Goal: Task Accomplishment & Management: Complete application form

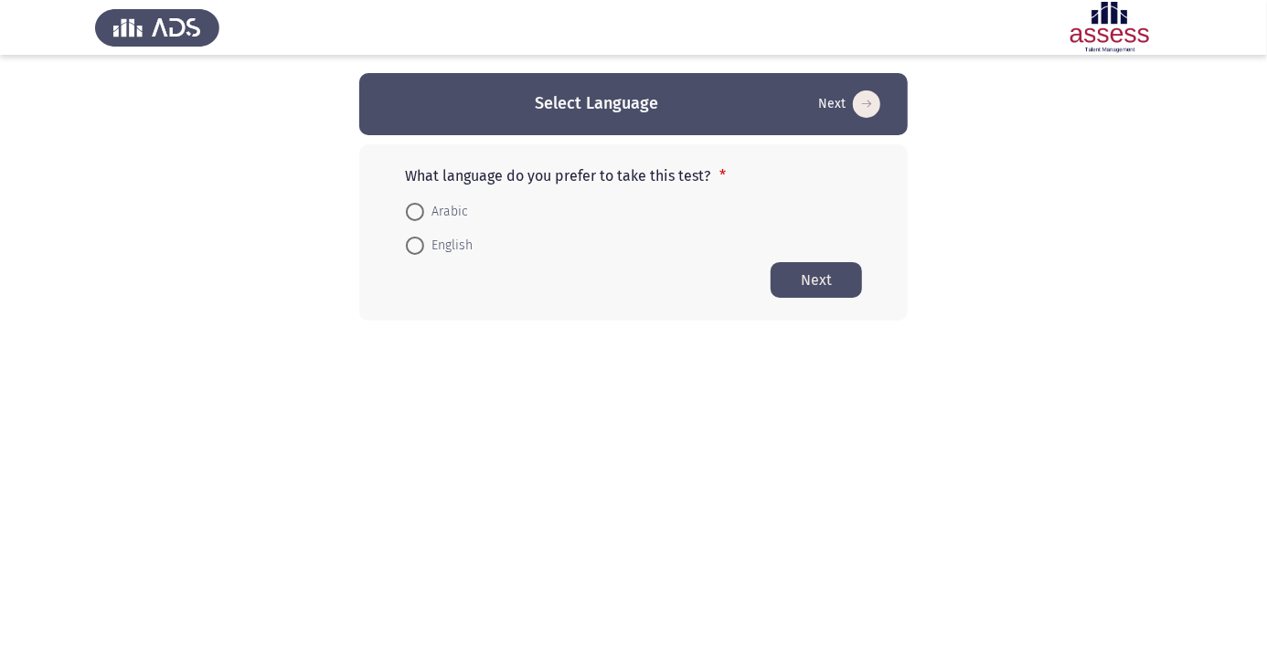
click at [415, 212] on span at bounding box center [415, 212] width 0 height 0
click at [415, 211] on input "Arabic" at bounding box center [415, 212] width 18 height 18
radio input "true"
click at [850, 285] on button "Next" at bounding box center [816, 279] width 91 height 36
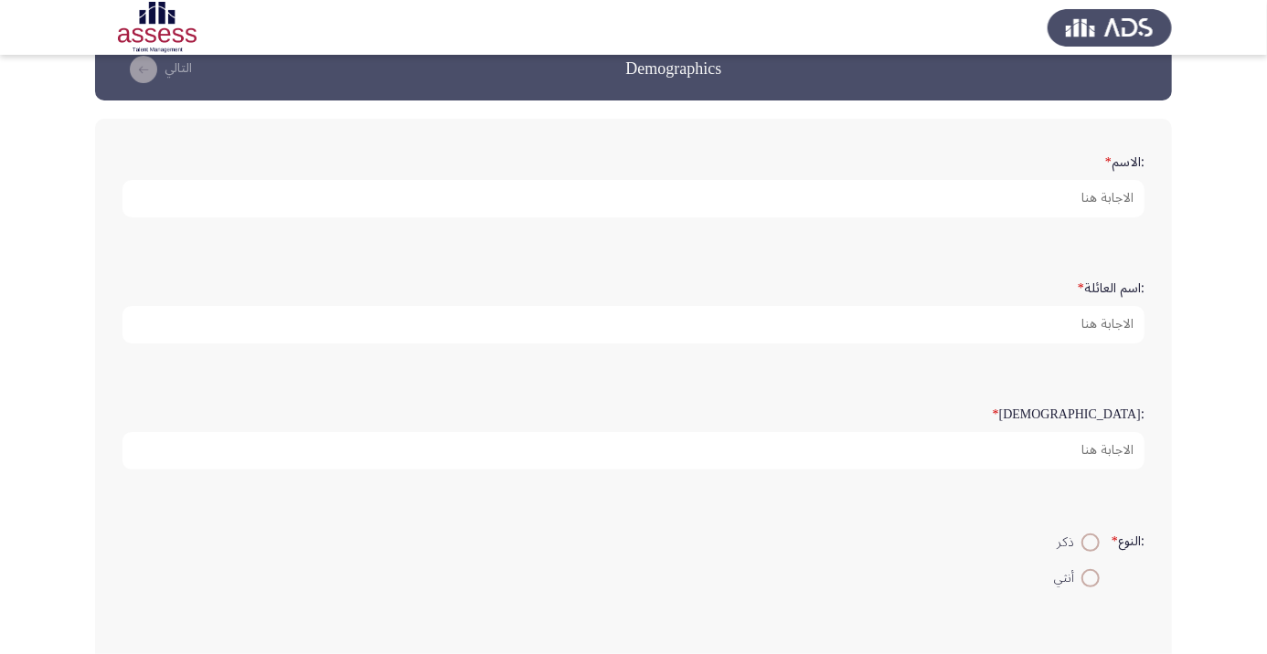
scroll to position [33, 0]
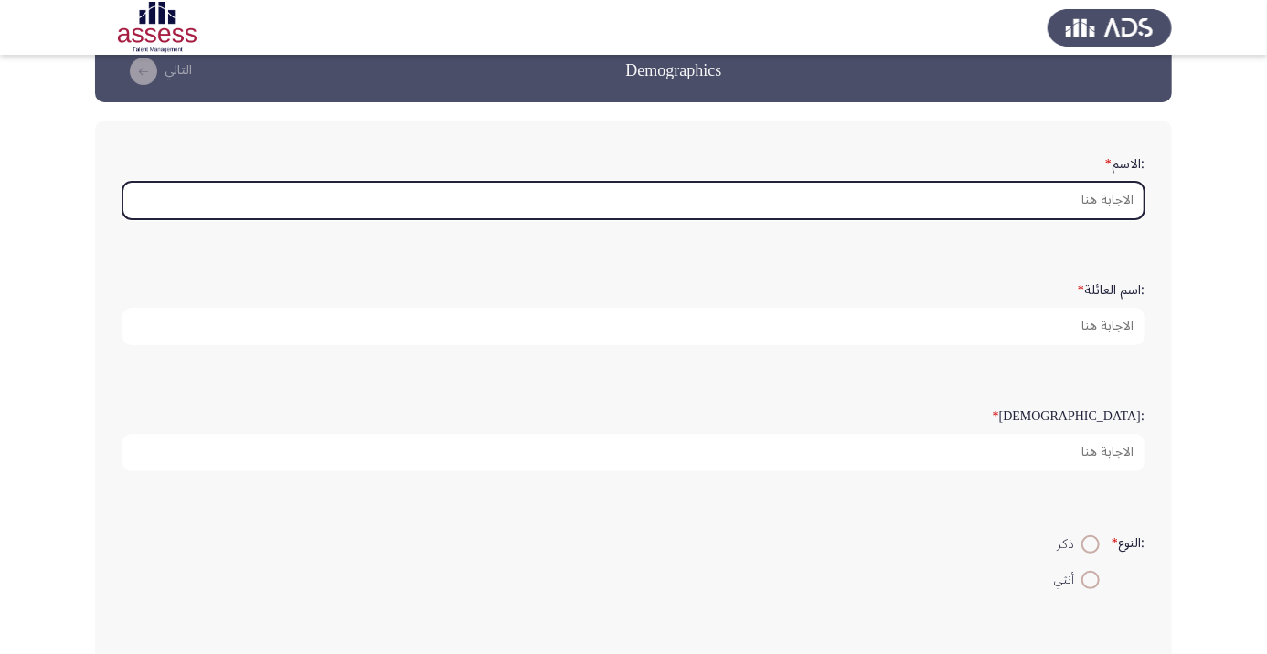
click at [1111, 199] on input ":الاسم *" at bounding box center [633, 200] width 1022 height 37
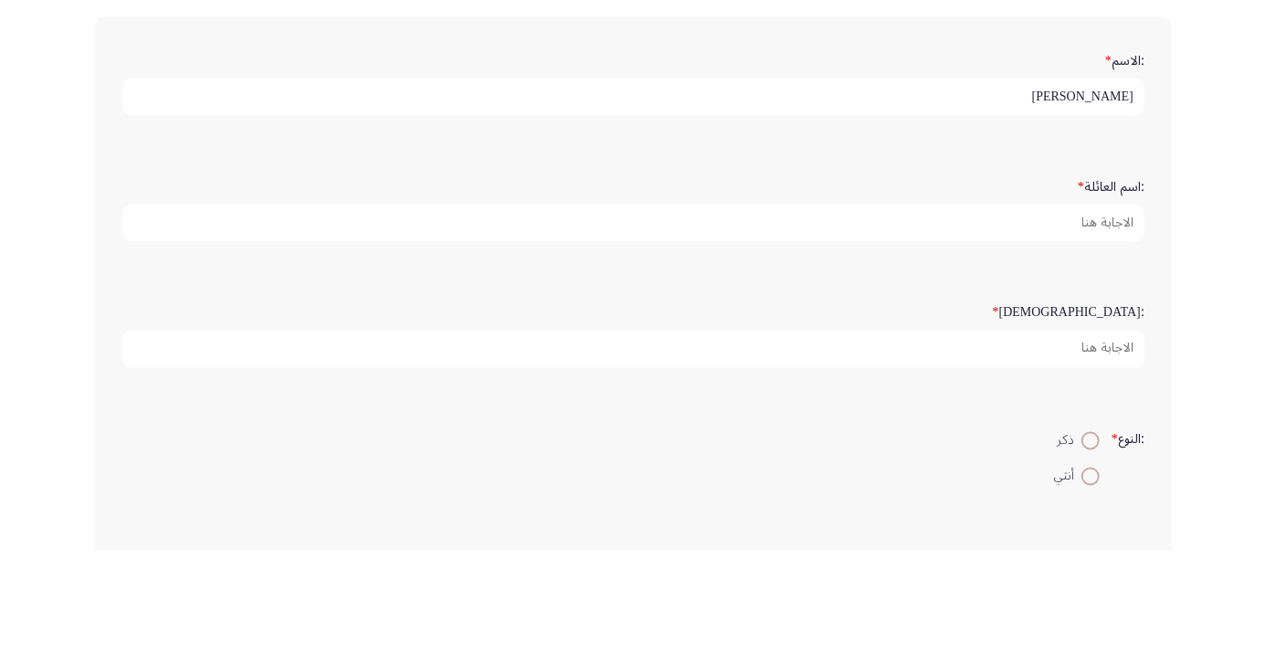
click at [1095, 203] on input "مروة ممدوح عبد الغني" at bounding box center [633, 200] width 1022 height 37
click at [1091, 205] on input "مروة ممدوح عبد الغني" at bounding box center [633, 200] width 1022 height 37
click at [1096, 205] on input "مروة ممدوح عبد الغني" at bounding box center [633, 200] width 1022 height 37
click at [1091, 201] on input "مروة ممدوح عبد الغني" at bounding box center [633, 200] width 1022 height 37
click at [1098, 201] on input "مروة ممدوح عبد الغني" at bounding box center [633, 200] width 1022 height 37
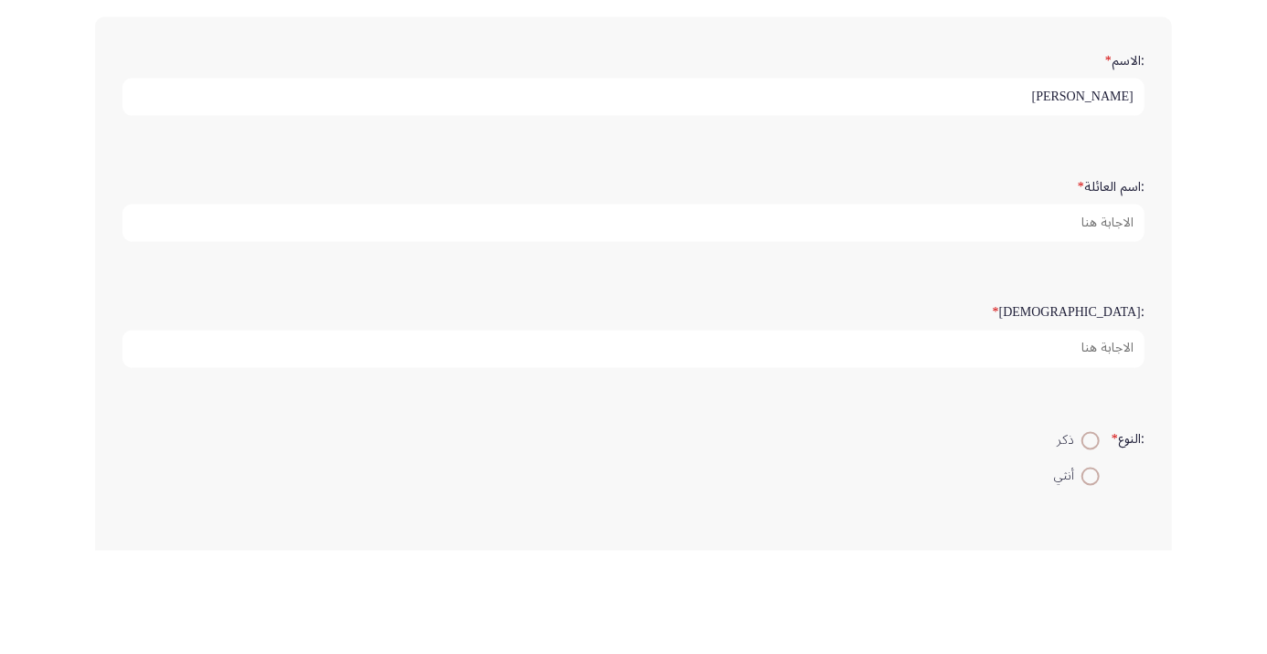
click at [1098, 201] on input "مروة ممدوح عبد الغني" at bounding box center [633, 200] width 1022 height 37
click at [1097, 201] on input "مروة ممدوح عبد الغني" at bounding box center [633, 200] width 1022 height 37
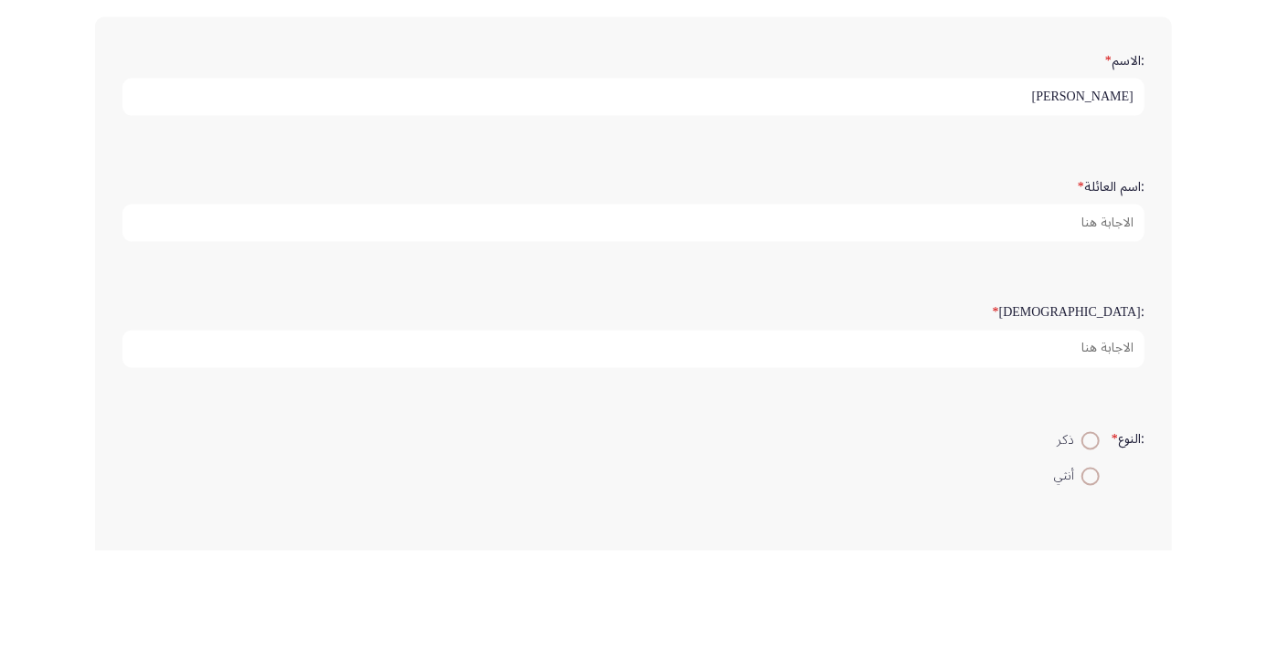
click at [1079, 195] on input "مروة عبد الغني" at bounding box center [633, 200] width 1022 height 37
click at [1082, 197] on input "مروة عبد الغني" at bounding box center [633, 200] width 1022 height 37
click at [1093, 202] on input "مروة عبد الغني" at bounding box center [633, 200] width 1022 height 37
click at [1090, 203] on input "مروة عبد الغني" at bounding box center [633, 200] width 1022 height 37
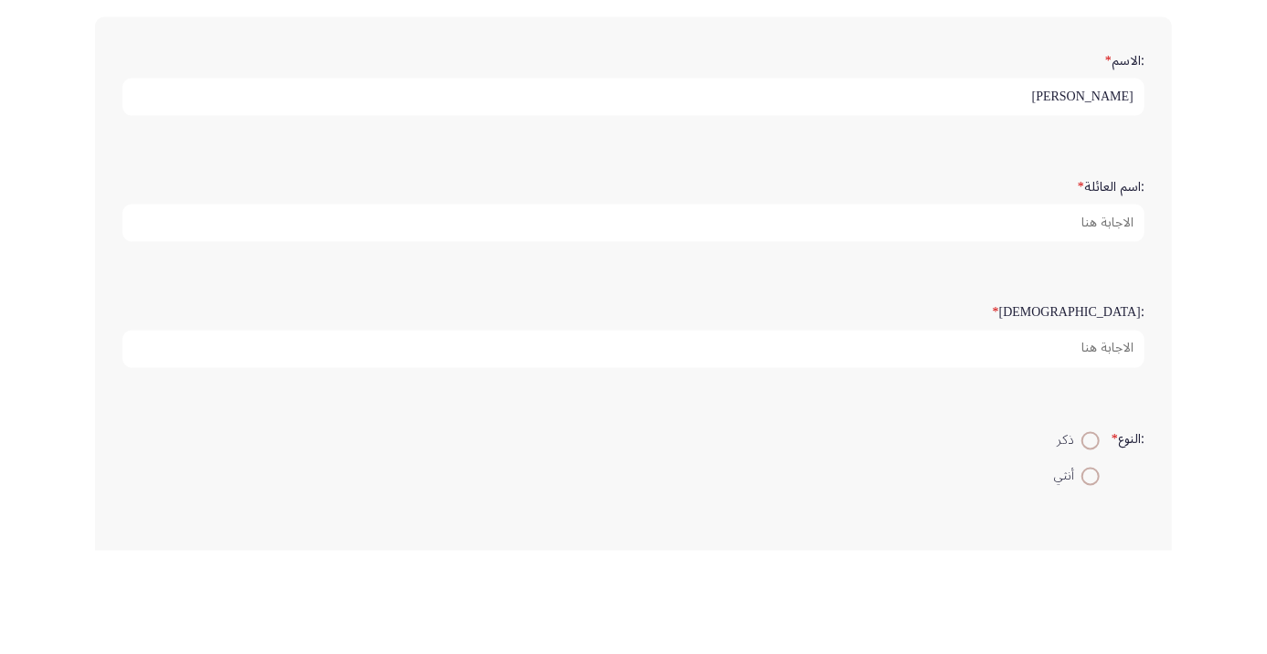
click at [1101, 199] on input "مروة عبد الغني" at bounding box center [633, 200] width 1022 height 37
click at [1101, 198] on input "مروة عبد الغني" at bounding box center [633, 200] width 1022 height 37
click at [1097, 201] on input "مروة عبد الغني" at bounding box center [633, 200] width 1022 height 37
click at [1097, 202] on input "مروة عبد الغني" at bounding box center [633, 200] width 1022 height 37
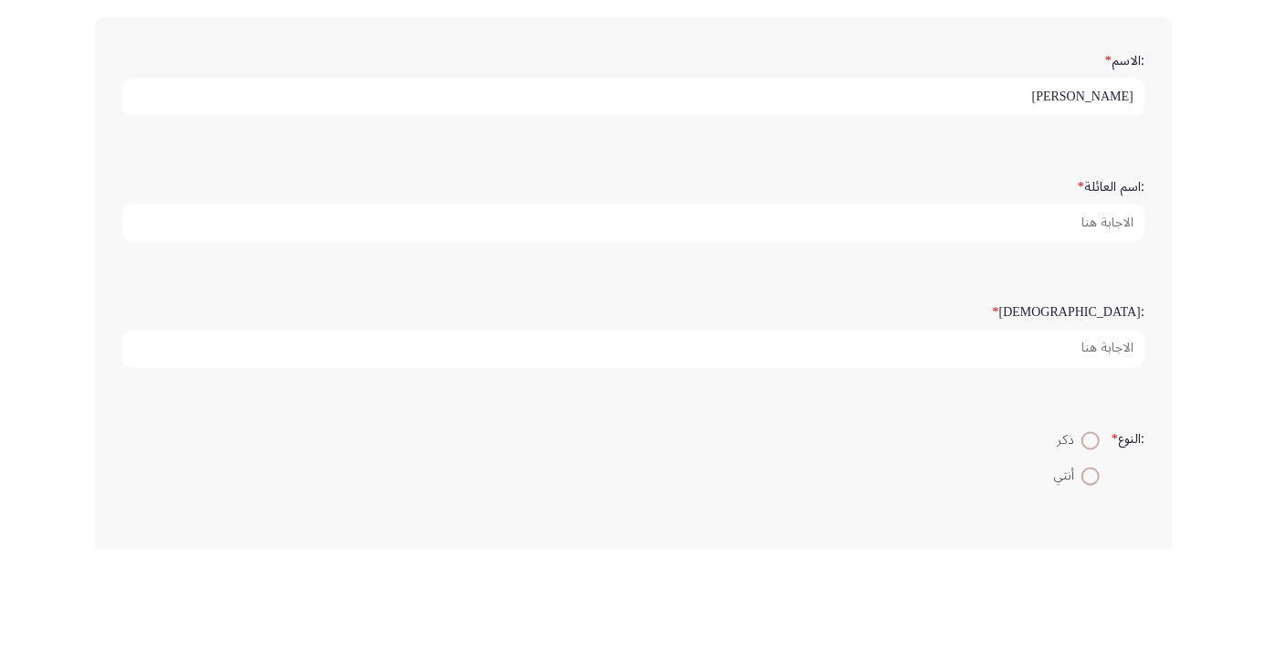
click at [1091, 205] on input "مروة عبد الغني" at bounding box center [633, 200] width 1022 height 37
click at [1089, 200] on input "مروة عبد الغني" at bounding box center [633, 200] width 1022 height 37
click at [1094, 198] on input "مروة عبد الغني" at bounding box center [633, 200] width 1022 height 37
click at [1085, 203] on input "مروة الغني" at bounding box center [633, 200] width 1022 height 37
click at [1094, 202] on input "مروة الغني" at bounding box center [633, 200] width 1022 height 37
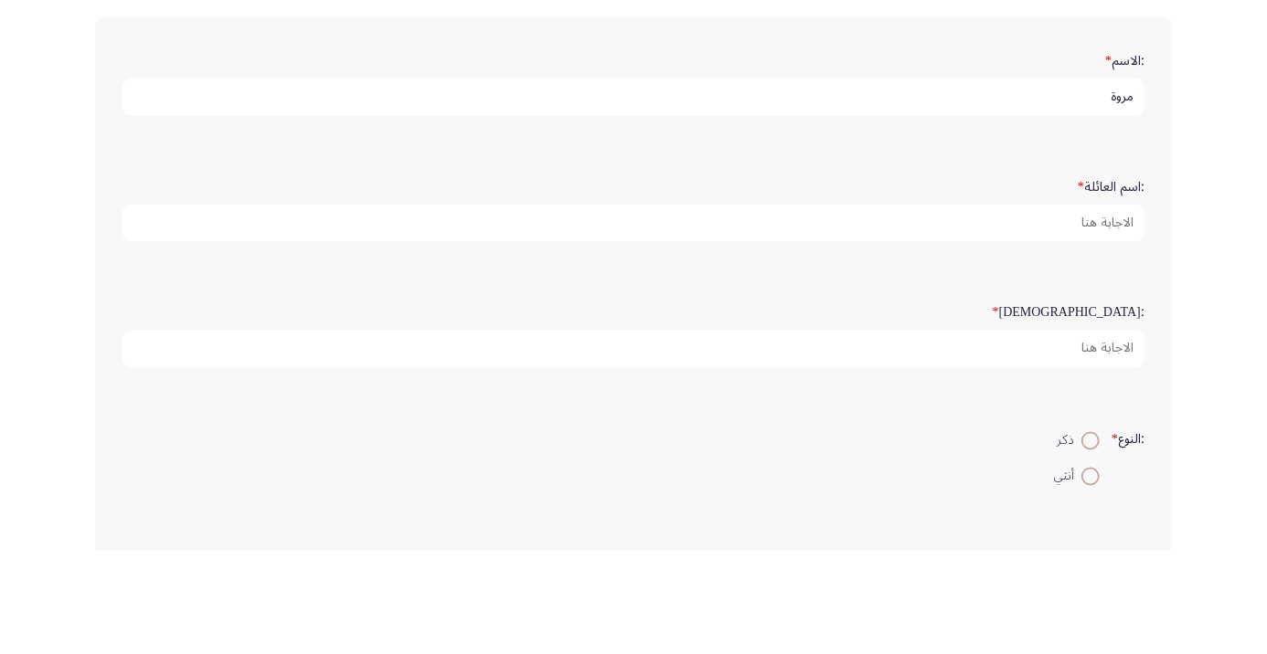
type input "مروة"
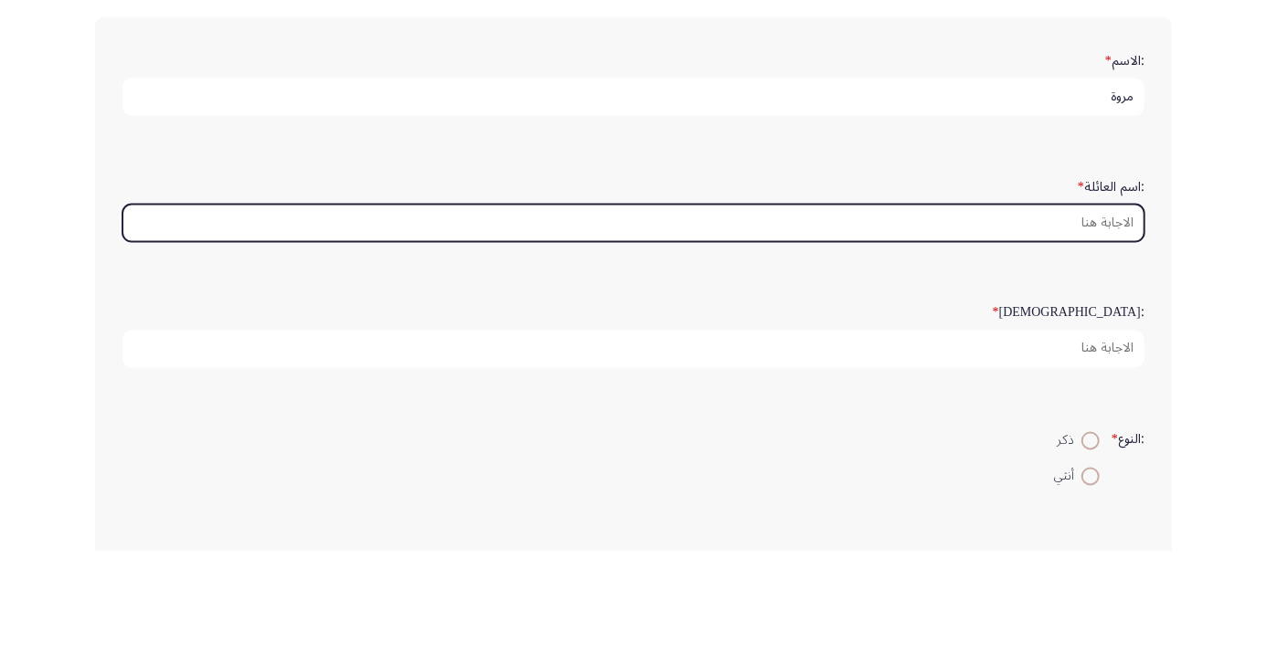
click at [1077, 320] on input ":اسم العائلة *" at bounding box center [633, 326] width 1022 height 37
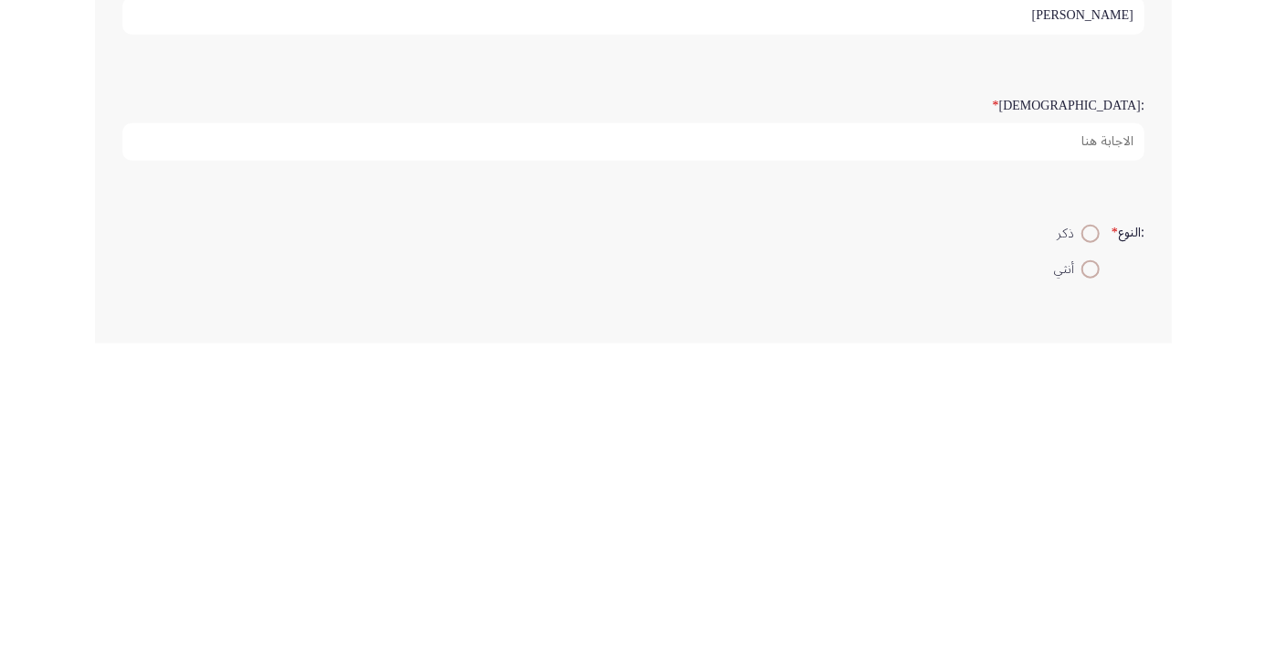
type input "[PERSON_NAME]"
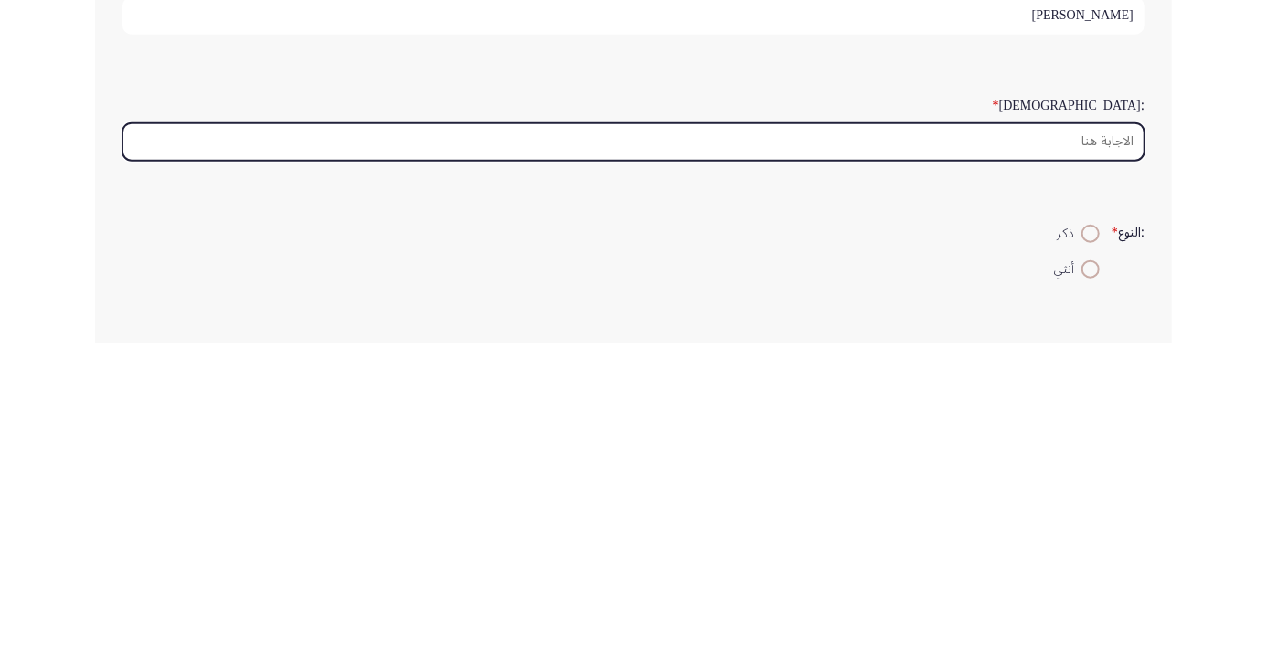
click at [1109, 441] on input ":السن *" at bounding box center [633, 452] width 1022 height 37
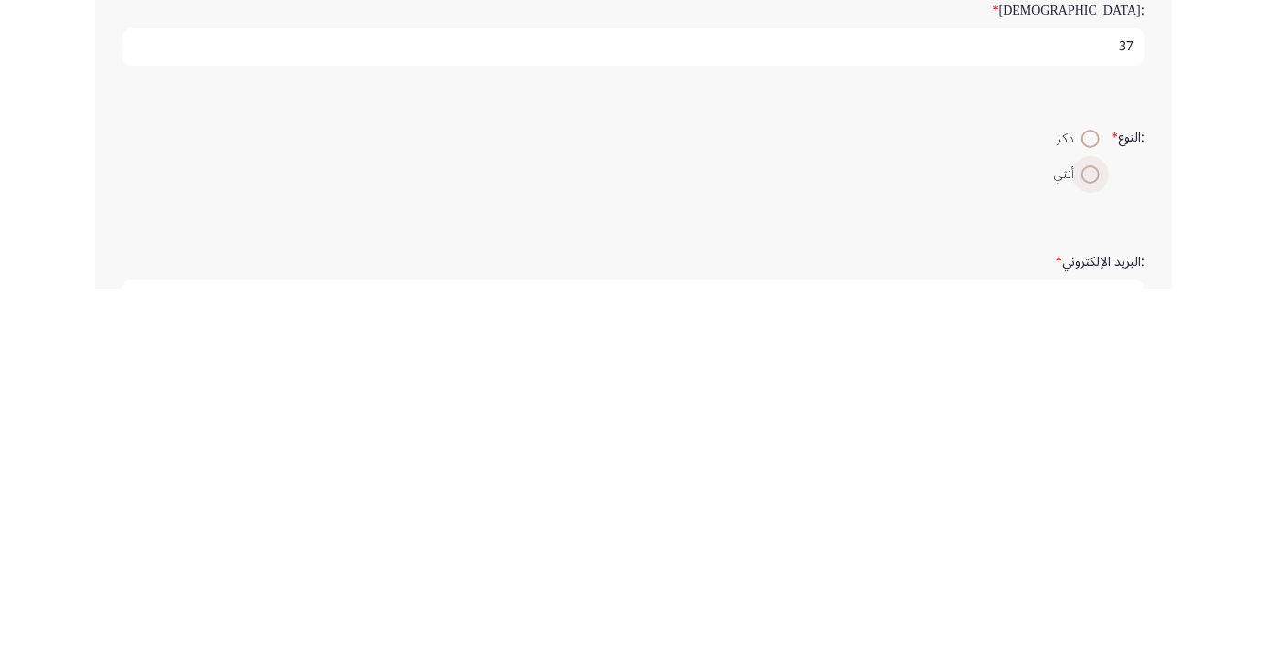
type input "37"
click at [1090, 540] on span at bounding box center [1090, 540] width 0 height 0
click at [1088, 536] on input "أنثي" at bounding box center [1090, 540] width 18 height 18
radio input "true"
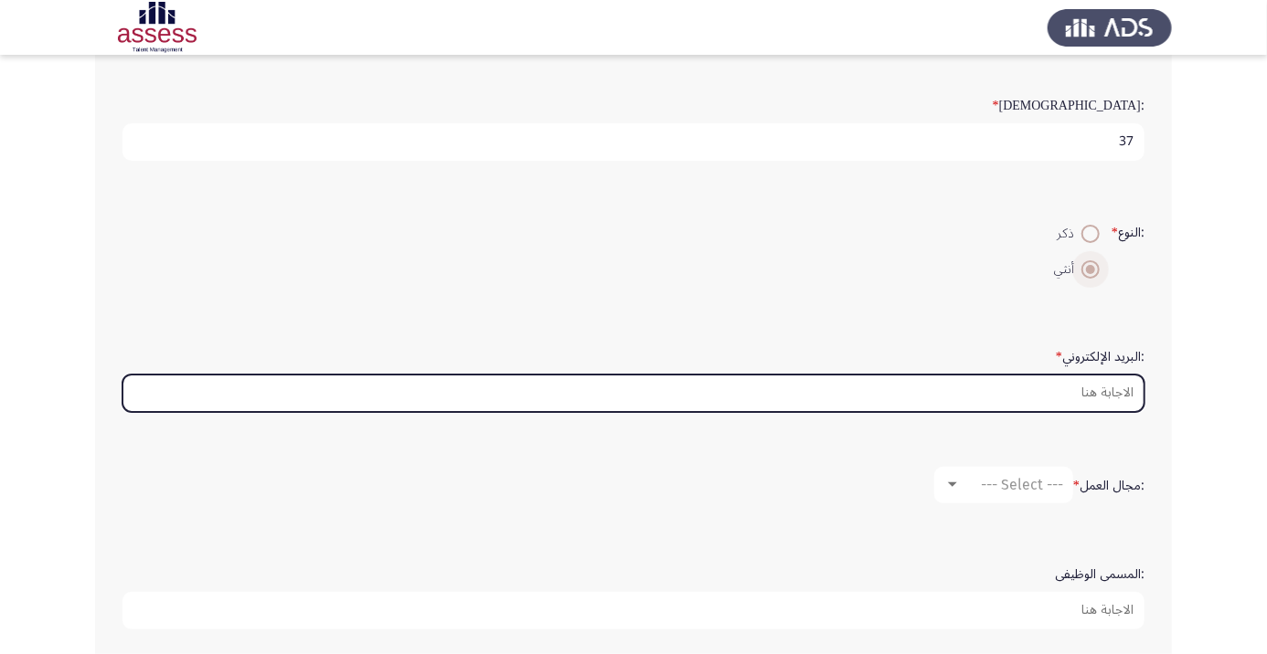
click at [1125, 390] on input ":البريد الإلكتروني *" at bounding box center [633, 393] width 1022 height 37
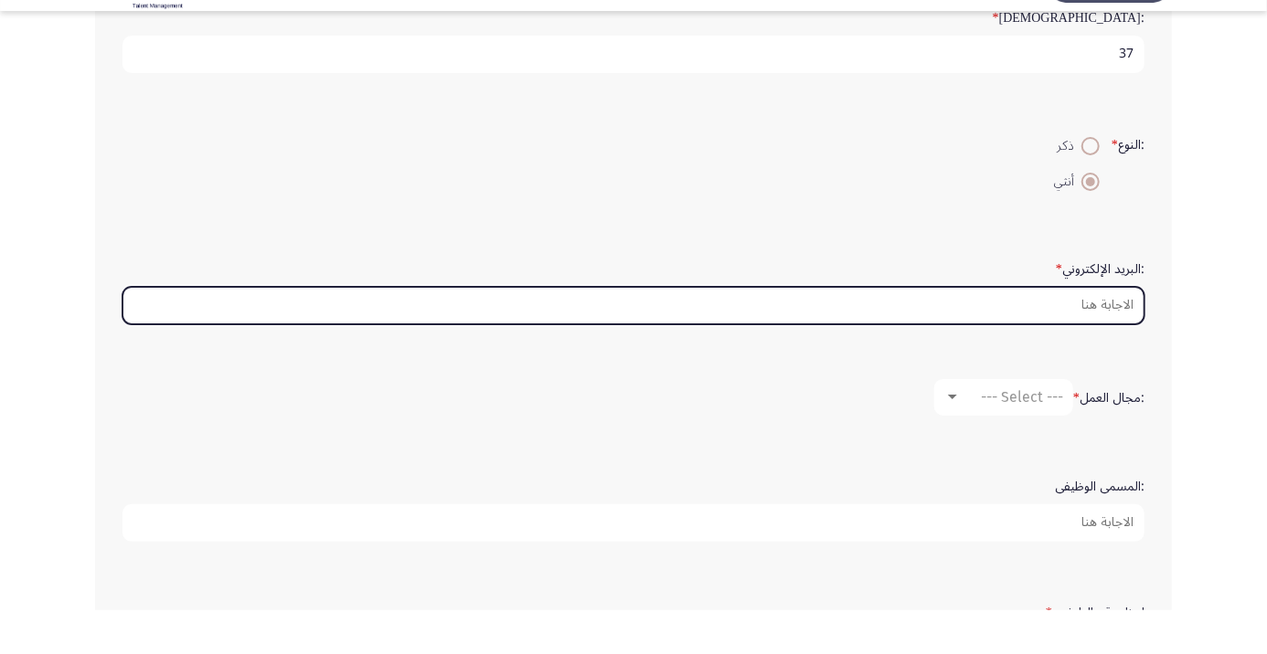
scroll to position [388, 0]
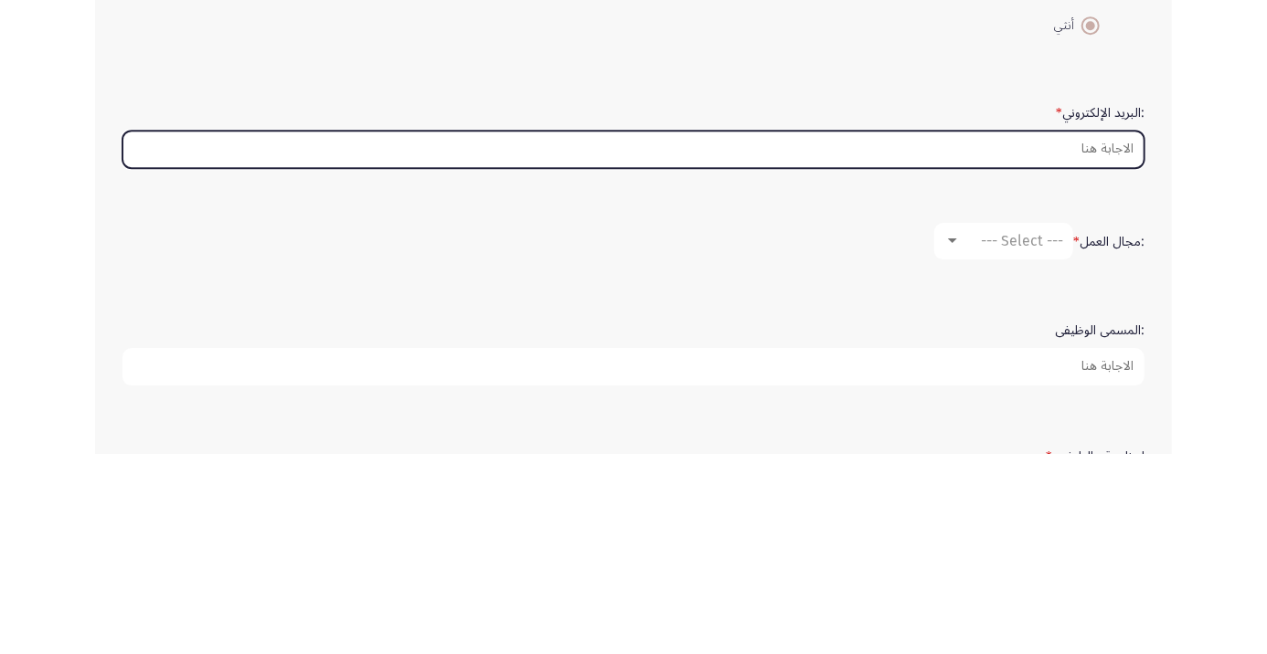
click at [1096, 351] on input ":البريد الإلكتروني *" at bounding box center [633, 349] width 1022 height 37
type input "M"
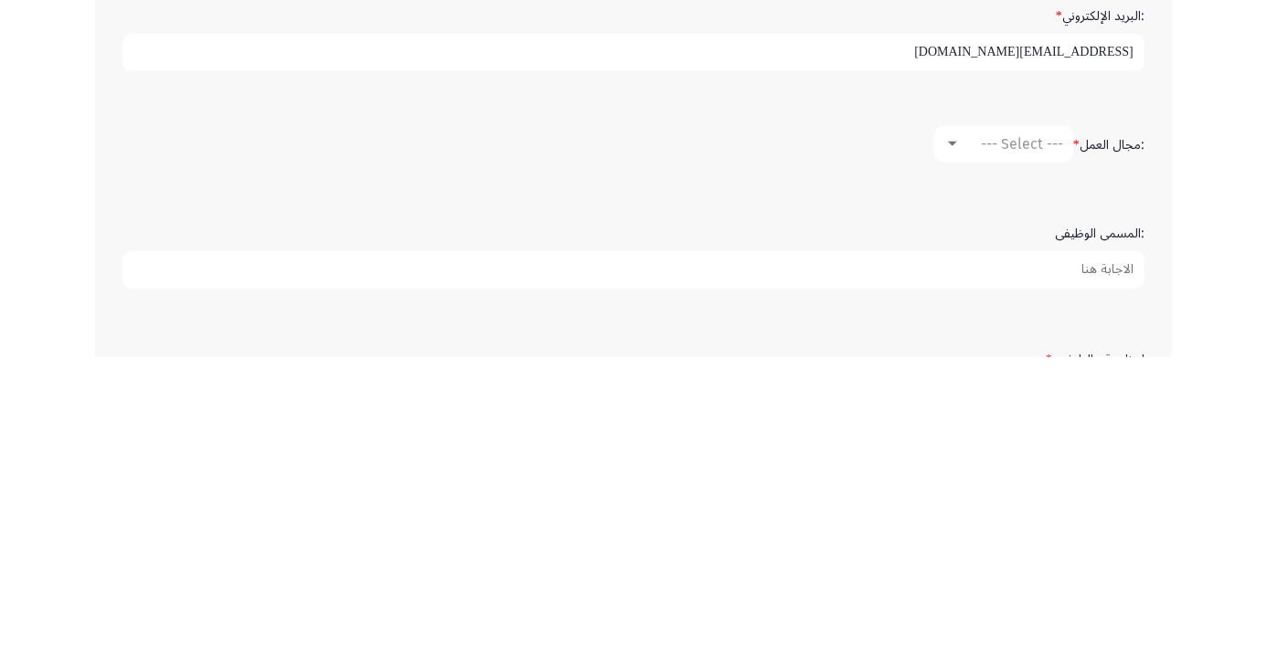
type input "[EMAIL_ADDRESS][DOMAIN_NAME]"
click at [1011, 432] on span "--- Select ---" at bounding box center [1022, 440] width 82 height 17
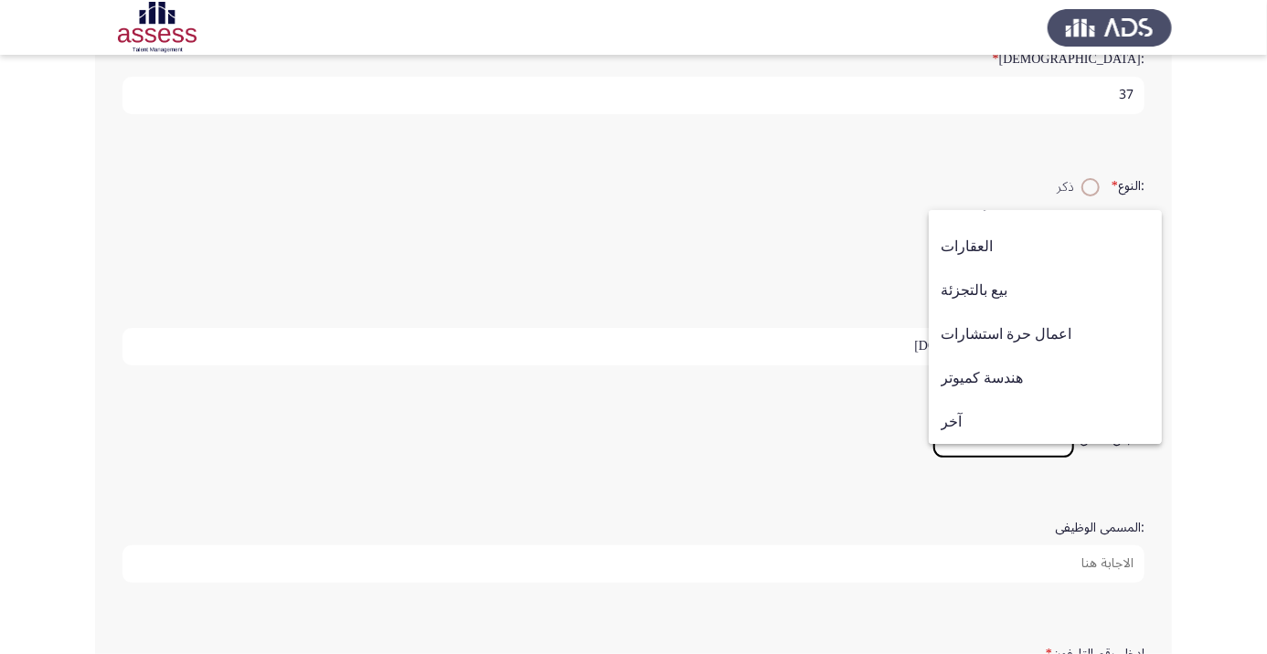
scroll to position [391, 0]
click at [961, 441] on span "آخر" at bounding box center [1045, 420] width 209 height 44
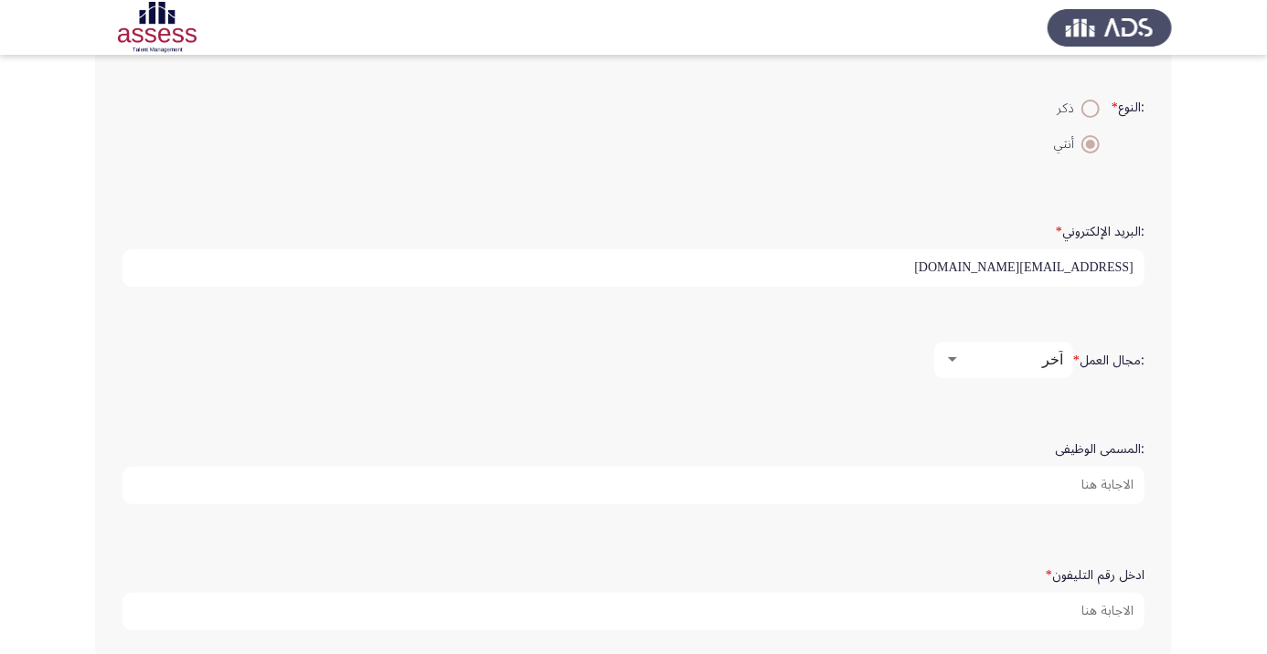
click at [1114, 484] on input ":المسمى الوظيفى" at bounding box center [633, 485] width 1022 height 37
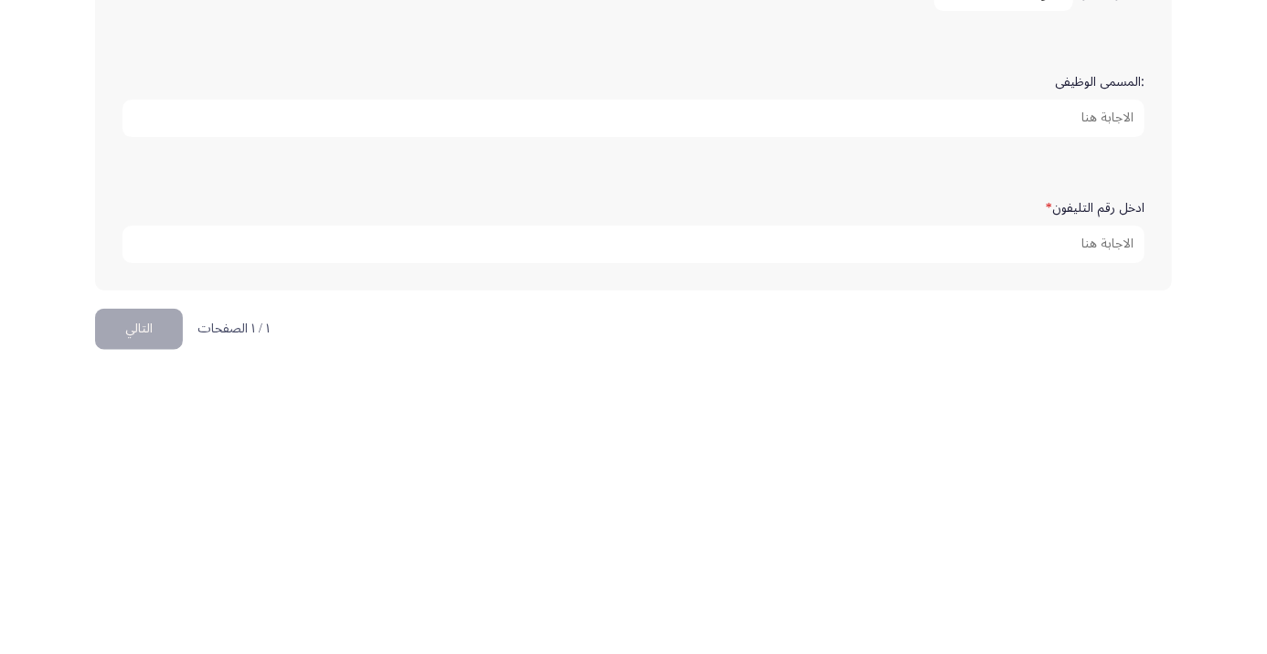
scroll to position [542, 0]
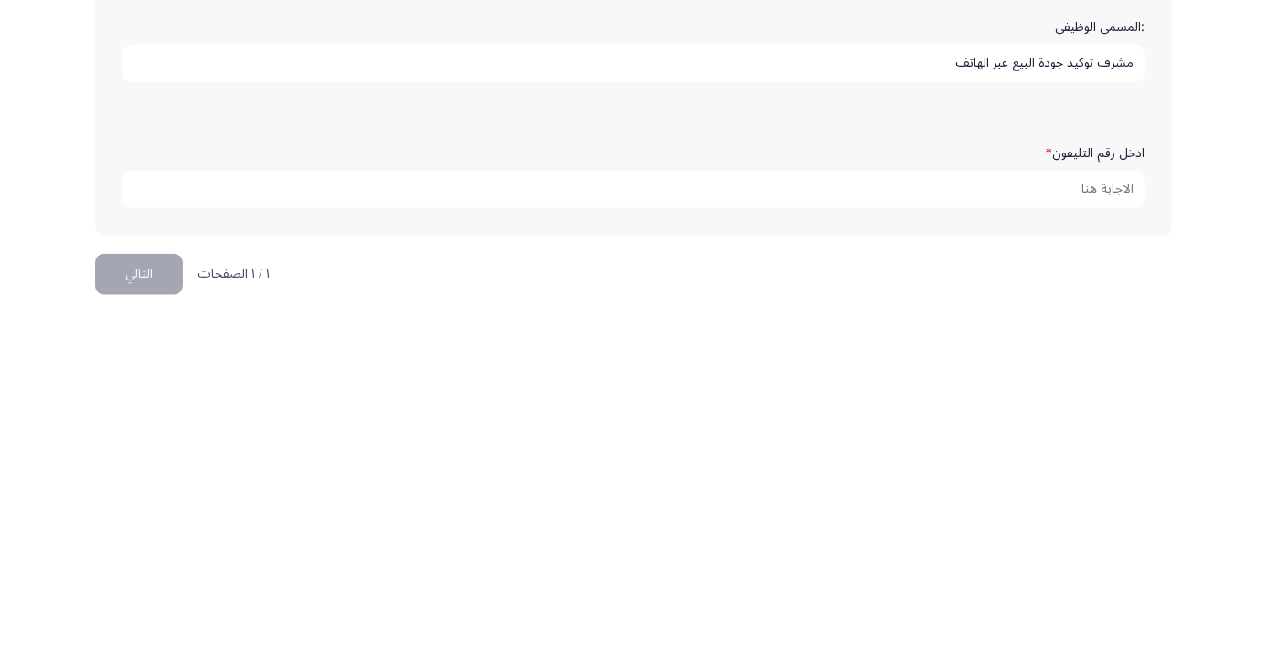
type input "مشرف توكيد جودة البيع عبر الهاتف"
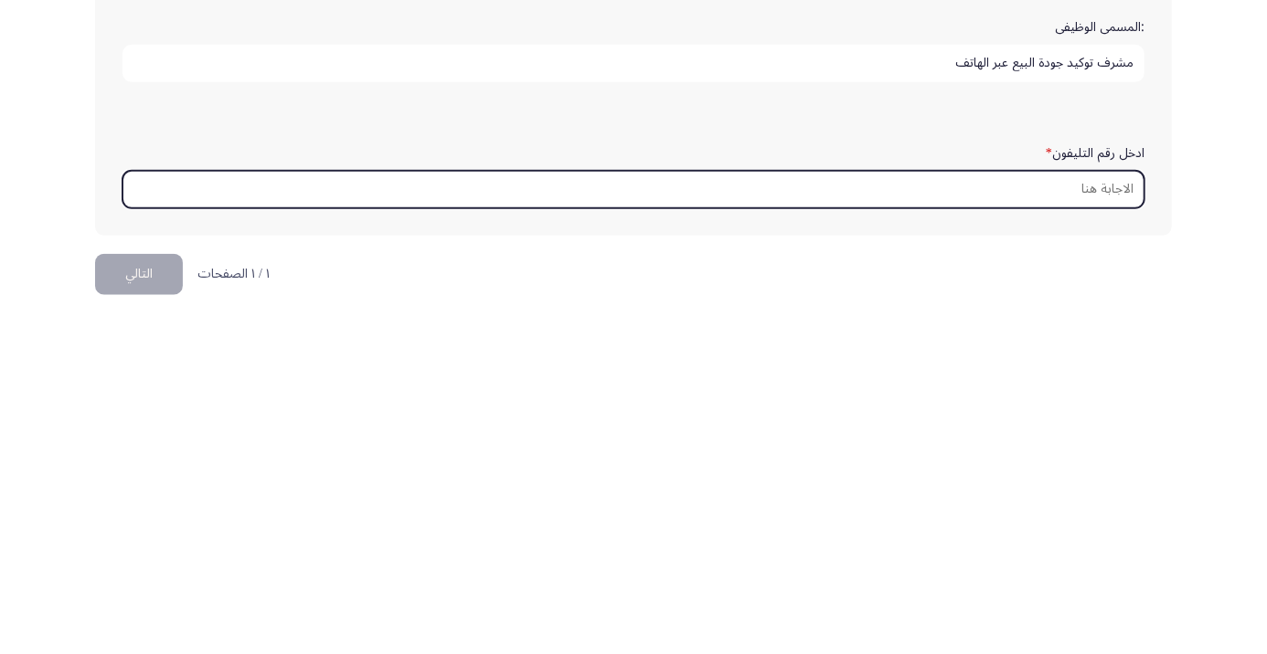
click at [1104, 536] on input "ادخل رقم التليفون *" at bounding box center [633, 538] width 1022 height 37
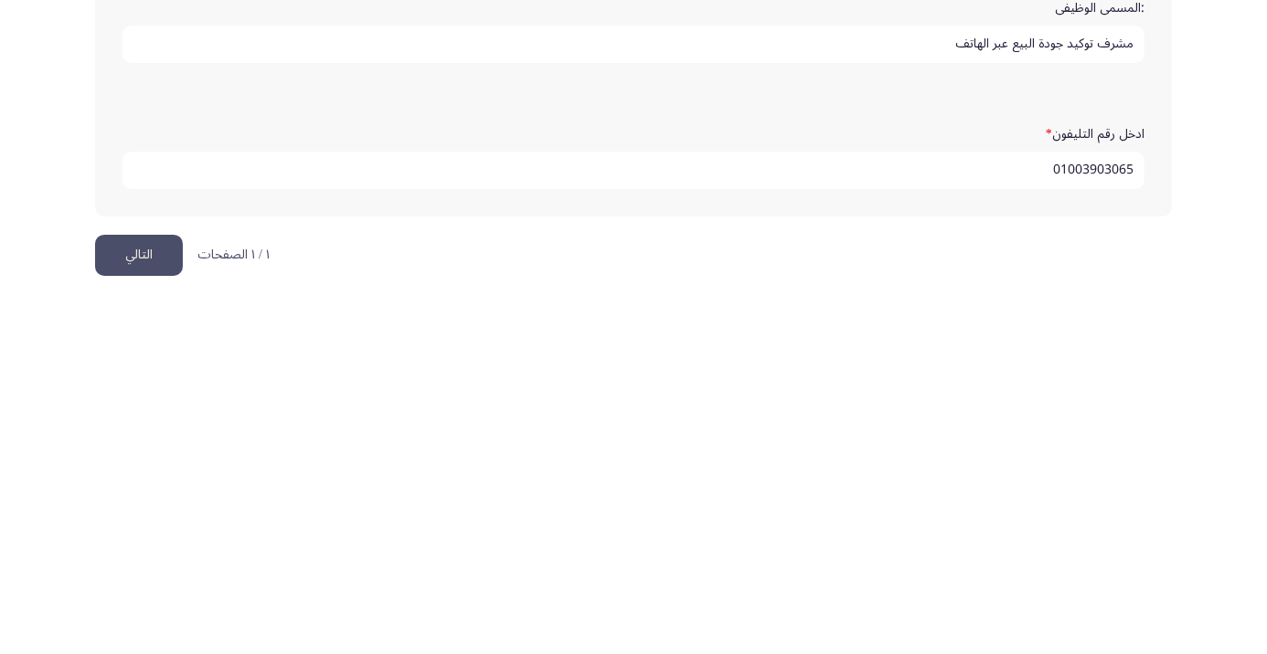
scroll to position [557, 0]
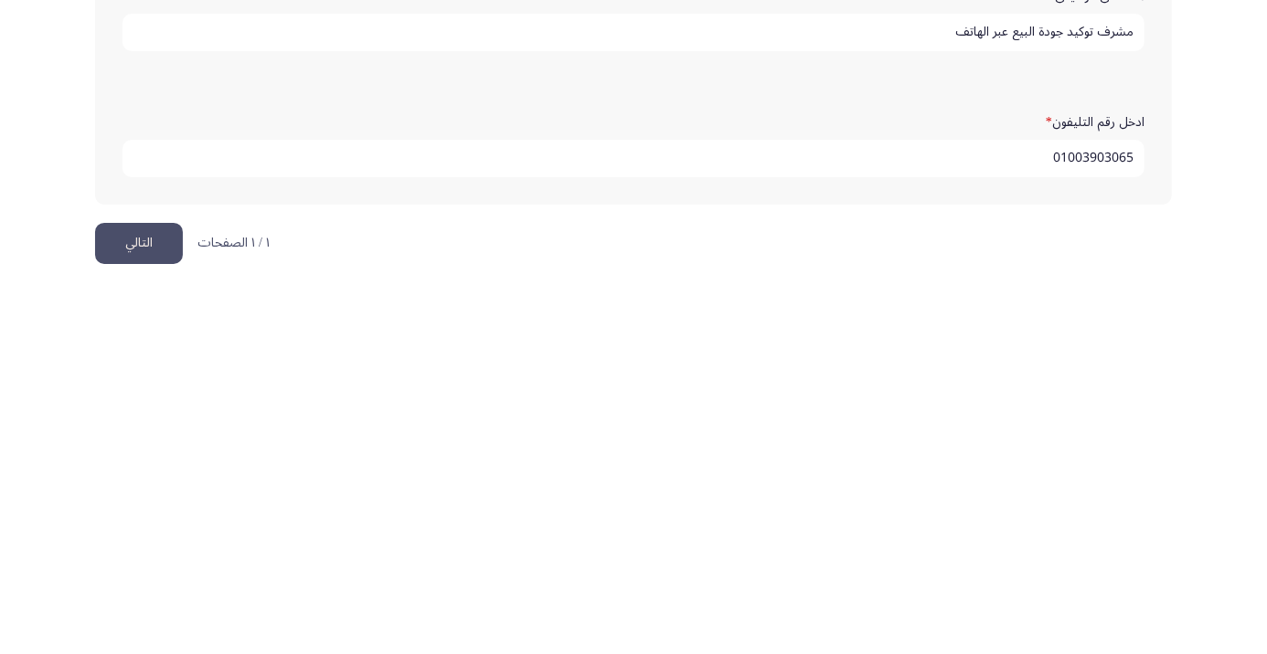
type input "01003903065"
click at [133, 611] on button "التالي" at bounding box center [139, 609] width 88 height 41
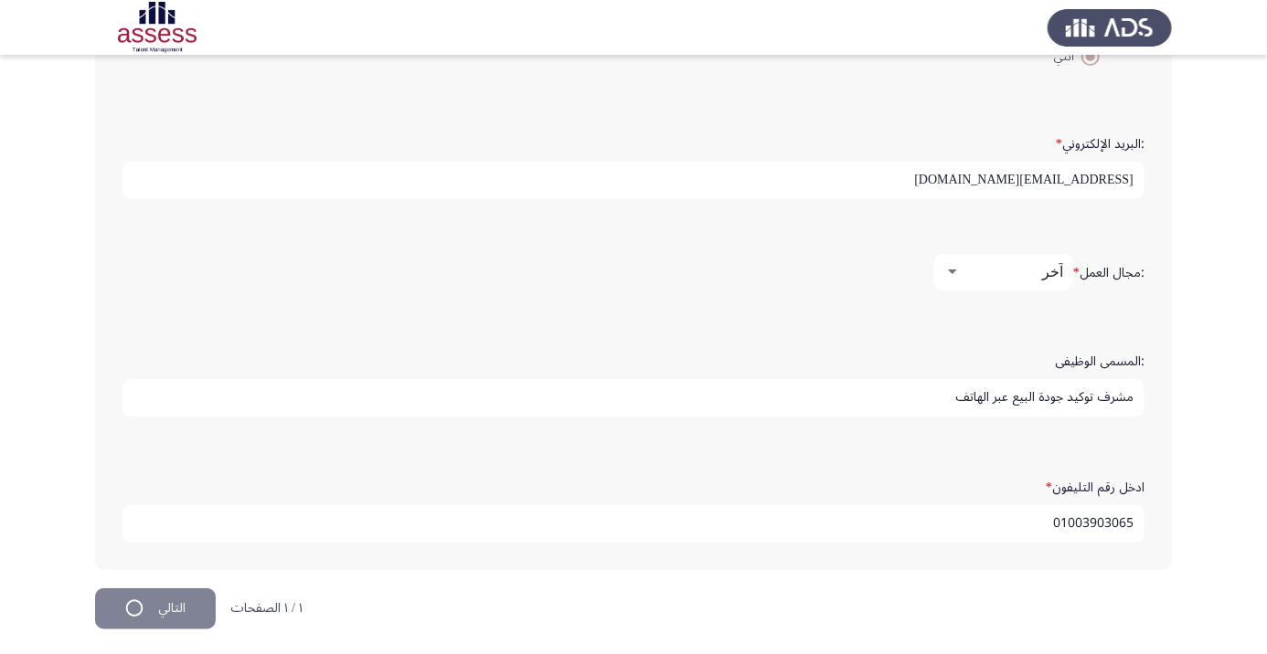
scroll to position [0, 0]
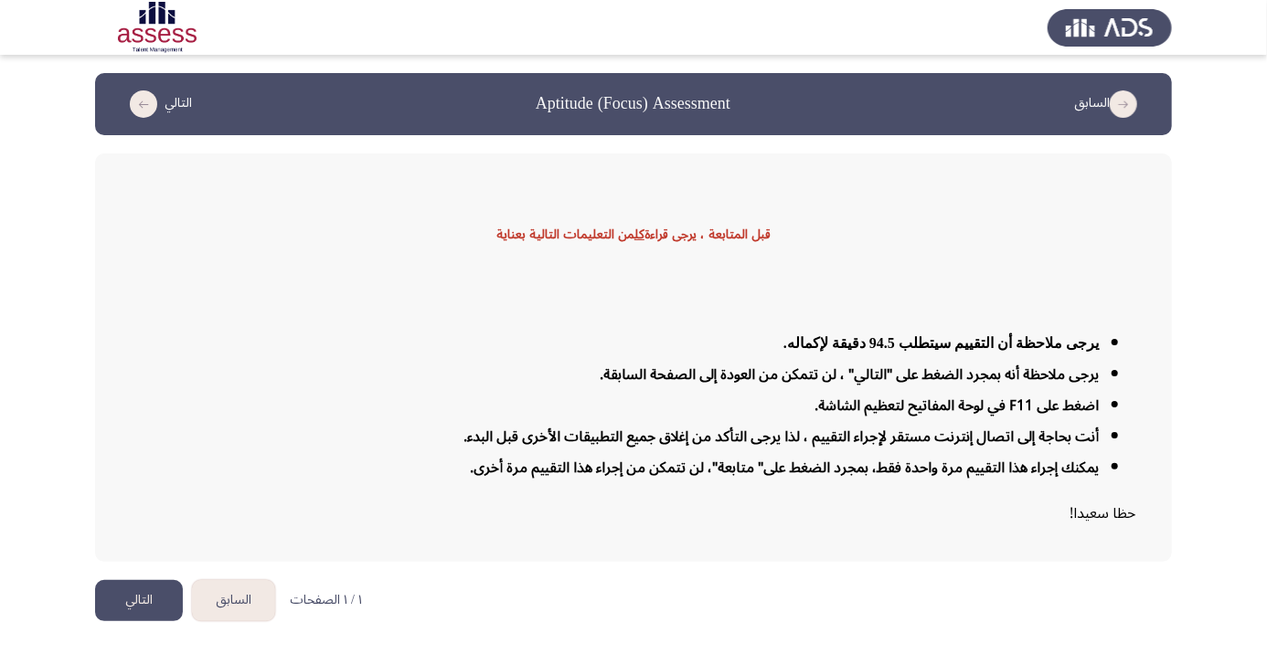
click at [150, 622] on button "التالي" at bounding box center [139, 600] width 88 height 41
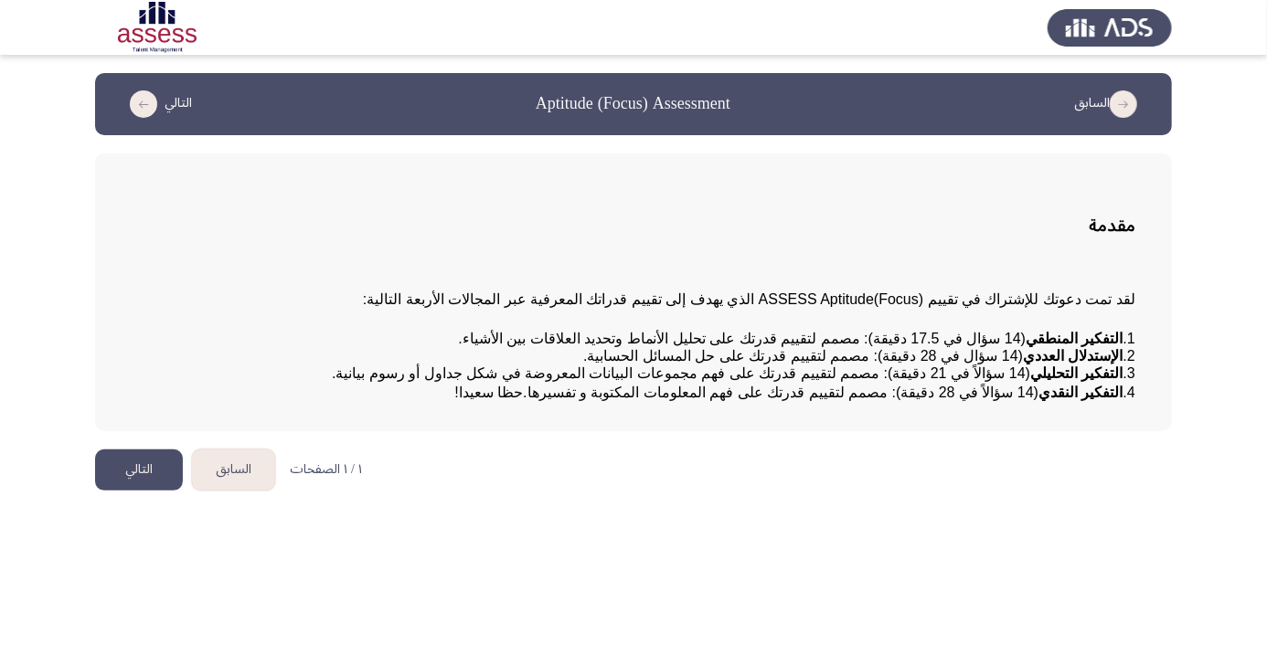
click at [168, 491] on button "التالي" at bounding box center [139, 470] width 88 height 41
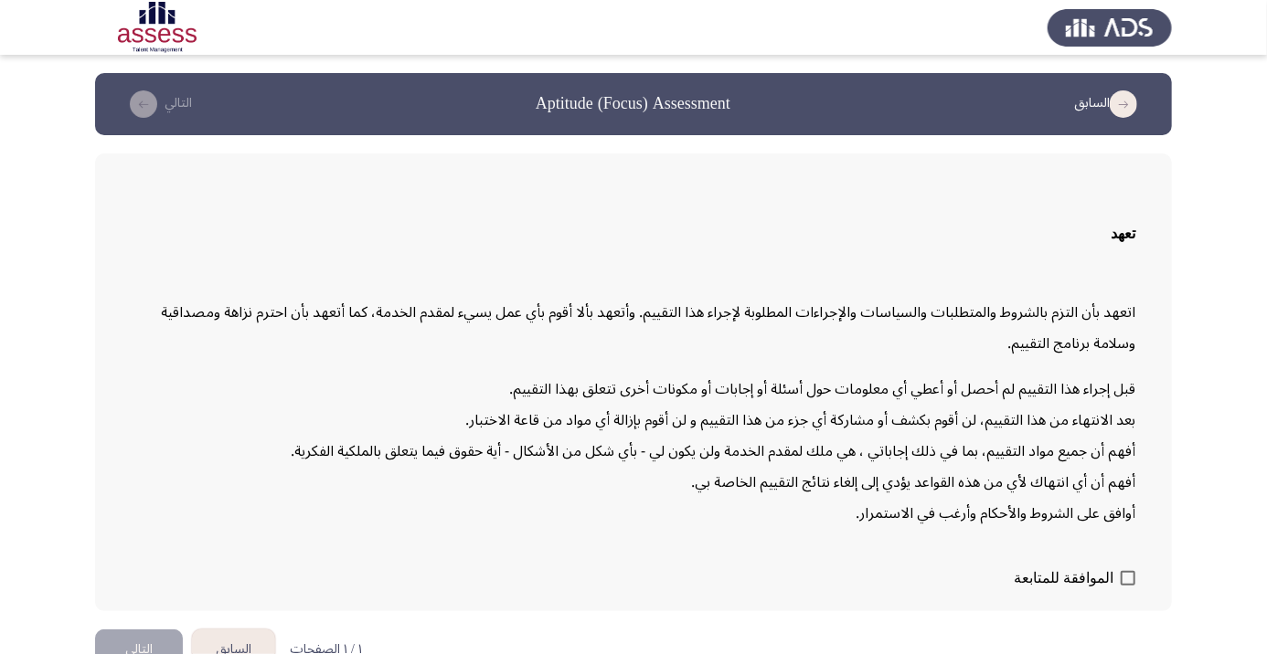
scroll to position [51, 0]
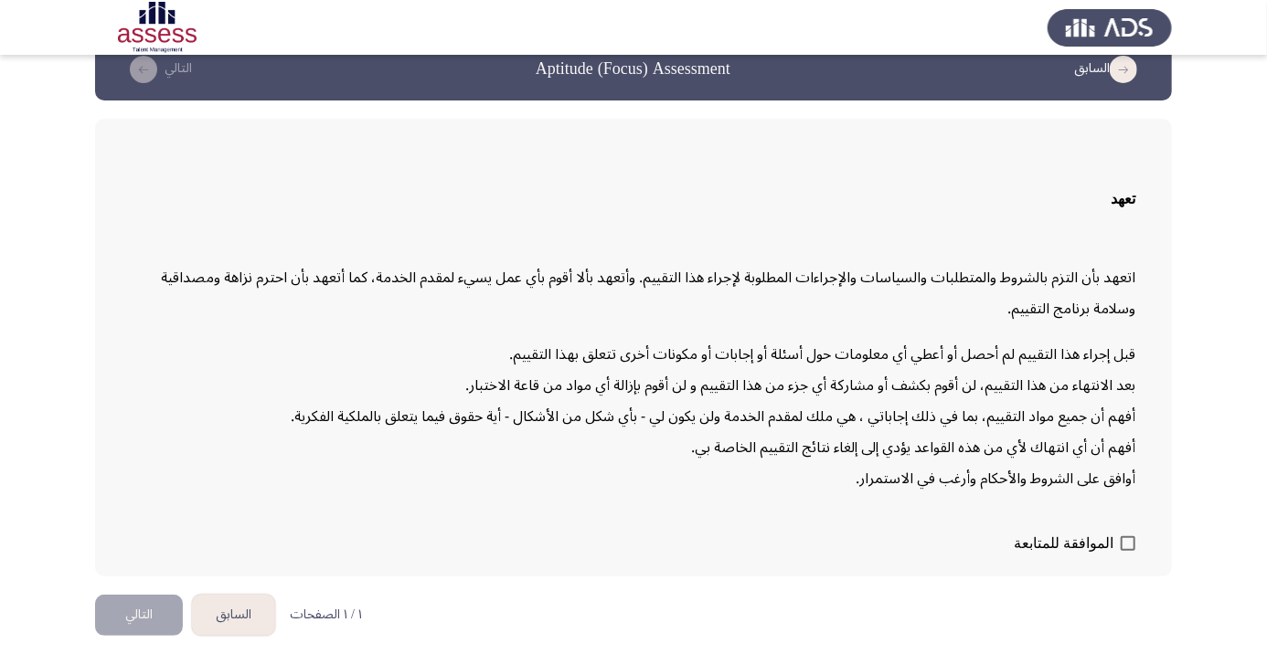
click at [1131, 551] on span at bounding box center [1128, 544] width 15 height 15
click at [1128, 552] on input "الموافقة للمتابعة" at bounding box center [1127, 551] width 1 height 1
checkbox input "true"
click at [140, 636] on button "التالي" at bounding box center [139, 615] width 88 height 41
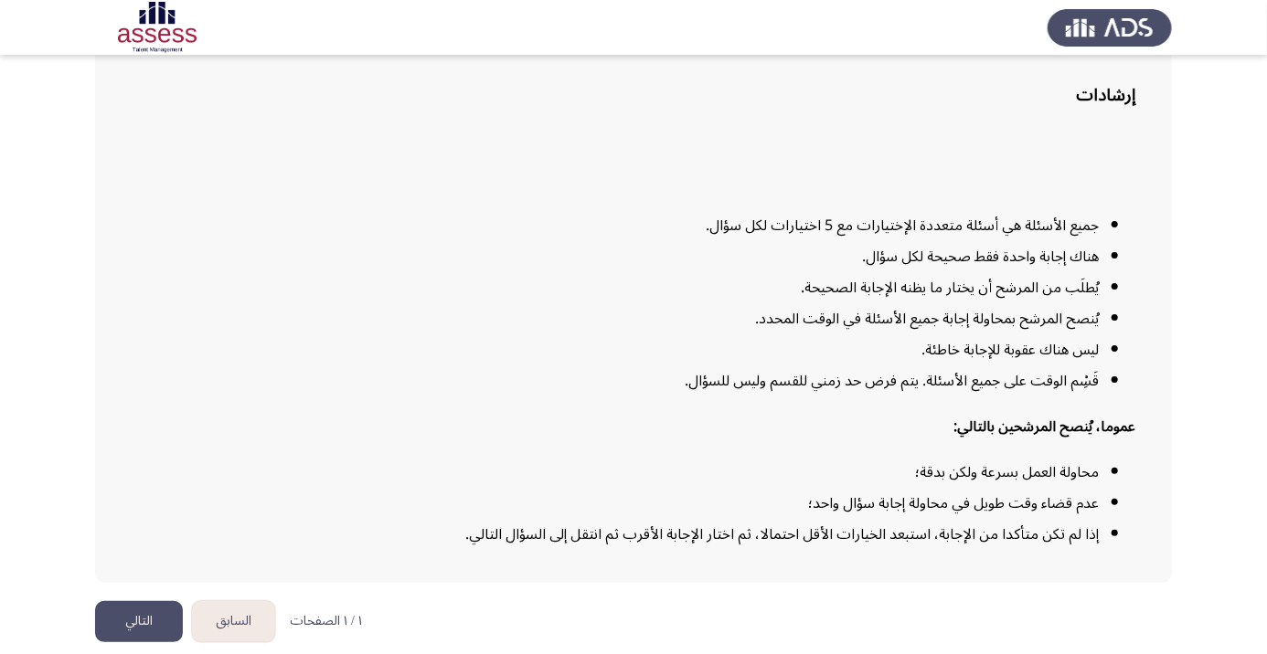
scroll to position [148, 0]
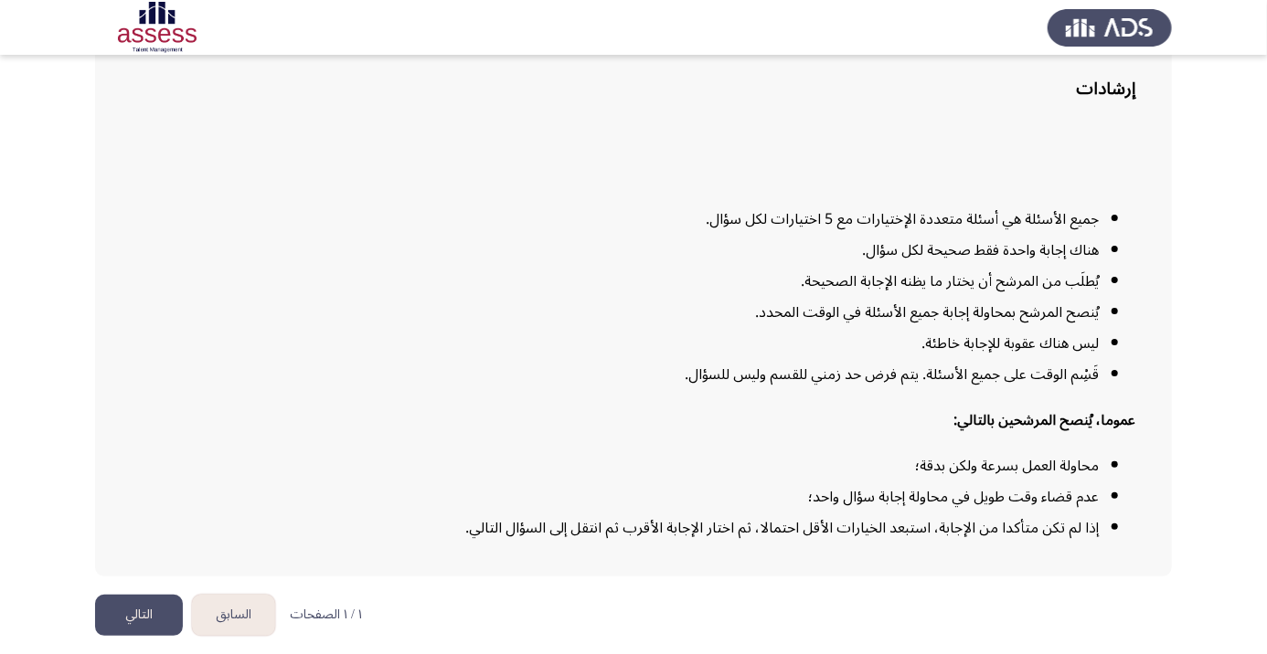
click at [150, 636] on button "التالي" at bounding box center [139, 615] width 88 height 41
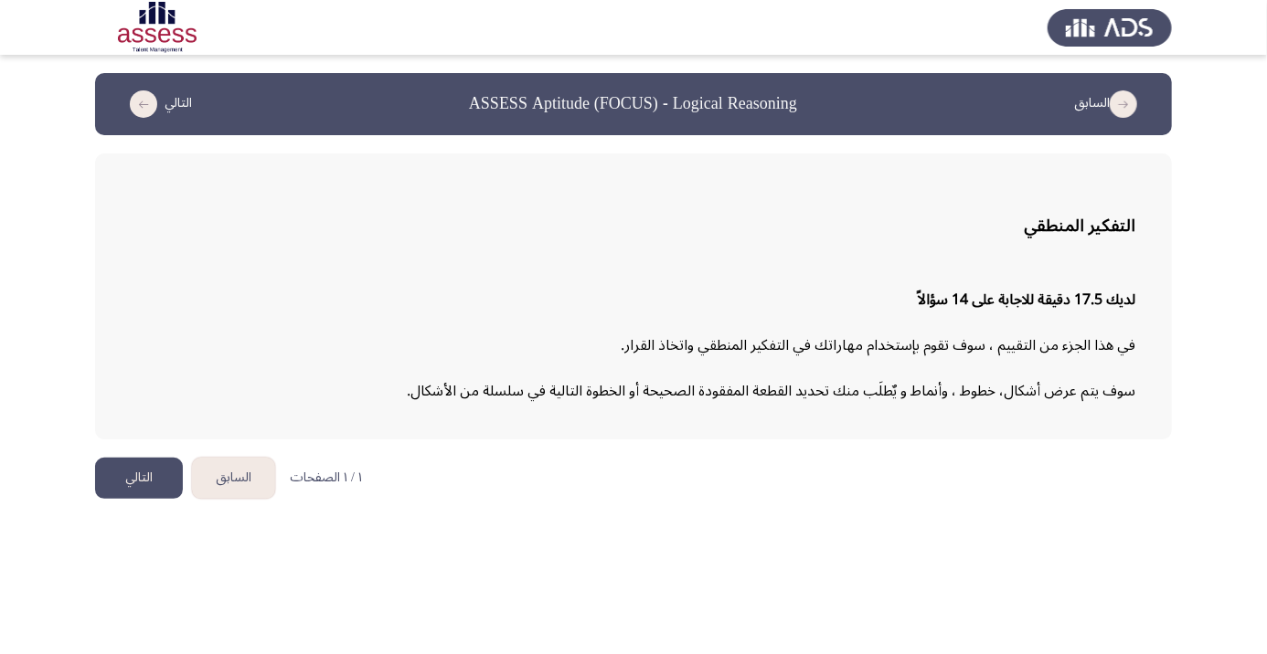
click at [144, 480] on button "التالي" at bounding box center [139, 478] width 88 height 41
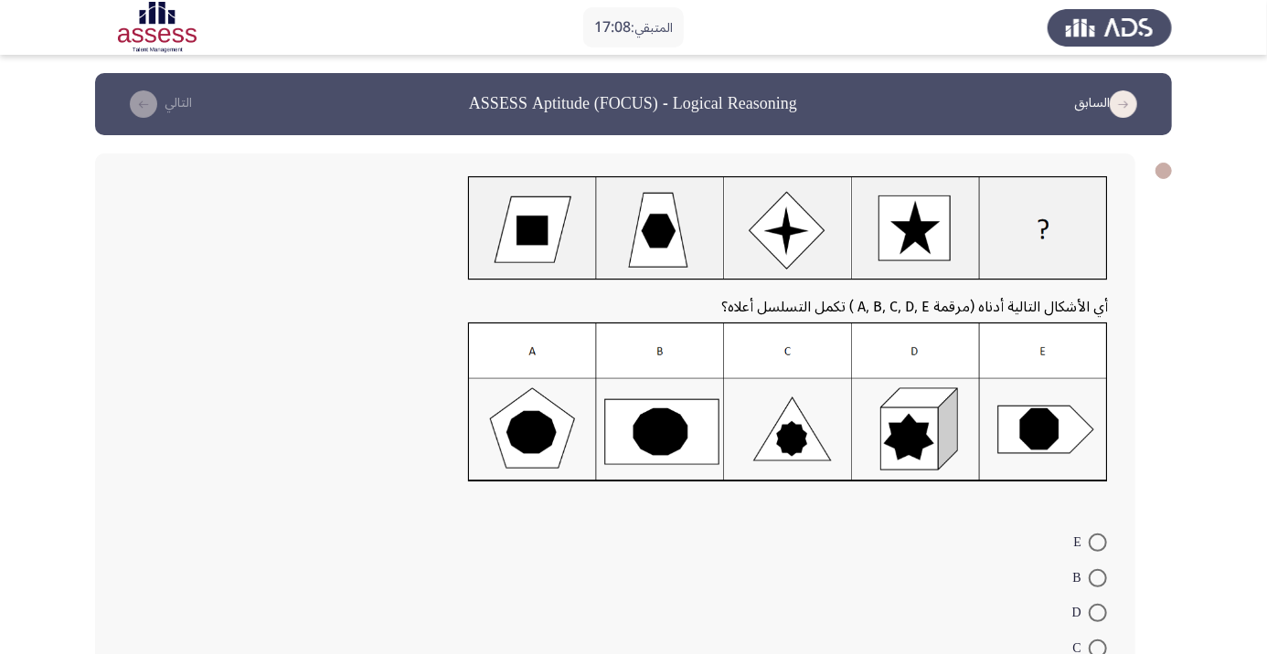
click at [654, 228] on img at bounding box center [788, 228] width 640 height 104
click at [1097, 543] on span at bounding box center [1098, 543] width 18 height 18
click at [1097, 543] on input "E" at bounding box center [1098, 543] width 18 height 18
radio input "true"
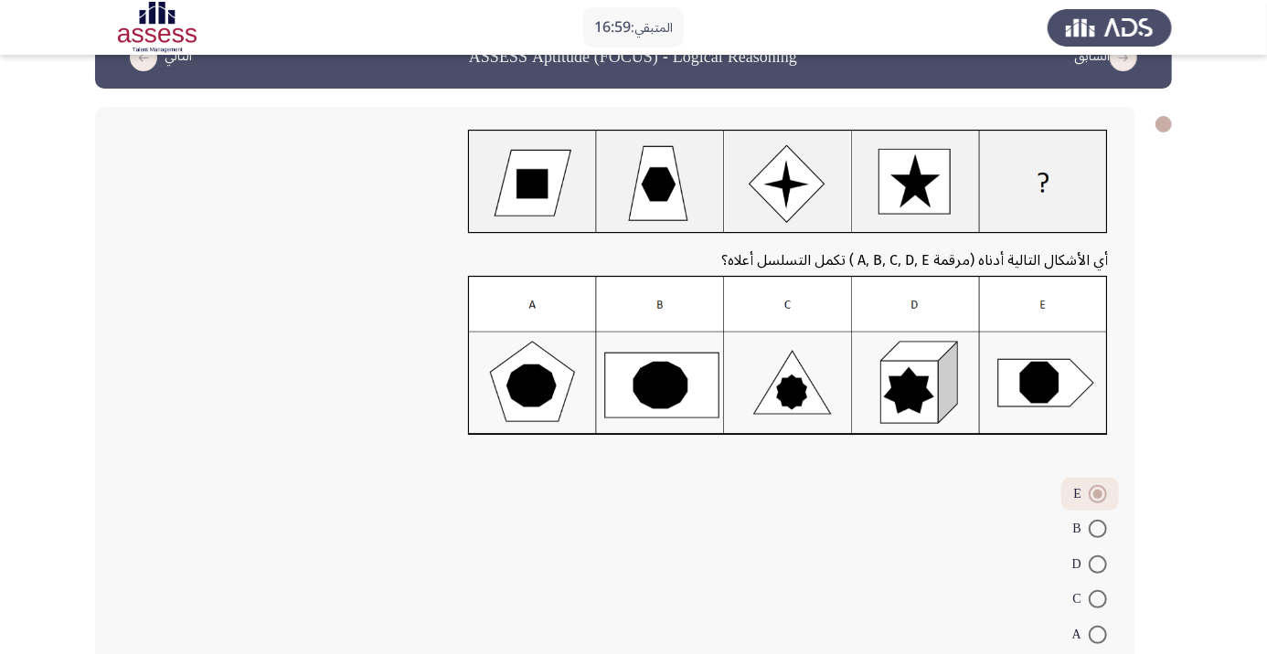
scroll to position [69, 0]
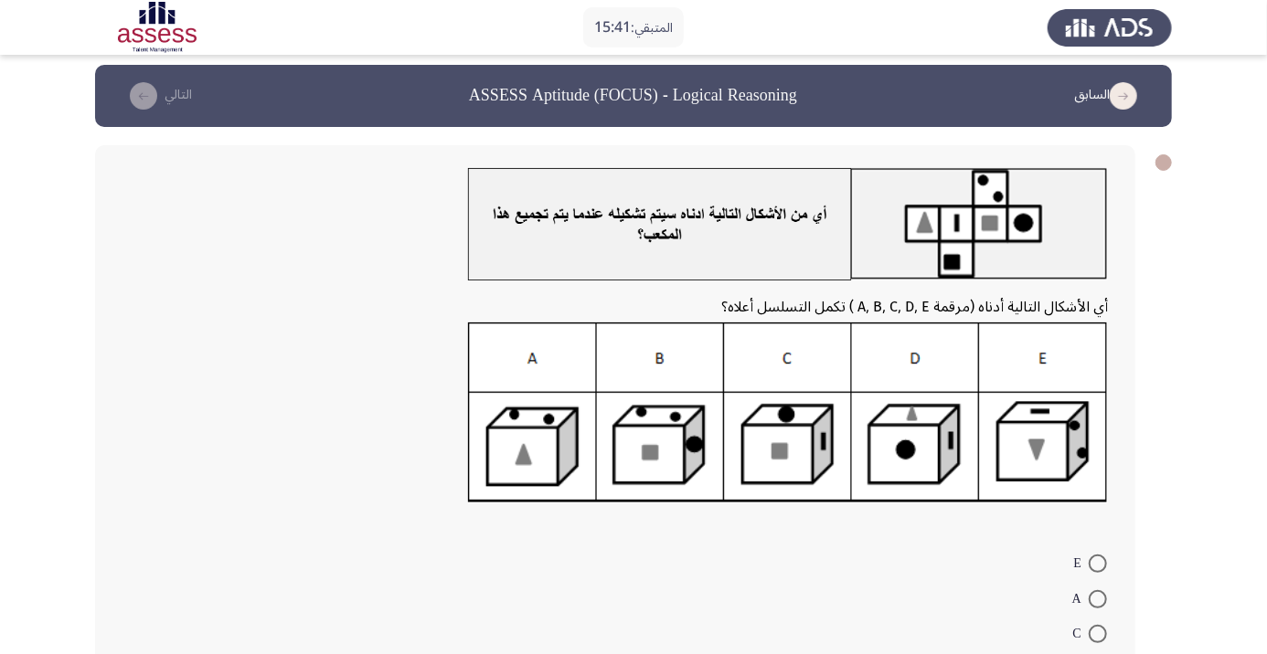
scroll to position [14, 0]
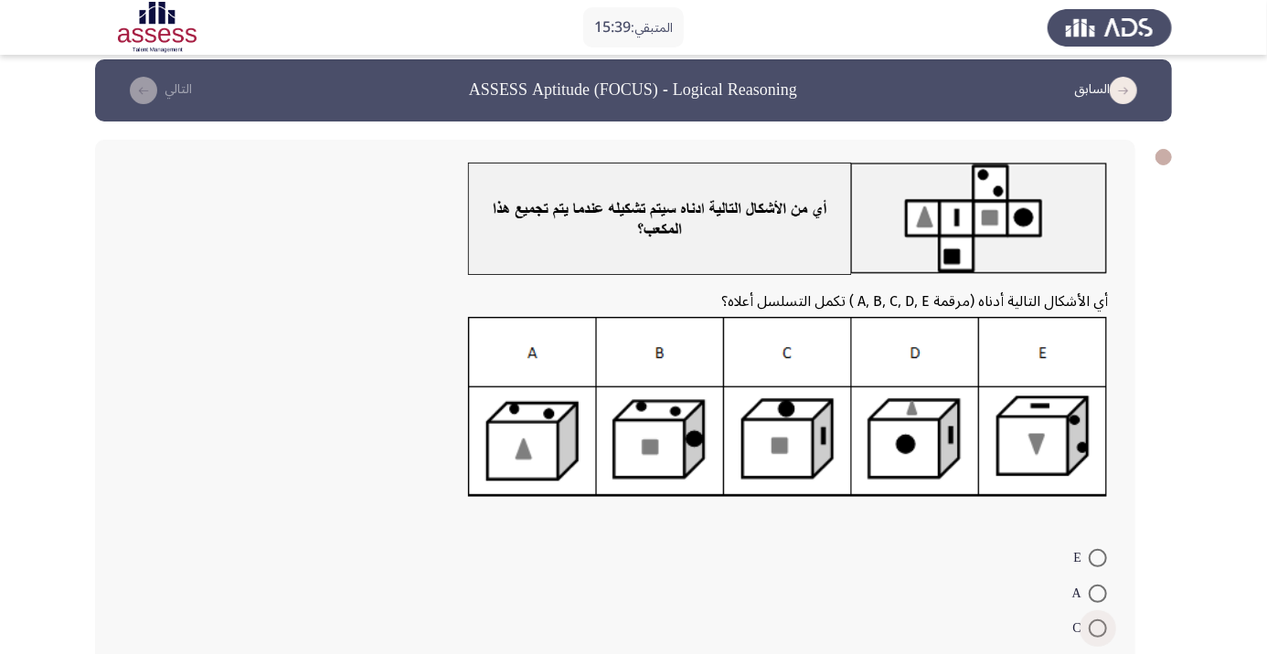
click at [1098, 633] on span at bounding box center [1098, 629] width 18 height 18
click at [1098, 633] on input "C" at bounding box center [1098, 629] width 18 height 18
radio input "true"
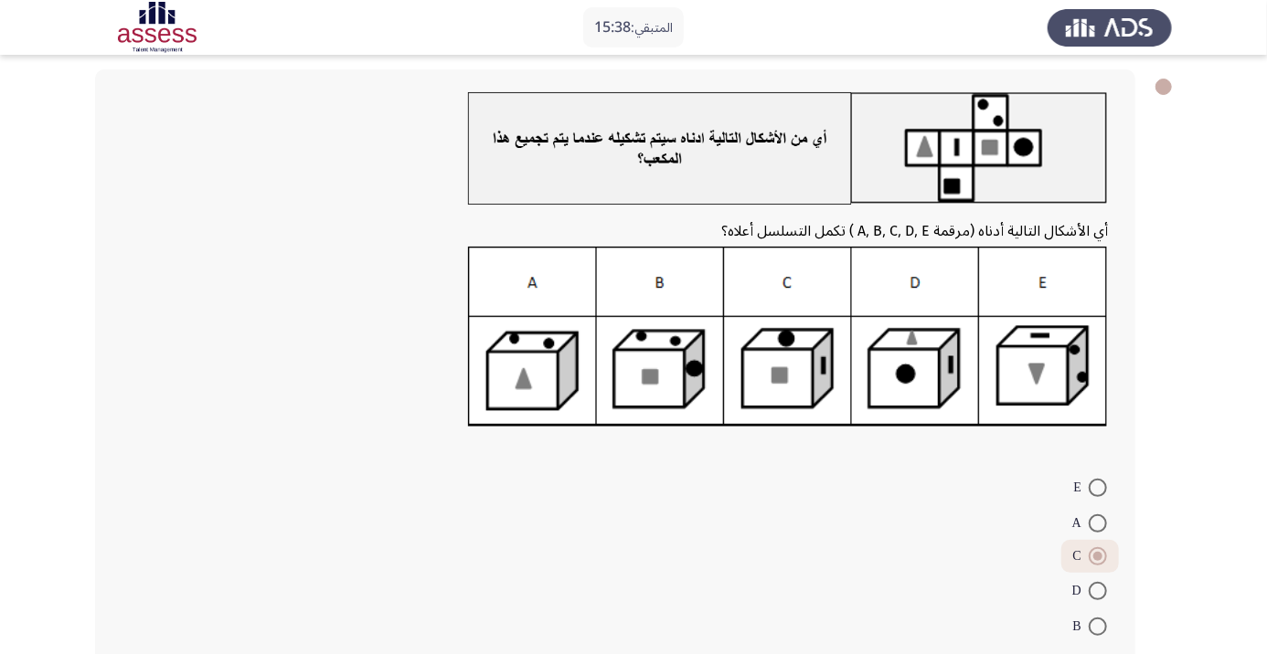
scroll to position [99, 0]
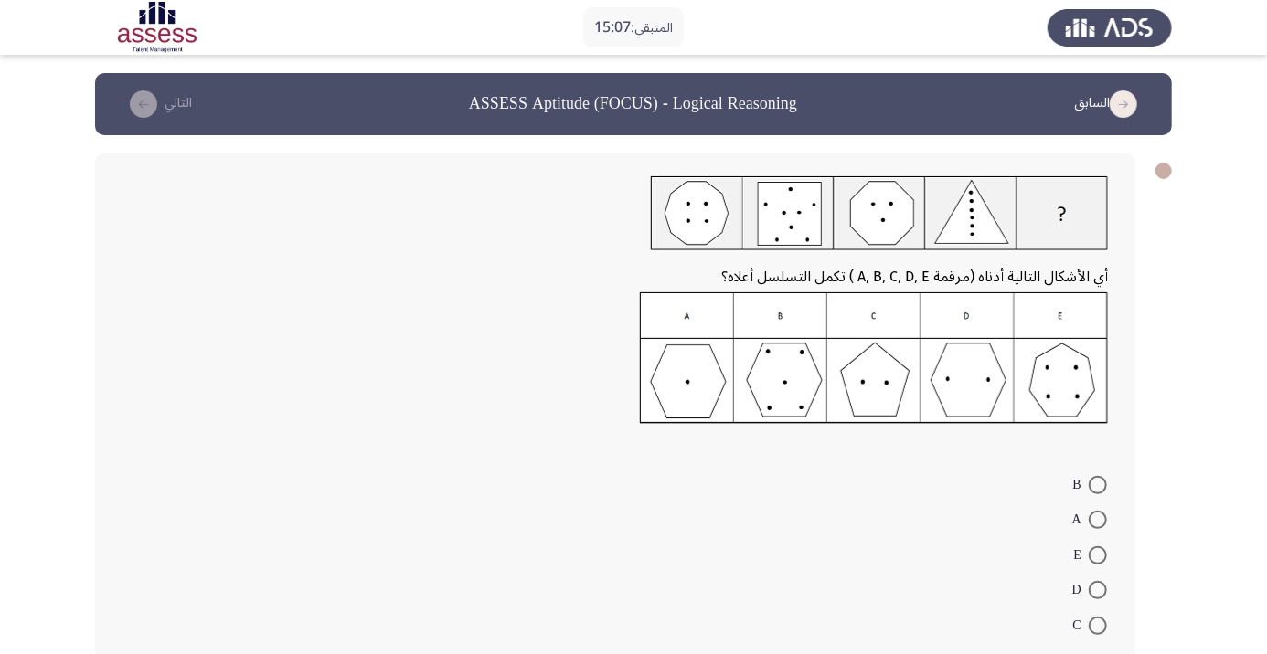
click at [1097, 519] on span at bounding box center [1098, 520] width 18 height 18
click at [1097, 519] on input "A" at bounding box center [1098, 520] width 18 height 18
radio input "true"
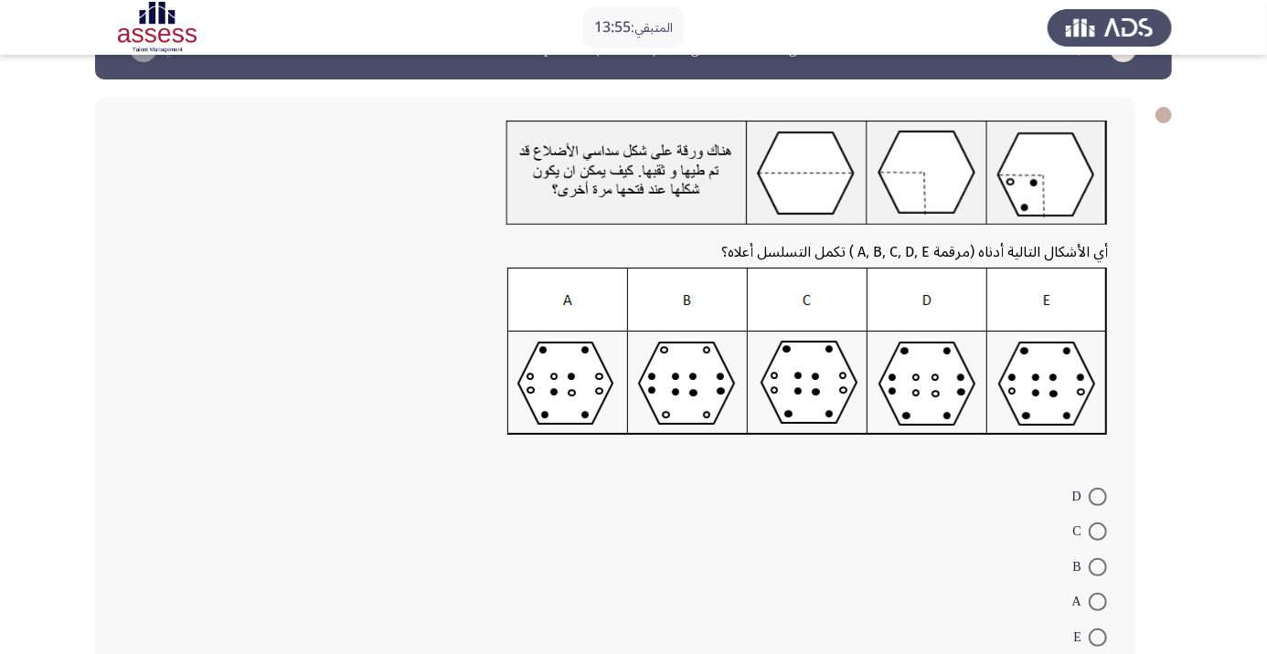
scroll to position [55, 0]
click at [1097, 552] on mat-radio-button "B" at bounding box center [1090, 567] width 58 height 36
click at [1106, 535] on span at bounding box center [1098, 533] width 18 height 18
click at [1106, 535] on input "C" at bounding box center [1098, 533] width 18 height 18
radio input "true"
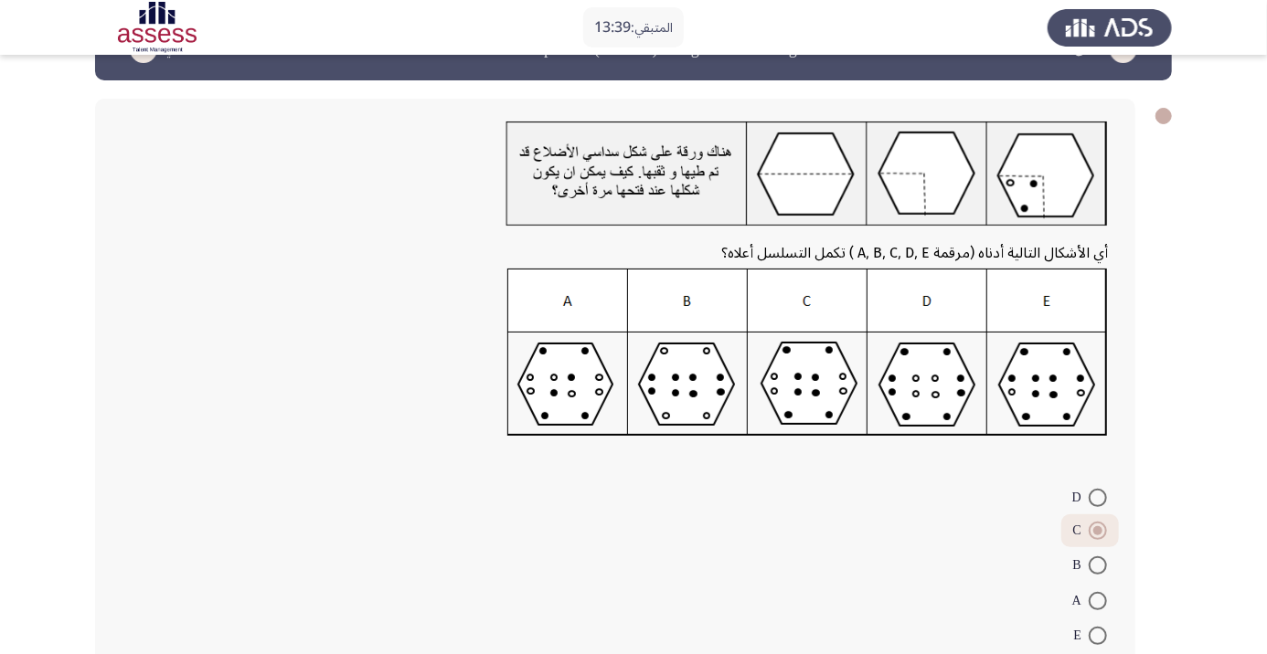
scroll to position [80, 0]
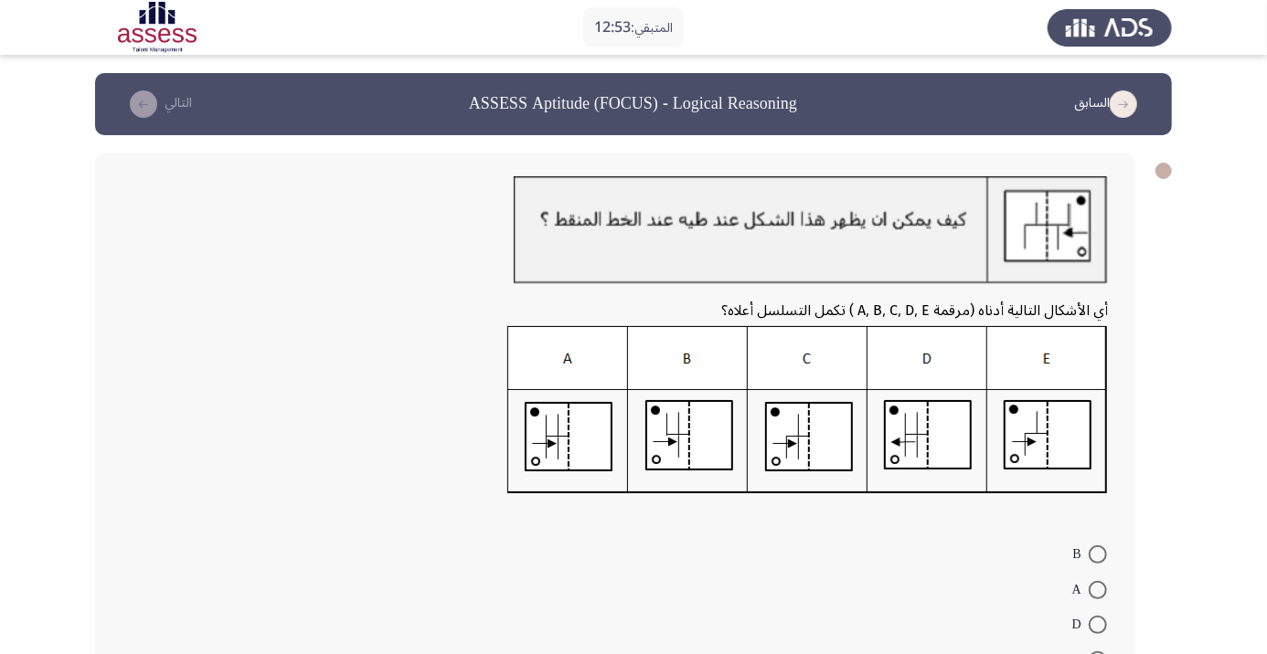
click at [1097, 555] on span at bounding box center [1098, 555] width 18 height 18
click at [1097, 555] on input "B" at bounding box center [1098, 555] width 18 height 18
radio input "true"
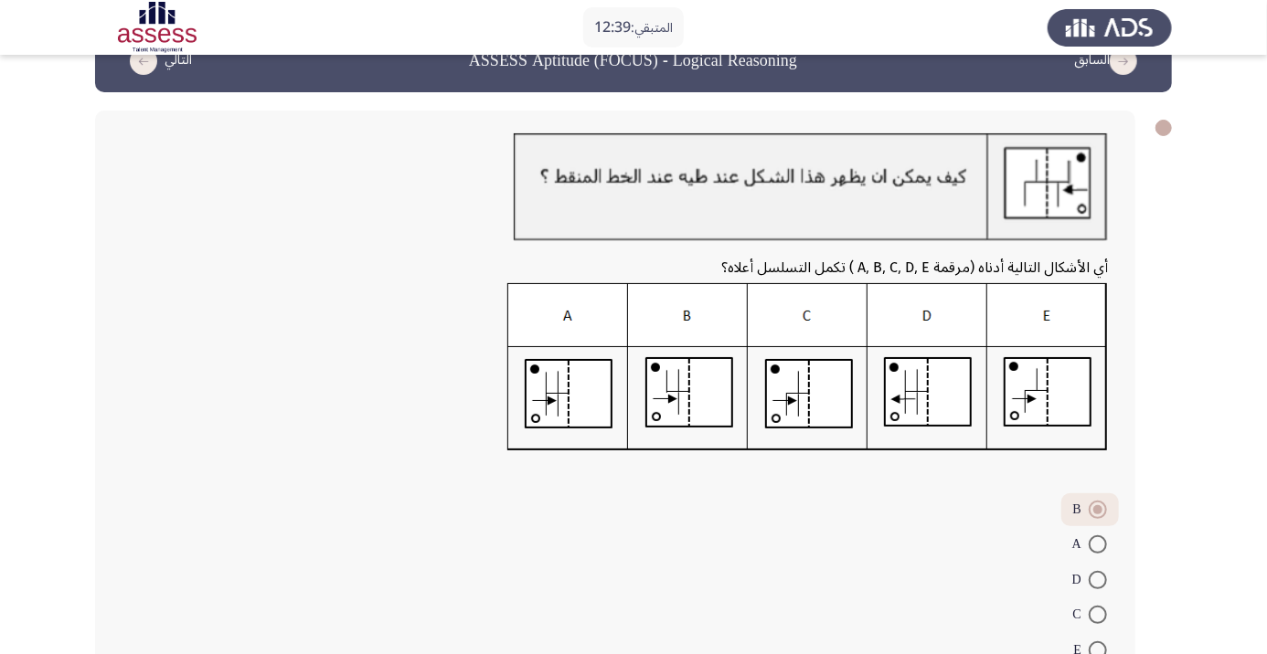
scroll to position [81, 0]
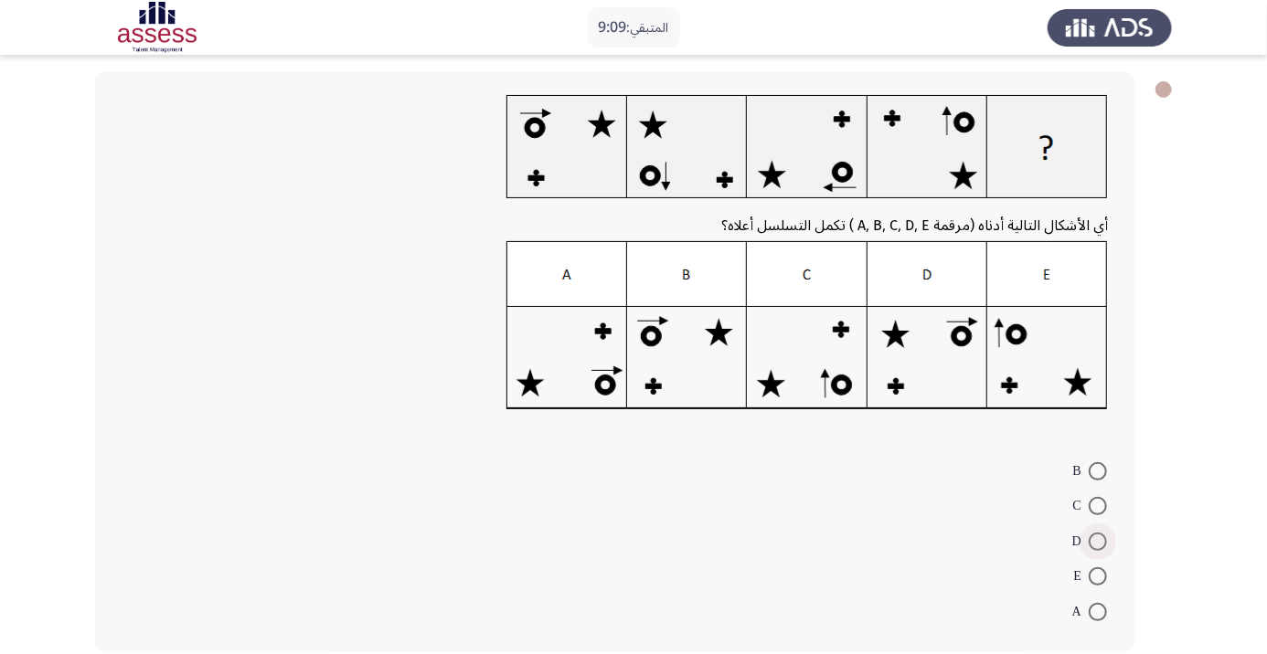
click at [1097, 541] on span at bounding box center [1098, 542] width 18 height 18
click at [1097, 541] on input "D" at bounding box center [1098, 542] width 18 height 18
radio input "true"
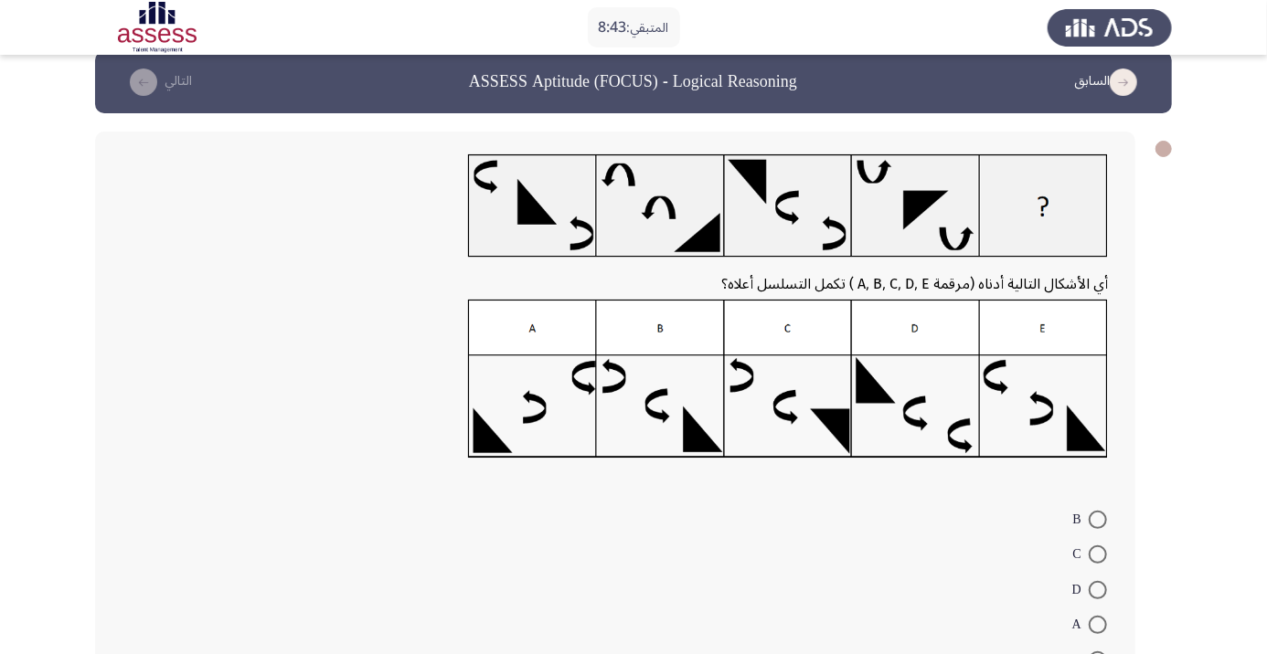
scroll to position [25, 0]
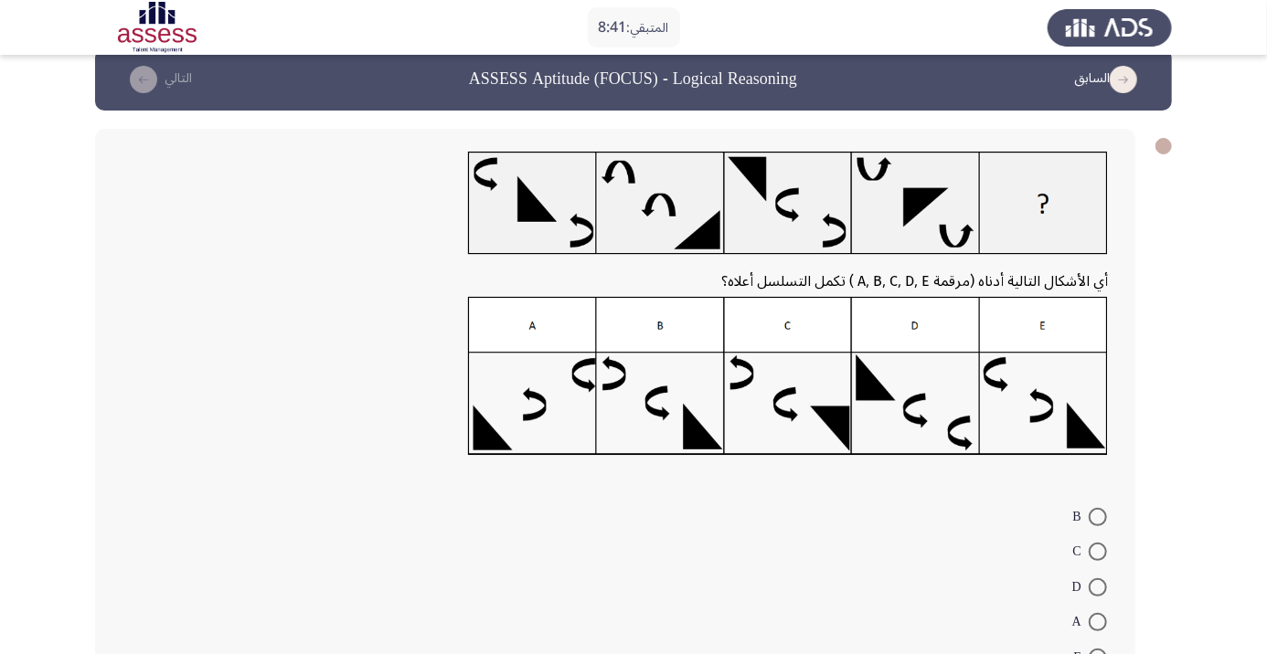
click at [1097, 587] on span at bounding box center [1098, 588] width 18 height 18
click at [1097, 587] on input "D" at bounding box center [1098, 588] width 18 height 18
radio input "true"
click at [1097, 552] on span at bounding box center [1098, 552] width 18 height 18
click at [1097, 552] on input "C" at bounding box center [1098, 552] width 18 height 18
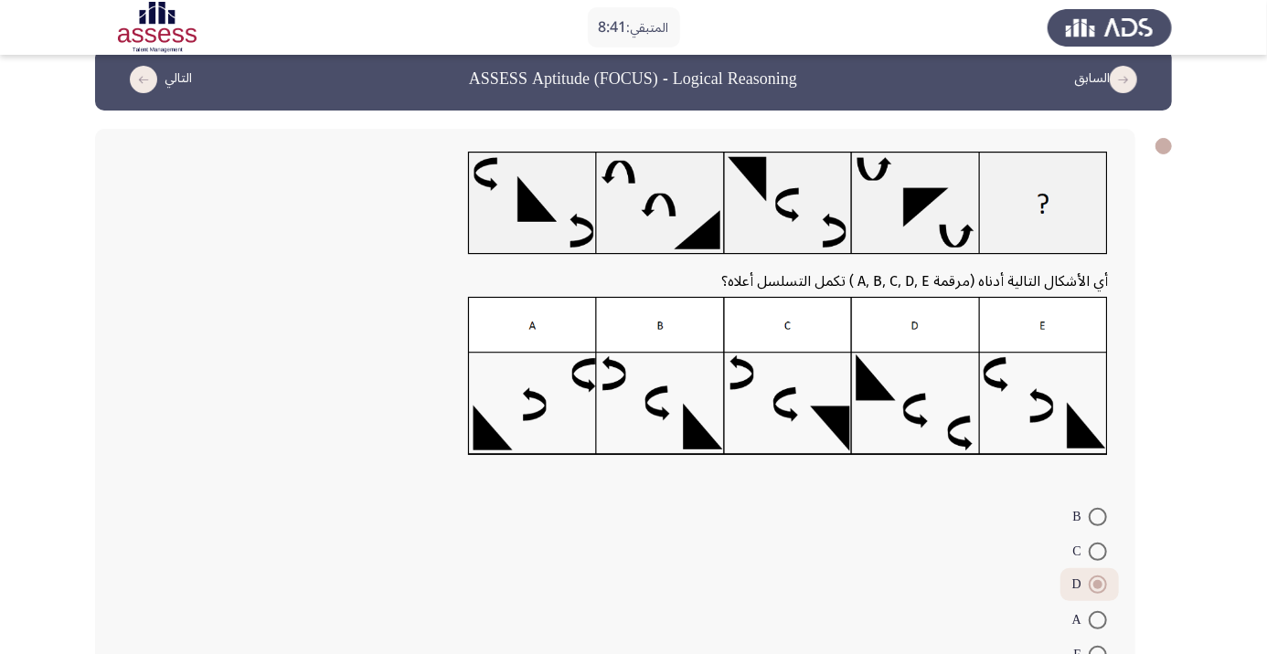
radio input "true"
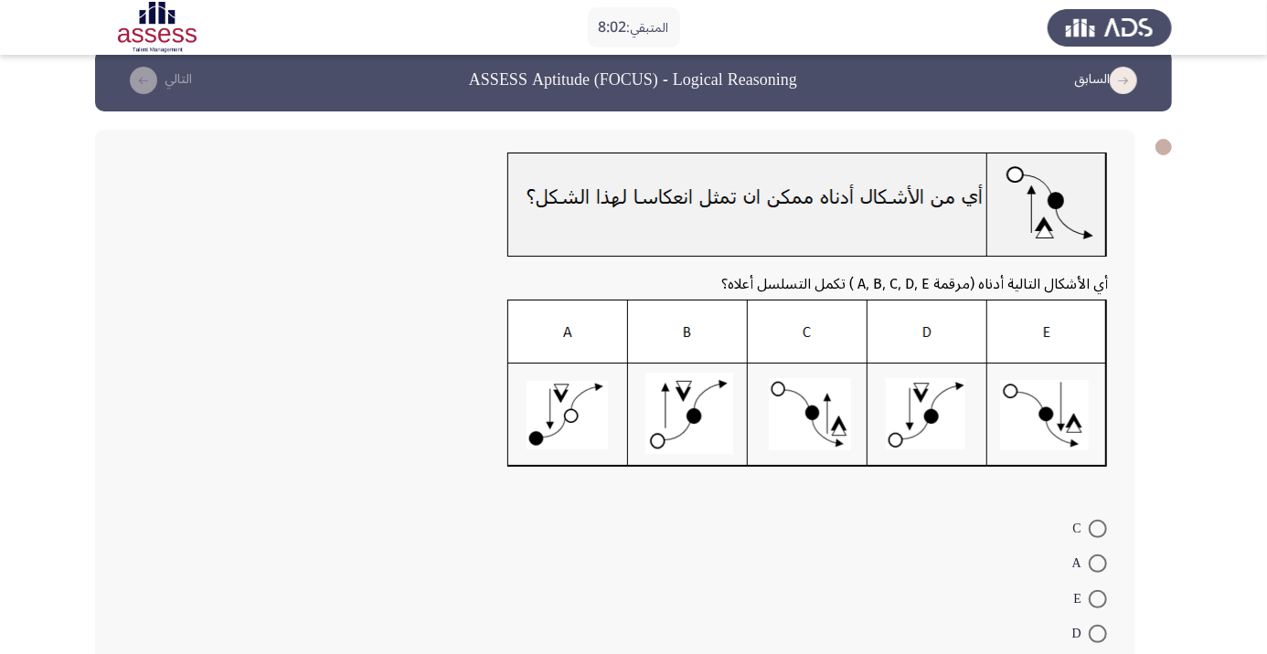
scroll to position [25, 0]
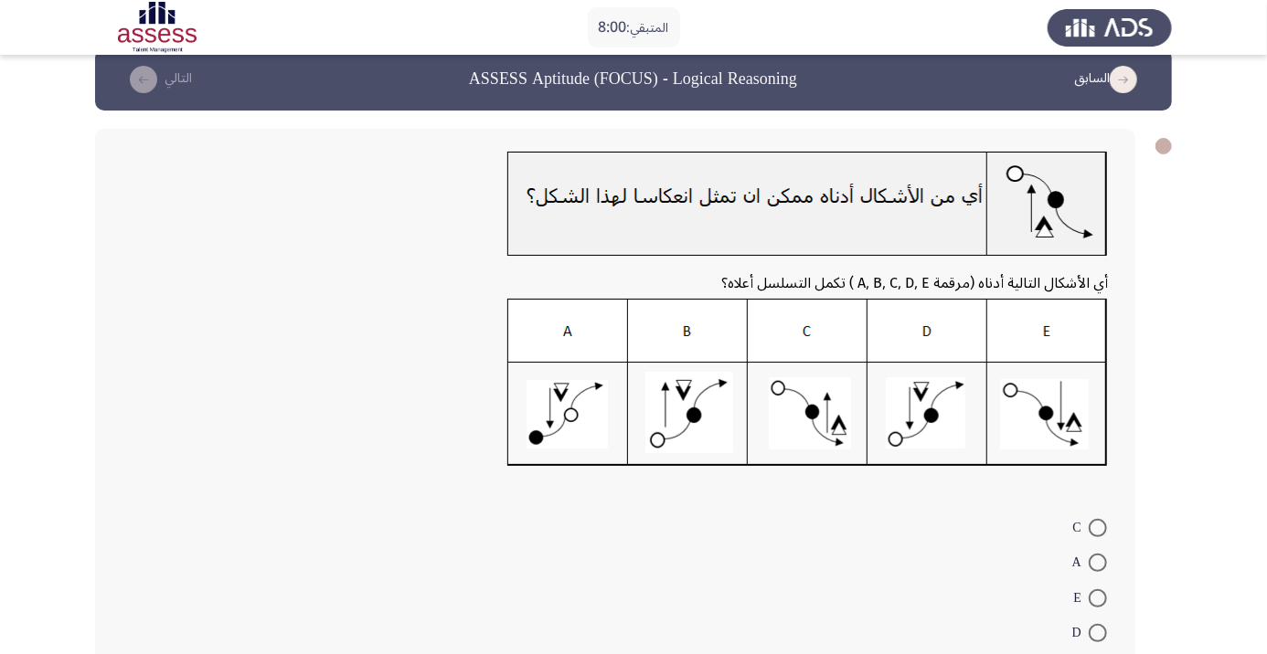
radio input "true"
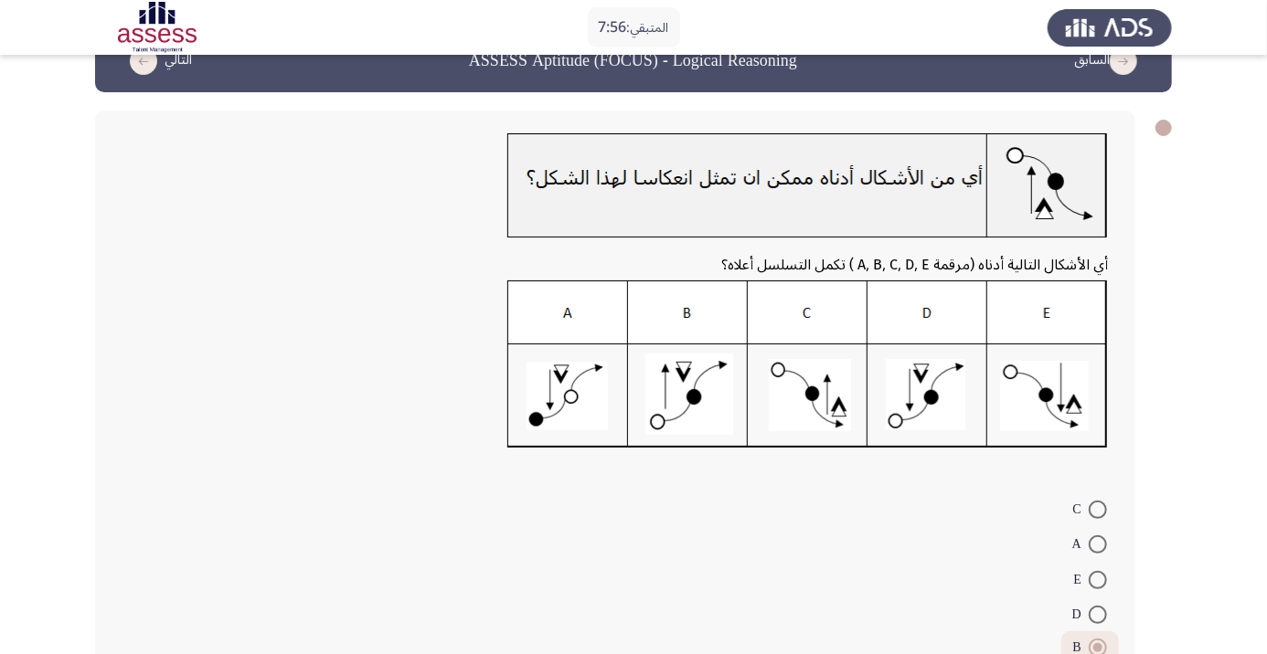
scroll to position [80, 0]
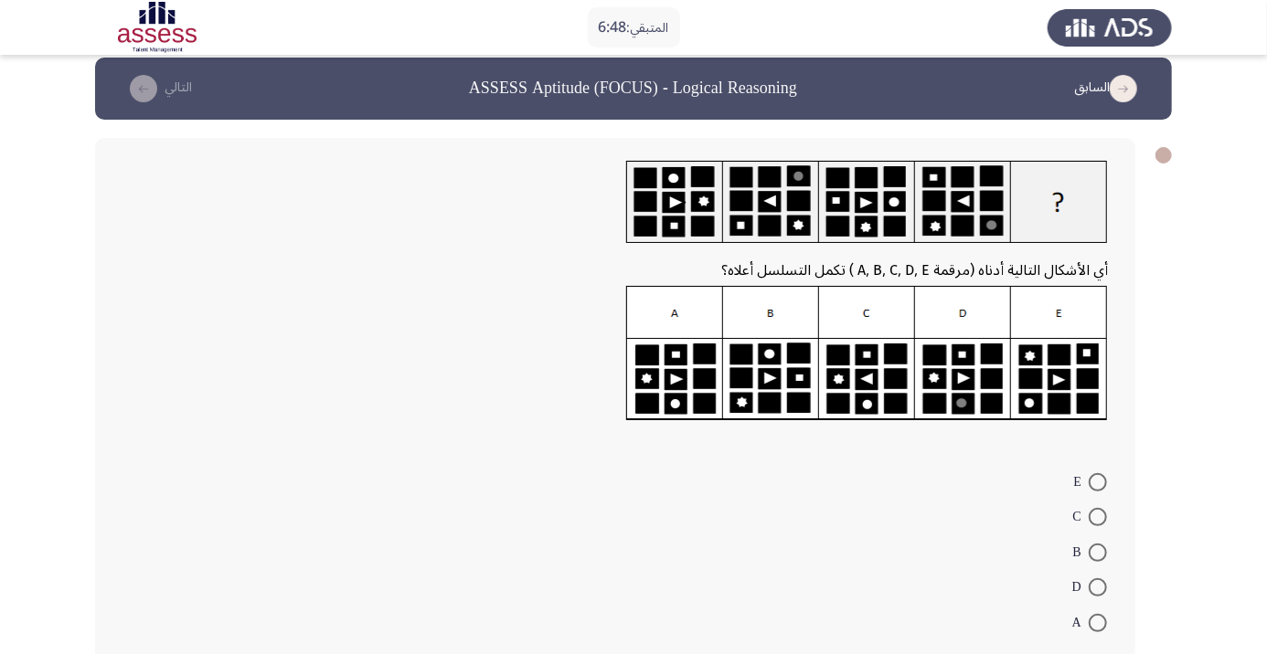
scroll to position [15, 0]
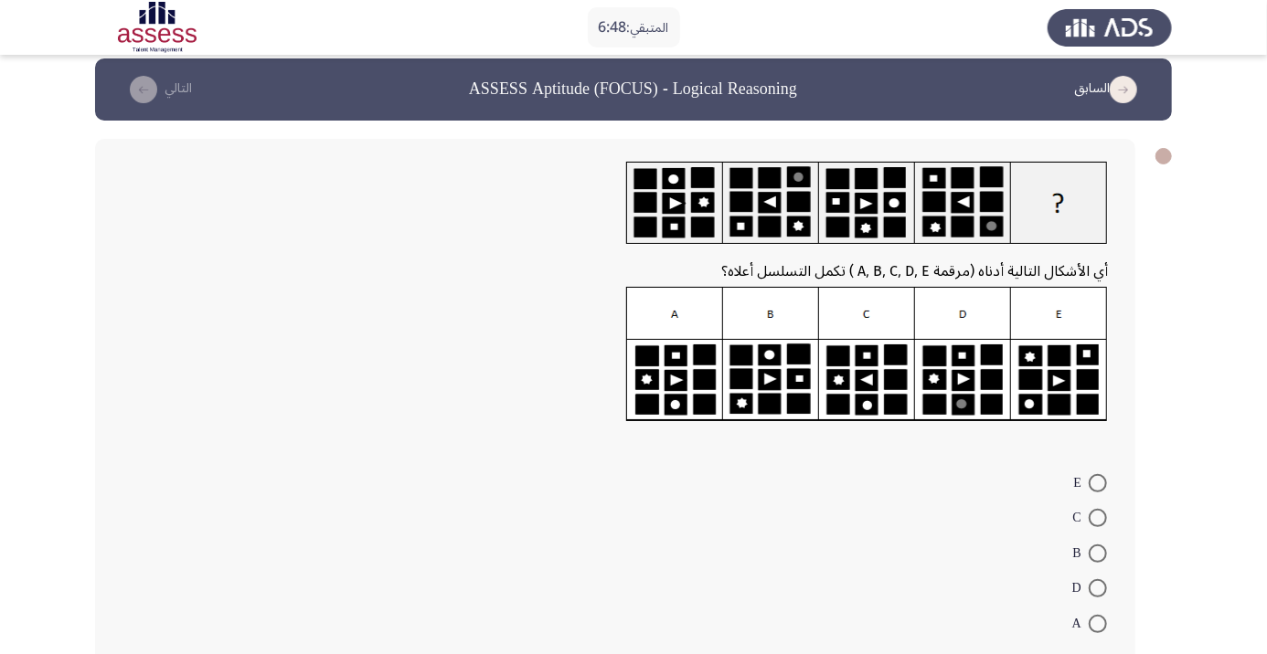
click at [514, 654] on div "أي الأشكال التالية أدناه (مرقمة A, B, C, D, E ) تكمل التسلسل أعلاه؟ E C B D A" at bounding box center [633, 401] width 1077 height 561
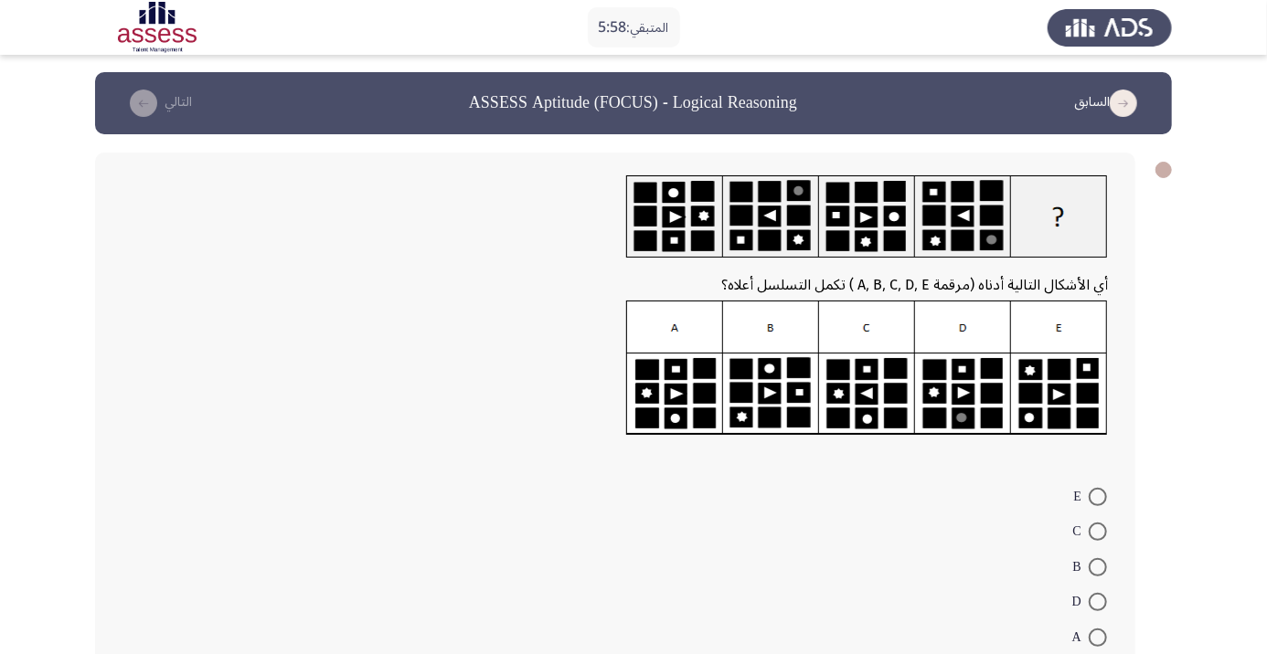
click at [1097, 531] on span at bounding box center [1098, 532] width 18 height 18
click at [1097, 531] on input "C" at bounding box center [1098, 532] width 18 height 18
radio input "true"
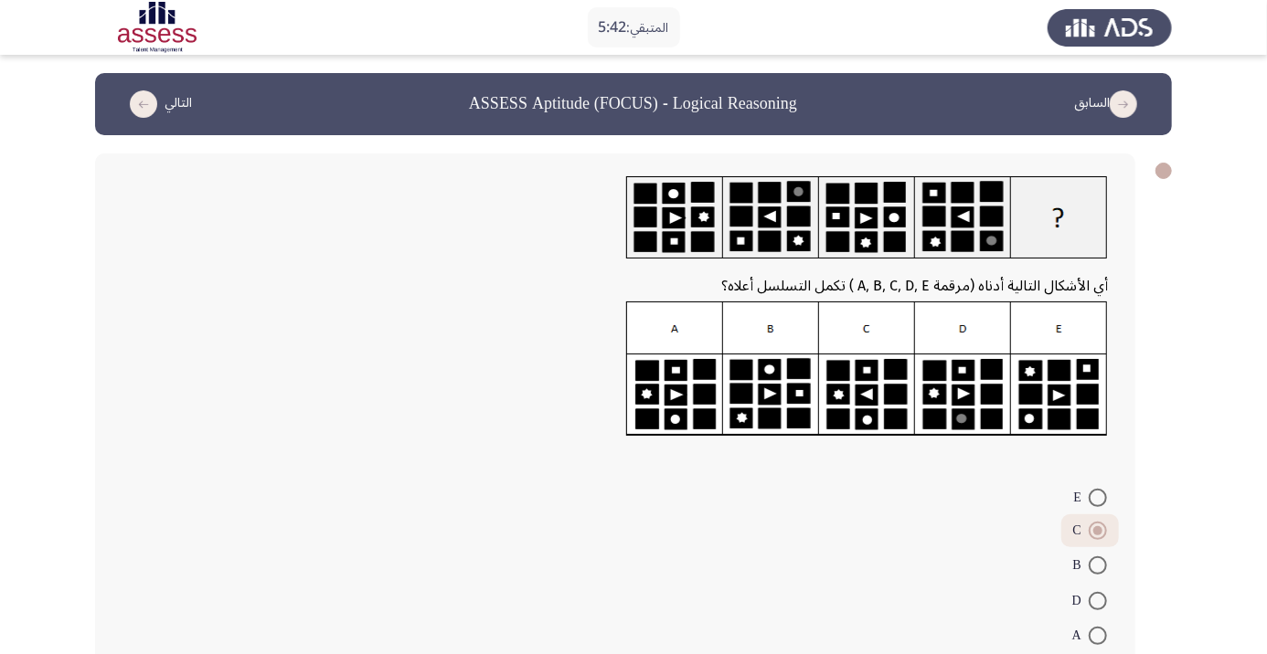
scroll to position [24, 0]
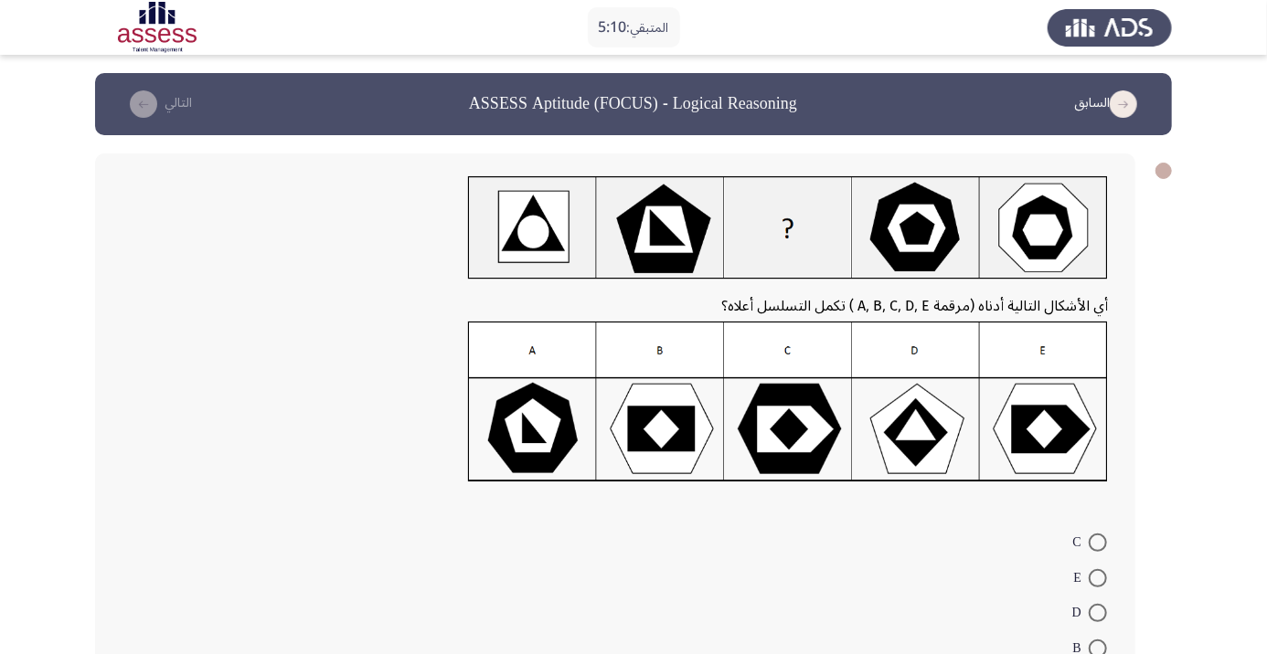
click at [1105, 650] on span at bounding box center [1098, 649] width 18 height 18
click at [1105, 650] on input "B" at bounding box center [1098, 649] width 18 height 18
radio input "true"
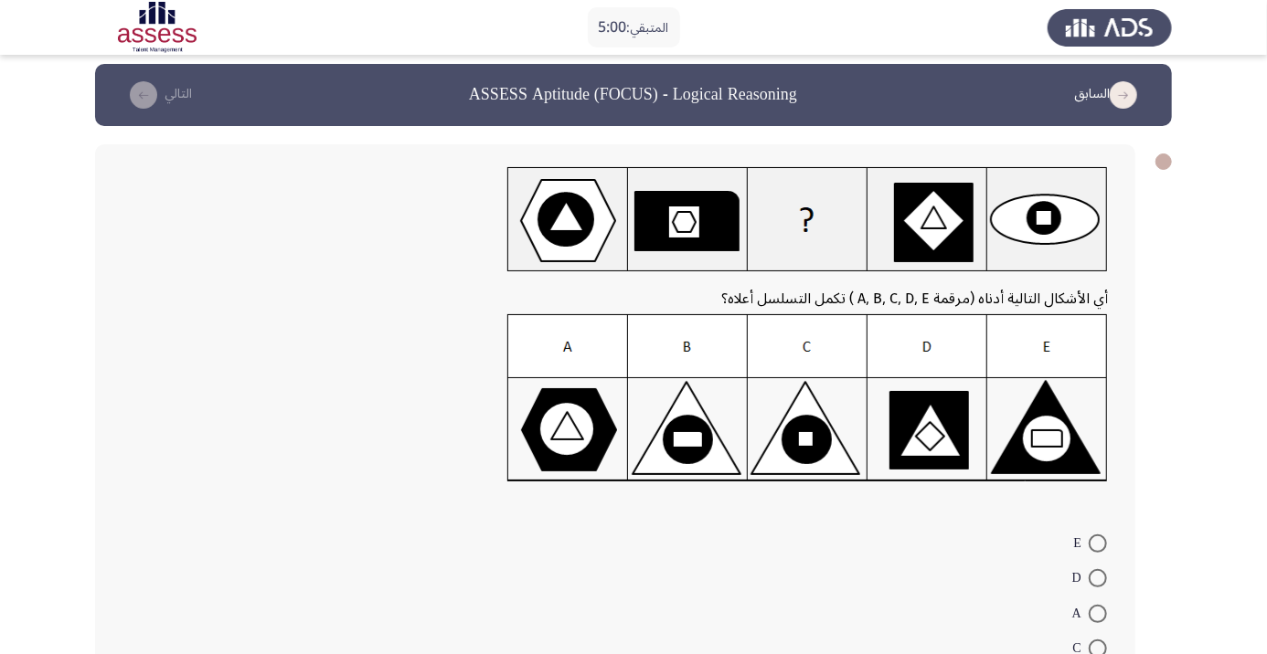
scroll to position [13, 0]
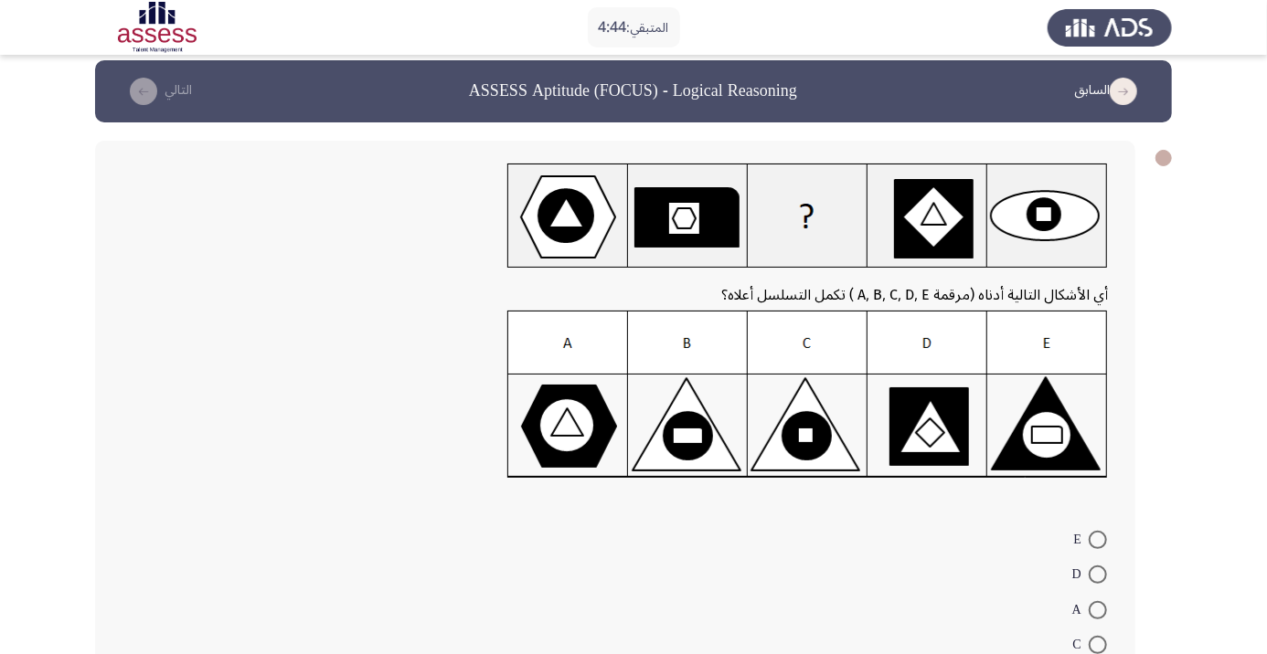
click at [1104, 649] on span at bounding box center [1098, 645] width 18 height 18
click at [1104, 649] on input "C" at bounding box center [1098, 645] width 18 height 18
radio input "true"
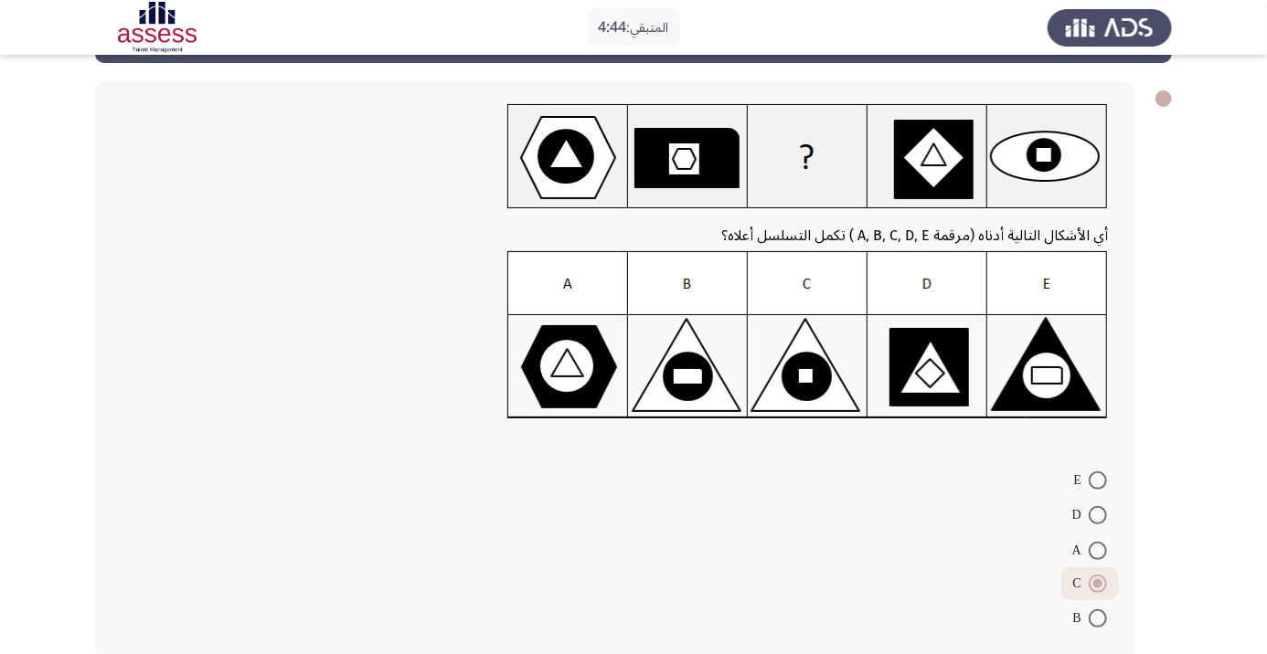
scroll to position [80, 0]
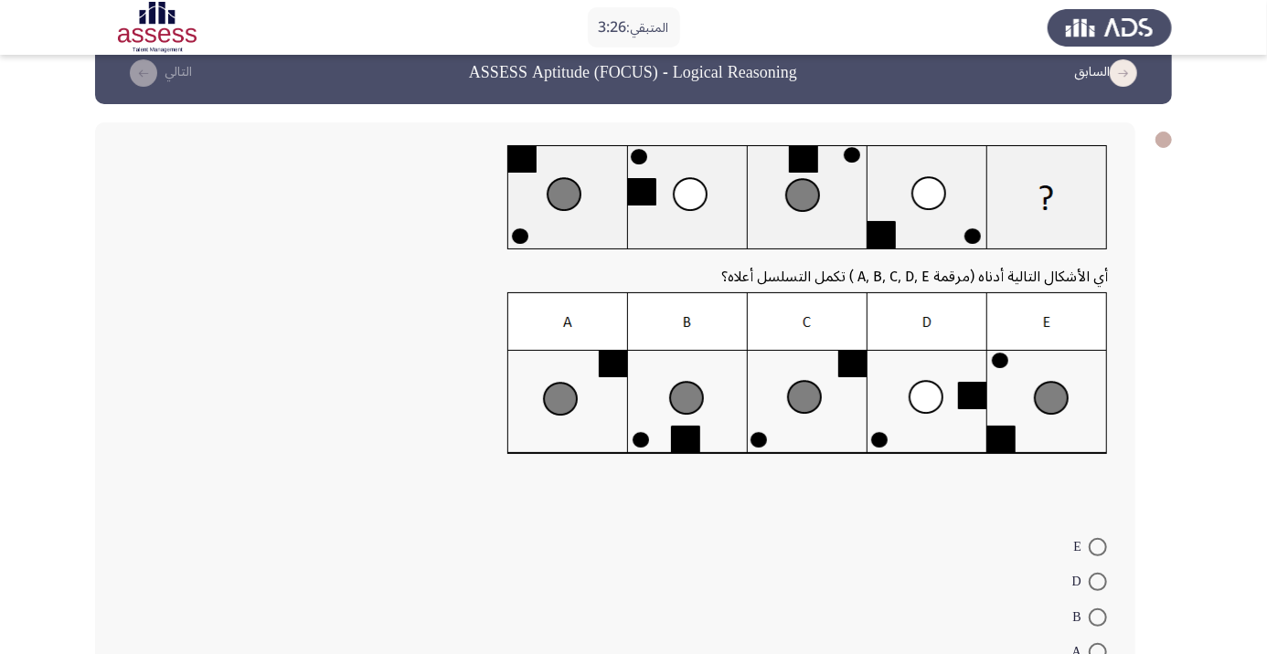
scroll to position [0, 0]
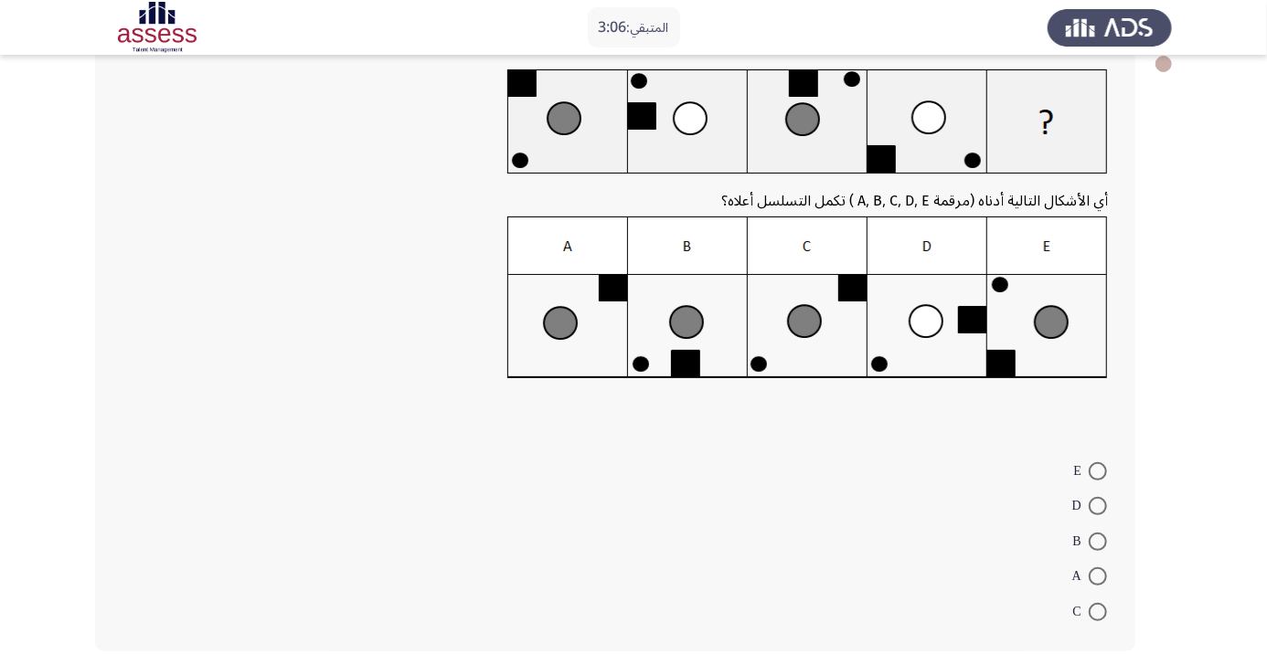
click at [1097, 471] on span at bounding box center [1098, 471] width 18 height 18
click at [1097, 471] on input "E" at bounding box center [1098, 471] width 18 height 18
radio input "true"
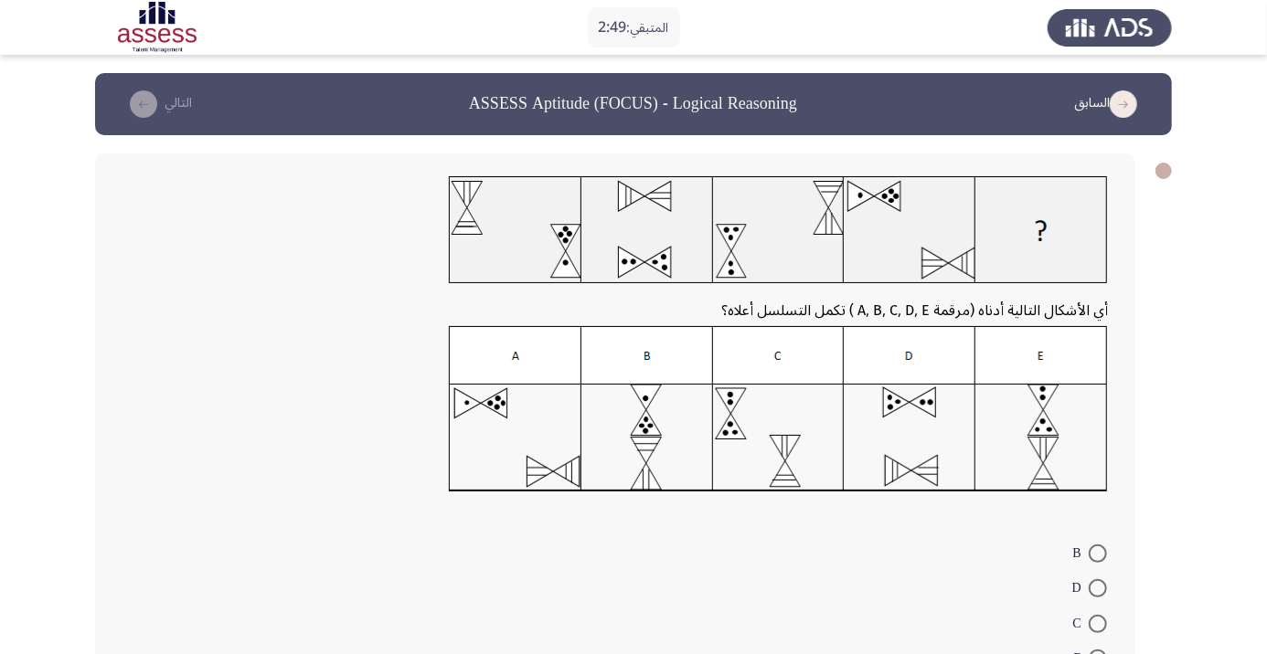
click at [441, 251] on div at bounding box center [614, 235] width 985 height 119
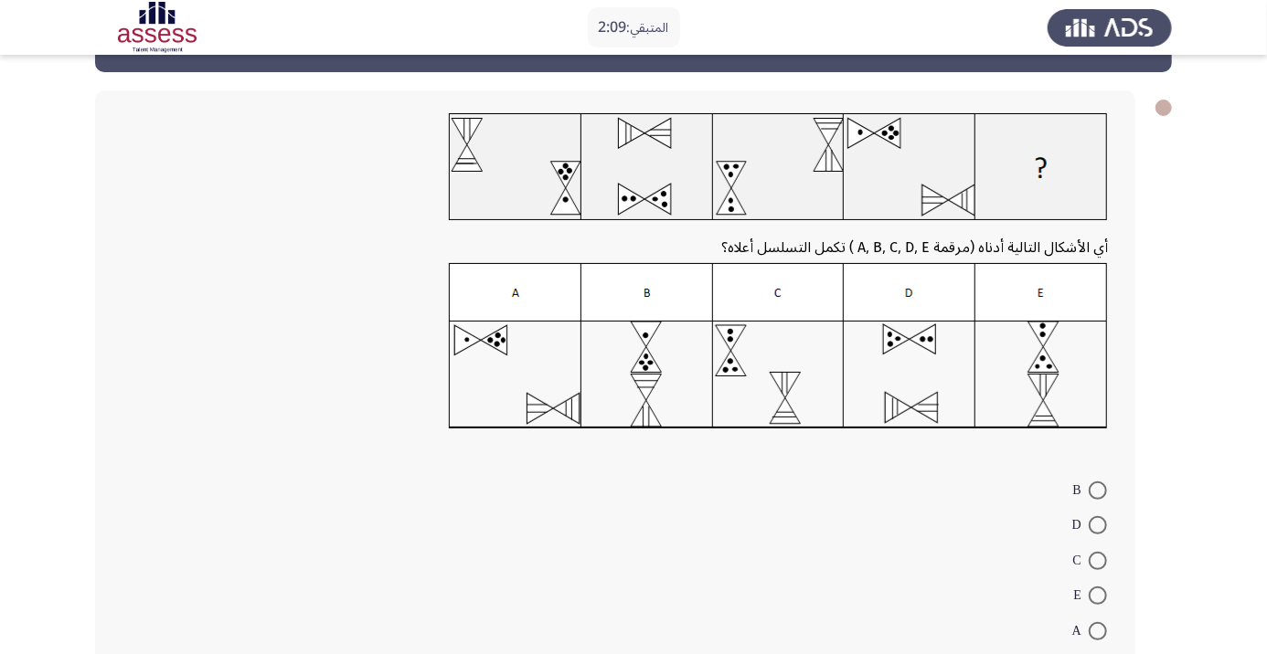
scroll to position [37, 0]
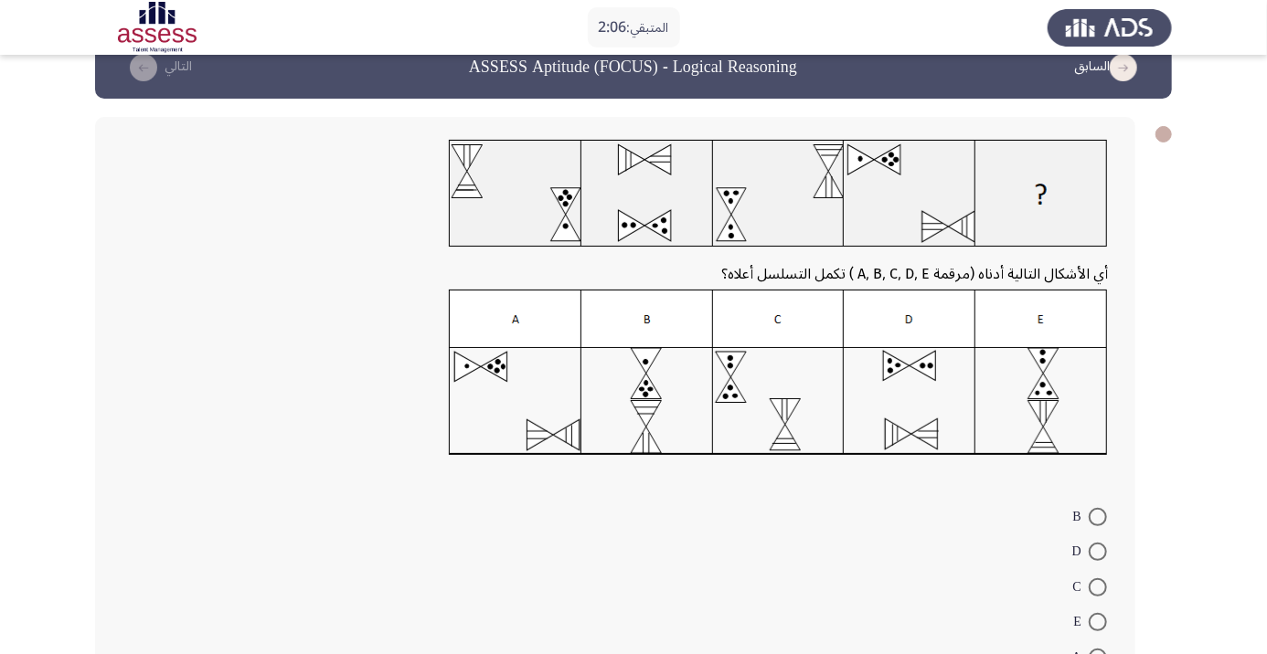
click at [1097, 622] on span at bounding box center [1098, 622] width 18 height 18
click at [1097, 622] on input "E" at bounding box center [1098, 622] width 18 height 18
radio input "true"
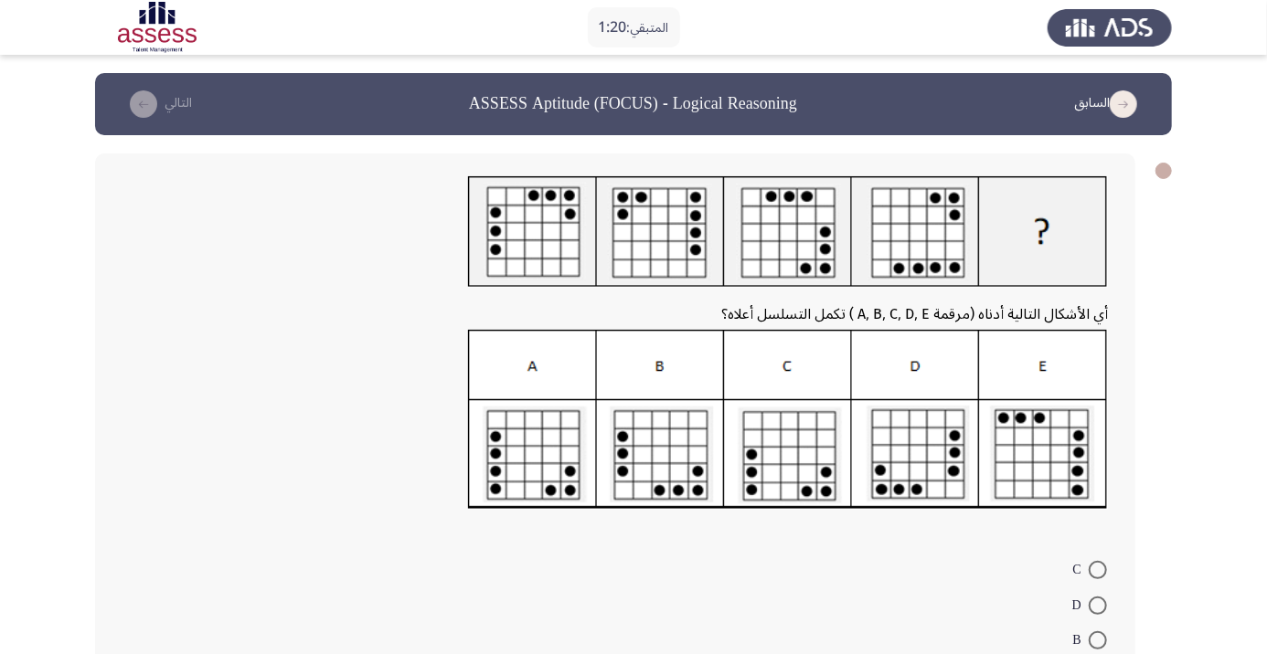
click at [962, 278] on img at bounding box center [788, 232] width 640 height 112
radio input "true"
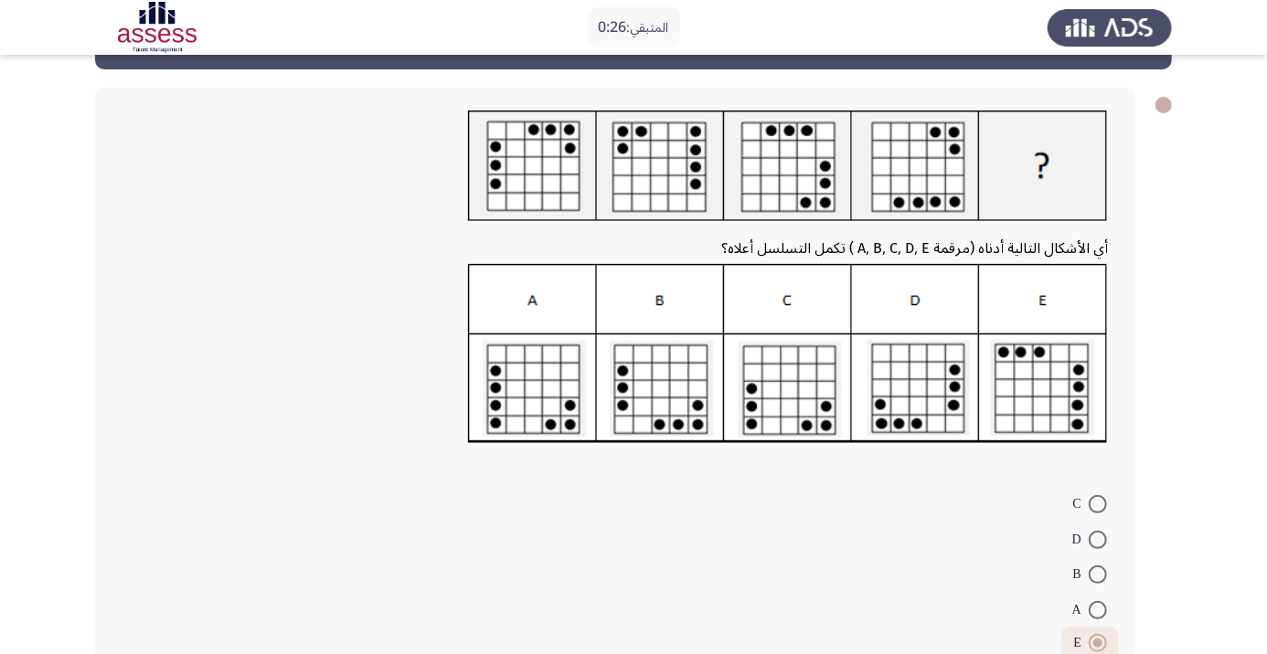
scroll to position [84, 0]
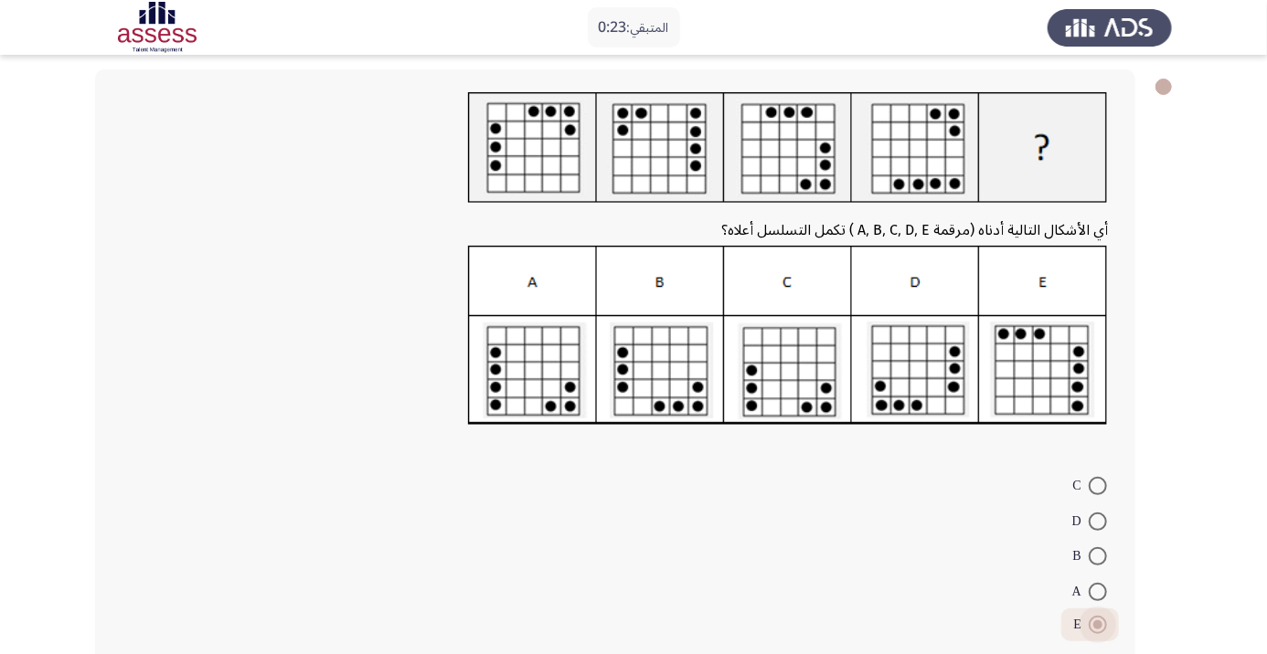
click at [1099, 629] on span at bounding box center [1098, 625] width 18 height 18
click at [1099, 629] on input "E" at bounding box center [1098, 625] width 18 height 18
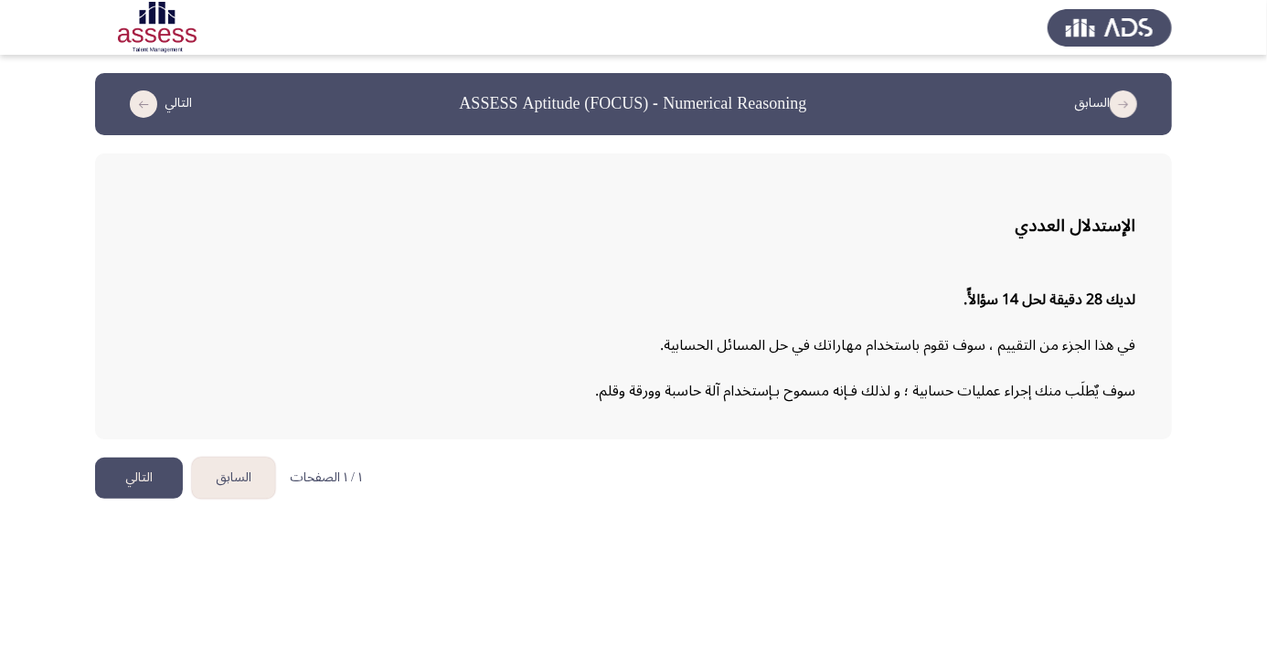
click at [146, 488] on button "التالي" at bounding box center [139, 478] width 88 height 41
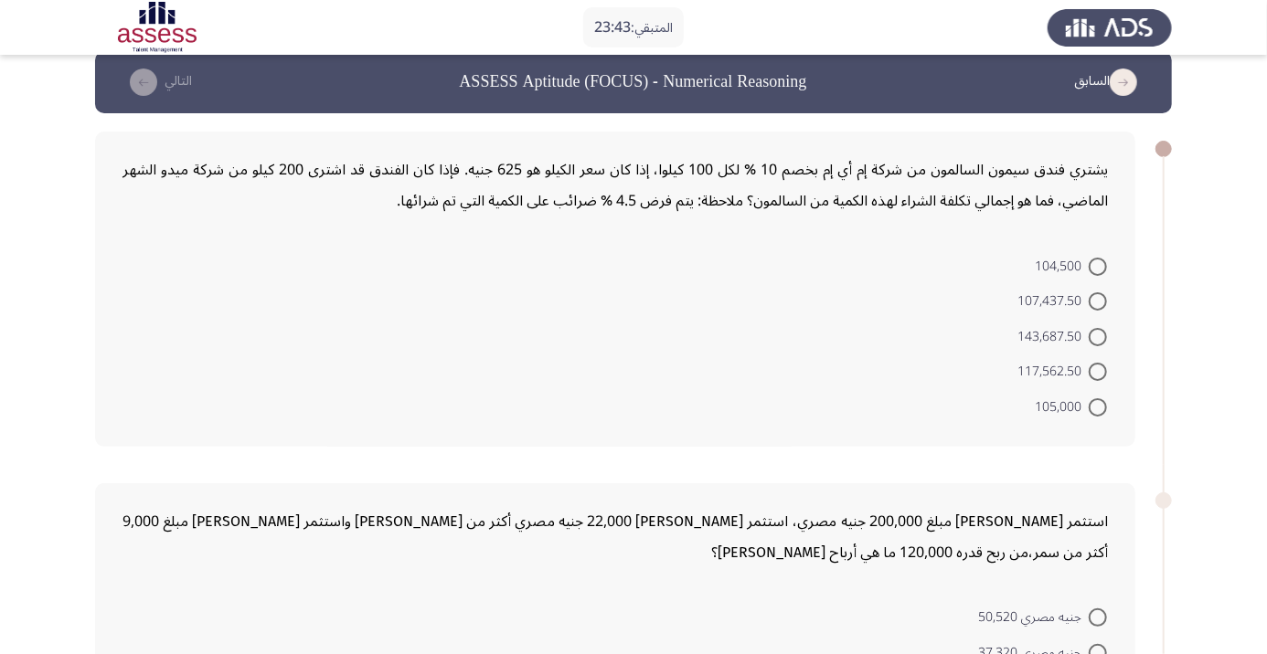
scroll to position [7, 0]
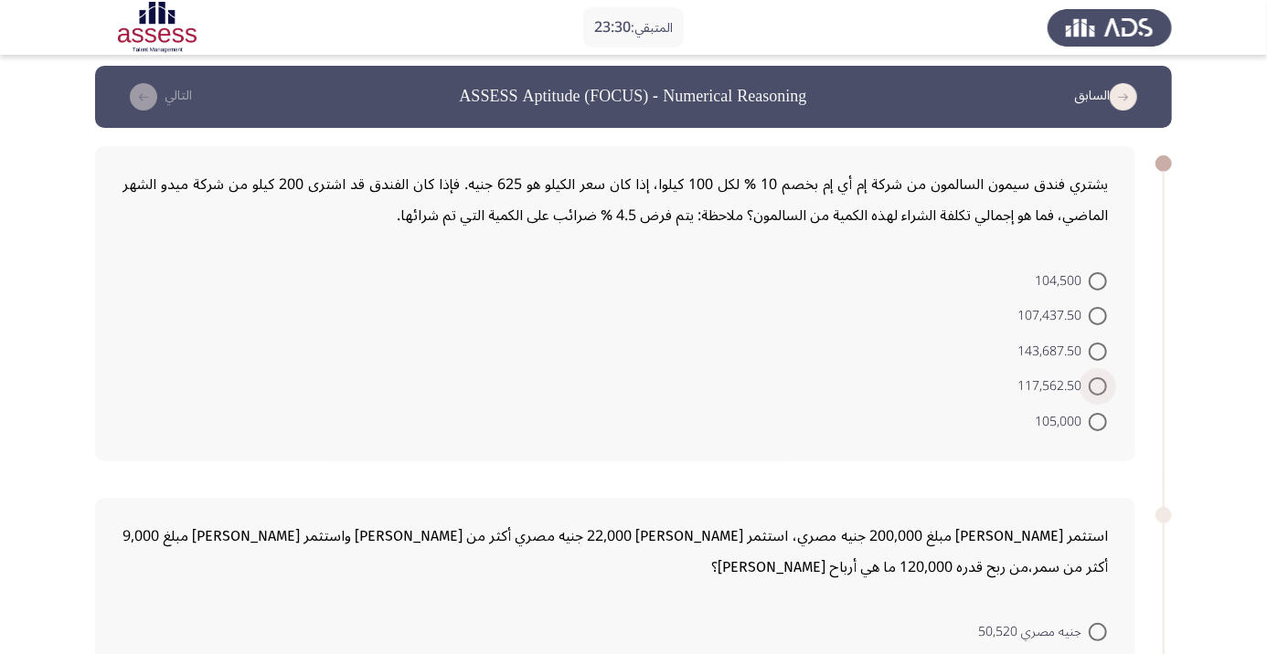
click at [1058, 395] on span "117,562.50" at bounding box center [1052, 387] width 71 height 22
click at [1089, 395] on input "117,562.50" at bounding box center [1098, 386] width 18 height 18
radio input "true"
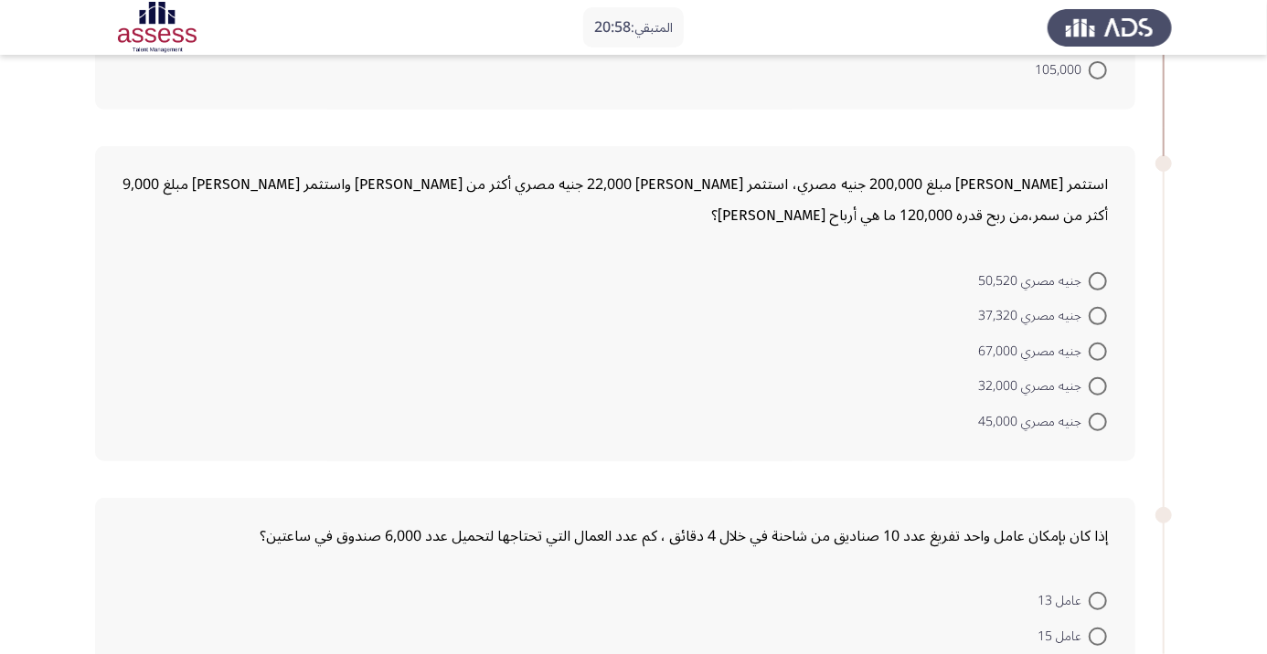
scroll to position [352, 0]
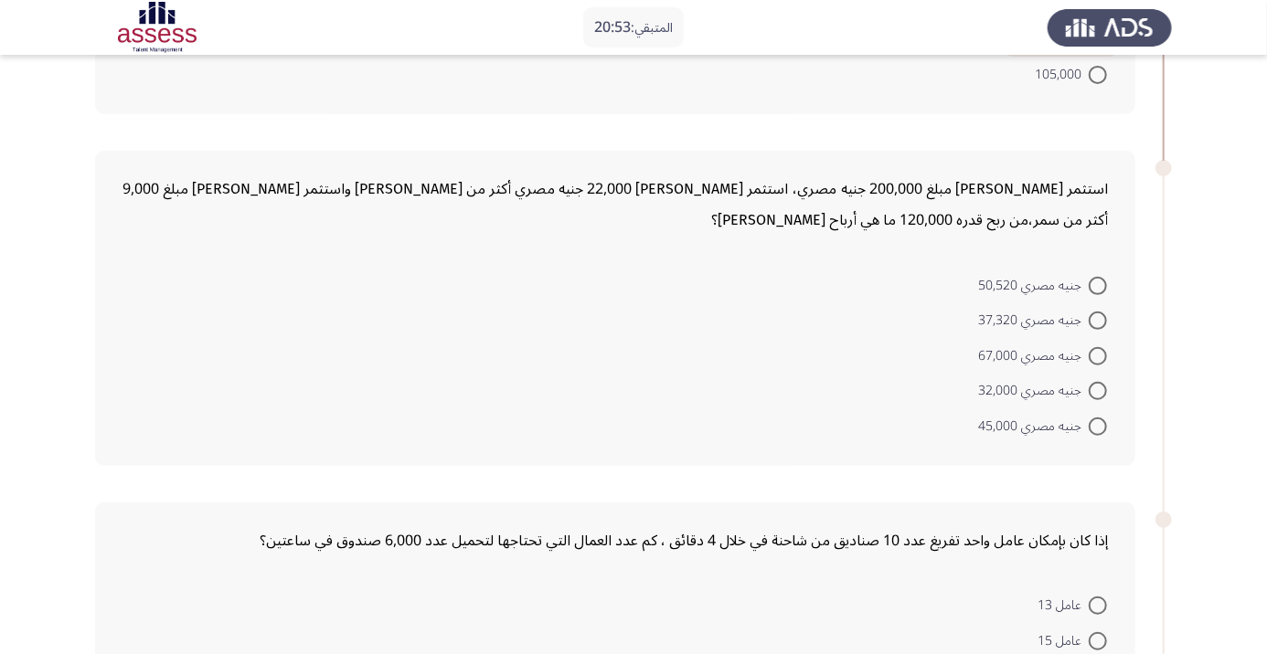
click at [1097, 424] on span at bounding box center [1098, 427] width 18 height 18
click at [1097, 424] on input "جنيه مصري 45,000" at bounding box center [1098, 427] width 18 height 18
radio input "true"
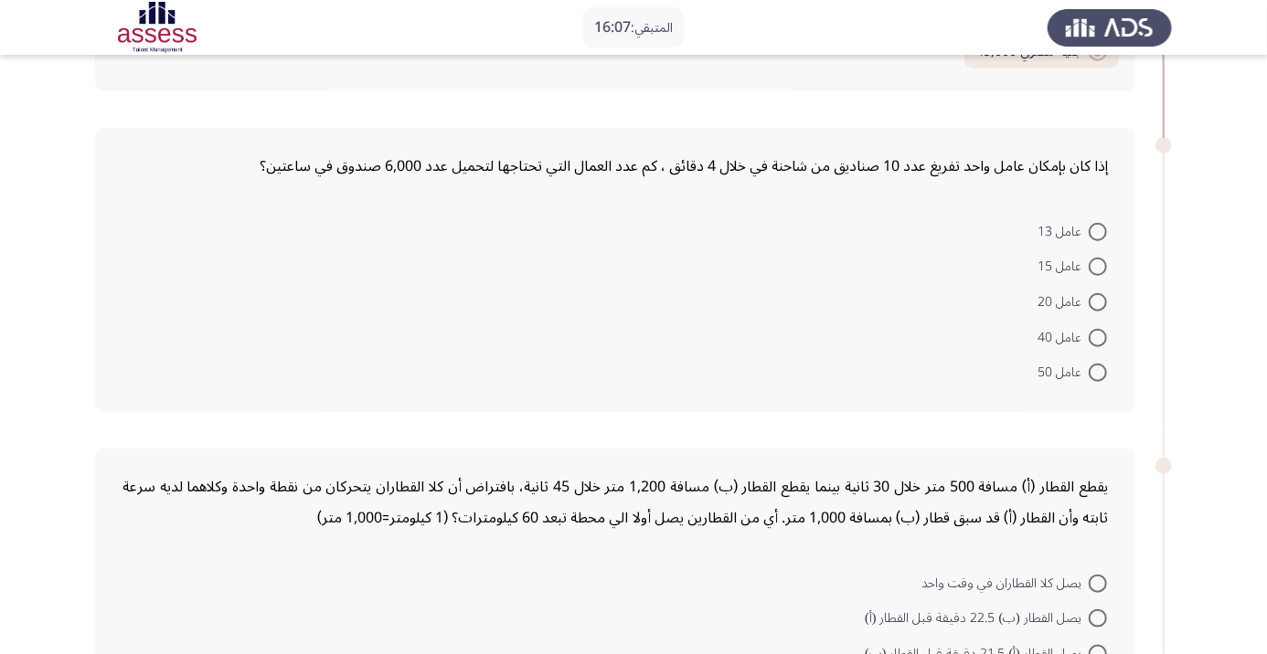
scroll to position [749, 0]
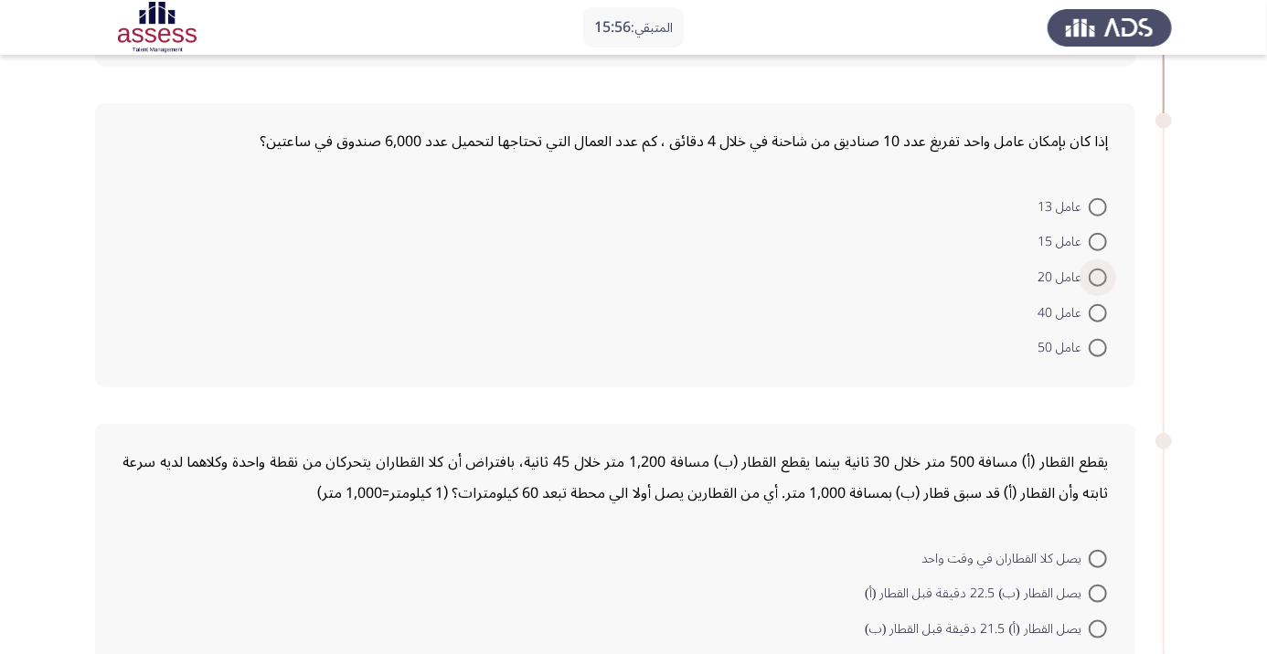
click at [1097, 276] on span at bounding box center [1098, 278] width 18 height 18
click at [1097, 276] on input "عامل 20" at bounding box center [1098, 278] width 18 height 18
radio input "true"
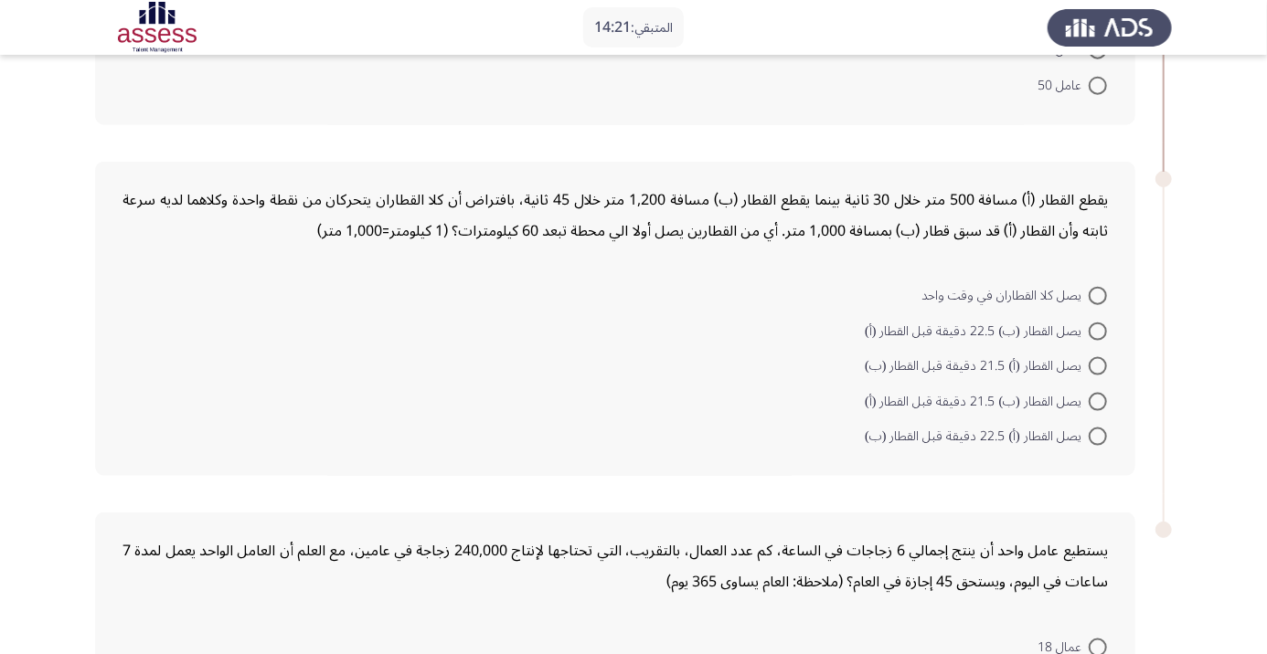
scroll to position [1011, 0]
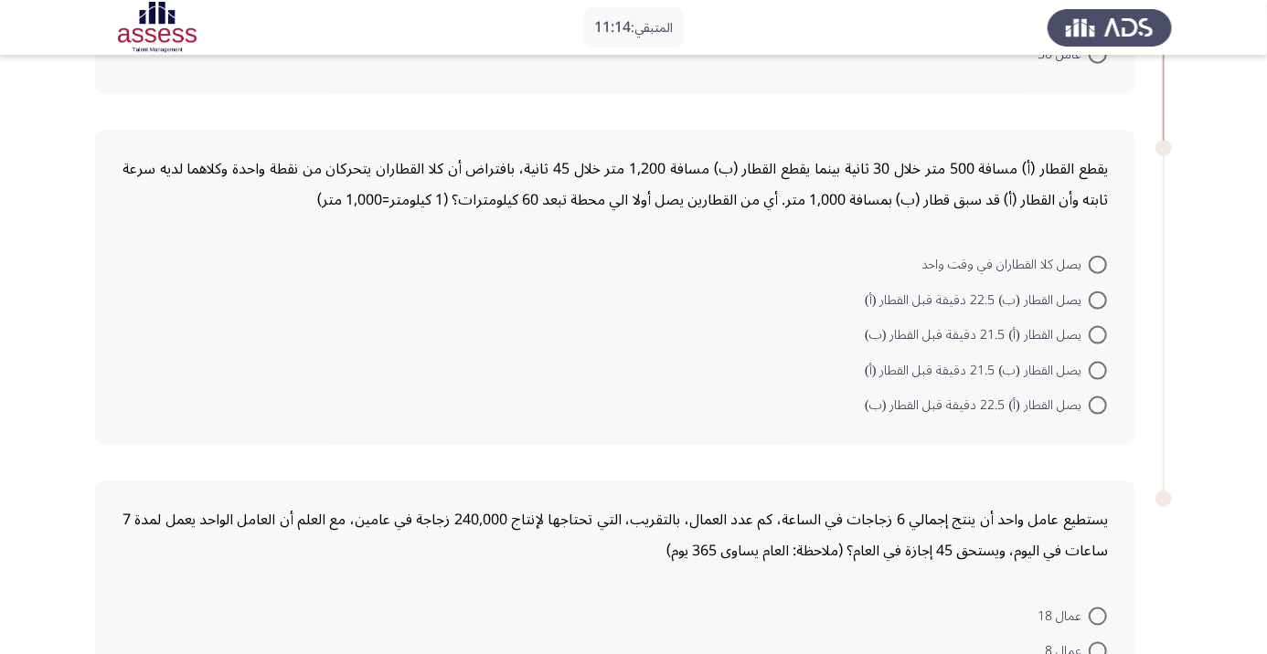
scroll to position [1026, 0]
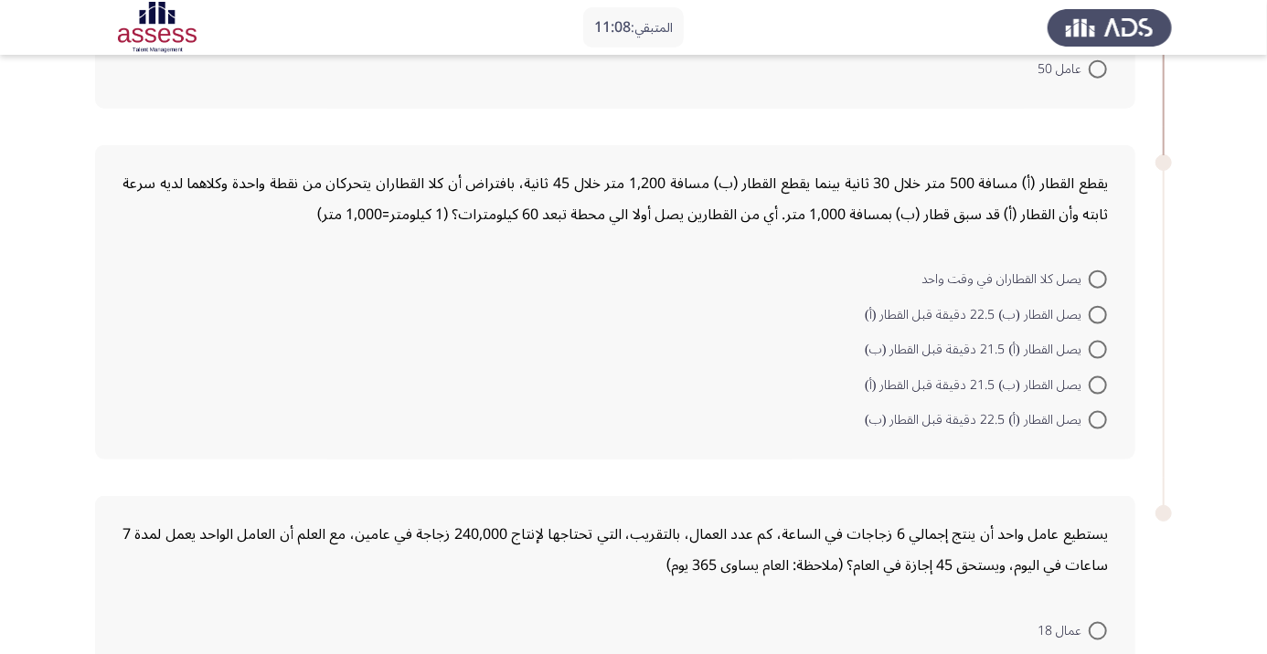
click at [1097, 347] on span at bounding box center [1098, 350] width 18 height 18
click at [1097, 347] on input "يصل القطار (أ) 21.5 دقيقة قبل القطار (ب)" at bounding box center [1098, 350] width 18 height 18
radio input "true"
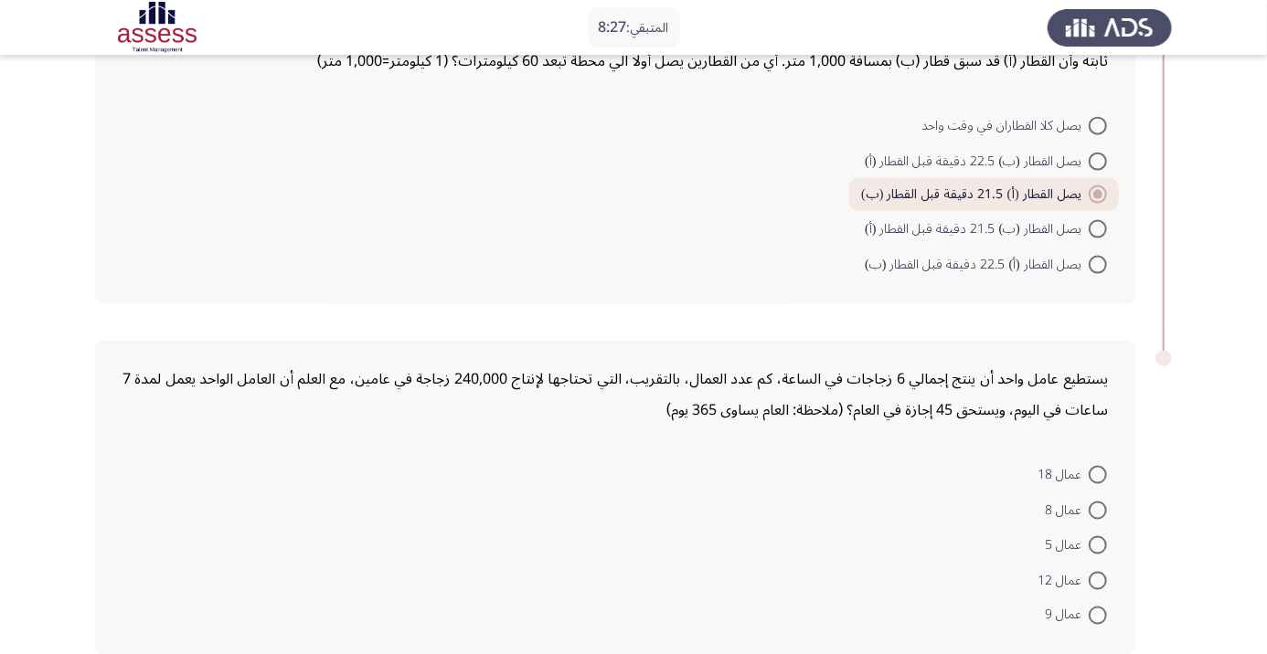
scroll to position [1181, 0]
click at [1097, 611] on span at bounding box center [1098, 614] width 18 height 18
click at [1097, 611] on input "عمال 9" at bounding box center [1098, 614] width 18 height 18
radio input "true"
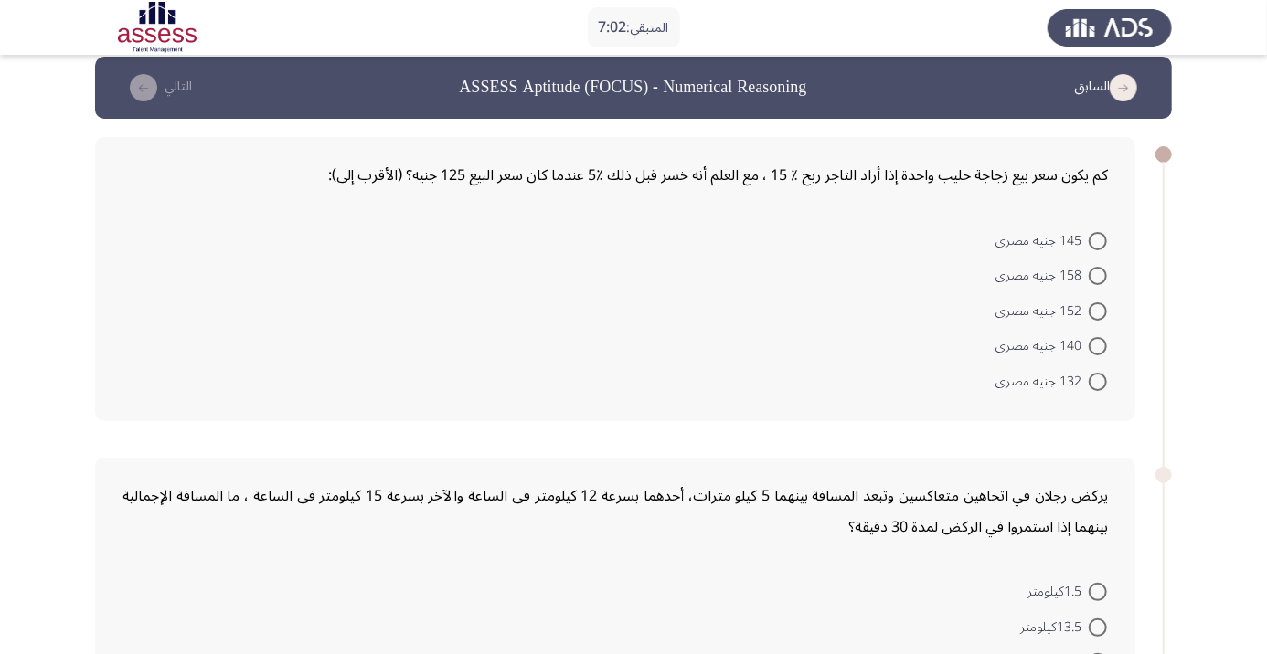
scroll to position [21, 0]
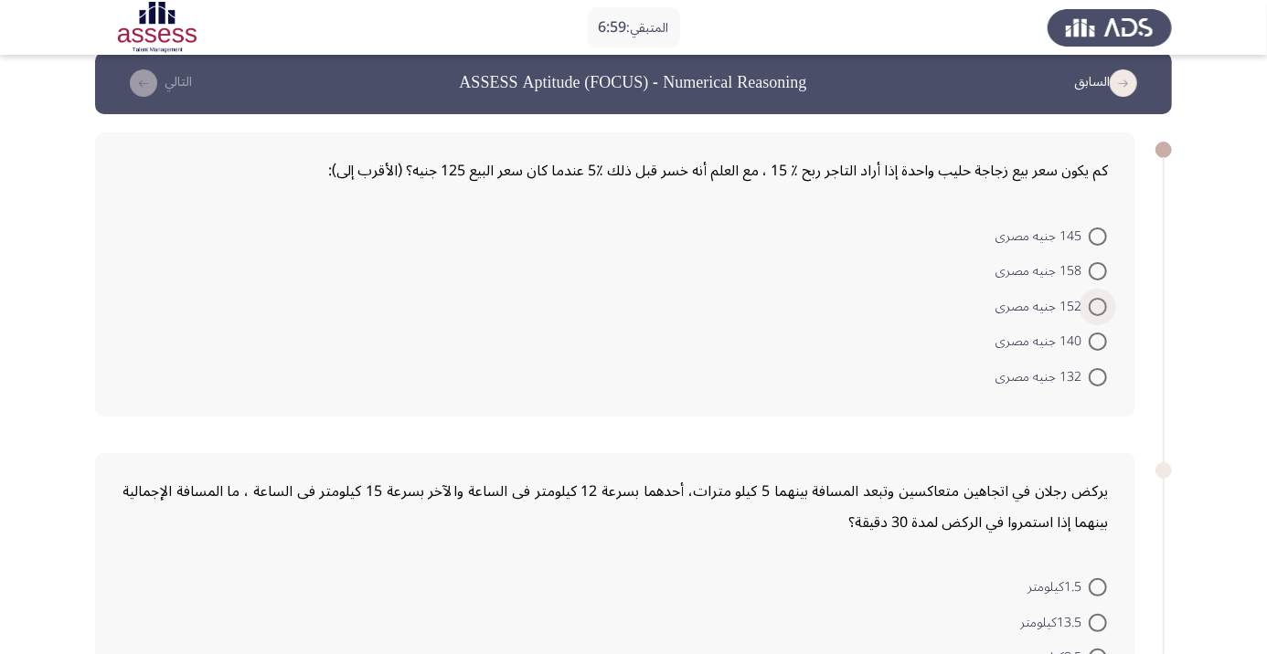
click at [1097, 305] on span at bounding box center [1098, 307] width 18 height 18
click at [1097, 305] on input "152 جنيه مصرى" at bounding box center [1098, 307] width 18 height 18
radio input "true"
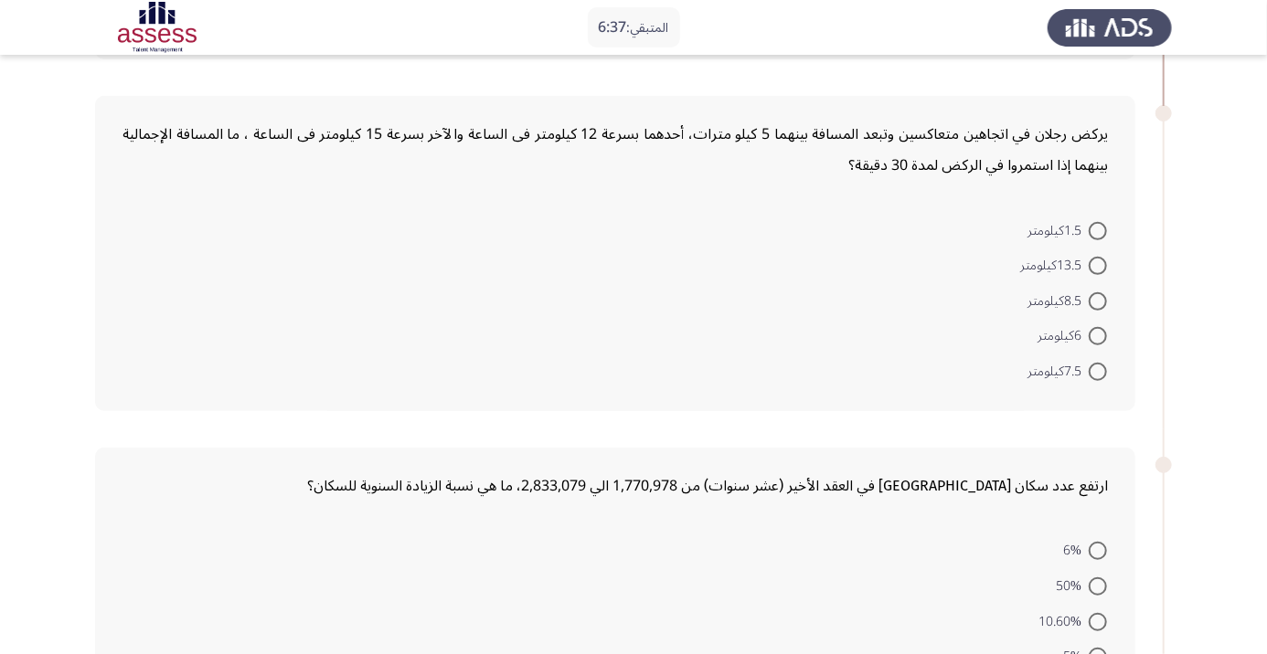
scroll to position [380, 0]
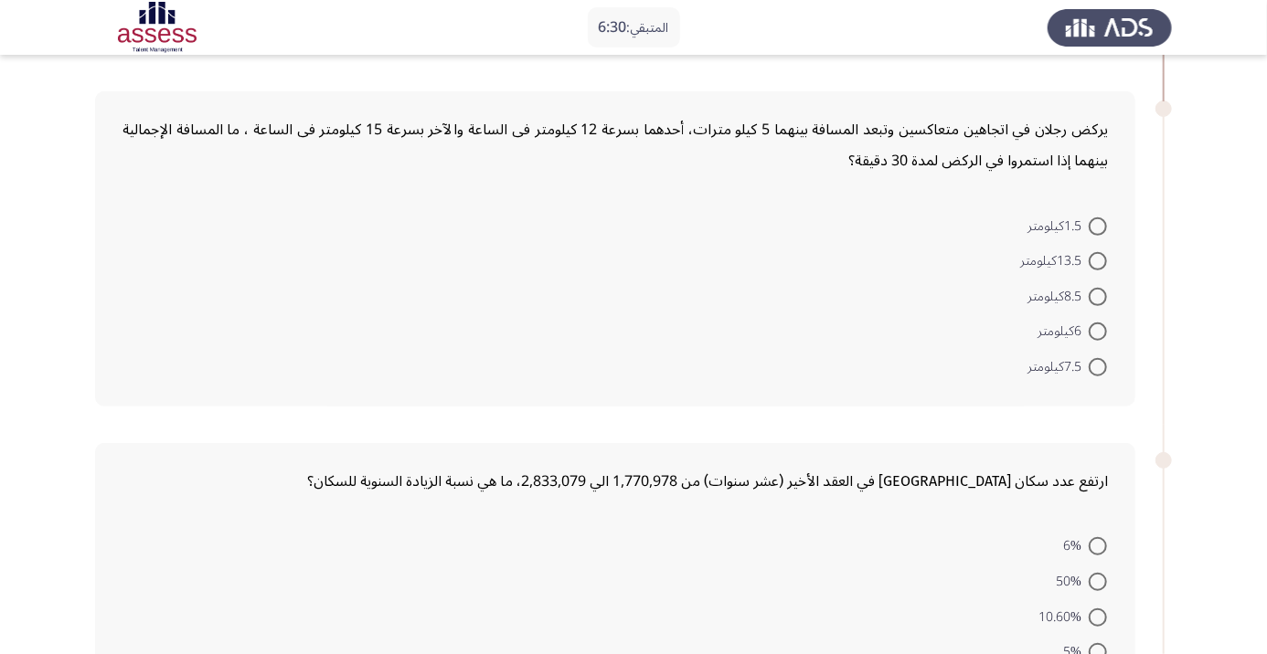
click at [1097, 331] on span at bounding box center [1098, 332] width 18 height 18
click at [1097, 331] on input "6كيلومتر" at bounding box center [1098, 332] width 18 height 18
radio input "true"
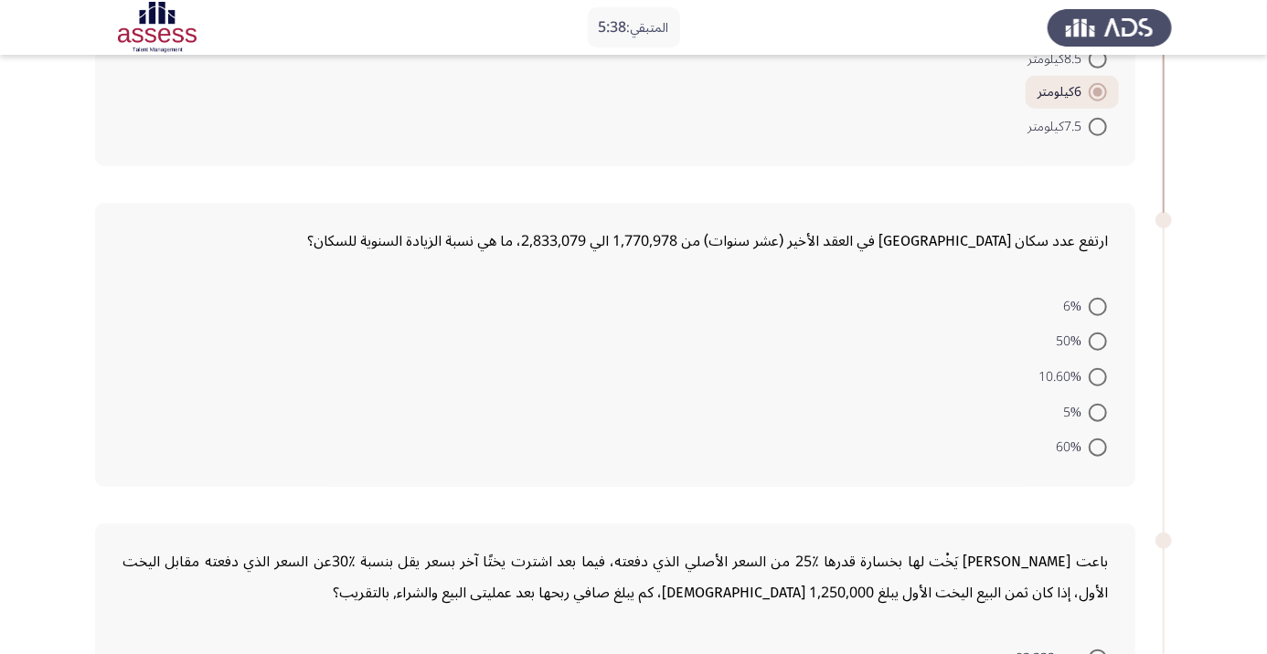
scroll to position [623, 0]
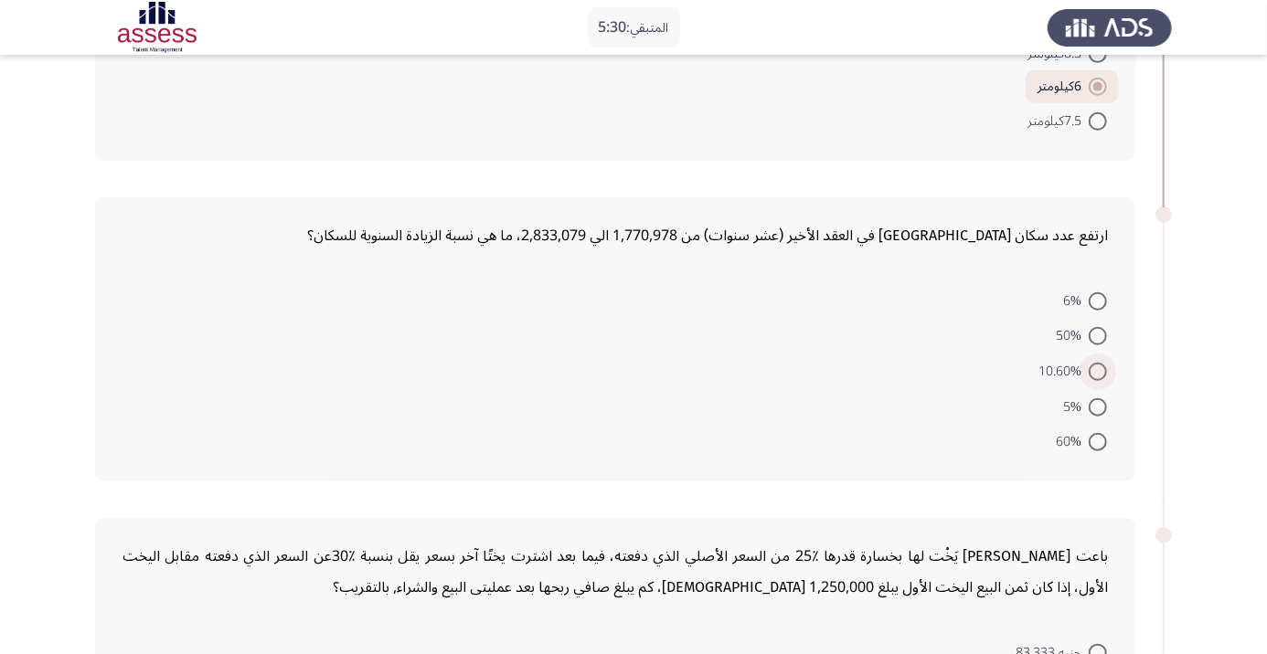
click at [1097, 370] on span at bounding box center [1098, 372] width 18 height 18
click at [1097, 370] on input "10.60%" at bounding box center [1098, 372] width 18 height 18
radio input "true"
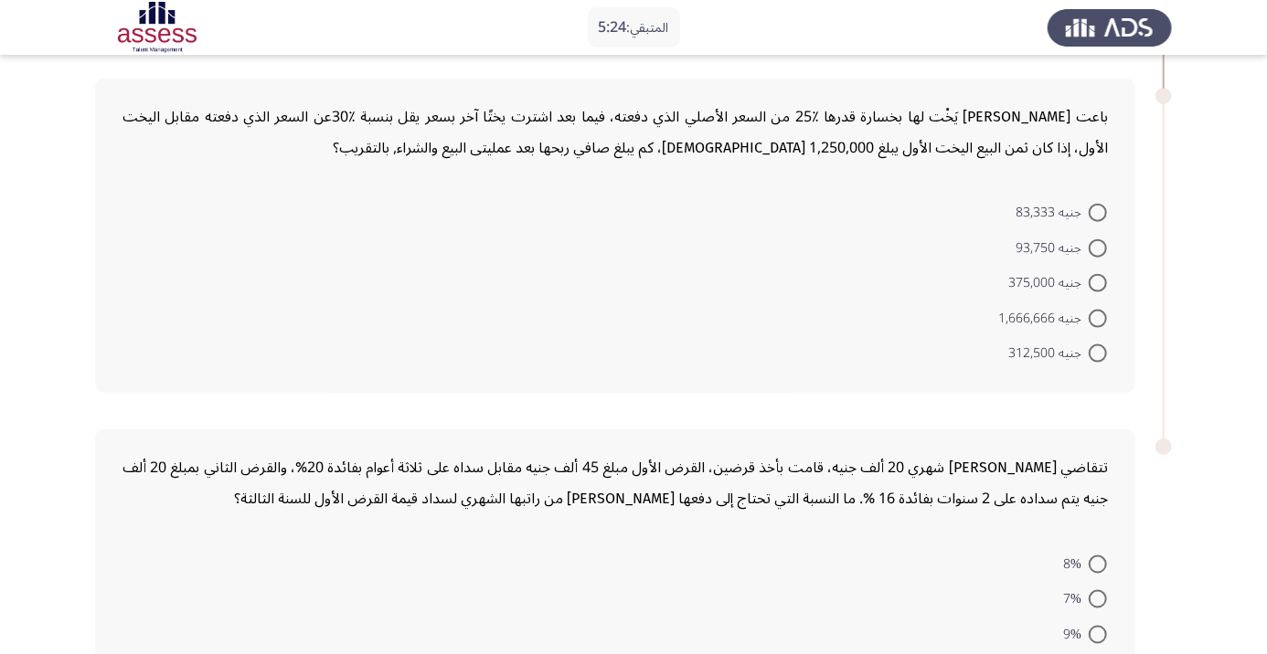
scroll to position [1060, 0]
click at [1097, 246] on span at bounding box center [1098, 249] width 18 height 18
click at [1097, 246] on input "جنيه 93,750" at bounding box center [1098, 249] width 18 height 18
radio input "true"
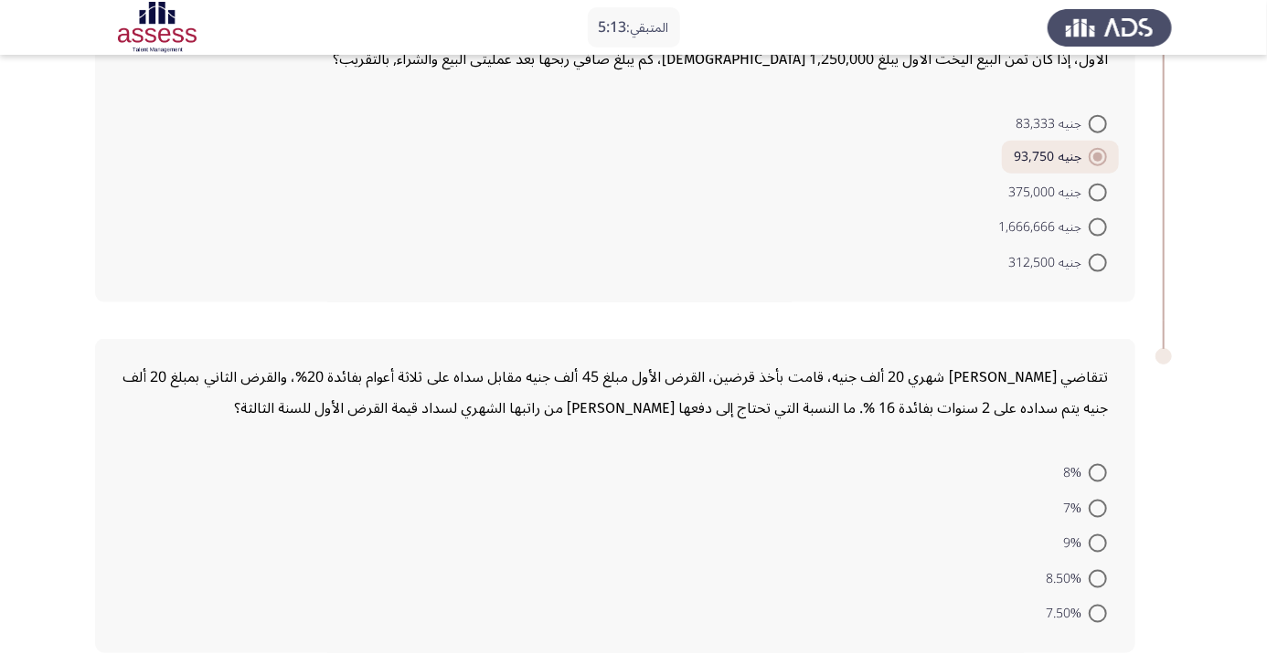
click at [1097, 576] on span at bounding box center [1098, 579] width 18 height 18
click at [1097, 576] on input "8.50%" at bounding box center [1098, 579] width 18 height 18
radio input "true"
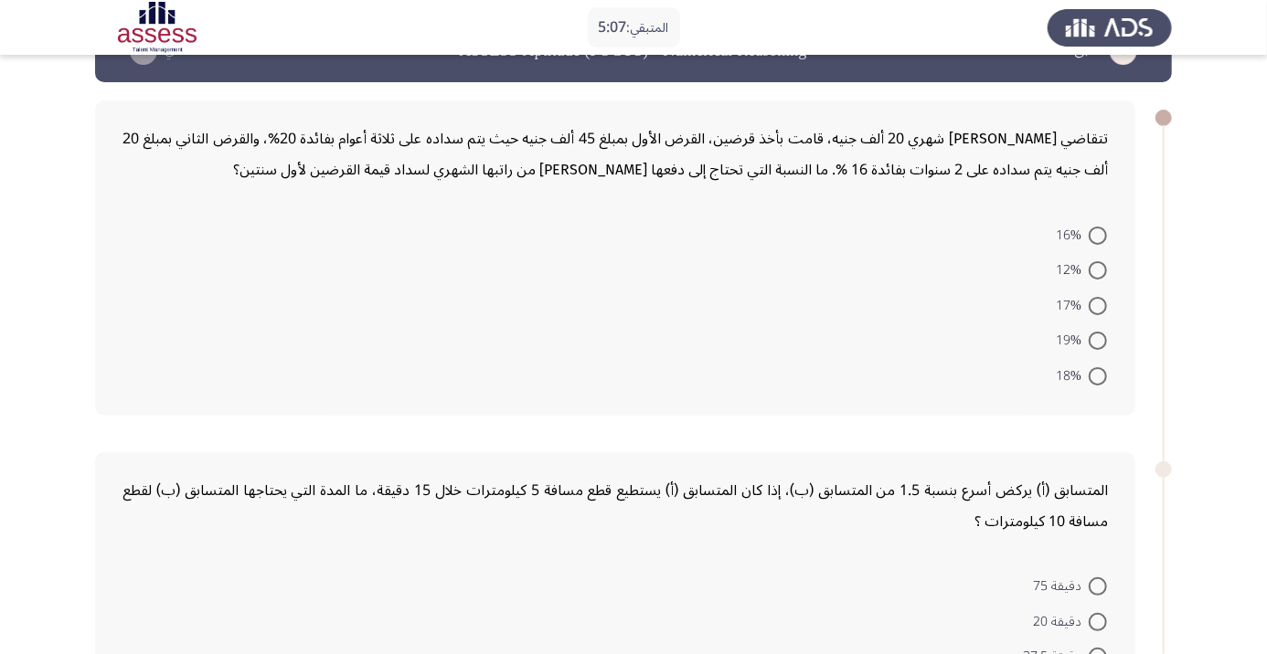
scroll to position [18, 0]
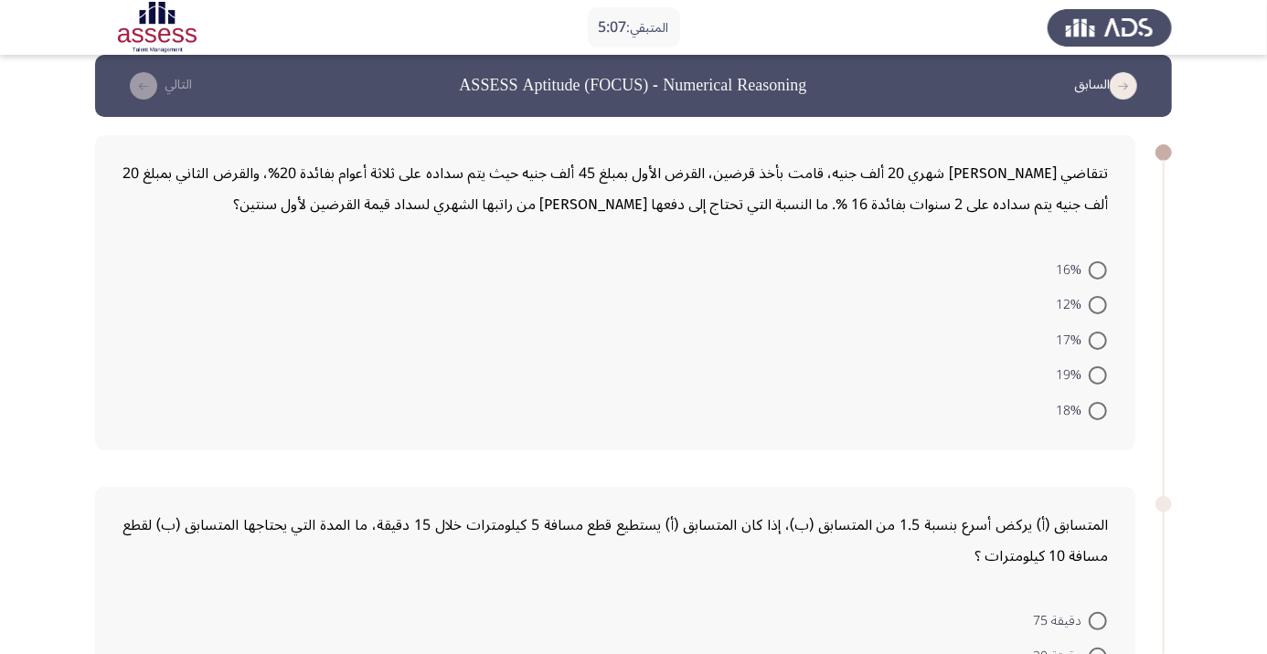
click at [1097, 375] on span at bounding box center [1098, 376] width 18 height 18
click at [1097, 375] on input "19%" at bounding box center [1098, 376] width 18 height 18
radio input "true"
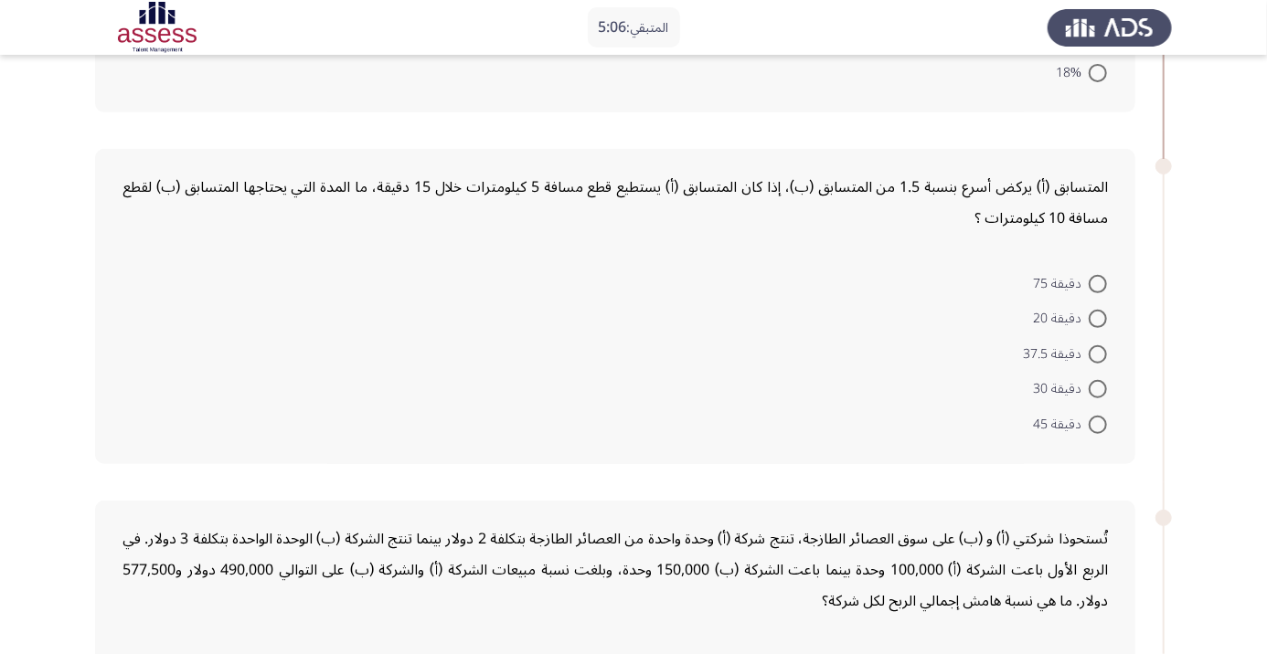
scroll to position [355, 0]
click at [1090, 278] on span at bounding box center [1098, 283] width 18 height 18
click at [1090, 278] on input "دقيقة 75" at bounding box center [1098, 283] width 18 height 18
radio input "true"
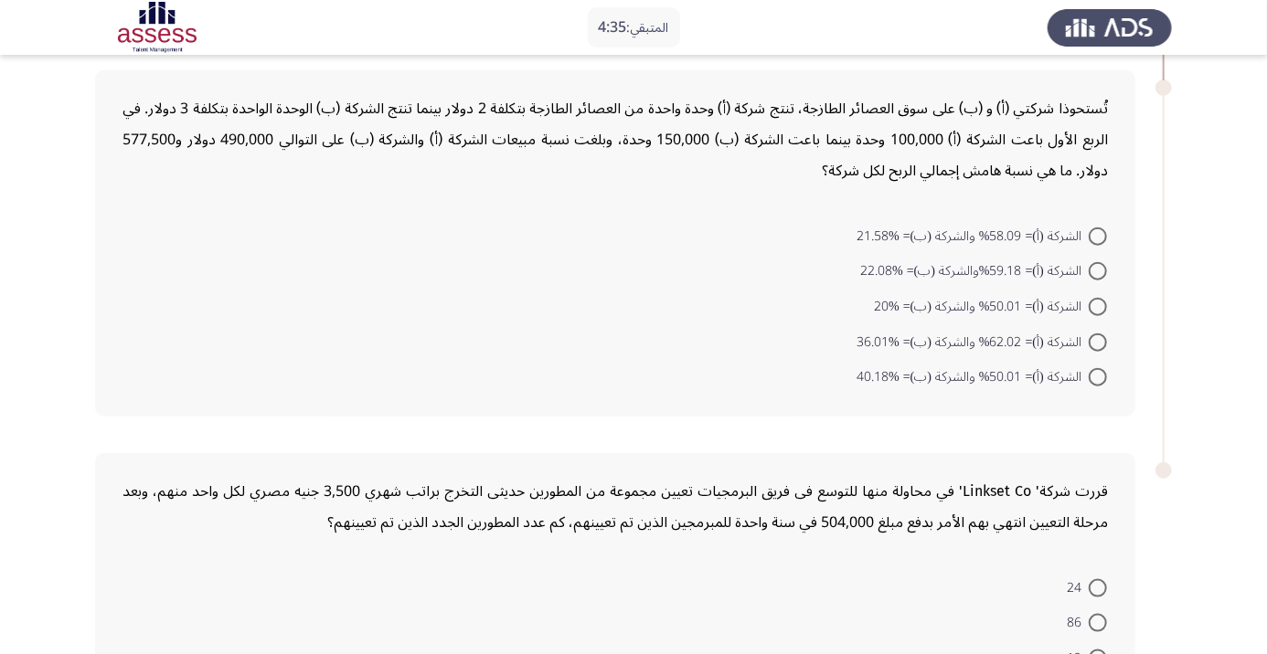
scroll to position [780, 0]
click at [1097, 236] on span at bounding box center [1098, 238] width 18 height 18
click at [1097, 236] on input "الشركة (أ)= 58.09% والشركة (ب)= %21.58" at bounding box center [1098, 238] width 18 height 18
radio input "true"
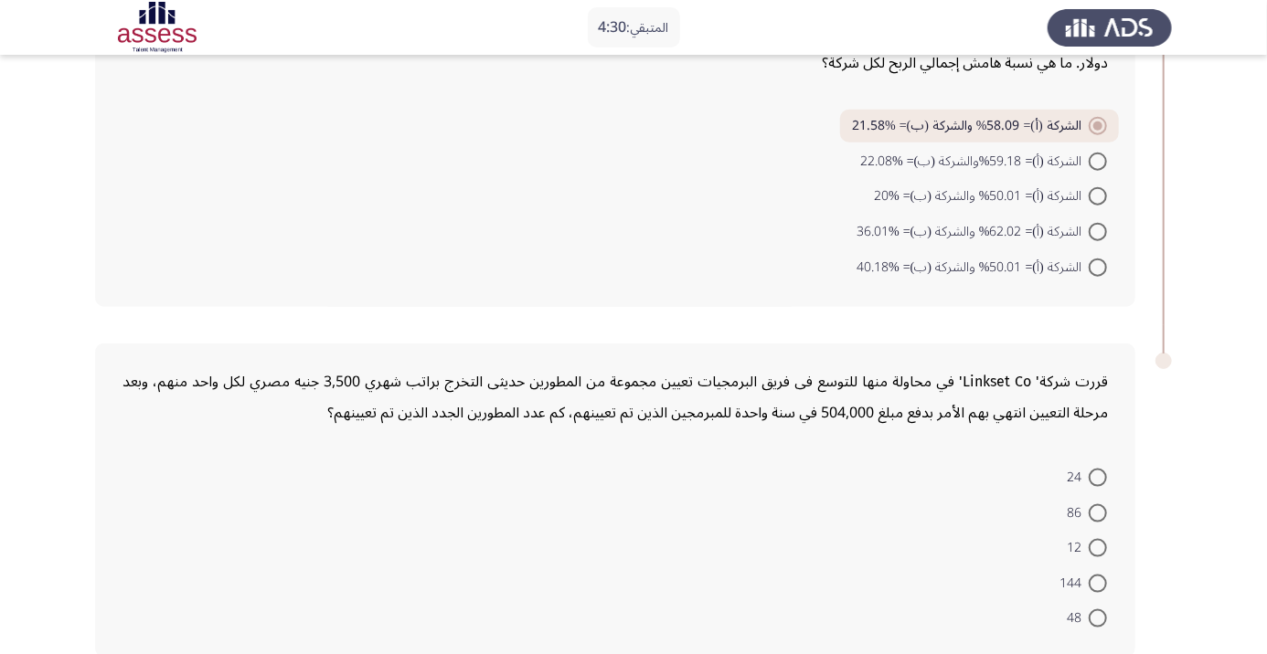
scroll to position [894, 0]
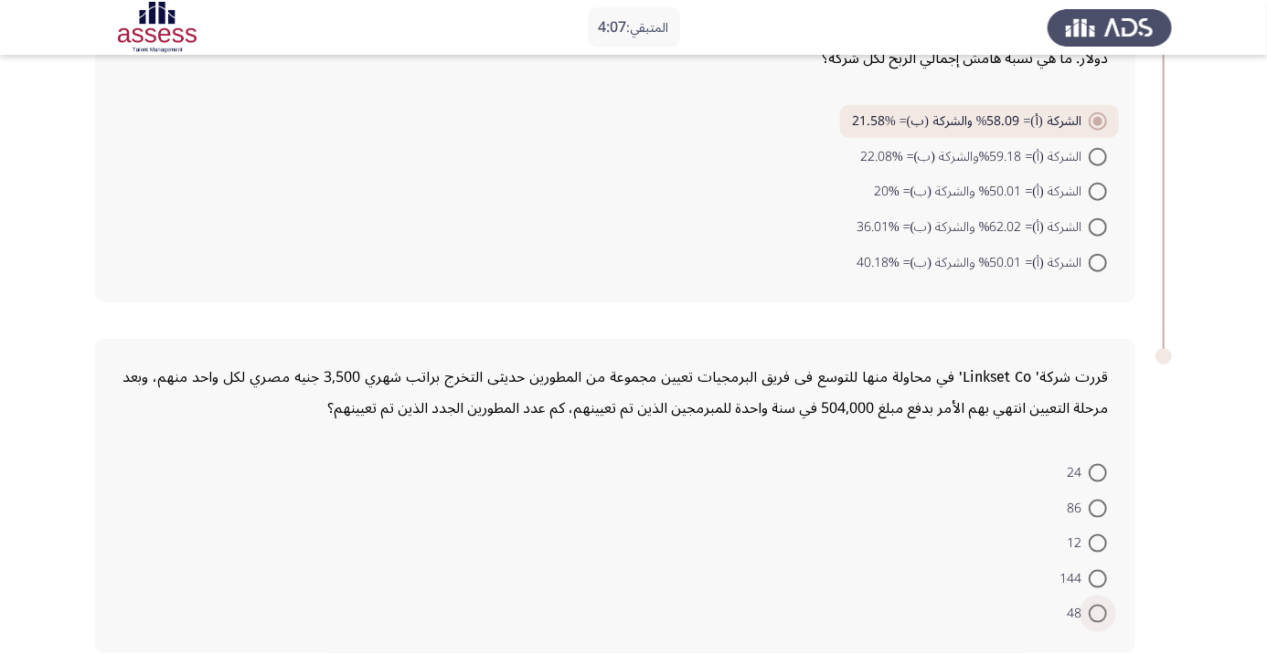
click at [1104, 614] on span at bounding box center [1098, 614] width 18 height 18
click at [1104, 614] on input "48" at bounding box center [1098, 614] width 18 height 18
radio input "true"
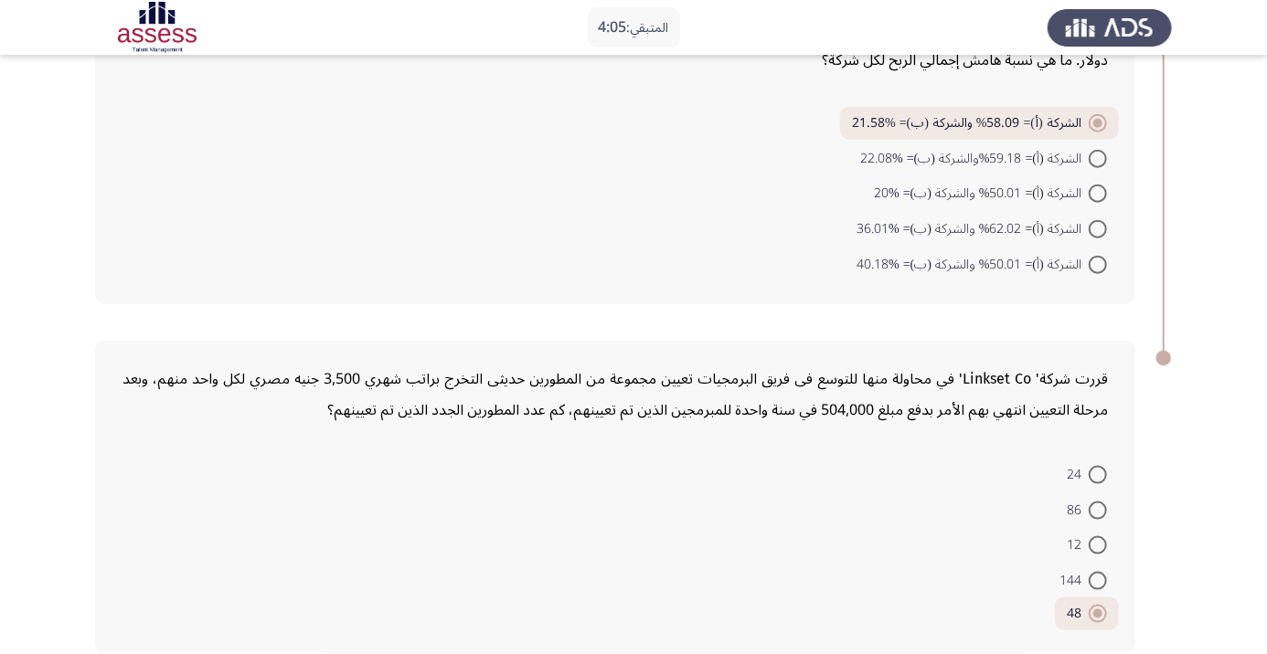
scroll to position [0, 0]
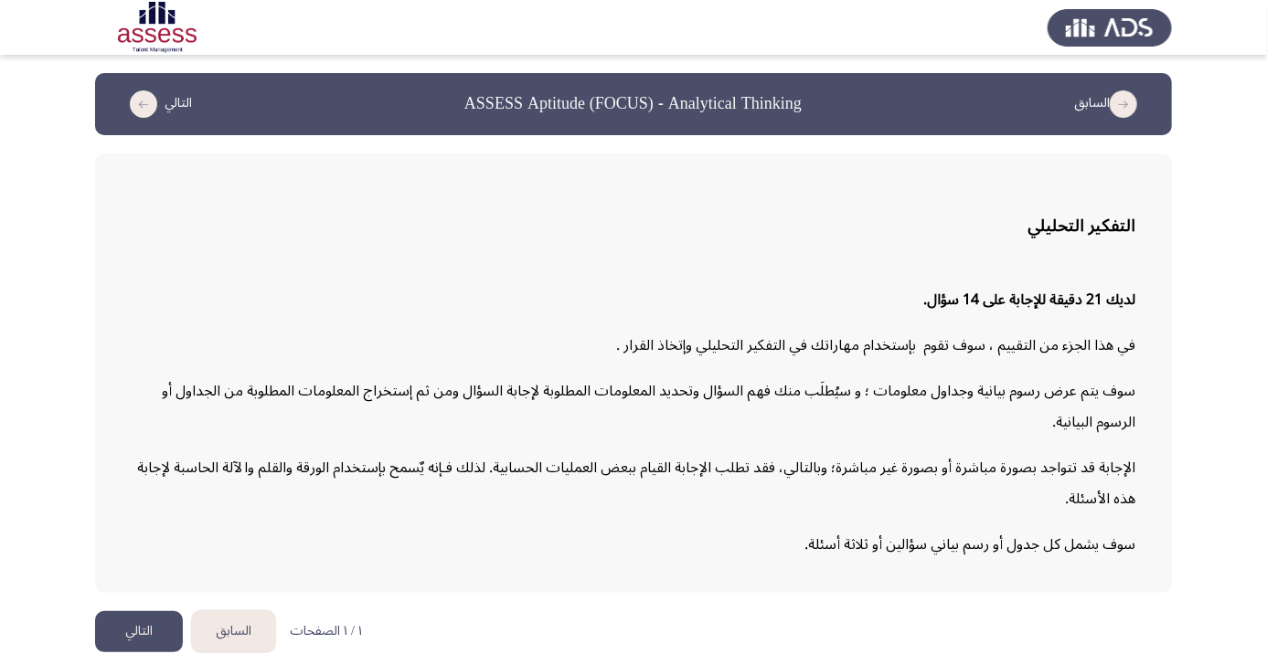
click at [144, 653] on button "التالي" at bounding box center [139, 631] width 88 height 41
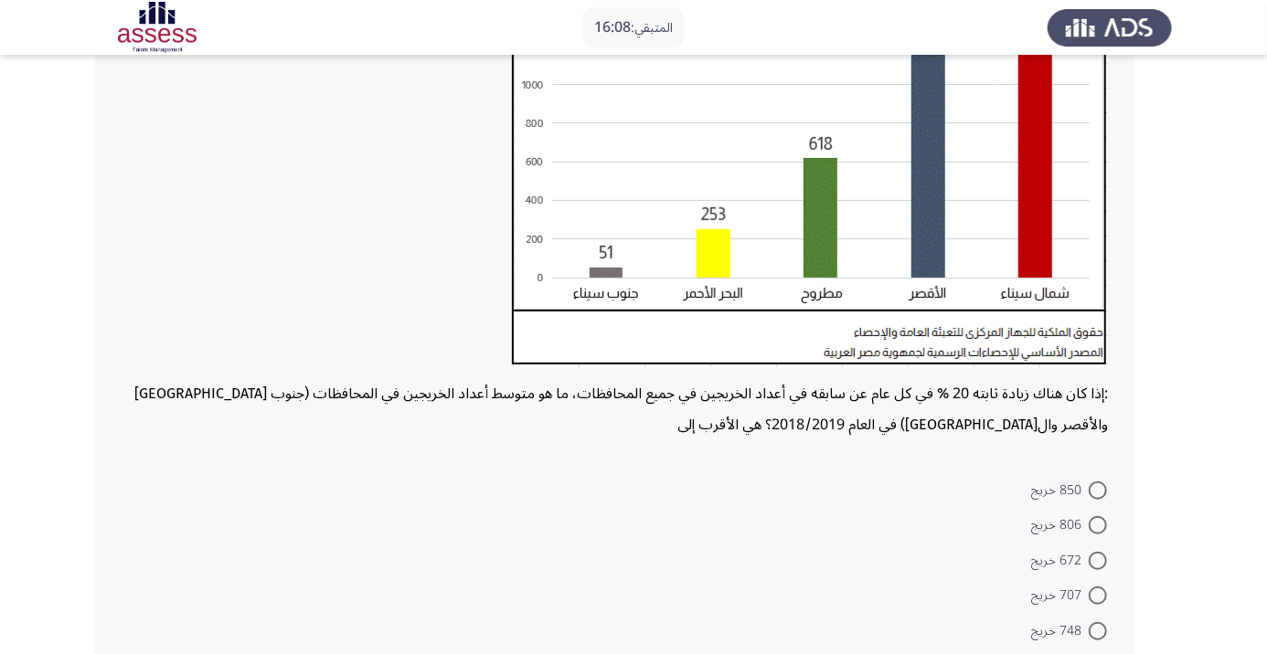
scroll to position [310, 0]
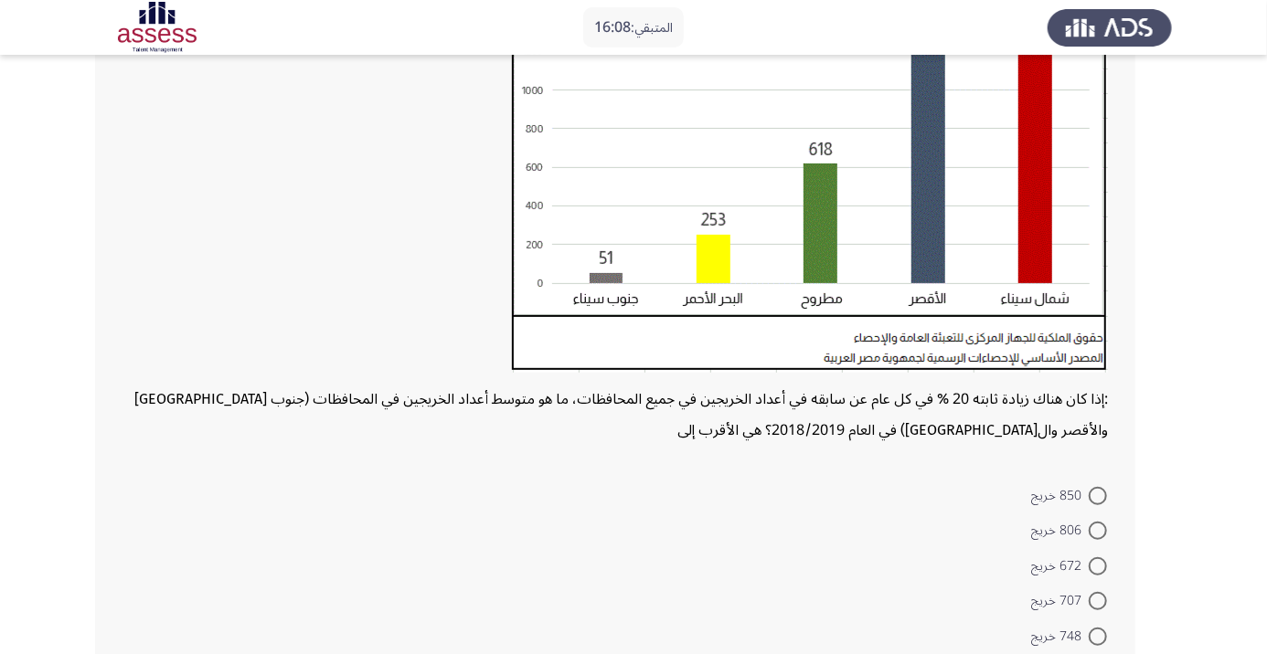
click at [1097, 565] on span at bounding box center [1098, 567] width 18 height 18
click at [1097, 565] on input "672 خريج" at bounding box center [1098, 567] width 18 height 18
radio input "true"
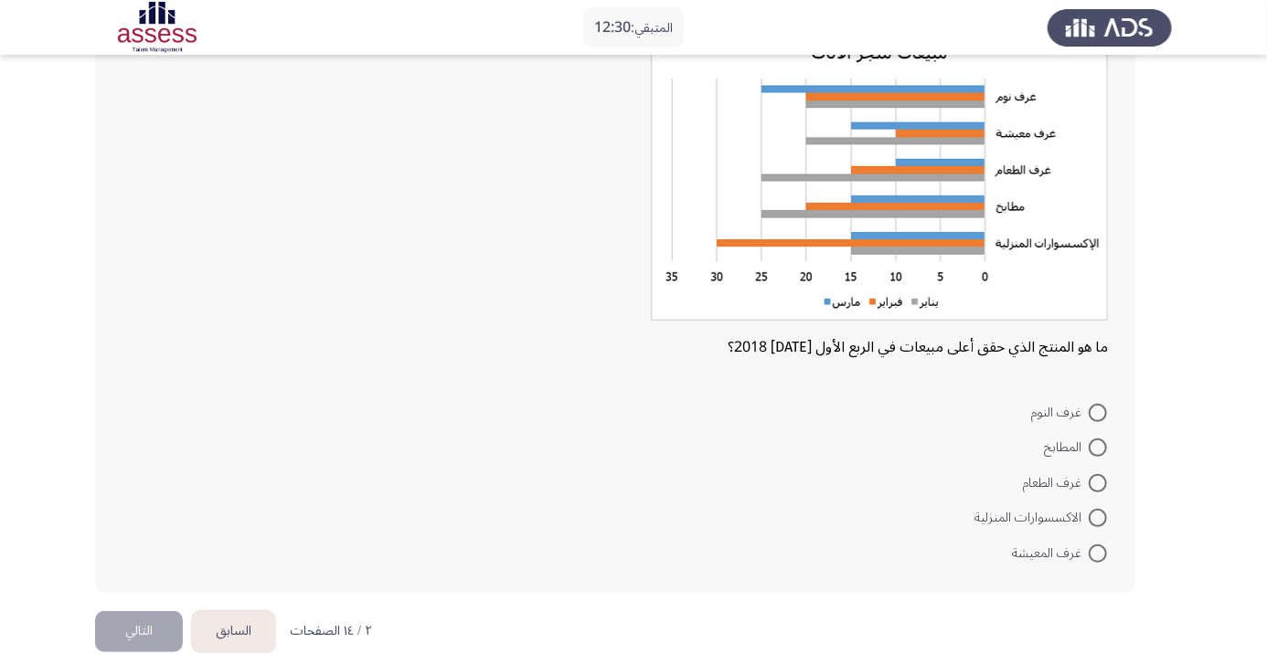
scroll to position [79, 0]
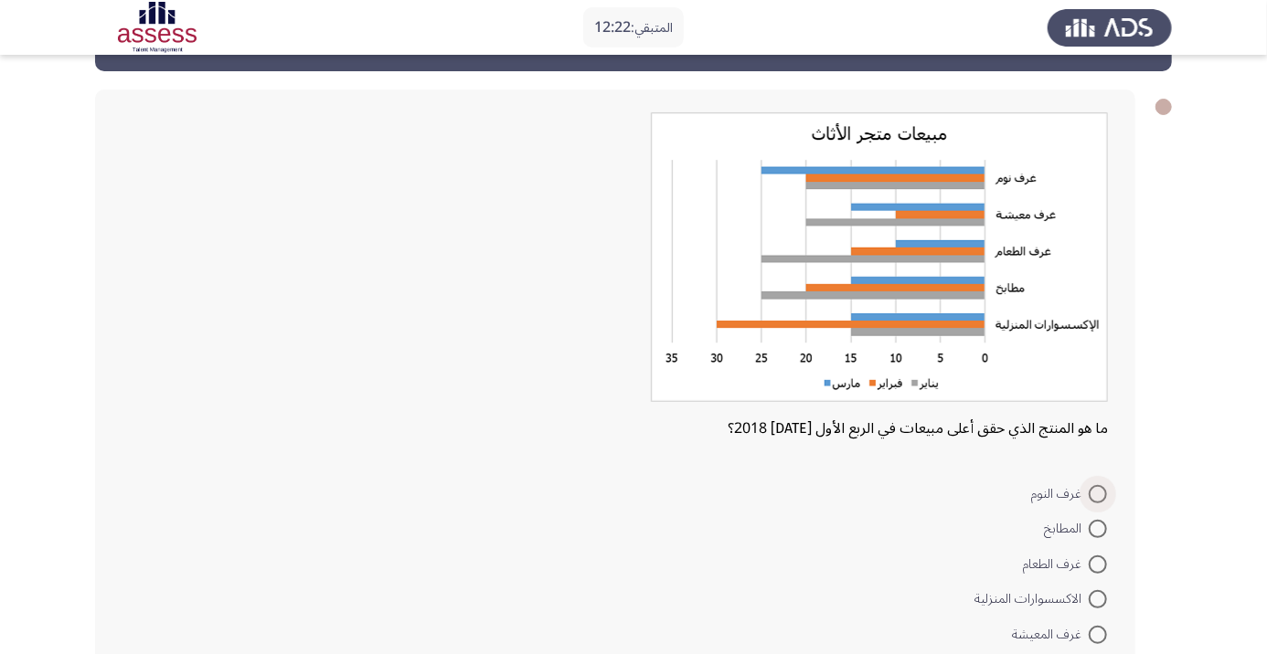
click at [1097, 494] on span at bounding box center [1098, 494] width 18 height 18
click at [1097, 494] on input "غرف النوم" at bounding box center [1098, 494] width 18 height 18
radio input "true"
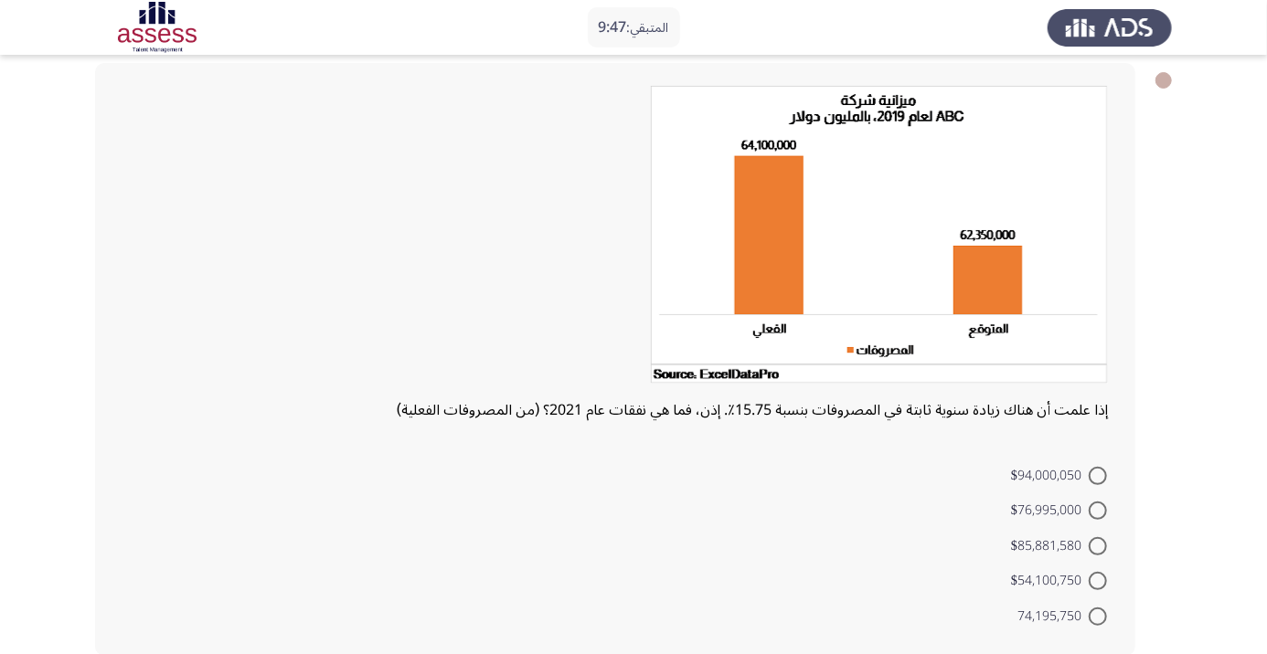
scroll to position [92, 0]
click at [1097, 544] on span at bounding box center [1098, 545] width 18 height 18
click at [1097, 544] on input "$85,881,580" at bounding box center [1098, 545] width 18 height 18
radio input "true"
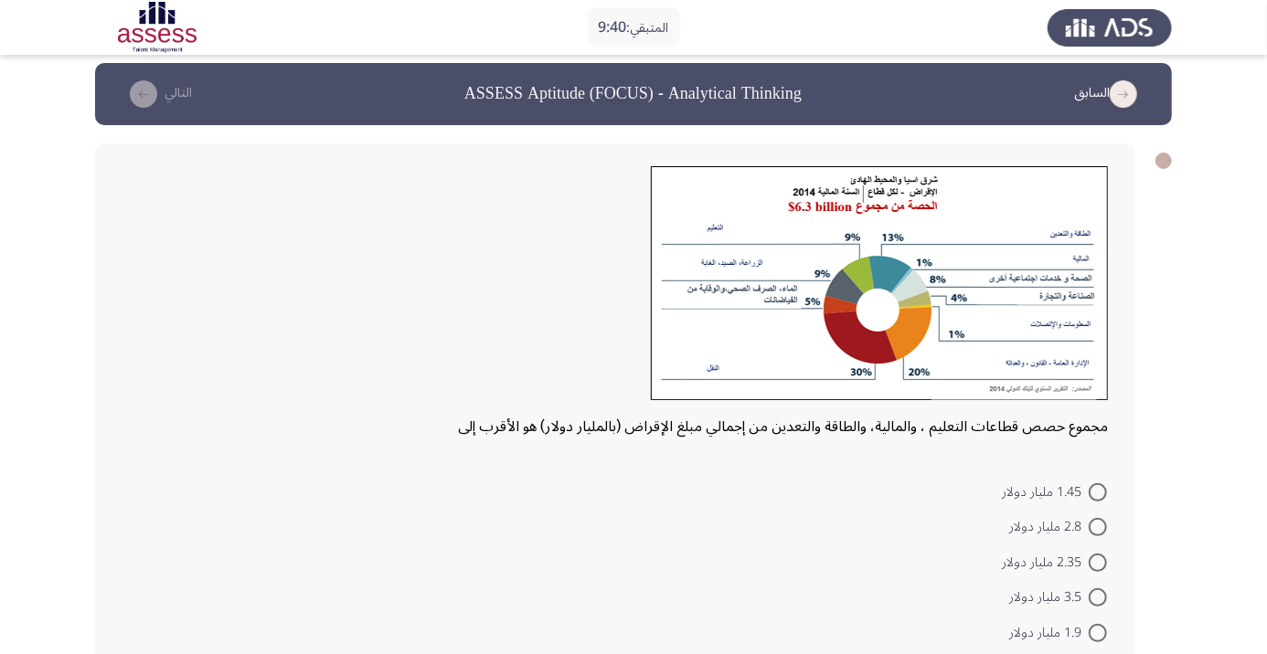
scroll to position [31, 0]
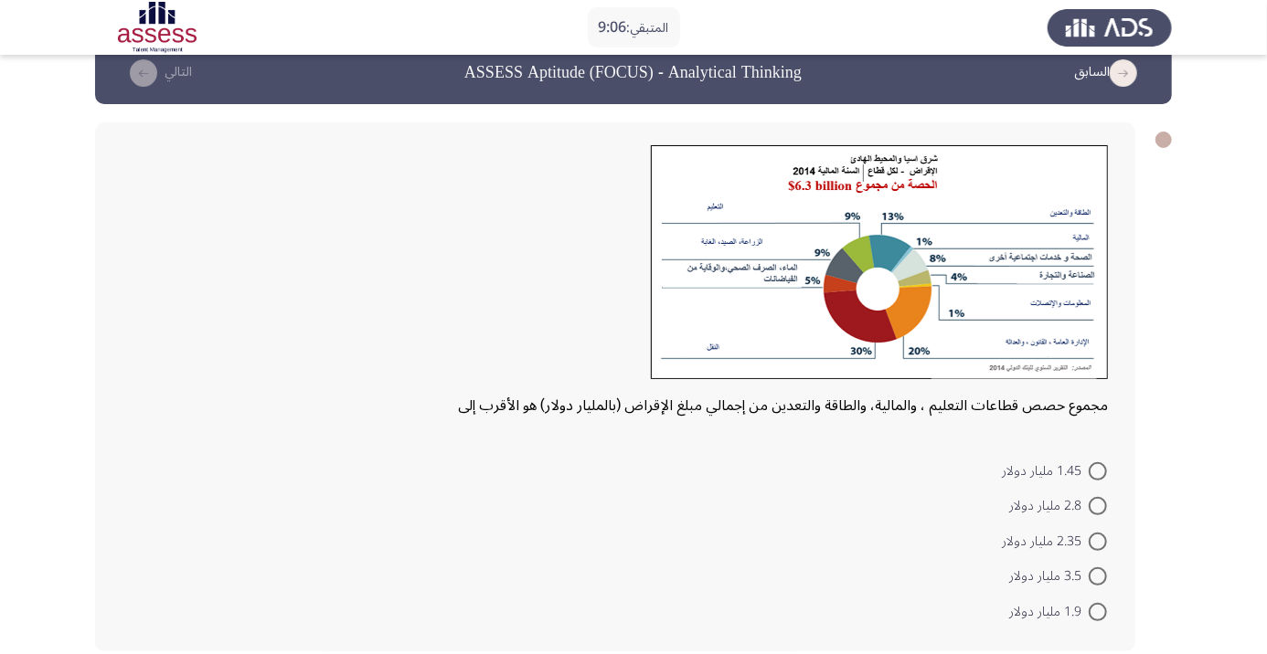
click at [56, 328] on app-assessment-container "المتبقي: 9:06 السابق ASSESS Aptitude (FOCUS) - Analytical Thinking التالي مجموع…" at bounding box center [633, 356] width 1267 height 628
click at [1097, 541] on span at bounding box center [1098, 542] width 18 height 18
click at [1097, 541] on input "2.35 مليار دولار" at bounding box center [1098, 542] width 18 height 18
radio input "true"
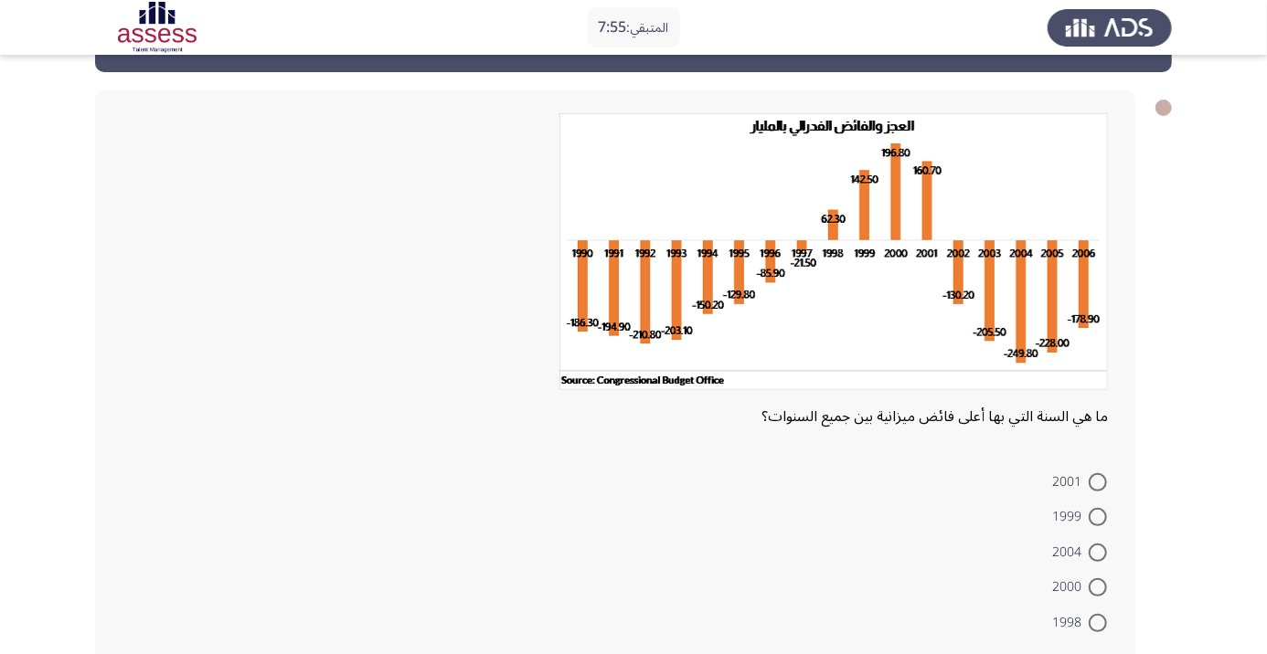
scroll to position [63, 0]
click at [1103, 585] on span at bounding box center [1098, 588] width 18 height 18
click at [1103, 585] on input "2000" at bounding box center [1098, 588] width 18 height 18
radio input "true"
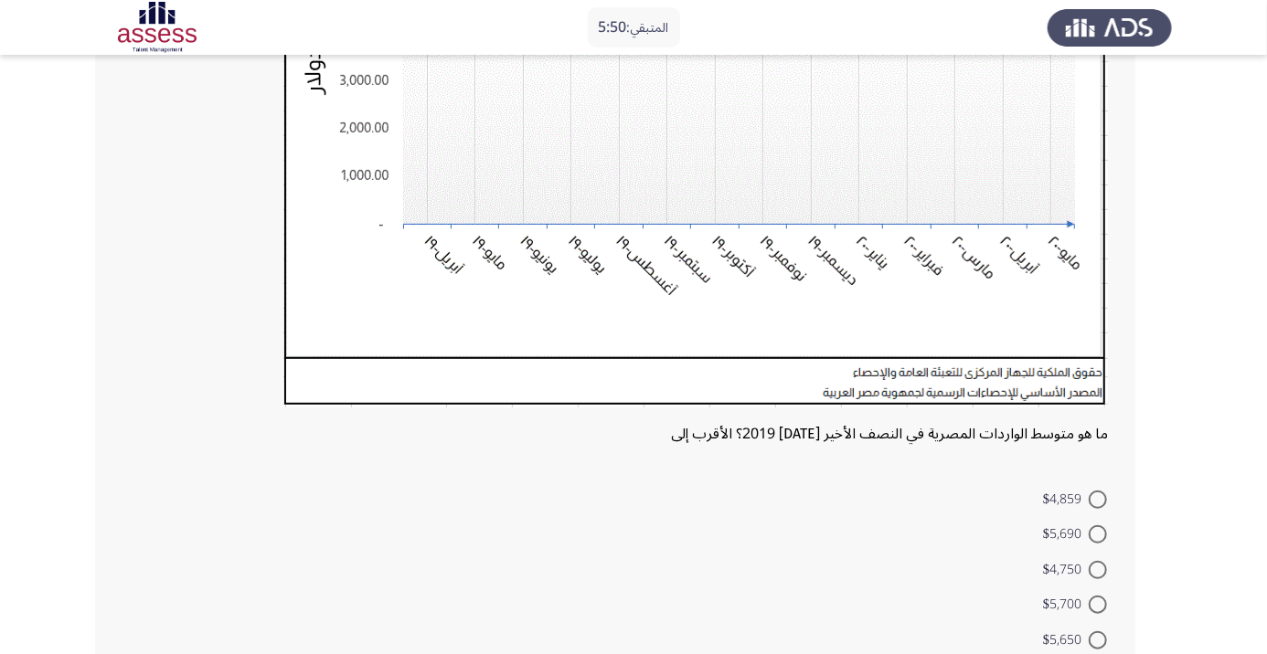
scroll to position [437, 0]
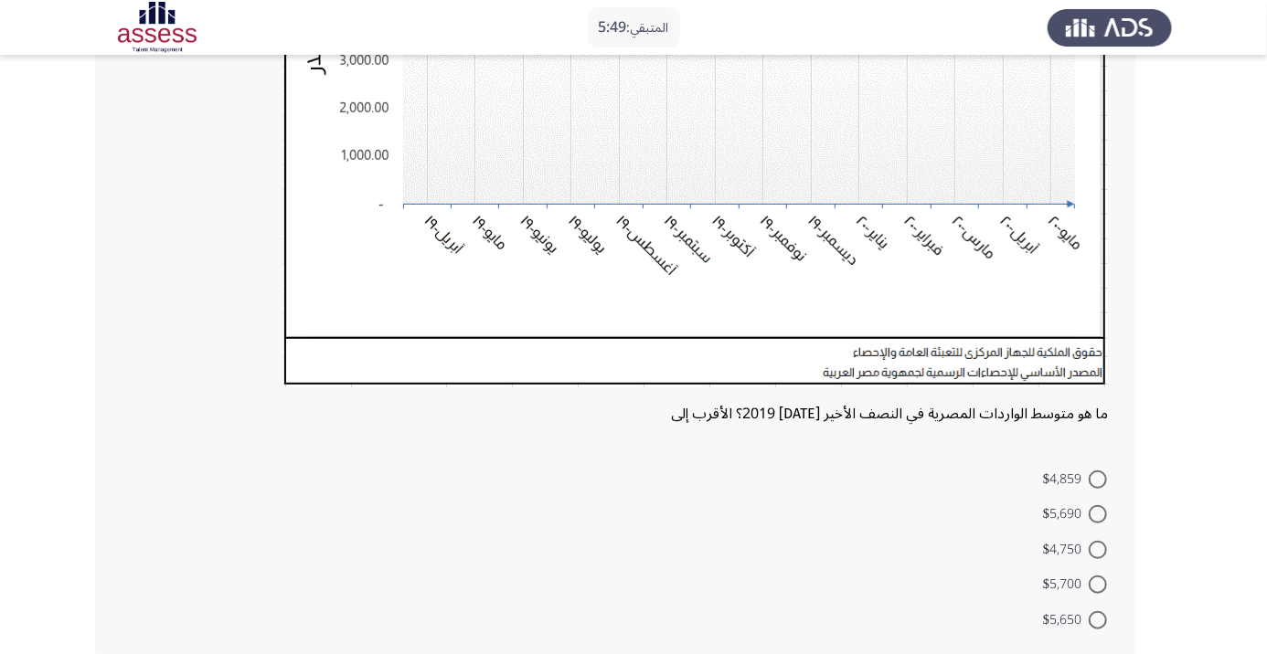
click at [1097, 520] on span at bounding box center [1098, 514] width 18 height 18
click at [1097, 520] on input "$5,690" at bounding box center [1098, 514] width 18 height 18
radio input "true"
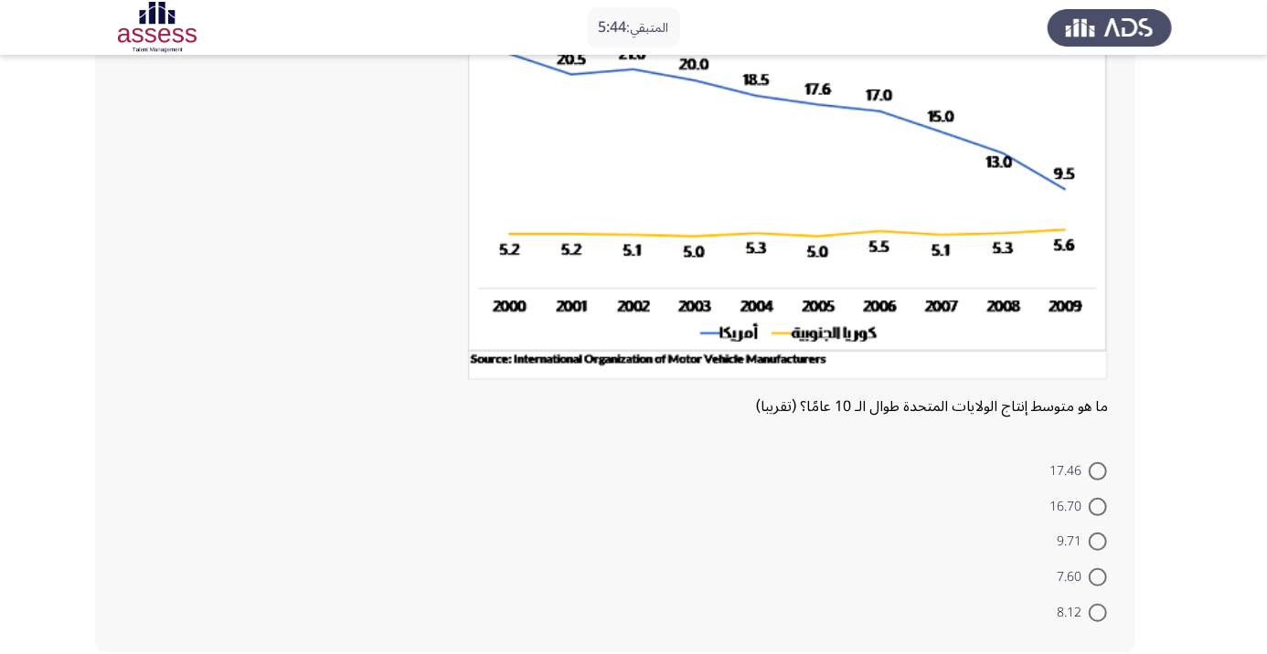
scroll to position [190, 0]
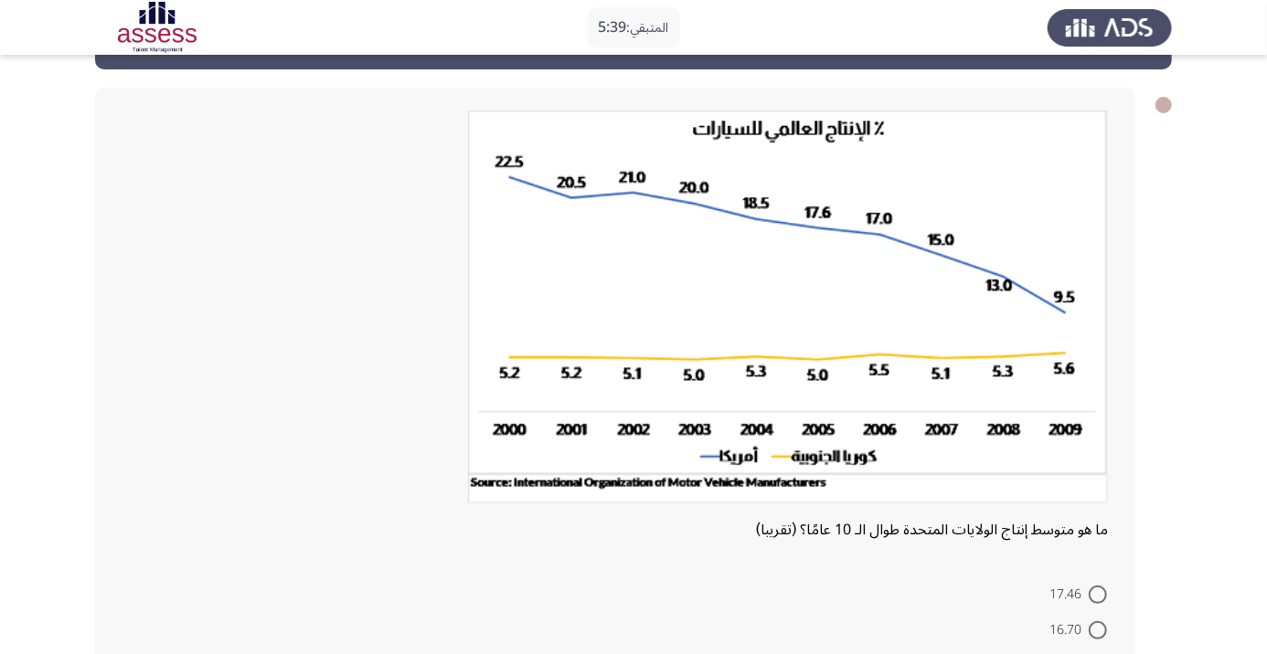
click at [69, 377] on app-assessment-container "المتبقي: 5:39 السابق ASSESS Aptitude (FOCUS) - Analytical Thinking التالي ما هو…" at bounding box center [633, 400] width 1267 height 787
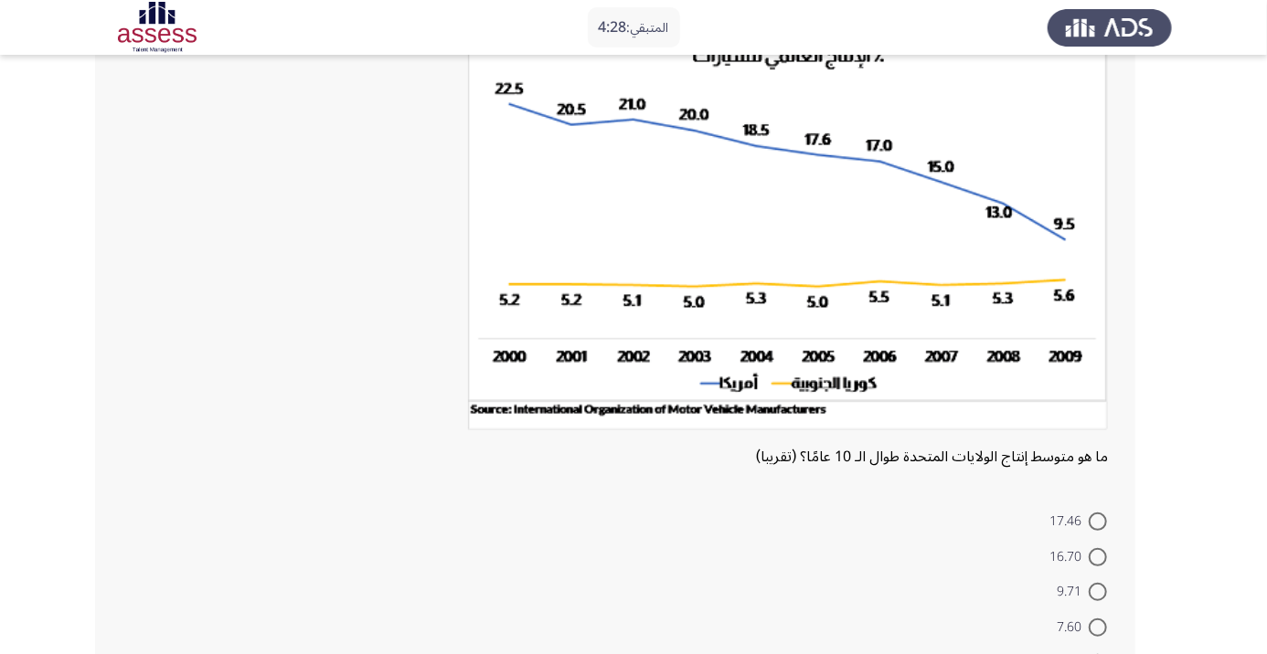
scroll to position [154, 0]
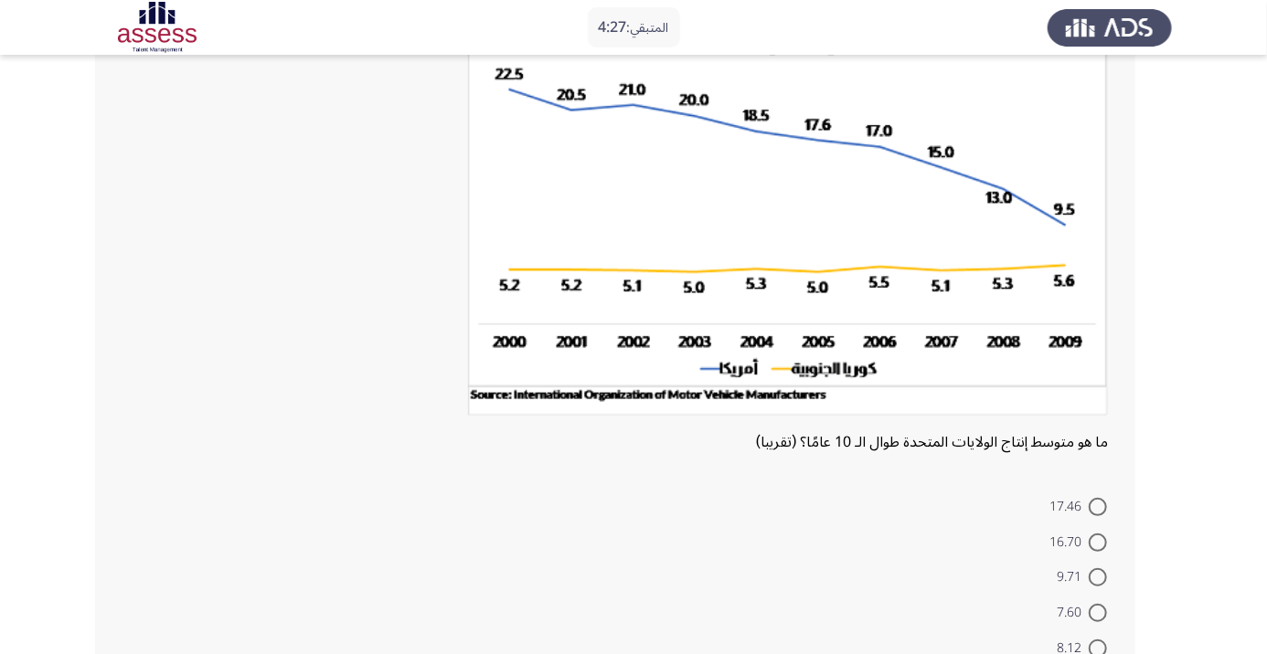
click at [1101, 515] on span at bounding box center [1098, 507] width 18 height 18
click at [1101, 515] on input "17.46" at bounding box center [1098, 507] width 18 height 18
radio input "true"
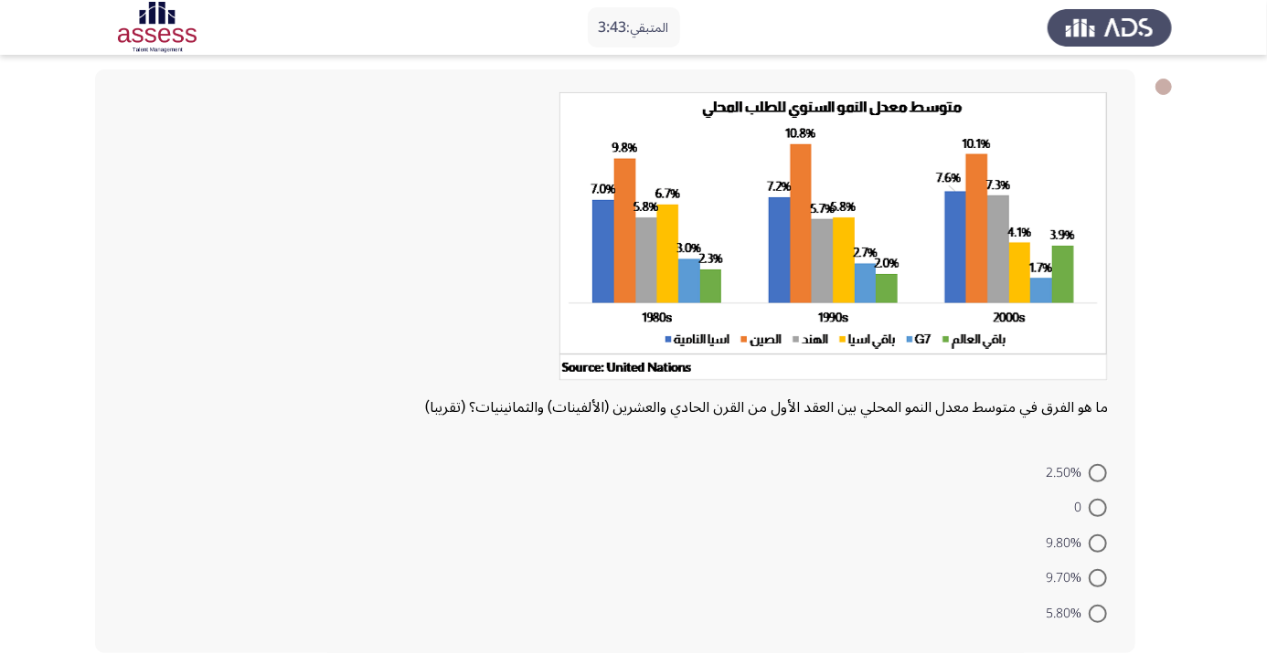
scroll to position [86, 0]
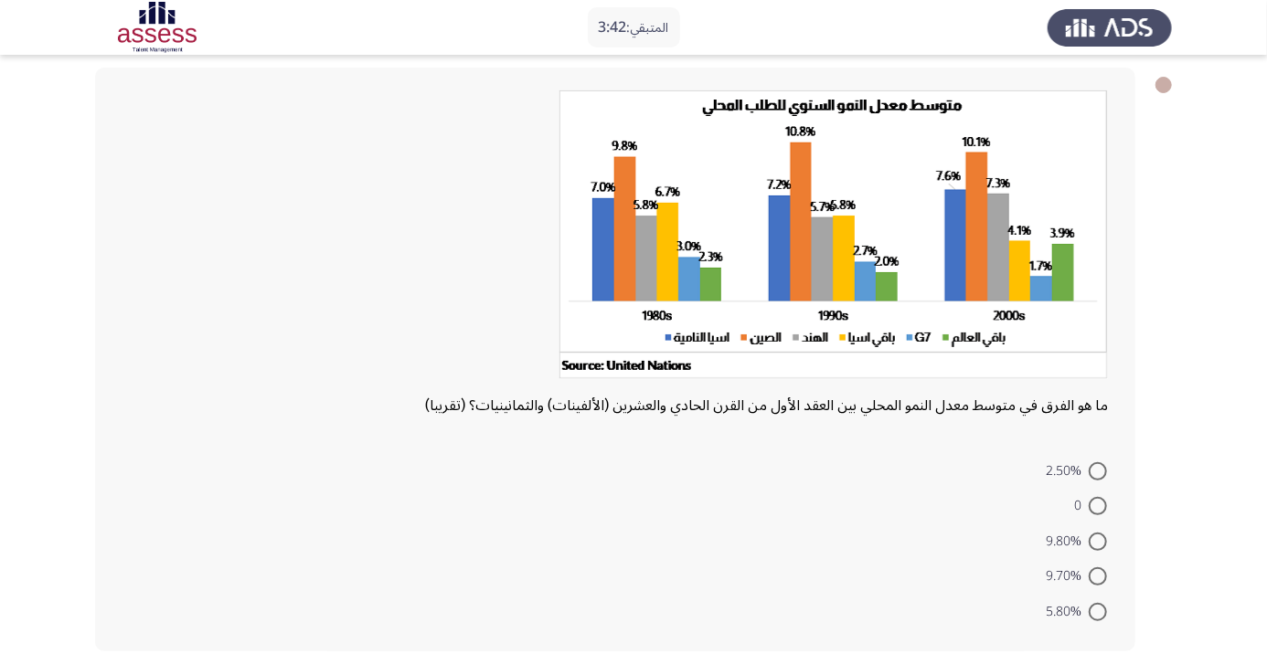
click at [1097, 541] on span at bounding box center [1098, 542] width 18 height 18
click at [1097, 541] on input "9.80%" at bounding box center [1098, 542] width 18 height 18
radio input "true"
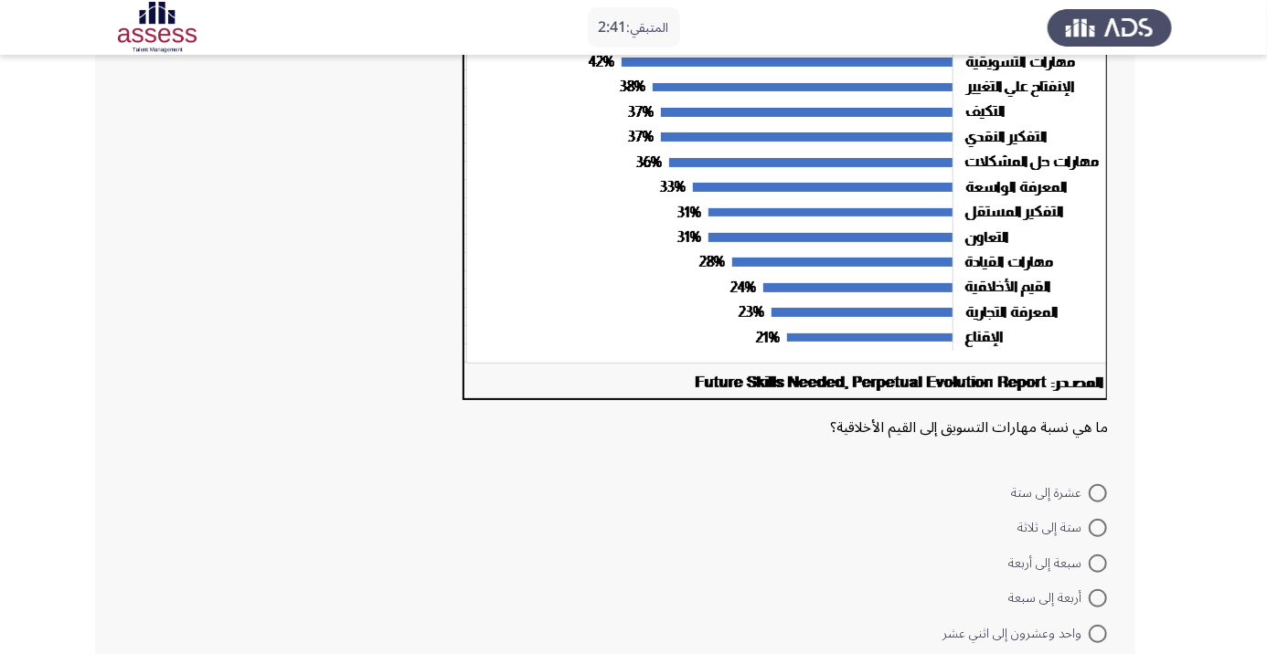
scroll to position [275, 0]
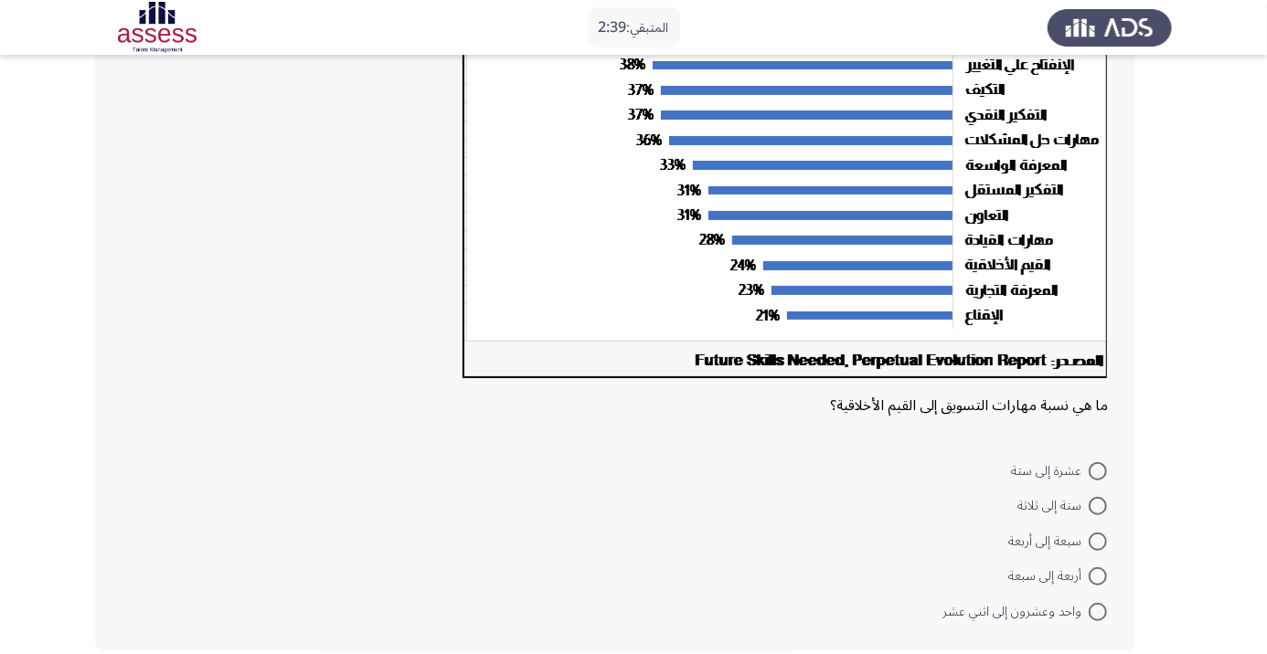
click at [1097, 611] on span at bounding box center [1098, 612] width 18 height 18
click at [1097, 611] on input "واحد وعشرون إلى اثني عشر" at bounding box center [1098, 612] width 18 height 18
radio input "true"
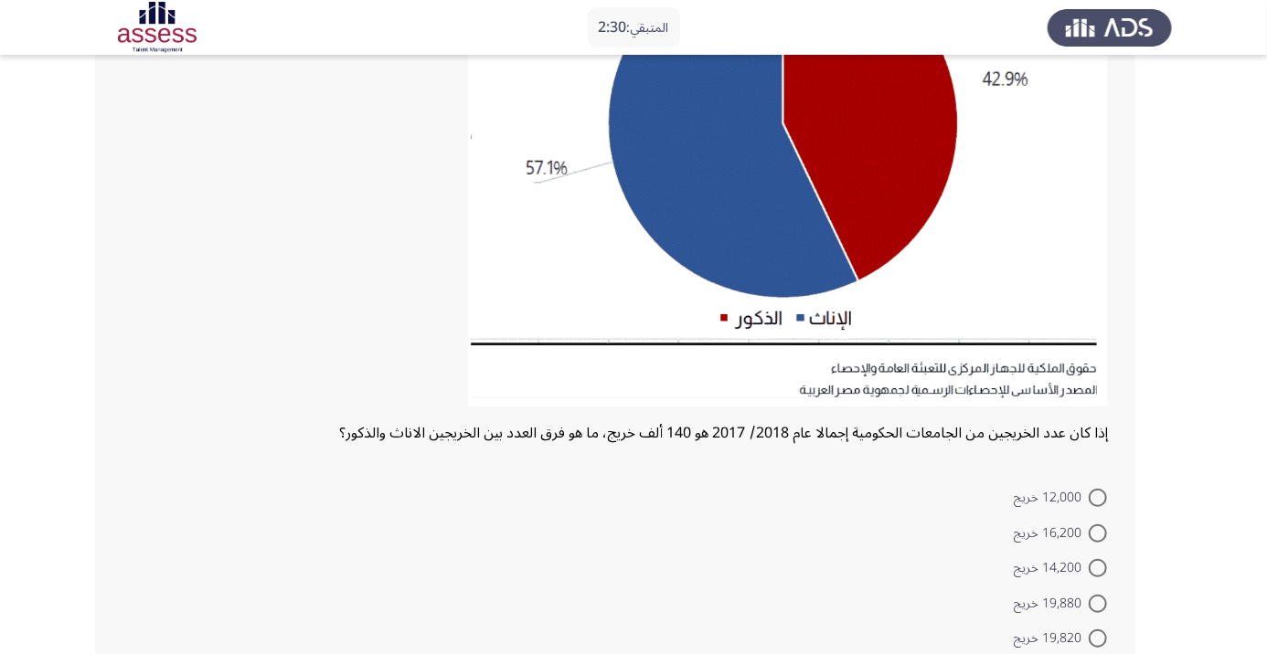
scroll to position [300, 0]
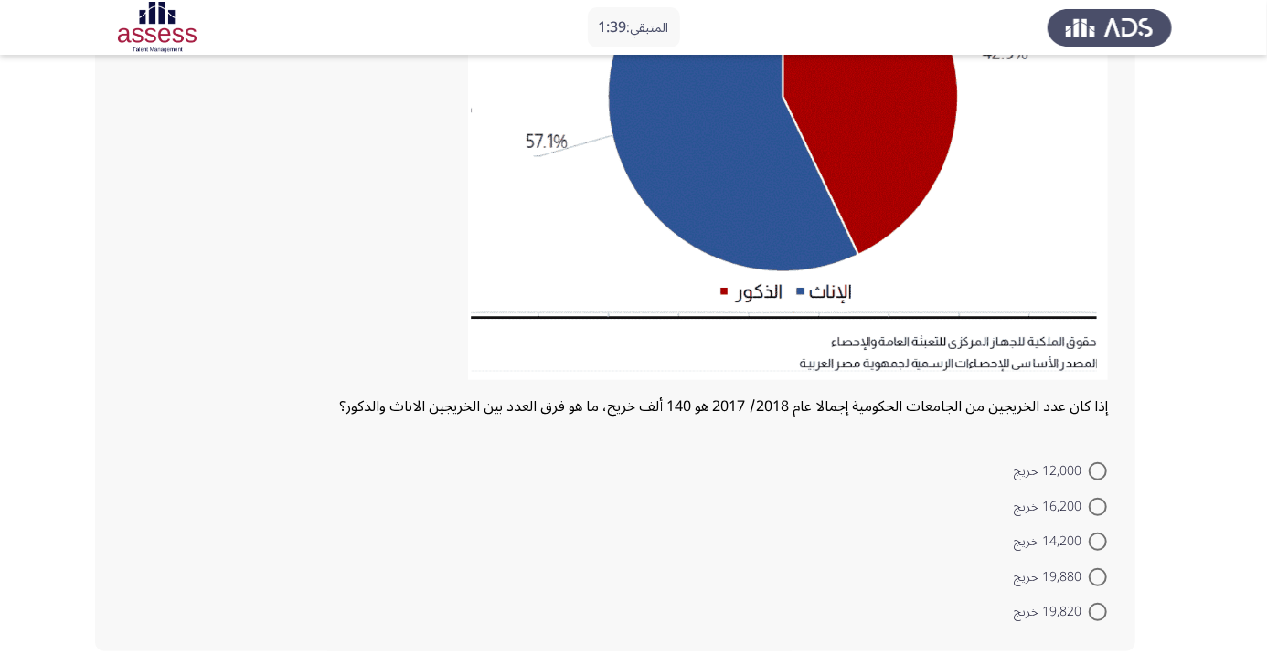
click at [1097, 471] on span at bounding box center [1098, 471] width 18 height 18
click at [1097, 471] on input "12,000 خريج" at bounding box center [1098, 471] width 18 height 18
radio input "true"
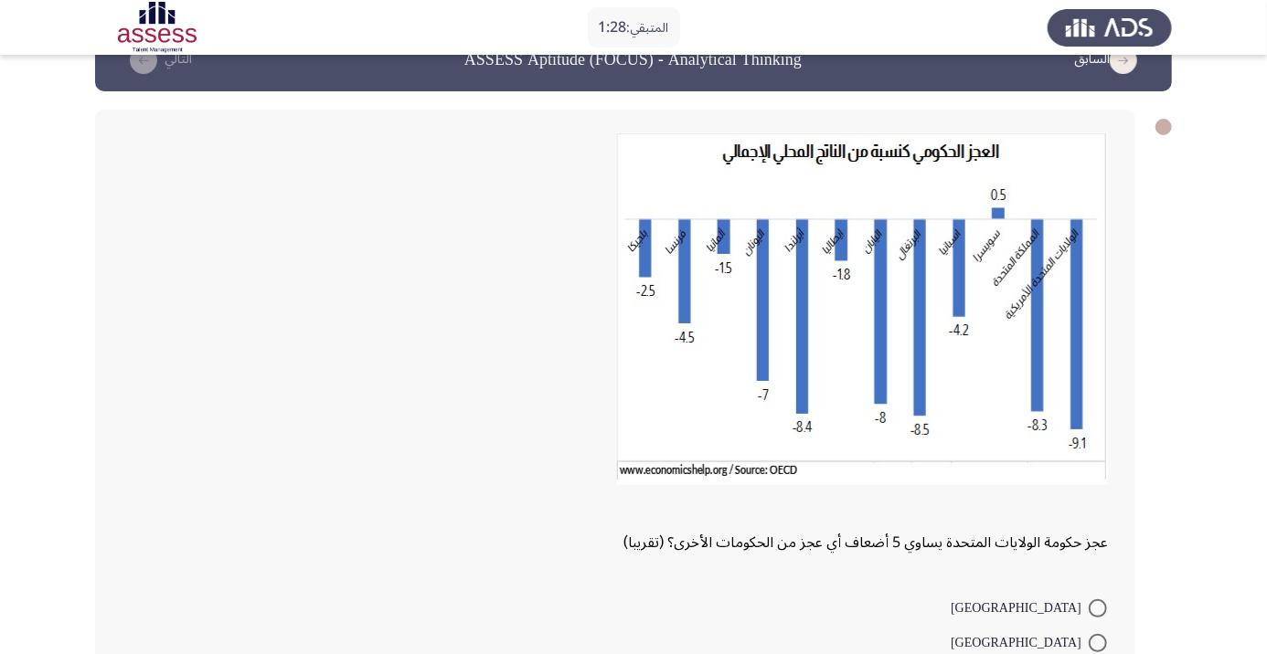
scroll to position [181, 0]
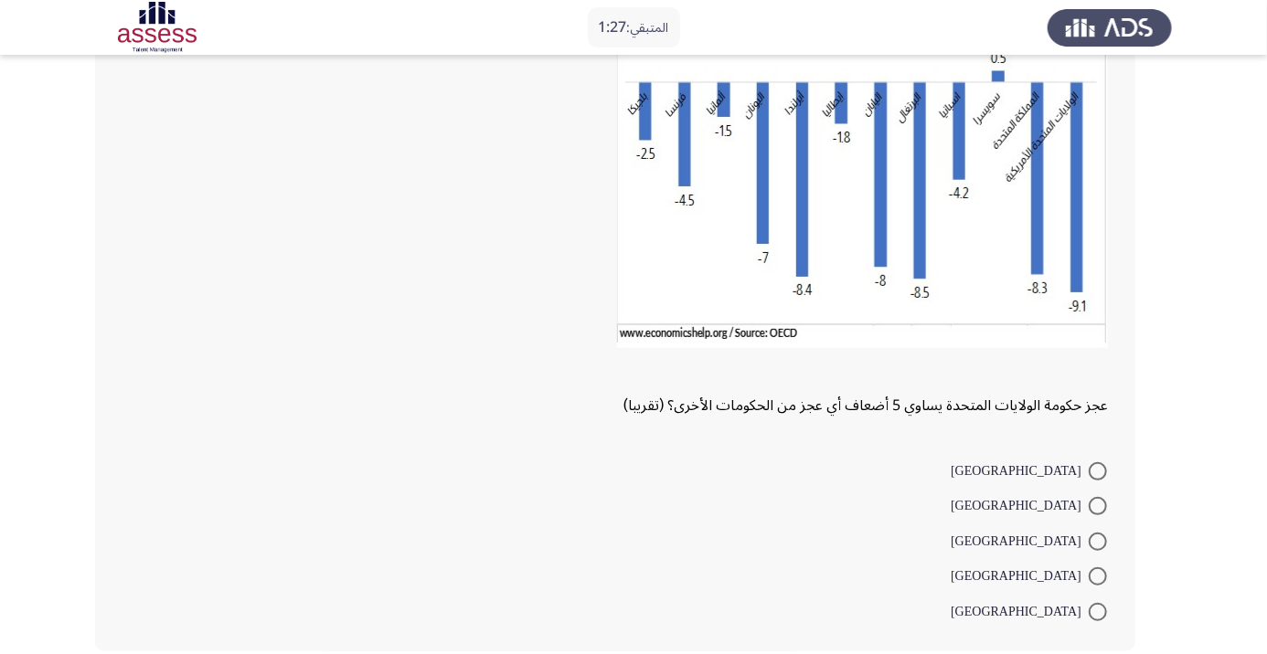
click at [1097, 576] on span at bounding box center [1098, 577] width 18 height 18
click at [1097, 576] on input "فرنسا" at bounding box center [1098, 577] width 18 height 18
radio input "true"
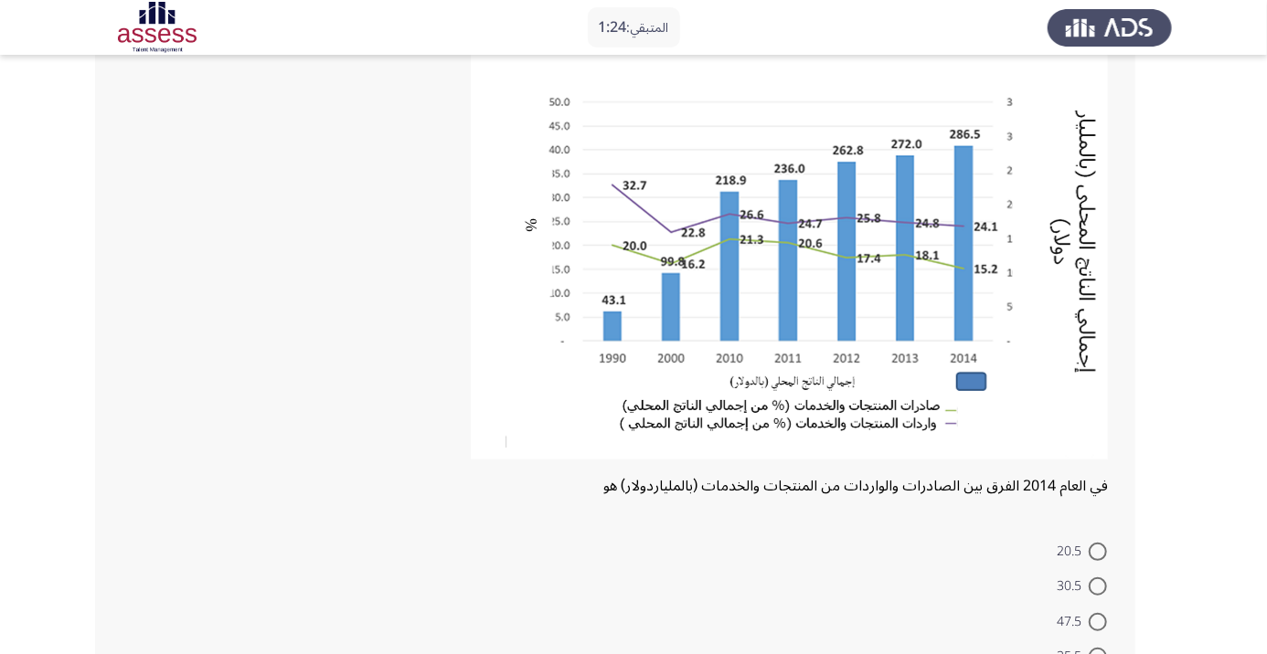
scroll to position [216, 0]
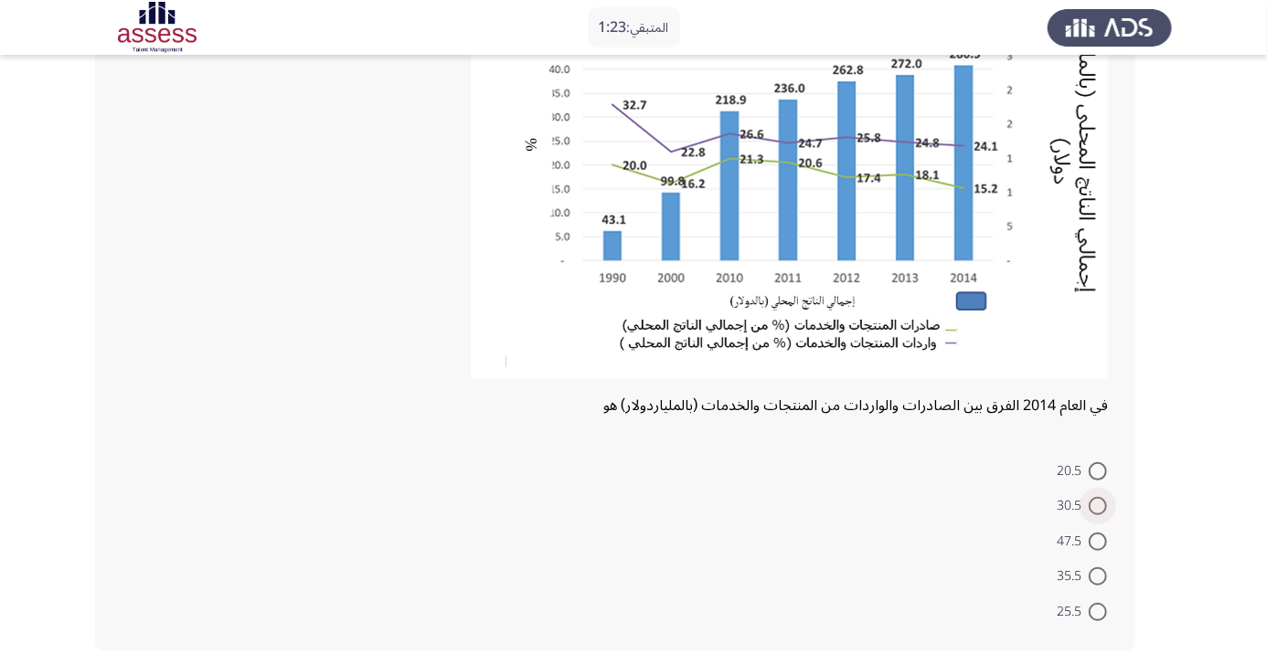
click at [1097, 505] on span at bounding box center [1098, 506] width 18 height 18
click at [1097, 505] on input "30.5" at bounding box center [1098, 506] width 18 height 18
radio input "true"
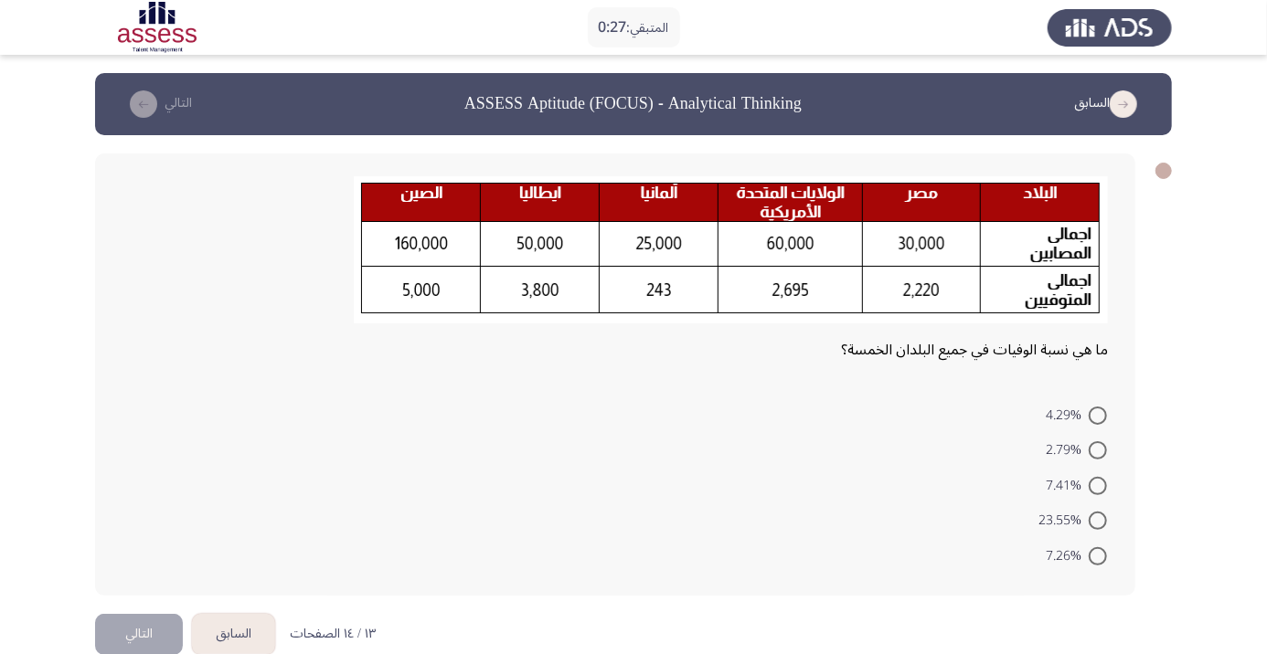
click at [55, 328] on app-assessment-container "المتبقي: 0:27 السابق ASSESS Aptitude (FOCUS) - Analytical Thinking التالي ما هي…" at bounding box center [633, 343] width 1267 height 541
click at [1097, 415] on span at bounding box center [1098, 416] width 18 height 18
click at [1097, 415] on input "4.29%" at bounding box center [1098, 416] width 18 height 18
radio input "true"
click at [144, 643] on button "التالي" at bounding box center [139, 631] width 88 height 41
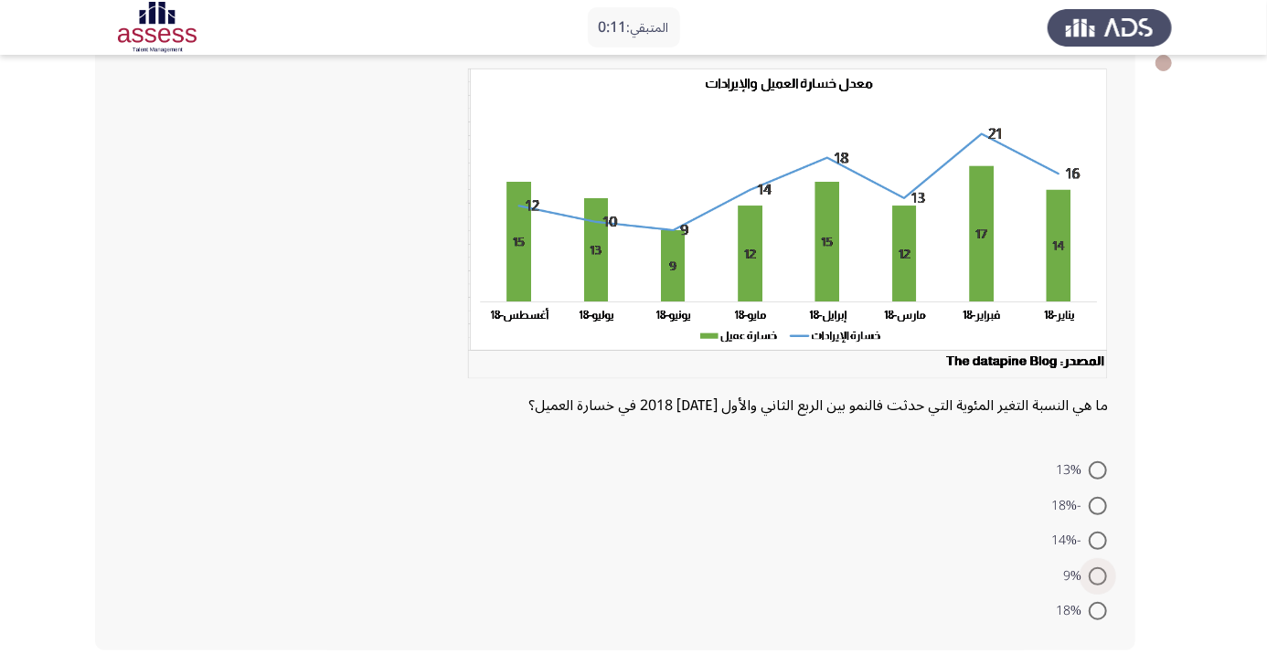
click at [1093, 580] on span at bounding box center [1098, 577] width 18 height 18
click at [1093, 580] on input "9%" at bounding box center [1098, 577] width 18 height 18
radio input "true"
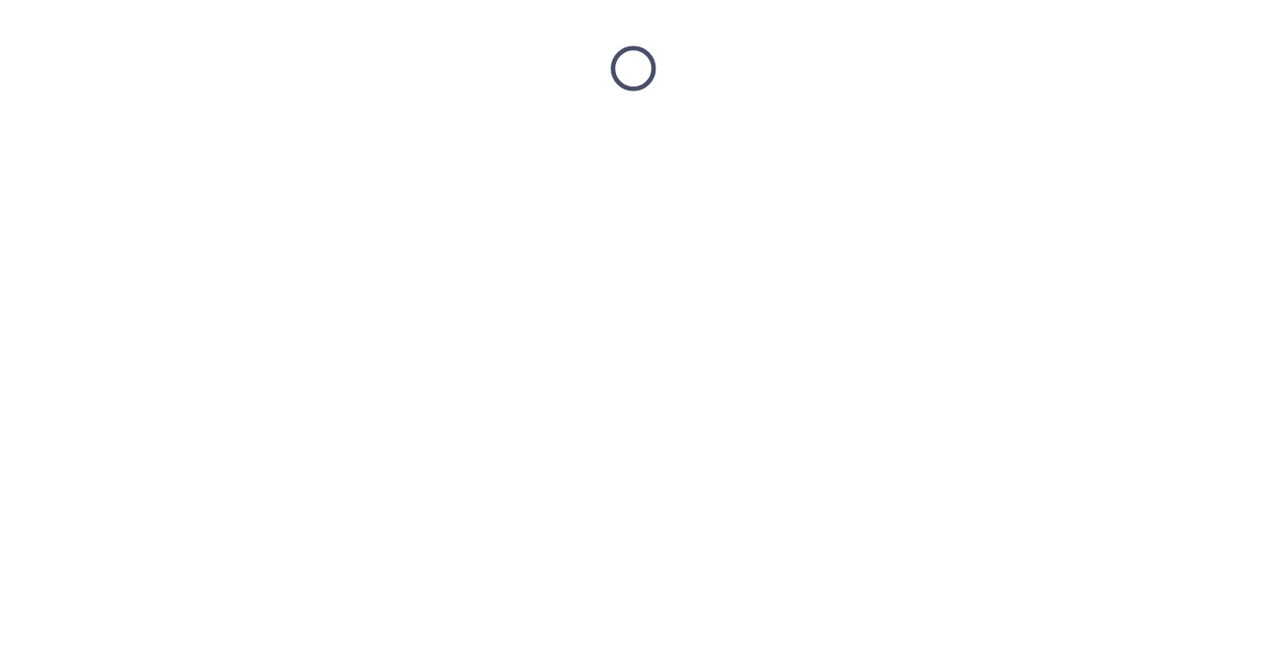
scroll to position [0, 0]
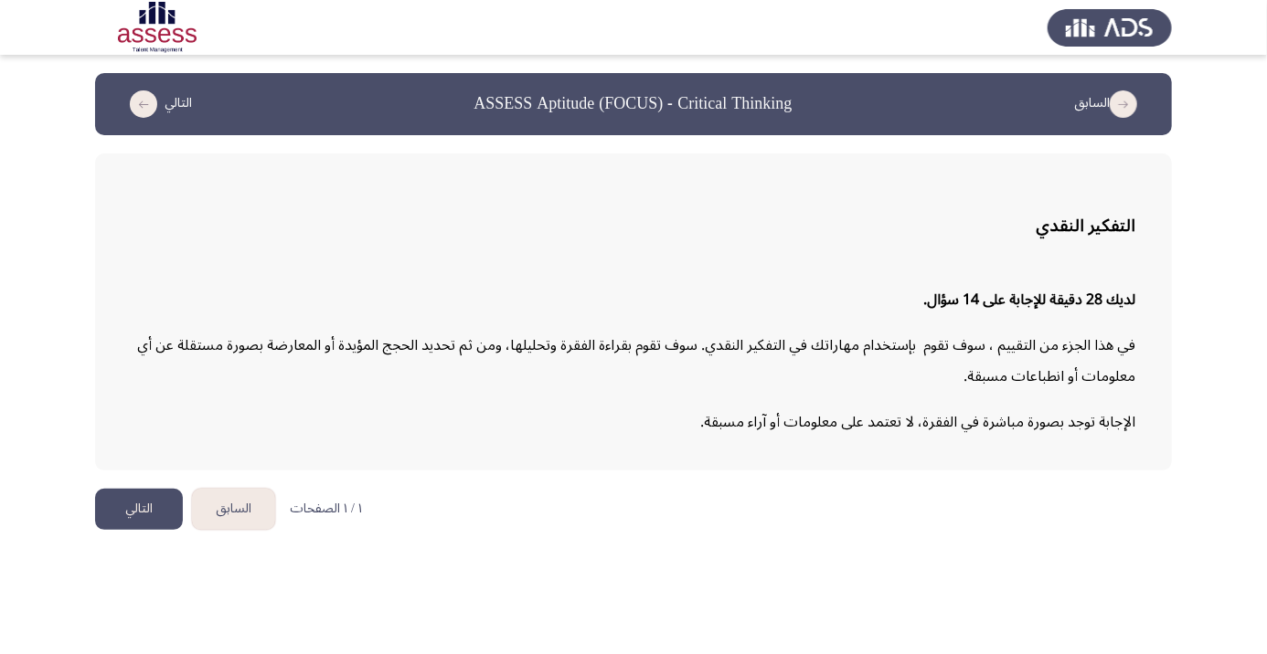
click at [111, 518] on button "التالي" at bounding box center [139, 509] width 88 height 41
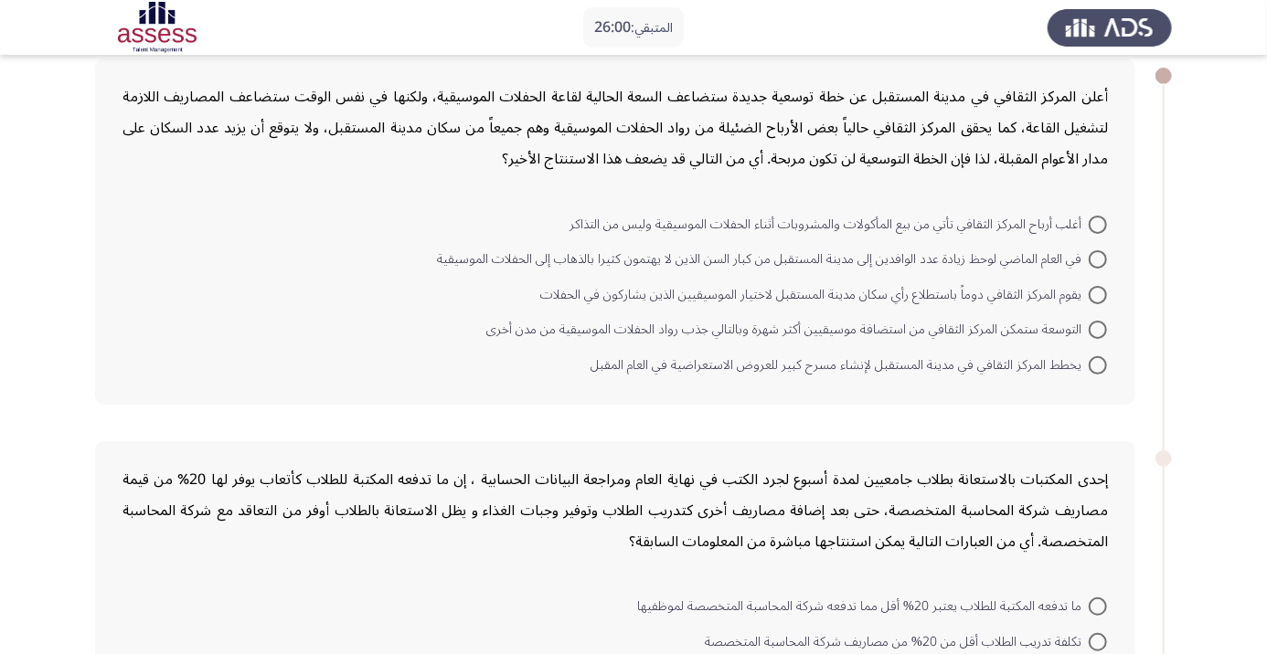
scroll to position [96, 0]
click at [1104, 328] on span at bounding box center [1098, 329] width 18 height 18
click at [1104, 328] on input "التوسعة ستمكن المركز الثقافي من استضافة موسيقيين أكثر شهرة وبالتالي جذب رواد ال…" at bounding box center [1098, 329] width 18 height 18
radio input "true"
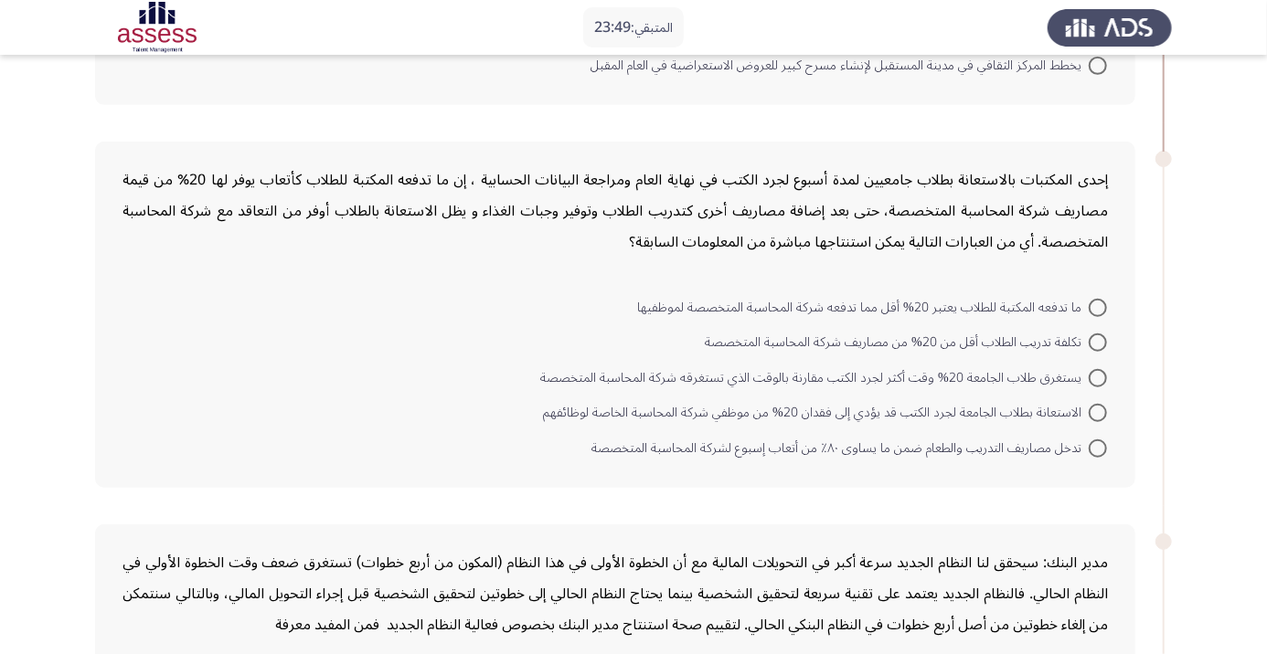
scroll to position [385, 0]
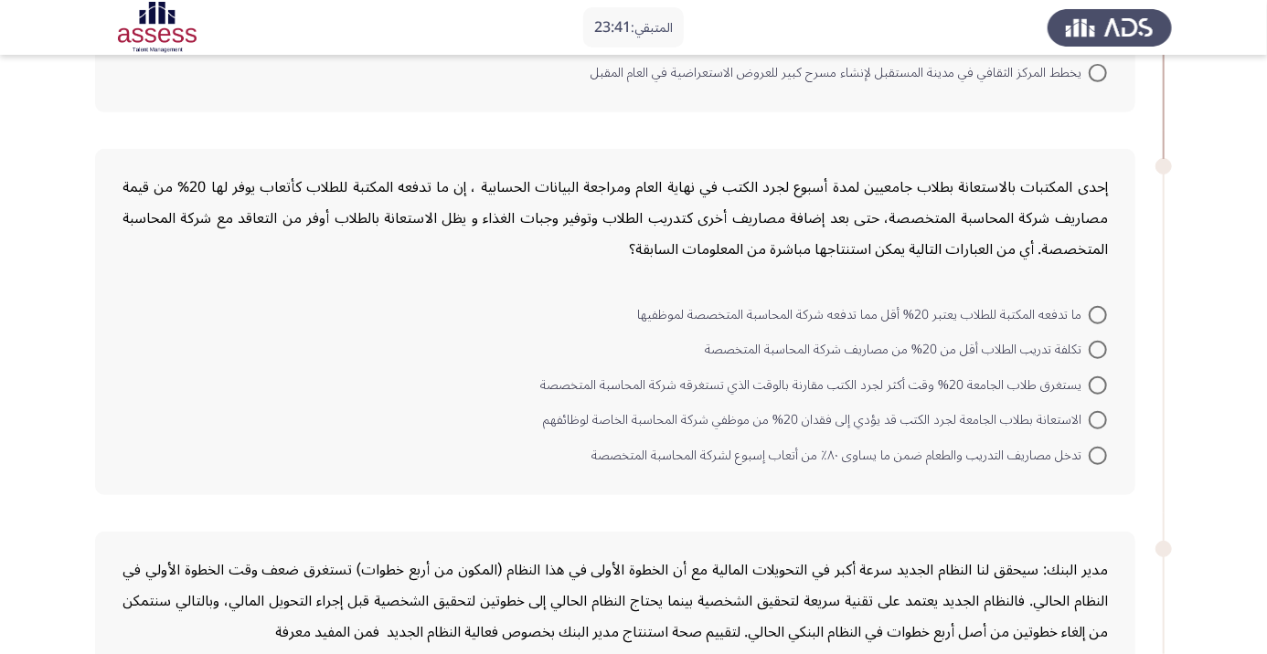
click at [1097, 313] on span at bounding box center [1098, 315] width 18 height 18
click at [1097, 313] on input "ما تدفعه المكتبة للطلاب يعتبر 20% أقل مما تدفعه شركة المحاسبة المتخصصة لموظفيها" at bounding box center [1098, 315] width 18 height 18
radio input "true"
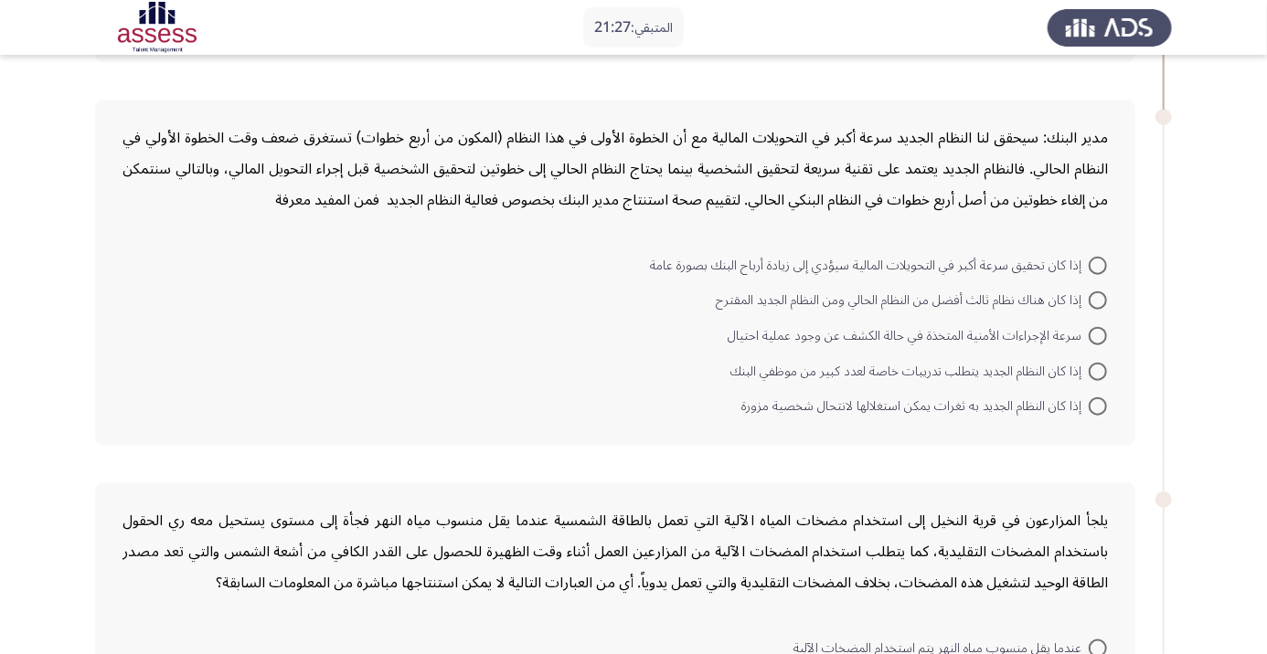
scroll to position [812, 0]
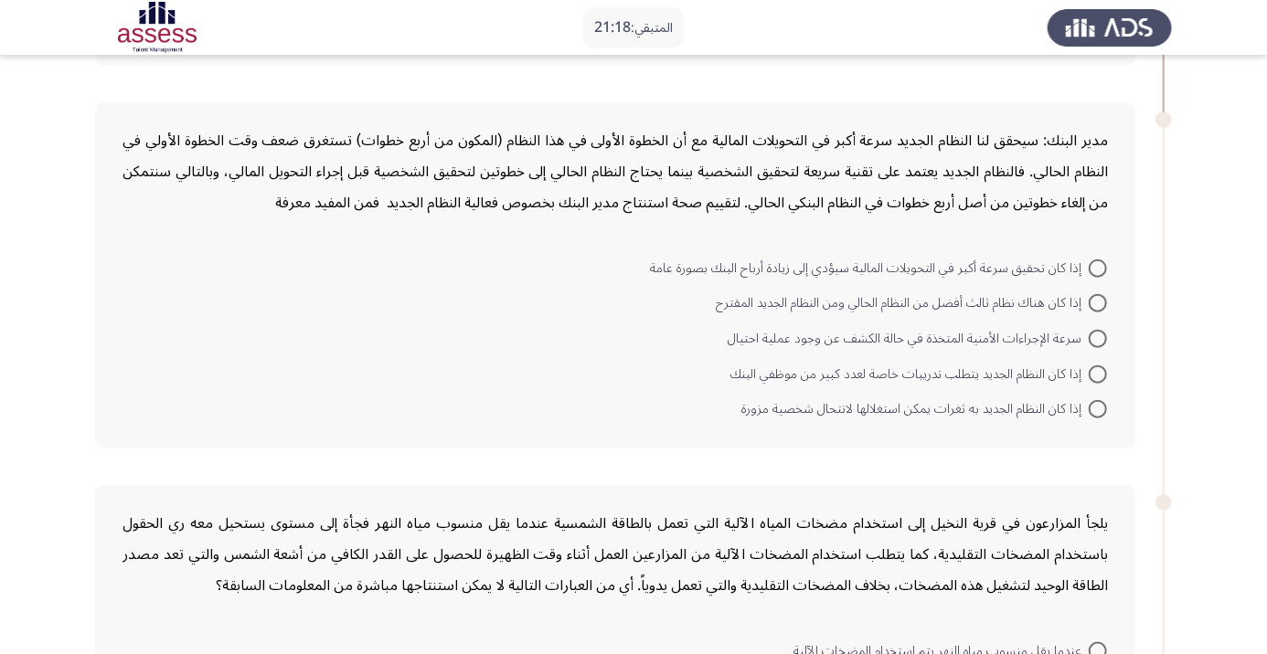
click at [1092, 400] on span at bounding box center [1098, 409] width 18 height 18
click at [1092, 400] on input "إذا كان النظام الجديد به ثغرات يمكن استغلالها لانتحال شخصية مزورة" at bounding box center [1098, 409] width 18 height 18
radio input "true"
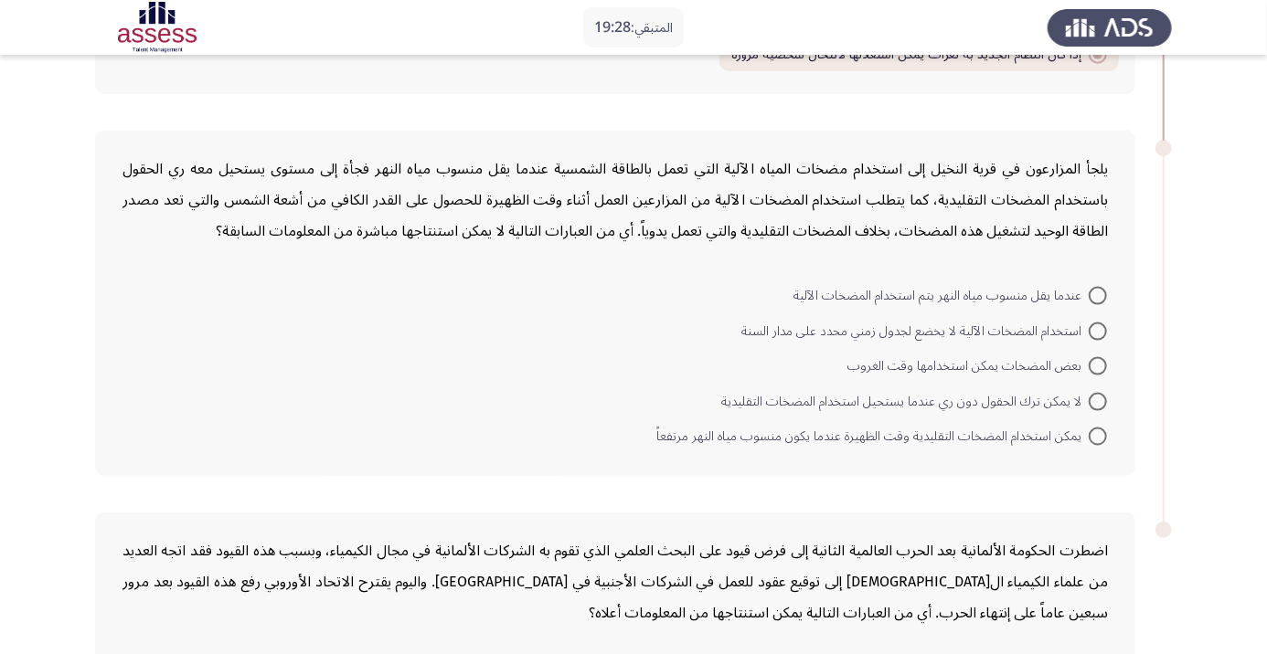
scroll to position [1157, 0]
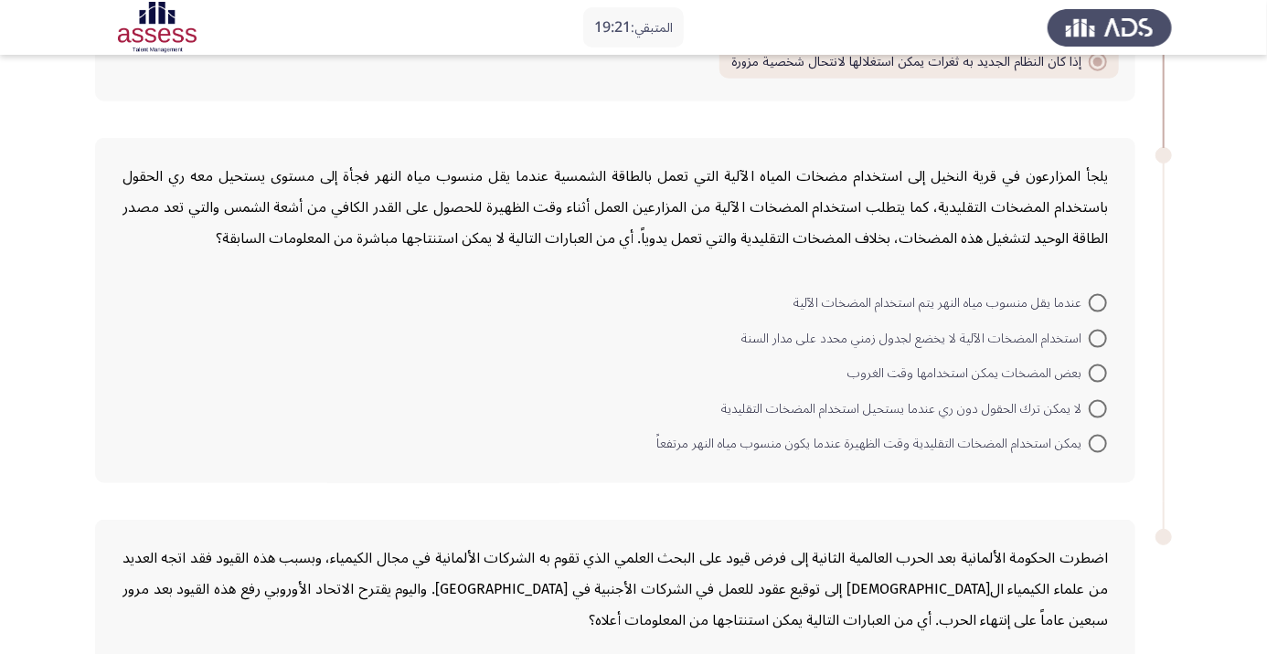
click at [1097, 441] on span at bounding box center [1098, 444] width 18 height 18
click at [1097, 441] on input "يمكن استخدام المضخات التقليدية وقت الظهيرة عندما يكون منسوب مياه النهر مرتفعاً" at bounding box center [1098, 444] width 18 height 18
radio input "true"
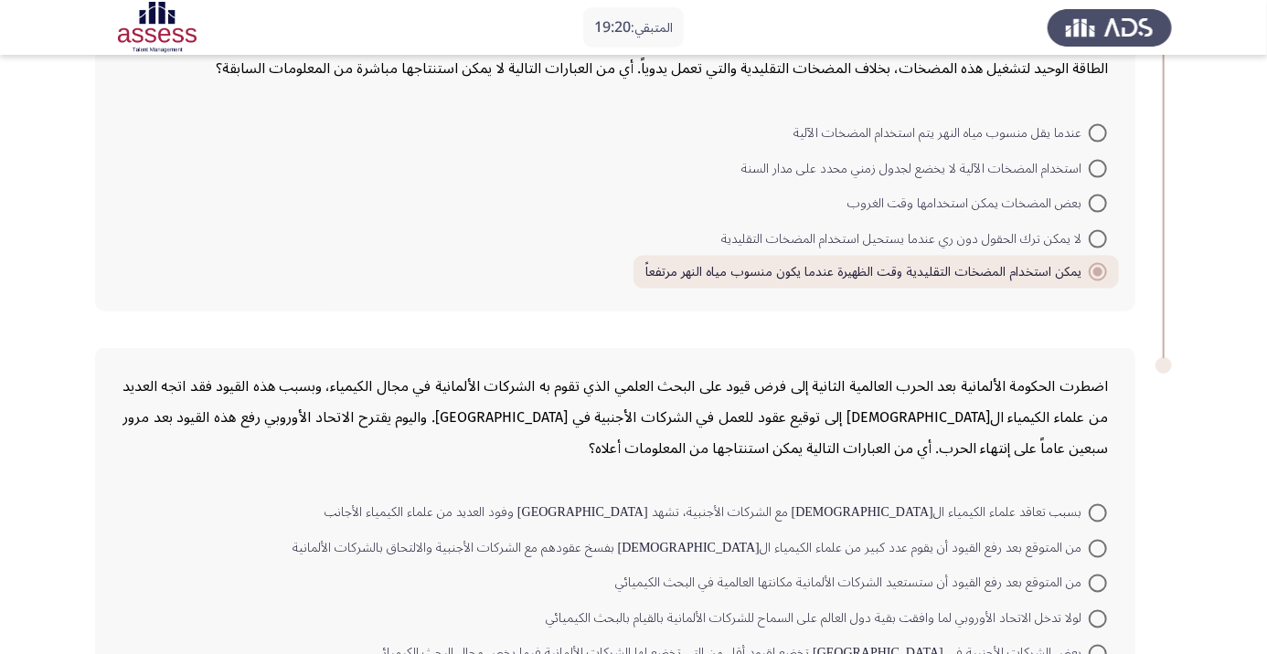
scroll to position [1366, 0]
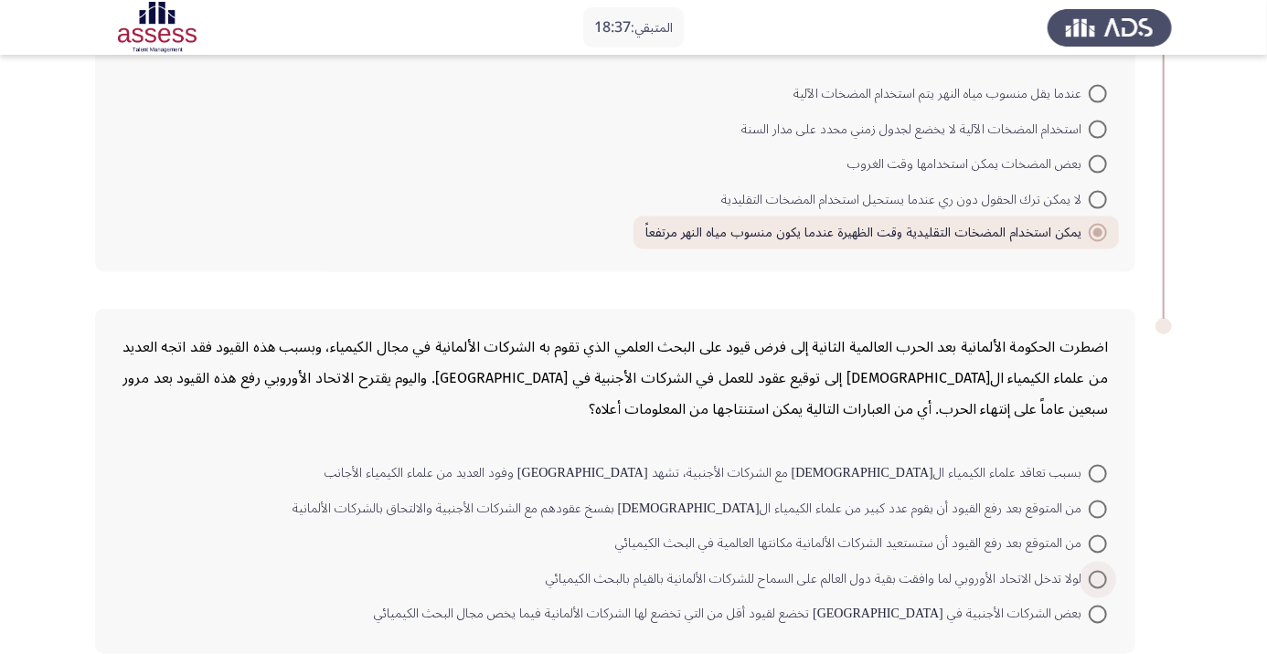
click at [1097, 576] on span at bounding box center [1098, 580] width 18 height 18
click at [1097, 576] on input "لولا تدخل الاتحاد الأوروبي لما وافقت بقية دول العالم على السماح للشركات الألمان…" at bounding box center [1098, 580] width 18 height 18
radio input "true"
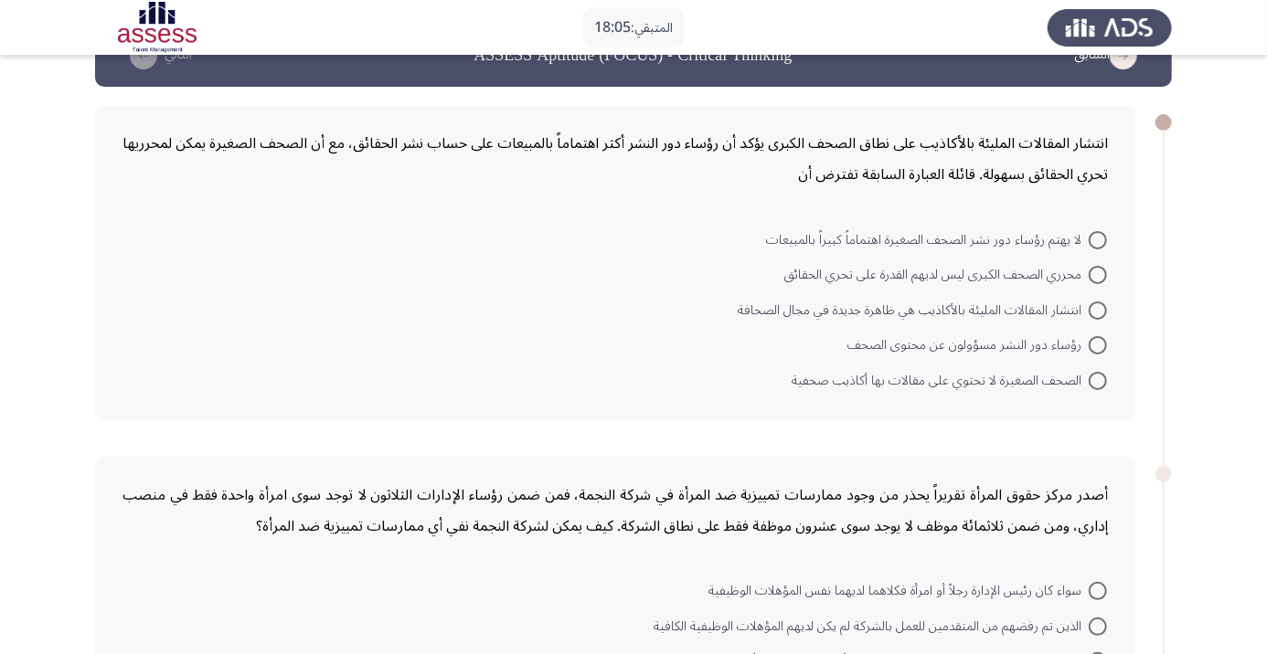
scroll to position [45, 0]
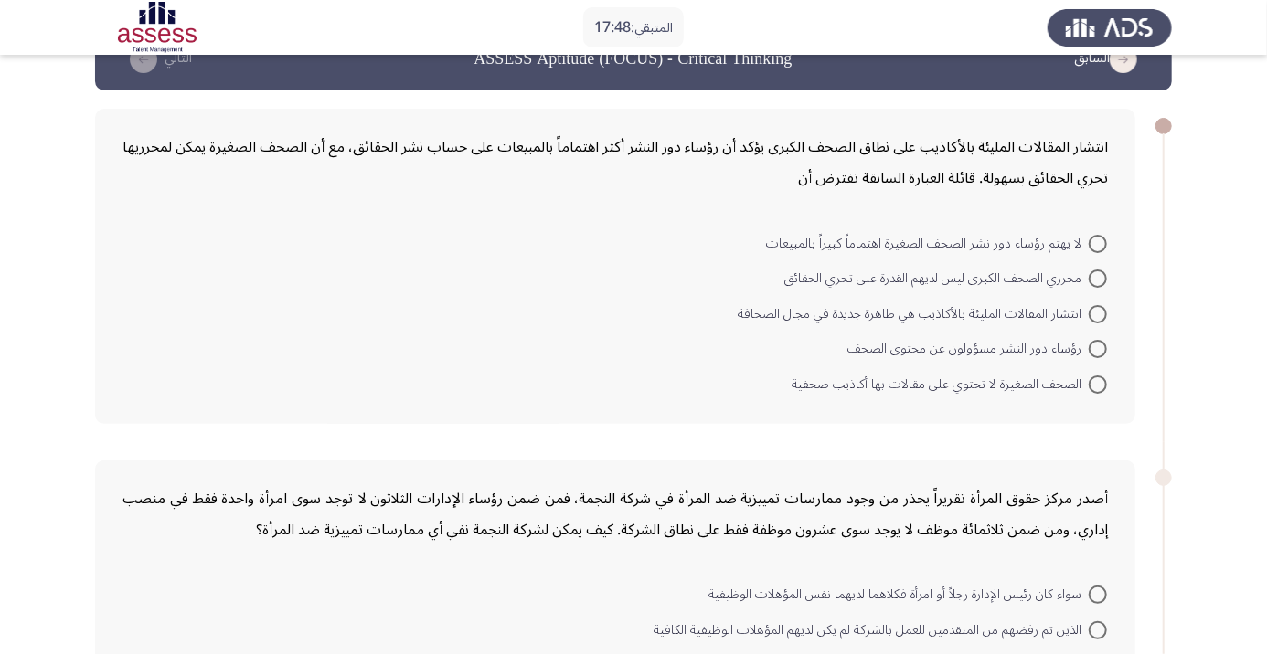
click at [1104, 349] on span at bounding box center [1098, 349] width 18 height 18
click at [1104, 349] on input "رؤساء دور النشر مسؤولون عن محتوى الصحف" at bounding box center [1098, 349] width 18 height 18
radio input "true"
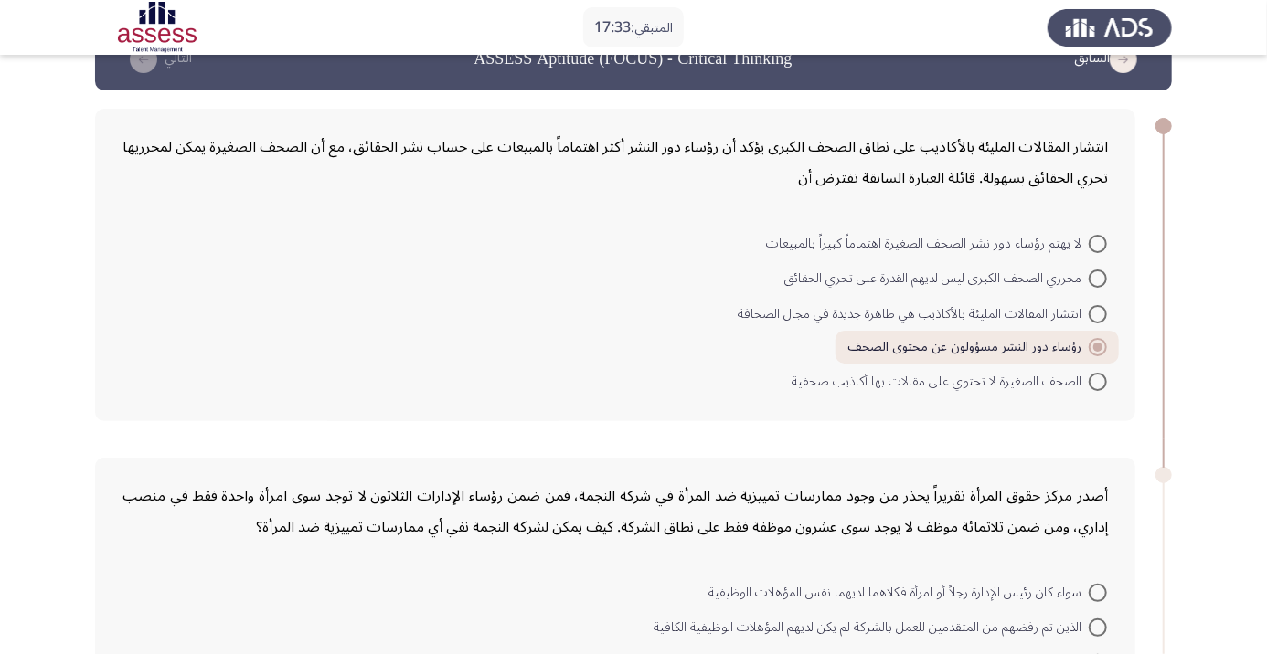
click at [1106, 381] on span at bounding box center [1098, 382] width 18 height 18
click at [1106, 381] on input "الصحف الصغيرة لا تحتوي على مقالات بها أكاذيب صحفية" at bounding box center [1098, 382] width 18 height 18
radio input "true"
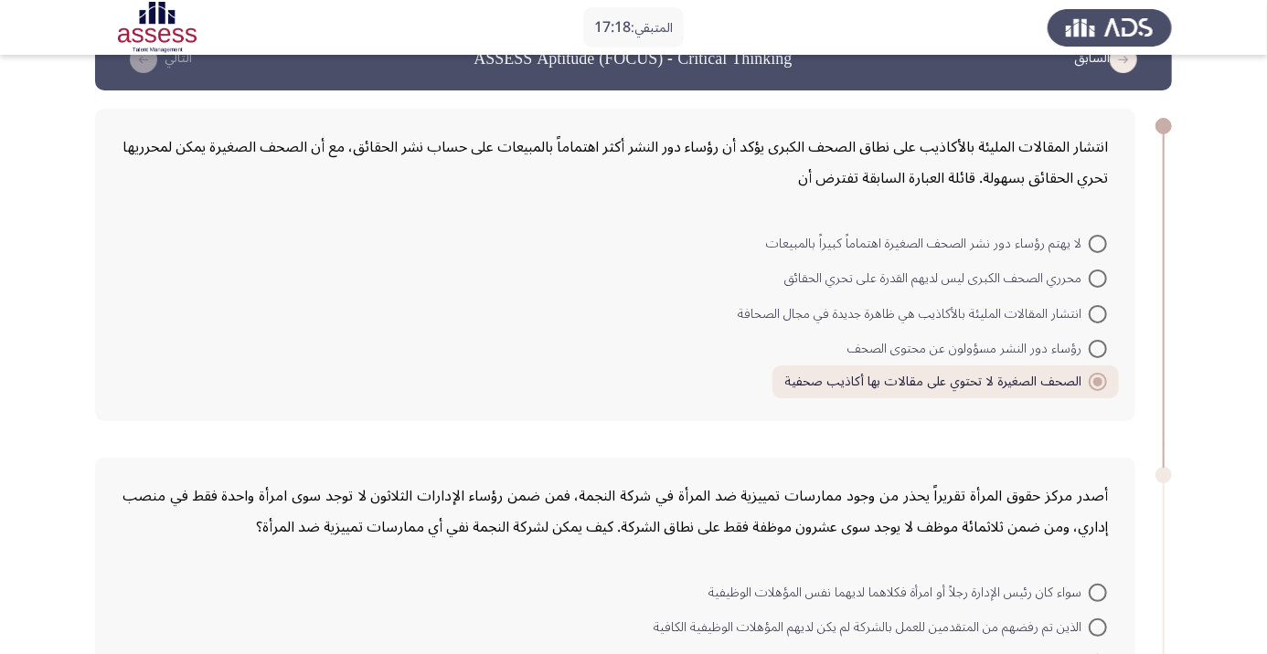
click at [1097, 348] on span at bounding box center [1098, 349] width 18 height 18
click at [1097, 348] on input "رؤساء دور النشر مسؤولون عن محتوى الصحف" at bounding box center [1098, 349] width 18 height 18
radio input "true"
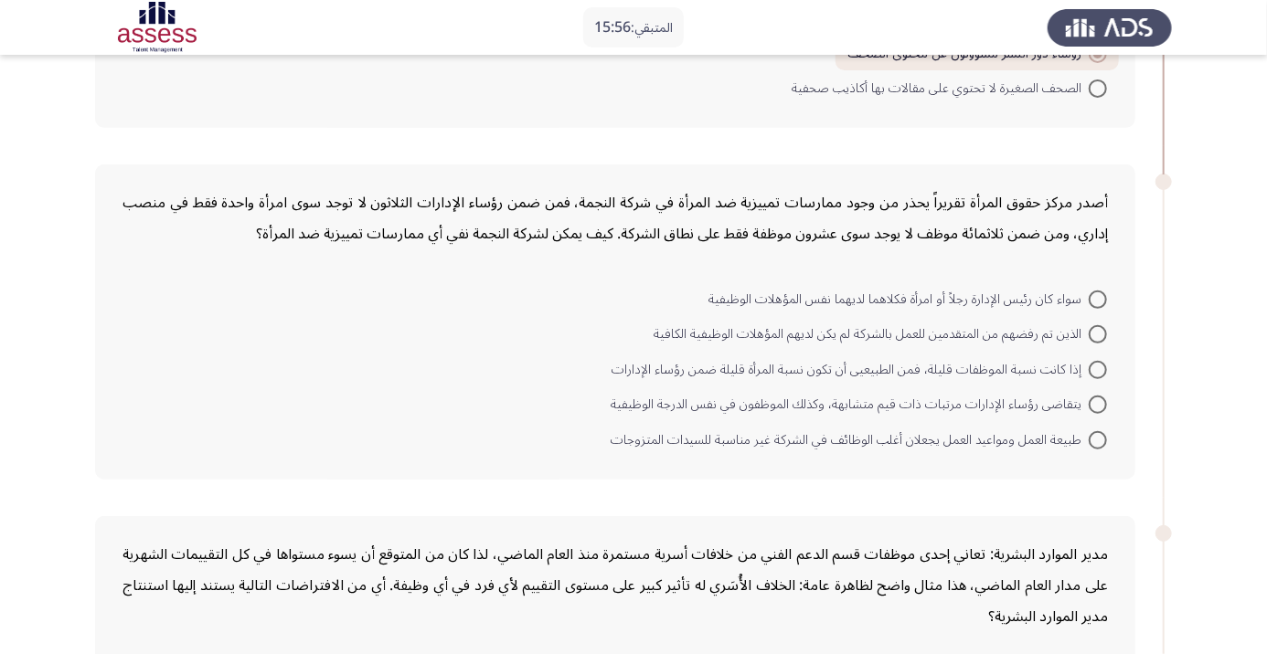
scroll to position [339, 0]
click at [1097, 297] on span at bounding box center [1098, 299] width 18 height 18
click at [1097, 297] on input "سواء كان رئيس الإدارة رجلاً أو امرأة فكلاهما لديهما نفس المؤهلات الوظيفية" at bounding box center [1098, 299] width 18 height 18
radio input "true"
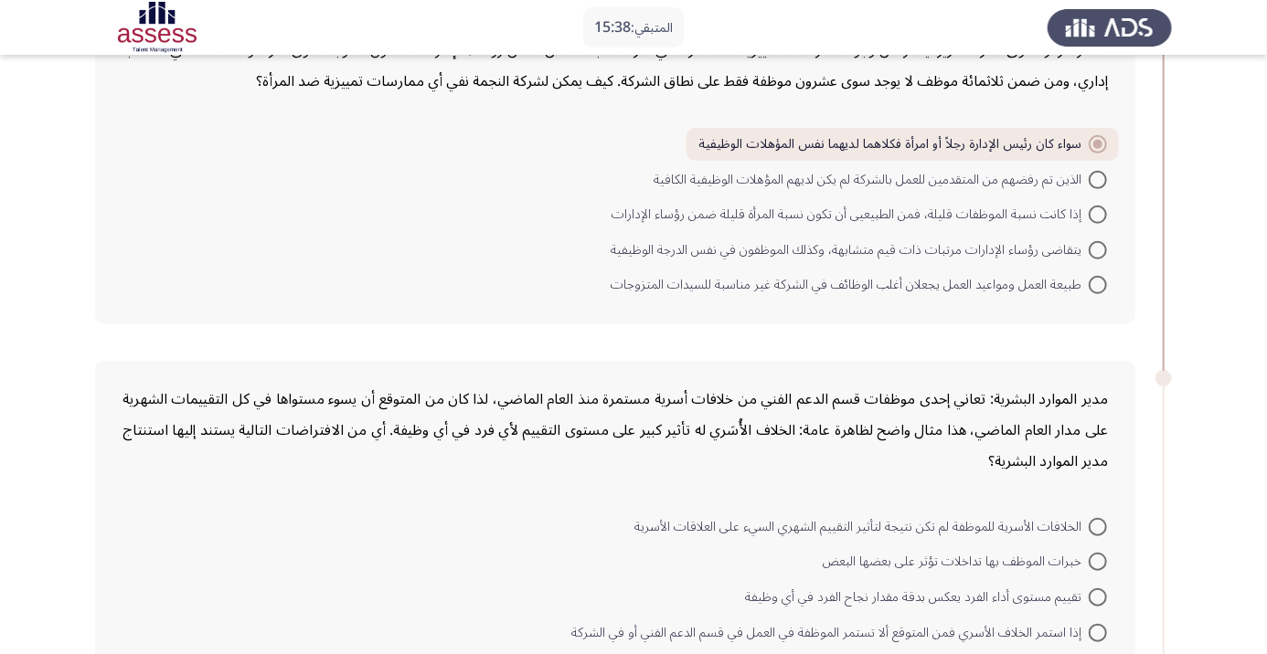
scroll to position [493, 0]
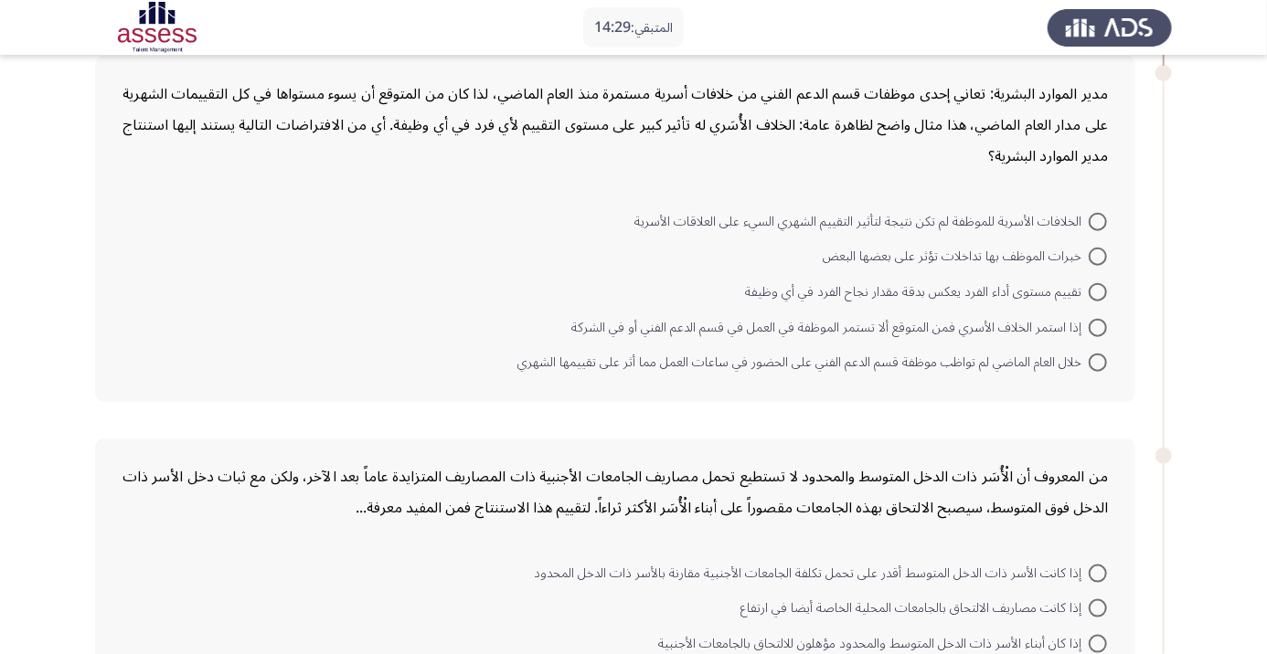
scroll to position [797, 0]
click at [1097, 359] on span at bounding box center [1098, 362] width 18 height 18
click at [1097, 359] on input "خلال العام الماضي لم تواظب موظفة قسم الدعم الفني على الحضور في ساعات العمل مما …" at bounding box center [1098, 362] width 18 height 18
radio input "true"
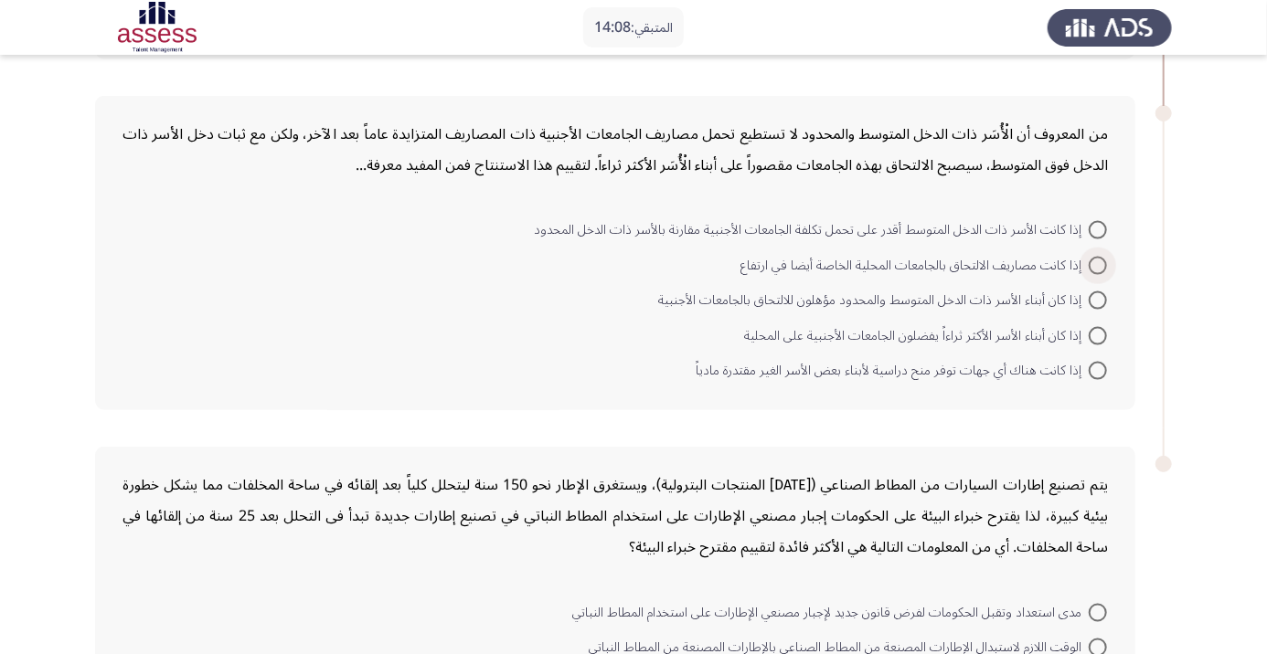
scroll to position [1137, 0]
click at [1090, 229] on span at bounding box center [1098, 230] width 18 height 18
click at [1090, 229] on input "إذا كانت الأسر ذات الدخل المتوسط أقدر على تحمل تكلفة الجامعات الأجنبية مقارنة ب…" at bounding box center [1098, 230] width 18 height 18
radio input "true"
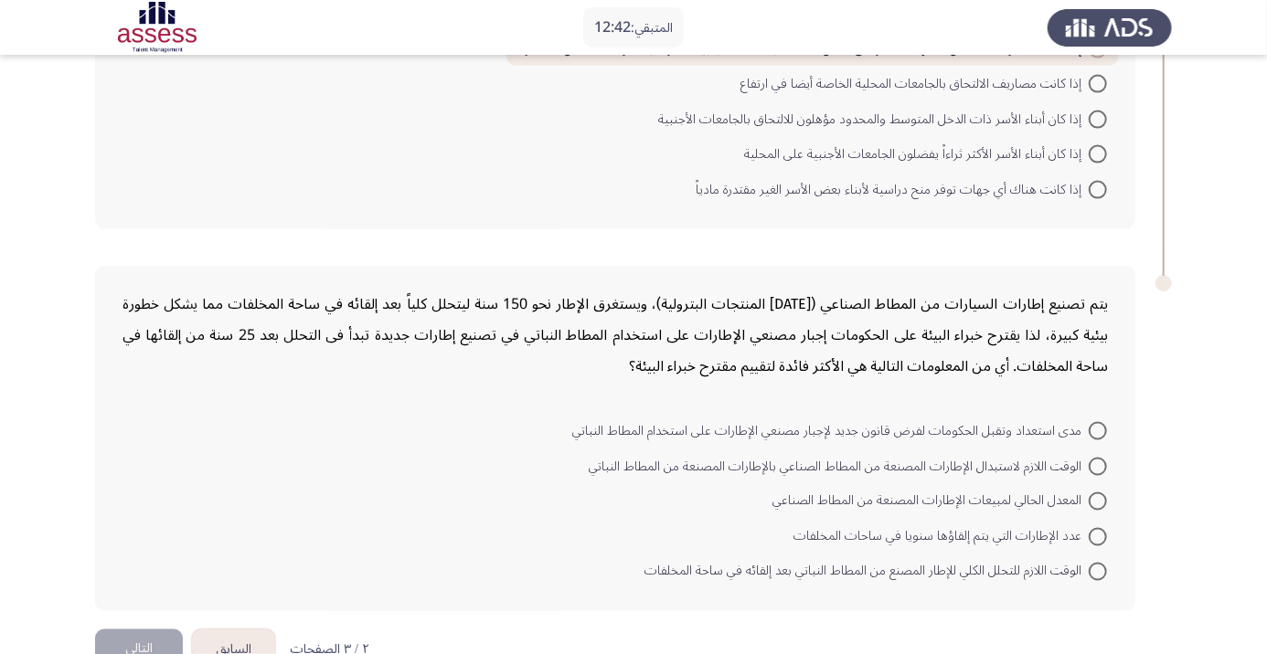
scroll to position [1268, 0]
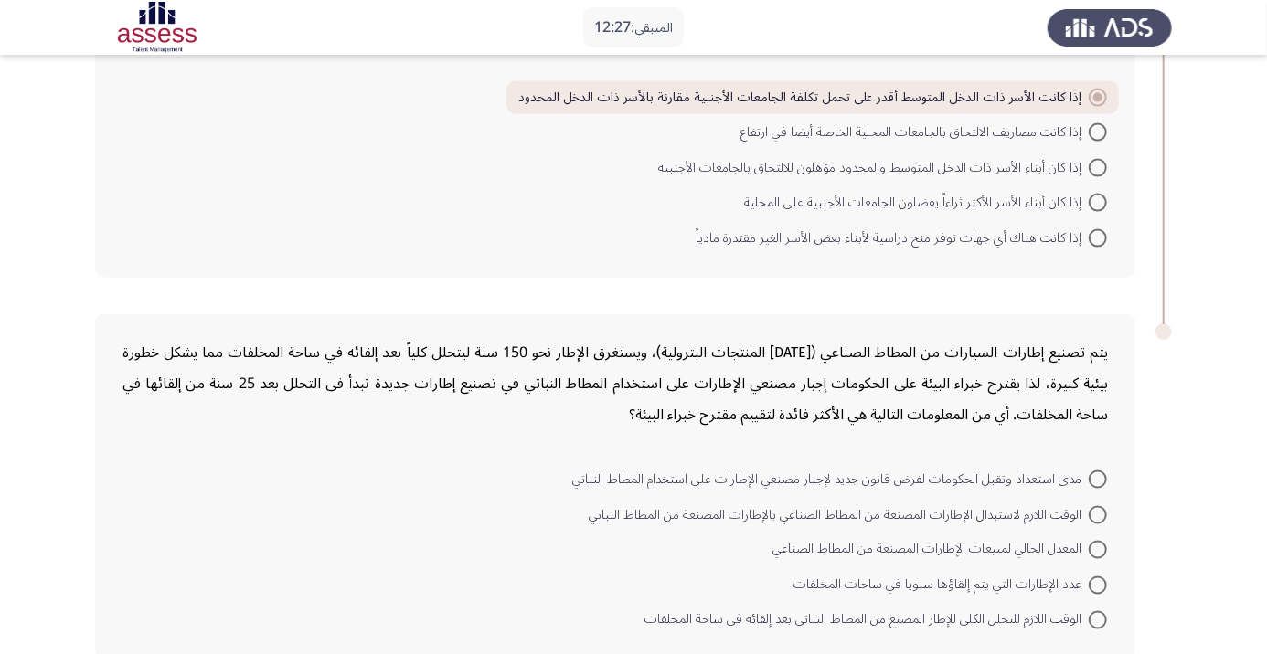
click at [1097, 617] on span at bounding box center [1098, 620] width 18 height 18
click at [1097, 617] on input "الوقت اللازم للتحلل الكلي للإطار المصنع من المطاط النباتي بعد إلقائه في ساحة ال…" at bounding box center [1098, 620] width 18 height 18
radio input "true"
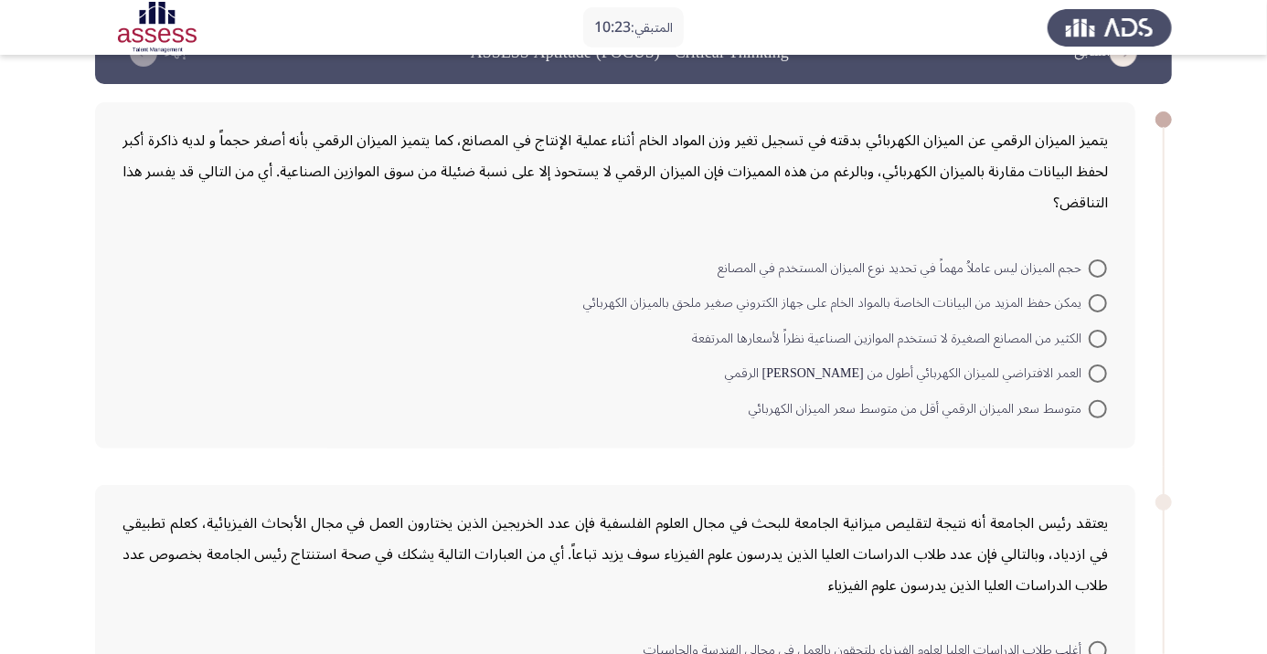
scroll to position [54, 0]
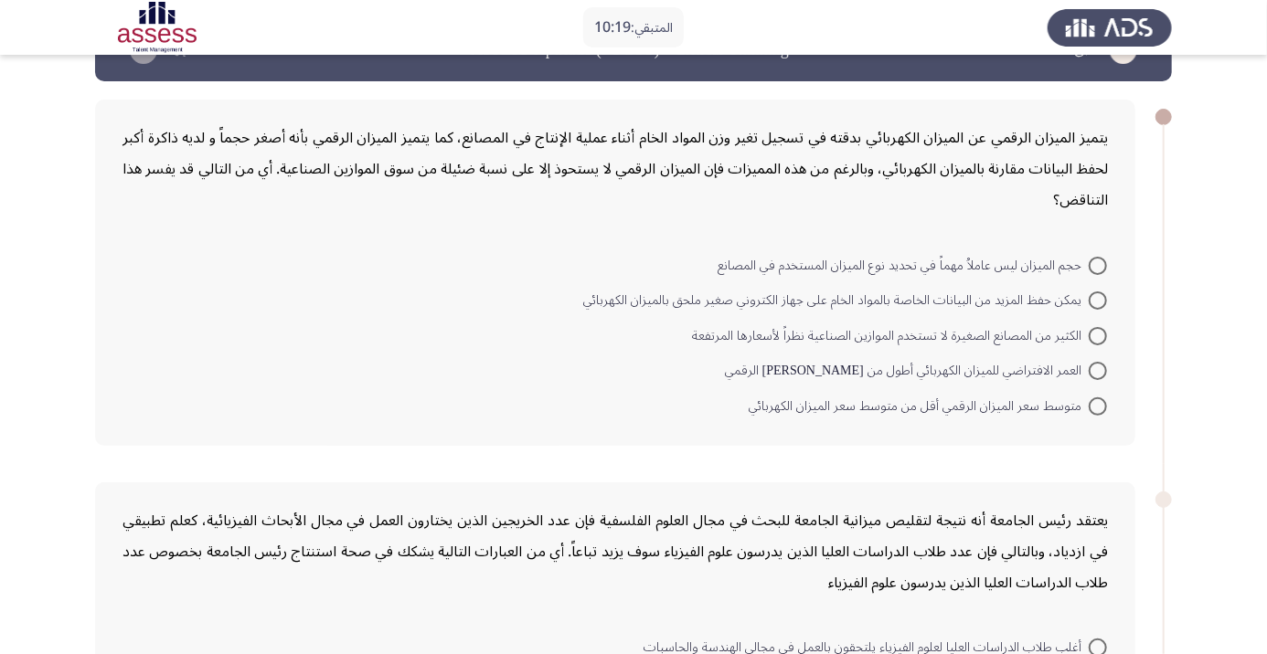
click at [1097, 305] on span at bounding box center [1098, 301] width 18 height 18
click at [1097, 305] on input "يمكن حفظ المزيد من البيانات الخاصة بالمواد الخام على جهاز الكتروني صغير ملحق با…" at bounding box center [1098, 301] width 18 height 18
radio input "true"
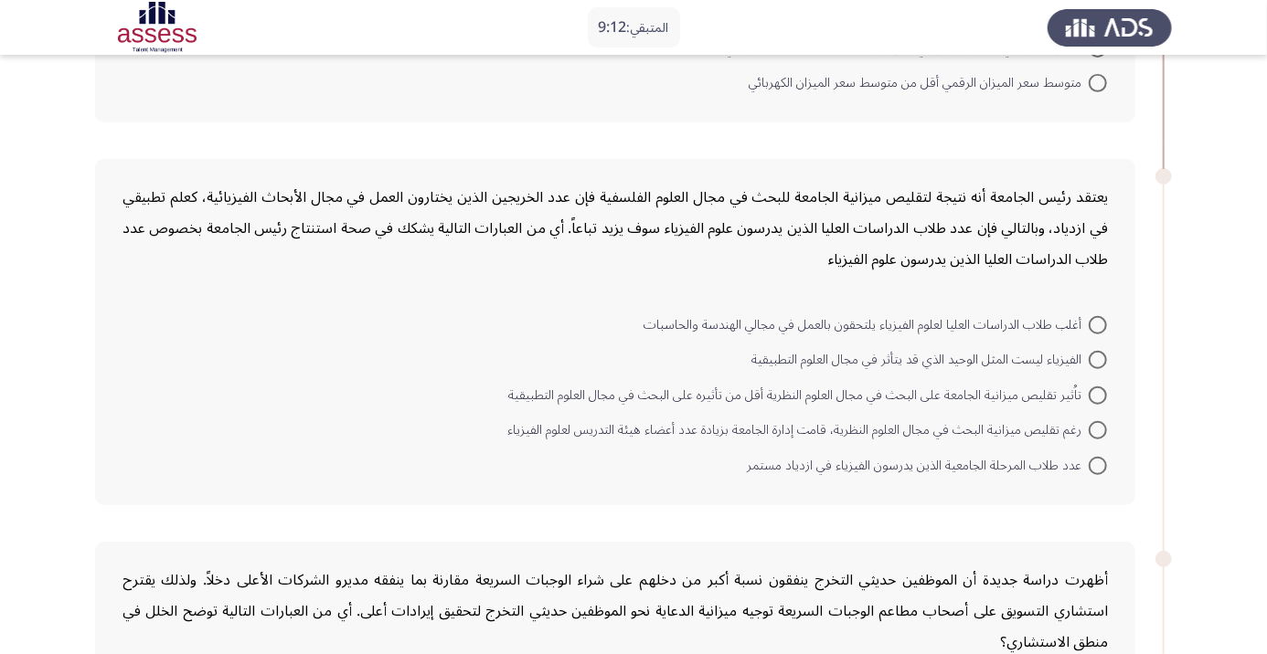
scroll to position [377, 0]
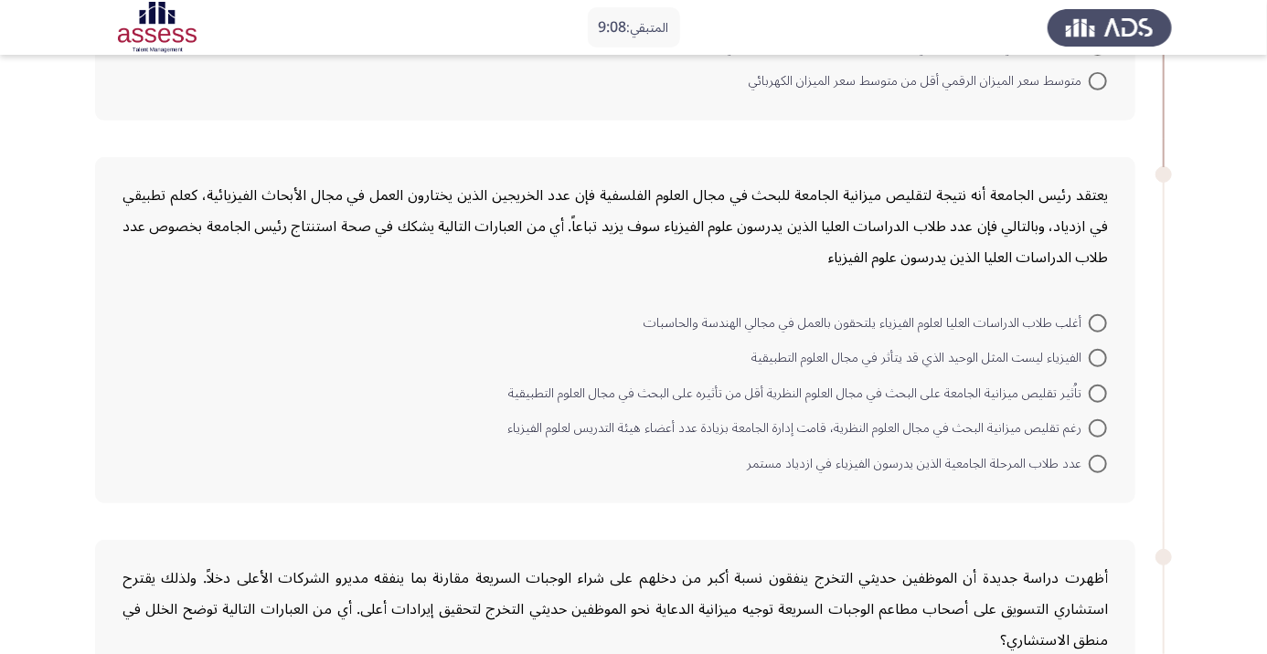
click at [1104, 388] on span at bounding box center [1098, 394] width 18 height 18
click at [1104, 388] on input "تاُثير تقليص ميزانية الجامعة على البحث في مجال العلوم النظرية أقل من تأثيره على…" at bounding box center [1098, 394] width 18 height 18
radio input "true"
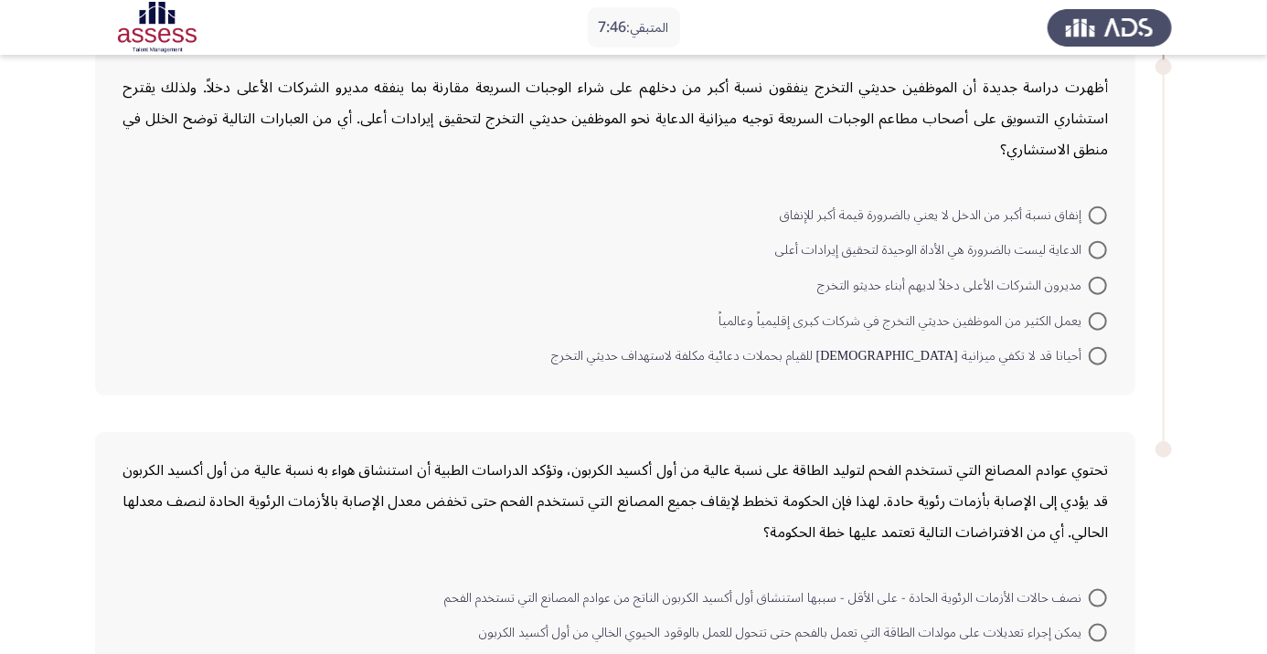
scroll to position [851, 0]
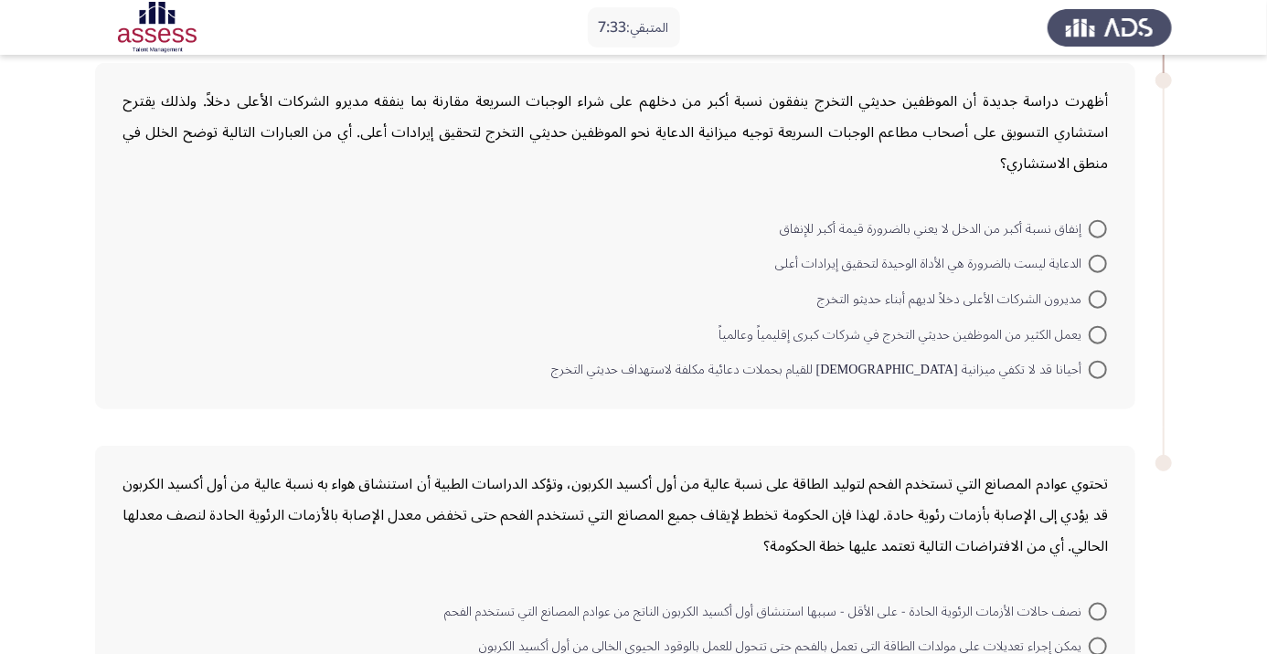
click at [1104, 211] on mat-radio-button "إنفاق نسبة أكبر من الدخل لا يعني بالضرورة قيمة أكبر للإنفاق" at bounding box center [943, 228] width 351 height 36
click at [1097, 227] on span at bounding box center [1098, 229] width 18 height 18
click at [1097, 227] on input "إنفاق نسبة أكبر من الدخل لا يعني بالضرورة قيمة أكبر للإنفاق" at bounding box center [1098, 229] width 18 height 18
radio input "true"
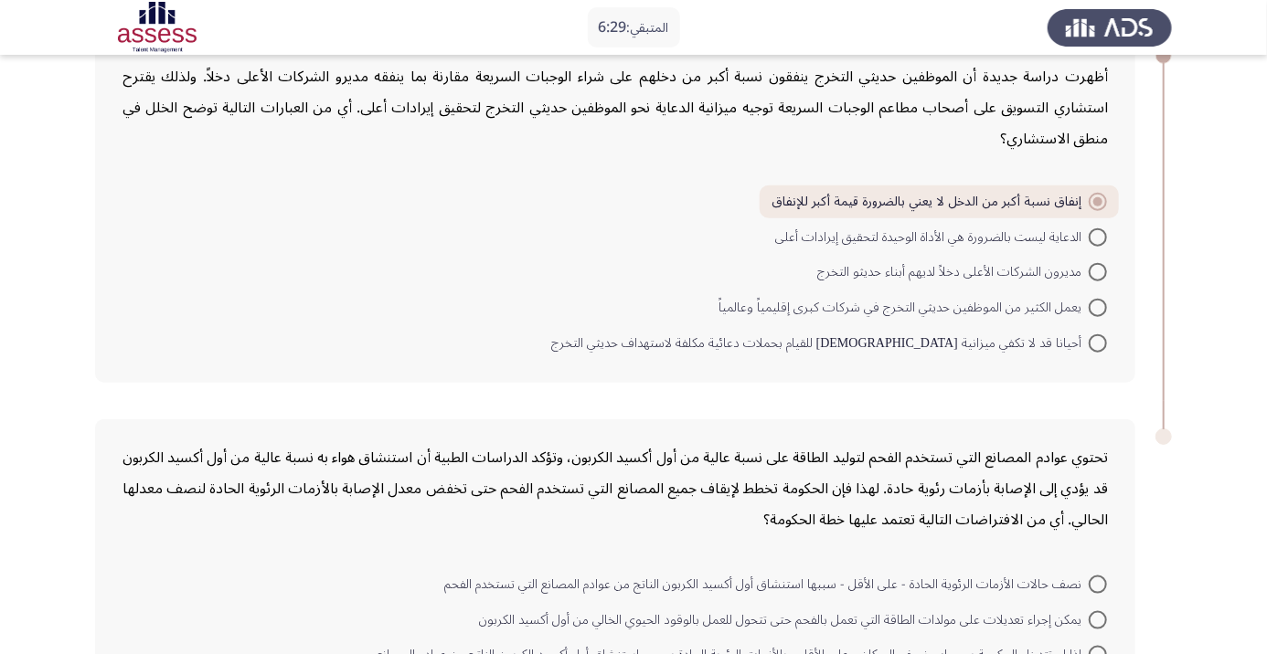
scroll to position [987, 0]
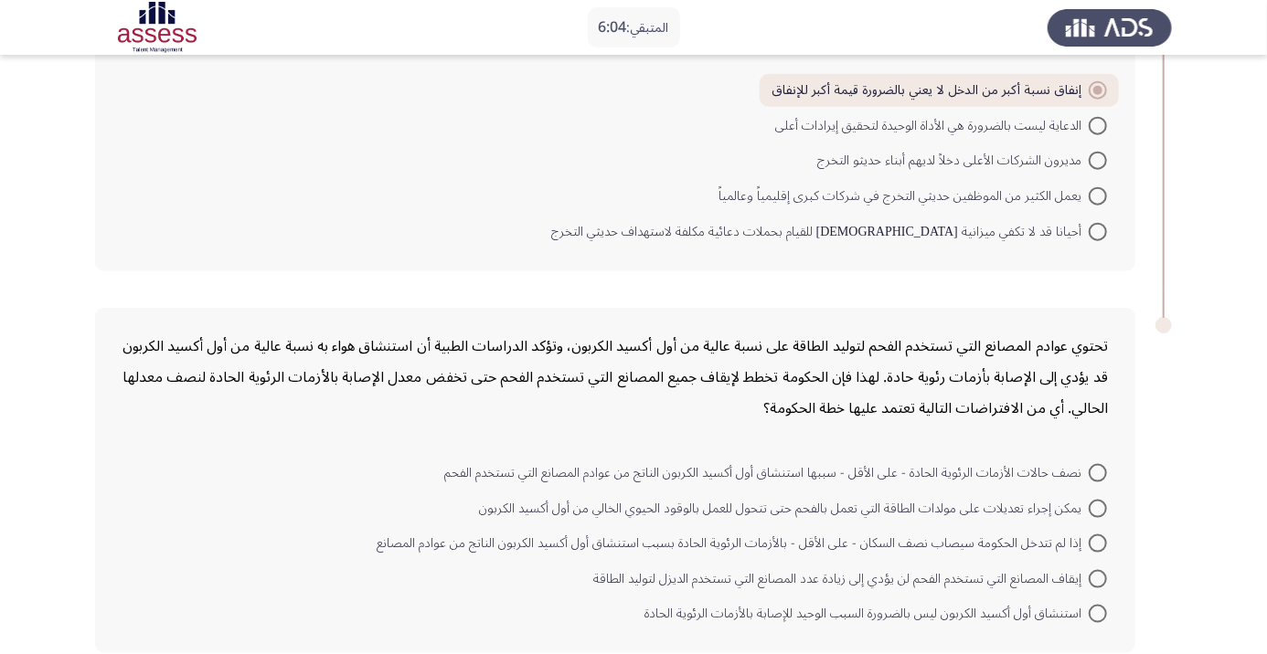
click at [1097, 470] on span at bounding box center [1098, 473] width 18 height 18
click at [1097, 470] on input "نصف حالات الأزمات الرئوية الحادة - على الأقل - سببها استنشاق أول أكسيد الكربون …" at bounding box center [1098, 473] width 18 height 18
radio input "true"
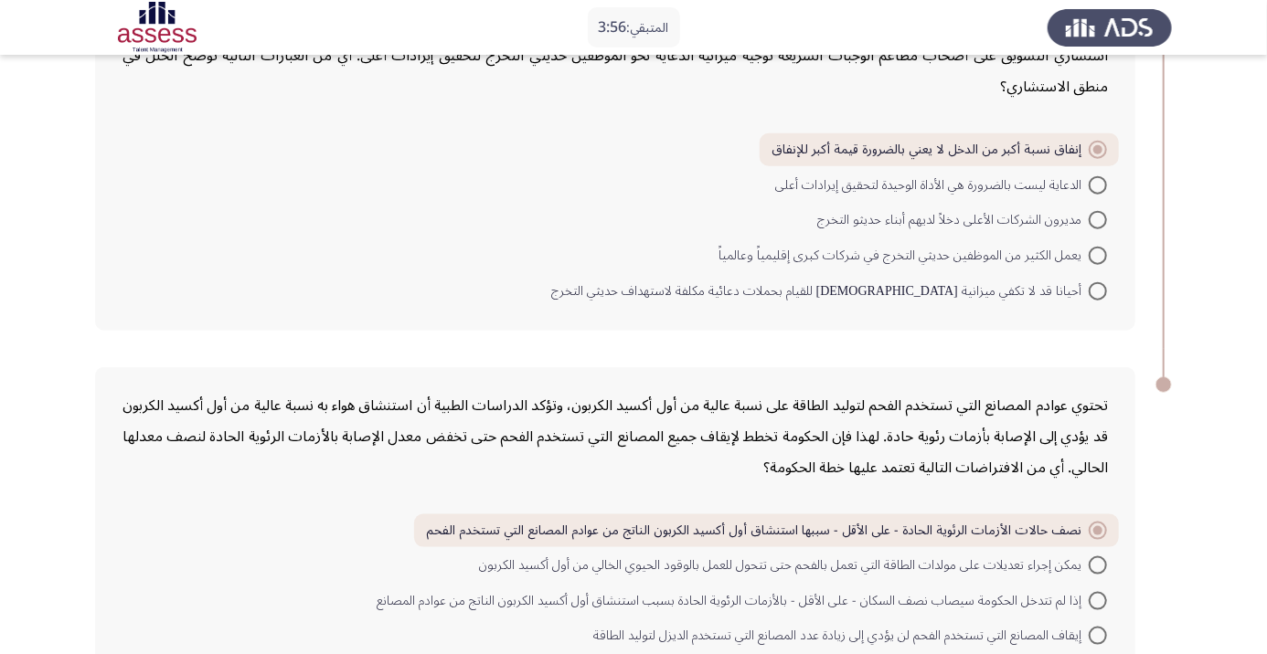
scroll to position [984, 0]
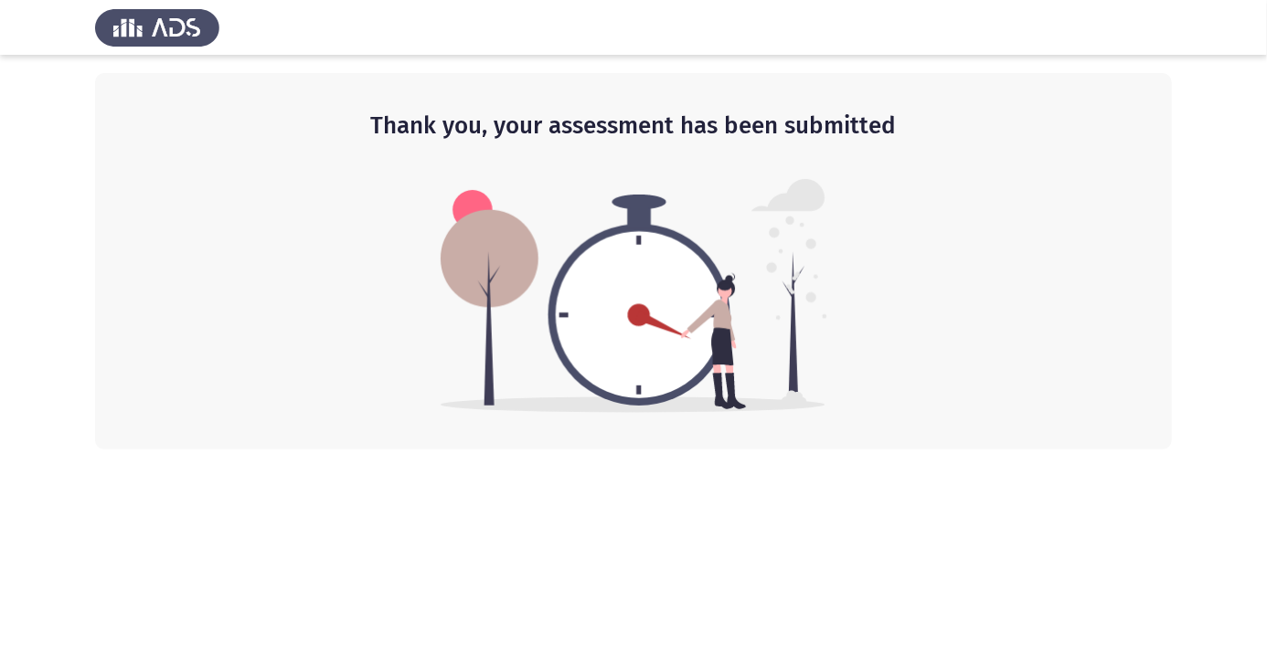
click at [1265, 449] on app-default-page "Thank you, your assessment has been submitted" at bounding box center [633, 225] width 1267 height 450
click at [1261, 446] on app-default-page "Thank you, your assessment has been submitted" at bounding box center [633, 225] width 1267 height 450
click at [1266, 450] on html "Thank you, your assessment has been submitted" at bounding box center [633, 225] width 1267 height 450
click at [1261, 446] on app-default-page "Thank you, your assessment has been submitted" at bounding box center [633, 225] width 1267 height 450
click at [1261, 445] on app-default-page "Thank you, your assessment has been submitted" at bounding box center [633, 225] width 1267 height 450
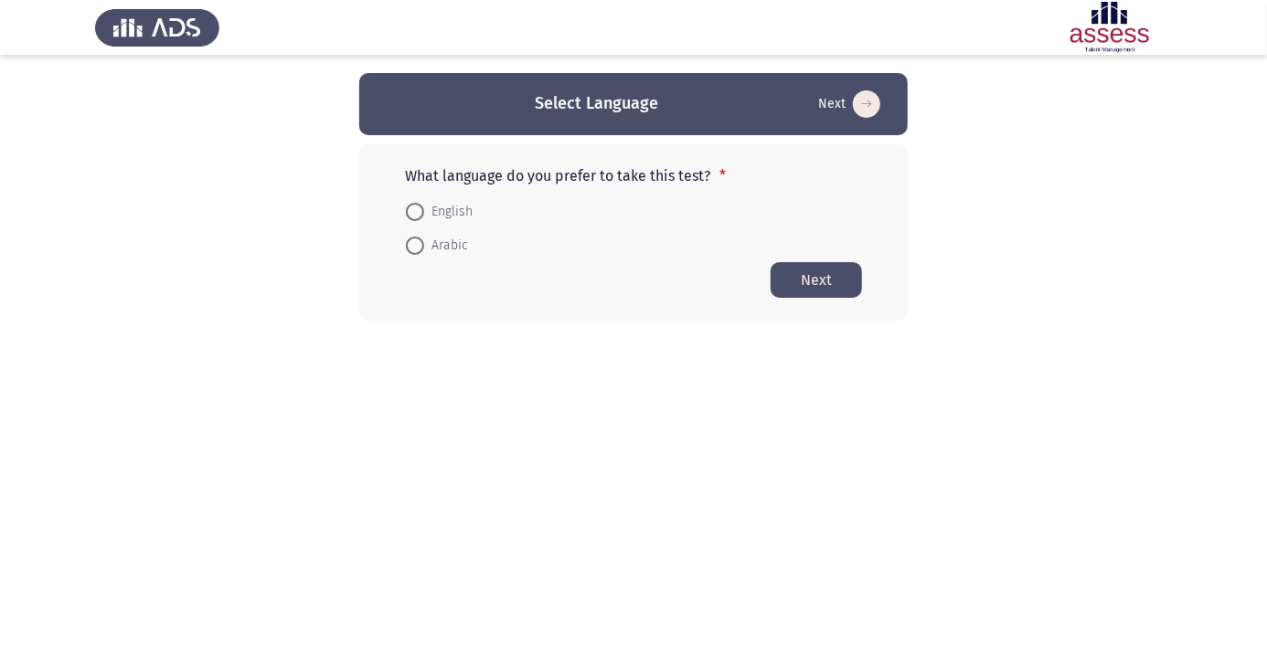
click at [442, 252] on span "Arabic" at bounding box center [446, 246] width 44 height 22
click at [424, 252] on input "Arabic" at bounding box center [415, 246] width 18 height 18
radio input "true"
click at [828, 282] on button "Next" at bounding box center [816, 279] width 91 height 36
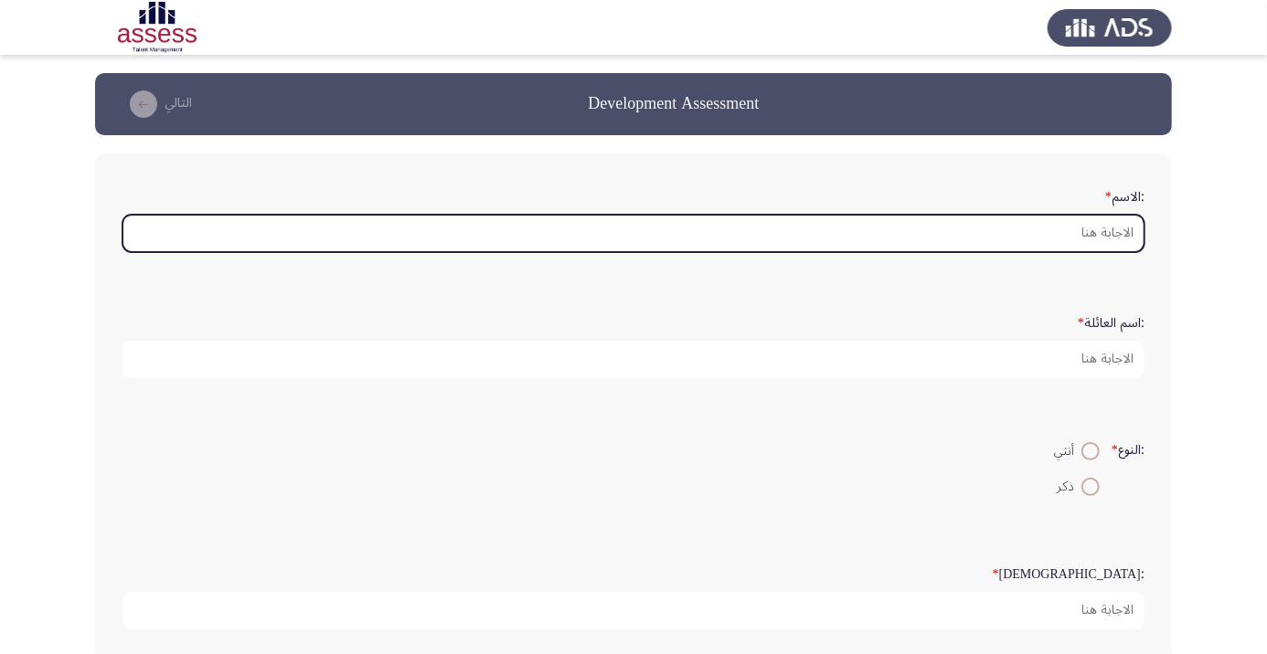
click at [1072, 238] on input ":الاسم *" at bounding box center [633, 233] width 1022 height 37
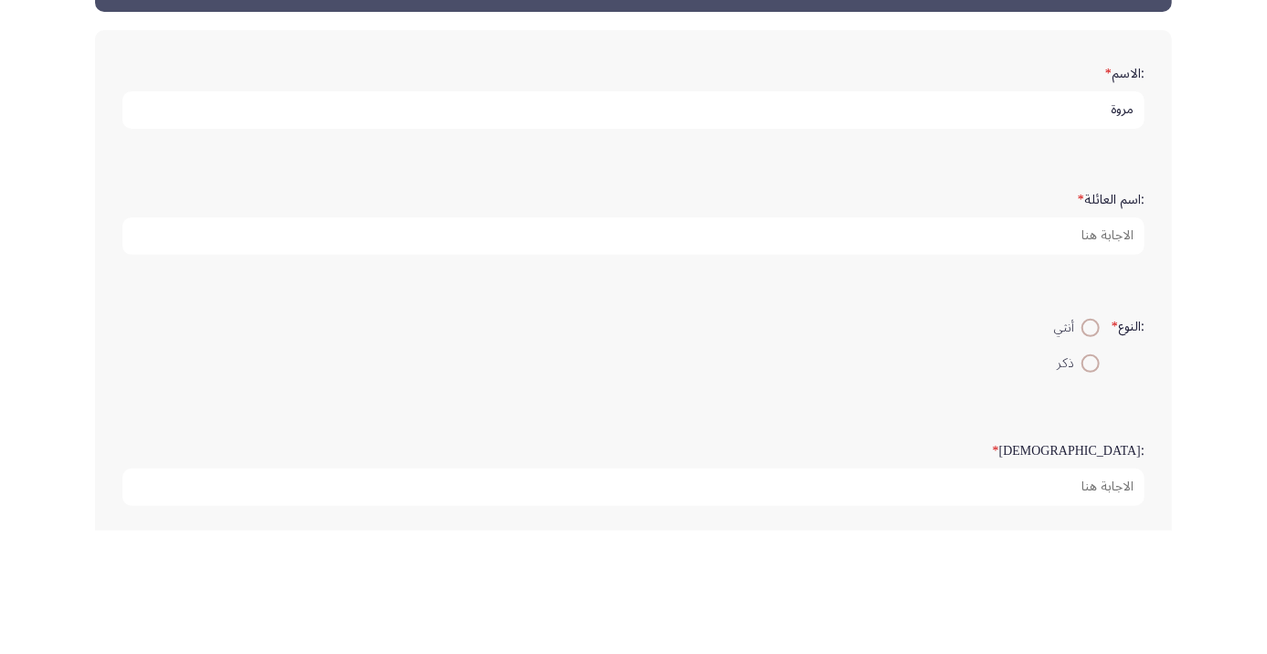
type input "مروة"
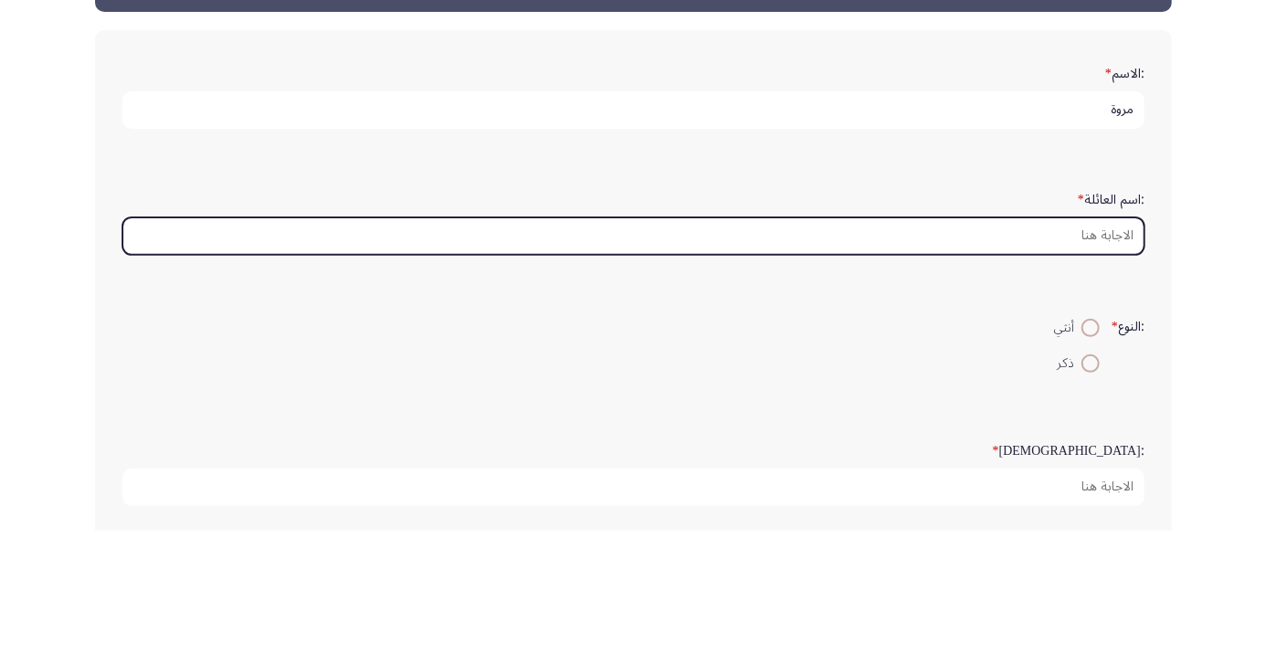
click at [1095, 361] on input ":اسم العائلة *" at bounding box center [633, 359] width 1022 height 37
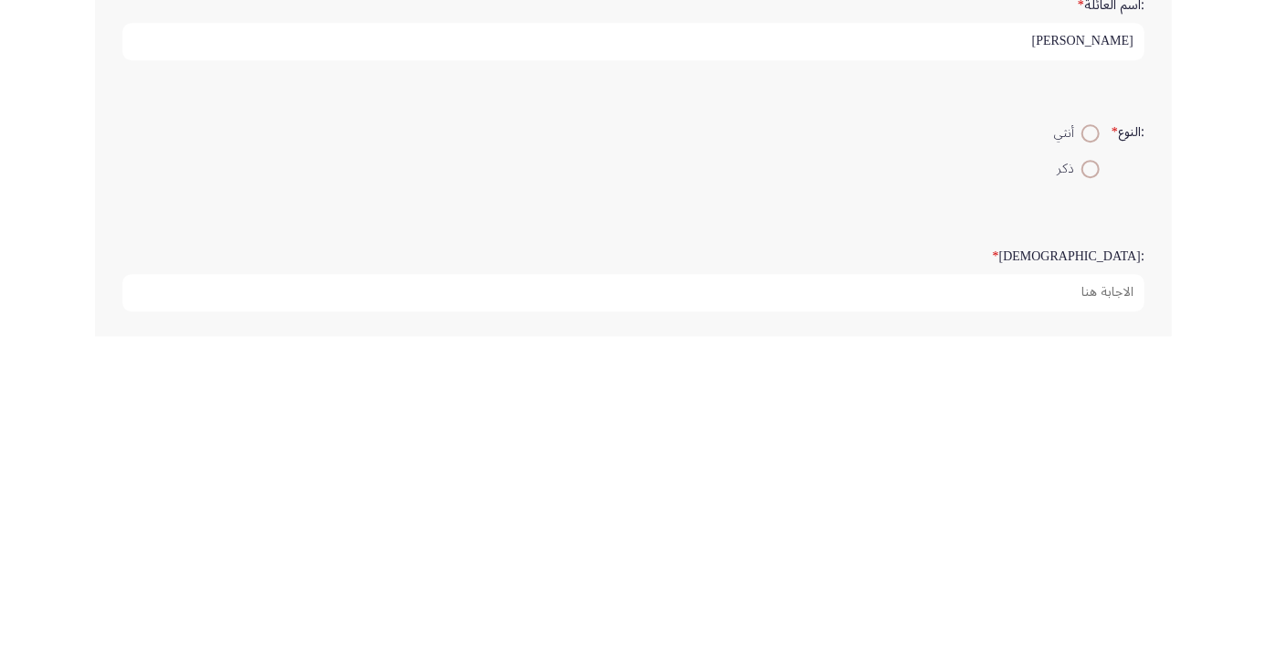
type input "[PERSON_NAME]"
click at [1090, 487] on span at bounding box center [1090, 487] width 0 height 0
click at [1088, 484] on input "ذكر" at bounding box center [1090, 487] width 18 height 18
radio input "true"
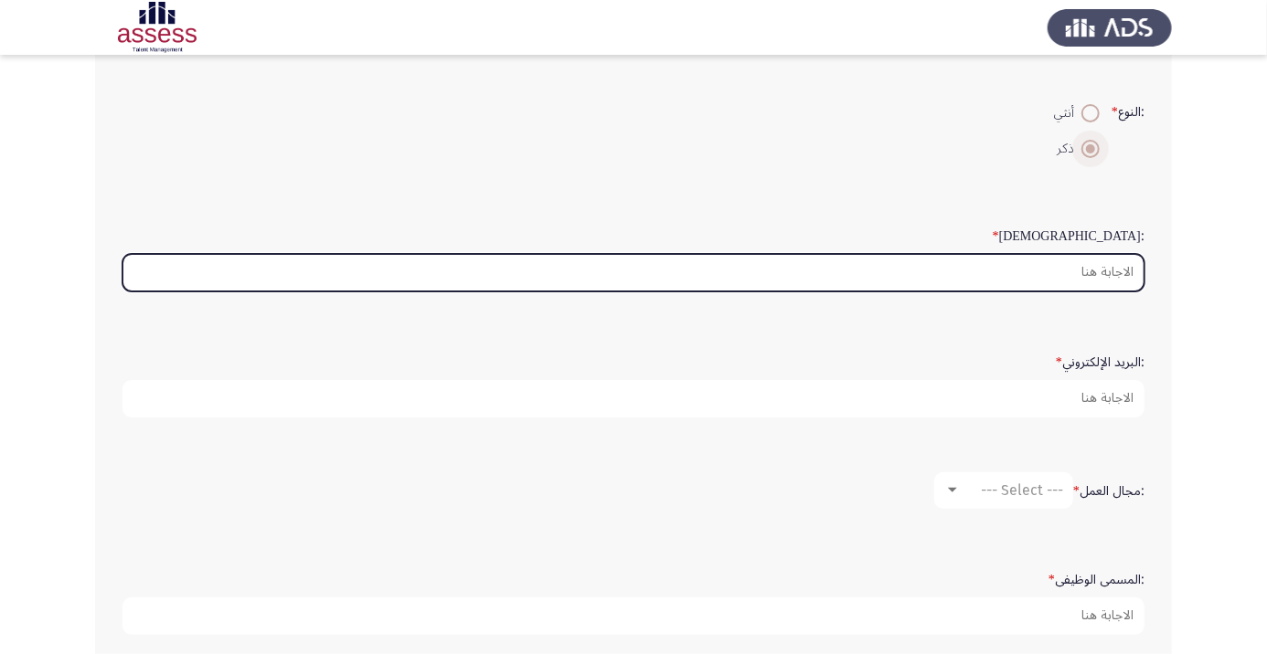
click at [1111, 263] on input ":السن *" at bounding box center [633, 272] width 1022 height 37
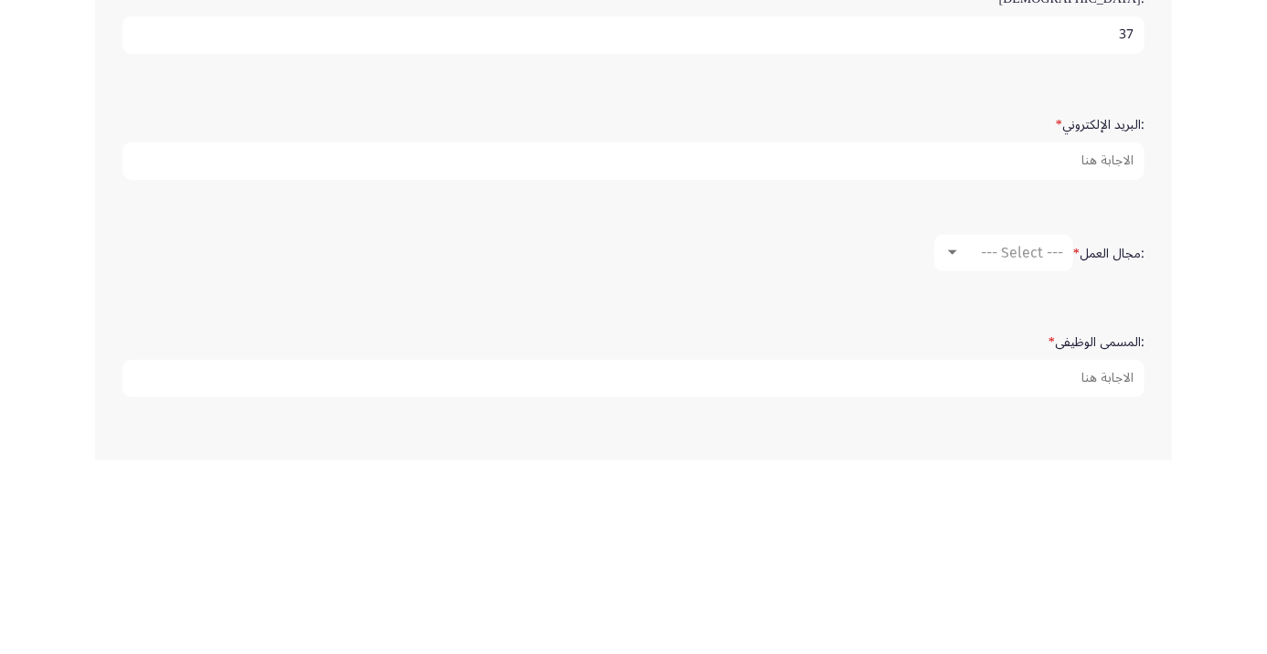
scroll to position [382, 0]
type input "37"
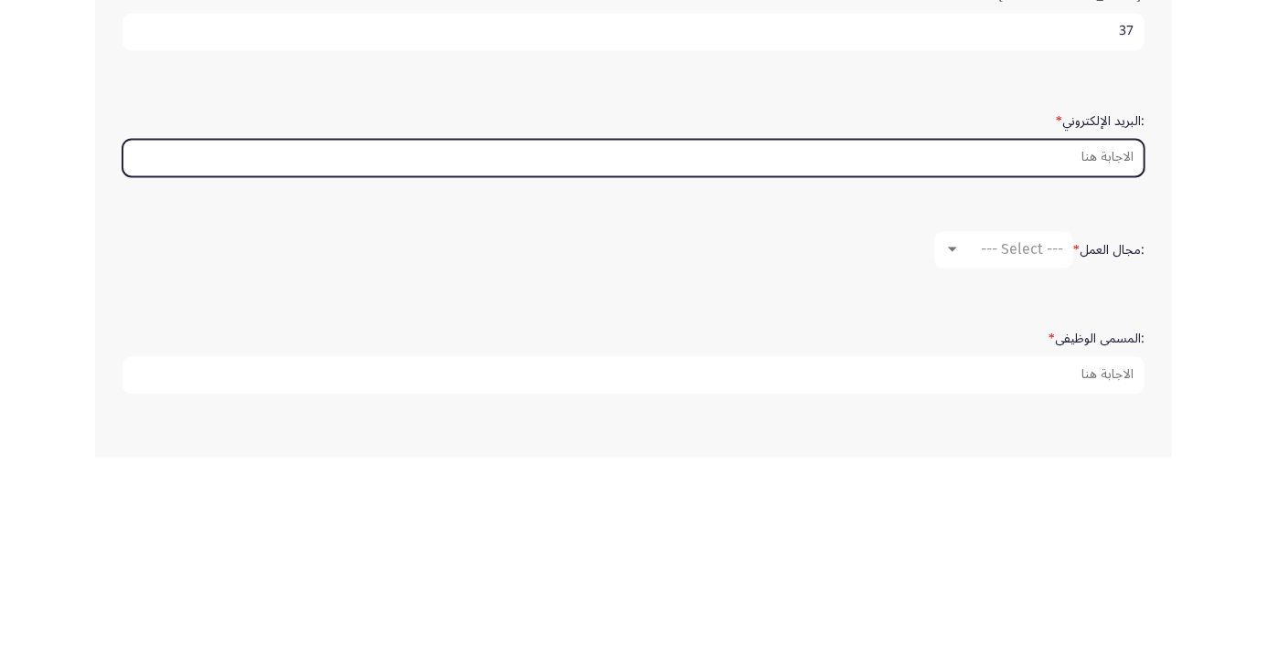
click at [1116, 352] on input ":البريد الإلكتروني *" at bounding box center [633, 354] width 1022 height 37
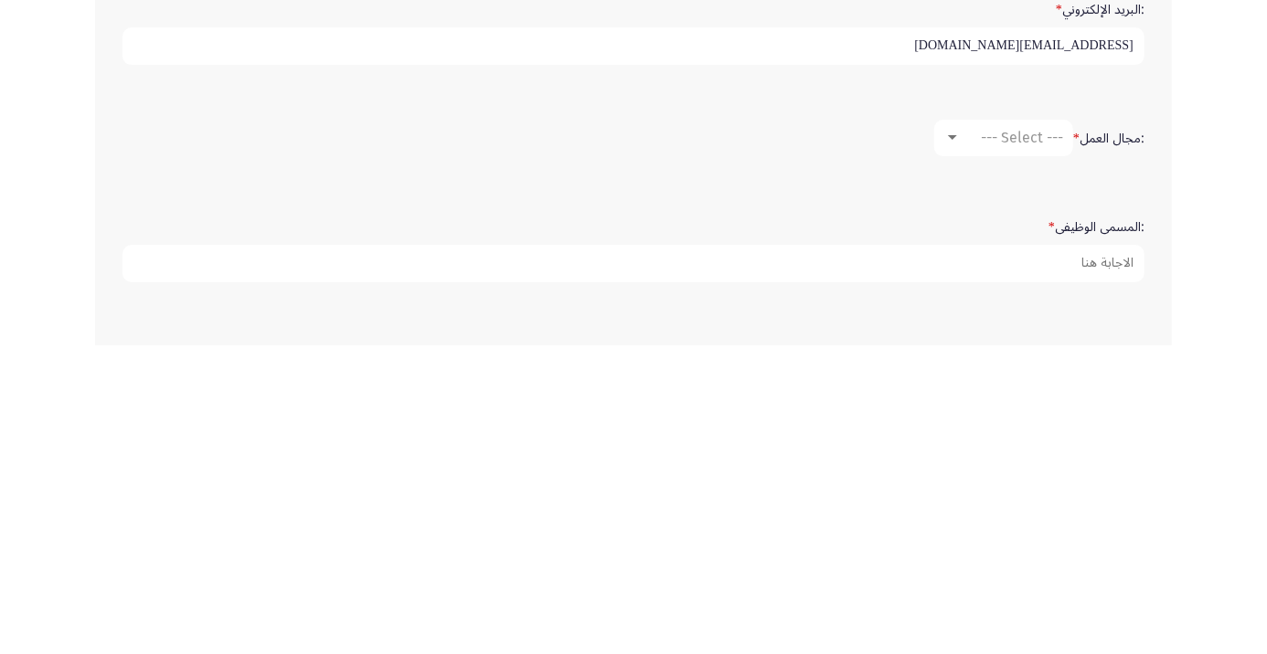
type input "[EMAIL_ADDRESS][DOMAIN_NAME]"
click at [1043, 438] on span "--- Select ---" at bounding box center [1022, 446] width 82 height 17
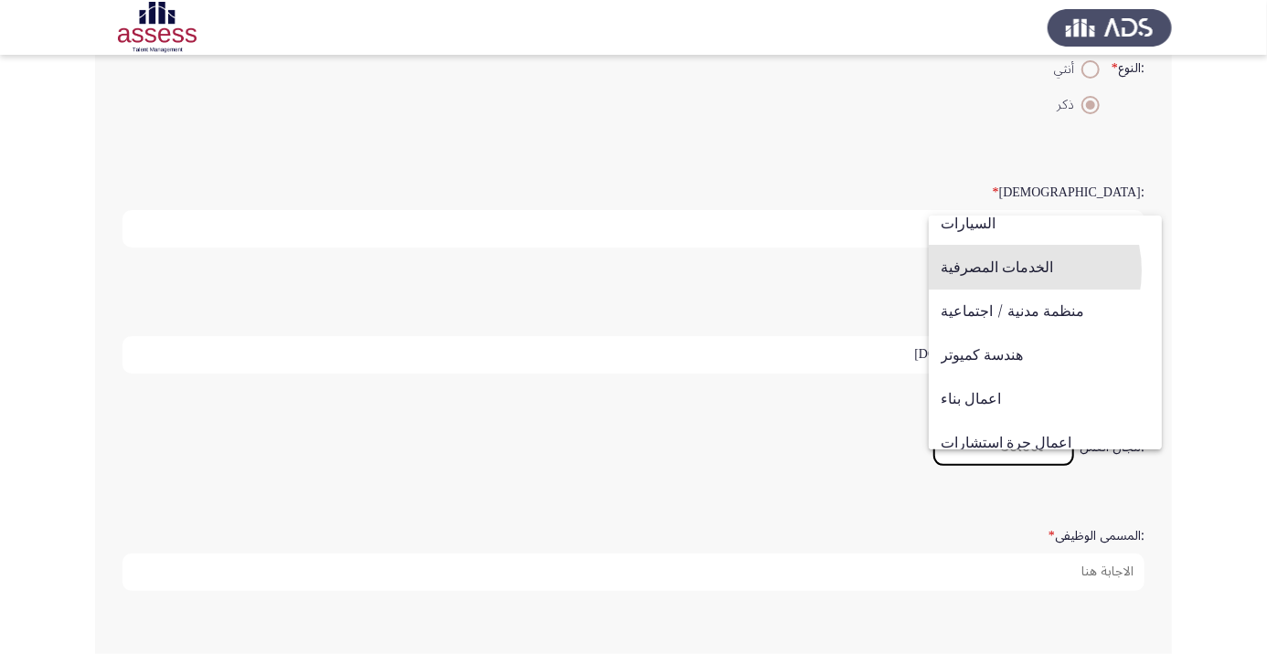
scroll to position [600, 0]
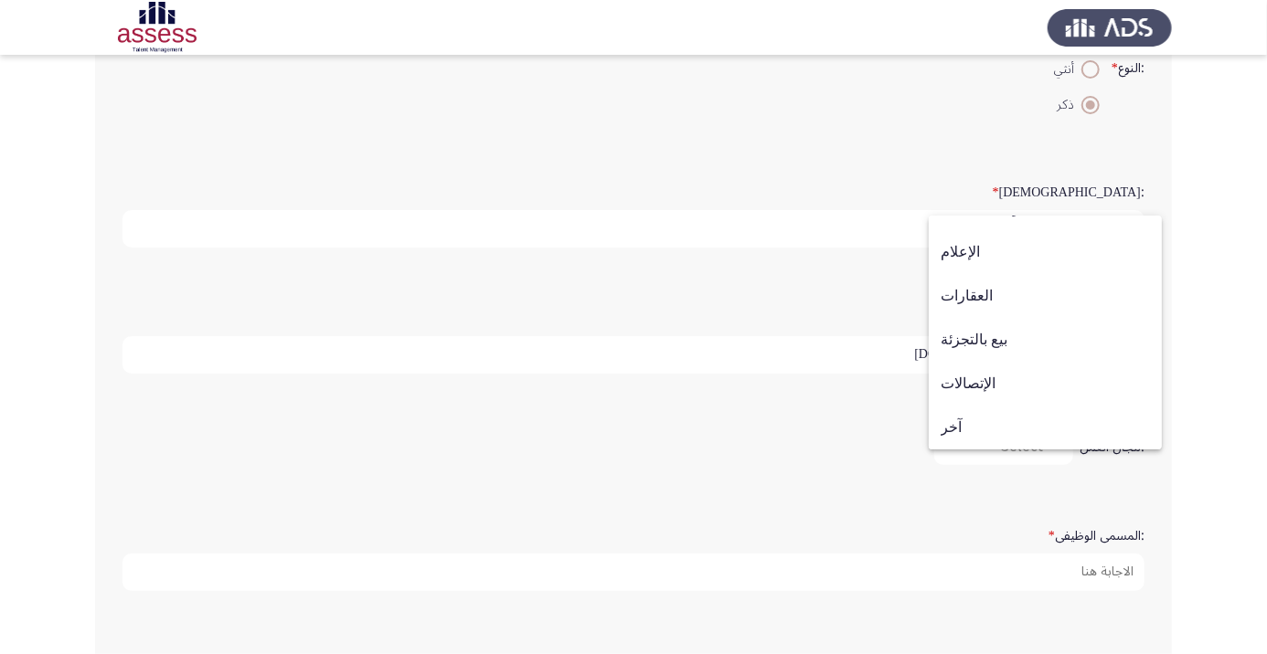
click at [962, 446] on span "آخر" at bounding box center [1045, 428] width 209 height 44
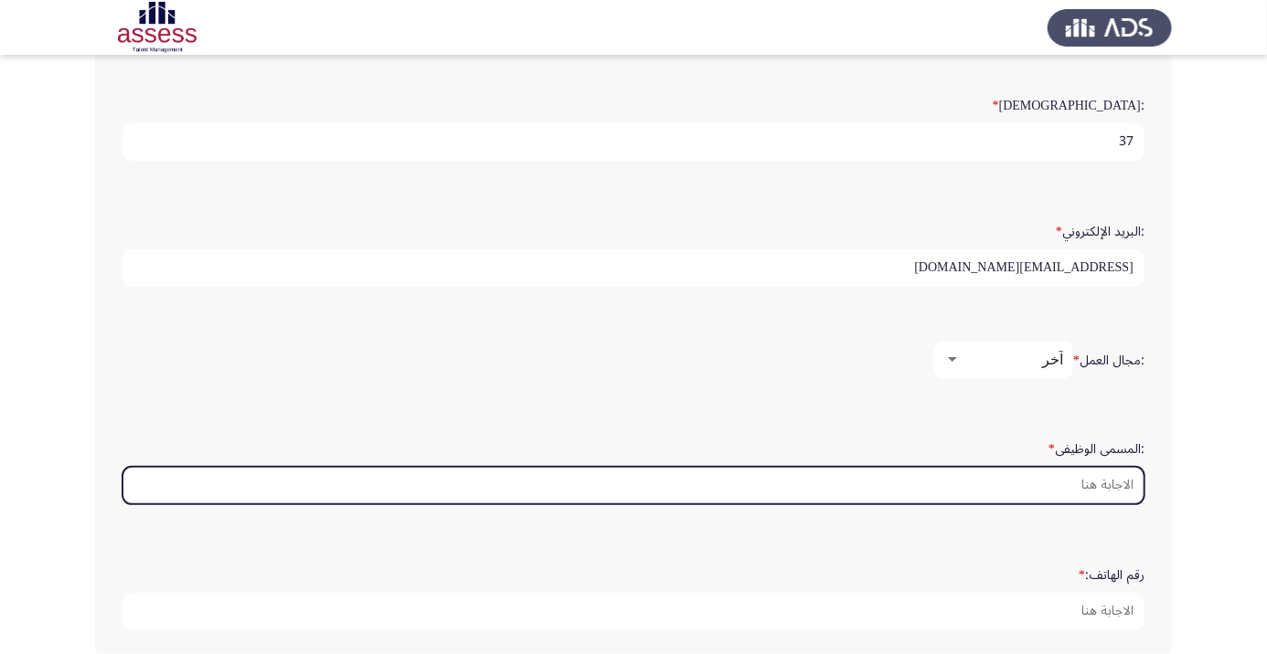
click at [1121, 483] on input ":المسمى الوظيفى *" at bounding box center [633, 485] width 1022 height 37
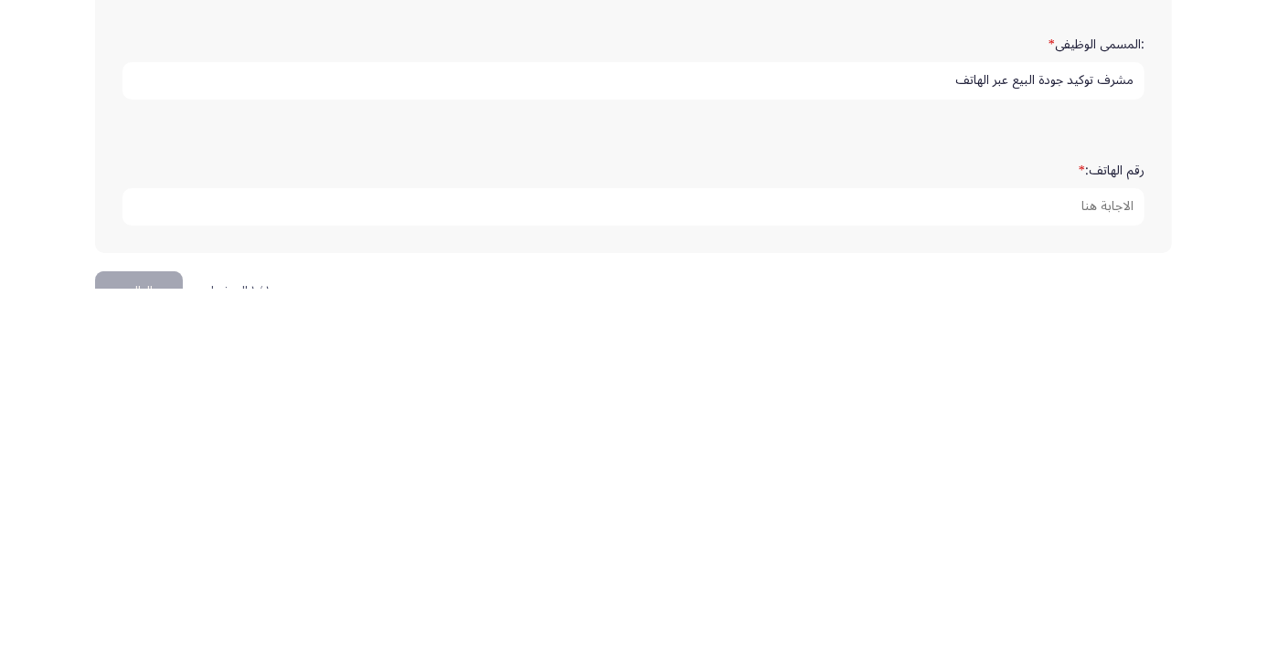
scroll to position [557, 0]
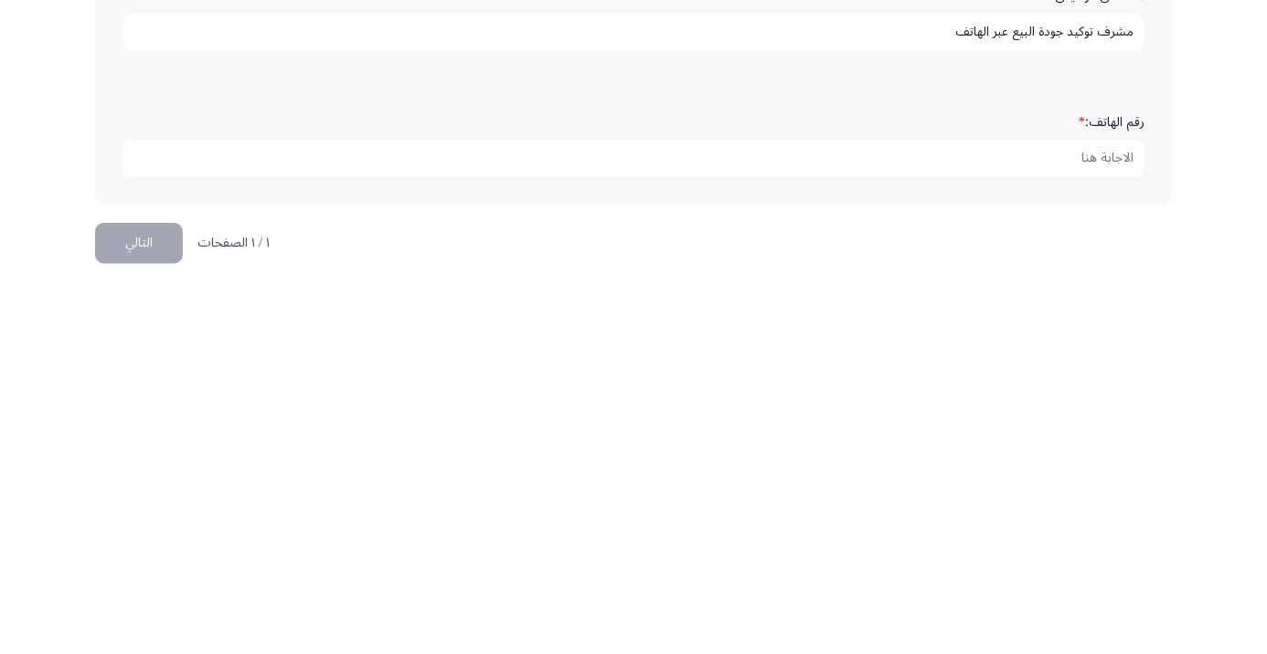
type input "مشرف توكيد جودة البيع عبر الهاتف"
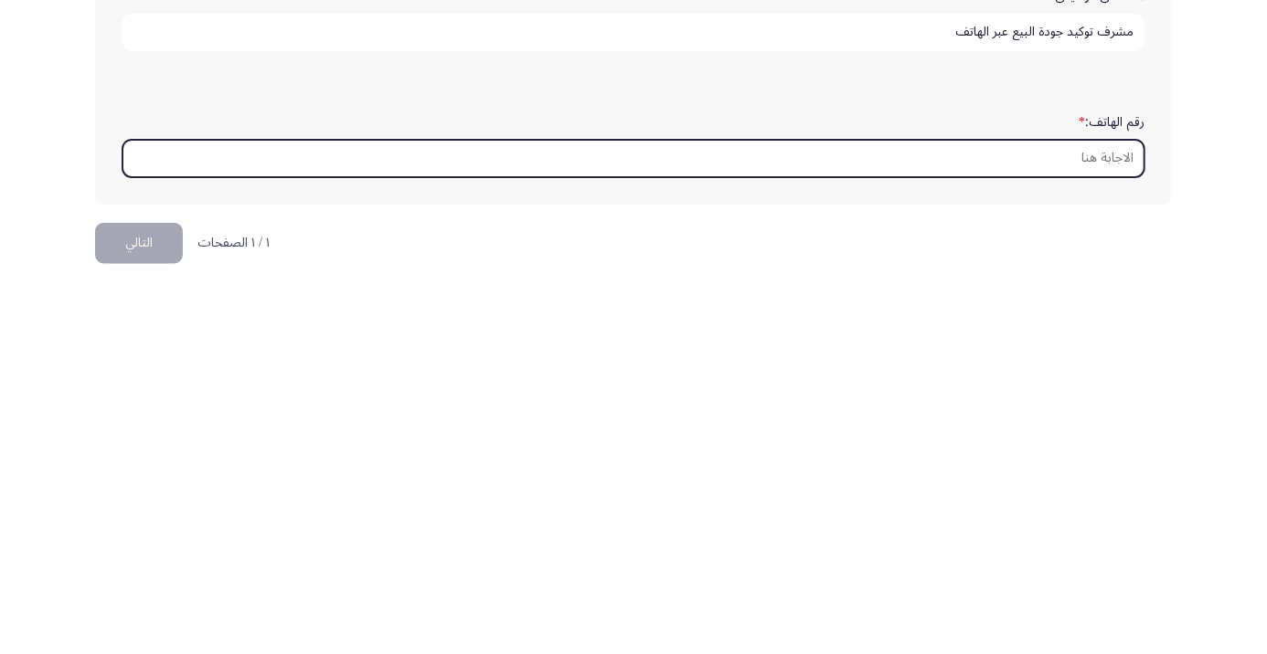
click at [1099, 520] on input "رقم الهاتف: *" at bounding box center [633, 523] width 1022 height 37
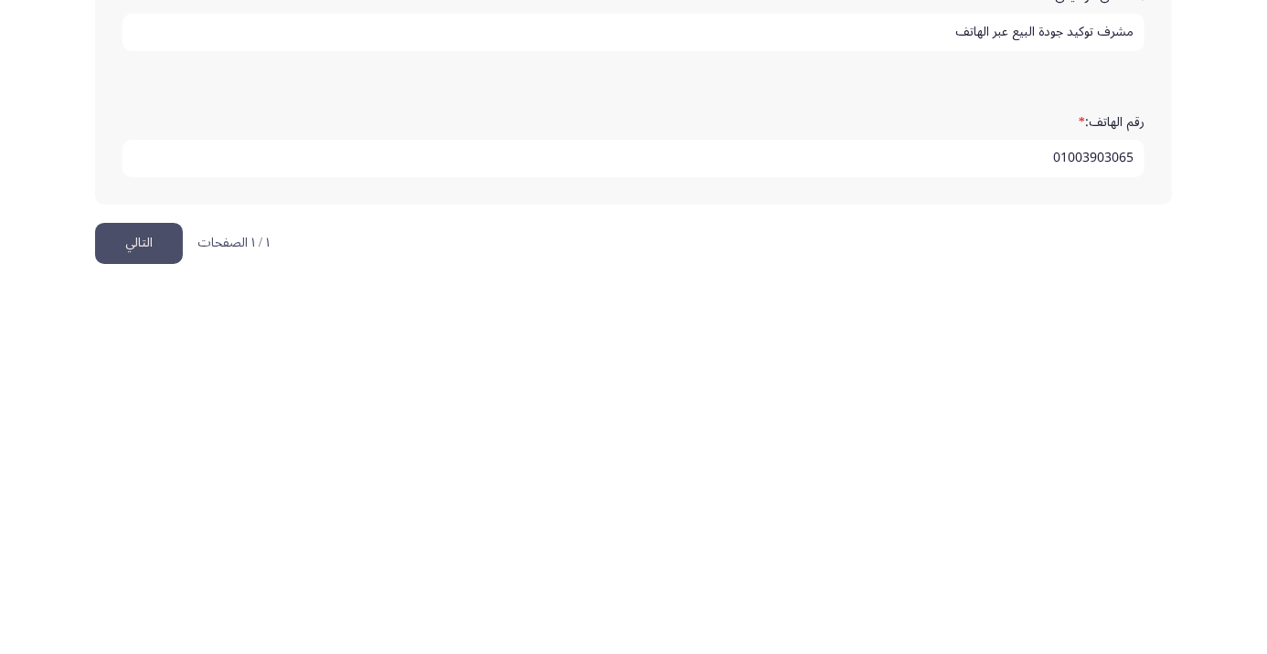
type input "01003903065"
click at [143, 604] on button "التالي" at bounding box center [139, 609] width 88 height 41
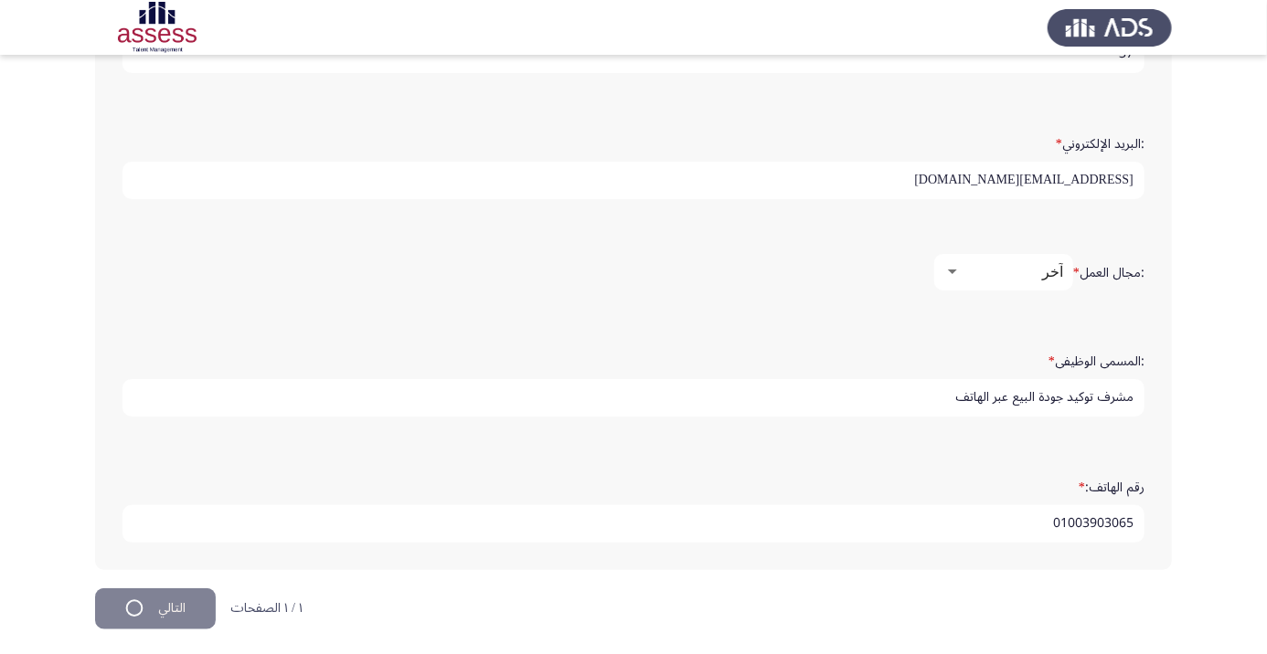
scroll to position [0, 0]
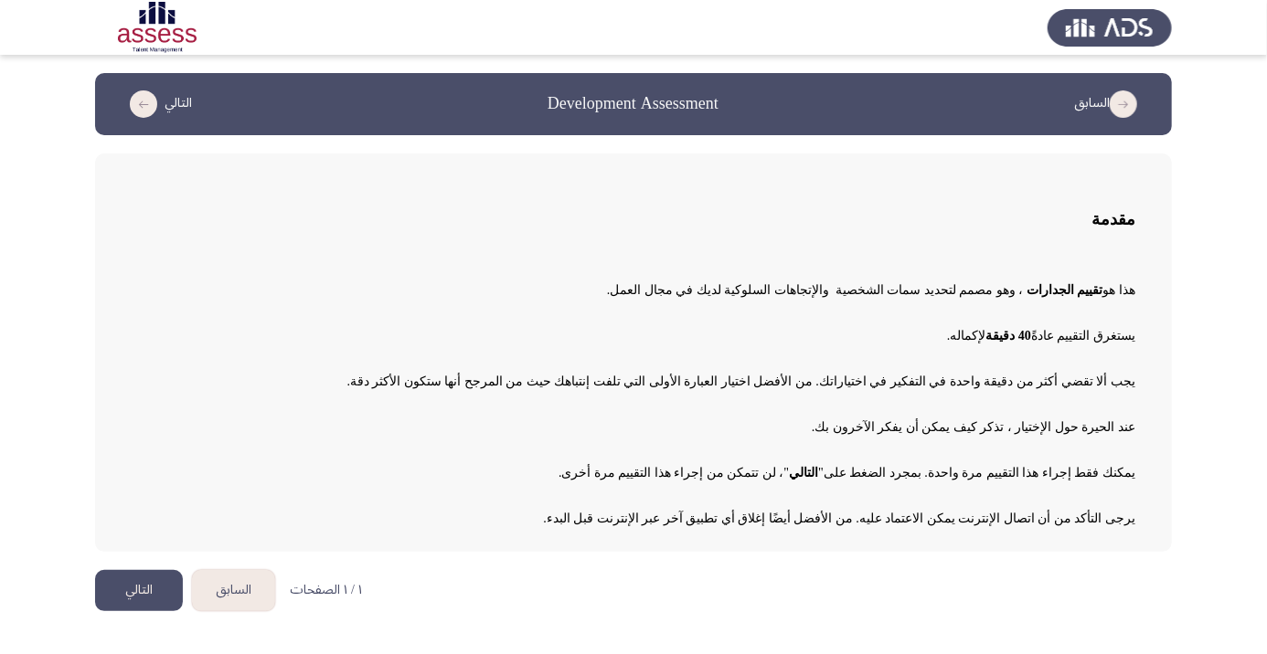
click at [146, 596] on button "التالي" at bounding box center [139, 590] width 88 height 41
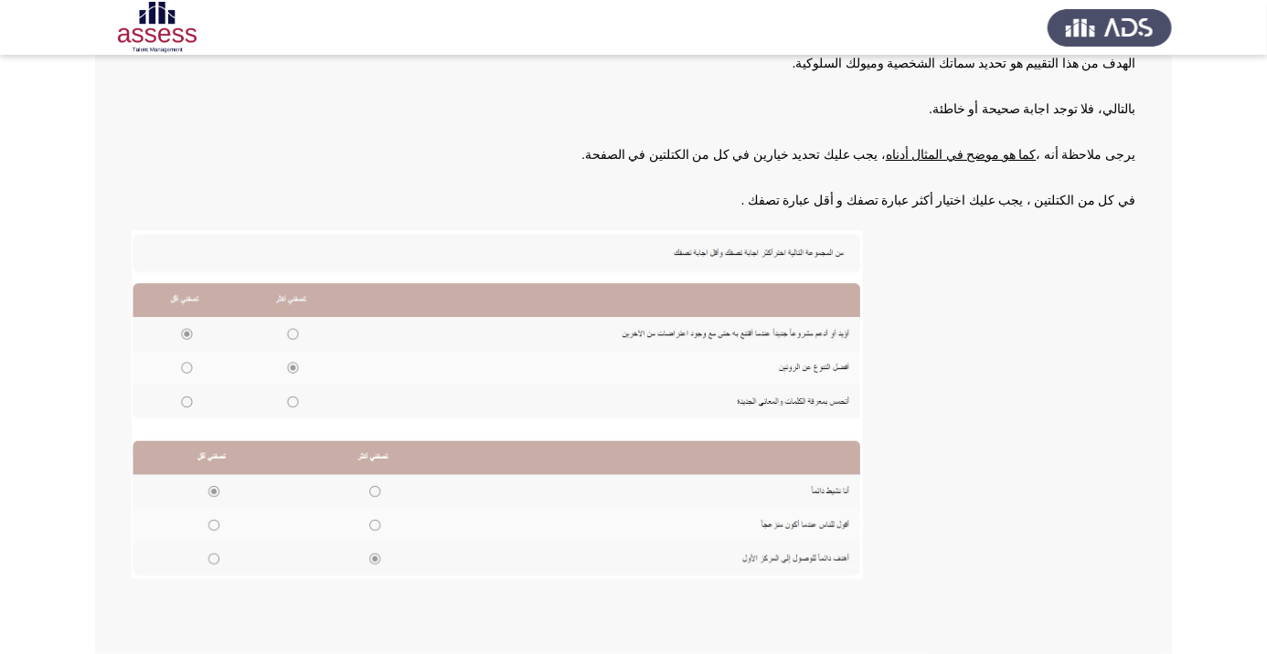
scroll to position [201, 0]
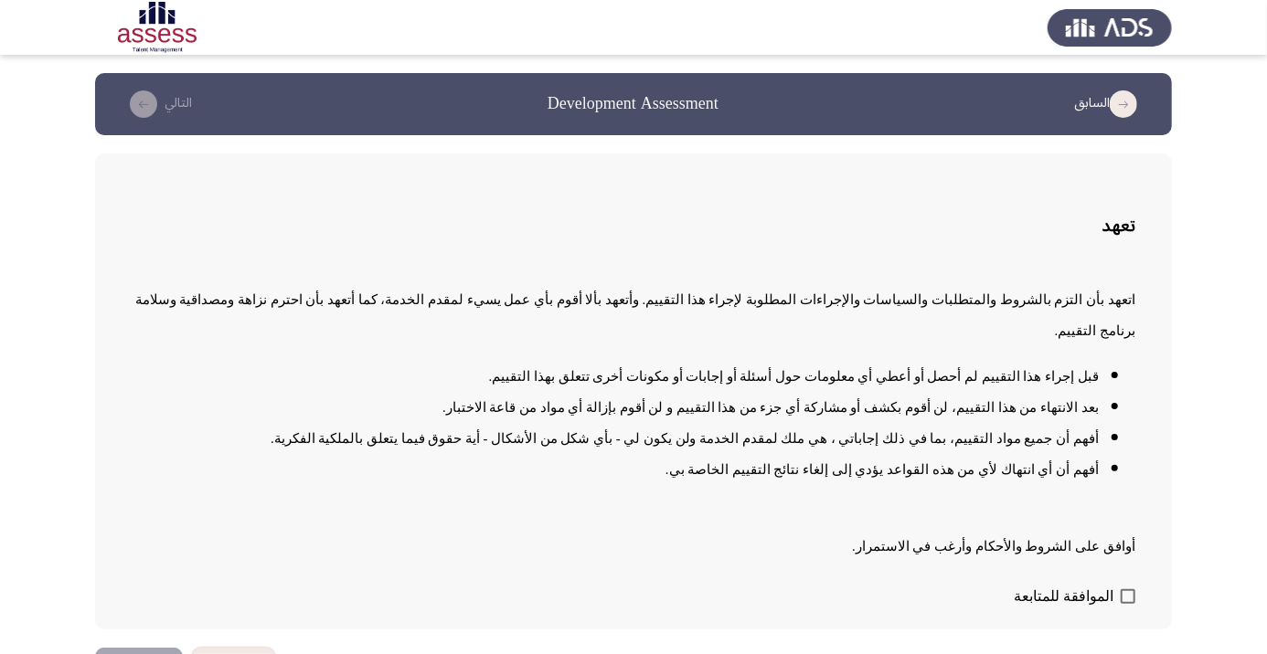
scroll to position [1, 0]
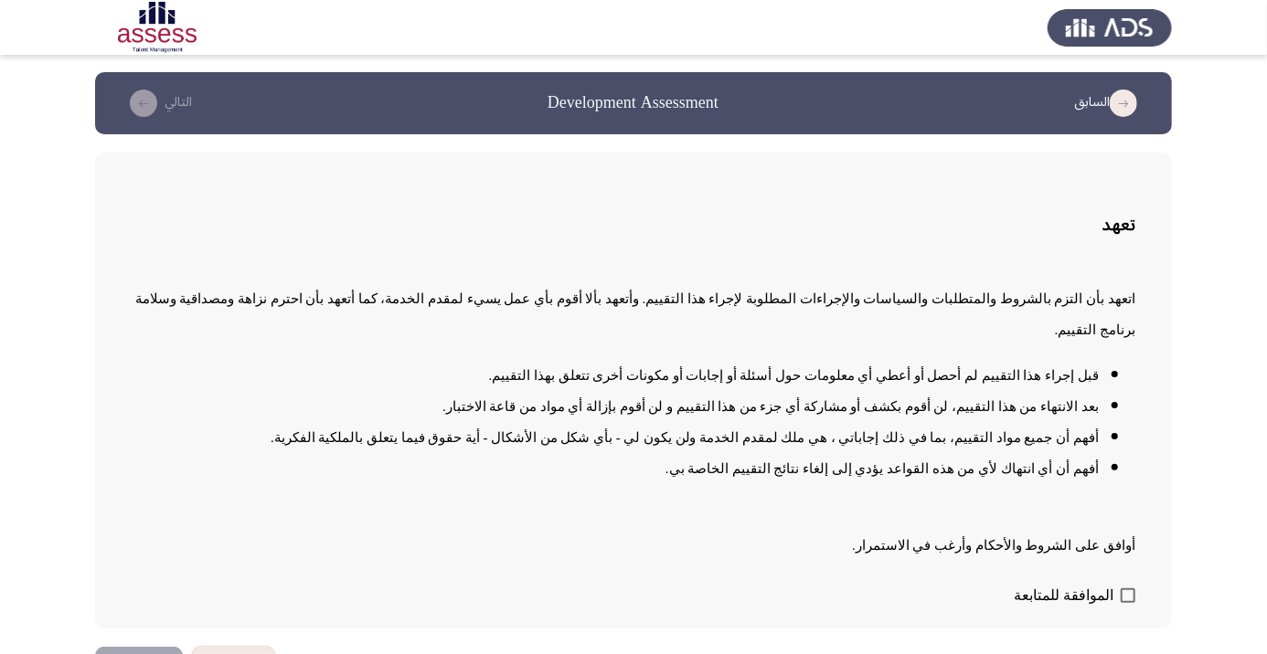
click at [1133, 603] on span at bounding box center [1128, 596] width 15 height 15
click at [1128, 604] on input "الموافقة للمتابعة" at bounding box center [1127, 603] width 1 height 1
checkbox input "true"
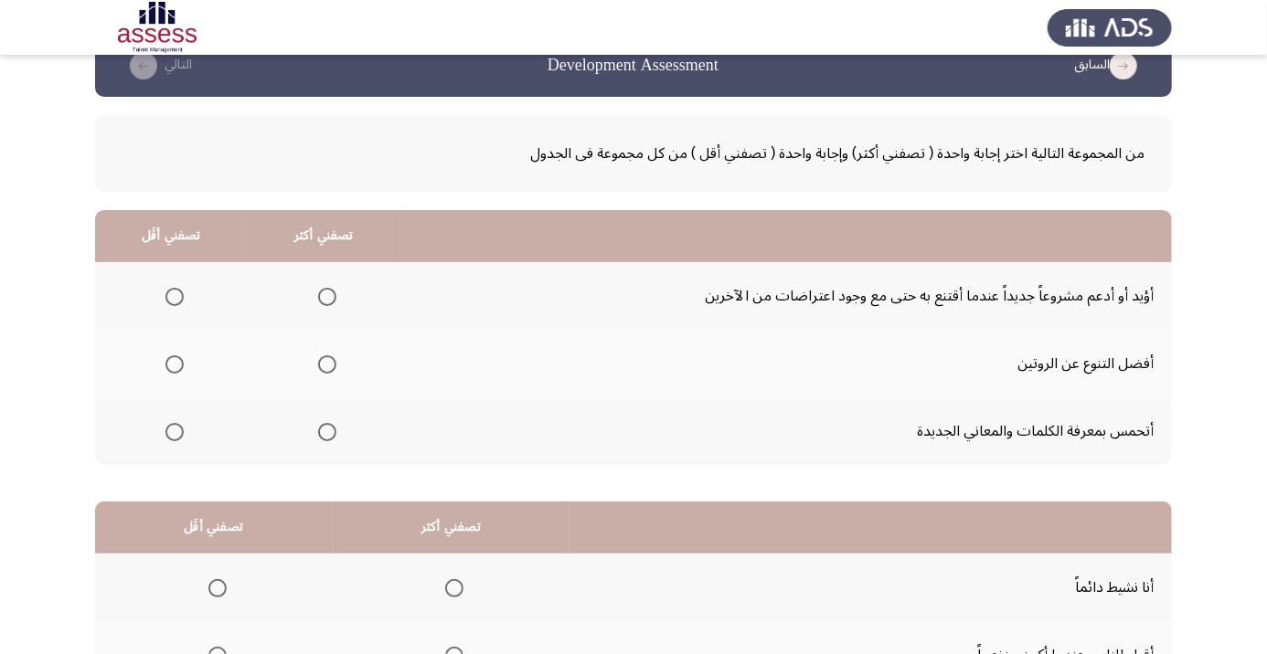
scroll to position [49, 0]
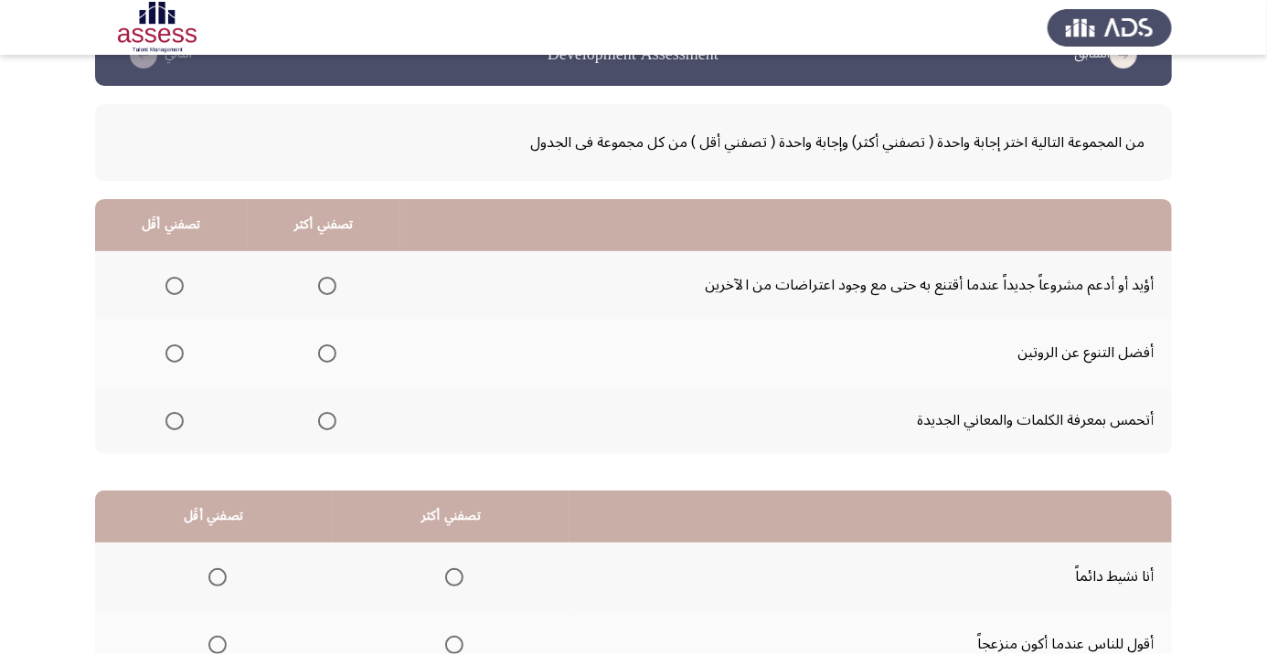
click at [334, 277] on span "Select an option" at bounding box center [327, 286] width 18 height 18
click at [334, 277] on input "Select an option" at bounding box center [327, 286] width 18 height 18
click at [180, 416] on span "Select an option" at bounding box center [174, 421] width 18 height 18
click at [180, 416] on input "Select an option" at bounding box center [174, 421] width 18 height 18
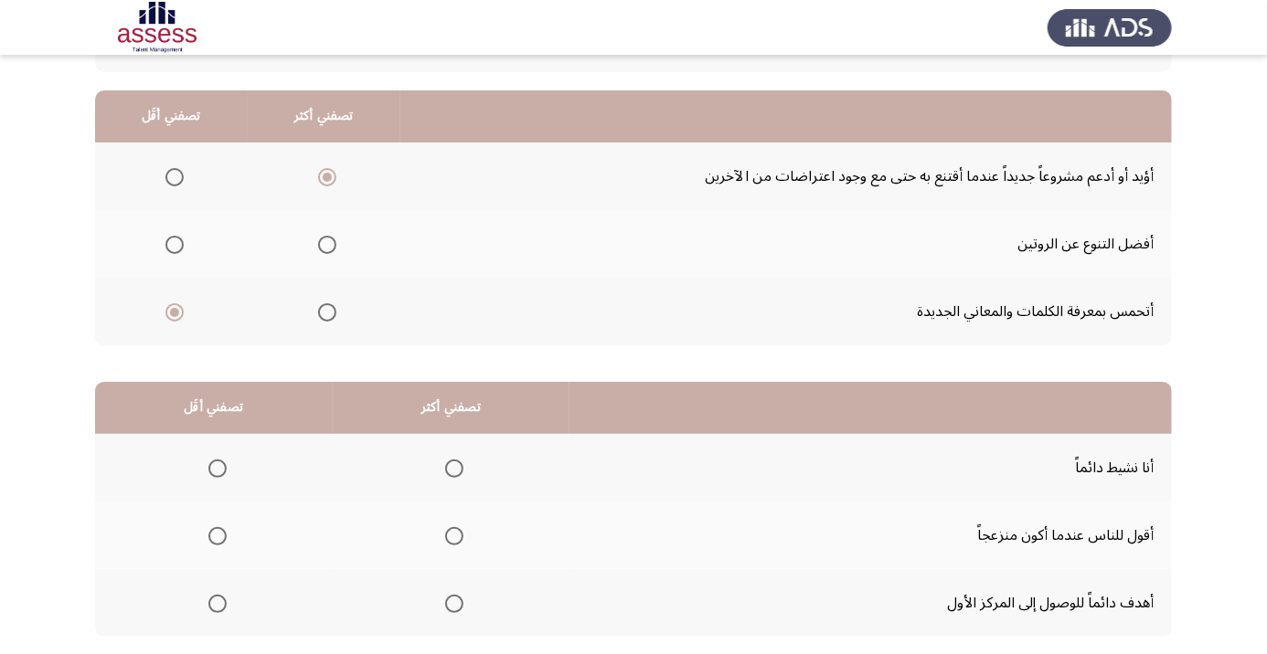
scroll to position [179, 0]
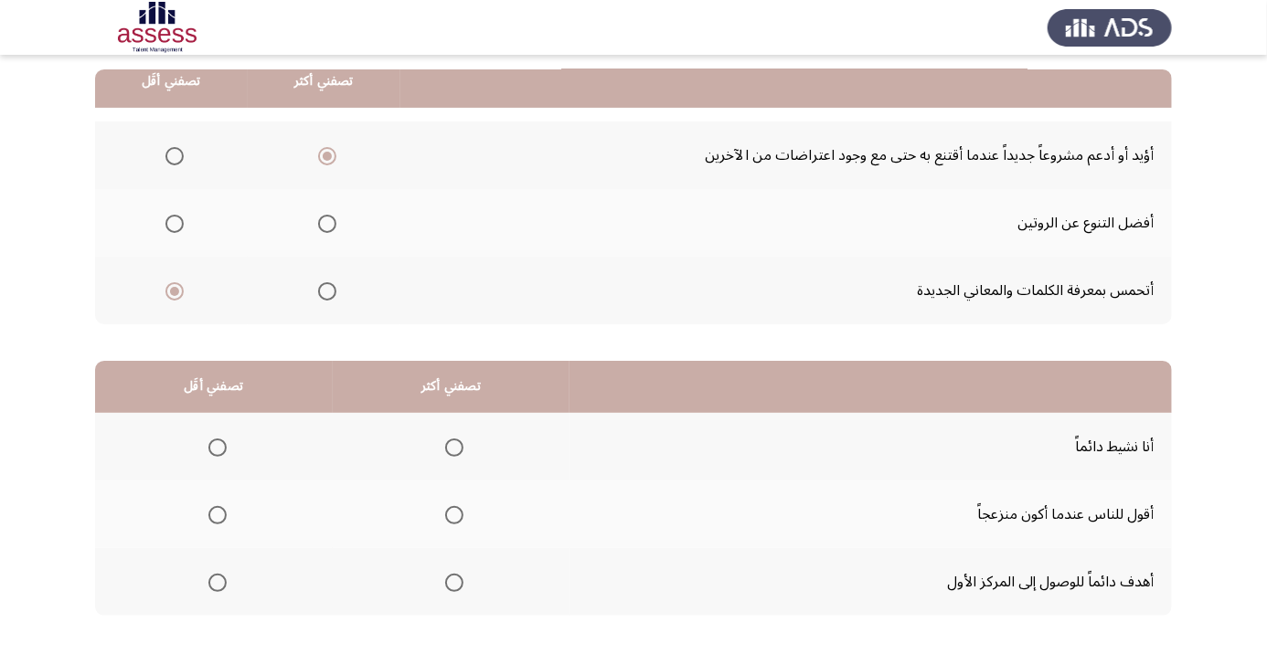
click at [454, 583] on span "Select an option" at bounding box center [454, 583] width 0 height 0
click at [455, 580] on input "Select an option" at bounding box center [454, 583] width 18 height 18
click at [214, 518] on span "Select an option" at bounding box center [217, 515] width 18 height 18
click at [214, 518] on input "Select an option" at bounding box center [217, 515] width 18 height 18
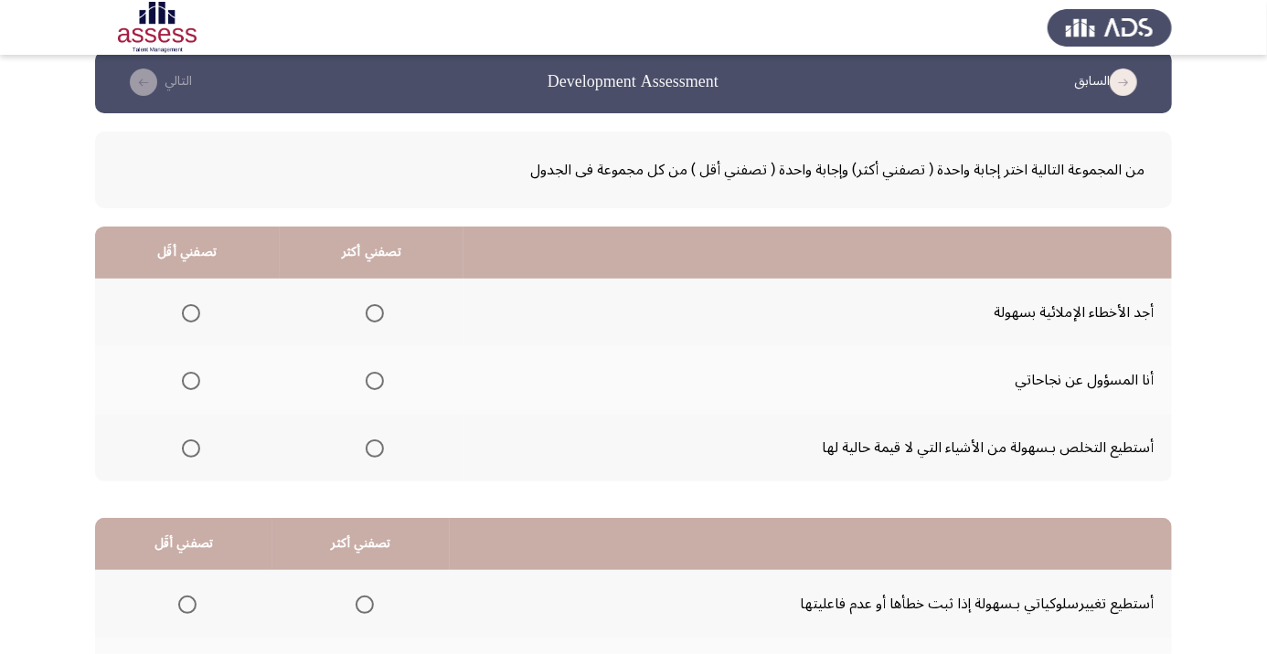
scroll to position [59, 0]
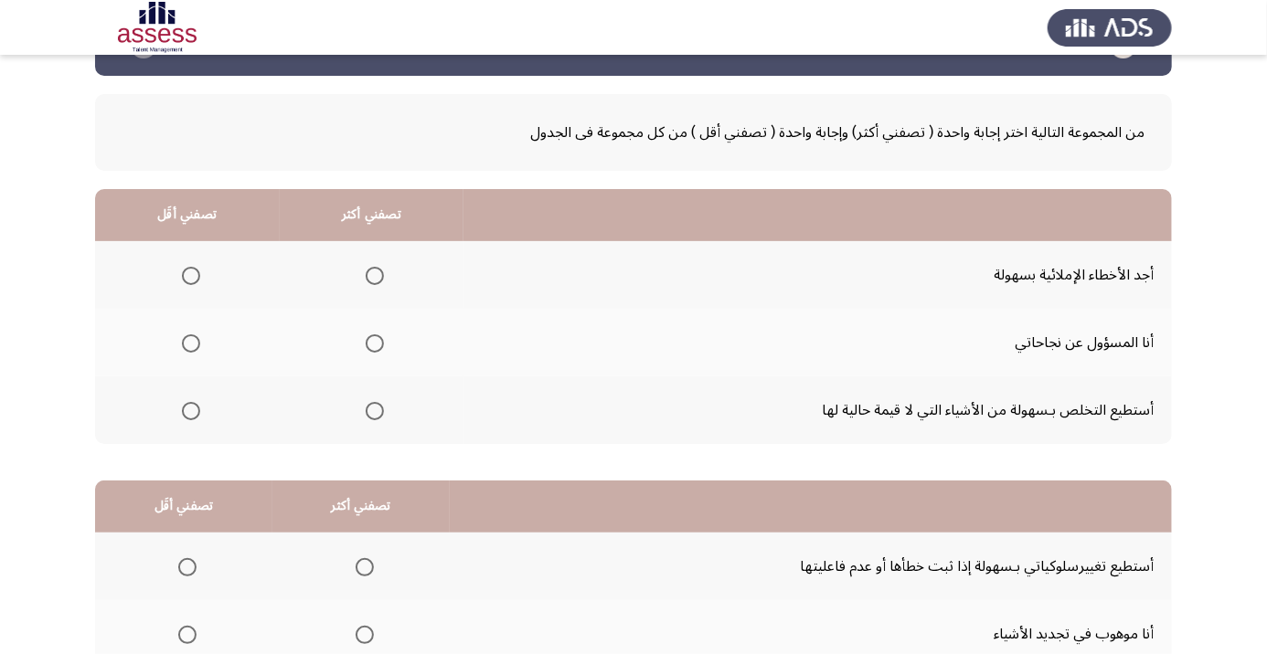
click at [375, 276] on span "Select an option" at bounding box center [375, 276] width 0 height 0
click at [375, 274] on input "Select an option" at bounding box center [375, 276] width 18 height 18
click at [191, 344] on span "Select an option" at bounding box center [191, 344] width 0 height 0
click at [190, 342] on input "Select an option" at bounding box center [191, 344] width 18 height 18
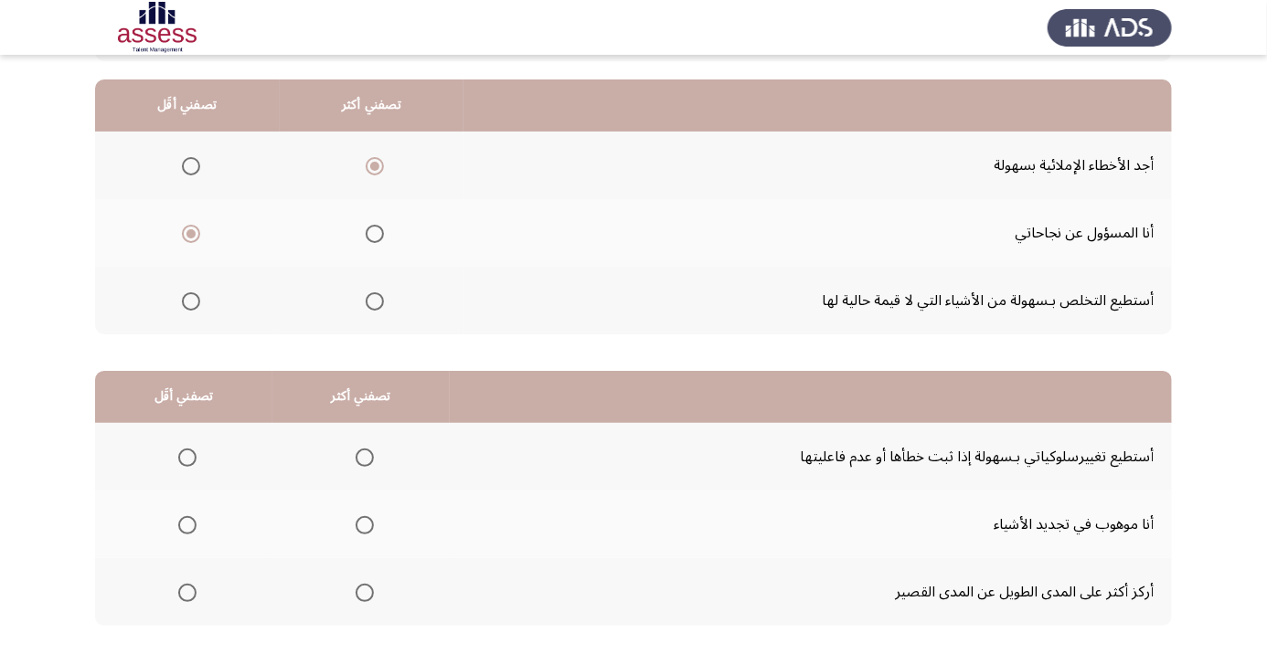
scroll to position [179, 0]
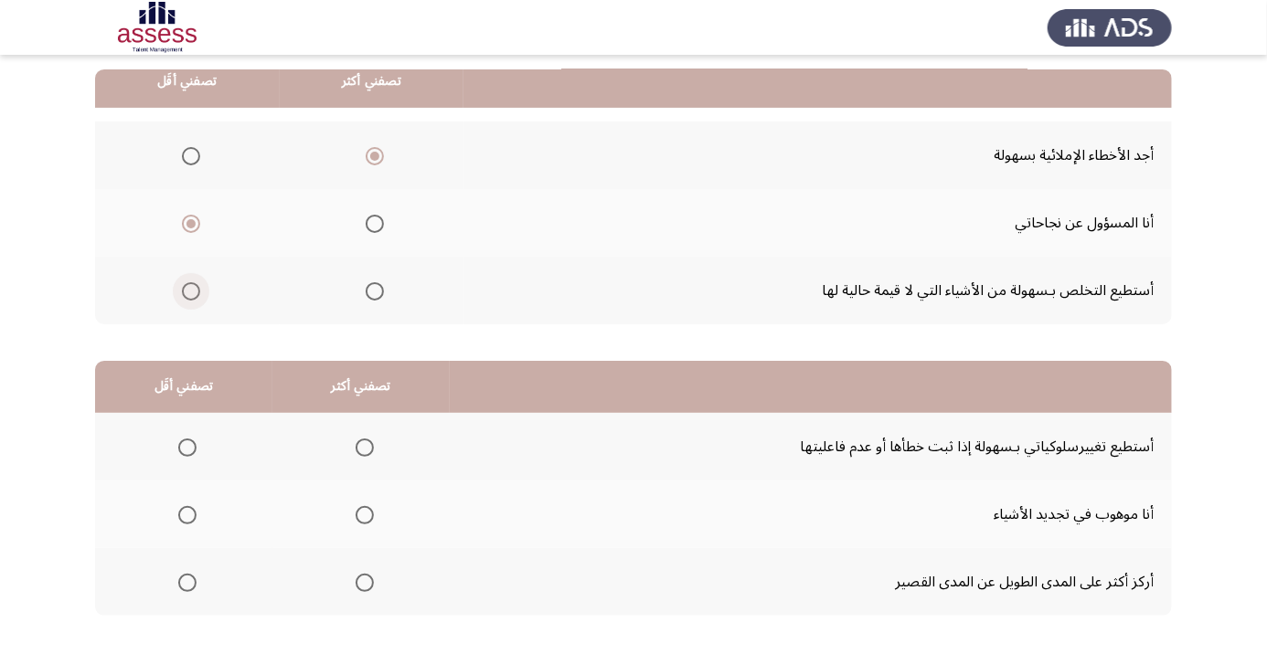
click at [191, 292] on span "Select an option" at bounding box center [191, 292] width 0 height 0
click at [190, 290] on input "Select an option" at bounding box center [191, 291] width 18 height 18
click at [177, 229] on label "Select an option" at bounding box center [188, 224] width 26 height 18
click at [182, 229] on input "Select an option" at bounding box center [191, 224] width 18 height 18
click at [365, 448] on span "Select an option" at bounding box center [365, 448] width 0 height 0
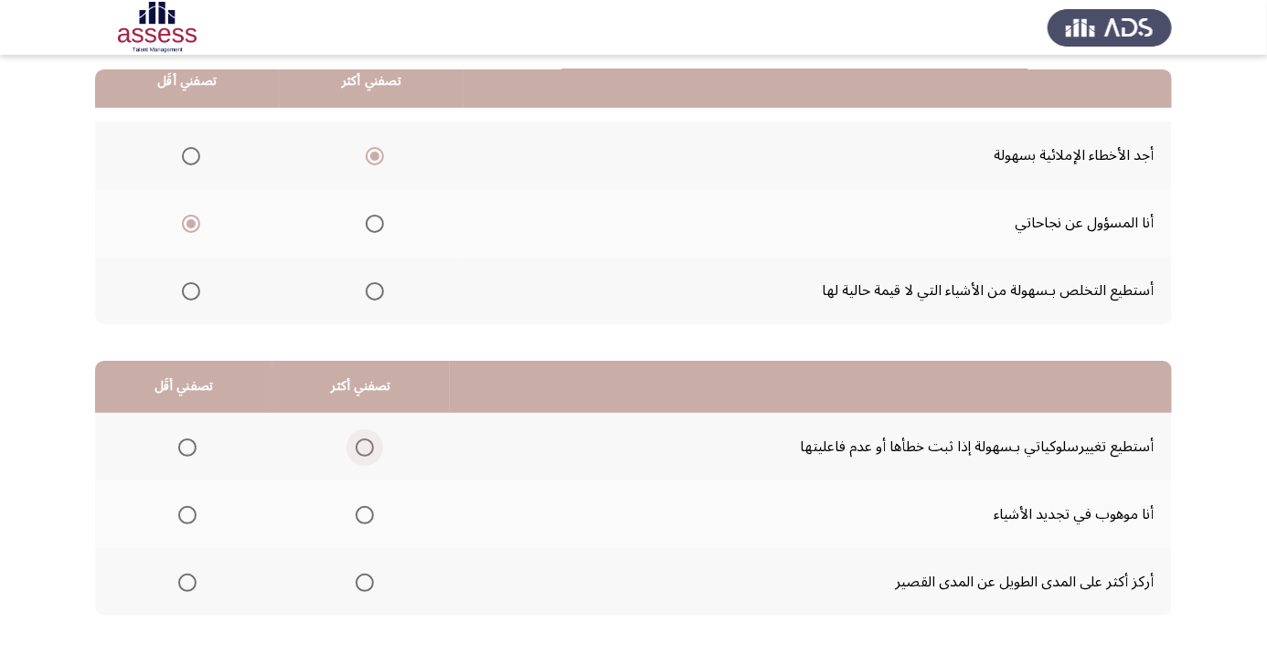
click at [364, 446] on input "Select an option" at bounding box center [365, 448] width 18 height 18
click at [187, 583] on span "Select an option" at bounding box center [187, 583] width 0 height 0
click at [186, 580] on input "Select an option" at bounding box center [187, 583] width 18 height 18
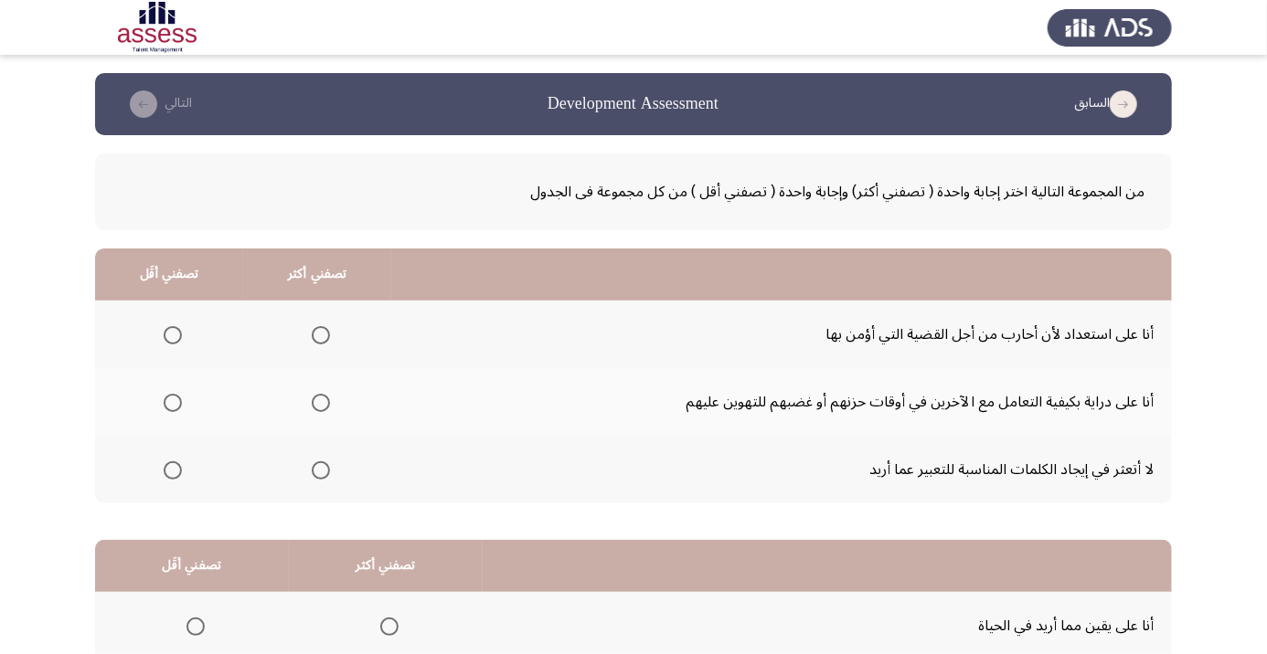
click at [159, 497] on th at bounding box center [169, 470] width 148 height 68
click at [314, 337] on span "Select an option" at bounding box center [321, 335] width 18 height 18
click at [314, 337] on input "Select an option" at bounding box center [321, 335] width 18 height 18
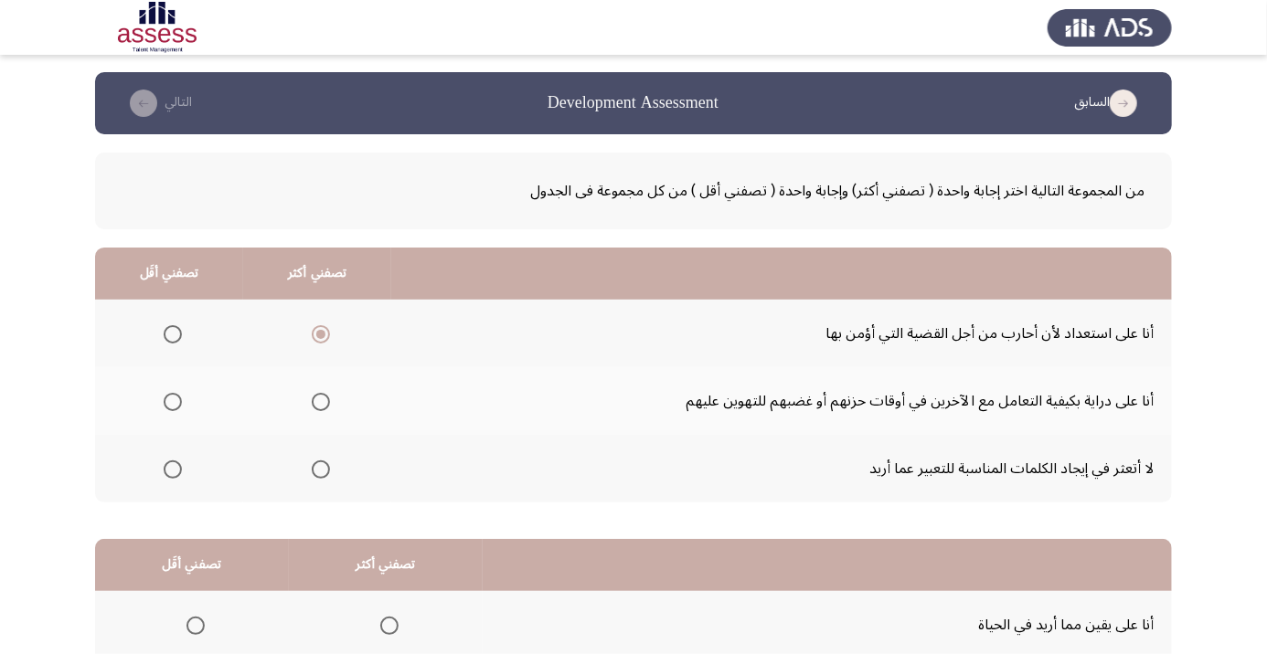
click at [178, 470] on span "Select an option" at bounding box center [173, 470] width 18 height 18
click at [178, 470] on input "Select an option" at bounding box center [173, 470] width 18 height 18
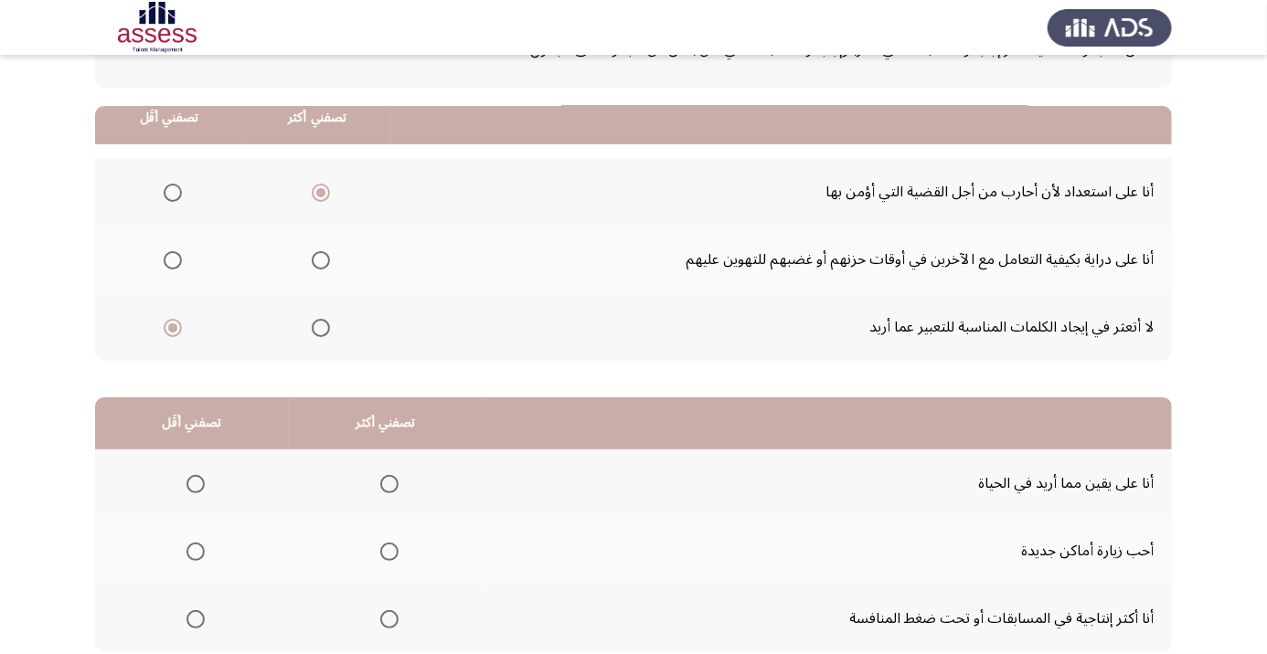
scroll to position [179, 0]
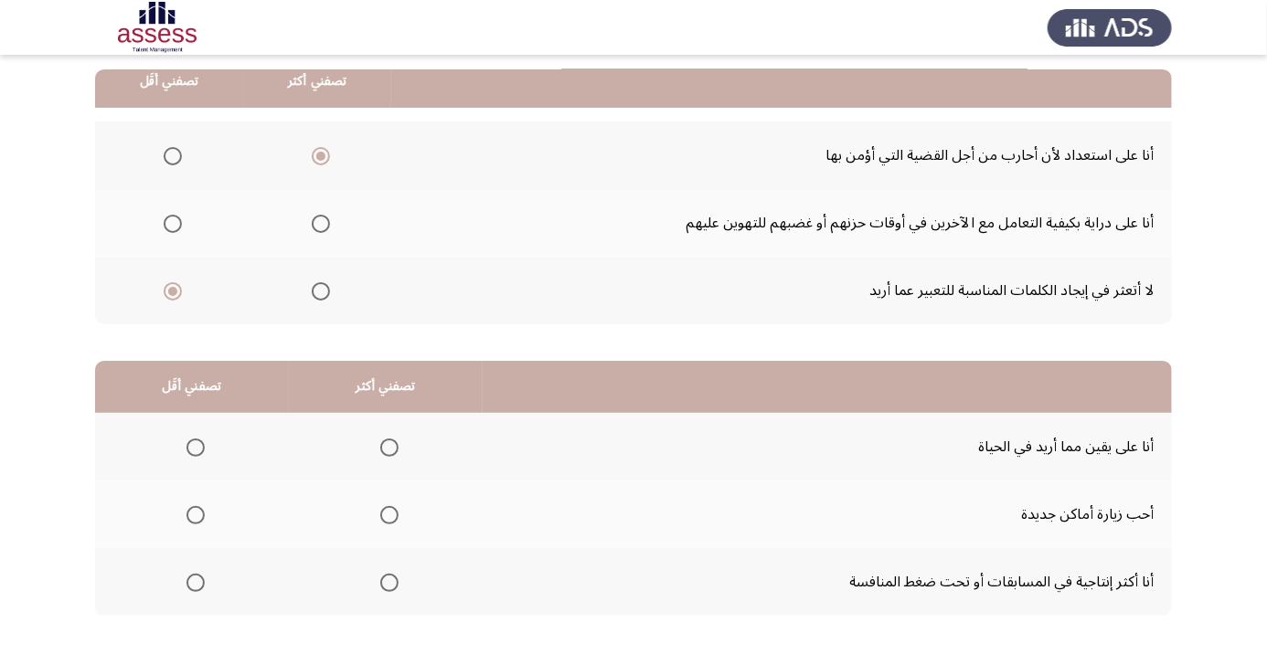
click at [190, 444] on span "Select an option" at bounding box center [195, 448] width 18 height 18
click at [190, 444] on input "Select an option" at bounding box center [195, 448] width 18 height 18
click at [385, 587] on span "Select an option" at bounding box center [389, 583] width 18 height 18
click at [385, 587] on input "Select an option" at bounding box center [389, 583] width 18 height 18
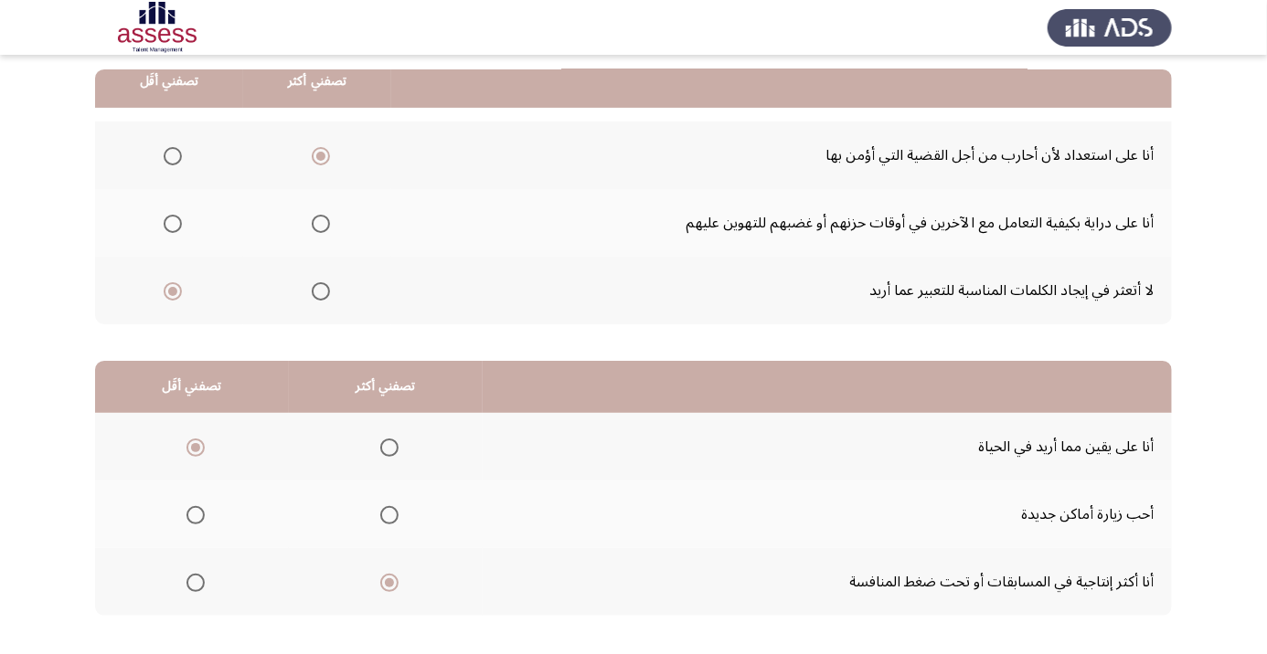
scroll to position [0, 0]
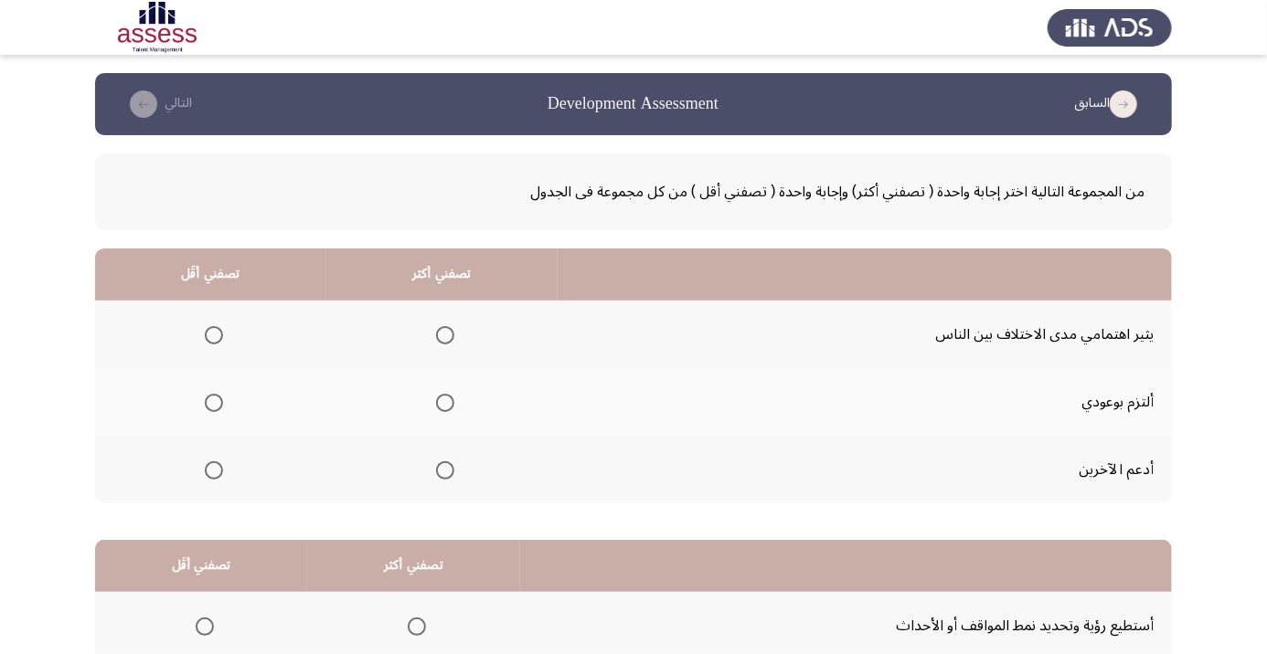
click at [450, 405] on span "Select an option" at bounding box center [445, 403] width 18 height 18
click at [450, 405] on input "Select an option" at bounding box center [445, 403] width 18 height 18
click at [209, 341] on span "Select an option" at bounding box center [214, 335] width 18 height 18
click at [209, 341] on input "Select an option" at bounding box center [214, 335] width 18 height 18
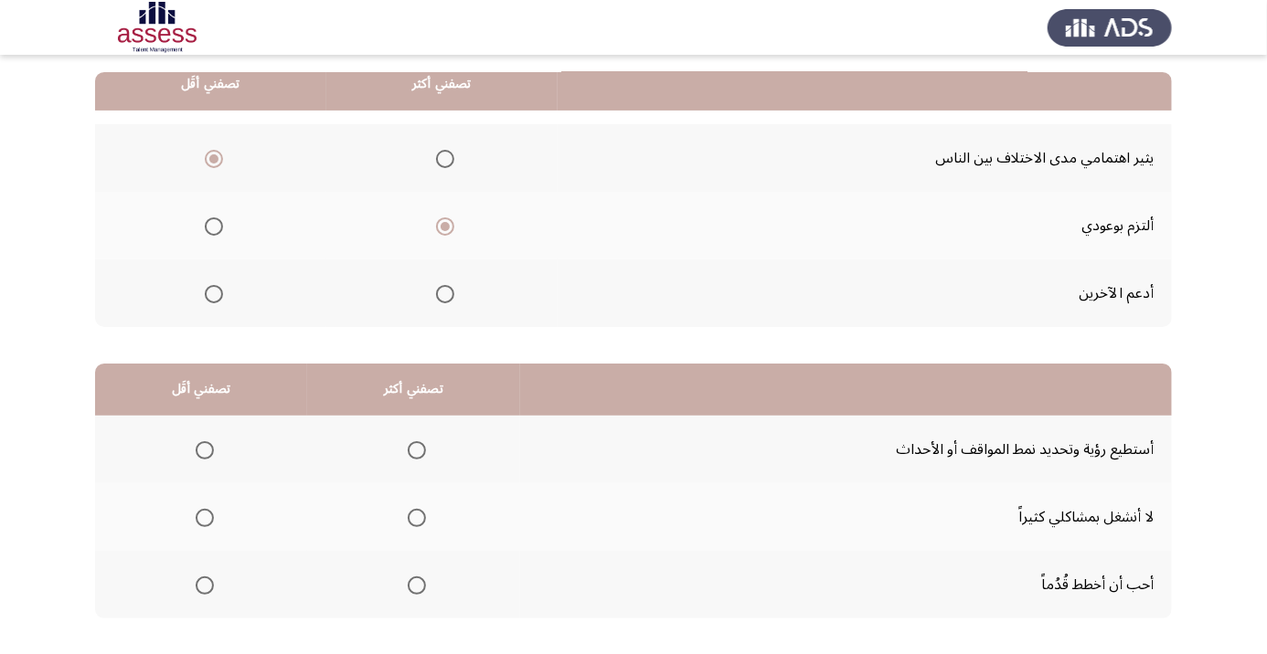
scroll to position [179, 0]
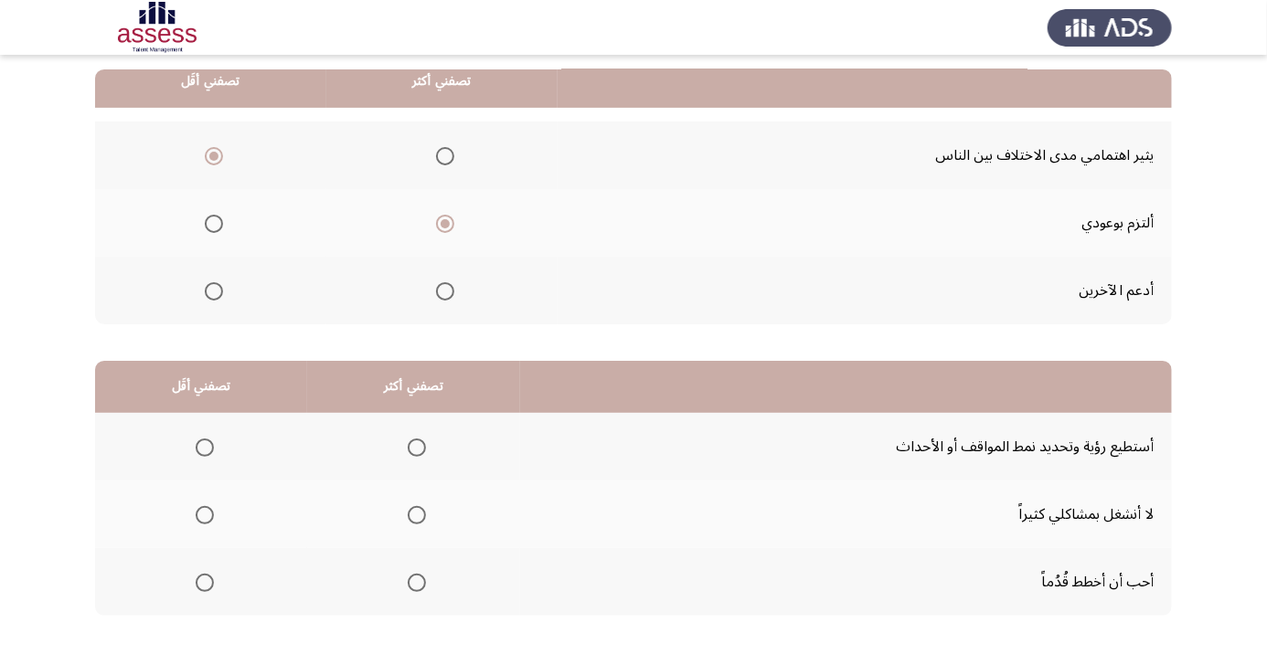
click at [409, 605] on th at bounding box center [413, 582] width 213 height 68
click at [411, 586] on span "Select an option" at bounding box center [417, 583] width 18 height 18
click at [411, 586] on input "Select an option" at bounding box center [417, 583] width 18 height 18
click at [201, 519] on span "Select an option" at bounding box center [205, 515] width 18 height 18
click at [201, 519] on input "Select an option" at bounding box center [205, 515] width 18 height 18
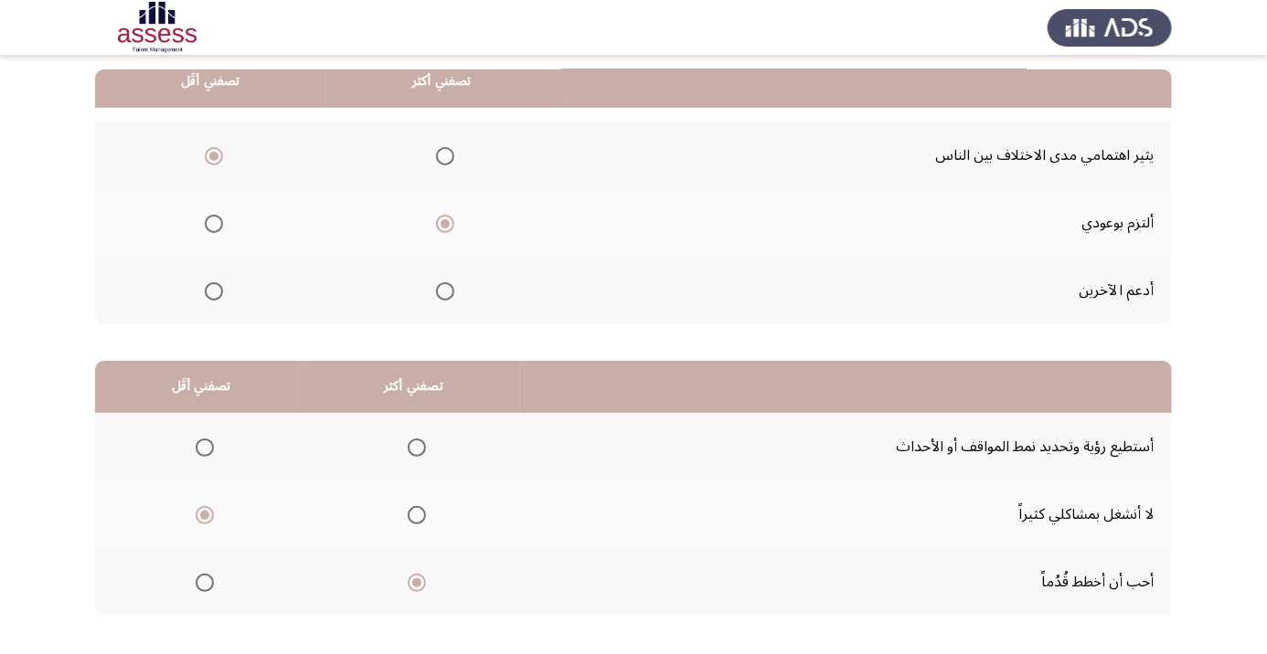
click at [201, 519] on span "Select an option" at bounding box center [205, 515] width 18 height 18
click at [201, 519] on input "Select an option" at bounding box center [205, 515] width 18 height 18
click at [208, 443] on span "Select an option" at bounding box center [205, 448] width 18 height 18
click at [208, 443] on input "Select an option" at bounding box center [205, 448] width 18 height 18
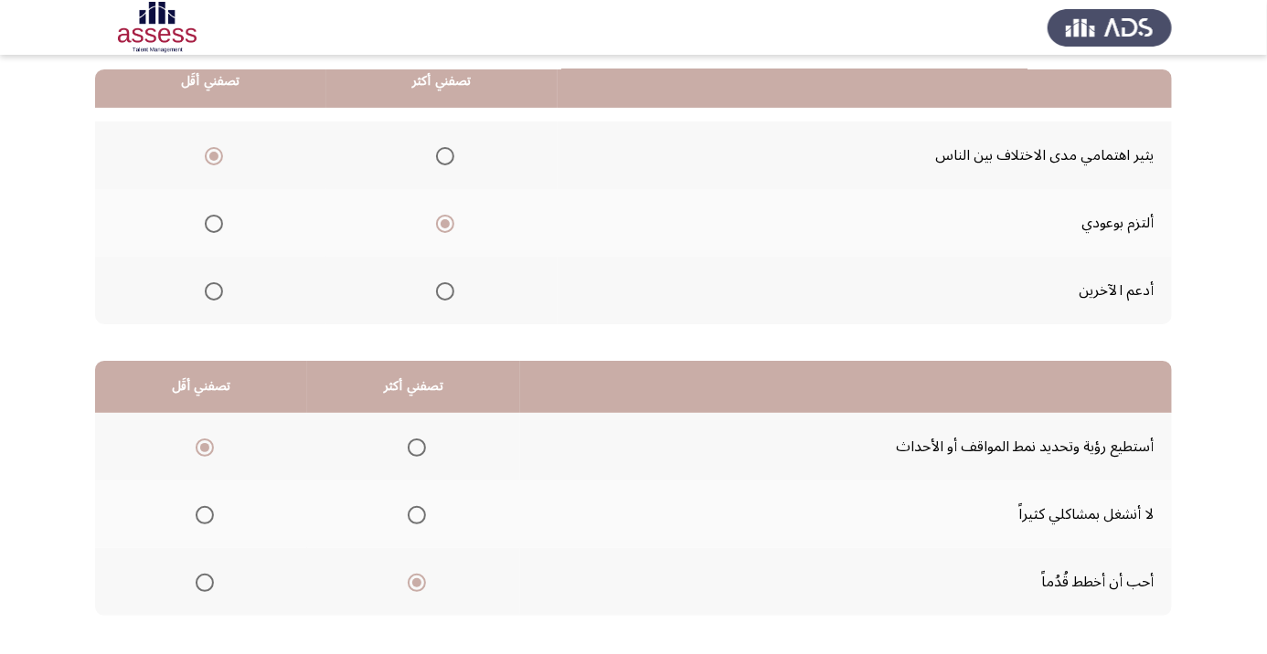
scroll to position [0, 0]
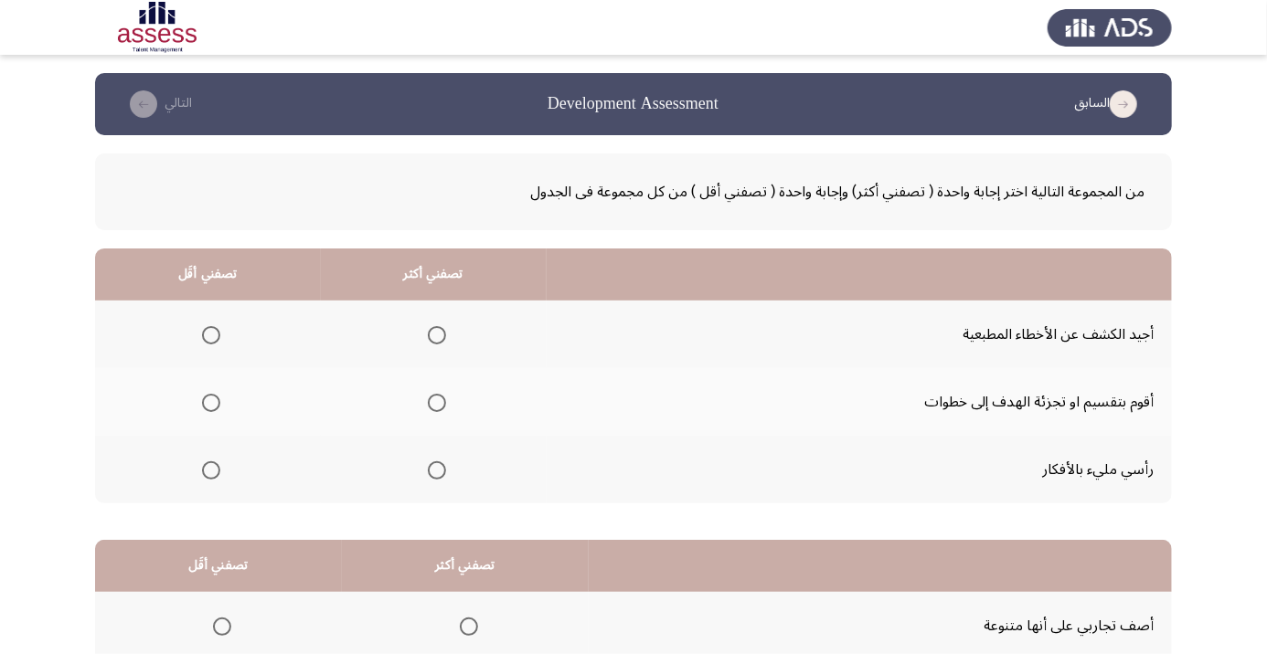
click at [443, 475] on span "Select an option" at bounding box center [437, 471] width 18 height 18
click at [443, 475] on input "Select an option" at bounding box center [437, 471] width 18 height 18
click at [207, 342] on span "Select an option" at bounding box center [211, 335] width 18 height 18
click at [207, 342] on input "Select an option" at bounding box center [211, 335] width 18 height 18
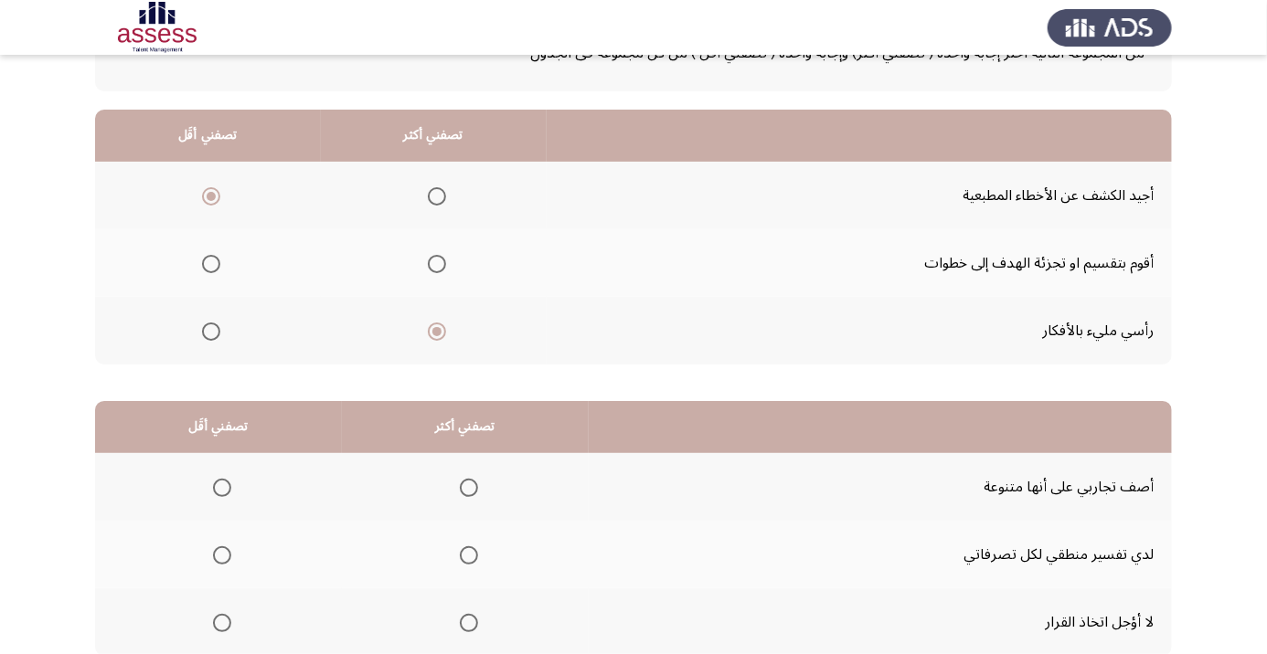
scroll to position [179, 0]
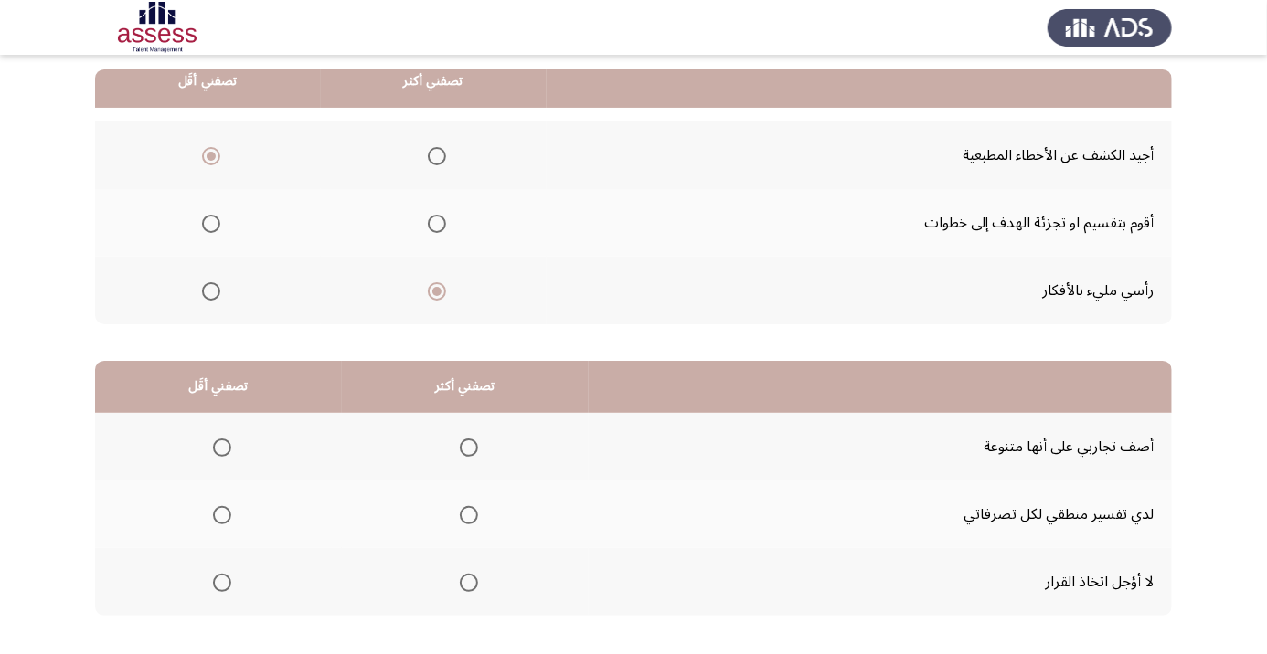
click at [230, 464] on th at bounding box center [218, 447] width 247 height 68
click at [222, 448] on span "Select an option" at bounding box center [222, 448] width 0 height 0
click at [222, 446] on input "Select an option" at bounding box center [222, 448] width 18 height 18
click at [468, 587] on span "Select an option" at bounding box center [469, 583] width 18 height 18
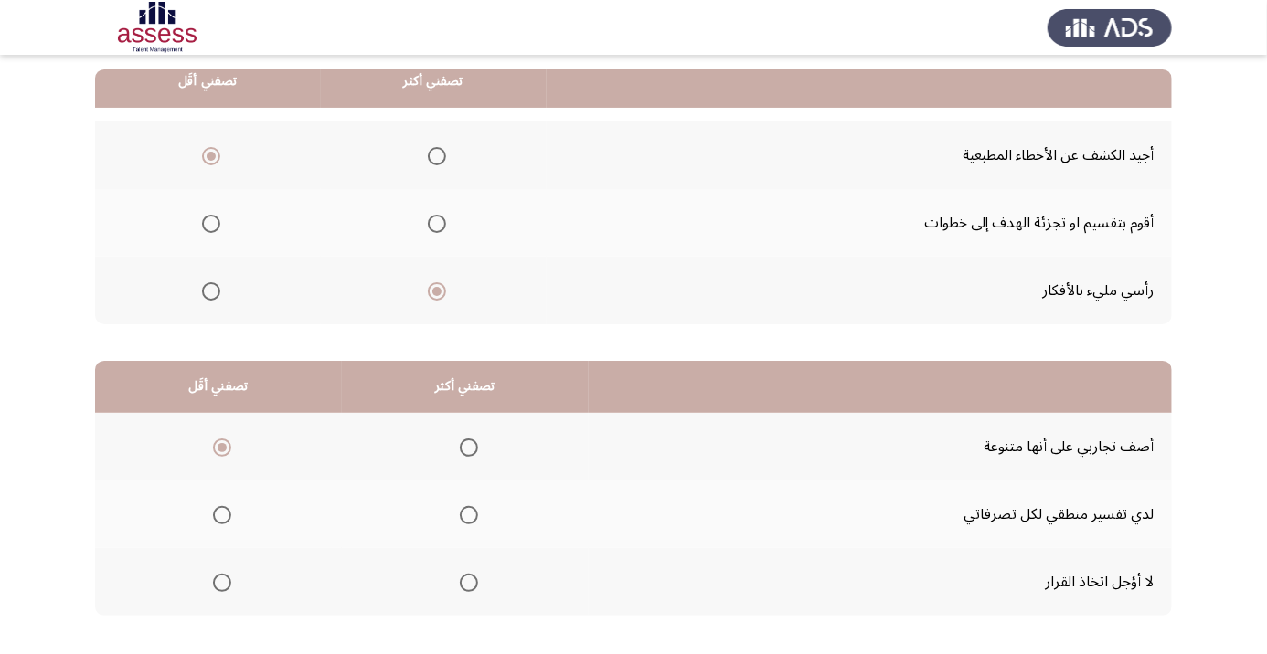
click at [468, 587] on input "Select an option" at bounding box center [469, 583] width 18 height 18
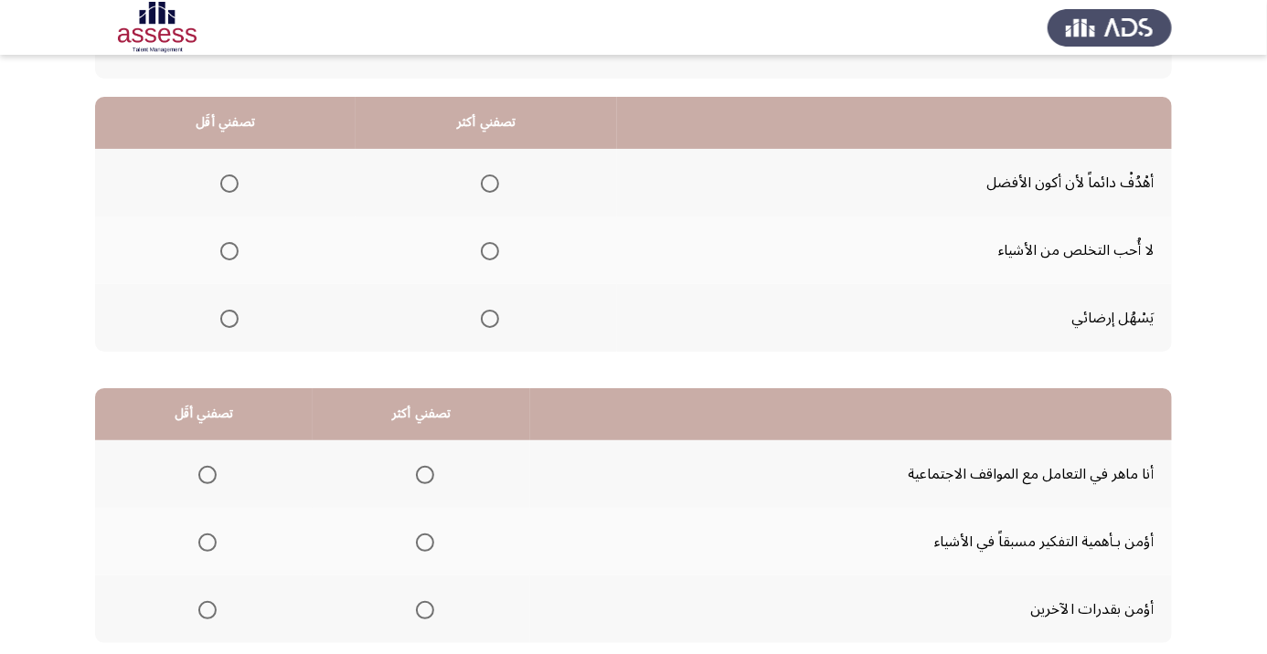
scroll to position [154, 0]
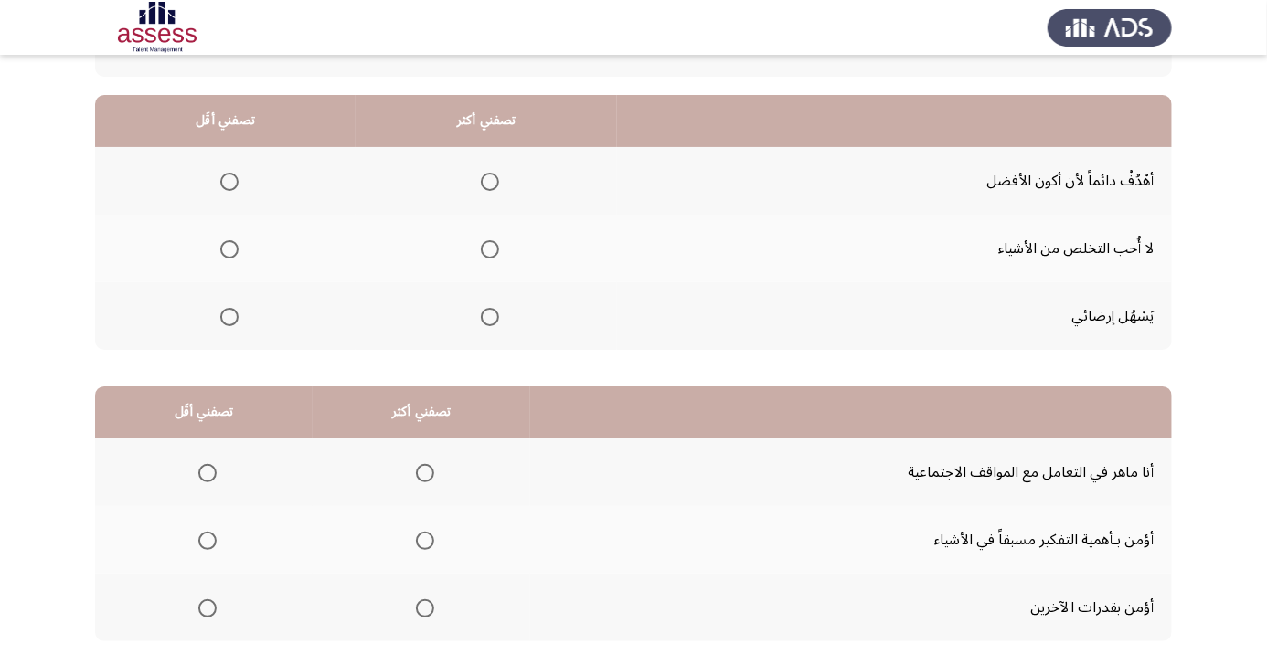
click at [494, 175] on span "Select an option" at bounding box center [490, 182] width 18 height 18
click at [494, 175] on input "Select an option" at bounding box center [490, 182] width 18 height 18
click at [229, 248] on span "Select an option" at bounding box center [229, 249] width 18 height 18
click at [229, 248] on input "Select an option" at bounding box center [229, 249] width 18 height 18
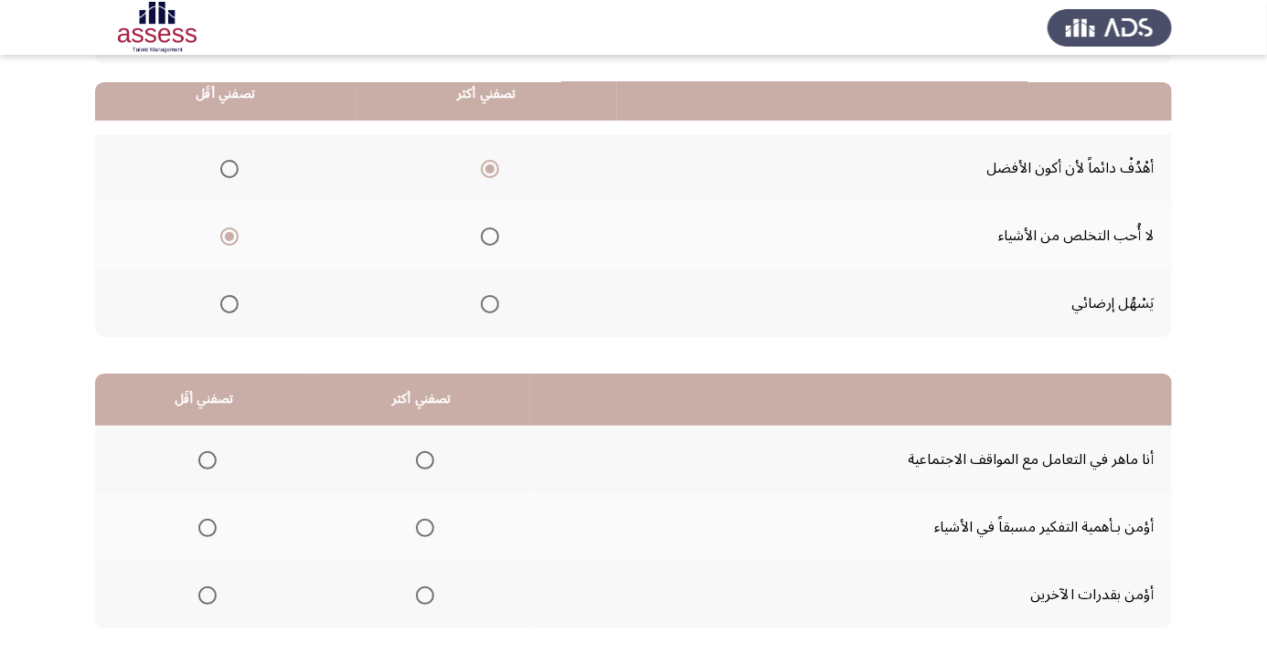
scroll to position [179, 0]
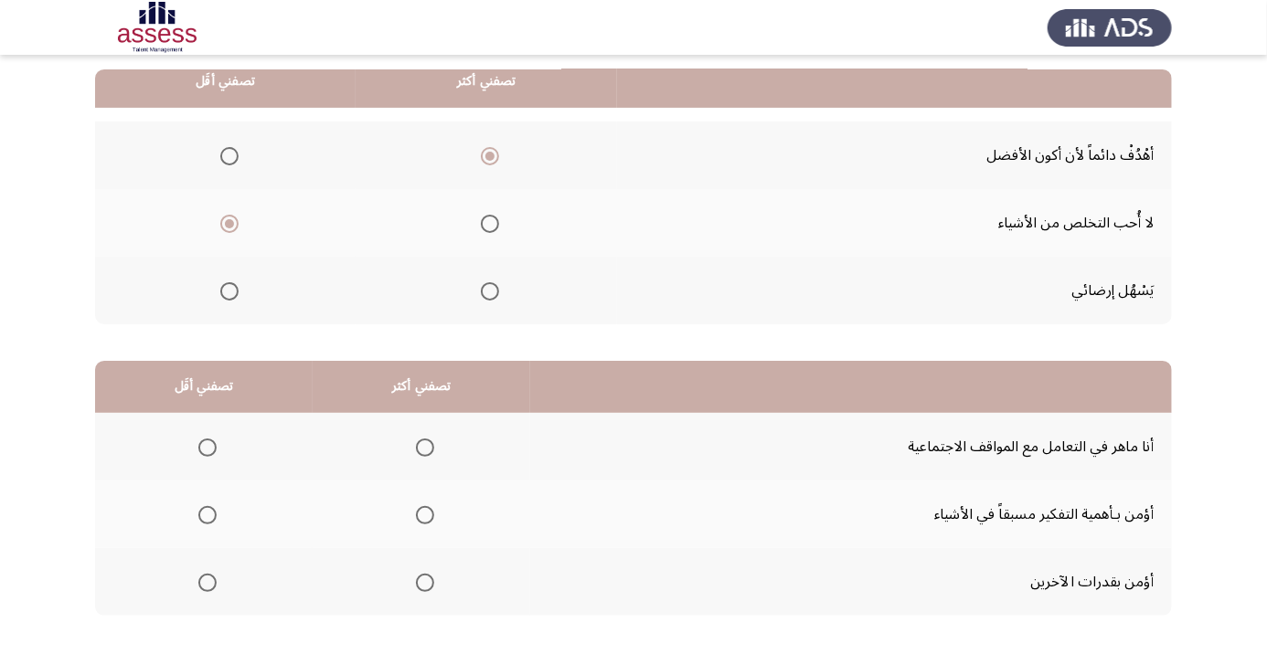
click at [433, 514] on span "Select an option" at bounding box center [425, 515] width 18 height 18
click at [433, 514] on input "Select an option" at bounding box center [425, 515] width 18 height 18
click at [207, 448] on span "Select an option" at bounding box center [207, 448] width 0 height 0
click at [207, 446] on input "Select an option" at bounding box center [207, 448] width 18 height 18
click at [207, 583] on span "Select an option" at bounding box center [207, 583] width 0 height 0
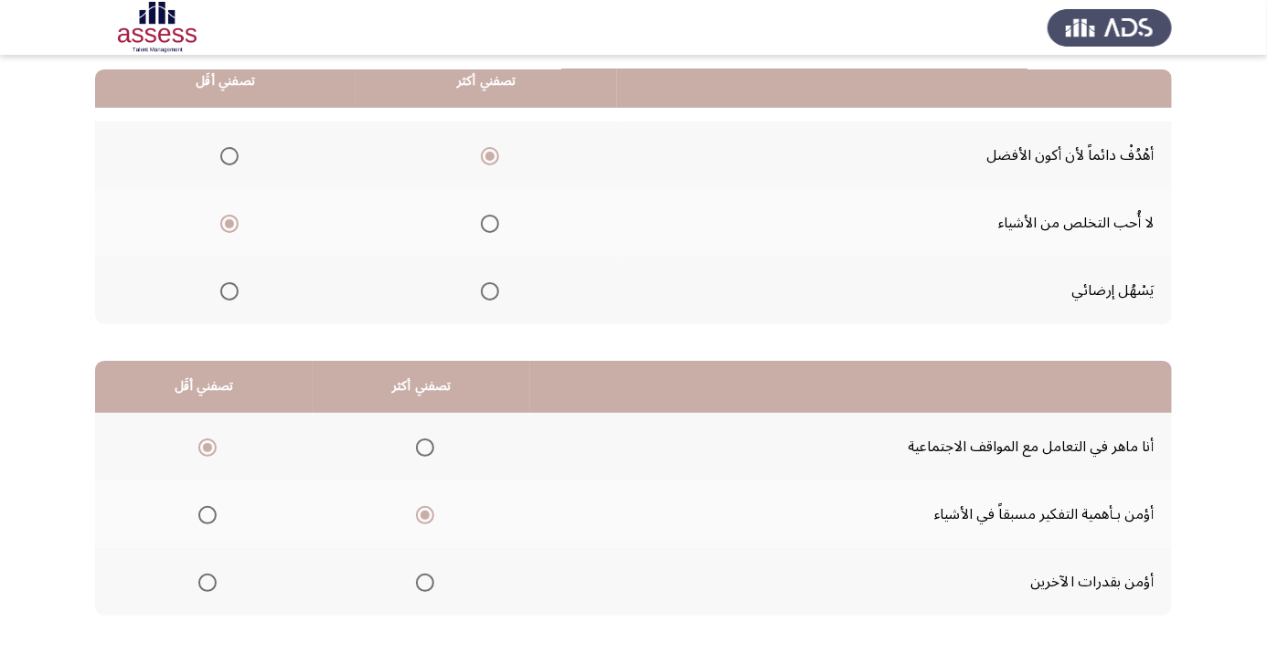
click at [207, 580] on input "Select an option" at bounding box center [207, 583] width 18 height 18
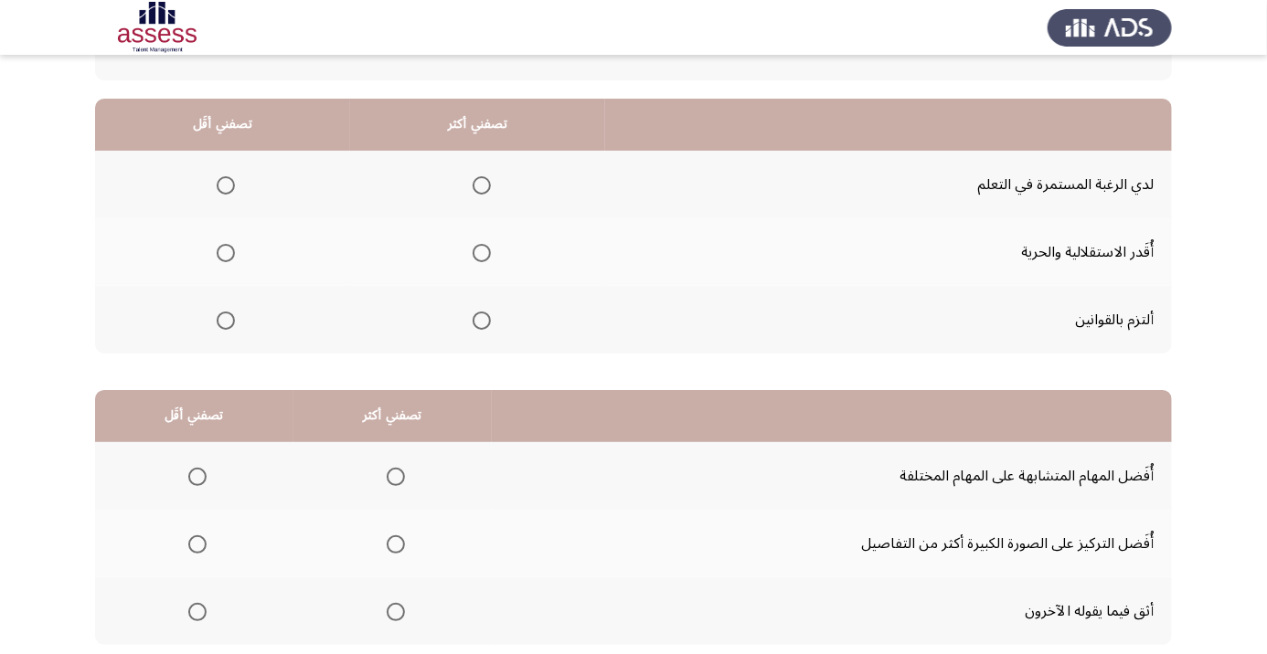
scroll to position [154, 0]
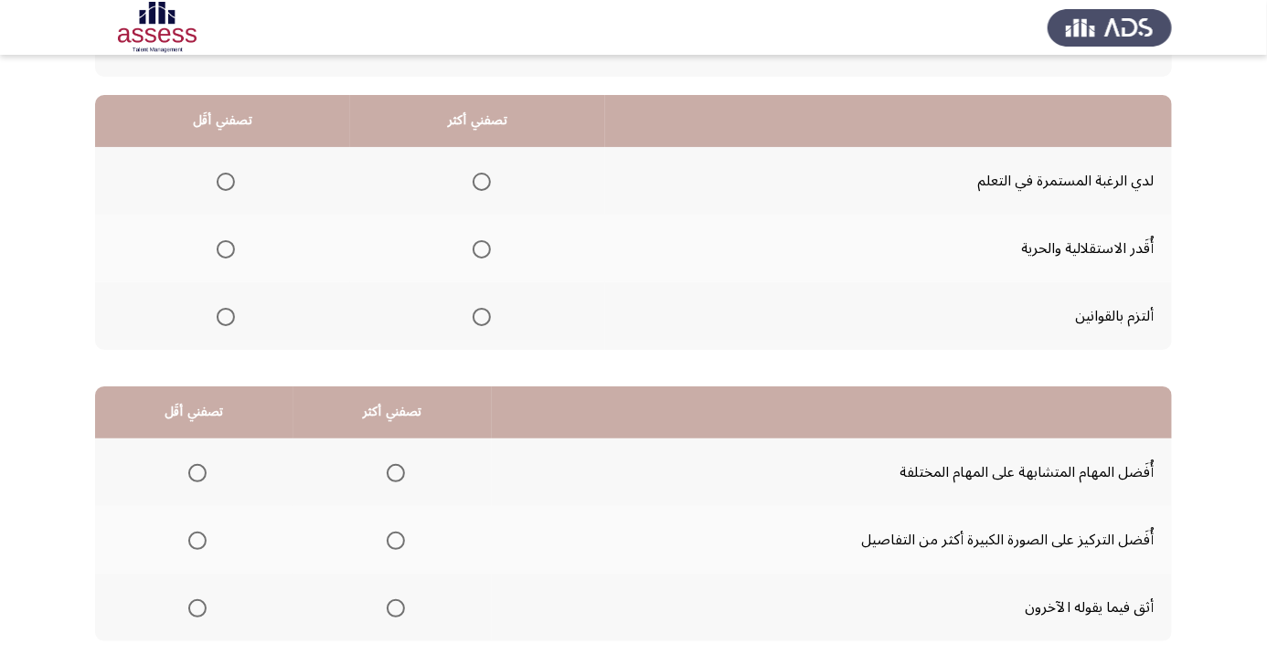
click at [483, 181] on span "Select an option" at bounding box center [482, 182] width 18 height 18
click at [483, 181] on input "Select an option" at bounding box center [482, 182] width 18 height 18
click at [491, 319] on span "Select an option" at bounding box center [482, 317] width 18 height 18
click at [491, 319] on input "Select an option" at bounding box center [482, 317] width 18 height 18
click at [231, 244] on span "Select an option" at bounding box center [226, 249] width 18 height 18
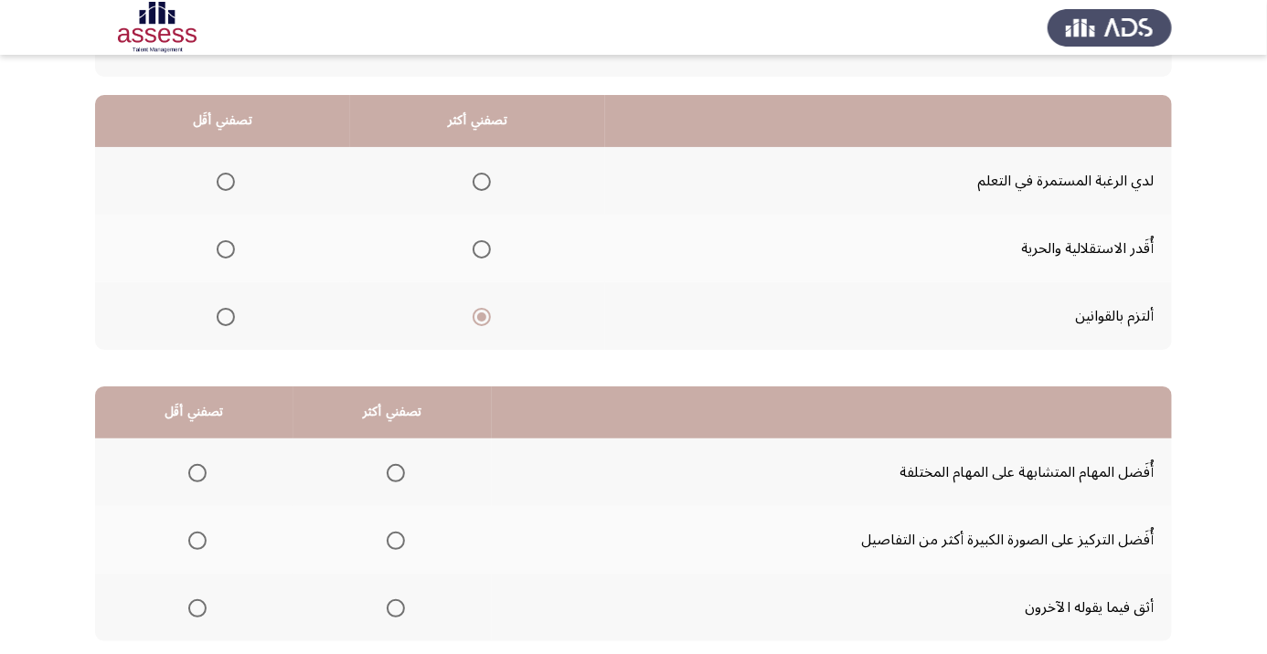
click at [231, 244] on input "Select an option" at bounding box center [226, 249] width 18 height 18
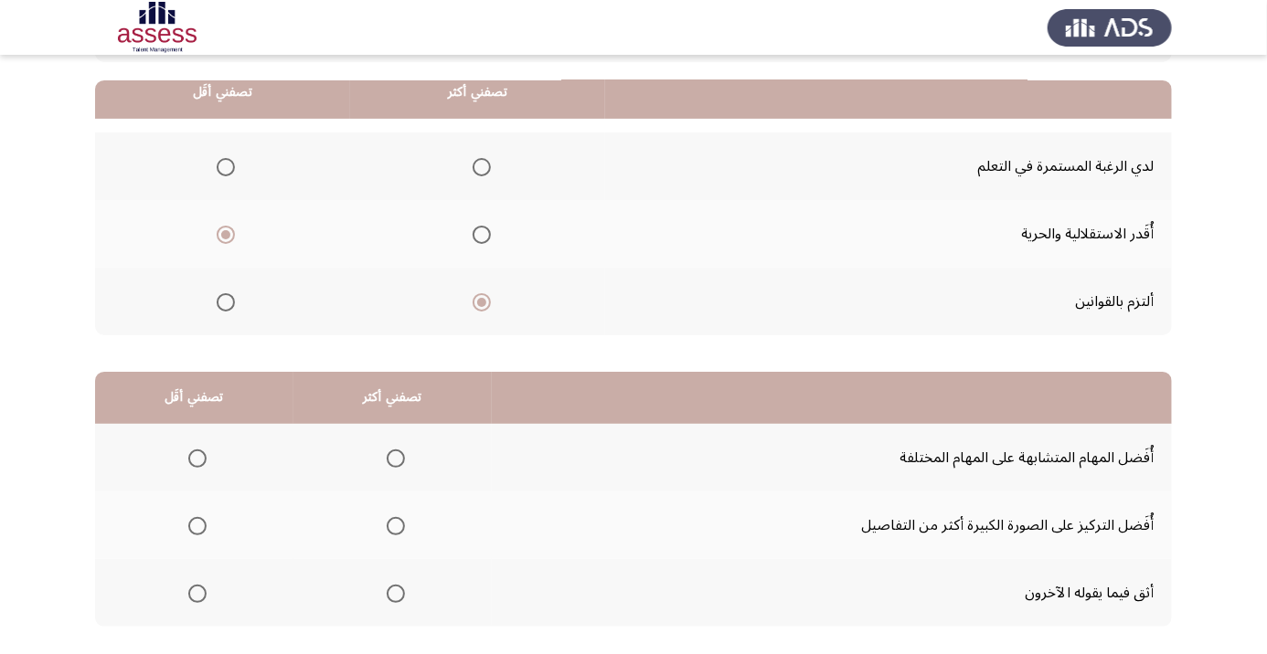
scroll to position [179, 0]
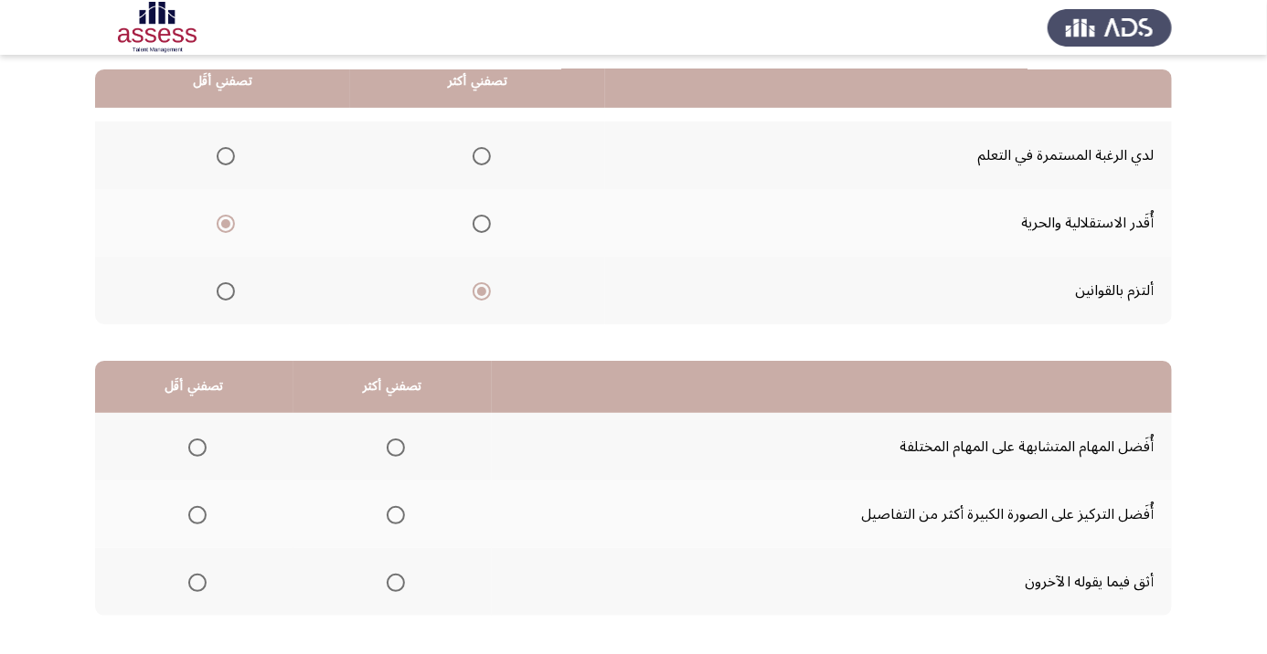
click at [197, 589] on span "Select an option" at bounding box center [197, 583] width 18 height 18
click at [197, 589] on input "Select an option" at bounding box center [197, 583] width 18 height 18
click at [197, 448] on span "Select an option" at bounding box center [197, 448] width 0 height 0
click at [197, 446] on input "Select an option" at bounding box center [197, 448] width 18 height 18
click at [396, 588] on span "Select an option" at bounding box center [396, 583] width 18 height 18
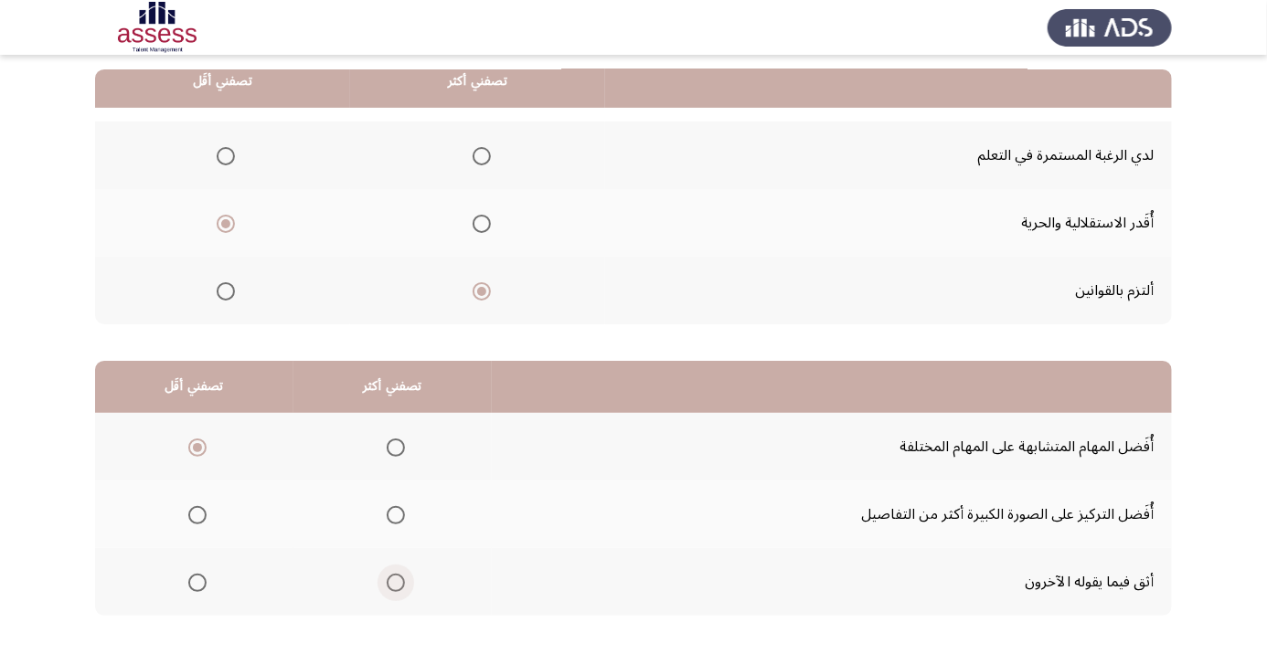
click at [396, 588] on input "Select an option" at bounding box center [396, 583] width 18 height 18
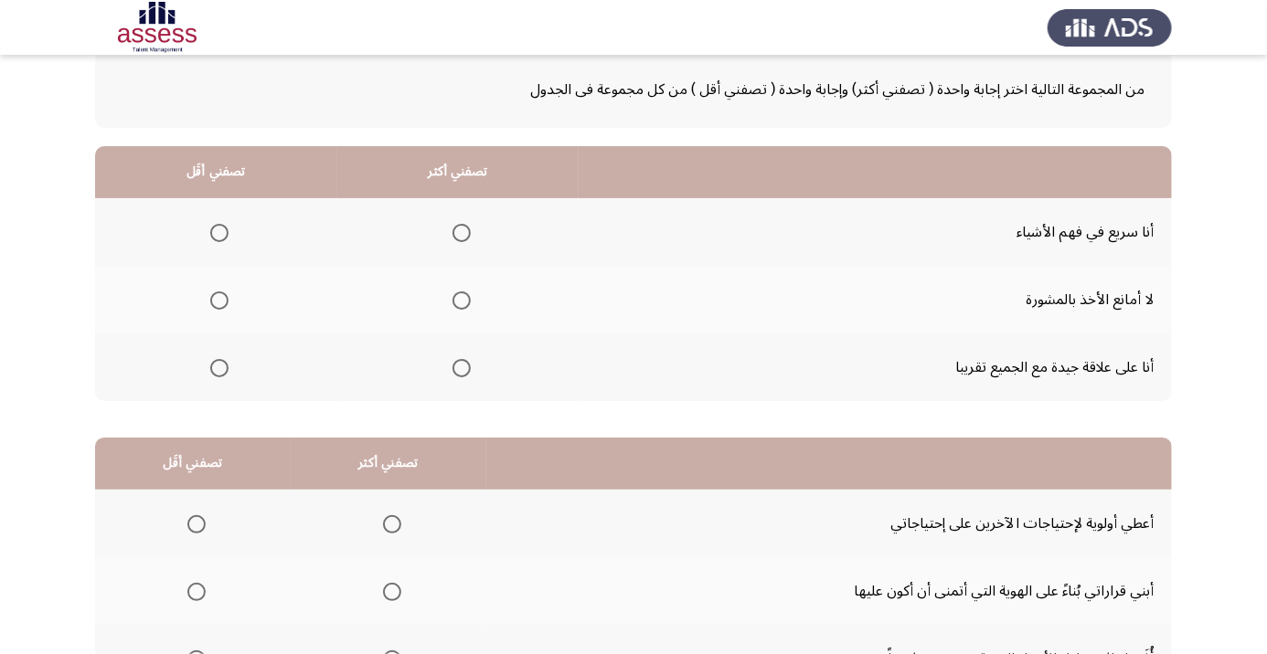
scroll to position [108, 0]
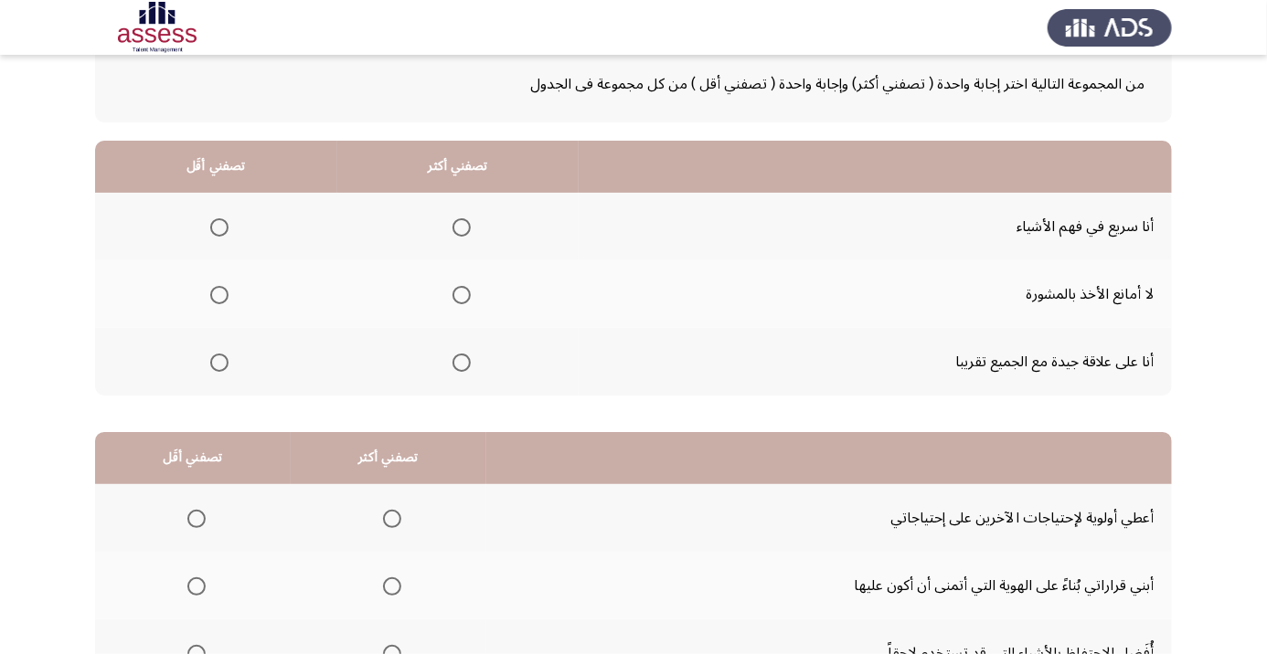
click at [462, 295] on span "Select an option" at bounding box center [462, 295] width 0 height 0
click at [461, 293] on input "Select an option" at bounding box center [461, 295] width 18 height 18
click at [218, 226] on span "Select an option" at bounding box center [219, 227] width 18 height 18
click at [218, 226] on input "Select an option" at bounding box center [219, 227] width 18 height 18
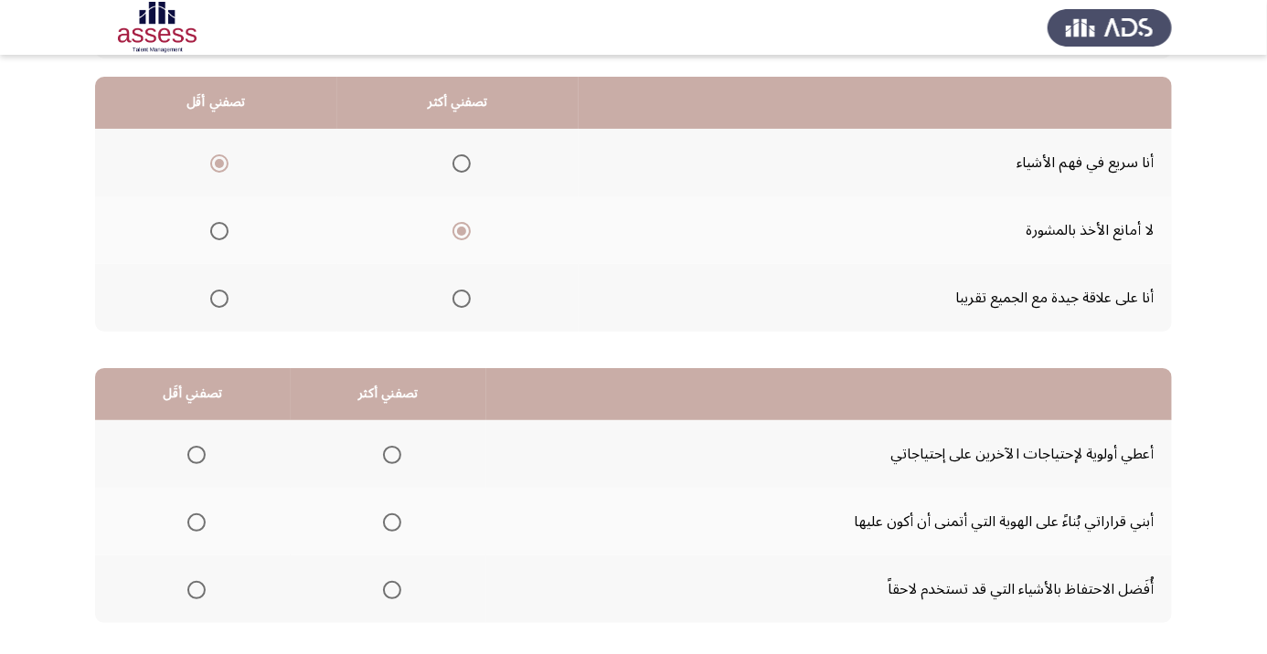
scroll to position [179, 0]
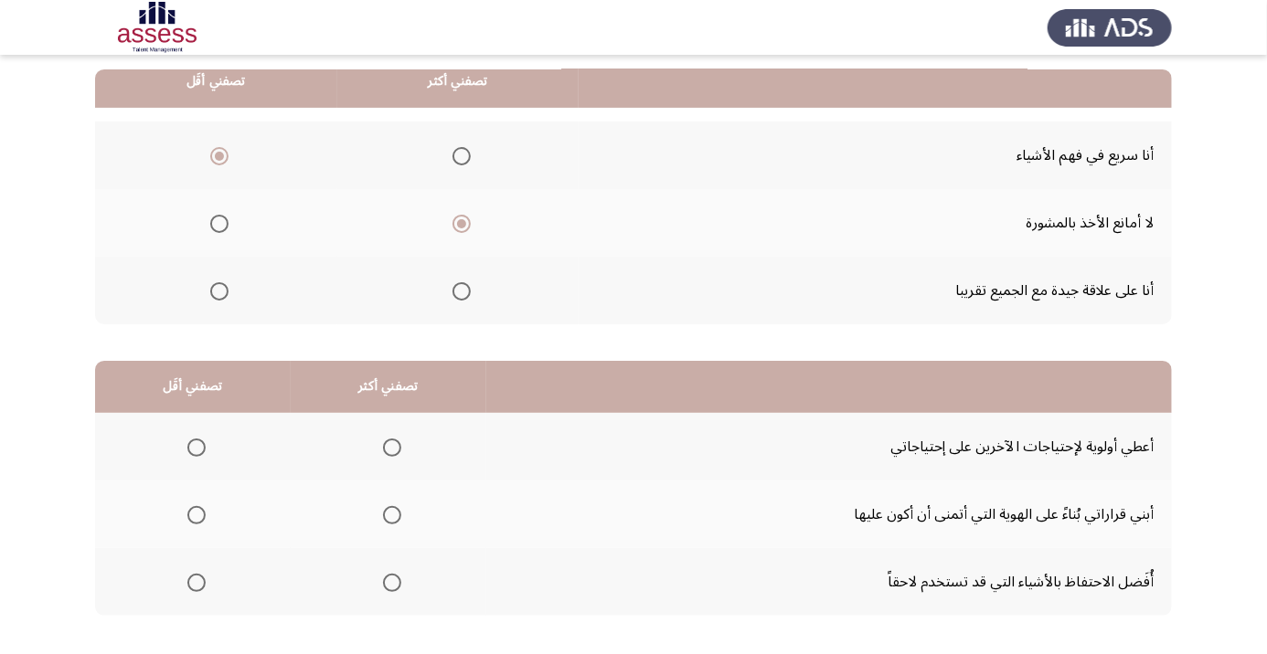
click at [392, 454] on span "Select an option" at bounding box center [392, 448] width 18 height 18
click at [392, 454] on input "Select an option" at bounding box center [392, 448] width 18 height 18
click at [195, 522] on span "Select an option" at bounding box center [196, 515] width 18 height 18
click at [195, 522] on input "Select an option" at bounding box center [196, 515] width 18 height 18
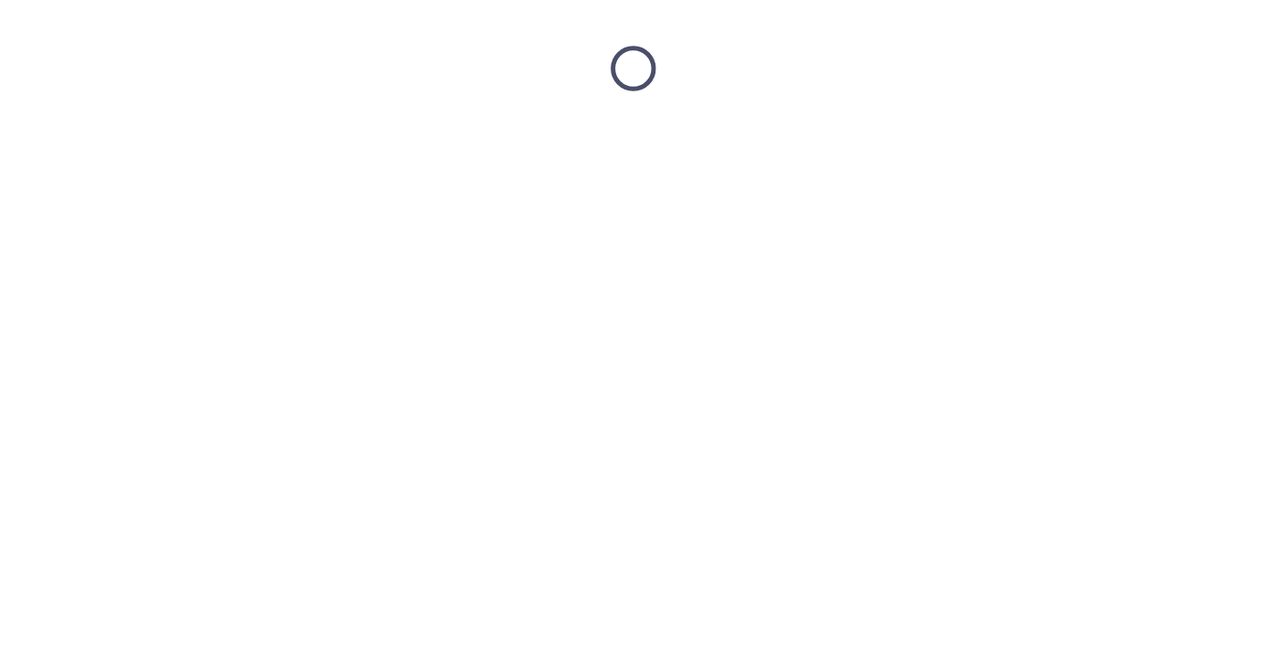
scroll to position [0, 0]
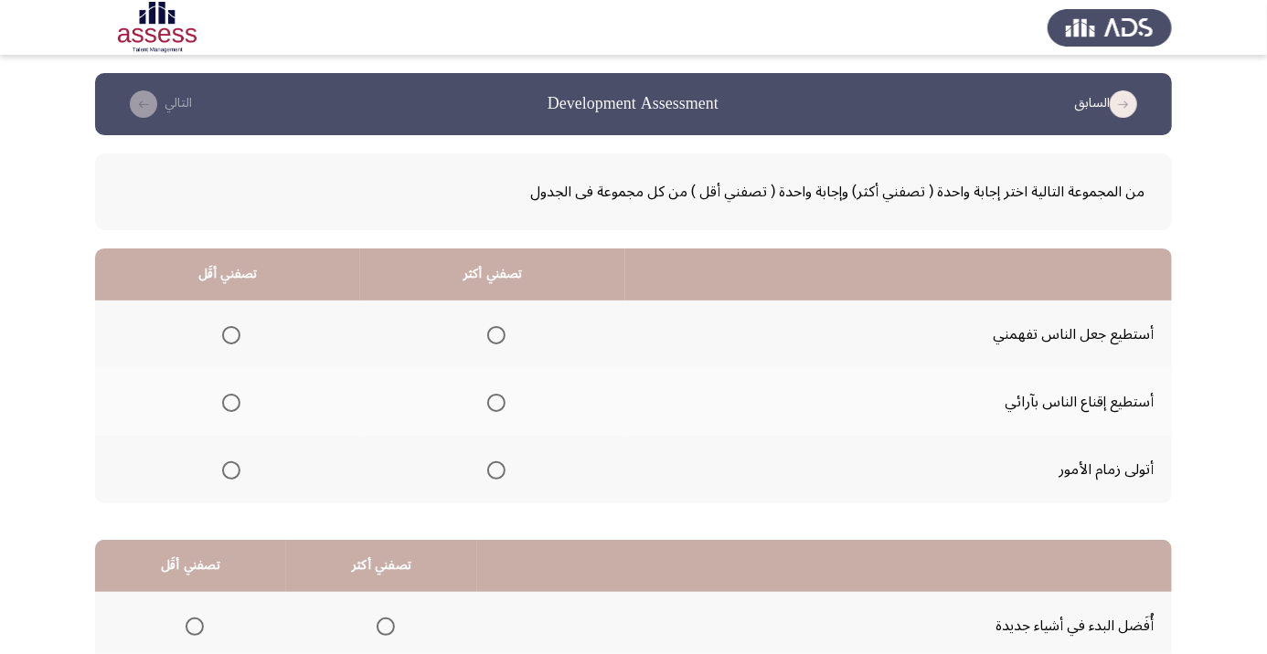
click at [3, 654] on app-assessment-container "السابق Development Assessment التالي من المجموعة التالية اختر إجابة واحدة ( تصف…" at bounding box center [633, 461] width 1267 height 777
click at [497, 474] on span "Select an option" at bounding box center [496, 471] width 18 height 18
click at [497, 474] on input "Select an option" at bounding box center [496, 471] width 18 height 18
click at [231, 335] on span "Select an option" at bounding box center [231, 335] width 0 height 0
click at [231, 335] on input "Select an option" at bounding box center [231, 335] width 18 height 18
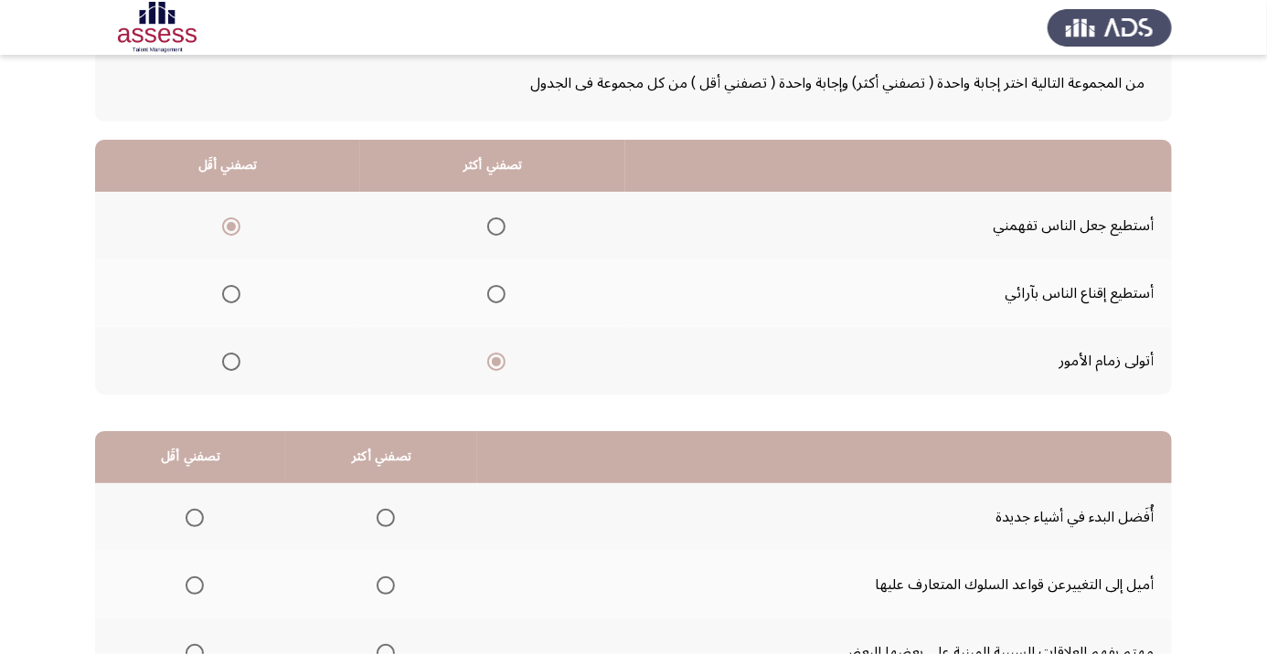
scroll to position [179, 0]
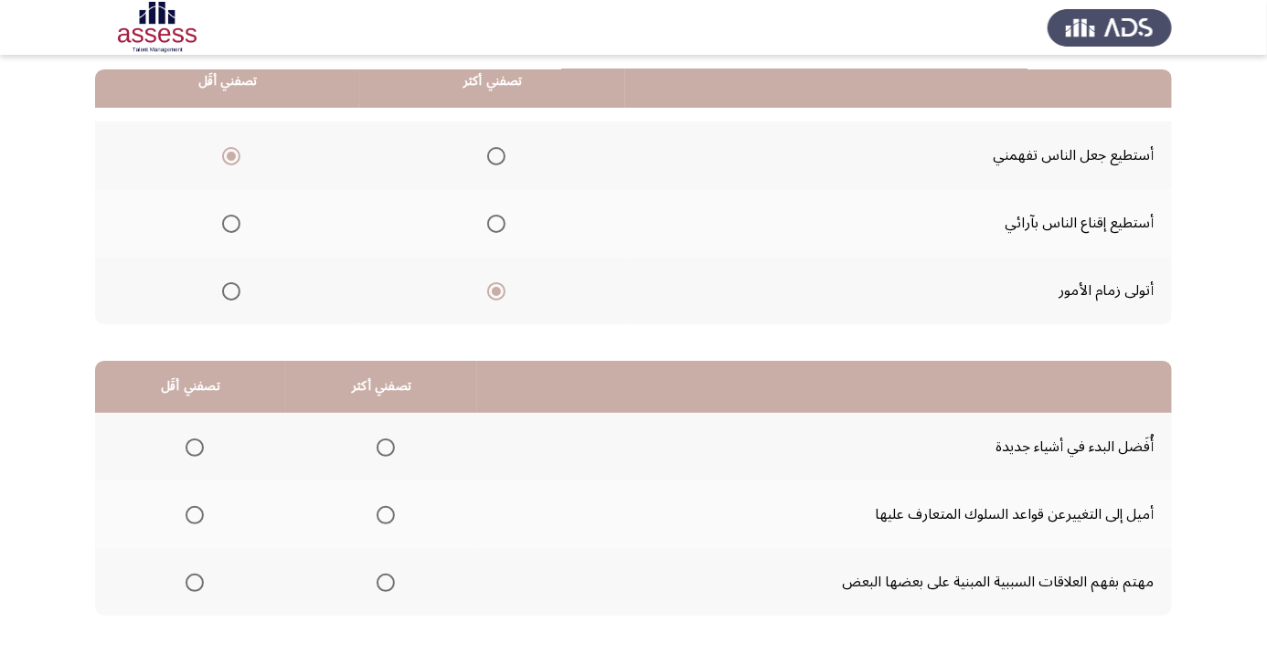
click at [181, 603] on th at bounding box center [190, 582] width 191 height 68
click at [213, 608] on th at bounding box center [190, 582] width 191 height 68
click at [194, 583] on span "Select an option" at bounding box center [194, 583] width 0 height 0
click at [194, 580] on input "Select an option" at bounding box center [195, 583] width 18 height 18
click at [194, 516] on span "Select an option" at bounding box center [194, 516] width 0 height 0
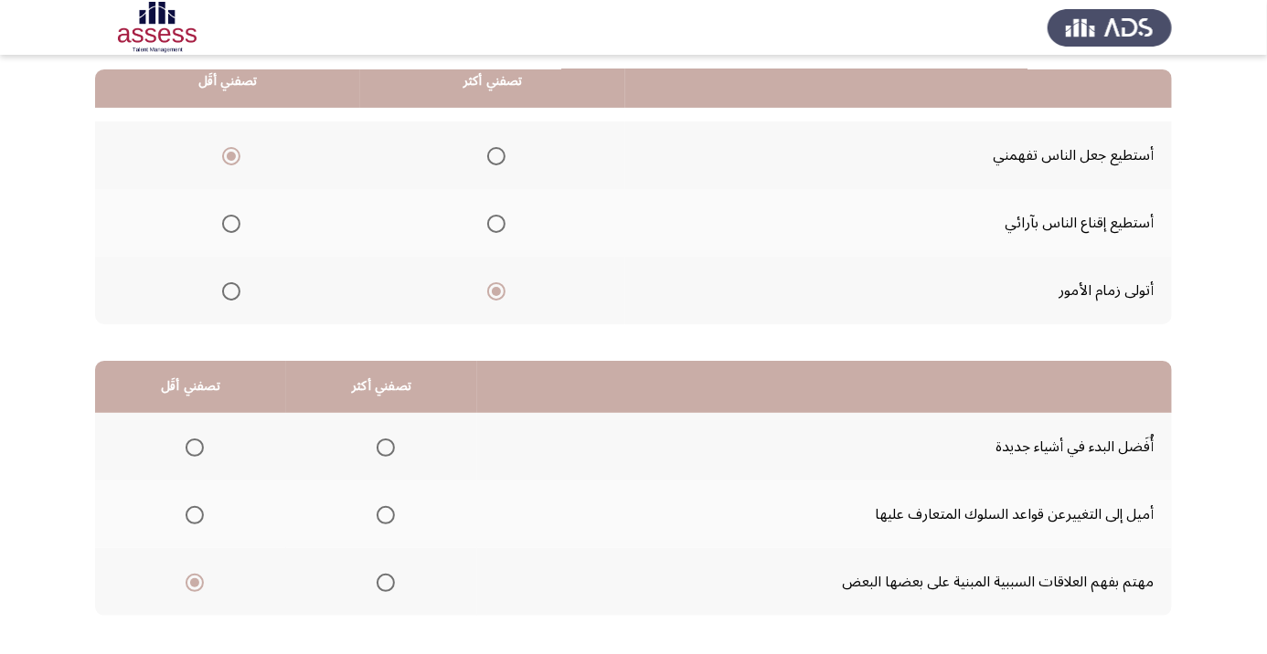
click at [194, 513] on input "Select an option" at bounding box center [195, 515] width 18 height 18
click at [386, 583] on span "Select an option" at bounding box center [386, 583] width 0 height 0
click at [385, 580] on input "Select an option" at bounding box center [386, 583] width 18 height 18
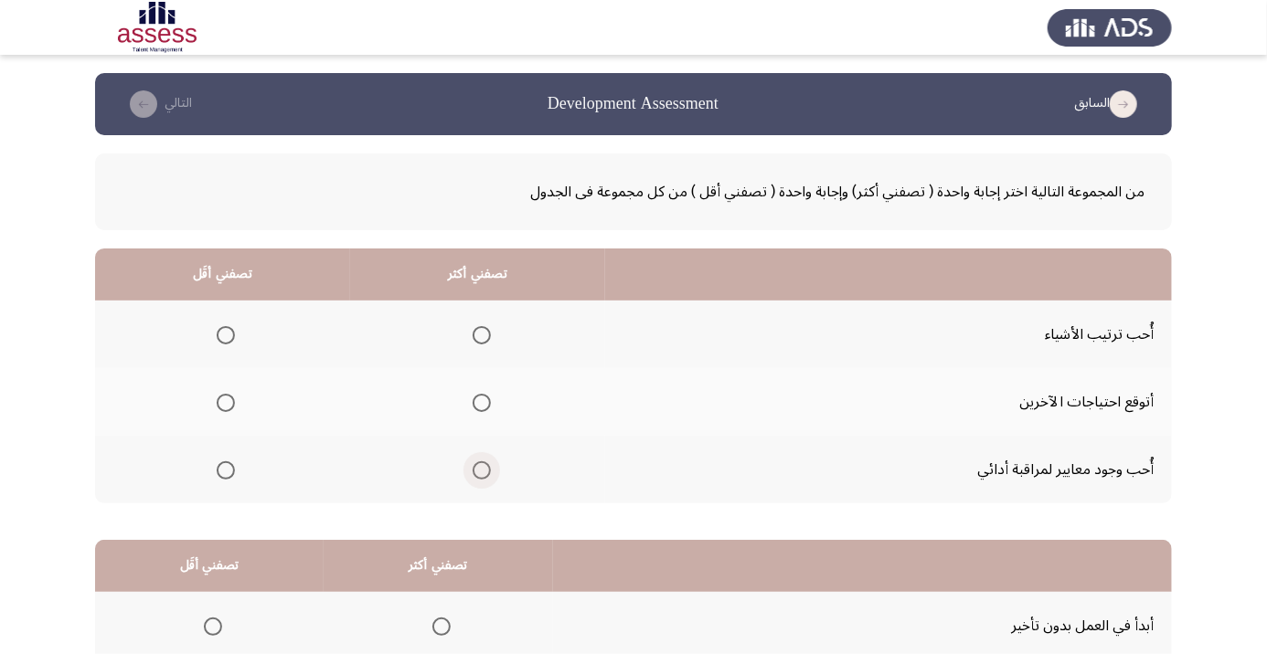
click at [479, 477] on span "Select an option" at bounding box center [482, 471] width 18 height 18
click at [479, 477] on input "Select an option" at bounding box center [482, 471] width 18 height 18
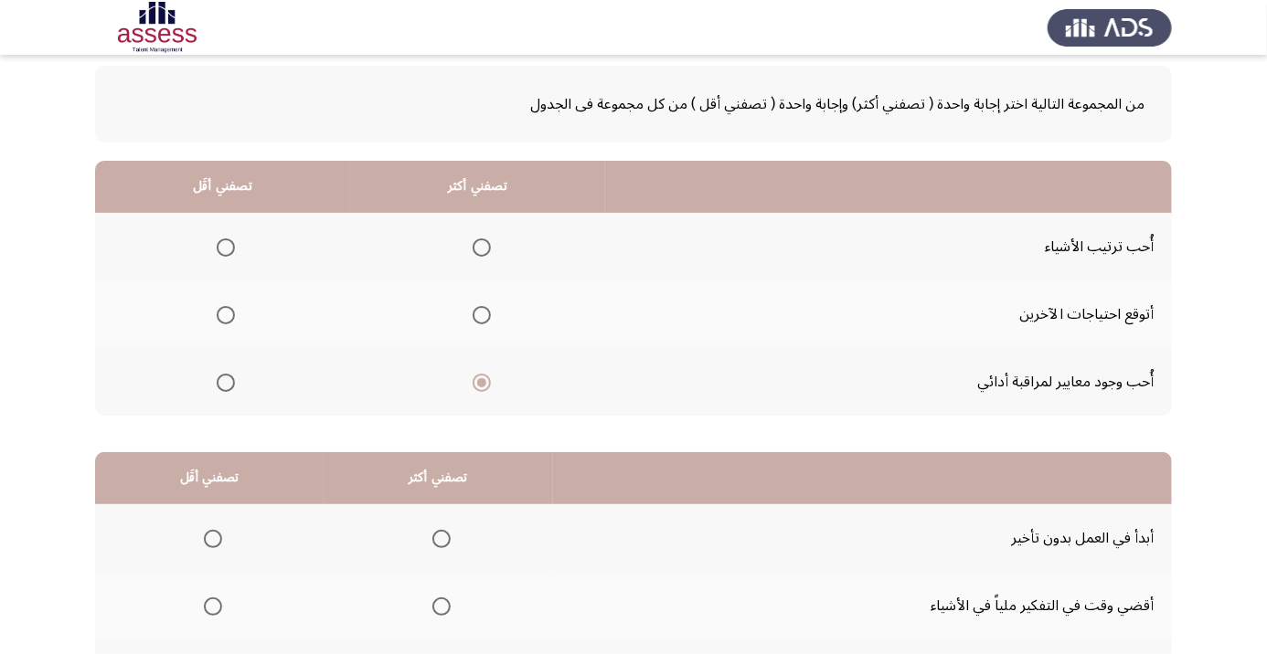
scroll to position [179, 0]
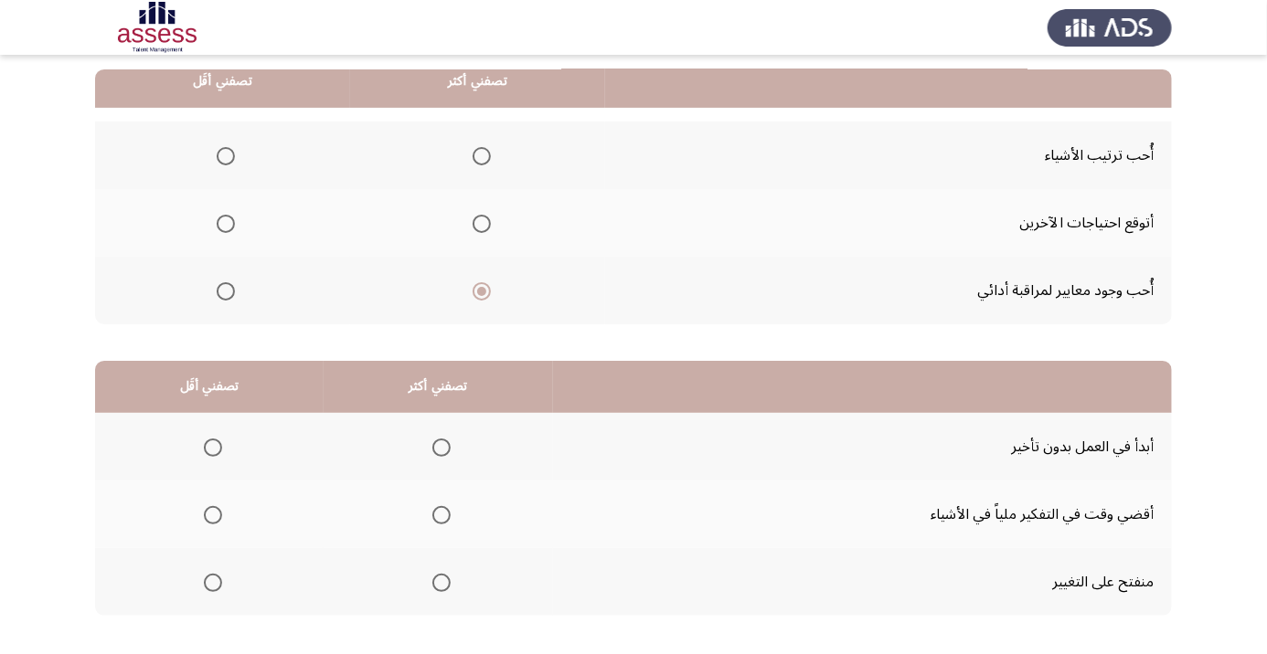
click at [218, 226] on span "Select an option" at bounding box center [226, 224] width 18 height 18
click at [218, 226] on input "Select an option" at bounding box center [226, 224] width 18 height 18
click at [430, 445] on label "Select an option" at bounding box center [438, 448] width 26 height 18
click at [432, 445] on input "Select an option" at bounding box center [441, 448] width 18 height 18
click at [213, 583] on span "Select an option" at bounding box center [213, 583] width 0 height 0
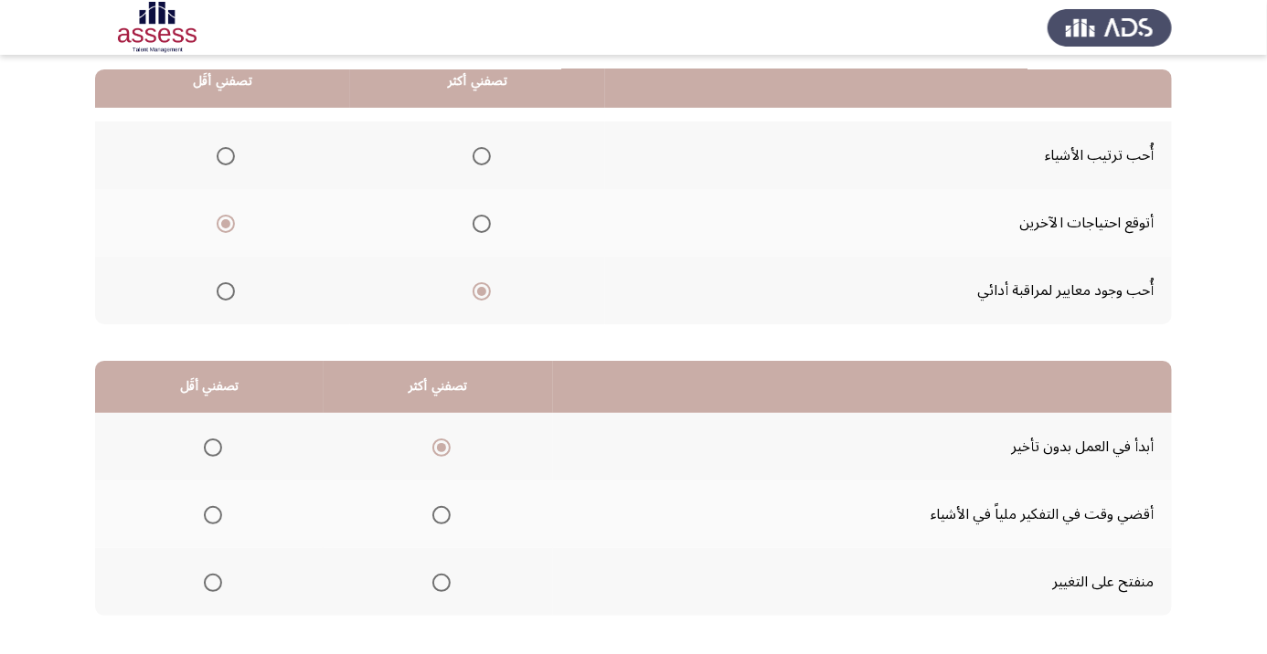
click at [213, 580] on input "Select an option" at bounding box center [213, 583] width 18 height 18
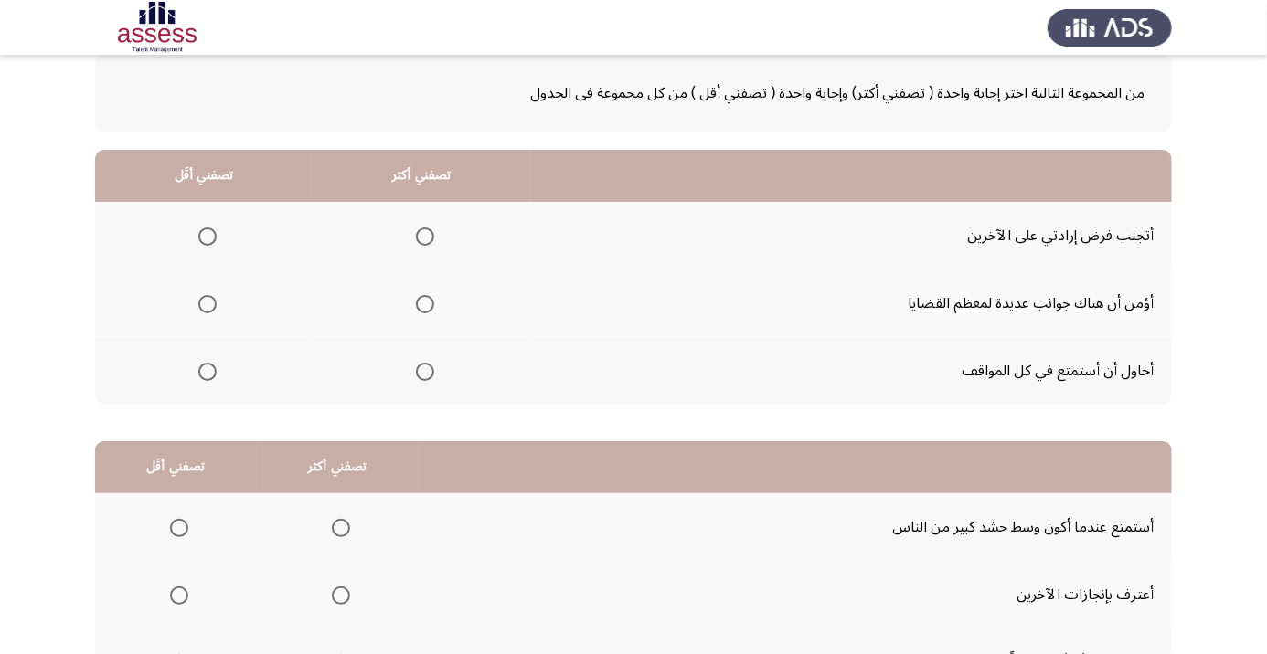
scroll to position [100, 0]
click at [207, 371] on span "Select an option" at bounding box center [207, 371] width 0 height 0
click at [207, 369] on input "Select an option" at bounding box center [207, 371] width 18 height 18
click at [395, 257] on th at bounding box center [422, 235] width 218 height 68
click at [425, 236] on span "Select an option" at bounding box center [425, 236] width 0 height 0
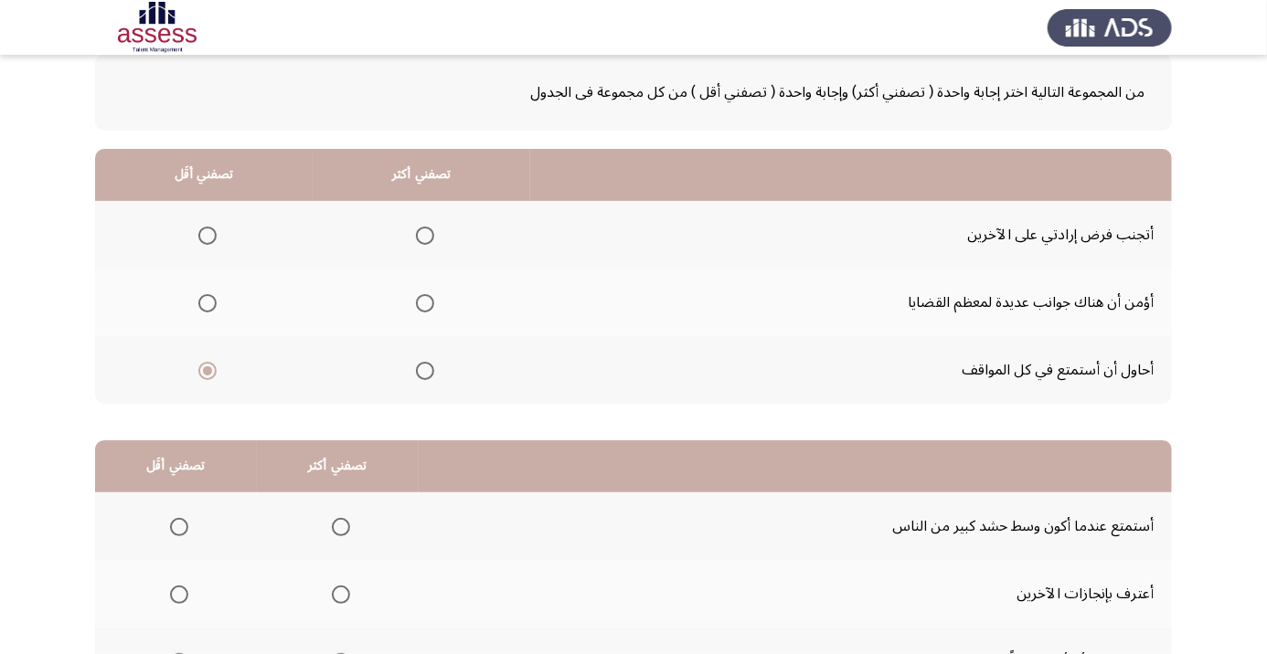
click at [424, 234] on input "Select an option" at bounding box center [425, 236] width 18 height 18
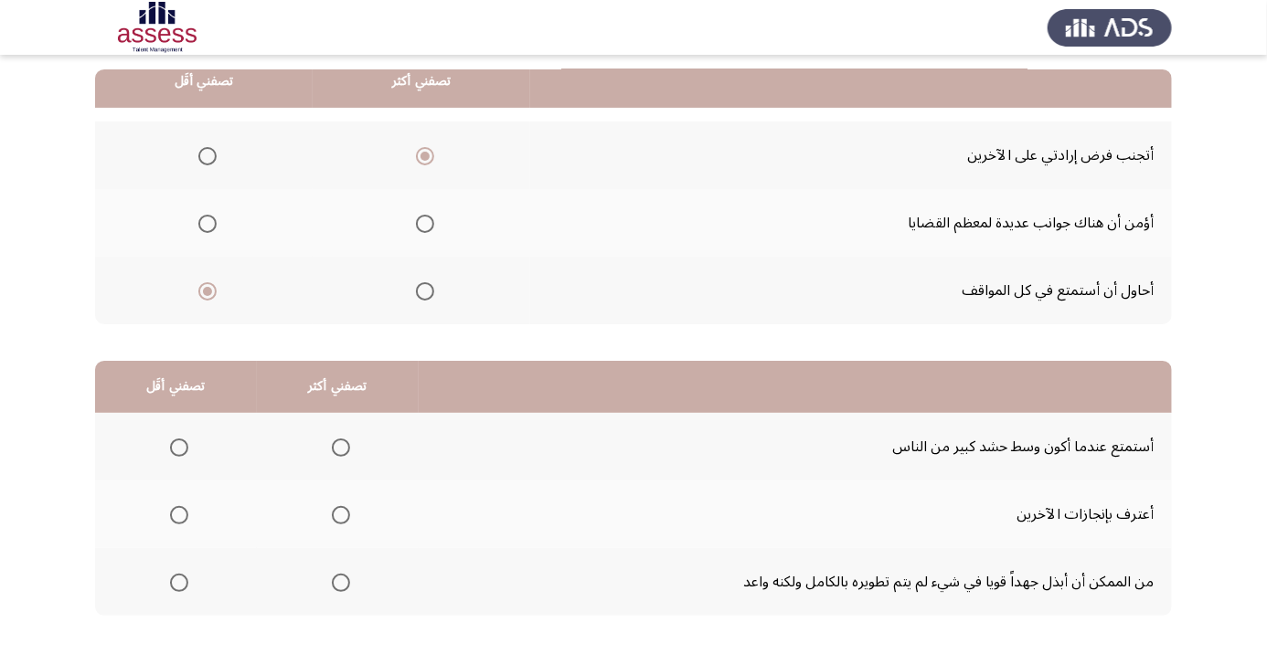
click at [340, 589] on span "Select an option" at bounding box center [341, 583] width 18 height 18
click at [340, 589] on input "Select an option" at bounding box center [341, 583] width 18 height 18
click at [175, 469] on th at bounding box center [176, 447] width 162 height 68
click at [179, 439] on span "Select an option" at bounding box center [179, 448] width 18 height 18
click at [179, 439] on input "Select an option" at bounding box center [179, 448] width 18 height 18
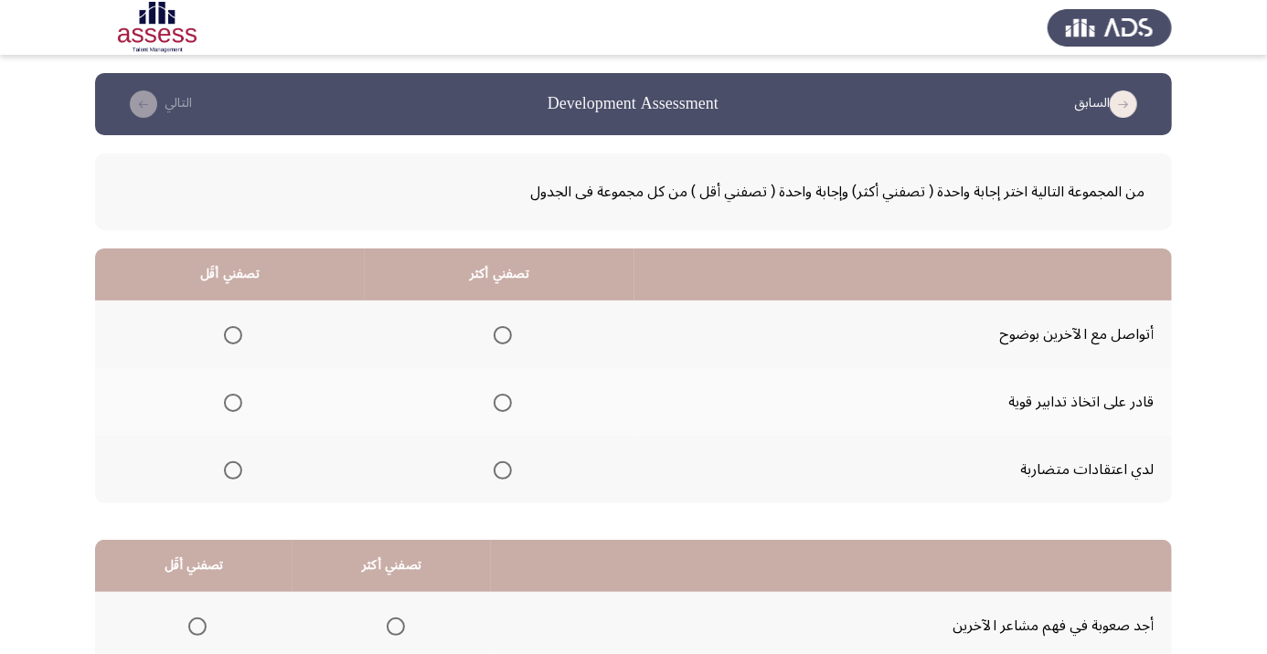
click at [233, 471] on span "Select an option" at bounding box center [233, 471] width 0 height 0
click at [234, 469] on input "Select an option" at bounding box center [233, 471] width 18 height 18
click at [510, 335] on span "Select an option" at bounding box center [503, 335] width 18 height 18
click at [510, 335] on input "Select an option" at bounding box center [503, 335] width 18 height 18
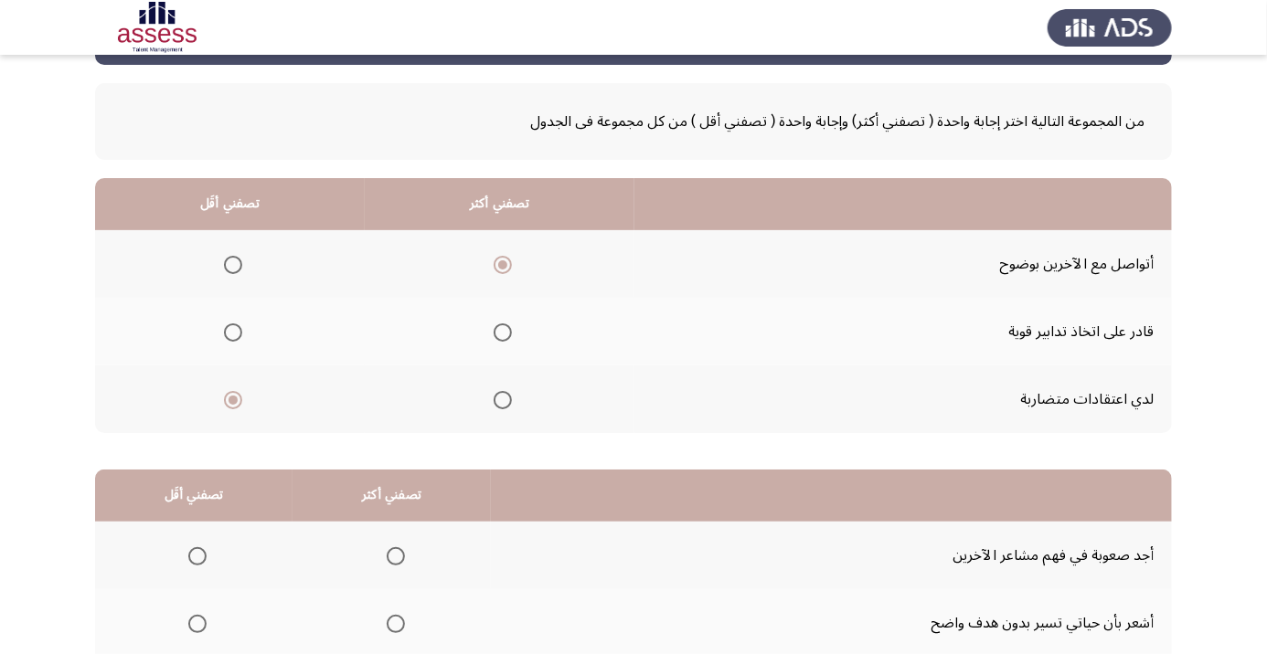
scroll to position [179, 0]
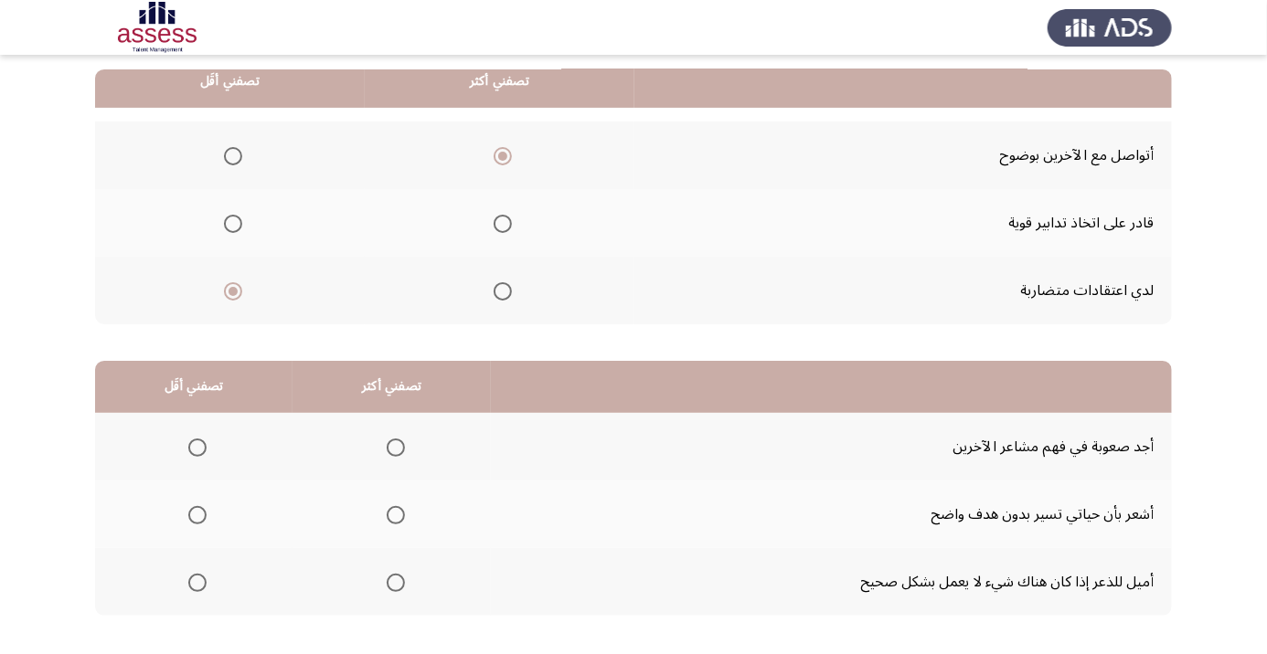
click at [189, 587] on span "Select an option" at bounding box center [197, 583] width 18 height 18
click at [189, 587] on input "Select an option" at bounding box center [197, 583] width 18 height 18
click at [197, 448] on span "Select an option" at bounding box center [197, 448] width 0 height 0
click at [197, 446] on input "Select an option" at bounding box center [197, 448] width 18 height 18
click at [400, 574] on span "Select an option" at bounding box center [396, 583] width 18 height 18
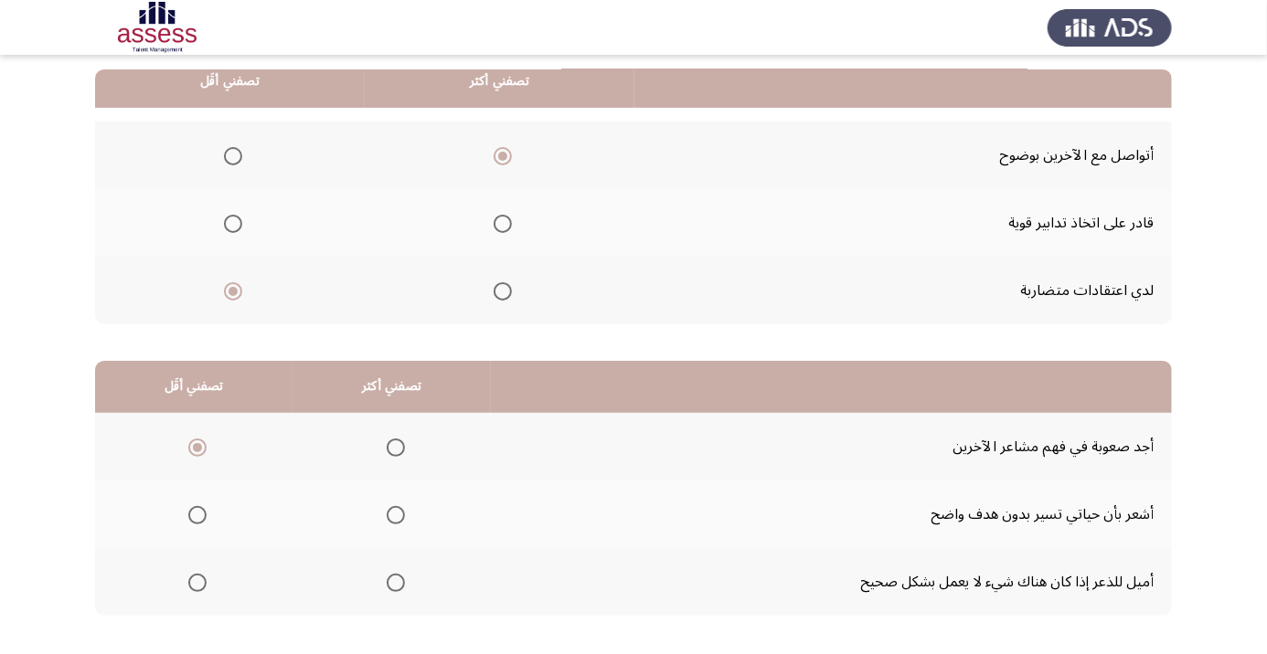
click at [400, 574] on input "Select an option" at bounding box center [396, 583] width 18 height 18
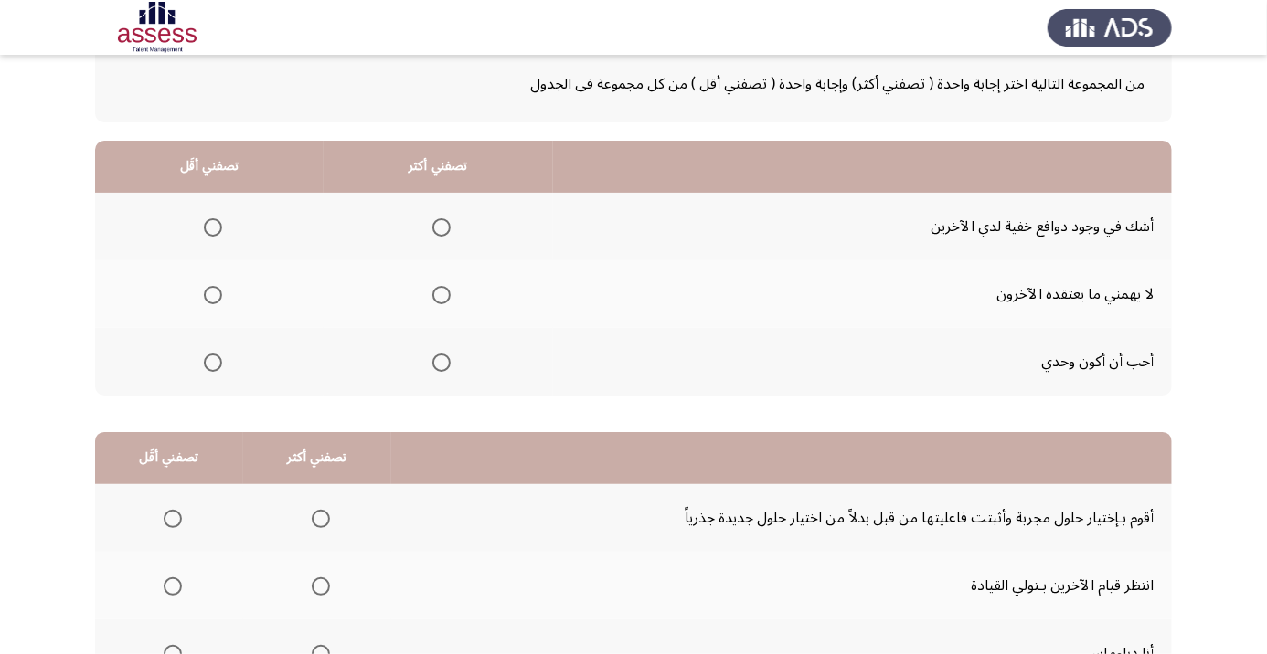
scroll to position [115, 0]
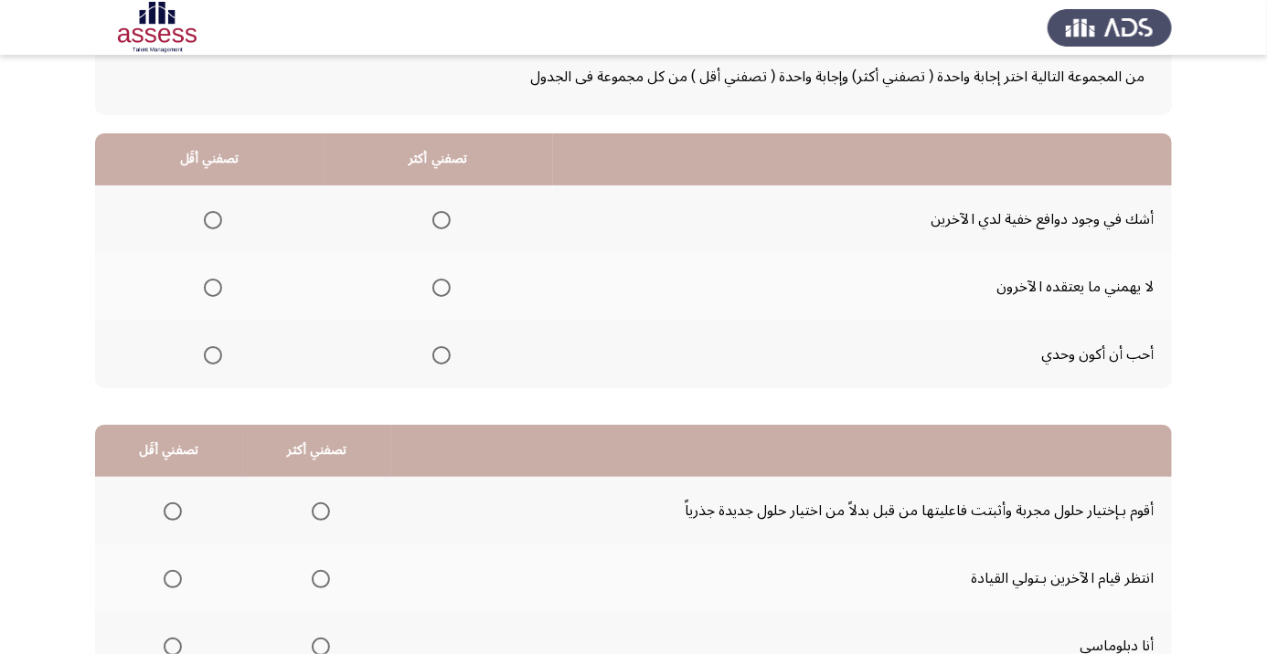
click at [443, 292] on span "Select an option" at bounding box center [441, 288] width 18 height 18
click at [443, 292] on input "Select an option" at bounding box center [441, 288] width 18 height 18
click at [221, 352] on span "Select an option" at bounding box center [213, 355] width 18 height 18
click at [221, 352] on input "Select an option" at bounding box center [213, 355] width 18 height 18
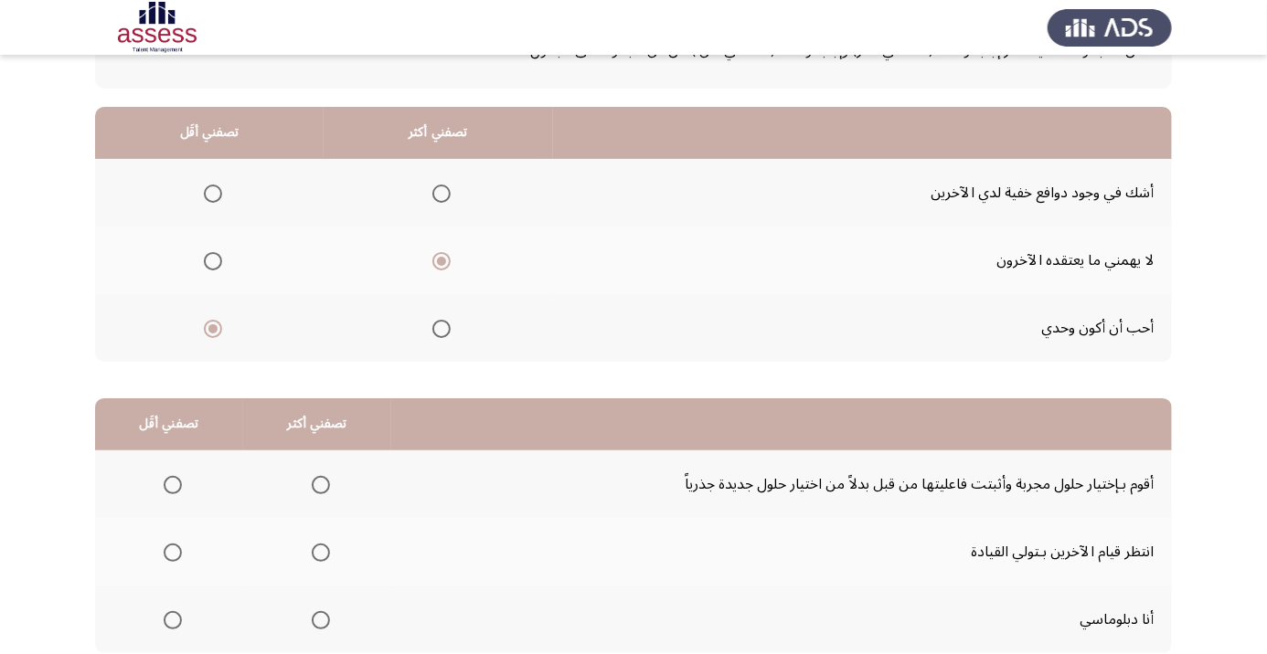
scroll to position [179, 0]
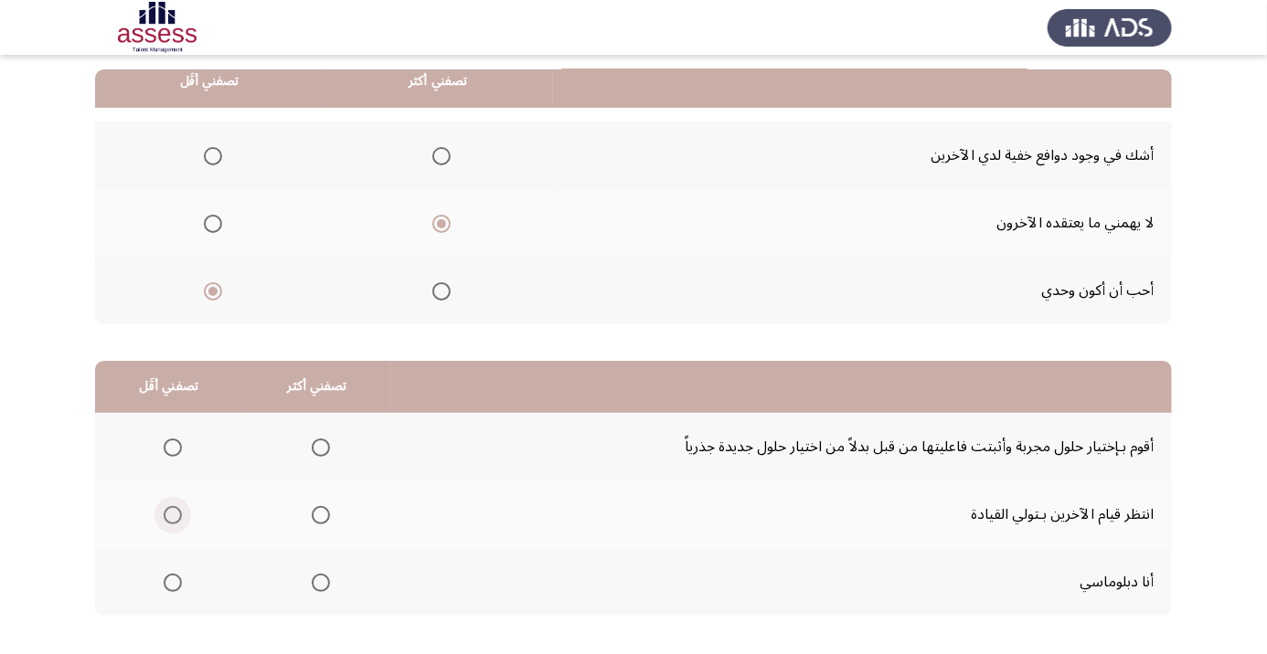
click at [177, 517] on span "Select an option" at bounding box center [173, 515] width 18 height 18
click at [177, 517] on input "Select an option" at bounding box center [173, 515] width 18 height 18
click at [320, 604] on th at bounding box center [317, 582] width 148 height 68
click at [324, 574] on span "Select an option" at bounding box center [321, 583] width 18 height 18
click at [324, 574] on input "Select an option" at bounding box center [321, 583] width 18 height 18
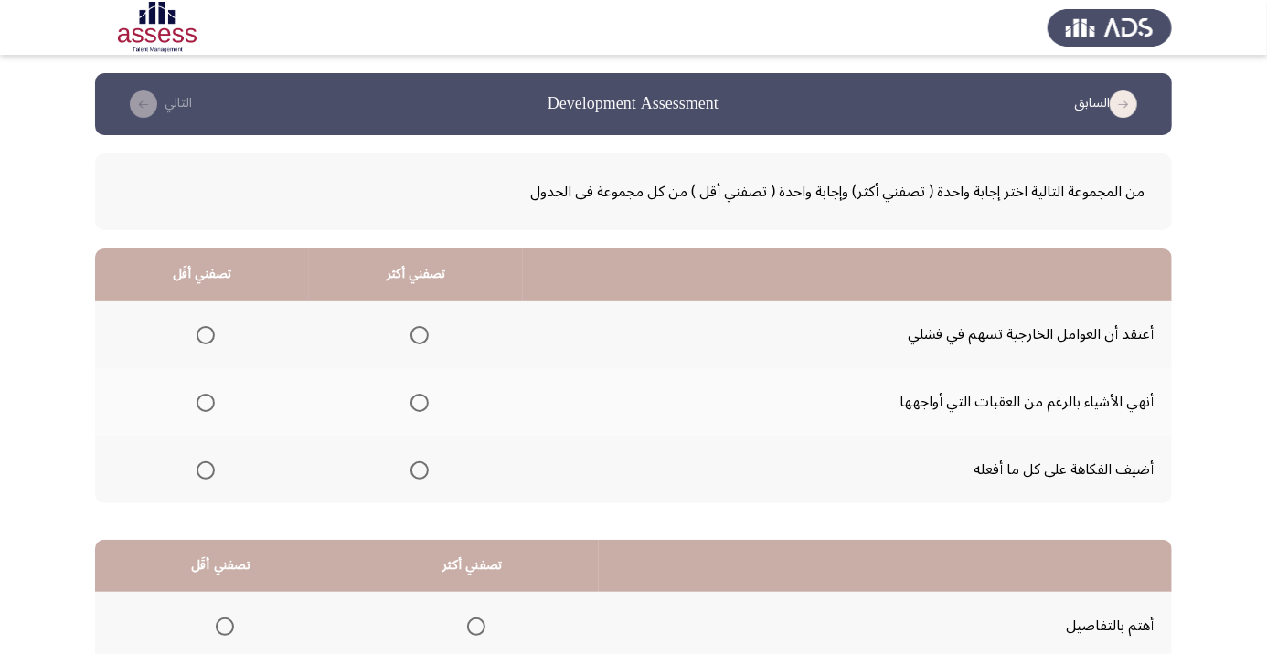
click at [415, 410] on span "Select an option" at bounding box center [419, 403] width 18 height 18
click at [415, 410] on input "Select an option" at bounding box center [419, 403] width 18 height 18
click at [175, 328] on th at bounding box center [202, 335] width 214 height 68
click at [206, 335] on span "Select an option" at bounding box center [206, 335] width 0 height 0
click at [206, 335] on input "Select an option" at bounding box center [206, 335] width 18 height 18
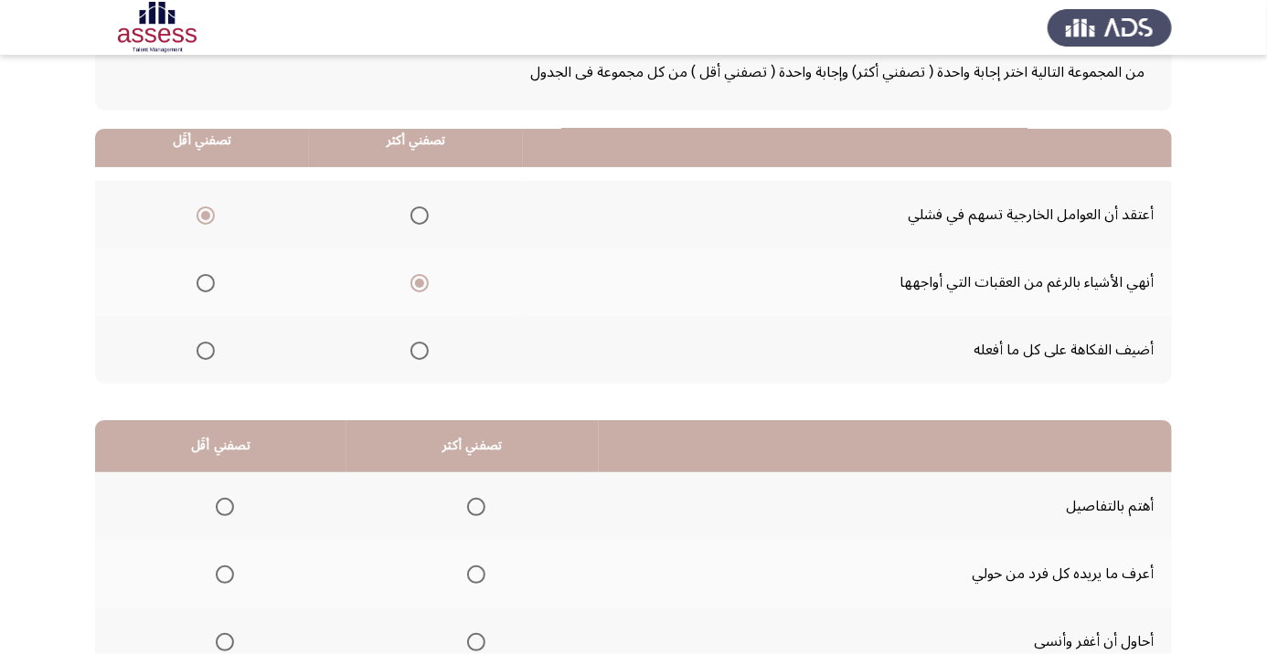
scroll to position [179, 0]
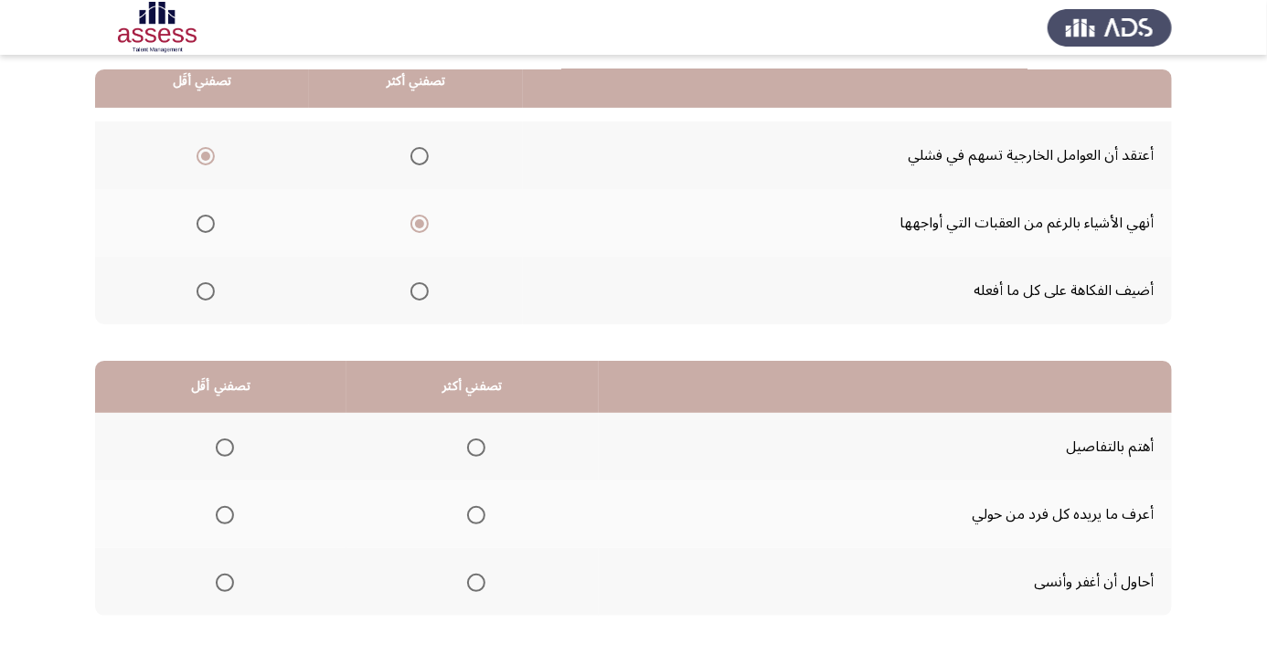
click at [476, 448] on span "Select an option" at bounding box center [476, 448] width 0 height 0
click at [479, 446] on input "Select an option" at bounding box center [476, 448] width 18 height 18
click at [225, 516] on span "Select an option" at bounding box center [225, 516] width 0 height 0
click at [225, 513] on input "Select an option" at bounding box center [225, 515] width 18 height 18
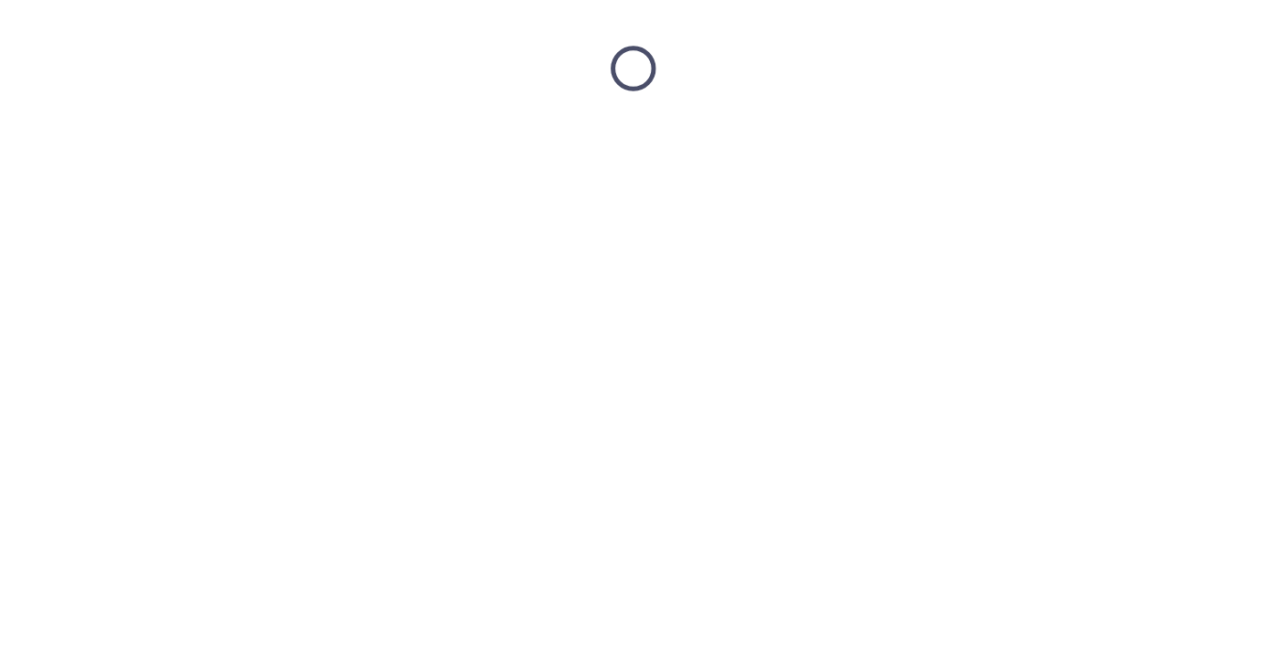
scroll to position [0, 0]
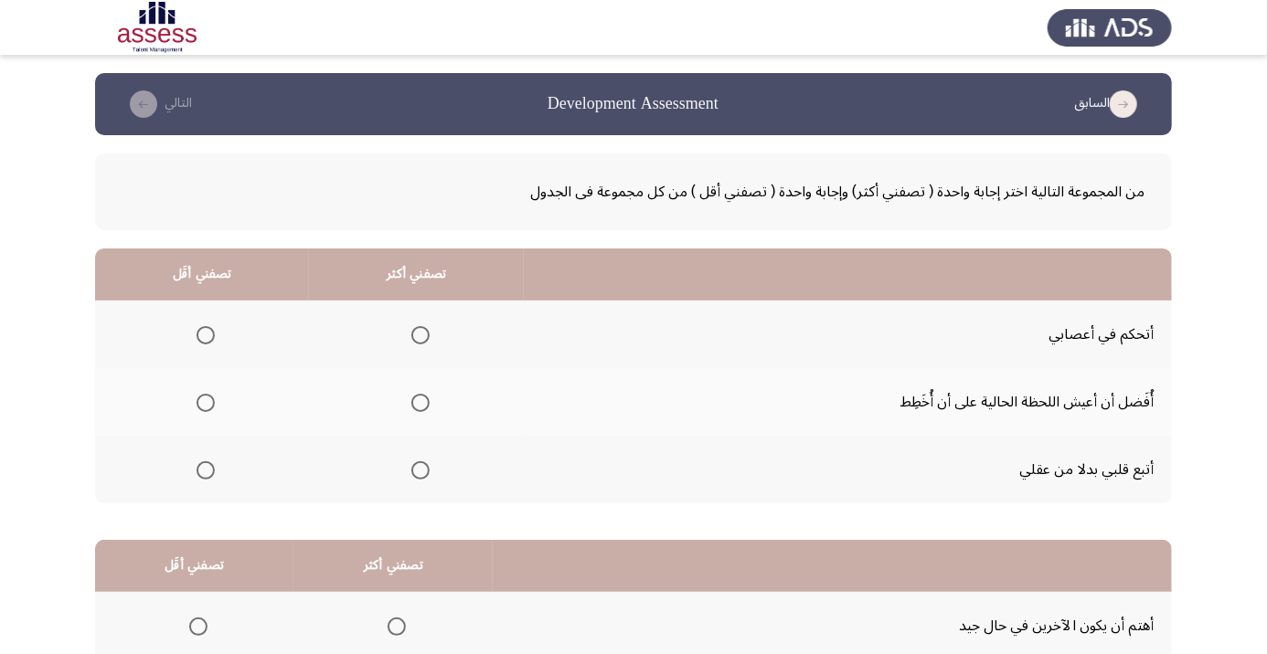
click at [439, 328] on th at bounding box center [416, 335] width 215 height 68
click at [420, 335] on span "Select an option" at bounding box center [420, 335] width 0 height 0
click at [418, 335] on input "Select an option" at bounding box center [420, 335] width 18 height 18
click at [206, 403] on span "Select an option" at bounding box center [206, 403] width 0 height 0
click at [205, 402] on input "Select an option" at bounding box center [206, 403] width 18 height 18
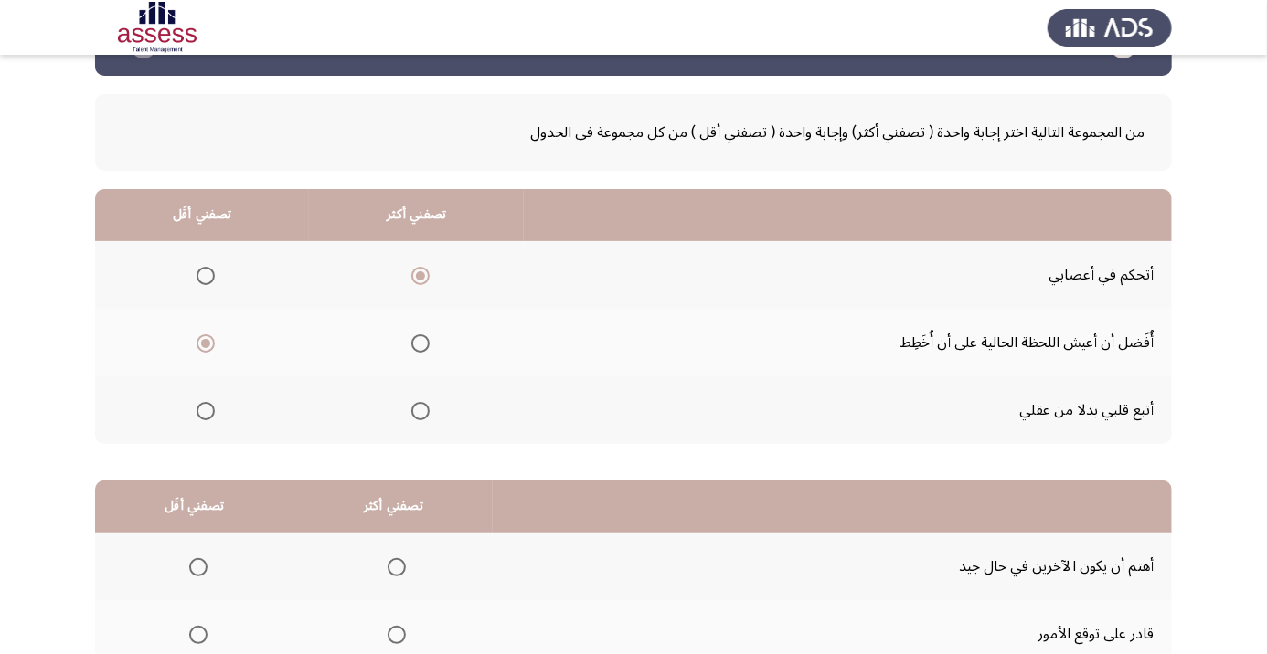
scroll to position [179, 0]
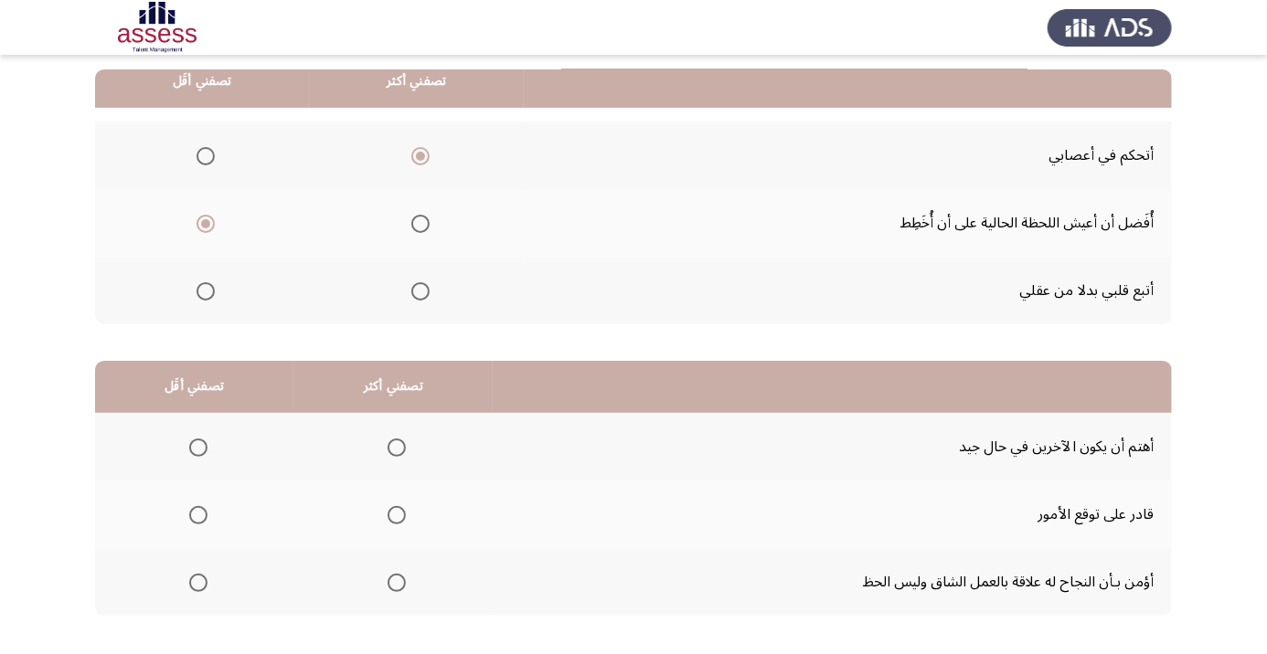
click at [392, 586] on span "Select an option" at bounding box center [397, 583] width 18 height 18
click at [392, 586] on input "Select an option" at bounding box center [397, 583] width 18 height 18
click at [189, 516] on span "Select an option" at bounding box center [198, 515] width 18 height 18
click at [189, 516] on input "Select an option" at bounding box center [198, 515] width 18 height 18
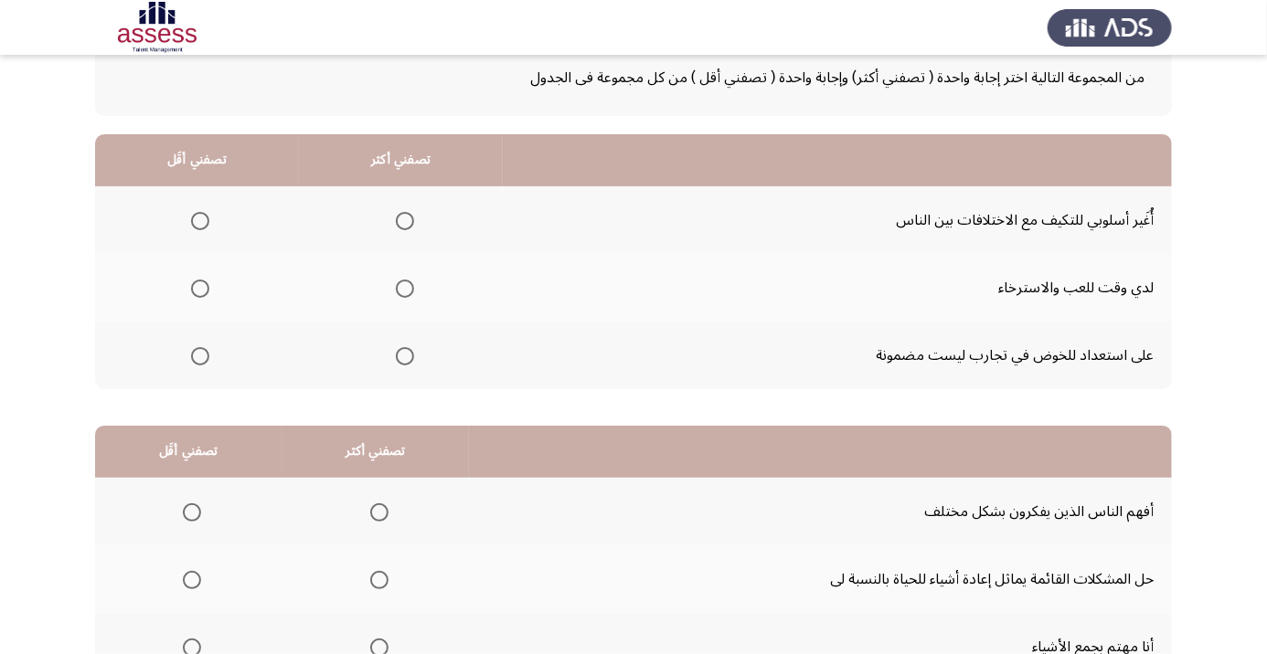
scroll to position [121, 0]
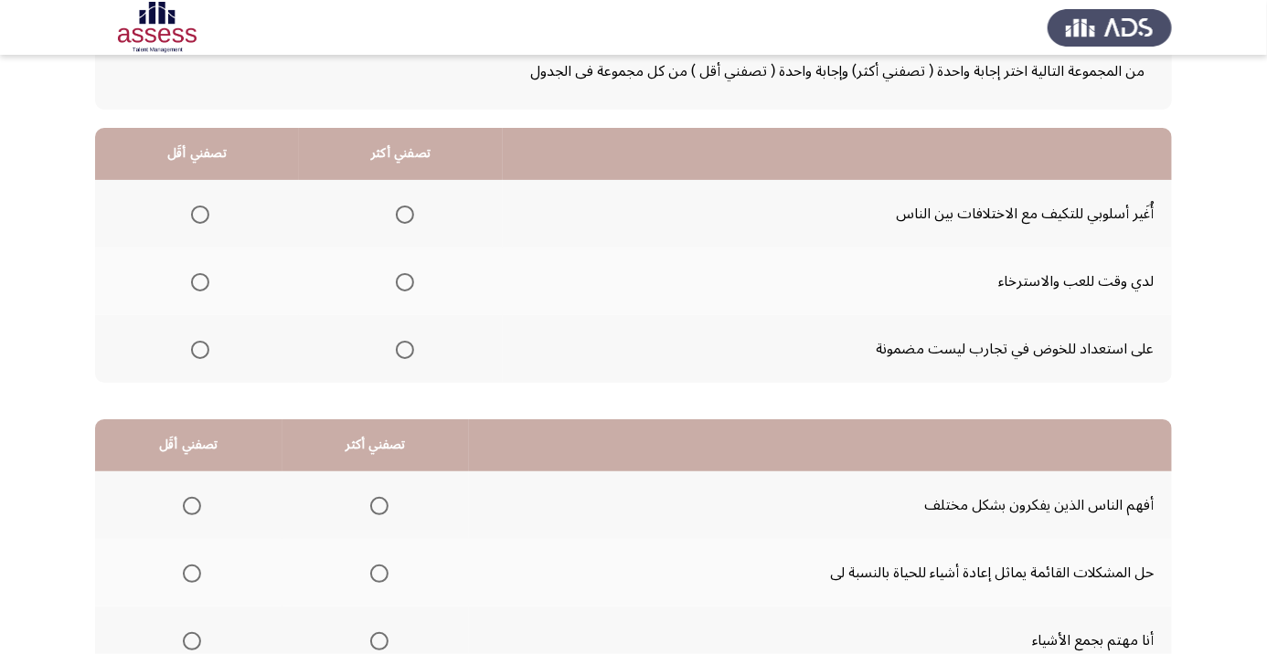
click at [412, 351] on span "Select an option" at bounding box center [405, 350] width 18 height 18
click at [412, 351] on input "Select an option" at bounding box center [405, 350] width 18 height 18
click at [163, 210] on th at bounding box center [197, 214] width 204 height 68
click at [200, 215] on span "Select an option" at bounding box center [200, 215] width 0 height 0
click at [200, 213] on input "Select an option" at bounding box center [200, 215] width 18 height 18
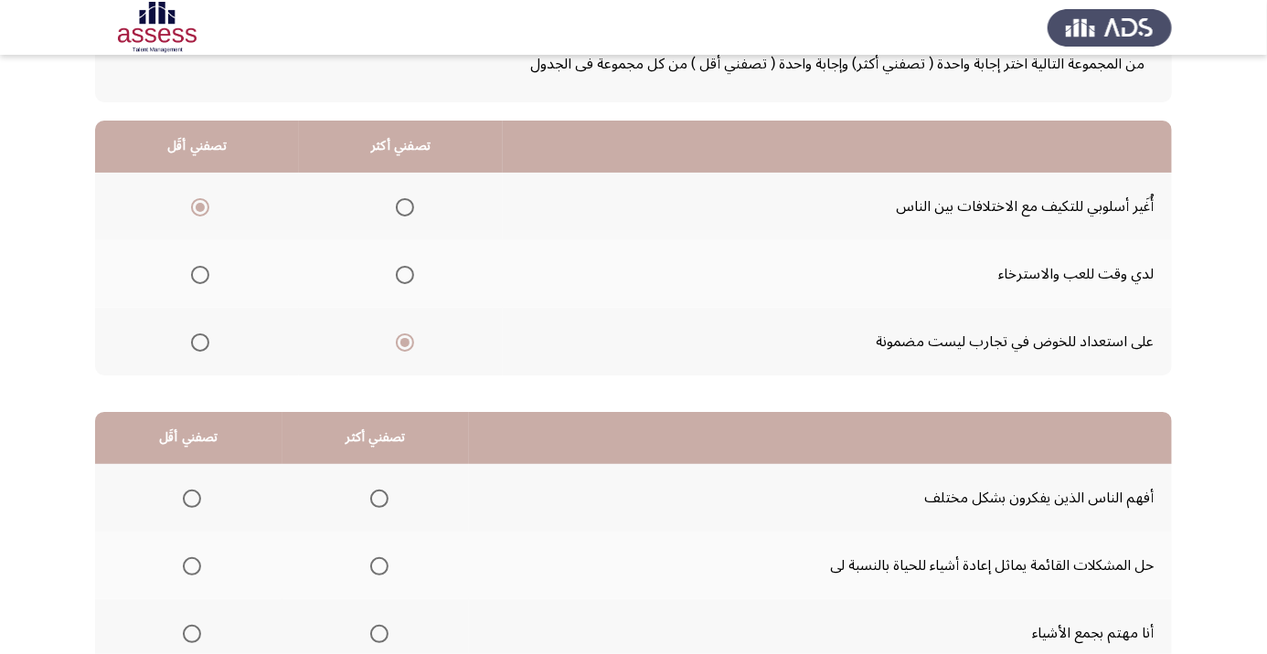
scroll to position [179, 0]
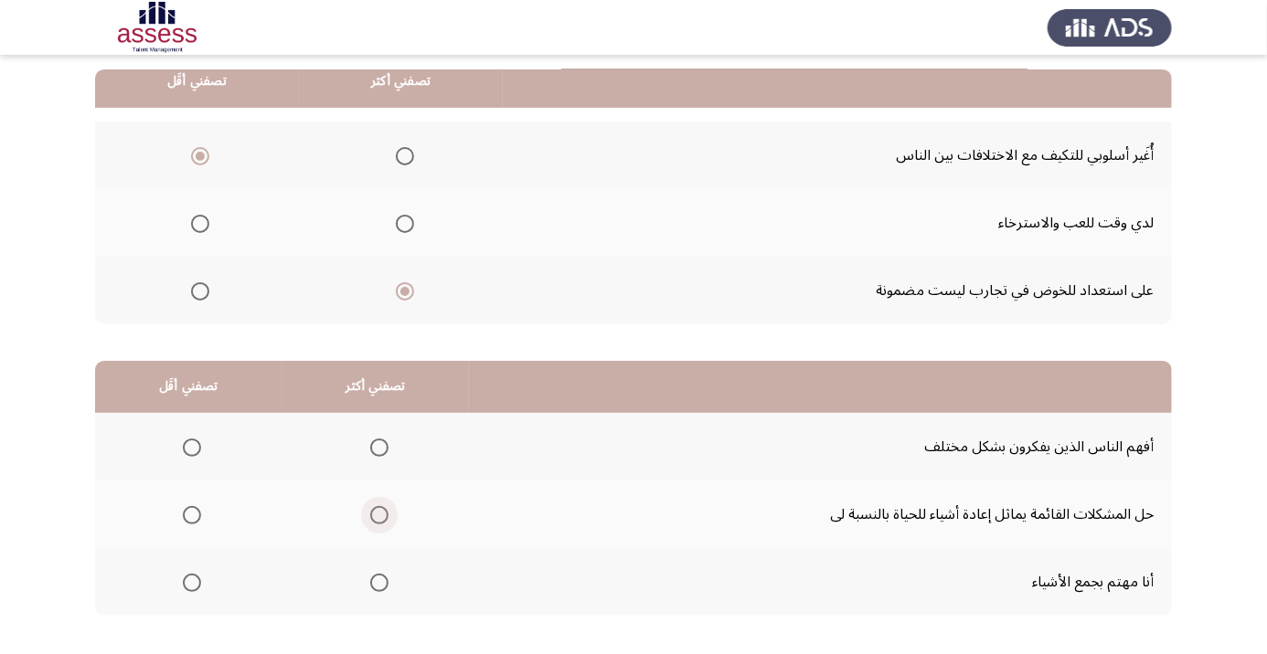
click at [383, 512] on span "Select an option" at bounding box center [379, 515] width 18 height 18
click at [383, 512] on input "Select an option" at bounding box center [379, 515] width 18 height 18
click at [193, 454] on span "Select an option" at bounding box center [192, 448] width 18 height 18
click at [193, 454] on input "Select an option" at bounding box center [192, 448] width 18 height 18
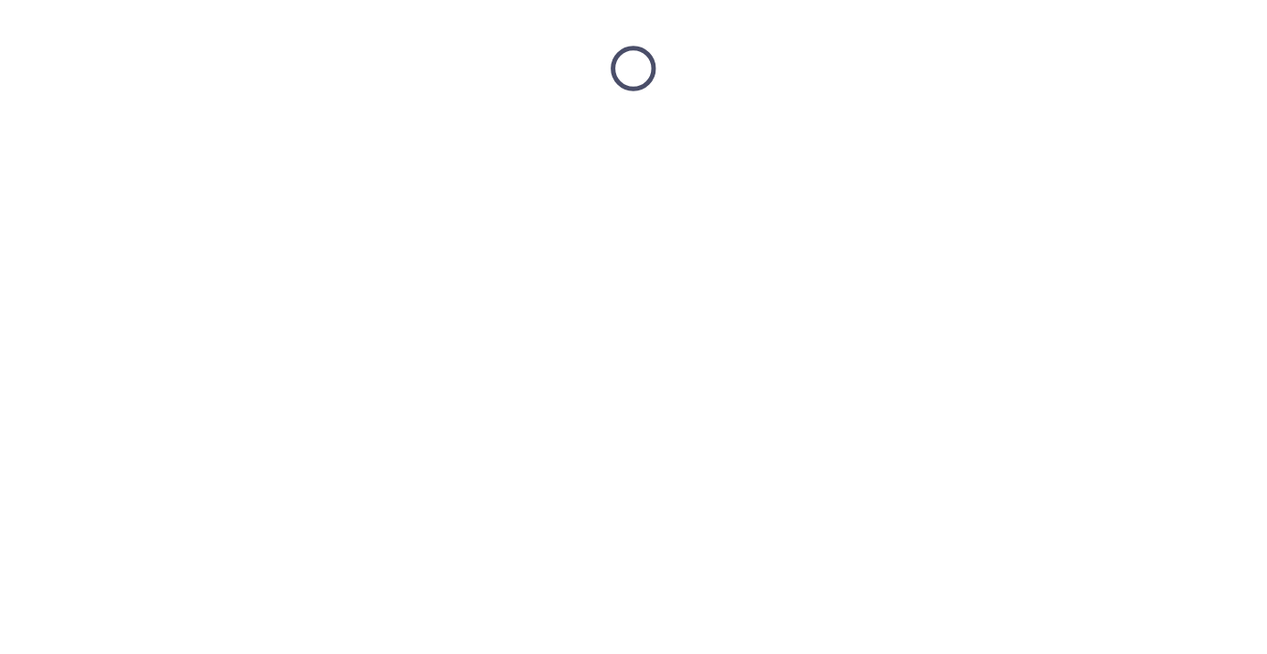
scroll to position [0, 0]
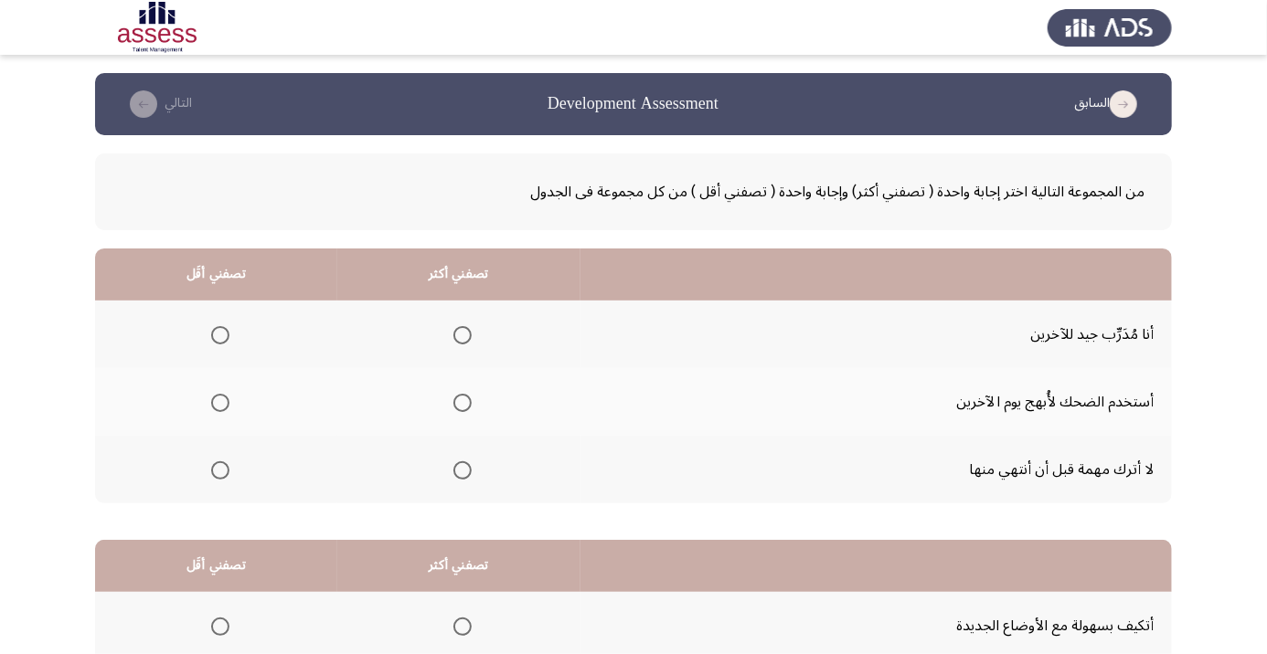
click at [462, 471] on span "Select an option" at bounding box center [462, 471] width 0 height 0
click at [464, 469] on input "Select an option" at bounding box center [462, 471] width 18 height 18
click at [215, 405] on span "Select an option" at bounding box center [220, 403] width 18 height 18
click at [215, 405] on input "Select an option" at bounding box center [220, 403] width 18 height 18
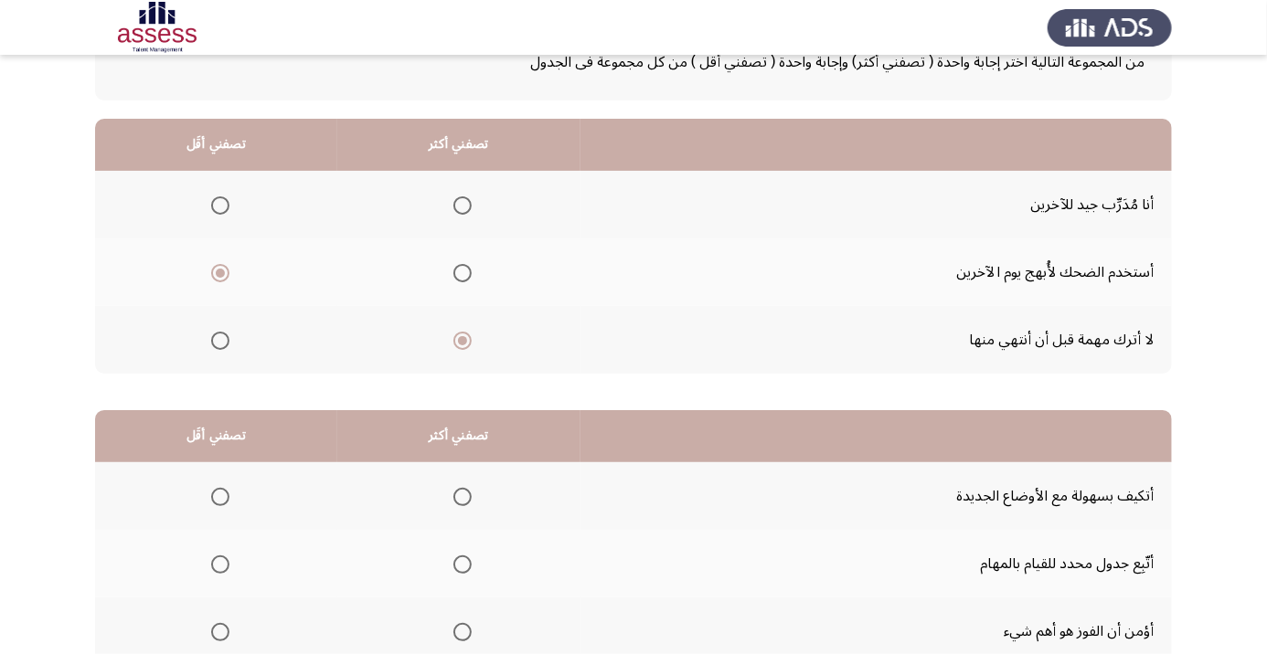
scroll to position [179, 0]
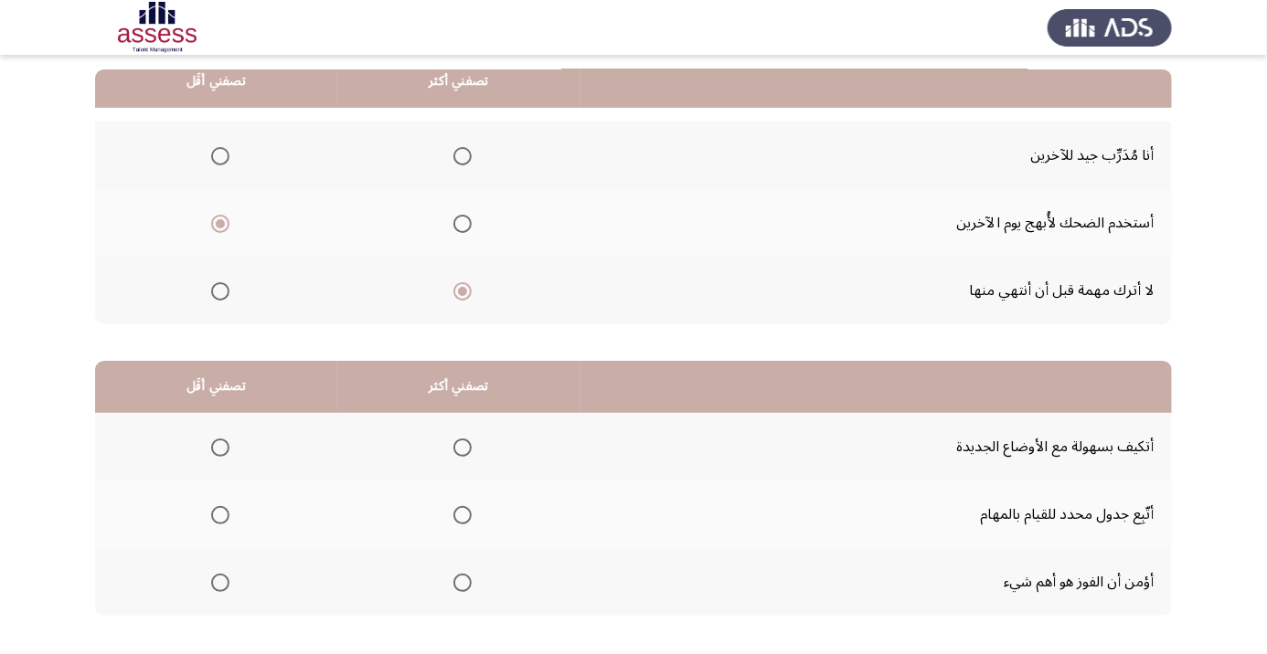
click at [217, 603] on th at bounding box center [216, 582] width 242 height 68
click at [213, 574] on span "Select an option" at bounding box center [220, 583] width 18 height 18
click at [213, 574] on input "Select an option" at bounding box center [220, 583] width 18 height 18
click at [484, 501] on th at bounding box center [458, 515] width 243 height 68
click at [462, 518] on span "Select an option" at bounding box center [462, 515] width 18 height 18
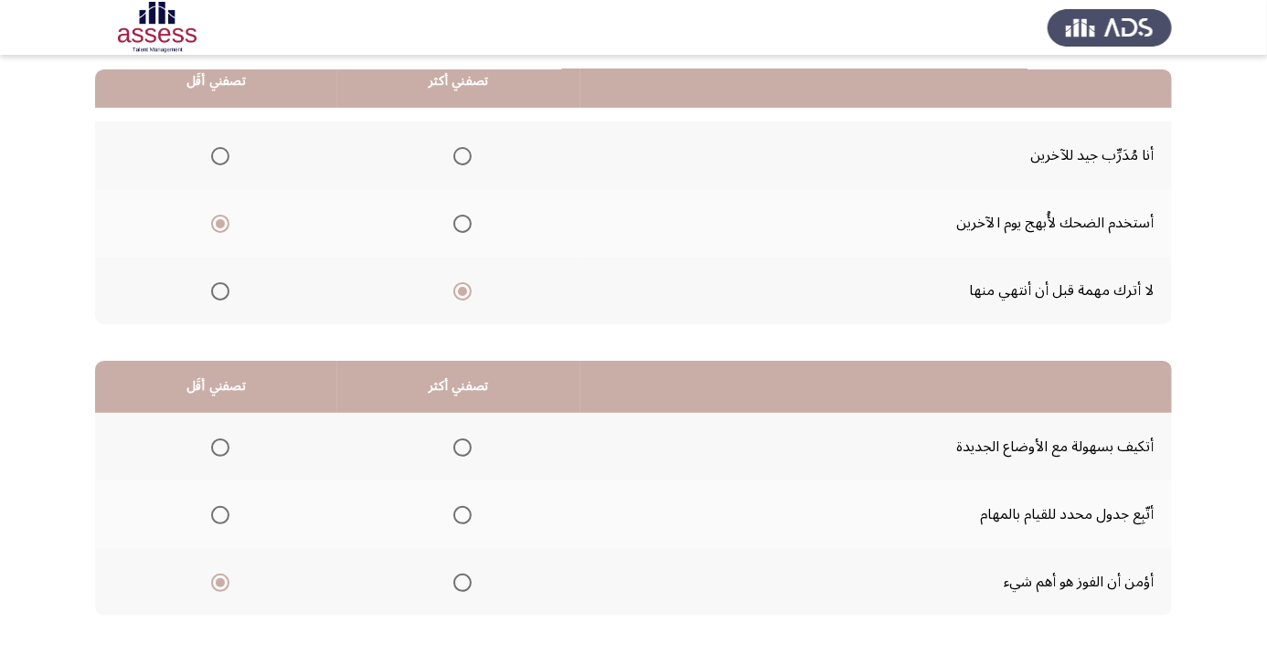
click at [462, 518] on input "Select an option" at bounding box center [462, 515] width 18 height 18
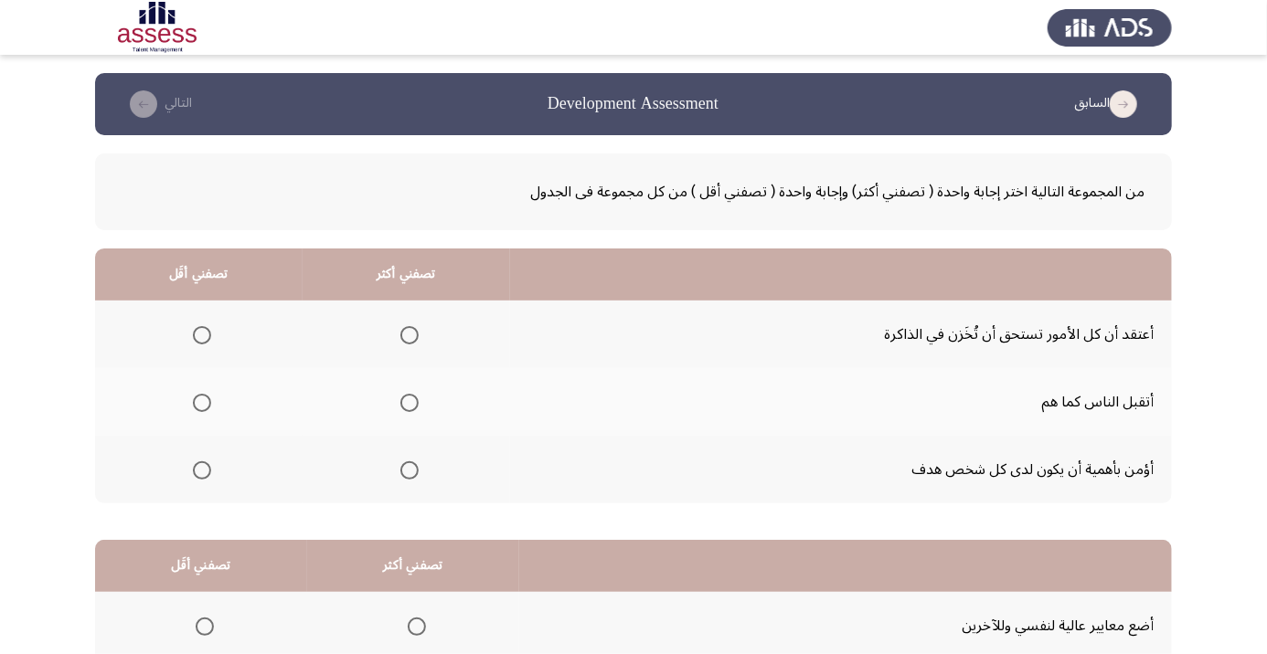
click at [410, 498] on th at bounding box center [406, 470] width 207 height 68
click at [419, 472] on span "Select an option" at bounding box center [409, 471] width 18 height 18
click at [419, 472] on input "Select an option" at bounding box center [409, 471] width 18 height 18
click at [211, 332] on span "Select an option" at bounding box center [202, 335] width 18 height 18
click at [211, 332] on input "Select an option" at bounding box center [202, 335] width 18 height 18
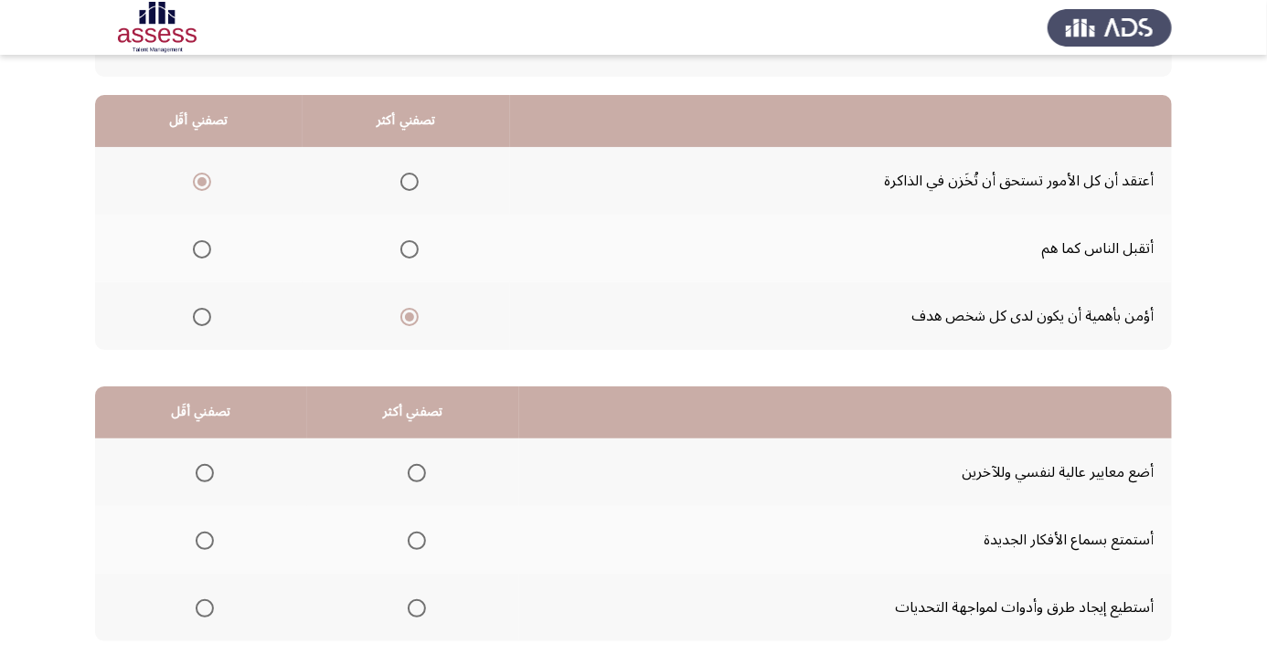
scroll to position [179, 0]
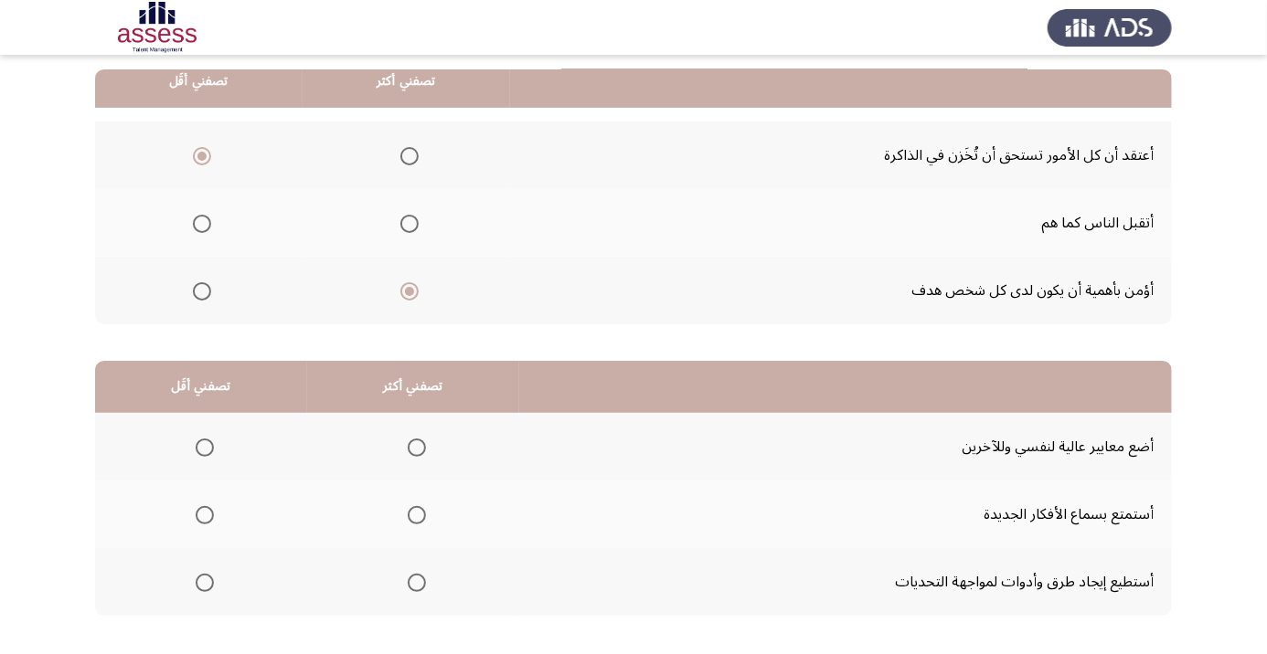
click at [410, 584] on span "Select an option" at bounding box center [417, 583] width 18 height 18
click at [410, 584] on input "Select an option" at bounding box center [417, 583] width 18 height 18
click at [211, 441] on span "Select an option" at bounding box center [205, 448] width 18 height 18
click at [211, 441] on input "Select an option" at bounding box center [205, 448] width 18 height 18
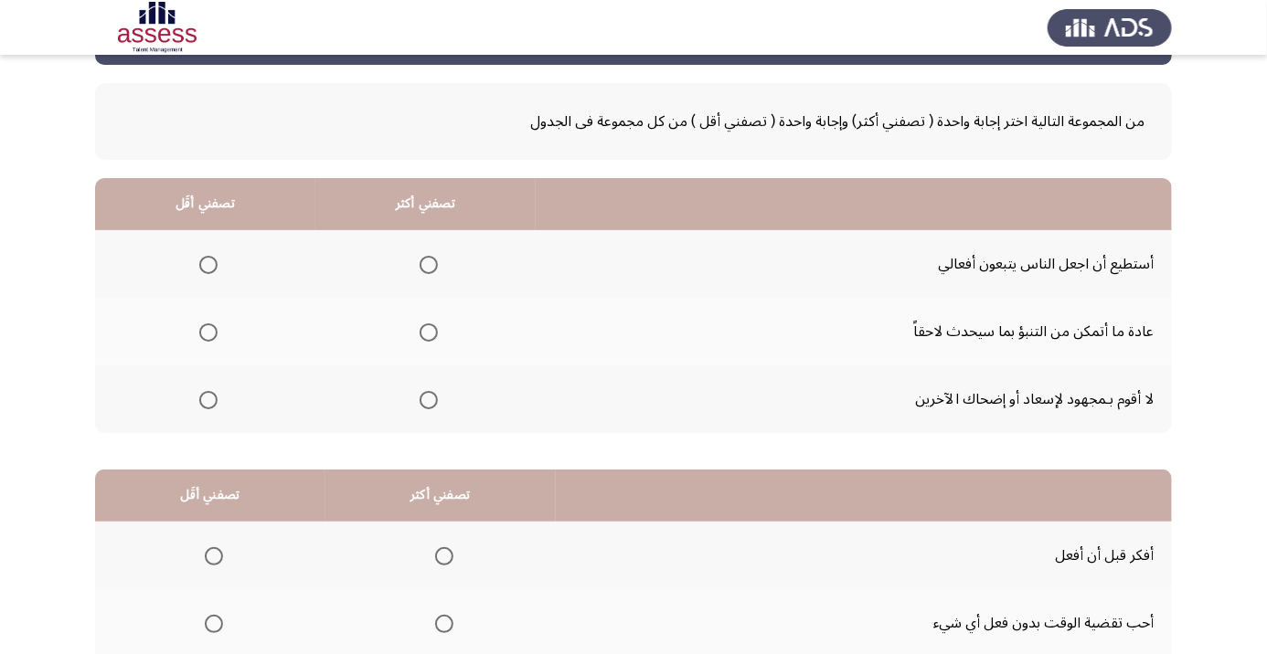
scroll to position [55, 0]
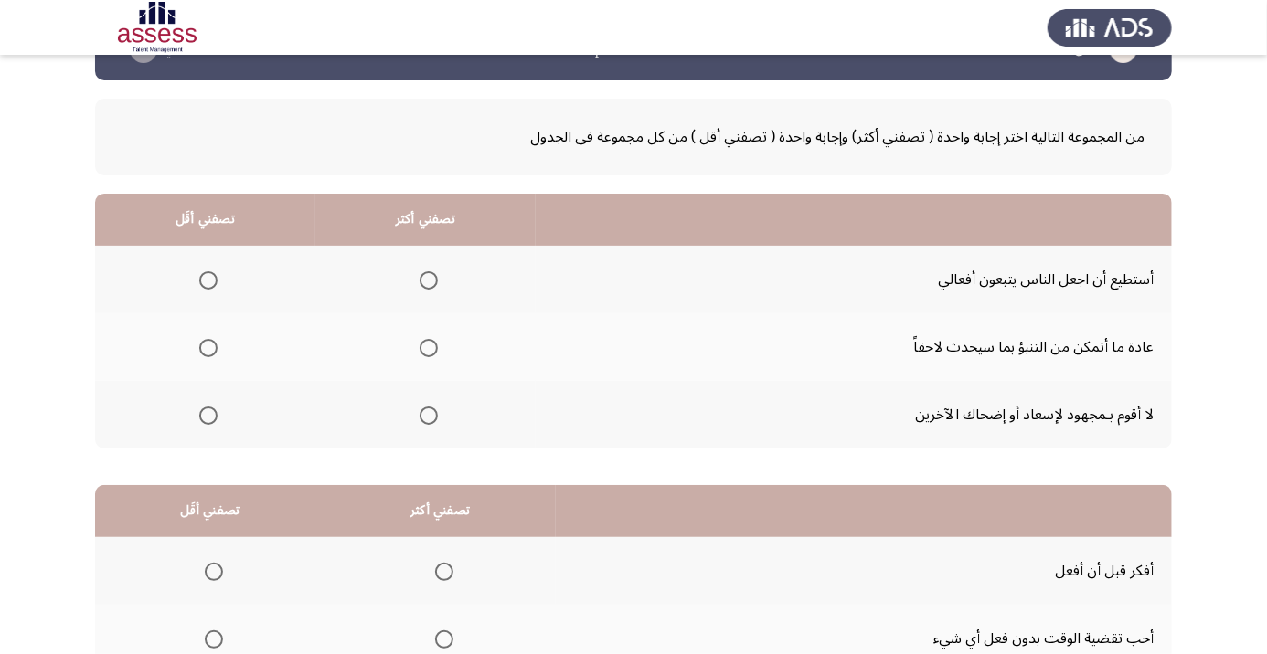
click at [448, 279] on th at bounding box center [425, 280] width 220 height 68
click at [208, 414] on span "Select an option" at bounding box center [208, 416] width 18 height 18
click at [208, 414] on input "Select an option" at bounding box center [208, 416] width 18 height 18
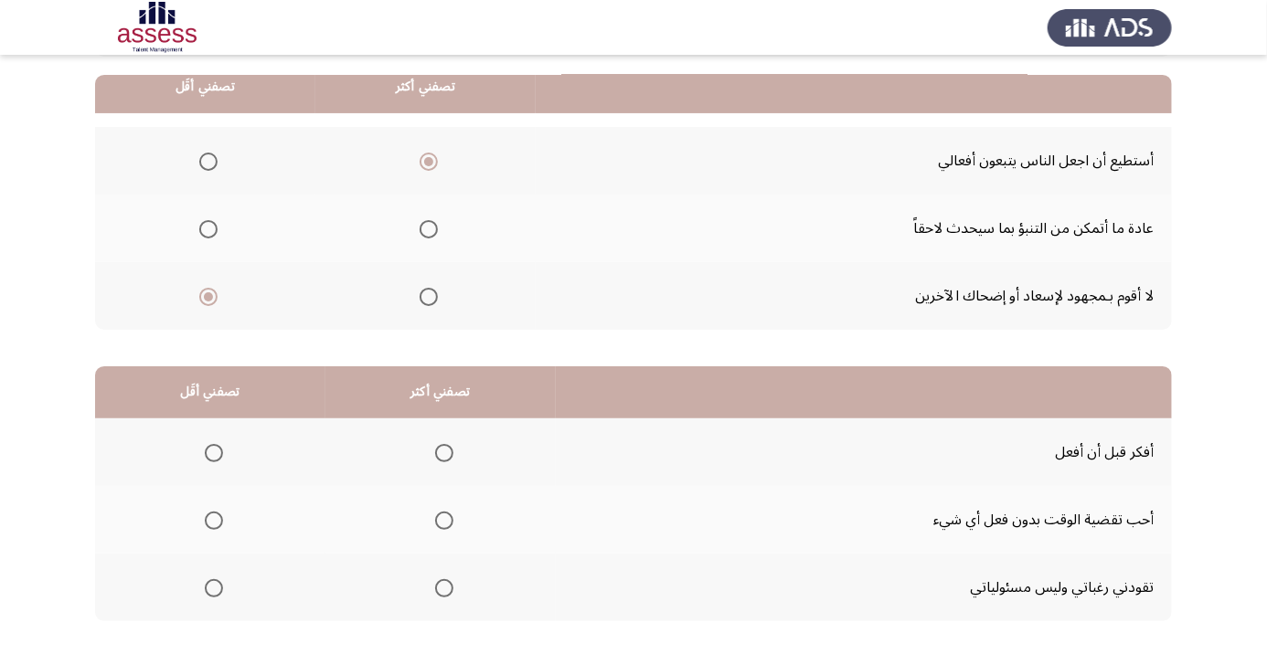
scroll to position [179, 0]
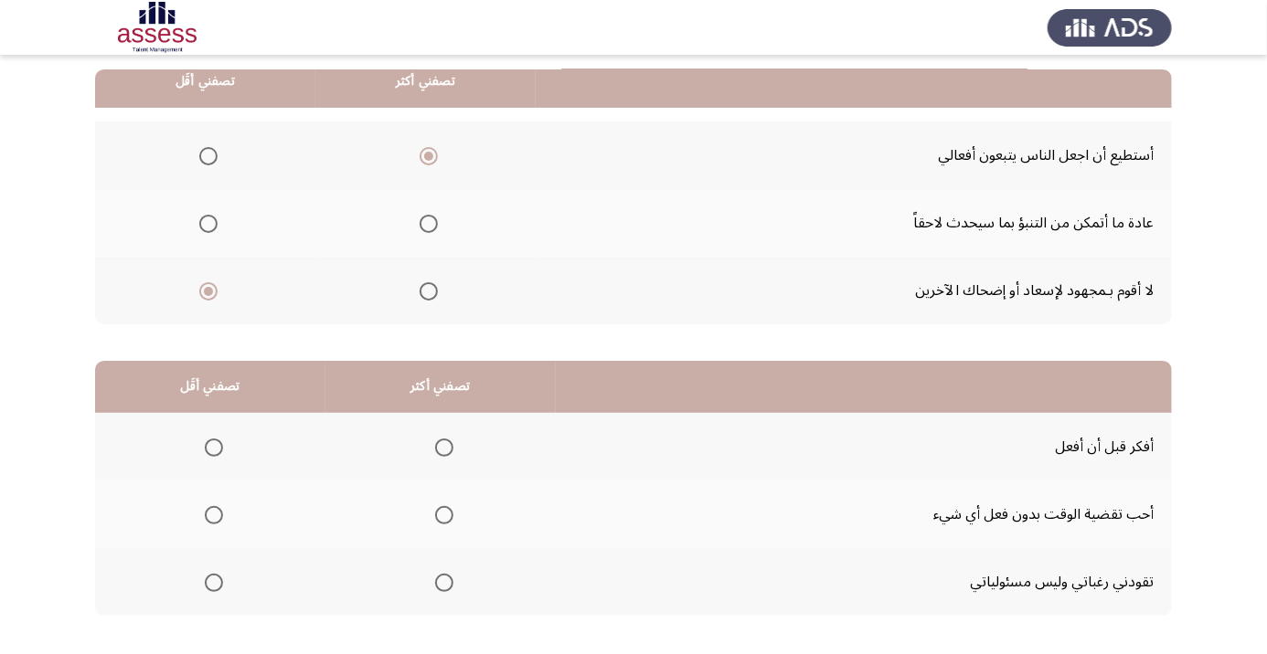
click at [464, 446] on th at bounding box center [440, 447] width 230 height 68
click at [444, 448] on span "Select an option" at bounding box center [444, 448] width 0 height 0
click at [442, 446] on input "Select an option" at bounding box center [444, 448] width 18 height 18
click at [212, 513] on span "Select an option" at bounding box center [214, 515] width 18 height 18
click at [212, 513] on input "Select an option" at bounding box center [214, 515] width 18 height 18
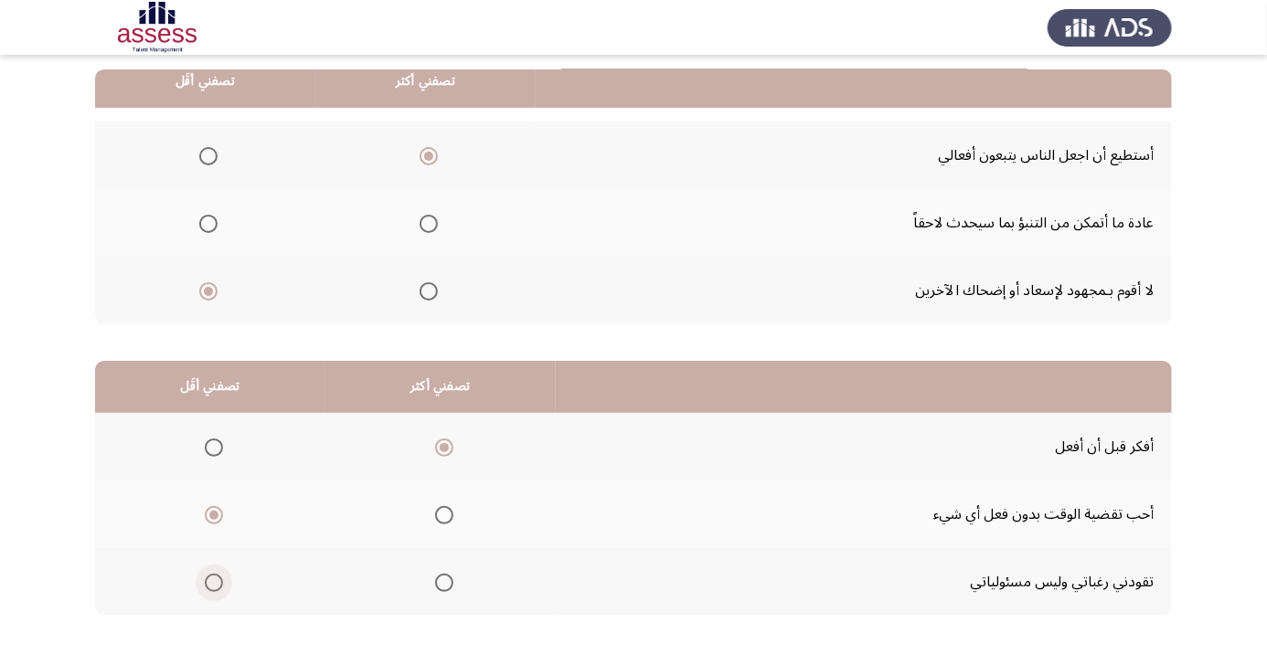
click at [212, 580] on span "Select an option" at bounding box center [214, 583] width 18 height 18
click at [212, 580] on input "Select an option" at bounding box center [214, 583] width 18 height 18
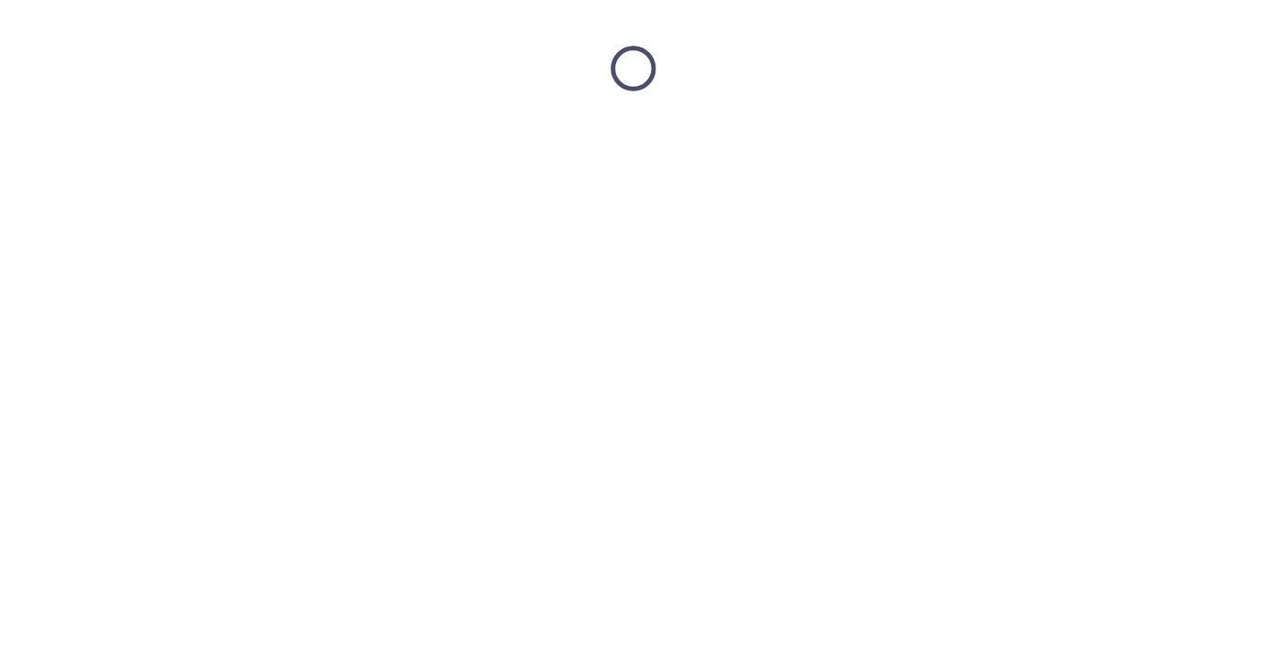
scroll to position [0, 0]
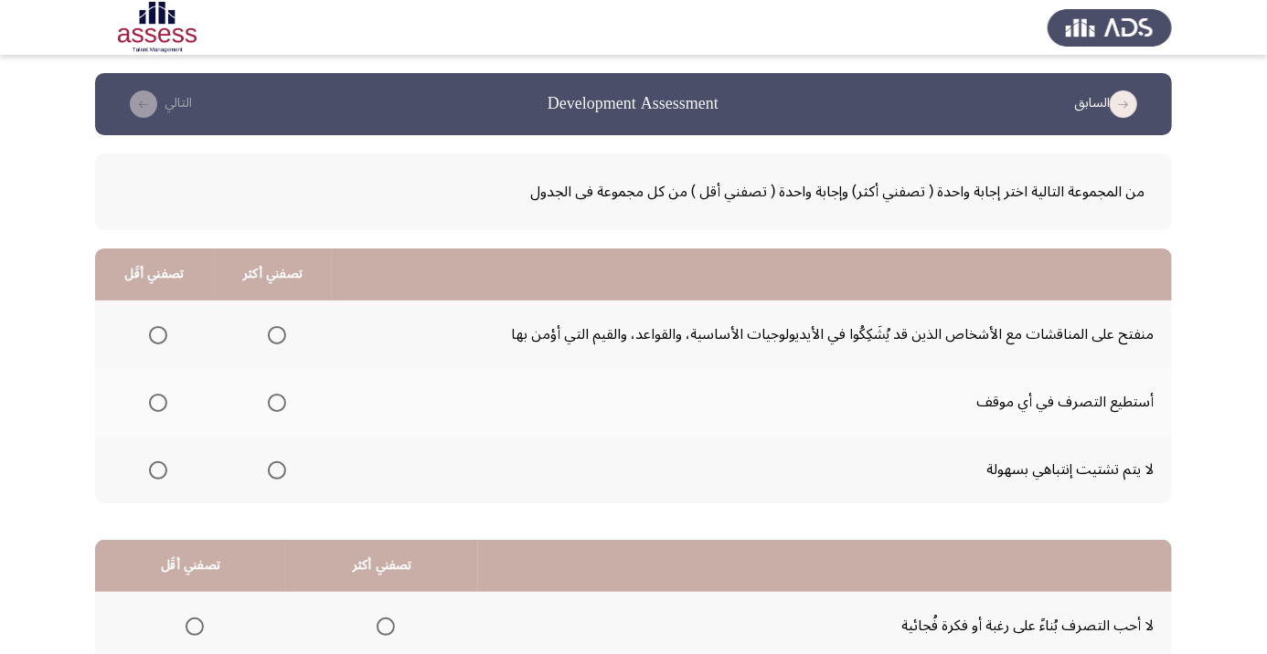
click at [294, 399] on th at bounding box center [273, 402] width 119 height 68
click at [277, 408] on span "Select an option" at bounding box center [277, 403] width 18 height 18
click at [277, 408] on input "Select an option" at bounding box center [277, 403] width 18 height 18
click at [158, 471] on span "Select an option" at bounding box center [158, 471] width 0 height 0
click at [157, 469] on input "Select an option" at bounding box center [158, 471] width 18 height 18
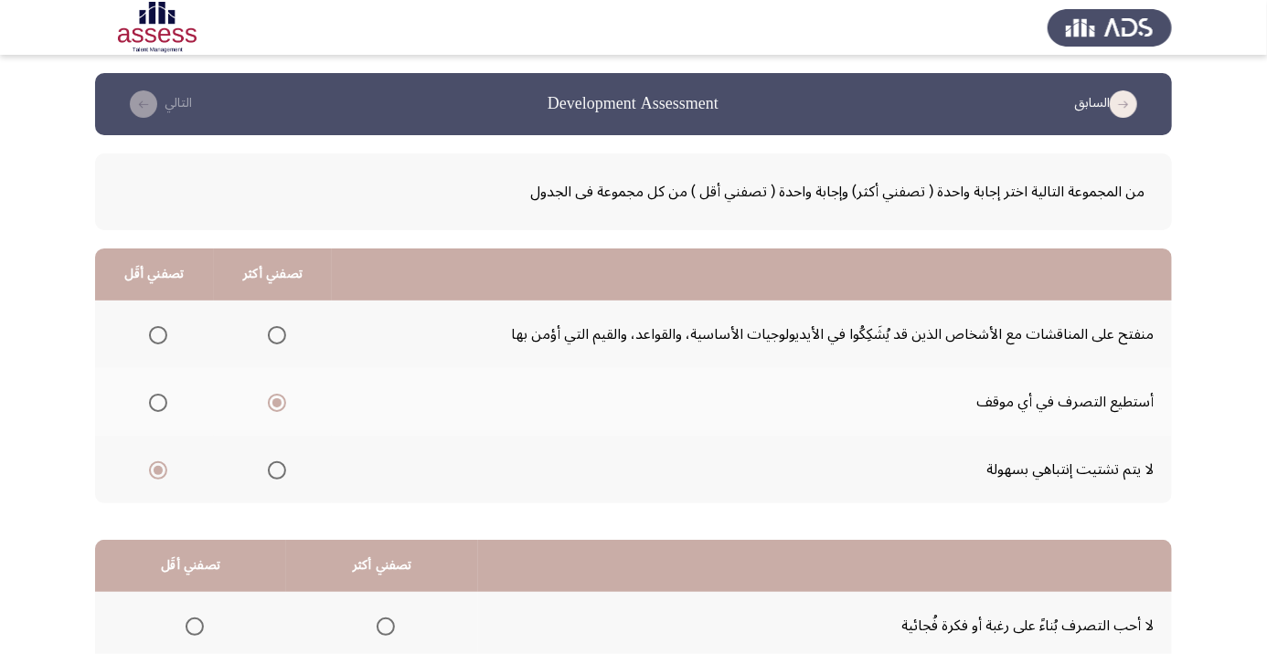
scroll to position [179, 0]
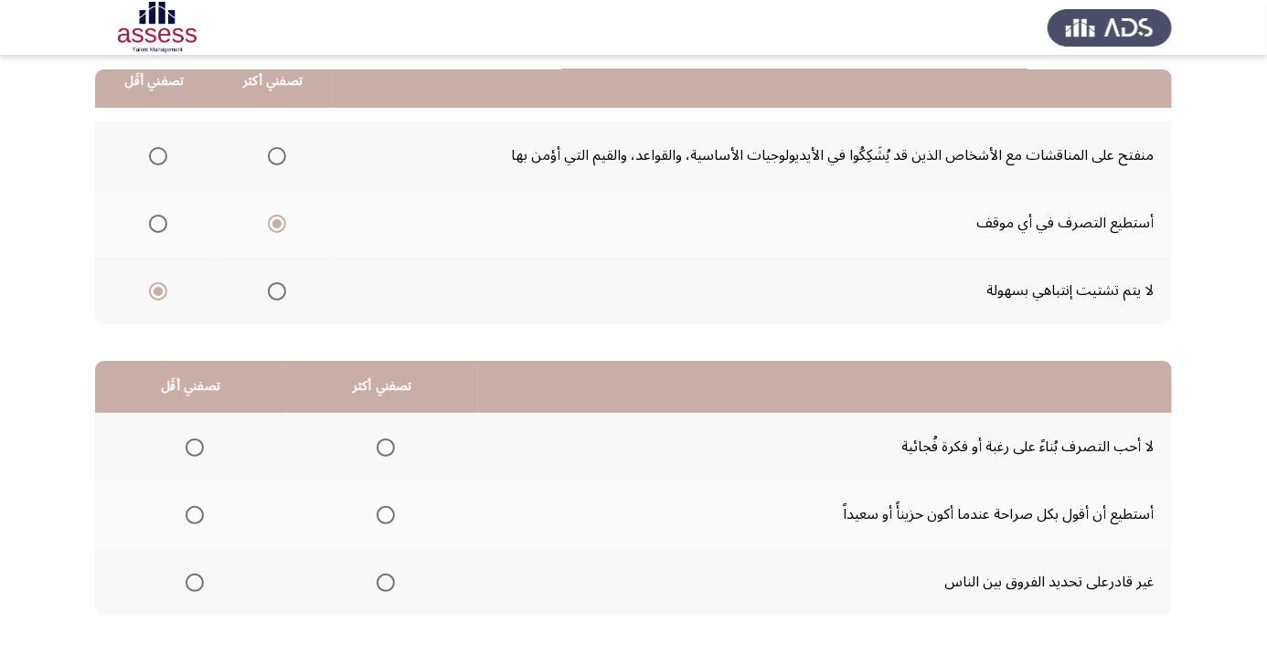
click at [195, 448] on span "Select an option" at bounding box center [195, 448] width 0 height 0
click at [194, 446] on input "Select an option" at bounding box center [195, 448] width 18 height 18
click at [385, 521] on span "Select an option" at bounding box center [386, 515] width 18 height 18
click at [385, 521] on input "Select an option" at bounding box center [386, 515] width 18 height 18
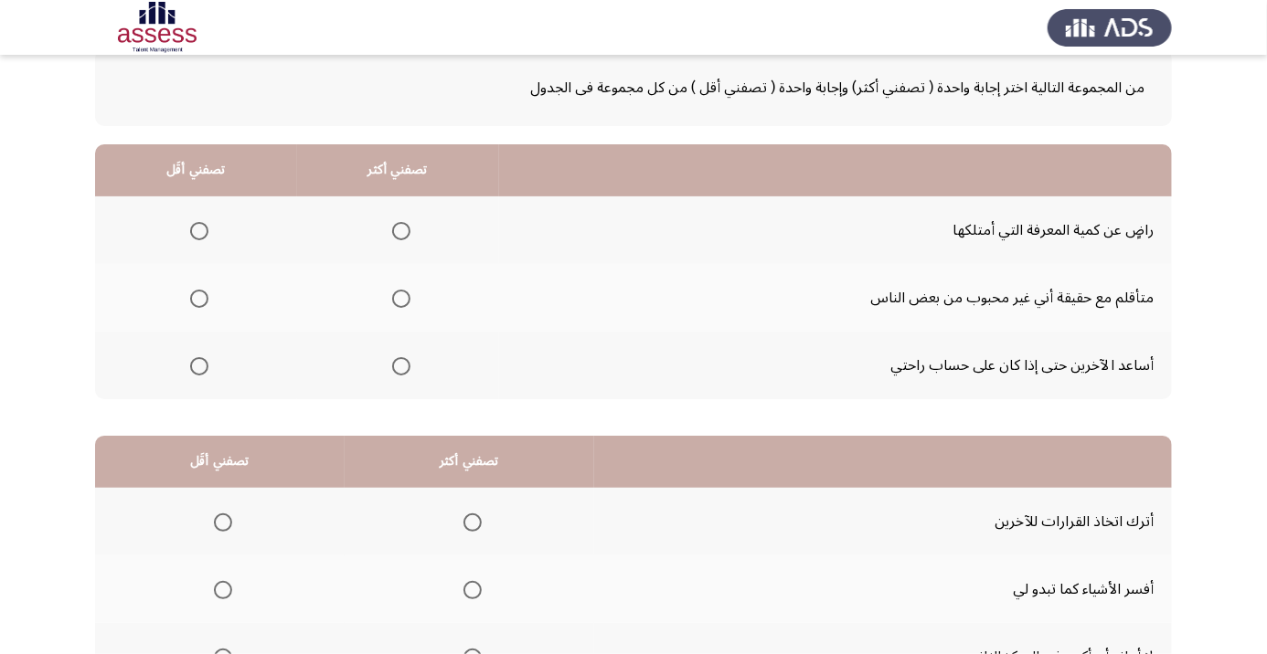
scroll to position [48, 0]
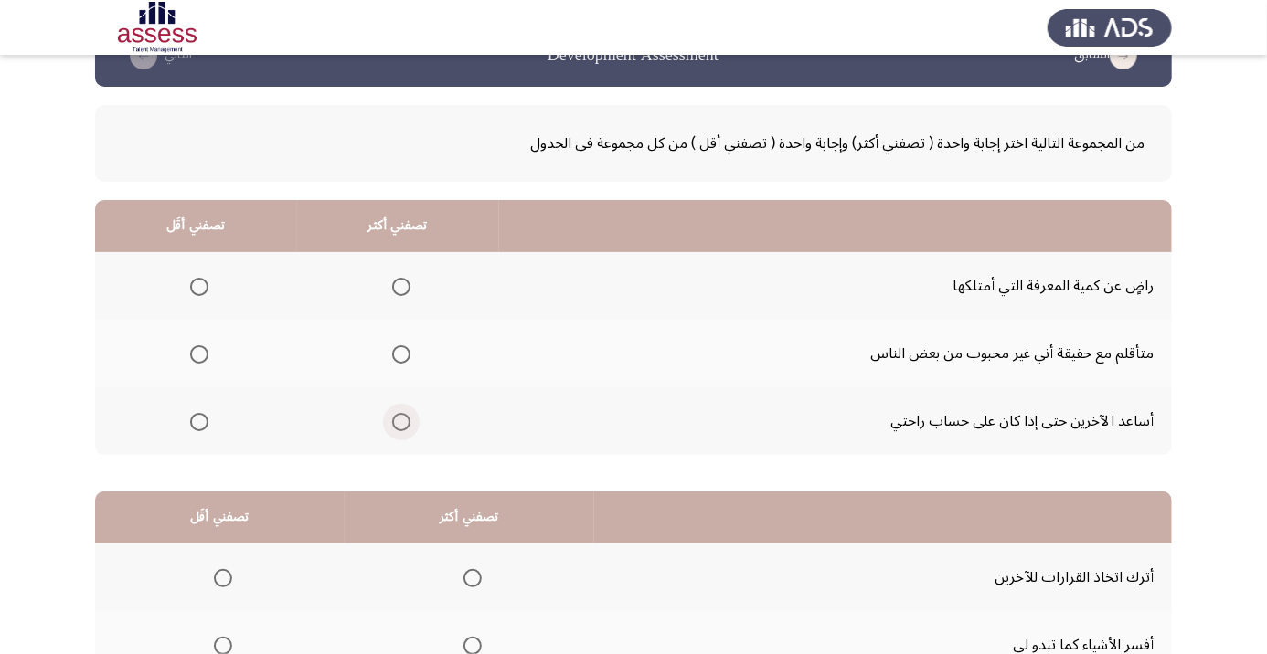
click at [401, 422] on span "Select an option" at bounding box center [401, 422] width 0 height 0
click at [401, 420] on input "Select an option" at bounding box center [401, 422] width 18 height 18
click at [207, 285] on span "Select an option" at bounding box center [199, 287] width 18 height 18
click at [207, 285] on input "Select an option" at bounding box center [199, 287] width 18 height 18
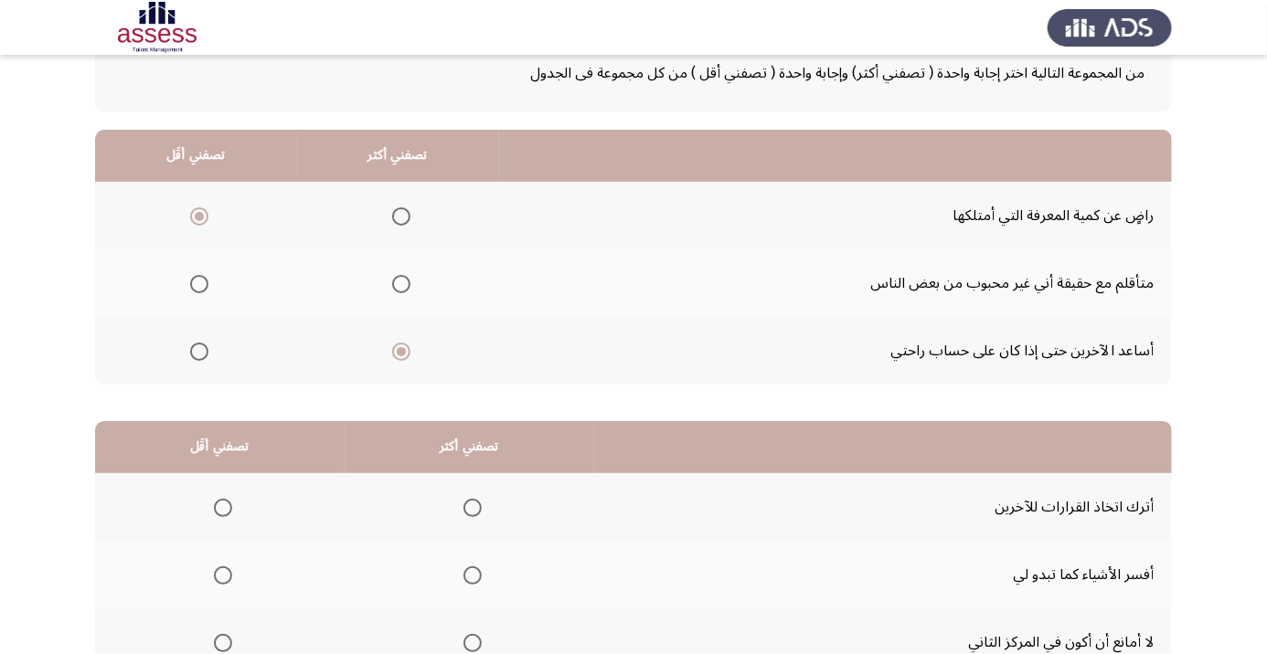
scroll to position [179, 0]
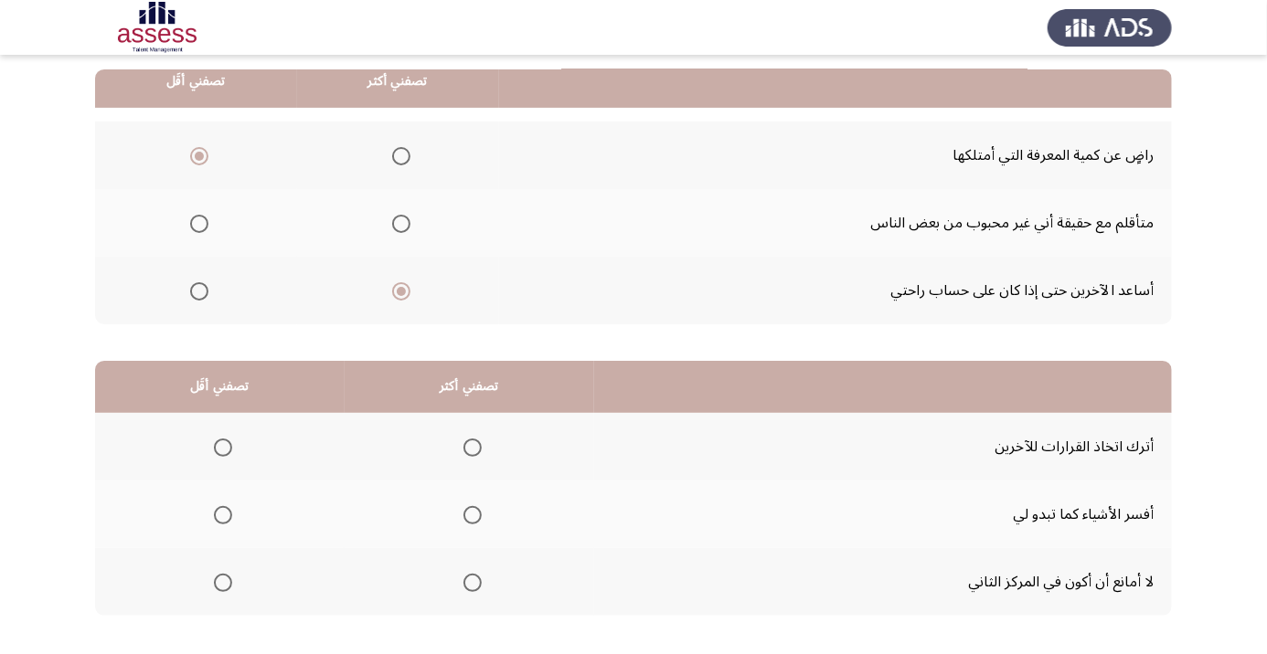
click at [223, 448] on span "Select an option" at bounding box center [223, 448] width 0 height 0
click at [224, 446] on input "Select an option" at bounding box center [223, 448] width 18 height 18
click at [482, 506] on span "Select an option" at bounding box center [472, 515] width 18 height 18
click at [482, 506] on input "Select an option" at bounding box center [472, 515] width 18 height 18
click at [473, 583] on span "Select an option" at bounding box center [473, 583] width 0 height 0
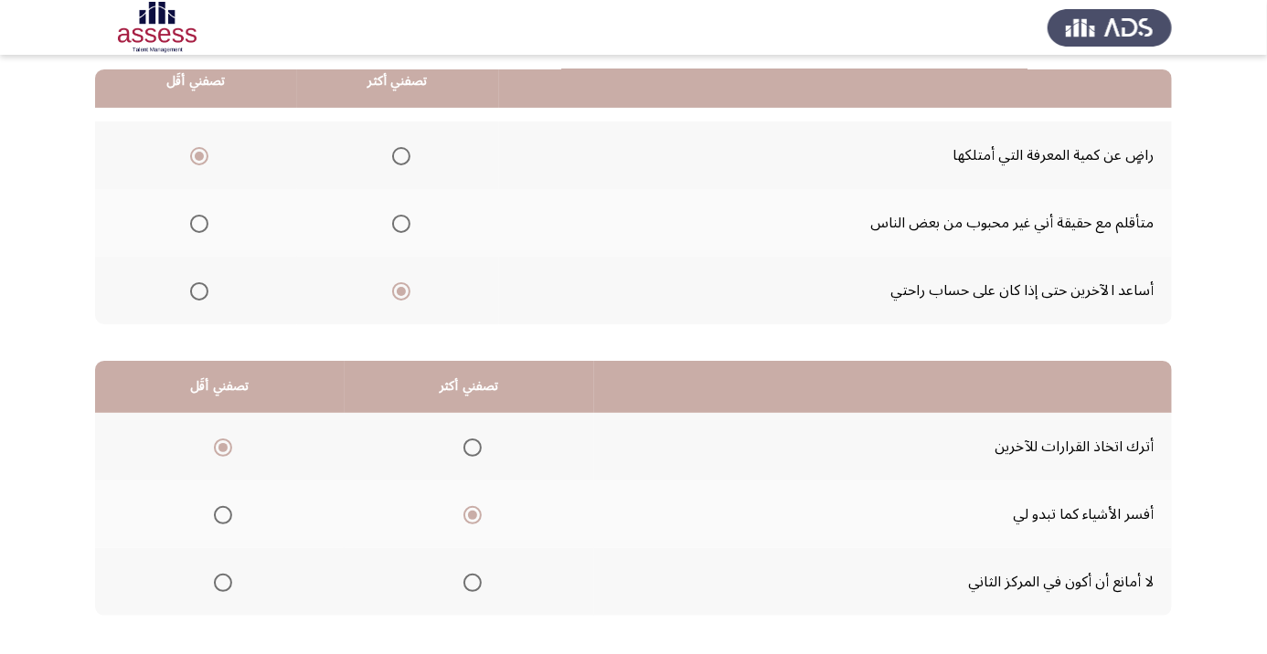
click at [476, 580] on input "Select an option" at bounding box center [472, 583] width 18 height 18
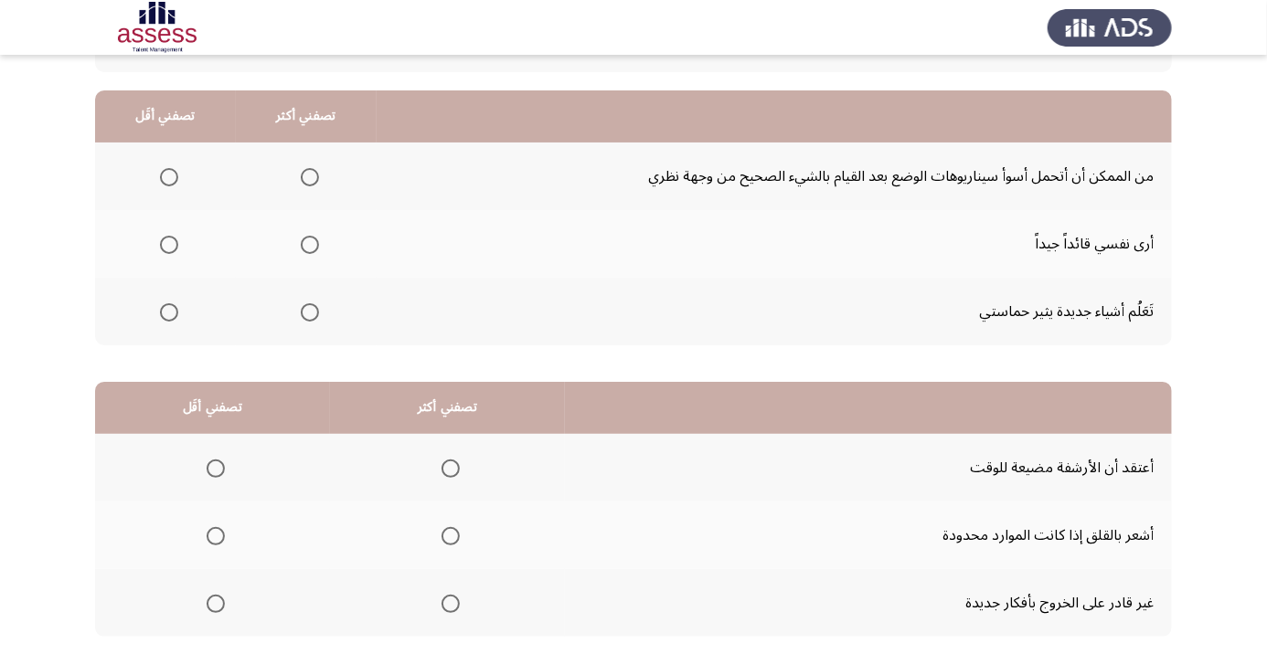
scroll to position [162, 0]
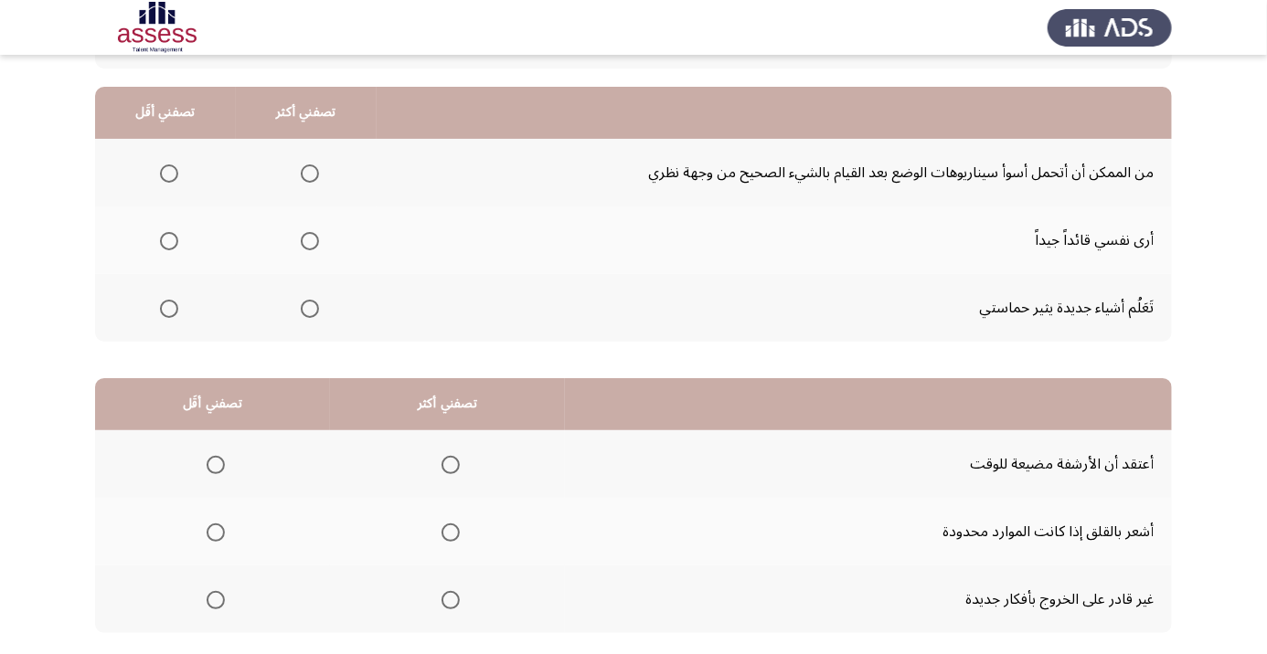
click at [314, 313] on span "Select an option" at bounding box center [310, 309] width 18 height 18
click at [314, 313] on input "Select an option" at bounding box center [310, 309] width 18 height 18
click at [308, 167] on span "Select an option" at bounding box center [310, 174] width 18 height 18
click at [308, 167] on input "Select an option" at bounding box center [310, 174] width 18 height 18
click at [154, 237] on label "Select an option" at bounding box center [166, 241] width 26 height 18
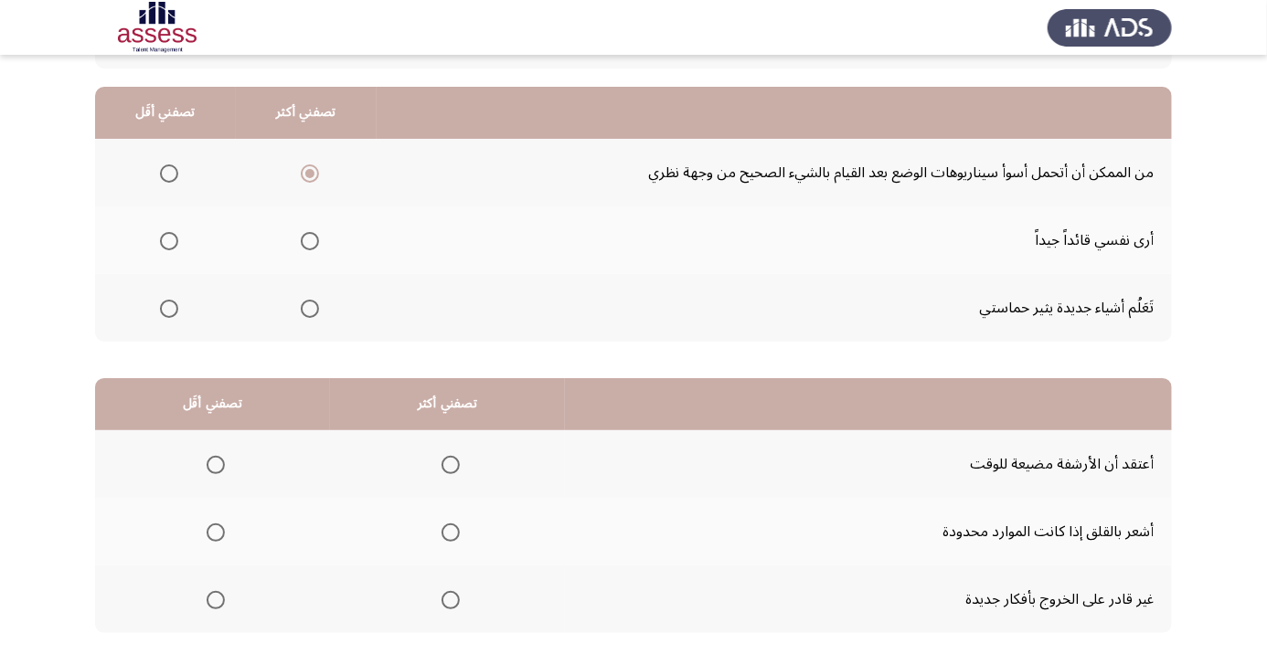
click at [160, 237] on input "Select an option" at bounding box center [169, 241] width 18 height 18
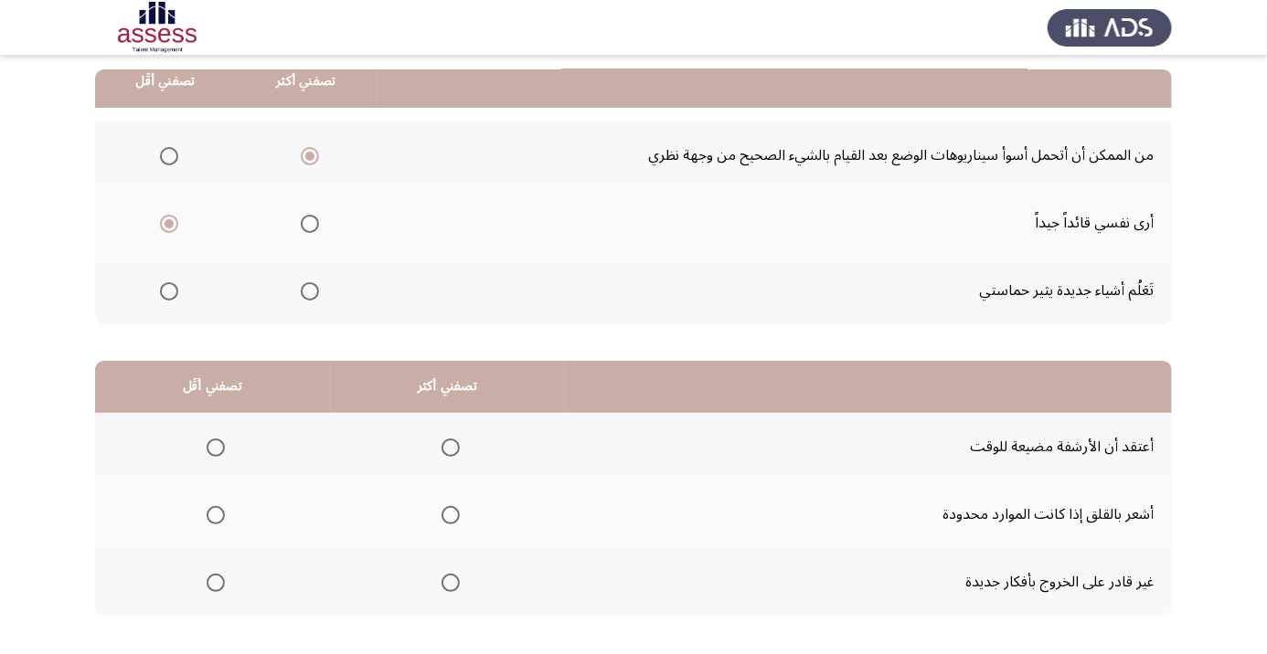
click at [451, 516] on span "Select an option" at bounding box center [451, 516] width 0 height 0
click at [452, 513] on input "Select an option" at bounding box center [450, 515] width 18 height 18
click at [208, 590] on span "Select an option" at bounding box center [216, 583] width 18 height 18
click at [208, 590] on input "Select an option" at bounding box center [216, 583] width 18 height 18
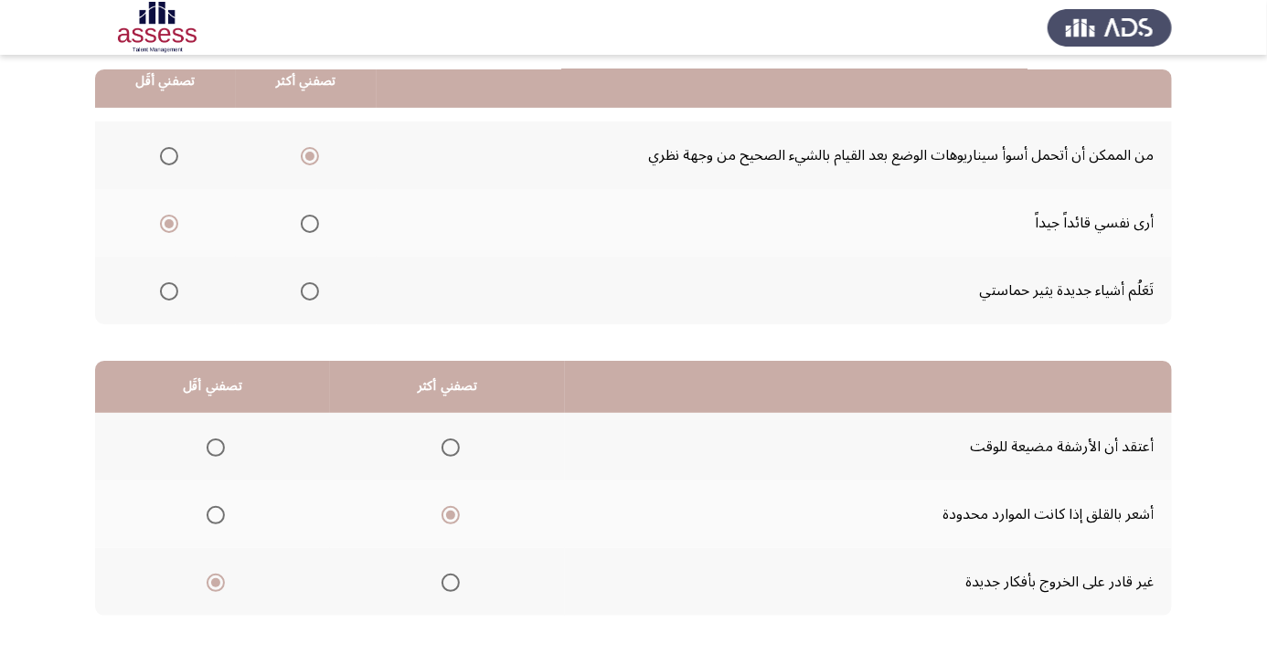
scroll to position [0, 0]
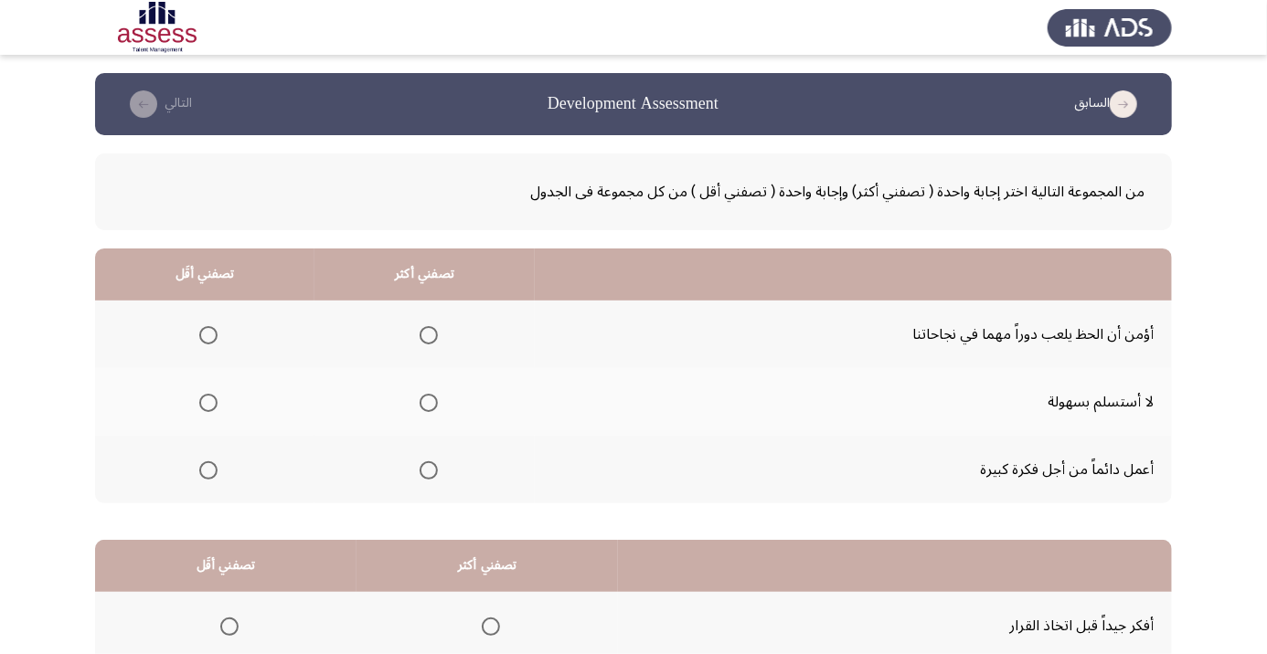
click at [207, 335] on span "Select an option" at bounding box center [208, 335] width 18 height 18
click at [207, 335] on input "Select an option" at bounding box center [208, 335] width 18 height 18
click at [422, 402] on span "Select an option" at bounding box center [429, 403] width 18 height 18
click at [422, 402] on input "Select an option" at bounding box center [429, 403] width 18 height 18
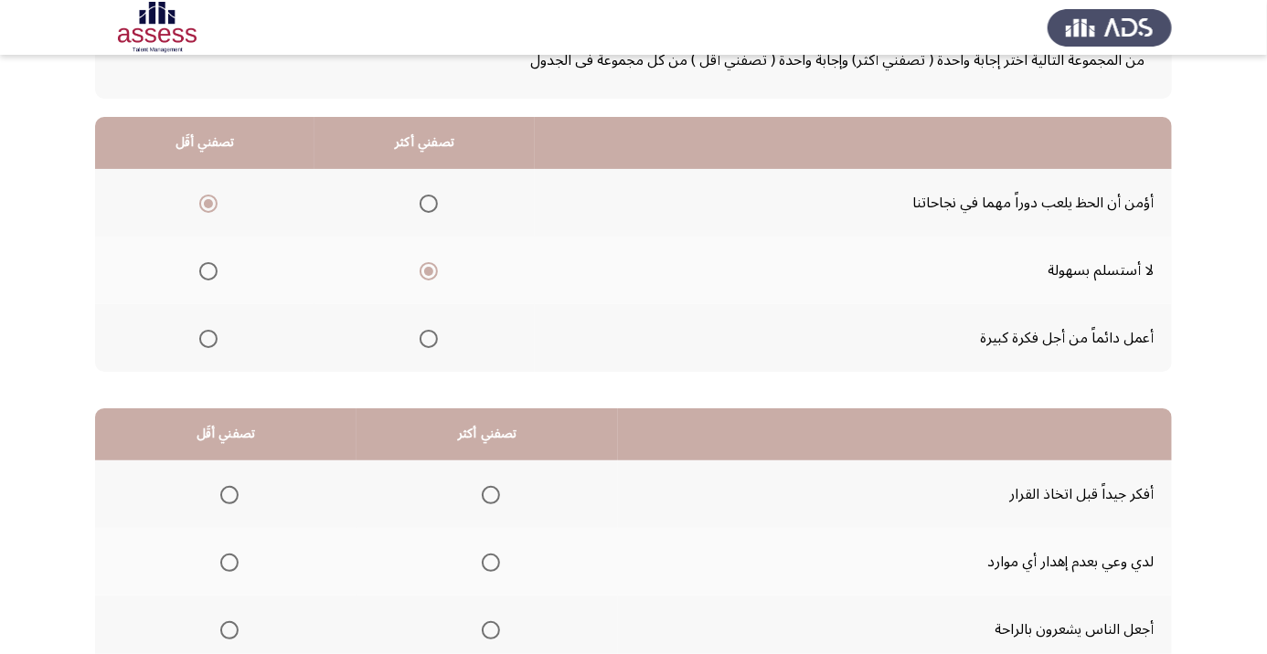
scroll to position [179, 0]
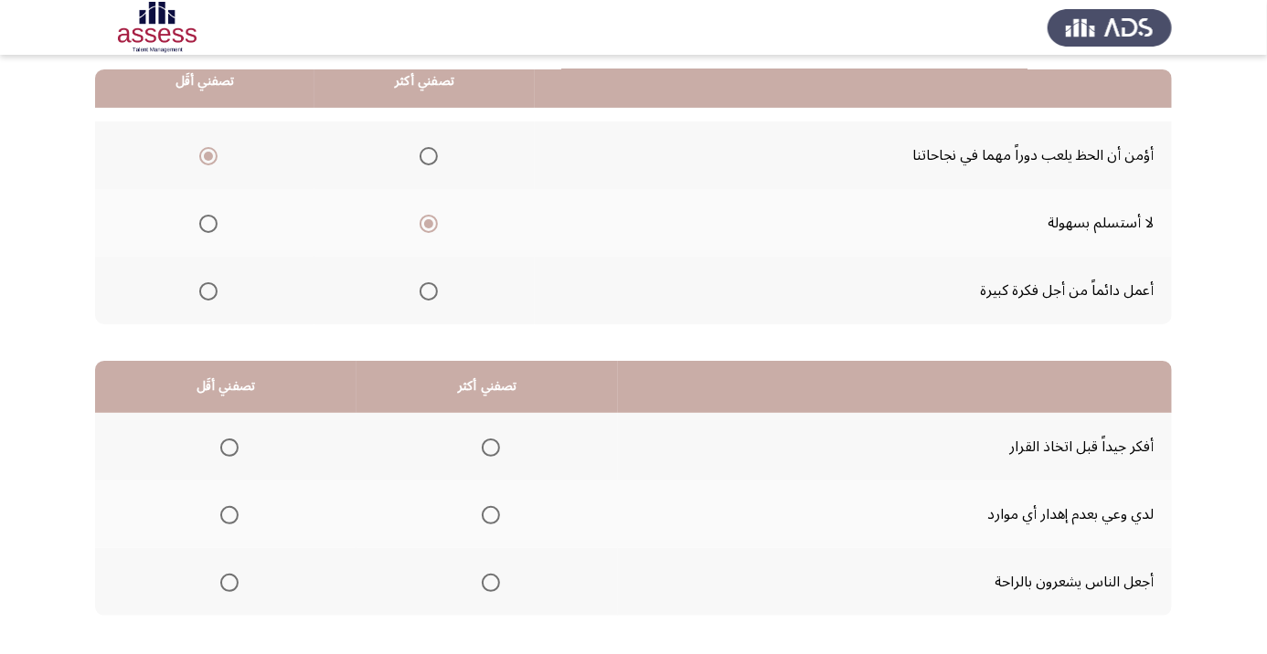
click at [491, 448] on span "Select an option" at bounding box center [491, 448] width 0 height 0
click at [490, 446] on input "Select an option" at bounding box center [491, 448] width 18 height 18
click at [229, 516] on span "Select an option" at bounding box center [229, 516] width 0 height 0
click at [229, 513] on input "Select an option" at bounding box center [229, 515] width 18 height 18
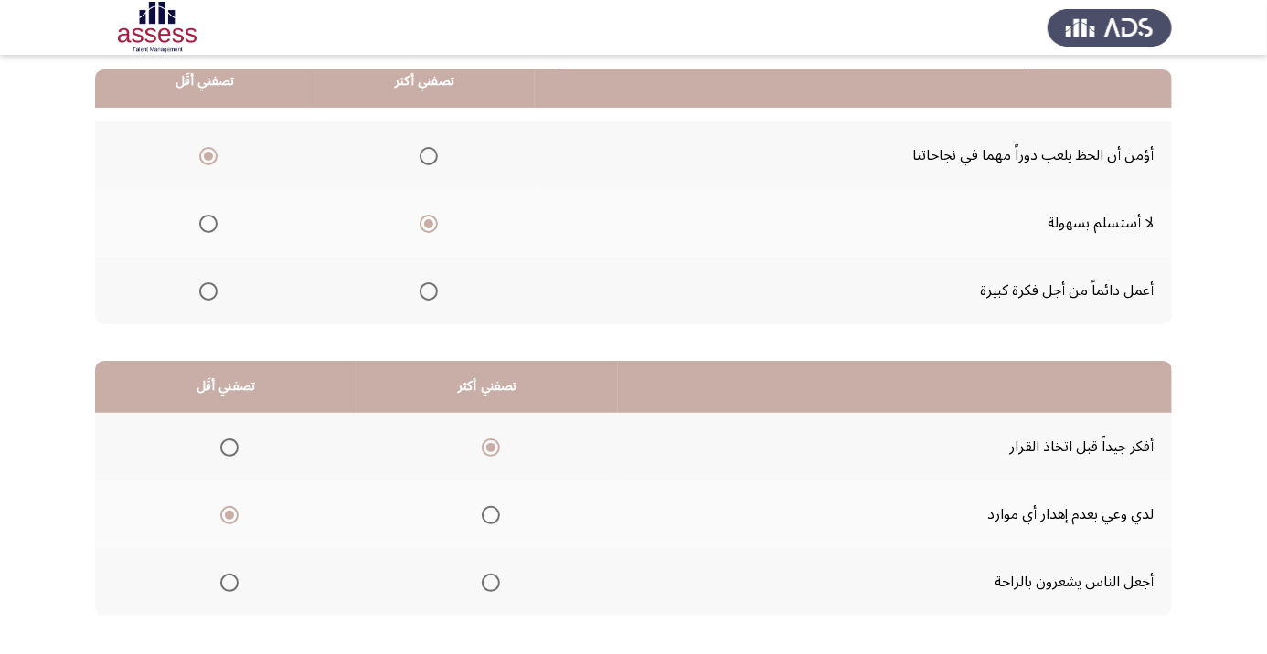
scroll to position [0, 0]
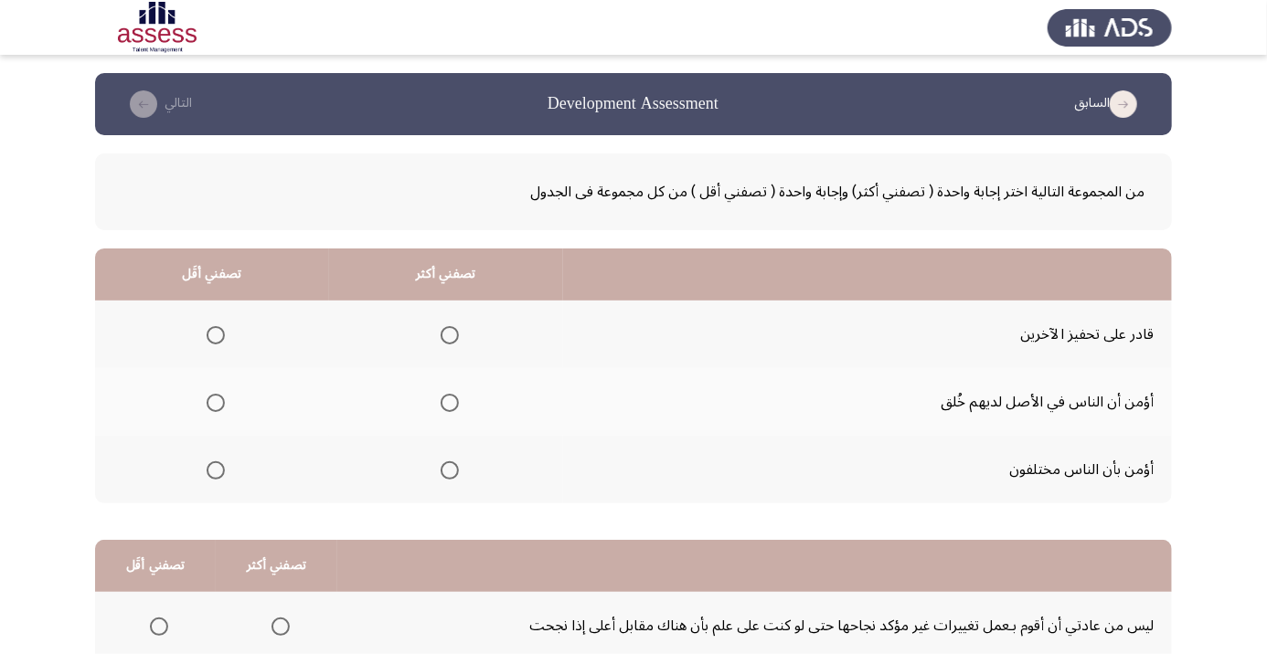
click at [459, 335] on span "Select an option" at bounding box center [450, 335] width 18 height 18
click at [459, 335] on input "Select an option" at bounding box center [450, 335] width 18 height 18
click at [214, 407] on span "Select an option" at bounding box center [216, 403] width 18 height 18
click at [214, 407] on input "Select an option" at bounding box center [216, 403] width 18 height 18
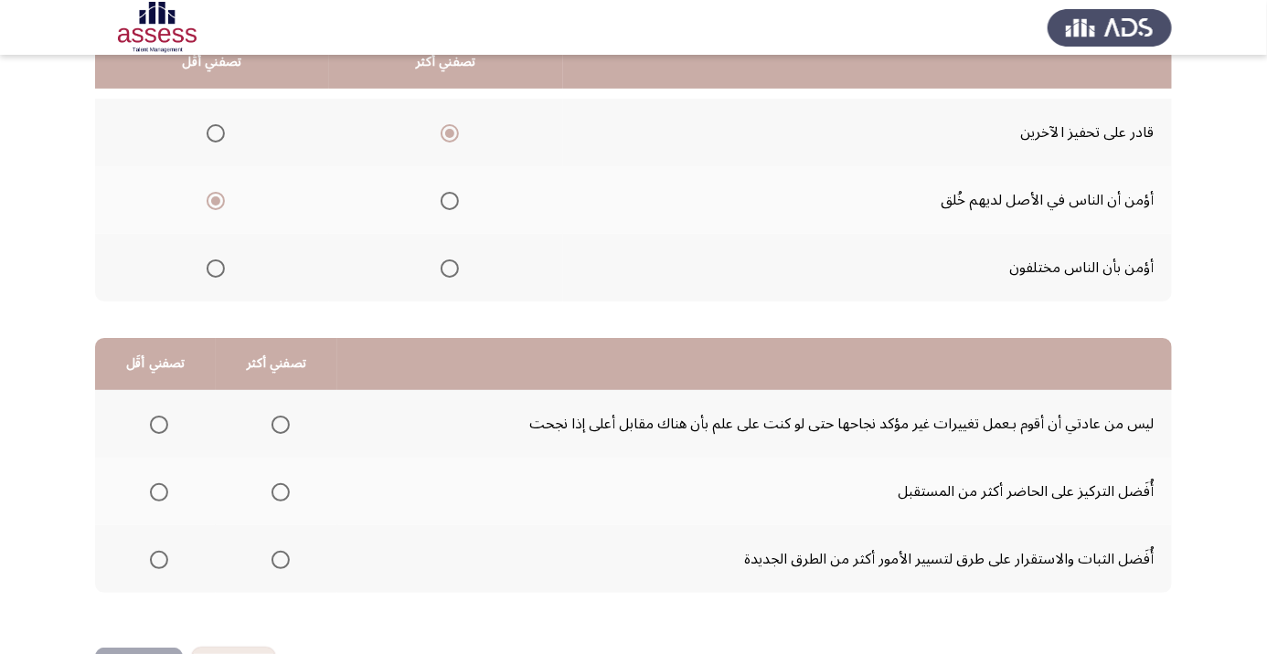
scroll to position [179, 0]
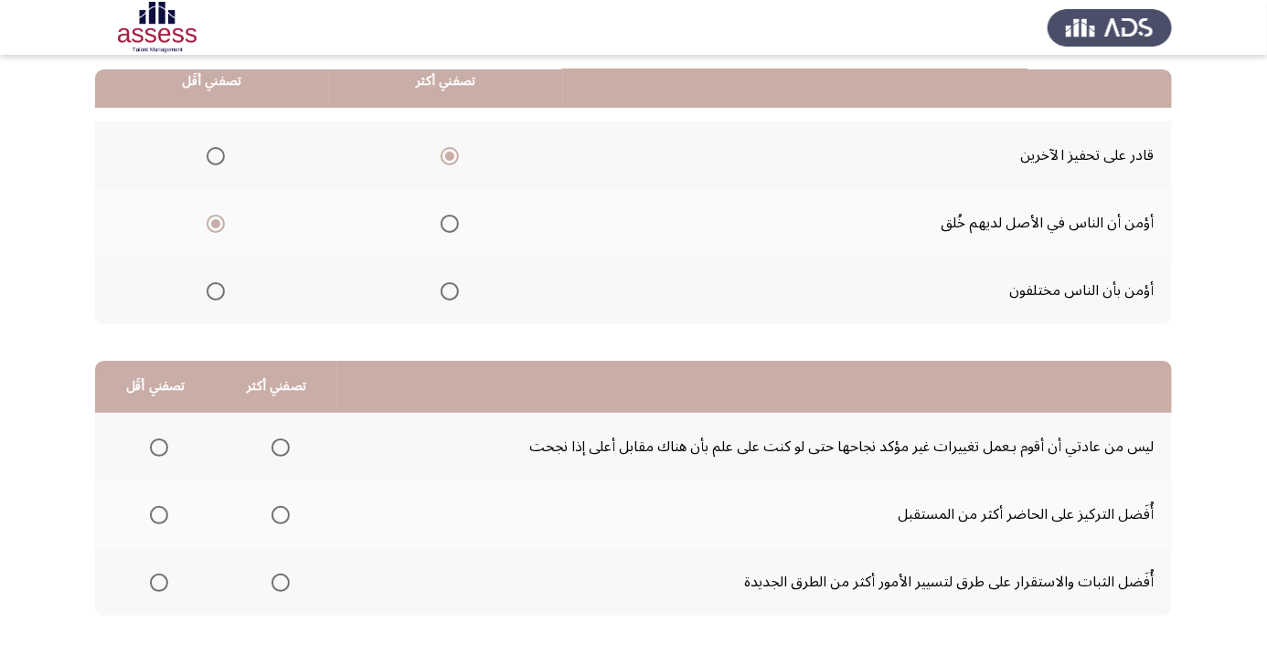
click at [153, 580] on span "Select an option" at bounding box center [159, 583] width 18 height 18
click at [153, 580] on input "Select an option" at bounding box center [159, 583] width 18 height 18
click at [282, 519] on span "Select an option" at bounding box center [280, 515] width 18 height 18
click at [282, 519] on input "Select an option" at bounding box center [280, 515] width 18 height 18
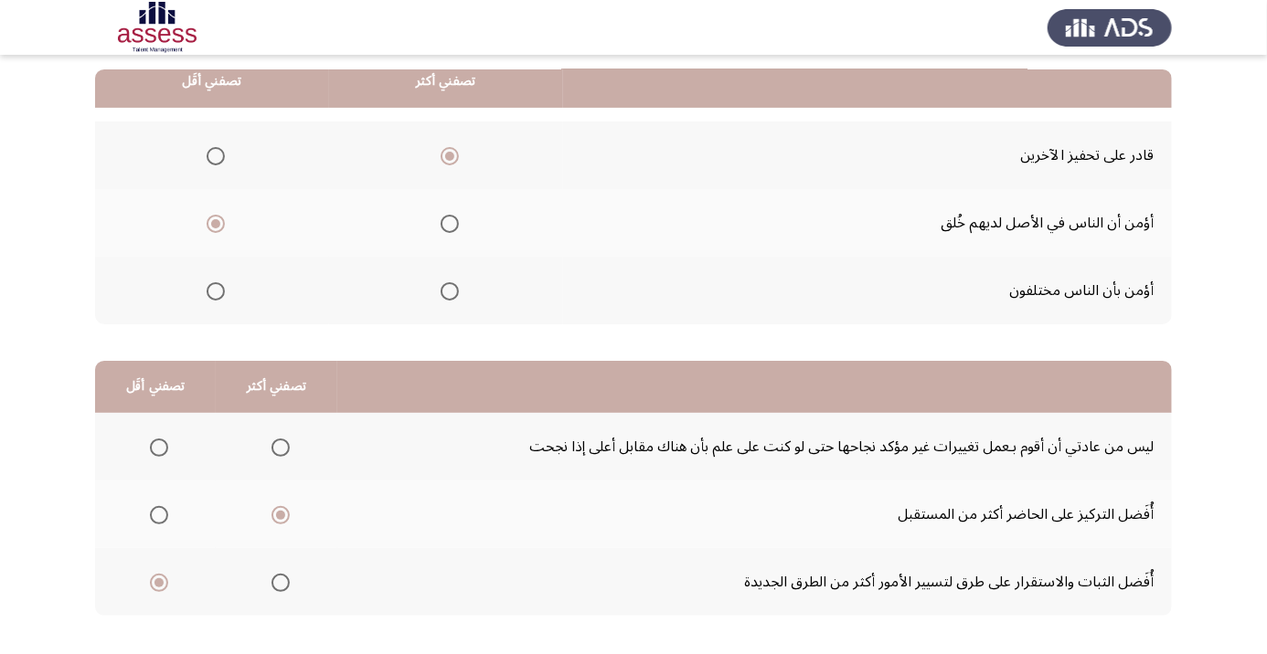
scroll to position [0, 0]
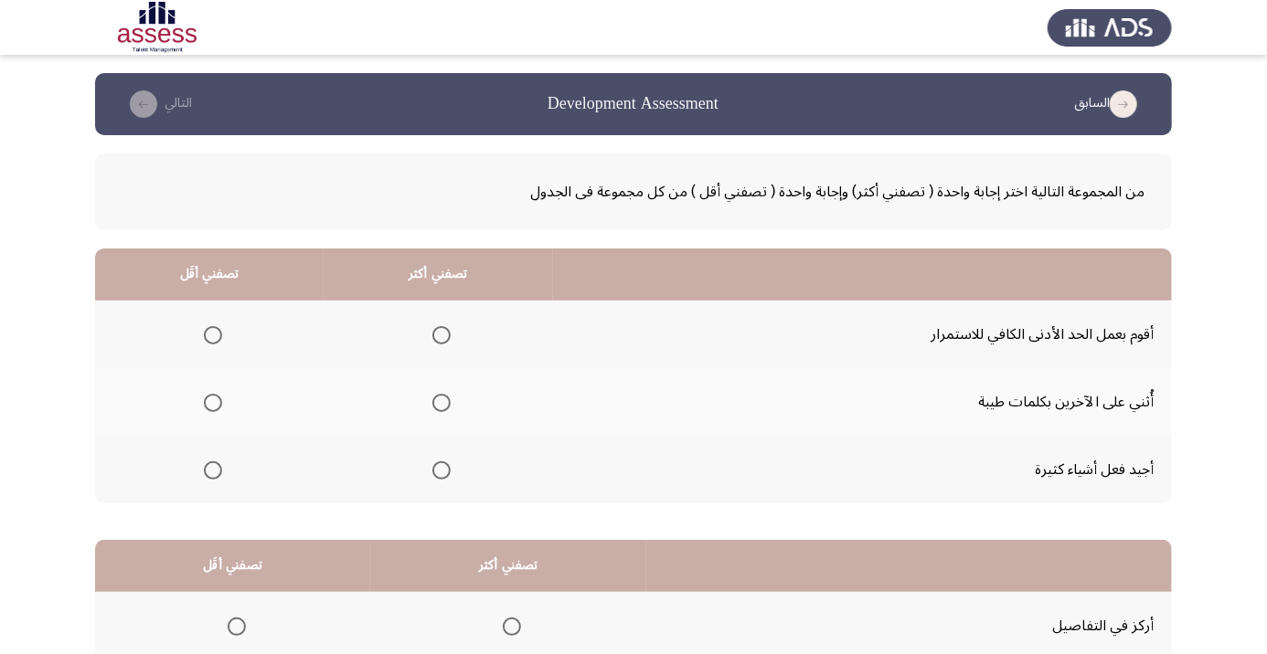
click at [208, 335] on span "Select an option" at bounding box center [213, 335] width 18 height 18
click at [208, 335] on input "Select an option" at bounding box center [213, 335] width 18 height 18
click at [444, 408] on span "Select an option" at bounding box center [441, 403] width 18 height 18
click at [444, 408] on input "Select an option" at bounding box center [441, 403] width 18 height 18
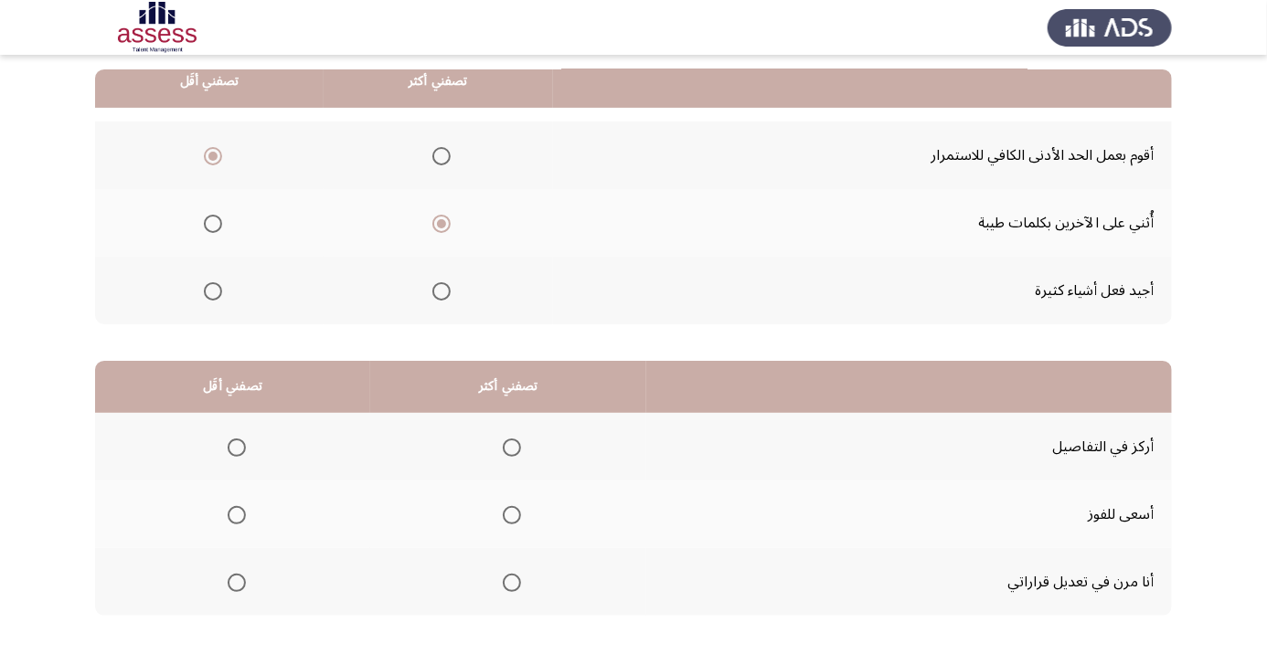
click at [512, 452] on span "Select an option" at bounding box center [512, 448] width 18 height 18
click at [512, 452] on input "Select an option" at bounding box center [512, 448] width 18 height 18
click at [237, 583] on span "Select an option" at bounding box center [237, 583] width 0 height 0
click at [236, 580] on input "Select an option" at bounding box center [237, 583] width 18 height 18
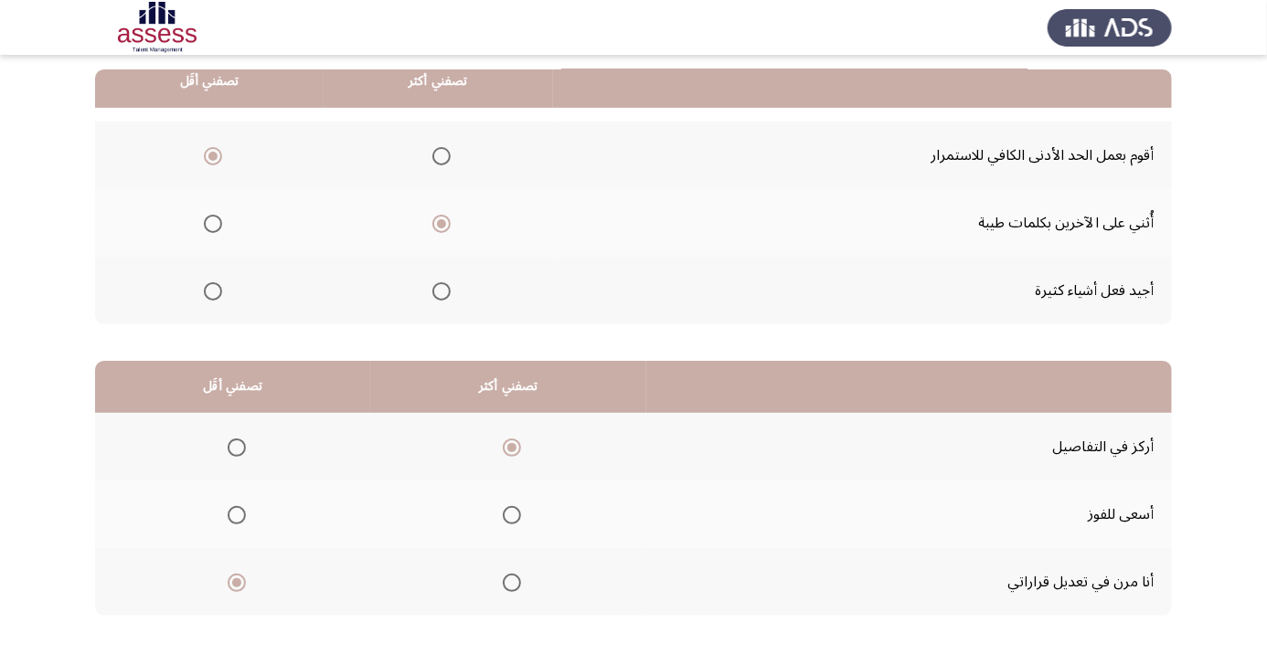
scroll to position [0, 0]
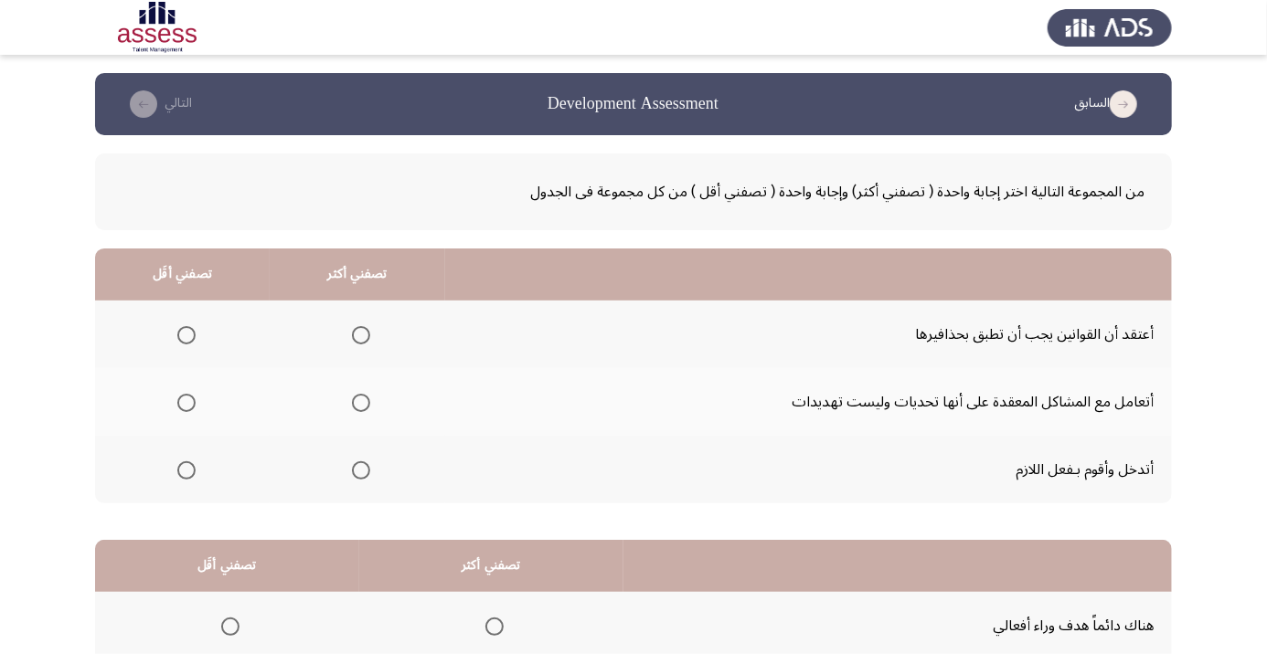
click at [367, 341] on span "Select an option" at bounding box center [361, 335] width 18 height 18
click at [367, 341] on input "Select an option" at bounding box center [361, 335] width 18 height 18
click at [362, 469] on span "Select an option" at bounding box center [361, 471] width 18 height 18
click at [362, 469] on input "Select an option" at bounding box center [361, 471] width 18 height 18
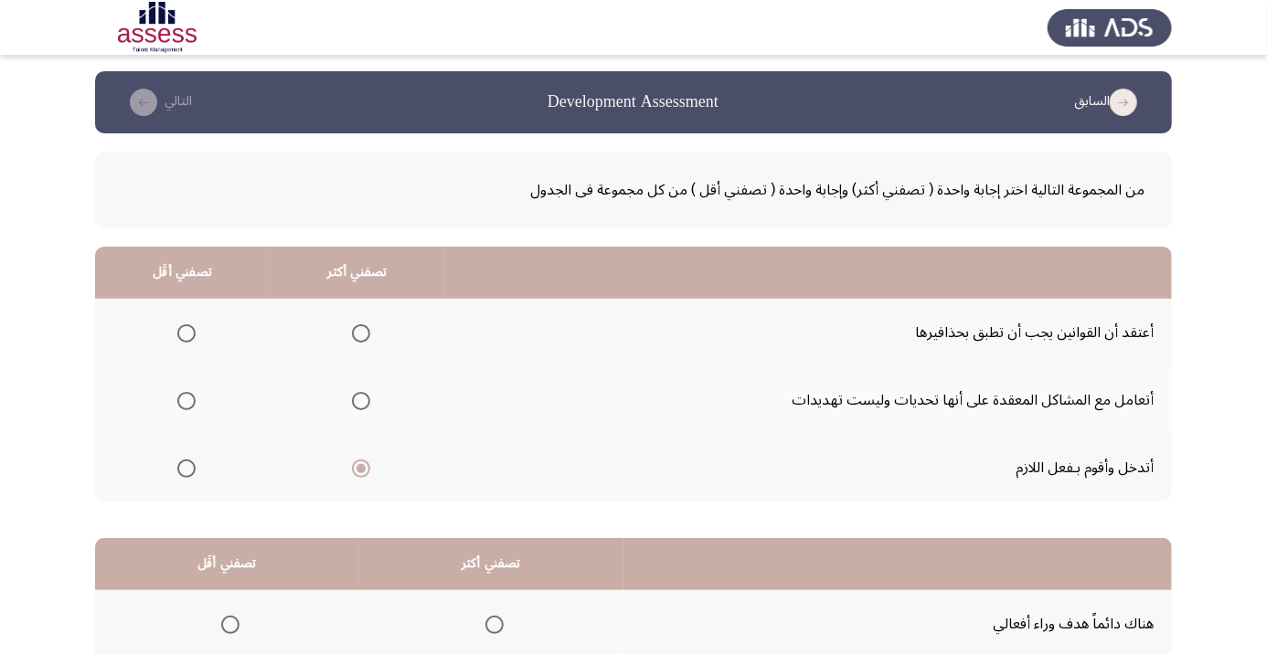
scroll to position [48, 0]
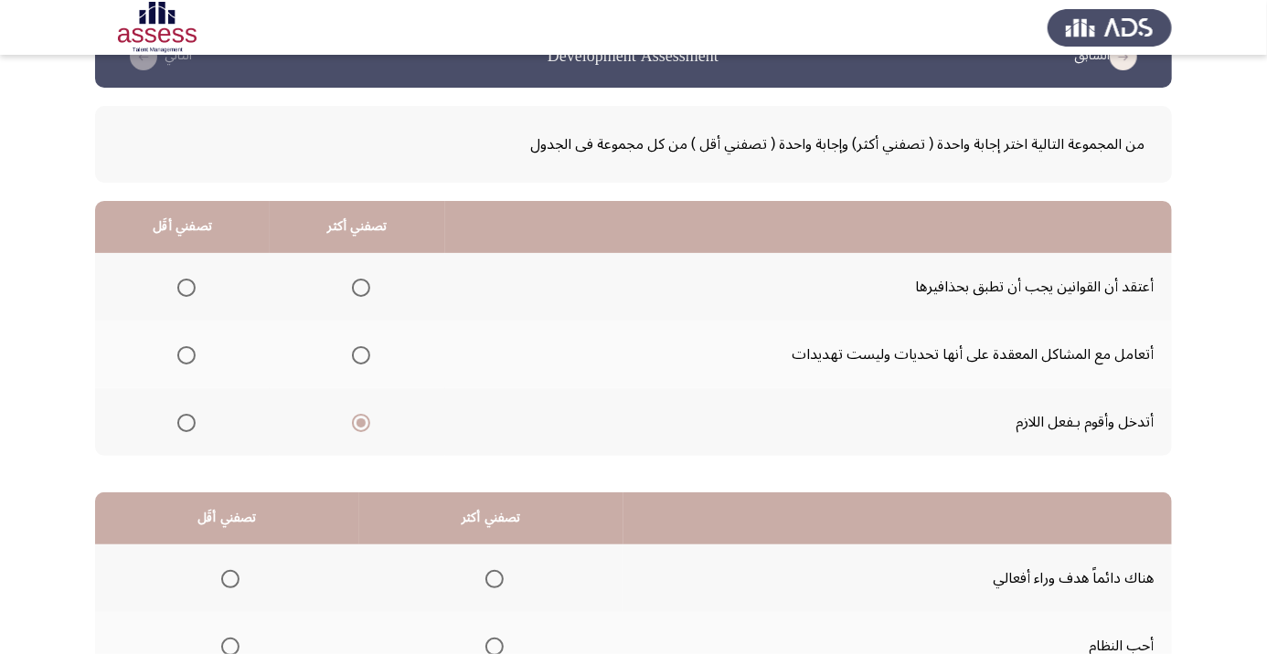
click at [364, 359] on span "Select an option" at bounding box center [361, 355] width 18 height 18
click at [364, 359] on input "Select an option" at bounding box center [361, 355] width 18 height 18
click at [191, 284] on span "Select an option" at bounding box center [186, 288] width 18 height 18
click at [191, 284] on input "Select an option" at bounding box center [186, 288] width 18 height 18
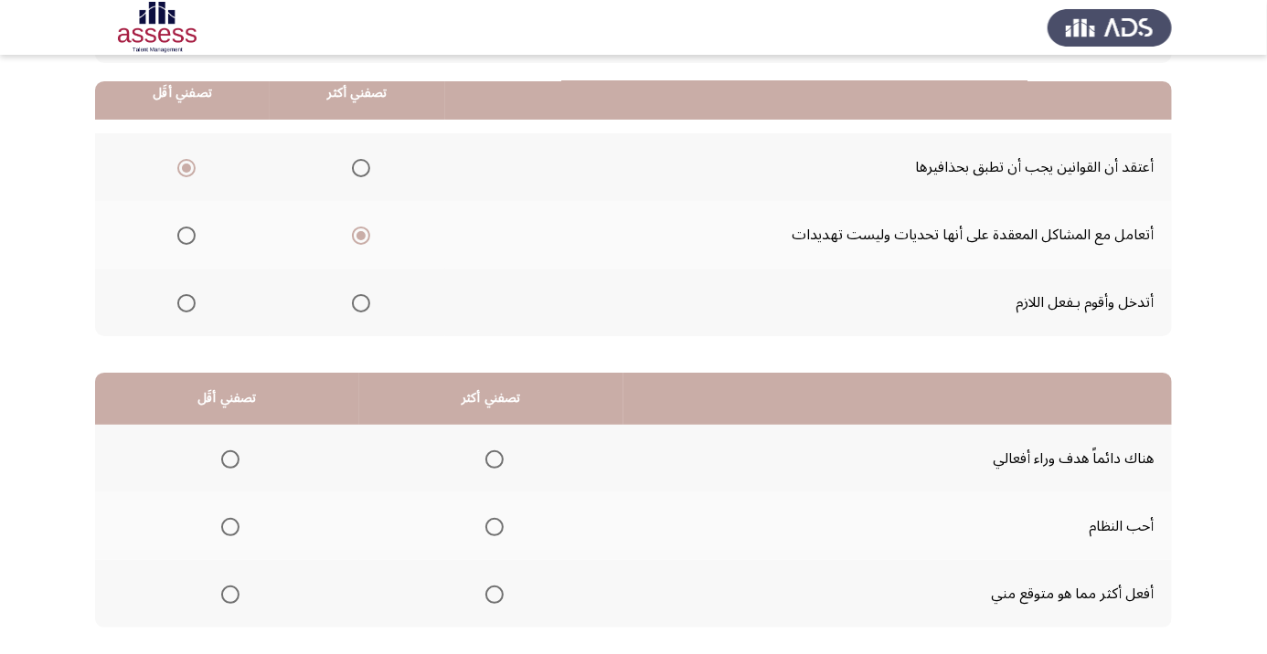
scroll to position [179, 0]
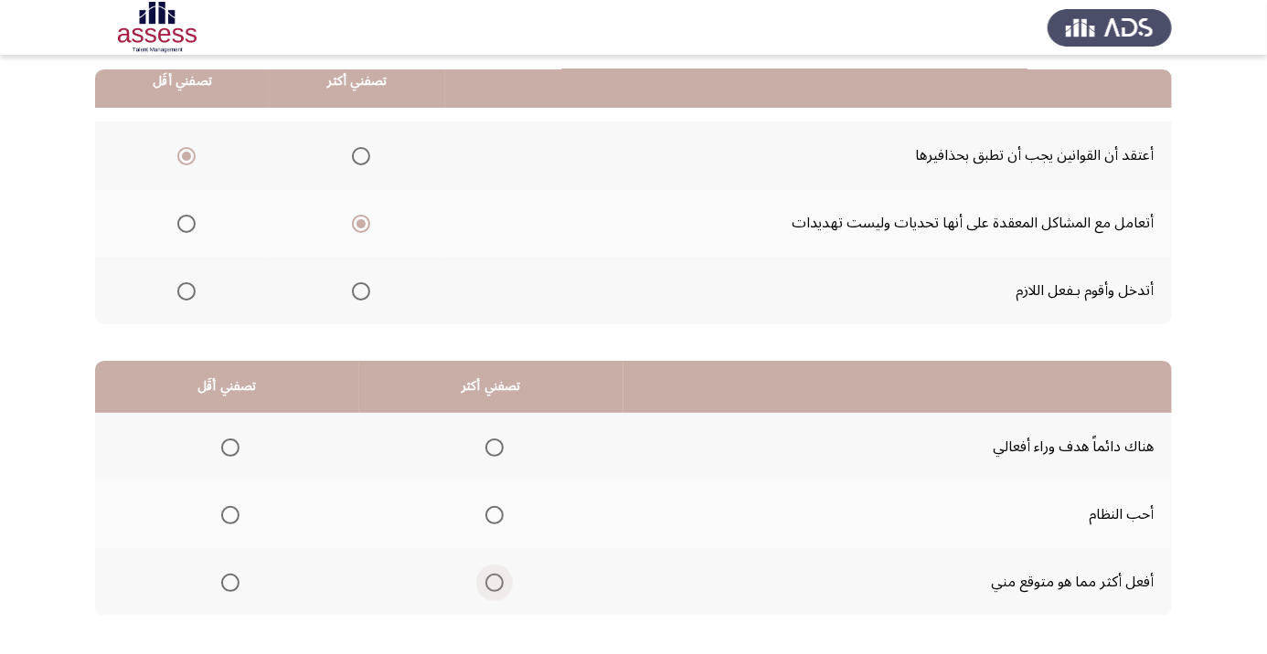
click at [495, 580] on span "Select an option" at bounding box center [494, 583] width 18 height 18
click at [495, 580] on input "Select an option" at bounding box center [494, 583] width 18 height 18
click at [239, 422] on th at bounding box center [227, 447] width 264 height 68
click at [239, 439] on span "Select an option" at bounding box center [230, 448] width 18 height 18
click at [239, 439] on input "Select an option" at bounding box center [230, 448] width 18 height 18
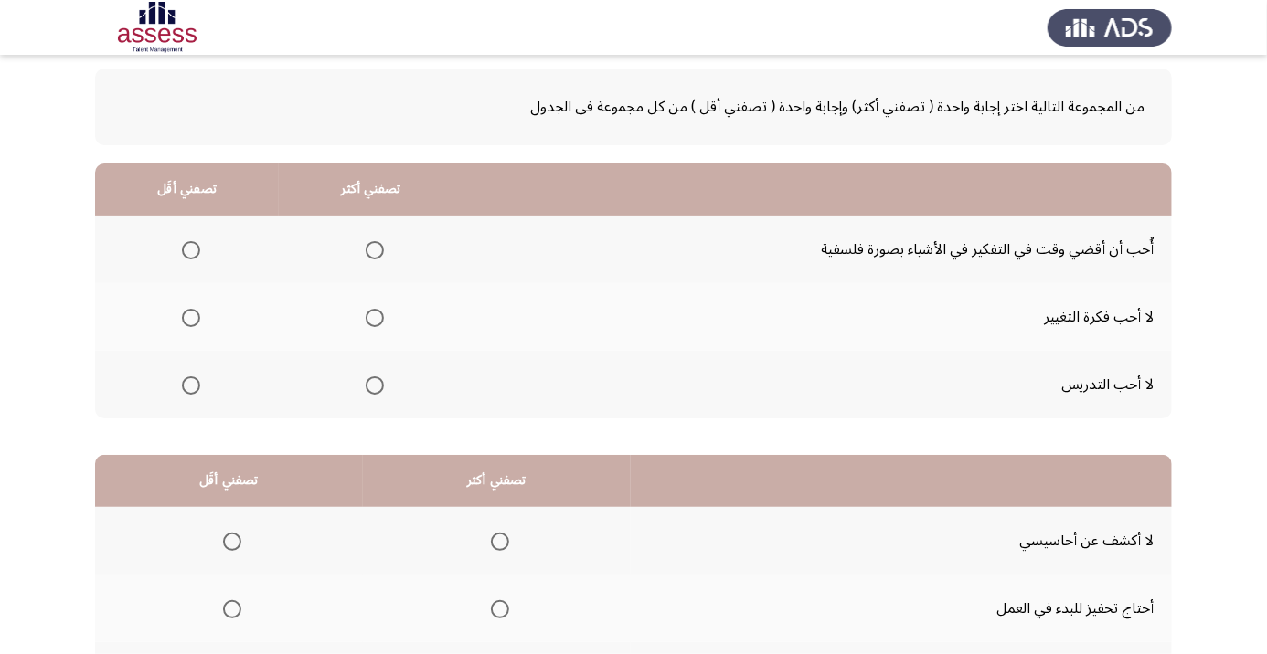
scroll to position [88, 0]
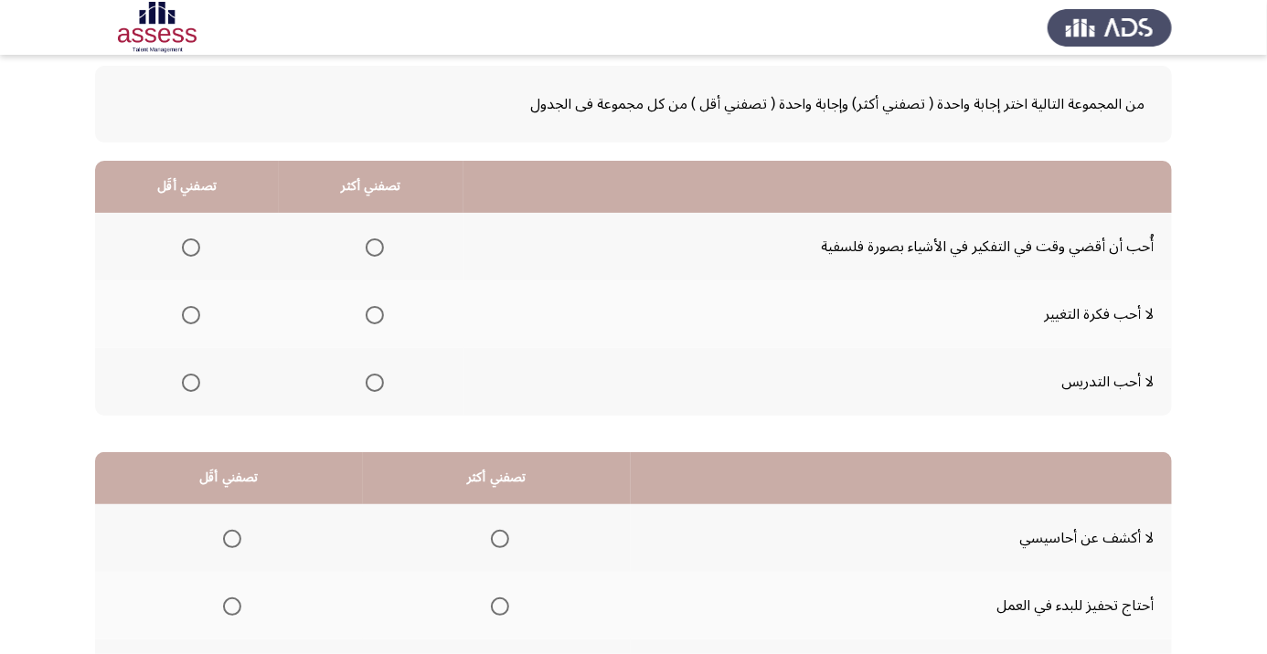
click at [385, 271] on th at bounding box center [371, 247] width 185 height 68
click at [375, 247] on span "Select an option" at bounding box center [375, 248] width 18 height 18
click at [375, 247] on input "Select an option" at bounding box center [375, 248] width 18 height 18
click at [190, 381] on span "Select an option" at bounding box center [191, 383] width 18 height 18
click at [190, 381] on input "Select an option" at bounding box center [191, 383] width 18 height 18
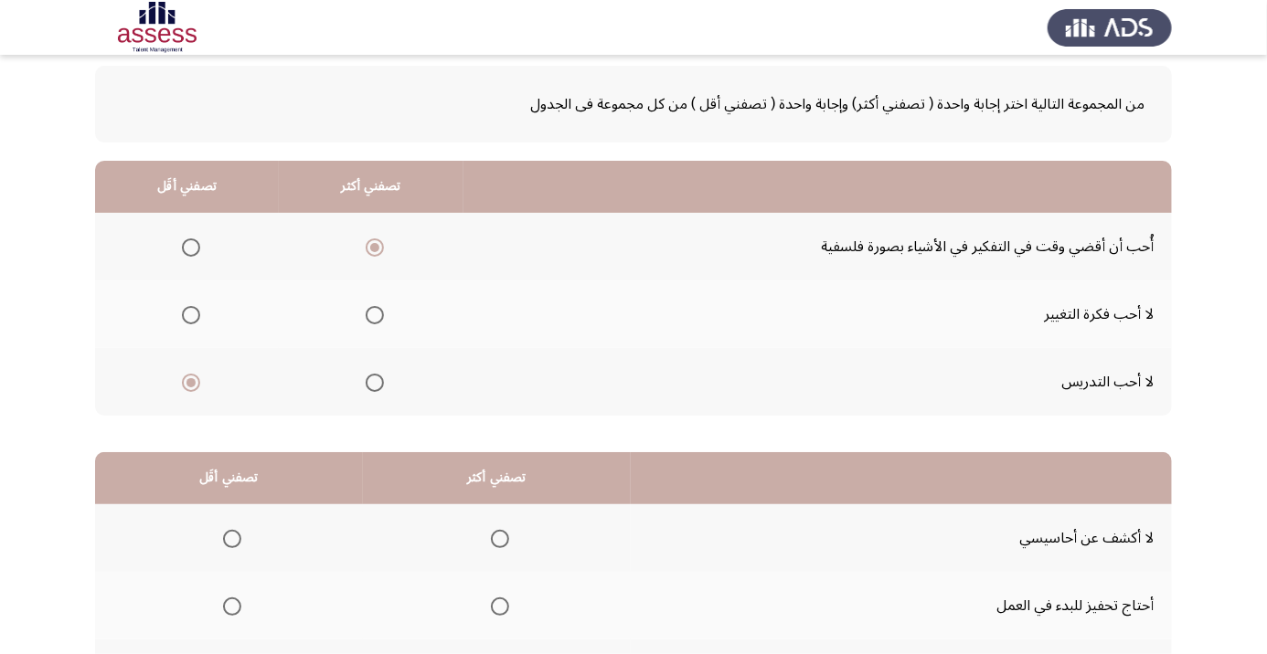
scroll to position [179, 0]
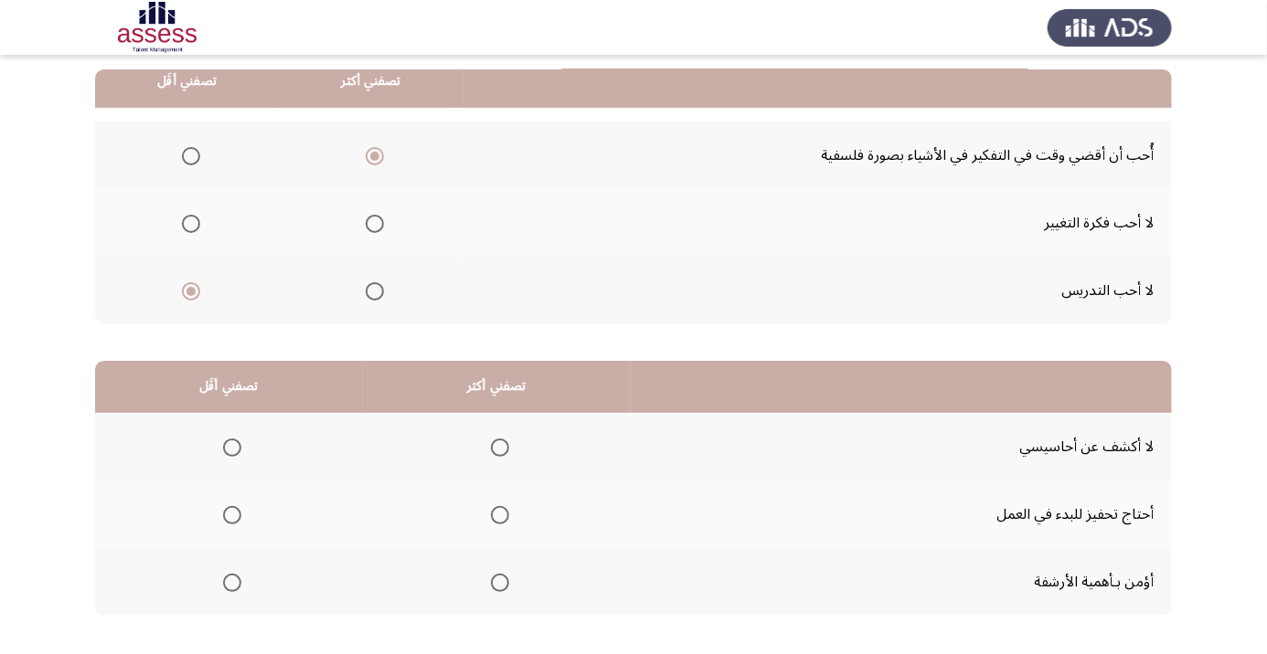
click at [500, 446] on span "Select an option" at bounding box center [500, 448] width 18 height 18
click at [500, 446] on input "Select an option" at bounding box center [500, 448] width 18 height 18
click at [507, 588] on span "Select an option" at bounding box center [500, 583] width 18 height 18
click at [507, 588] on input "Select an option" at bounding box center [500, 583] width 18 height 18
click at [232, 516] on span "Select an option" at bounding box center [232, 516] width 0 height 0
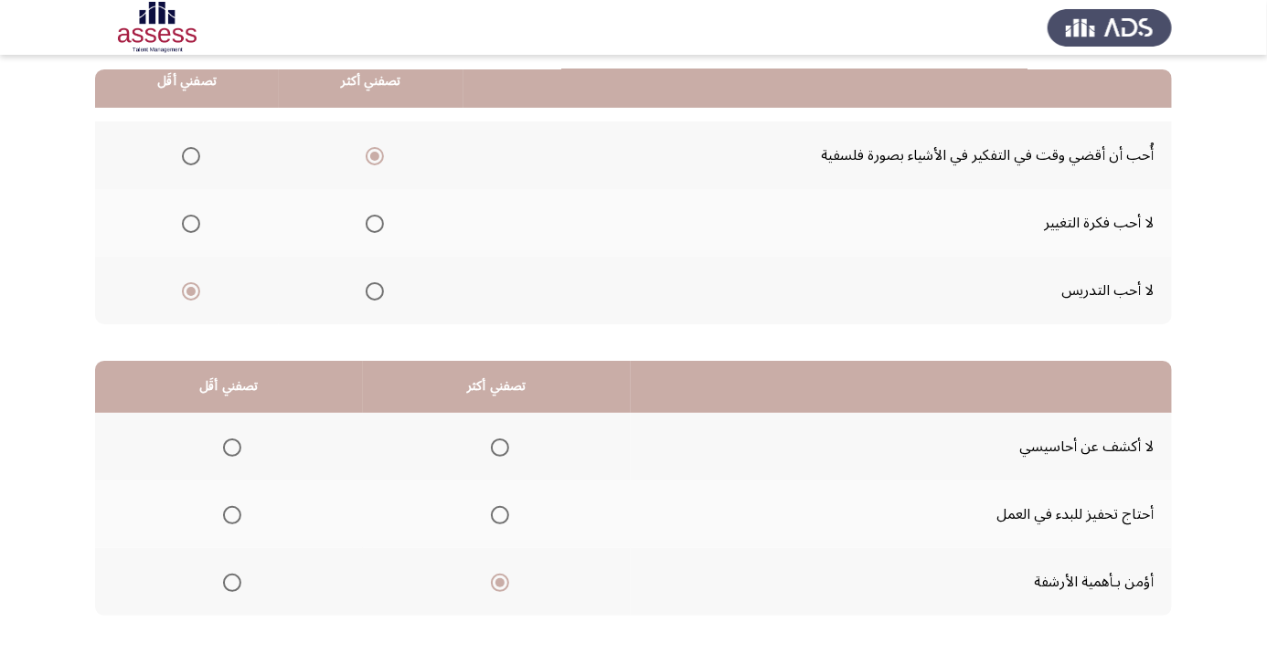
click at [232, 513] on input "Select an option" at bounding box center [232, 515] width 18 height 18
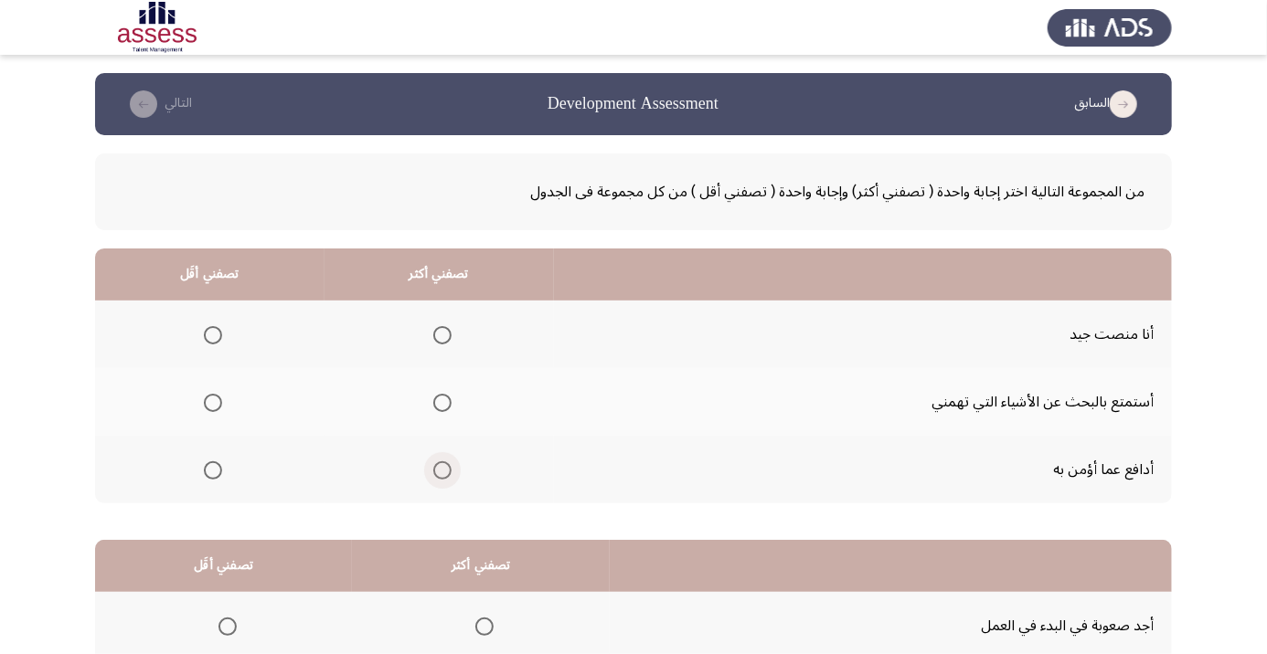
click at [441, 476] on span "Select an option" at bounding box center [442, 471] width 18 height 18
click at [441, 476] on input "Select an option" at bounding box center [442, 471] width 18 height 18
click at [209, 396] on span "Select an option" at bounding box center [213, 403] width 18 height 18
click at [209, 396] on input "Select an option" at bounding box center [213, 403] width 18 height 18
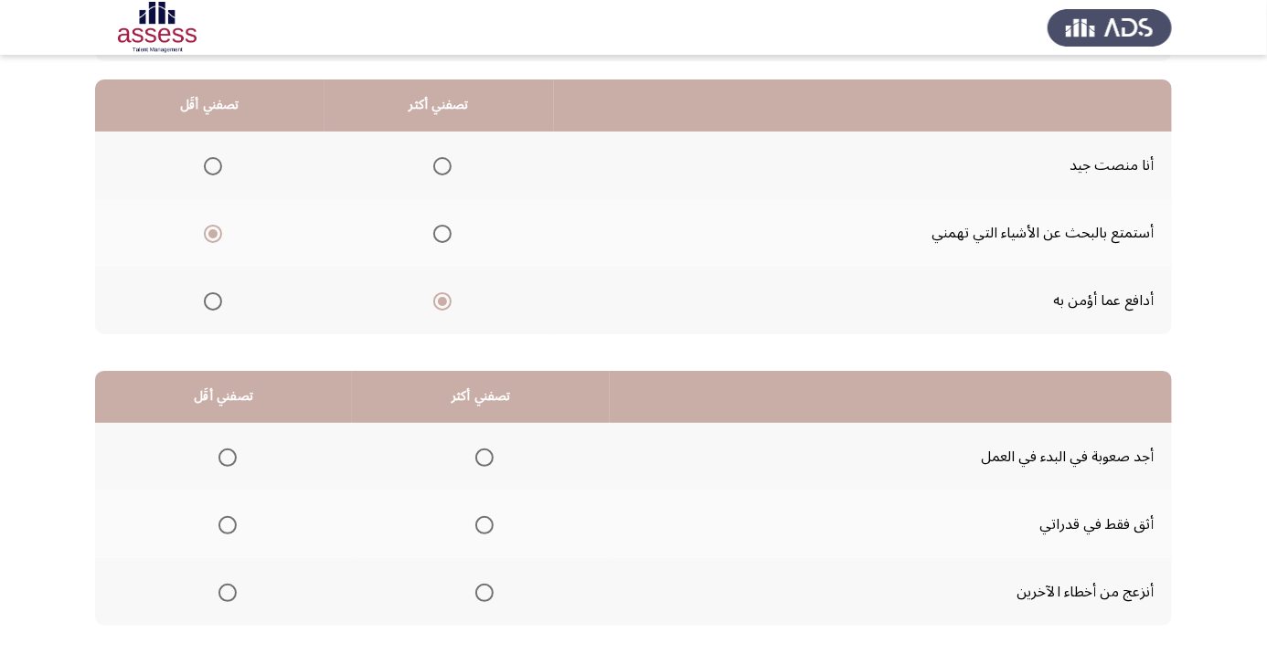
scroll to position [165, 0]
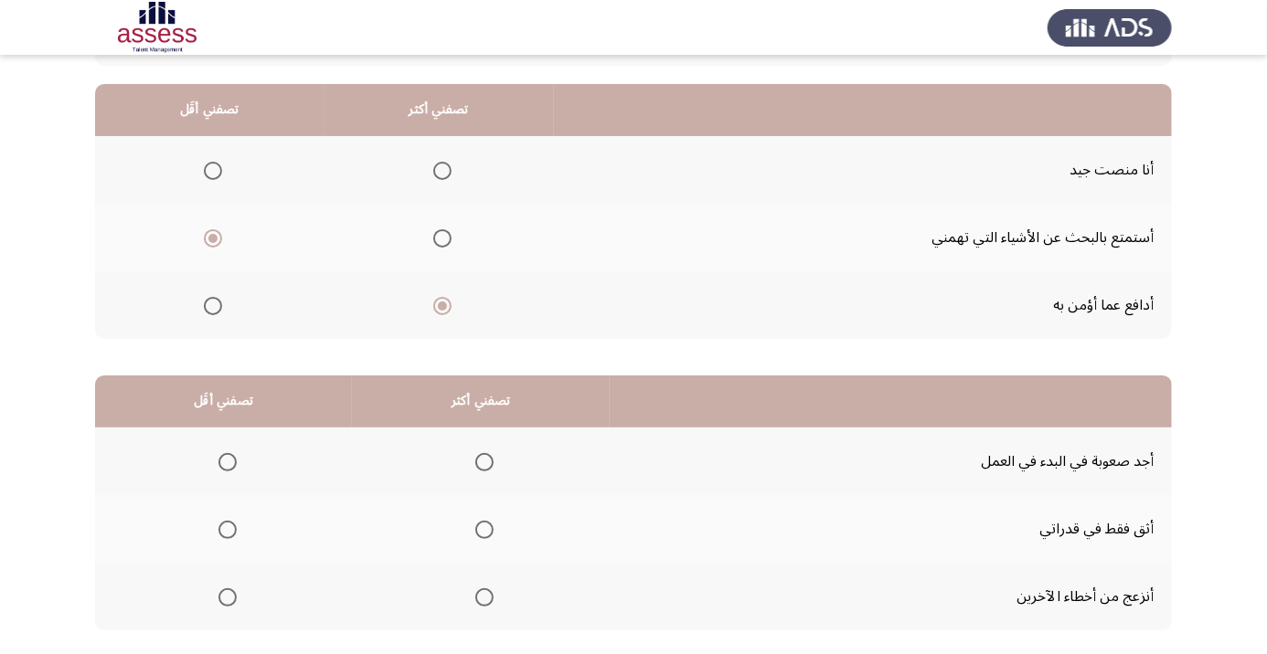
click at [251, 587] on th at bounding box center [223, 597] width 257 height 68
click at [228, 462] on span "Select an option" at bounding box center [228, 462] width 0 height 0
click at [227, 461] on input "Select an option" at bounding box center [227, 462] width 18 height 18
click at [475, 589] on span "Select an option" at bounding box center [484, 598] width 18 height 18
click at [475, 589] on input "Select an option" at bounding box center [484, 598] width 18 height 18
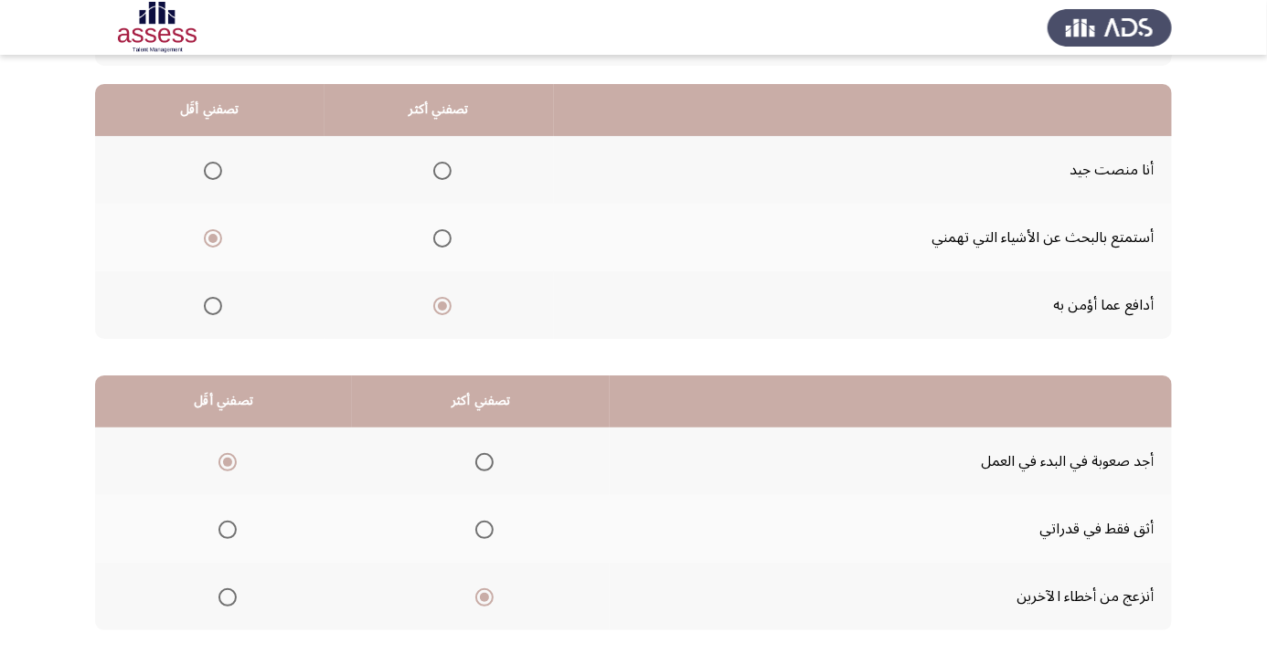
scroll to position [179, 0]
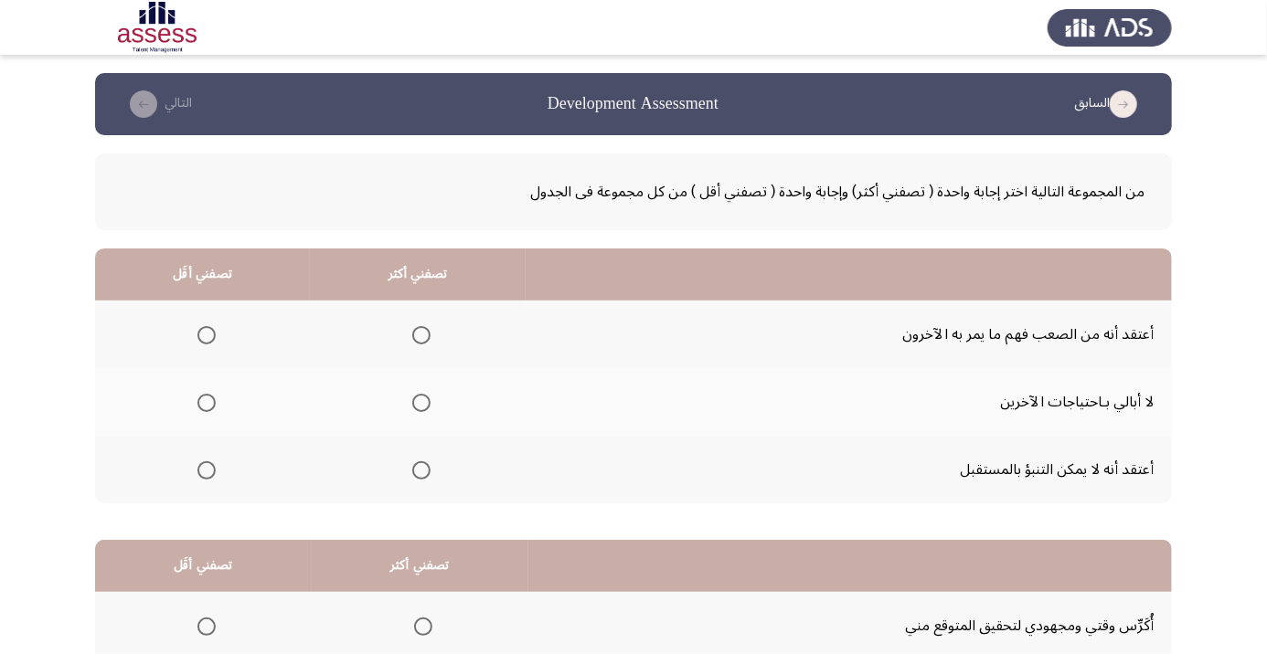
click at [207, 403] on span "Select an option" at bounding box center [207, 403] width 0 height 0
click at [207, 402] on input "Select an option" at bounding box center [206, 403] width 18 height 18
click at [425, 340] on span "Select an option" at bounding box center [421, 335] width 18 height 18
click at [425, 340] on input "Select an option" at bounding box center [421, 335] width 18 height 18
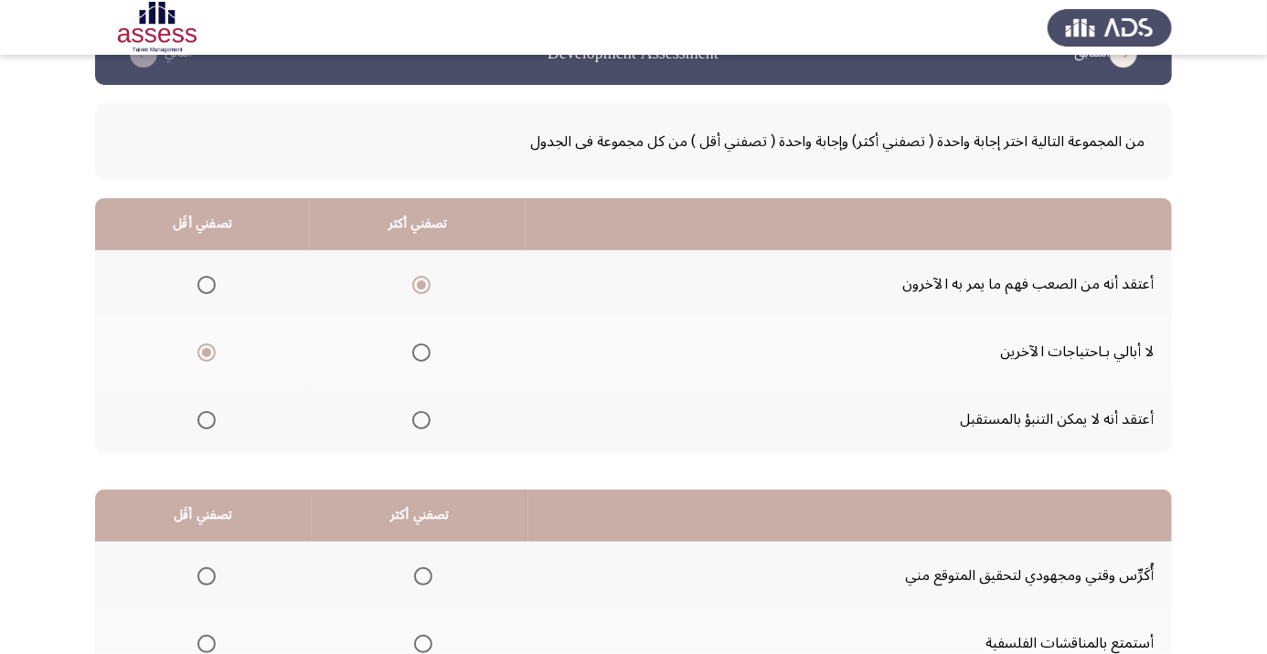
scroll to position [179, 0]
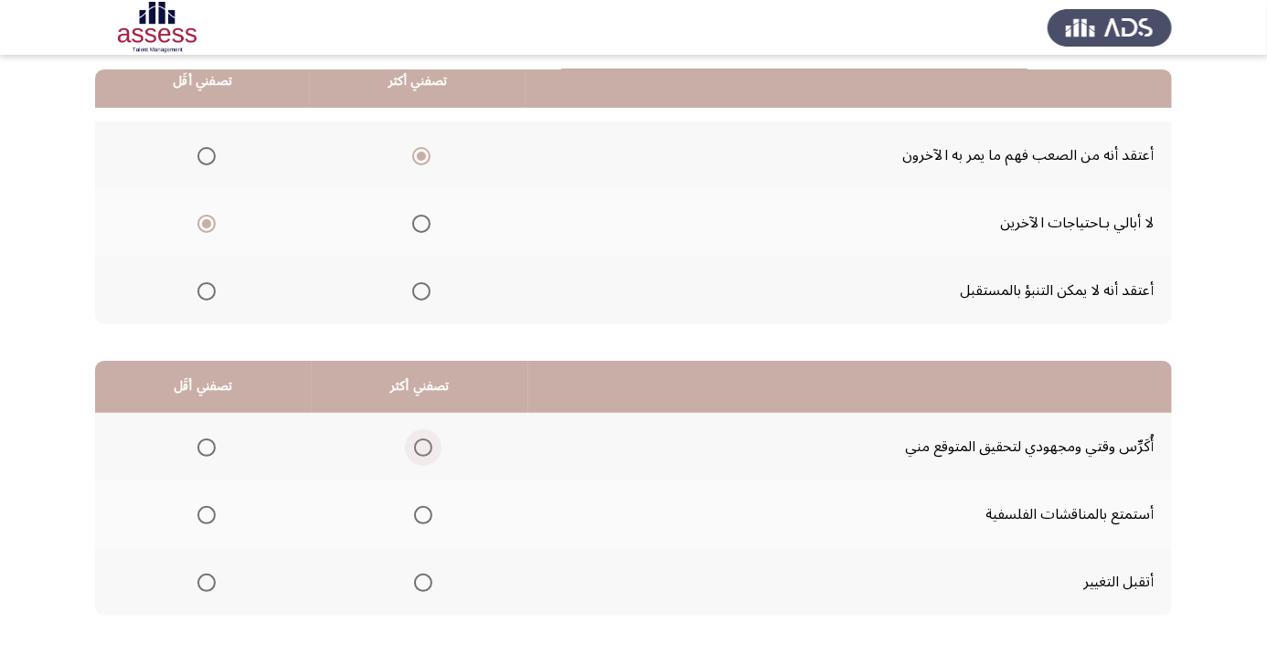
click at [417, 448] on span "Select an option" at bounding box center [423, 448] width 18 height 18
click at [417, 448] on input "Select an option" at bounding box center [423, 448] width 18 height 18
click at [197, 518] on span "Select an option" at bounding box center [206, 515] width 18 height 18
click at [197, 518] on input "Select an option" at bounding box center [206, 515] width 18 height 18
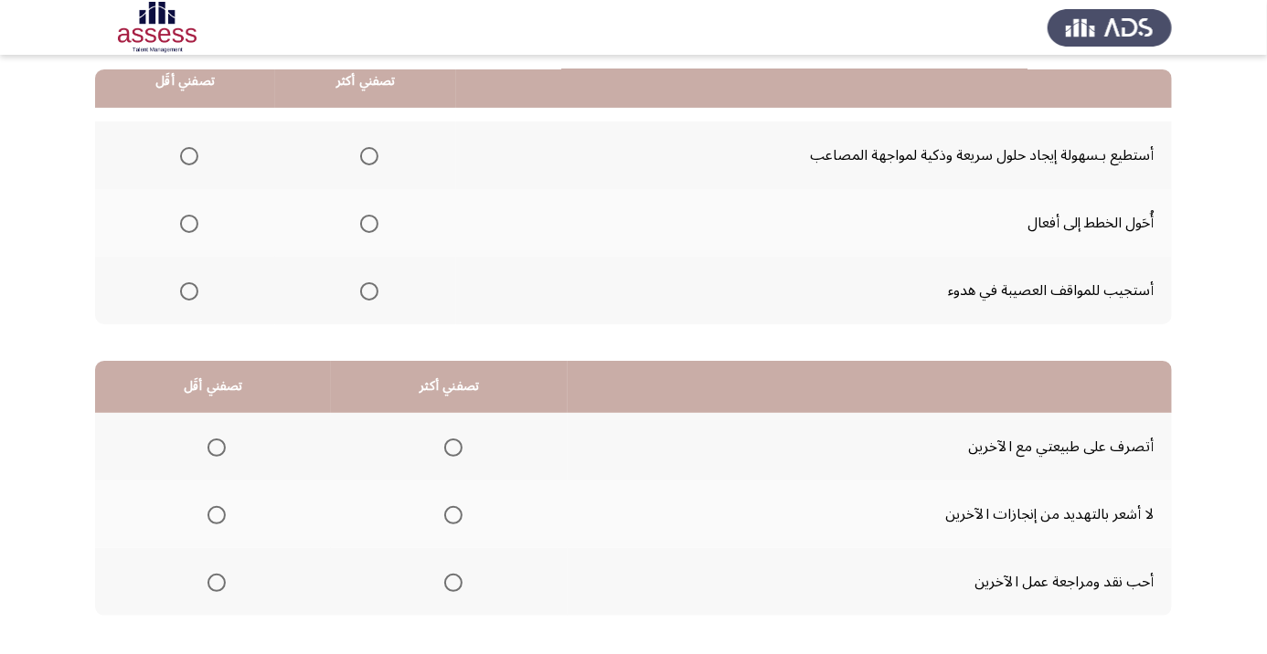
click at [374, 150] on span "Select an option" at bounding box center [369, 156] width 18 height 18
click at [374, 150] on input "Select an option" at bounding box center [369, 156] width 18 height 18
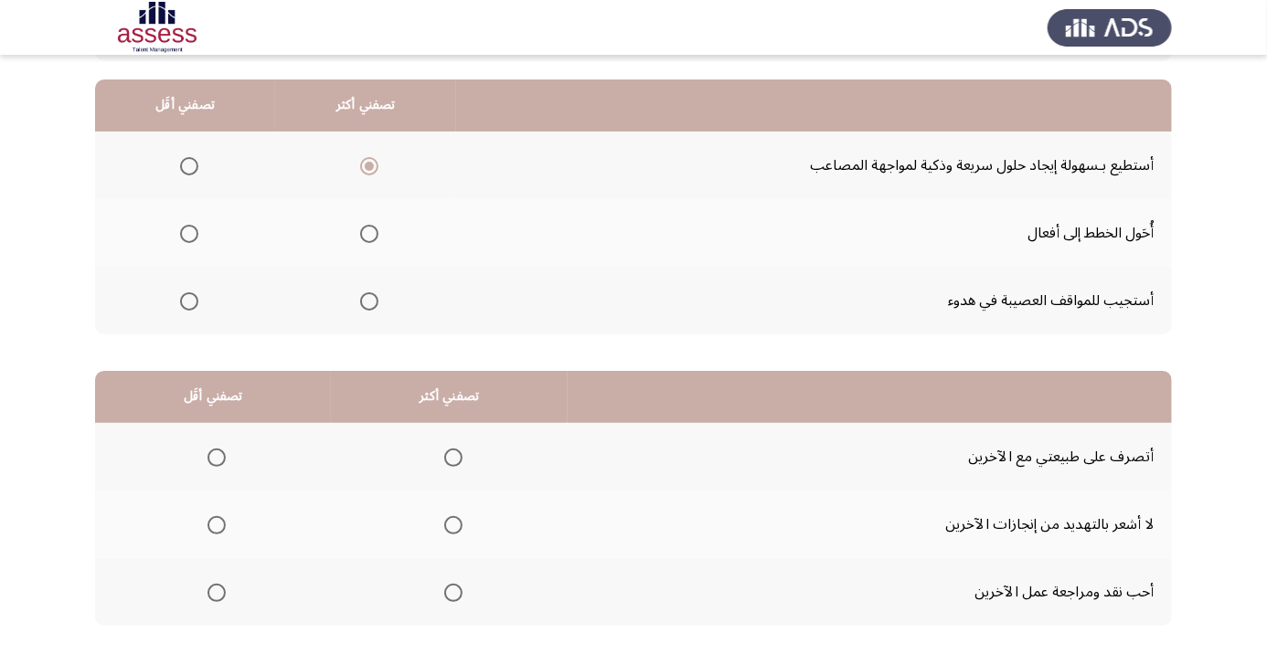
click at [369, 302] on span "Select an option" at bounding box center [369, 302] width 0 height 0
click at [367, 300] on input "Select an option" at bounding box center [369, 301] width 18 height 18
click at [189, 302] on span "Select an option" at bounding box center [189, 302] width 0 height 0
click at [188, 300] on input "Select an option" at bounding box center [189, 301] width 18 height 18
click at [369, 166] on span "Select an option" at bounding box center [369, 166] width 0 height 0
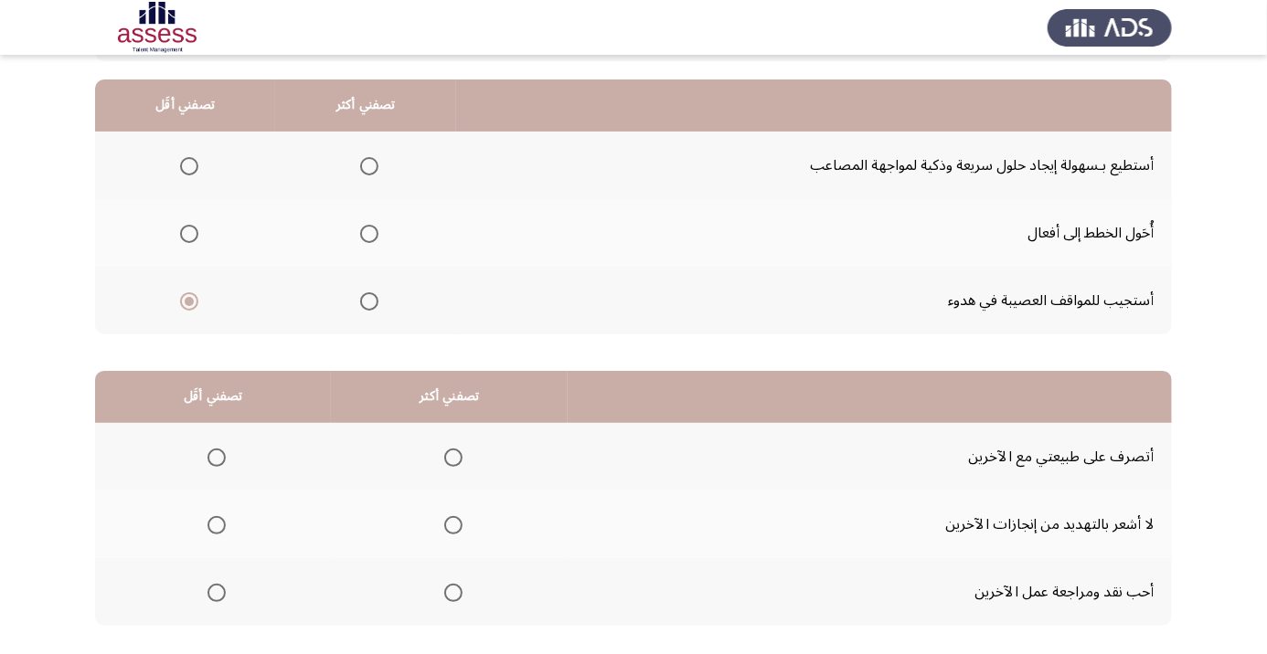
click at [367, 165] on input "Select an option" at bounding box center [369, 166] width 18 height 18
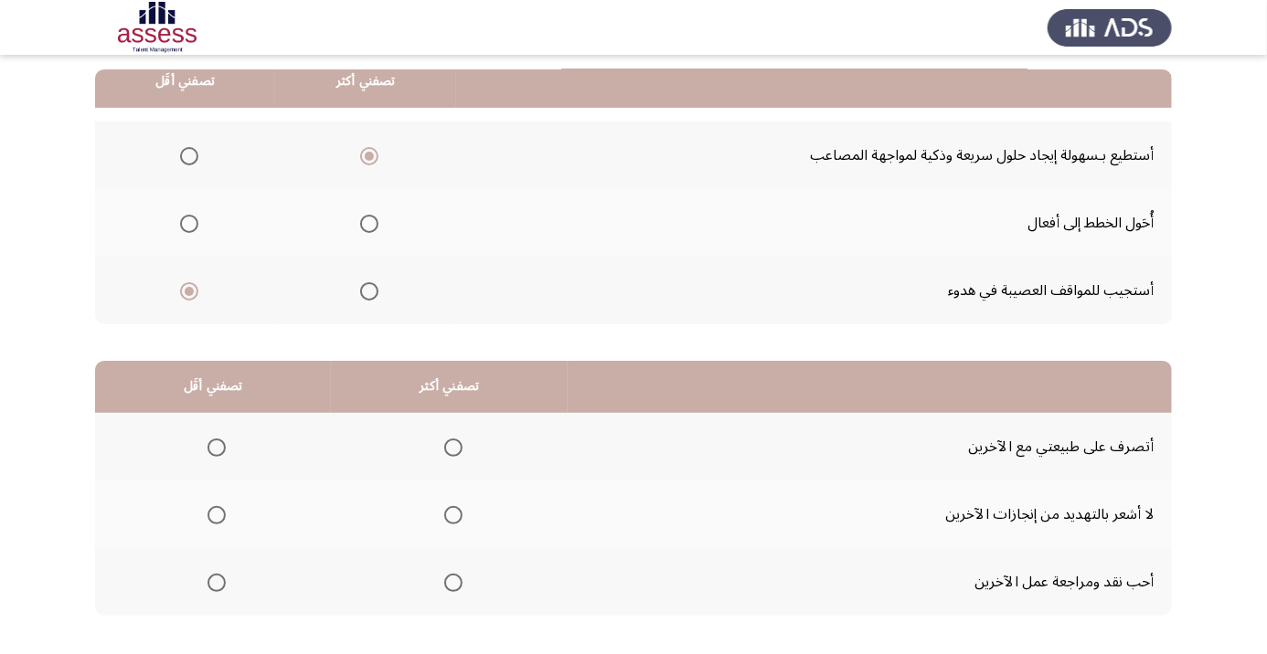
click at [451, 439] on span "Select an option" at bounding box center [453, 448] width 18 height 18
click at [451, 439] on input "Select an option" at bounding box center [453, 448] width 18 height 18
click at [209, 579] on span "Select an option" at bounding box center [216, 583] width 18 height 18
click at [209, 579] on input "Select an option" at bounding box center [216, 583] width 18 height 18
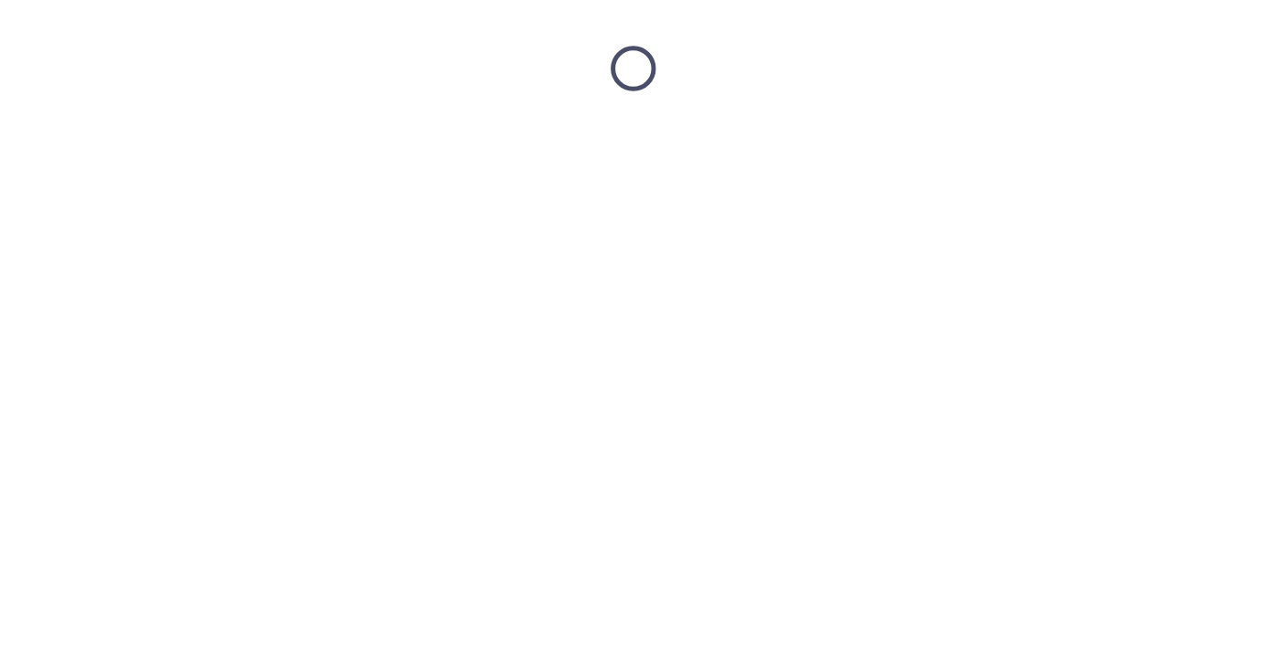
scroll to position [0, 0]
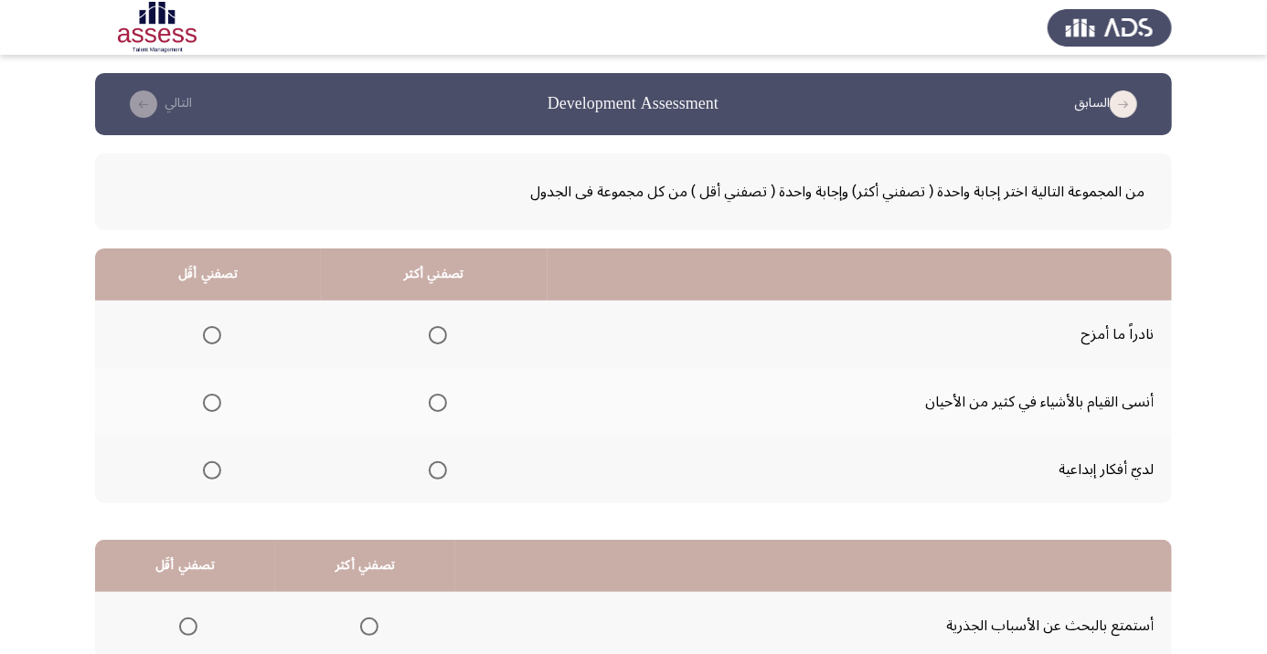
click at [438, 471] on span "Select an option" at bounding box center [438, 471] width 0 height 0
click at [438, 469] on input "Select an option" at bounding box center [438, 471] width 18 height 18
click at [212, 403] on span "Select an option" at bounding box center [212, 403] width 0 height 0
click at [211, 402] on input "Select an option" at bounding box center [212, 403] width 18 height 18
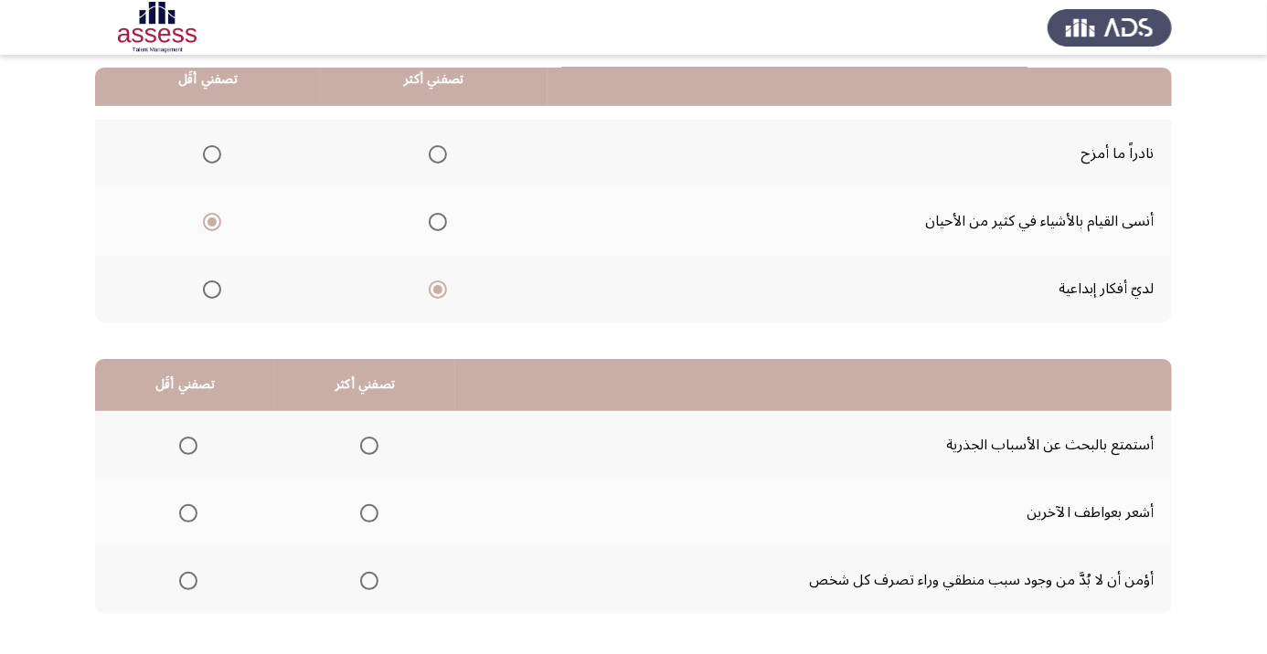
scroll to position [179, 0]
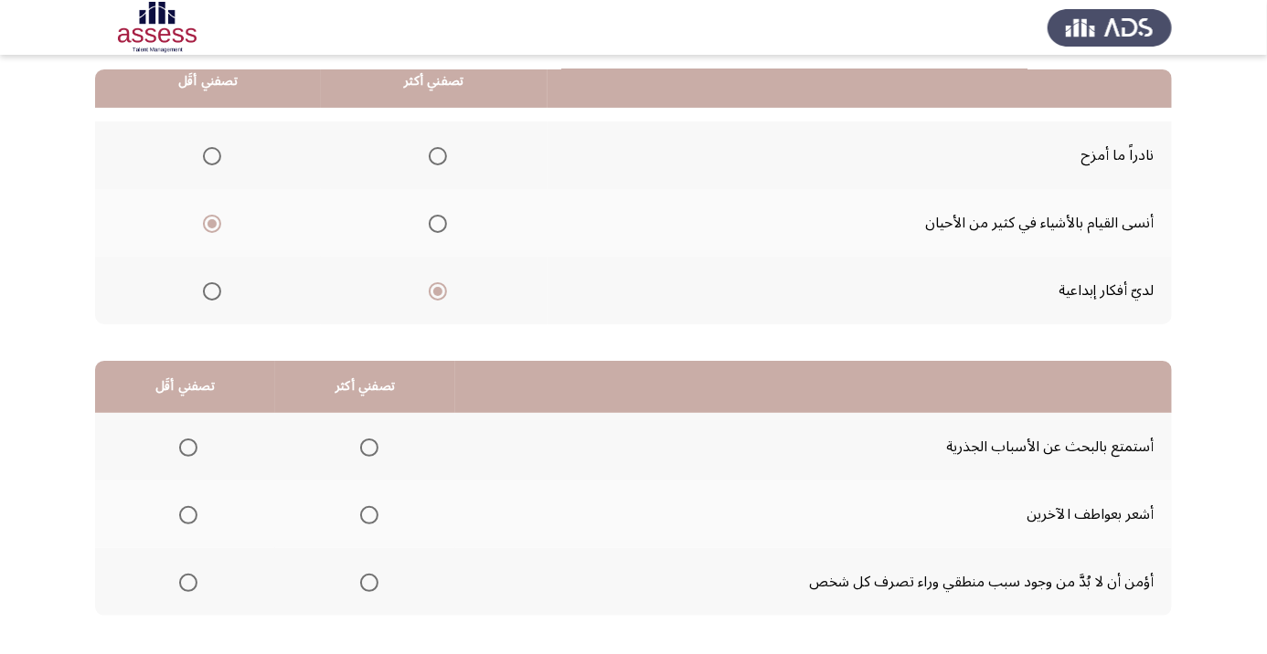
click at [367, 608] on th at bounding box center [365, 582] width 180 height 68
click at [182, 448] on span "Select an option" at bounding box center [188, 448] width 18 height 18
click at [182, 448] on input "Select an option" at bounding box center [188, 448] width 18 height 18
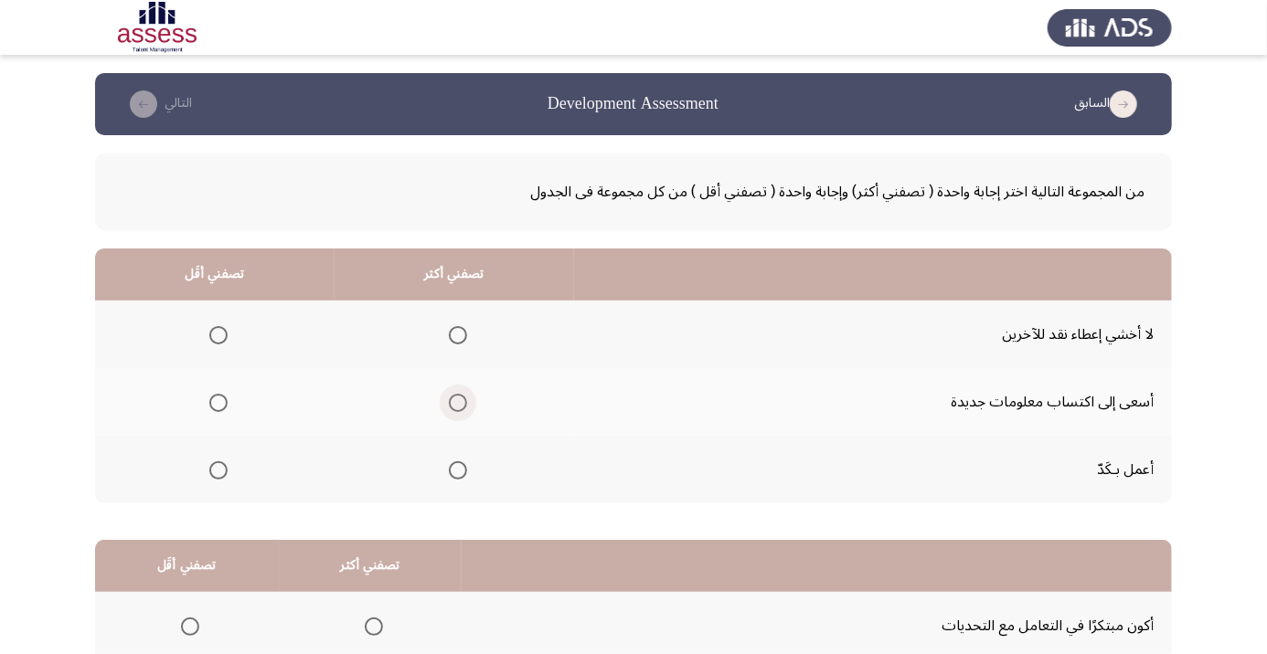
click at [458, 403] on span "Select an option" at bounding box center [458, 403] width 0 height 0
click at [460, 402] on input "Select an option" at bounding box center [458, 403] width 18 height 18
click at [218, 335] on span "Select an option" at bounding box center [218, 335] width 0 height 0
click at [218, 335] on input "Select an option" at bounding box center [218, 335] width 18 height 18
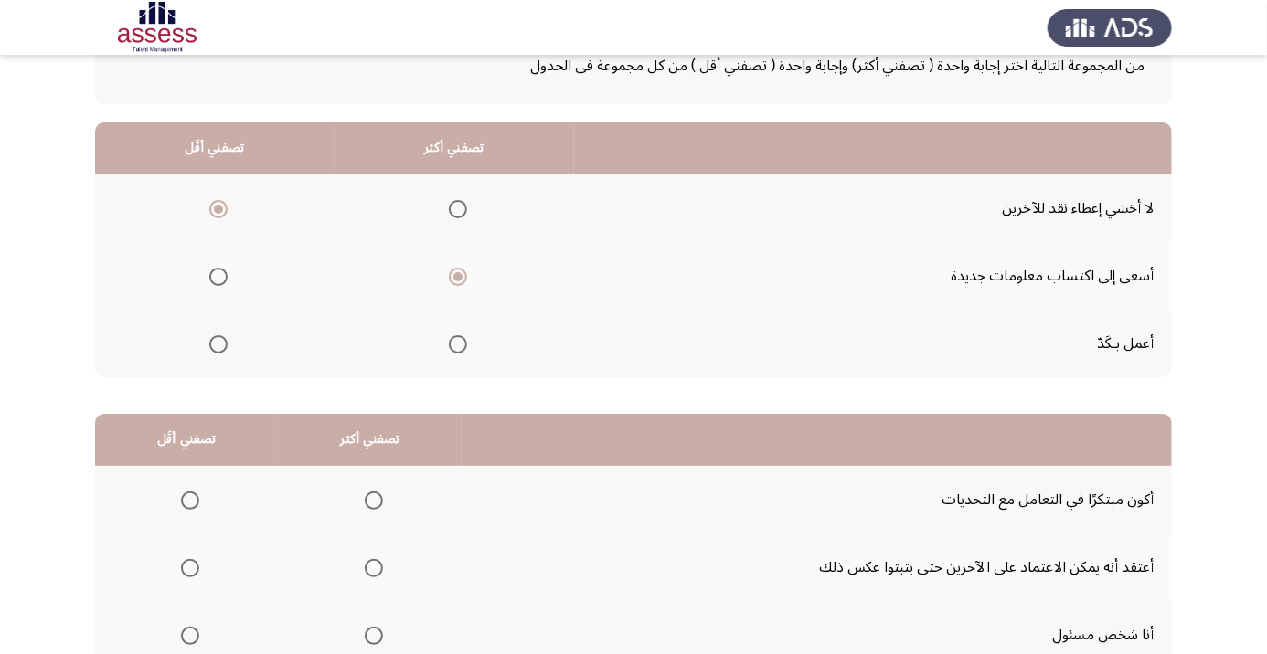
scroll to position [179, 0]
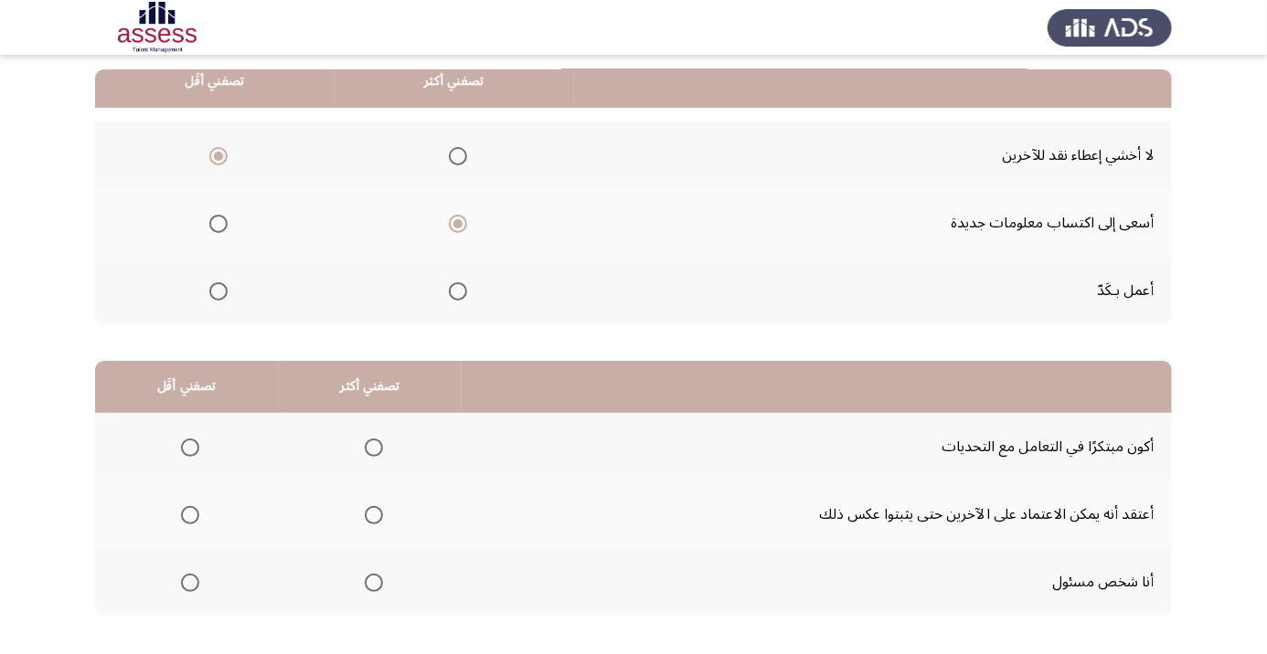
click at [379, 448] on span "Select an option" at bounding box center [374, 448] width 18 height 18
click at [379, 448] on input "Select an option" at bounding box center [374, 448] width 18 height 18
click at [192, 519] on span "Select an option" at bounding box center [190, 515] width 18 height 18
click at [192, 519] on input "Select an option" at bounding box center [190, 515] width 18 height 18
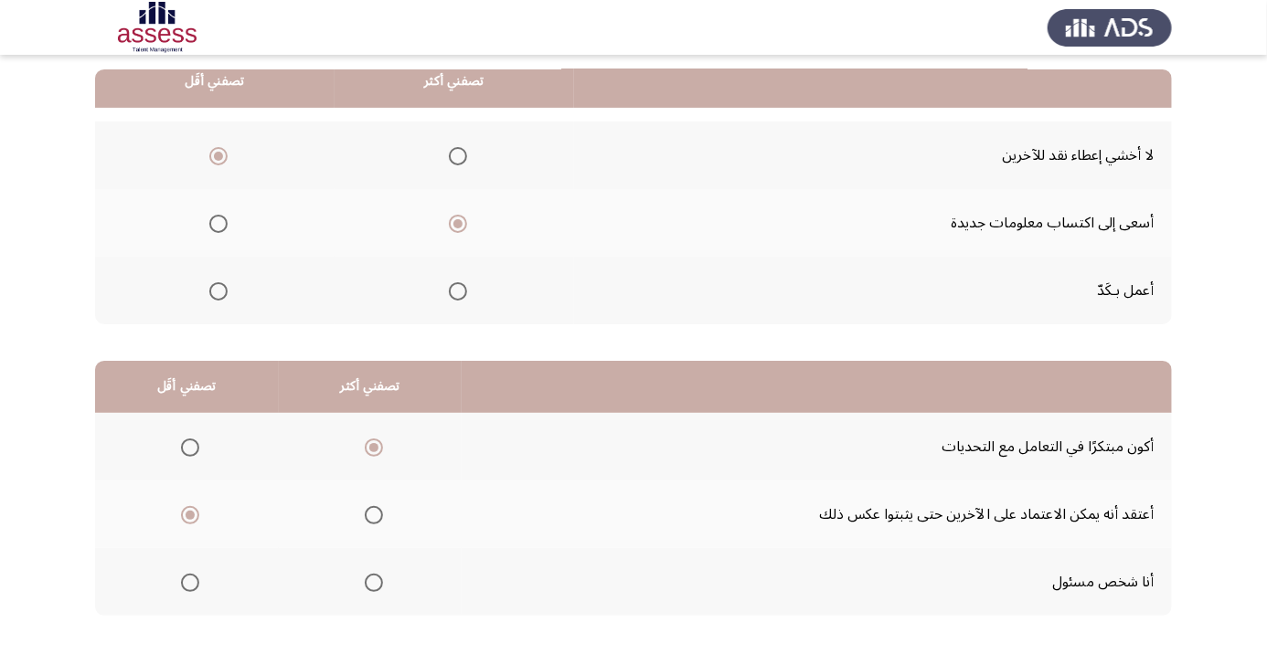
scroll to position [0, 0]
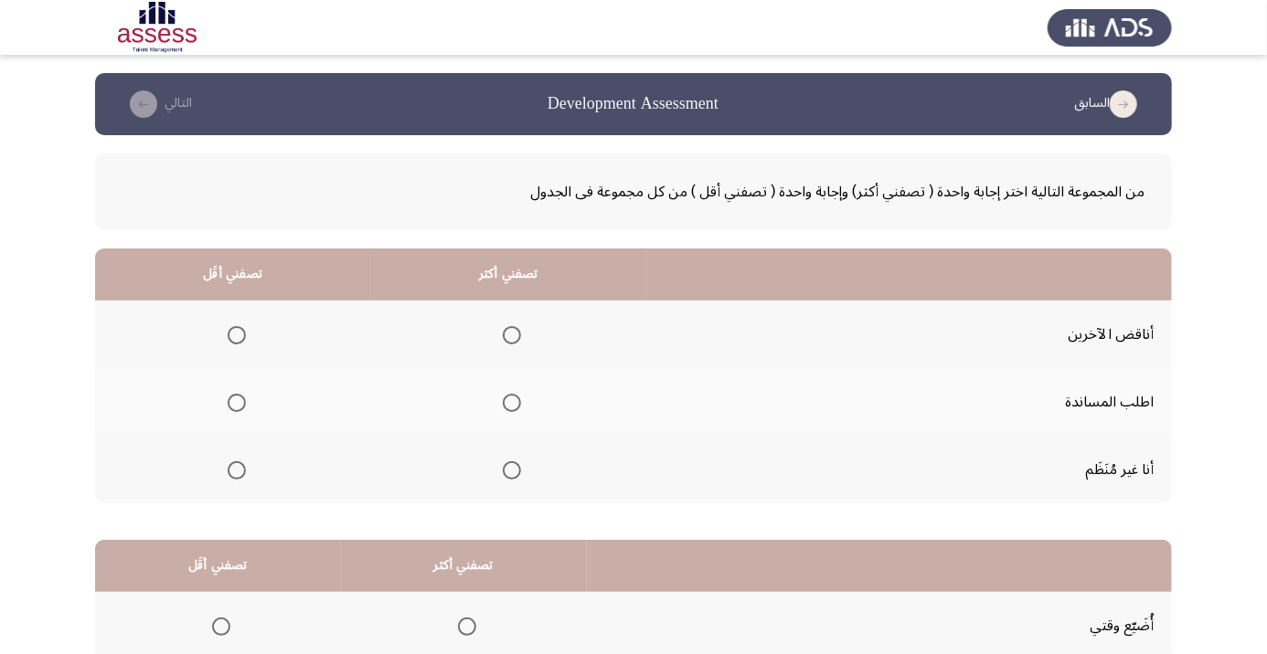
click at [240, 475] on span "Select an option" at bounding box center [237, 471] width 18 height 18
click at [240, 475] on input "Select an option" at bounding box center [237, 471] width 18 height 18
click at [537, 393] on th at bounding box center [508, 402] width 276 height 68
click at [526, 376] on th at bounding box center [508, 402] width 276 height 68
click at [512, 403] on span "Select an option" at bounding box center [512, 403] width 0 height 0
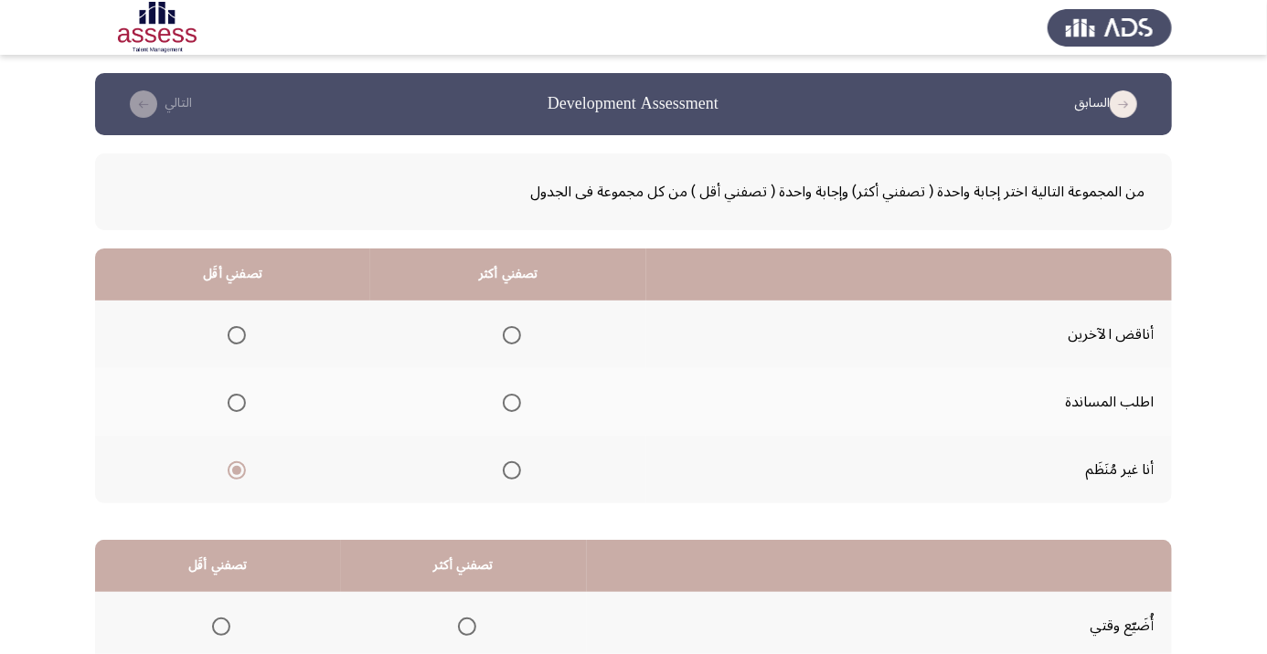
click at [512, 402] on input "Select an option" at bounding box center [512, 403] width 18 height 18
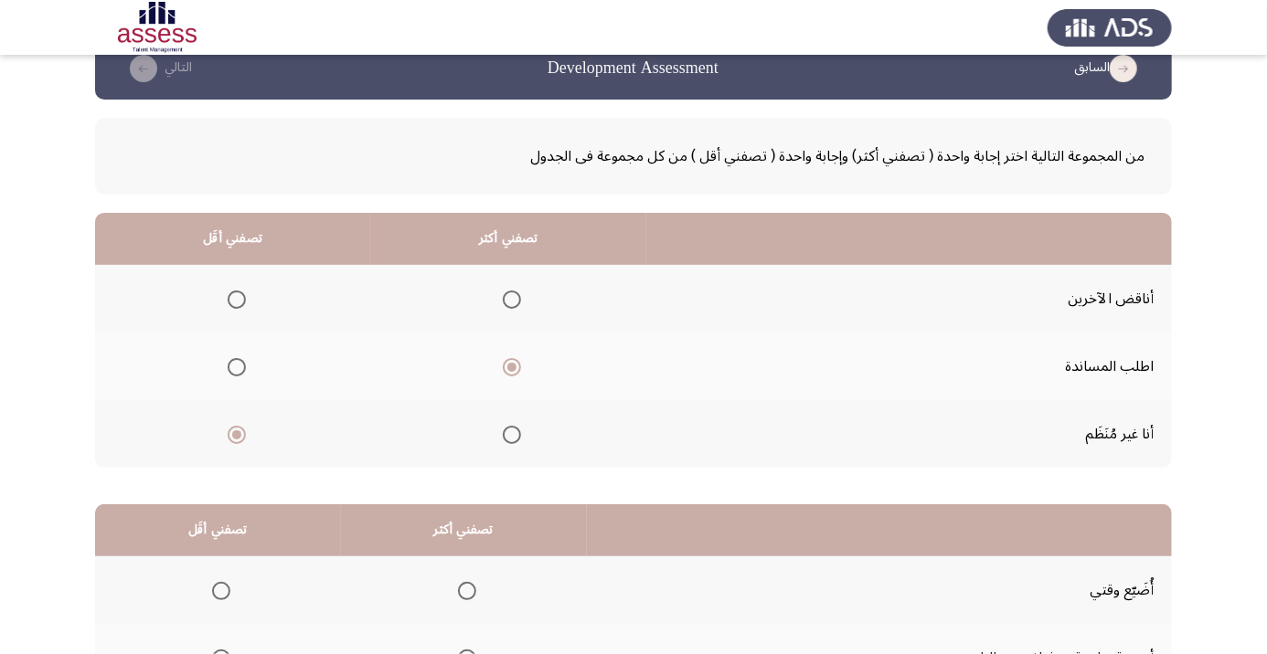
scroll to position [179, 0]
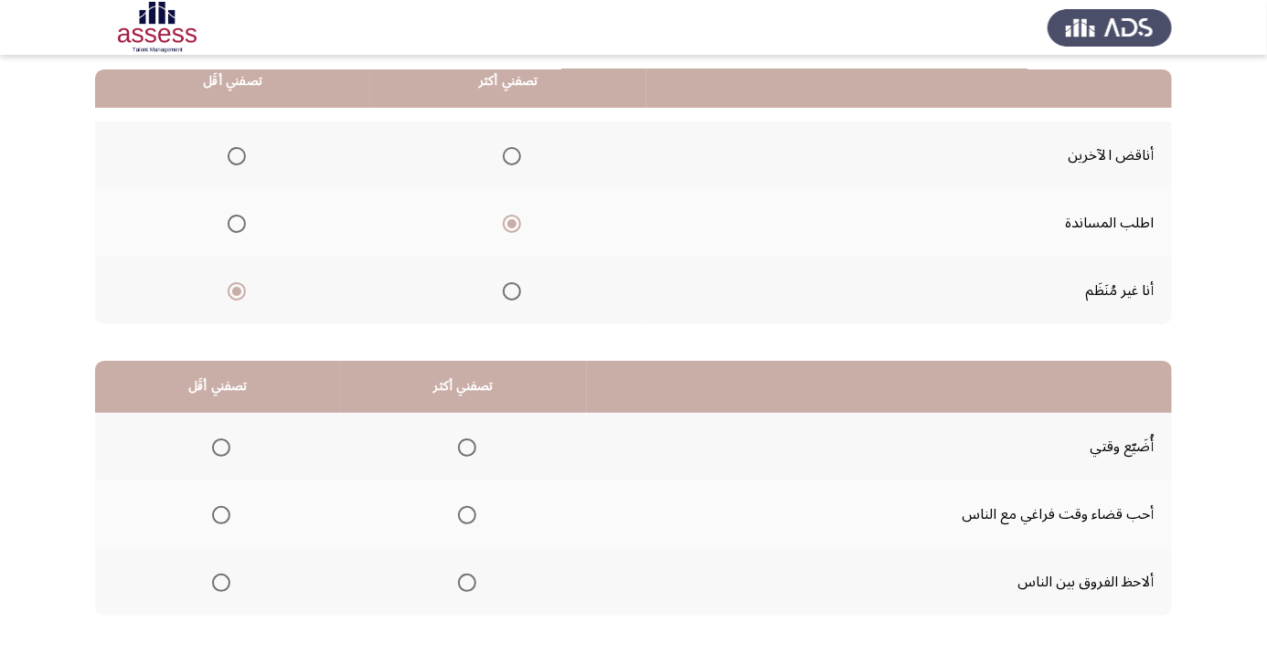
click at [474, 586] on span "Select an option" at bounding box center [467, 583] width 18 height 18
click at [474, 586] on input "Select an option" at bounding box center [467, 583] width 18 height 18
click at [470, 588] on span "Select an option" at bounding box center [467, 583] width 18 height 18
click at [470, 588] on input "Select an option" at bounding box center [467, 583] width 18 height 18
click at [227, 448] on span "Select an option" at bounding box center [221, 448] width 18 height 18
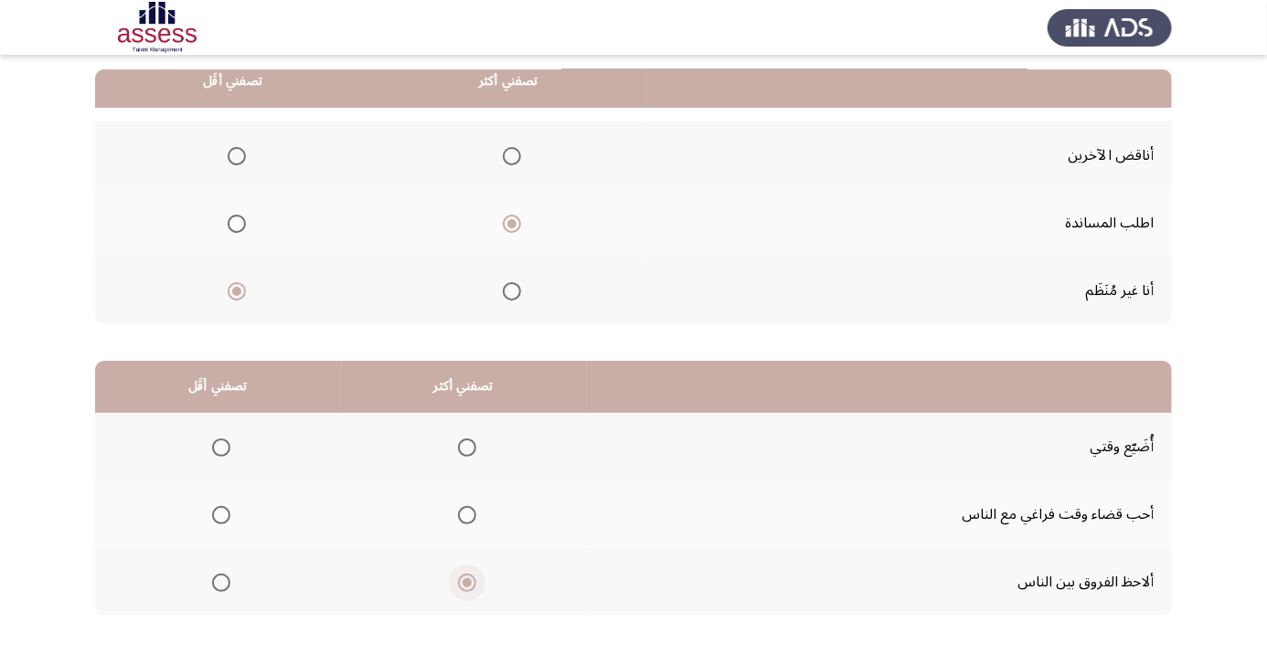
click at [227, 448] on input "Select an option" at bounding box center [221, 448] width 18 height 18
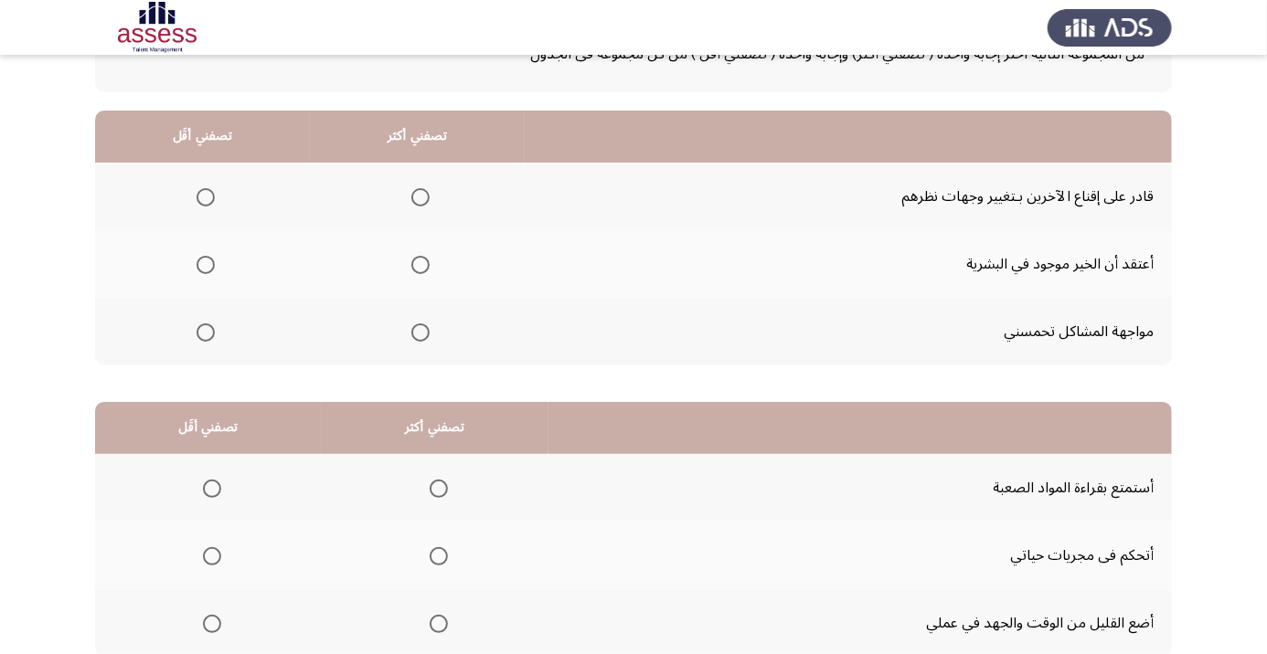
scroll to position [152, 0]
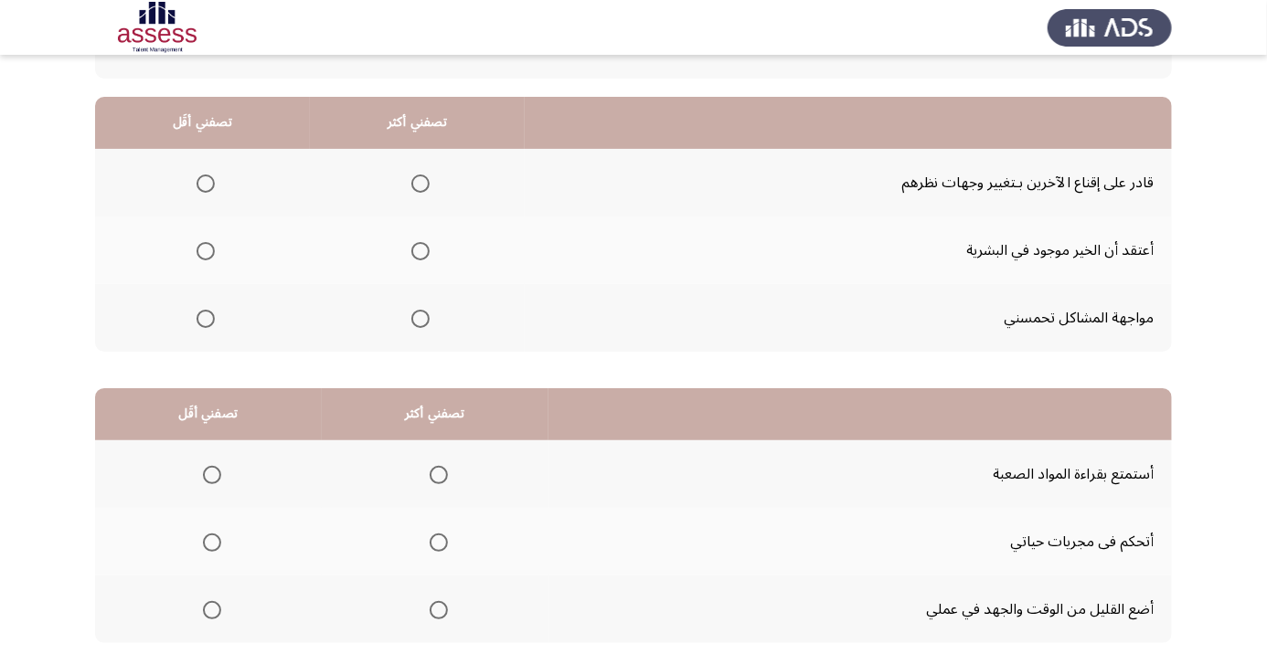
click at [427, 188] on span "Select an option" at bounding box center [420, 184] width 18 height 18
click at [427, 188] on input "Select an option" at bounding box center [420, 184] width 18 height 18
click at [426, 314] on span "Select an option" at bounding box center [420, 319] width 18 height 18
click at [426, 314] on input "Select an option" at bounding box center [420, 319] width 18 height 18
click at [424, 183] on span "Select an option" at bounding box center [420, 184] width 18 height 18
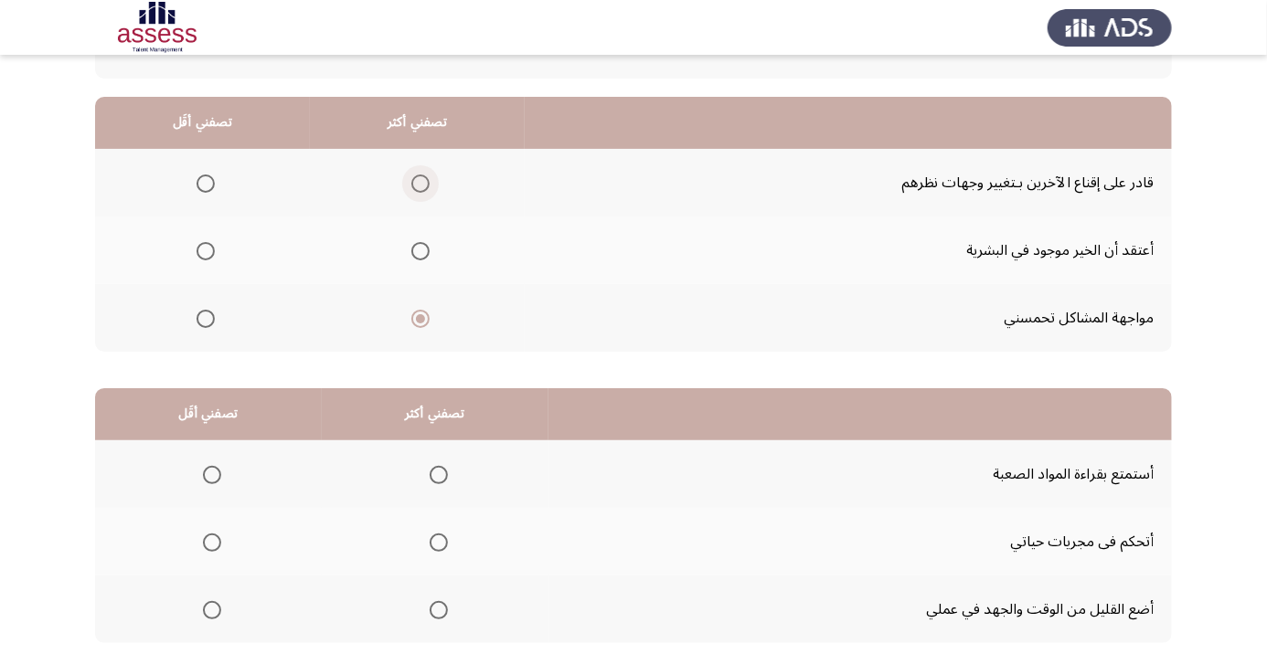
click at [424, 183] on input "Select an option" at bounding box center [420, 184] width 18 height 18
click at [207, 257] on span "Select an option" at bounding box center [206, 251] width 18 height 18
click at [207, 257] on input "Select an option" at bounding box center [206, 251] width 18 height 18
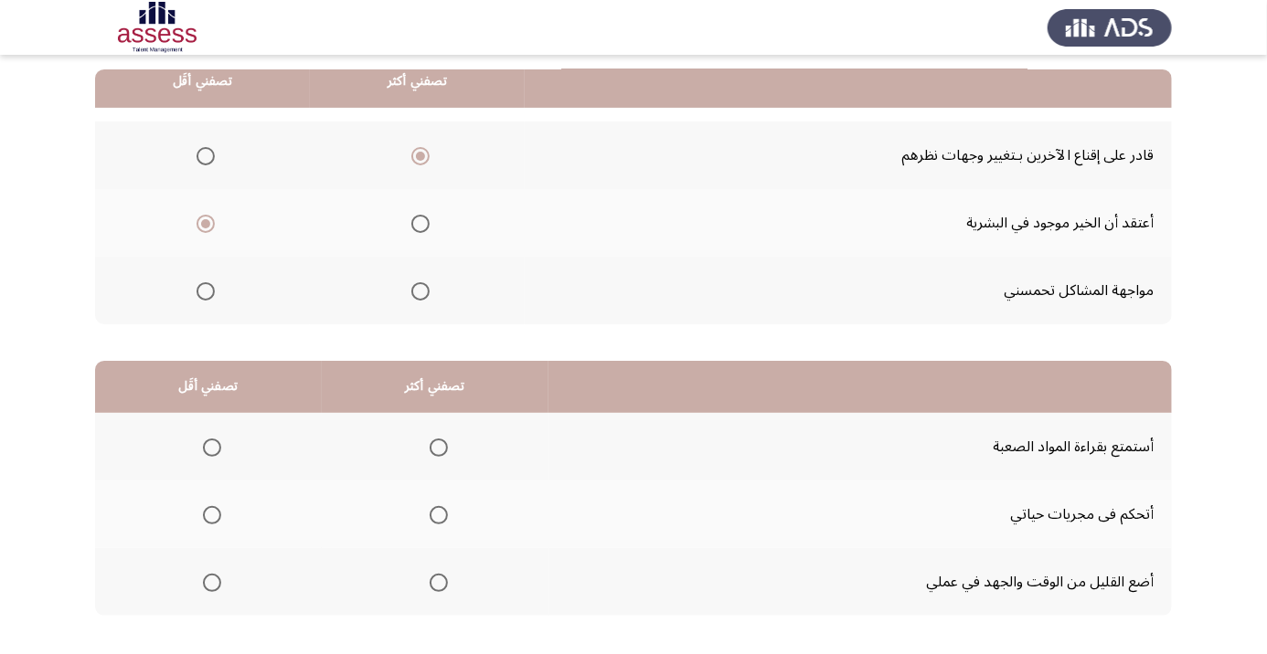
click at [216, 588] on span "Select an option" at bounding box center [212, 583] width 18 height 18
click at [216, 588] on input "Select an option" at bounding box center [212, 583] width 18 height 18
click at [439, 448] on span "Select an option" at bounding box center [439, 448] width 0 height 0
click at [441, 446] on input "Select an option" at bounding box center [439, 448] width 18 height 18
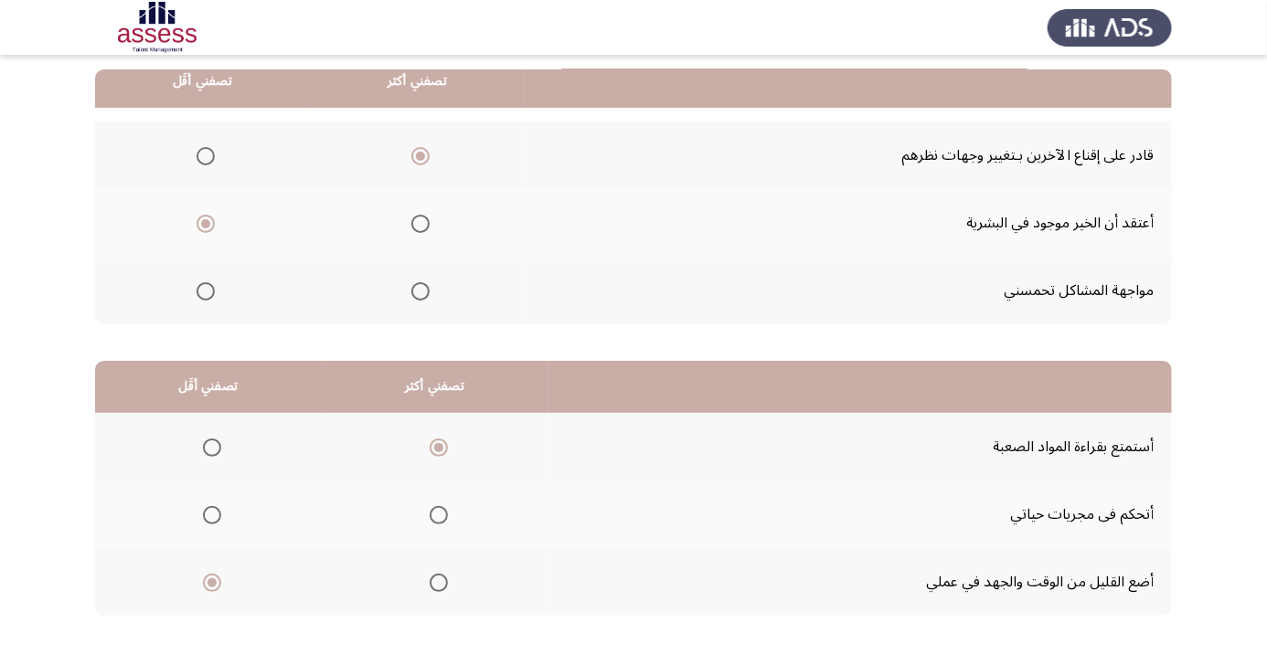
scroll to position [0, 0]
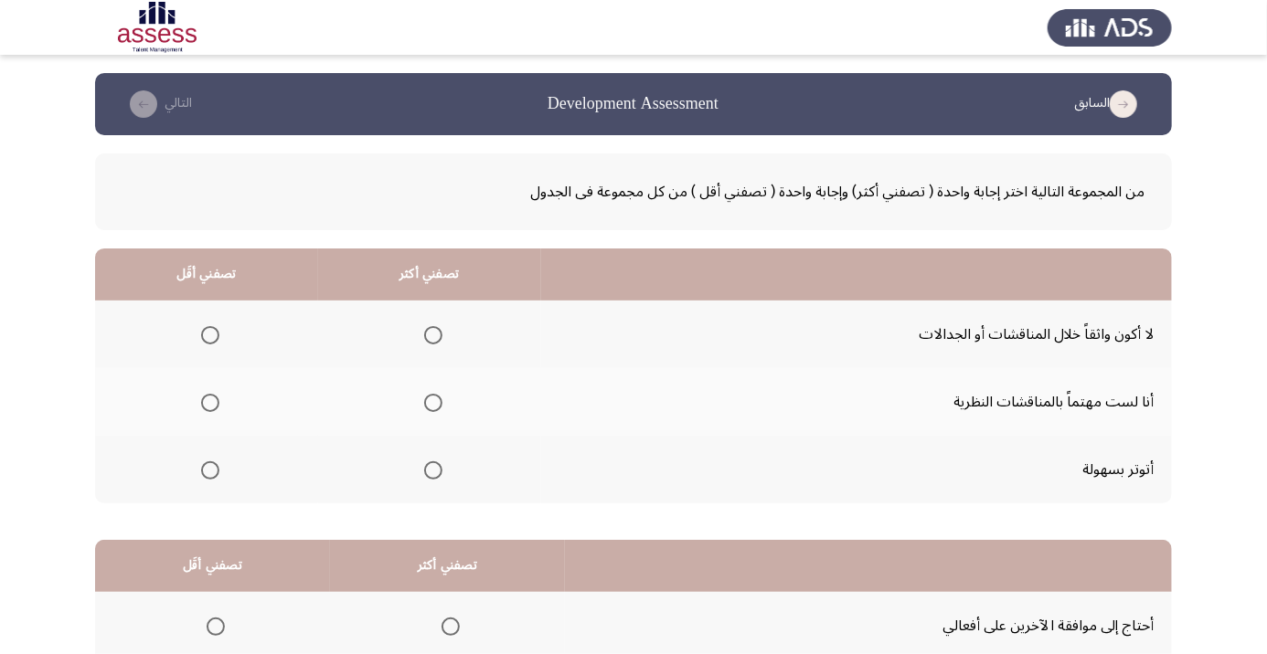
click at [218, 475] on span "Select an option" at bounding box center [210, 471] width 18 height 18
click at [218, 475] on input "Select an option" at bounding box center [210, 471] width 18 height 18
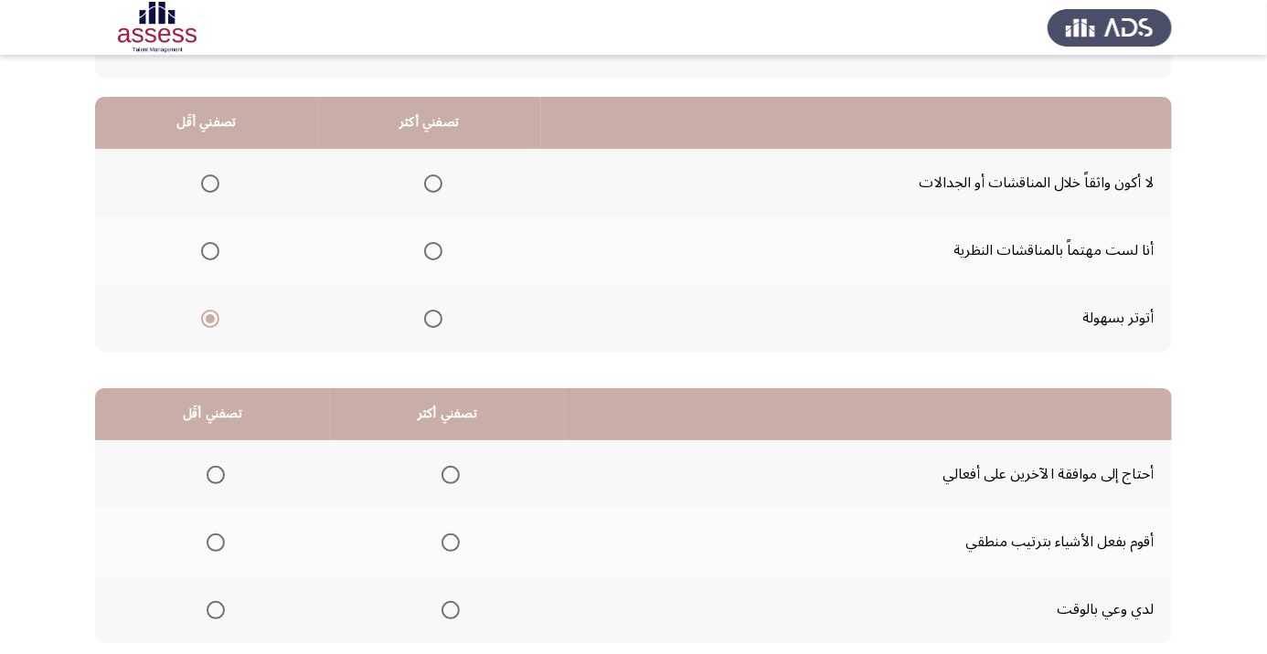
scroll to position [164, 0]
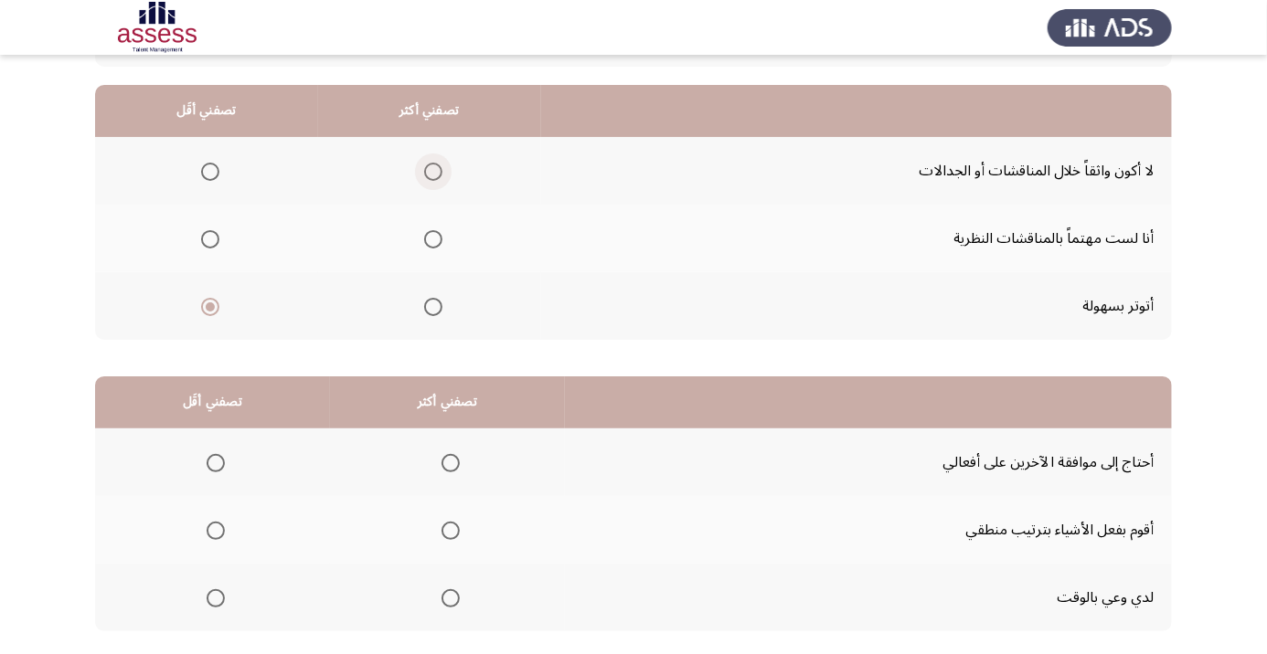
click at [440, 176] on span "Select an option" at bounding box center [433, 172] width 18 height 18
click at [440, 176] on input "Select an option" at bounding box center [433, 172] width 18 height 18
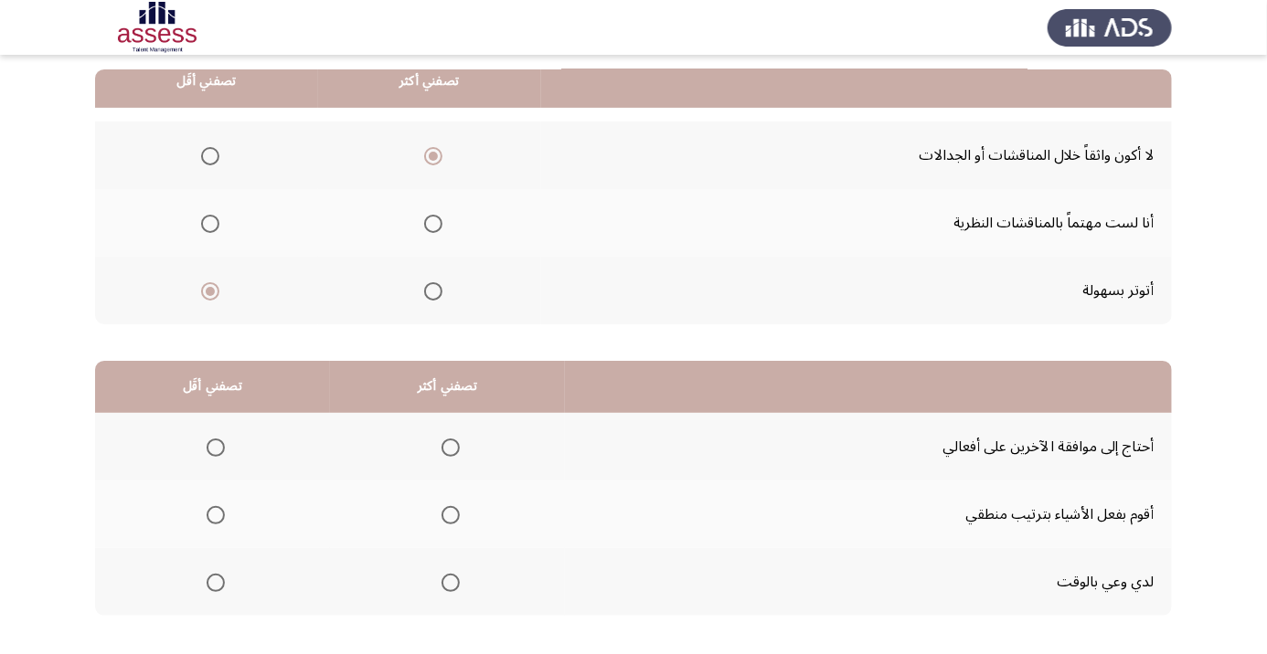
click at [451, 516] on span "Select an option" at bounding box center [451, 516] width 0 height 0
click at [452, 513] on input "Select an option" at bounding box center [450, 515] width 18 height 18
click at [220, 451] on span "Select an option" at bounding box center [216, 448] width 18 height 18
click at [220, 451] on input "Select an option" at bounding box center [216, 448] width 18 height 18
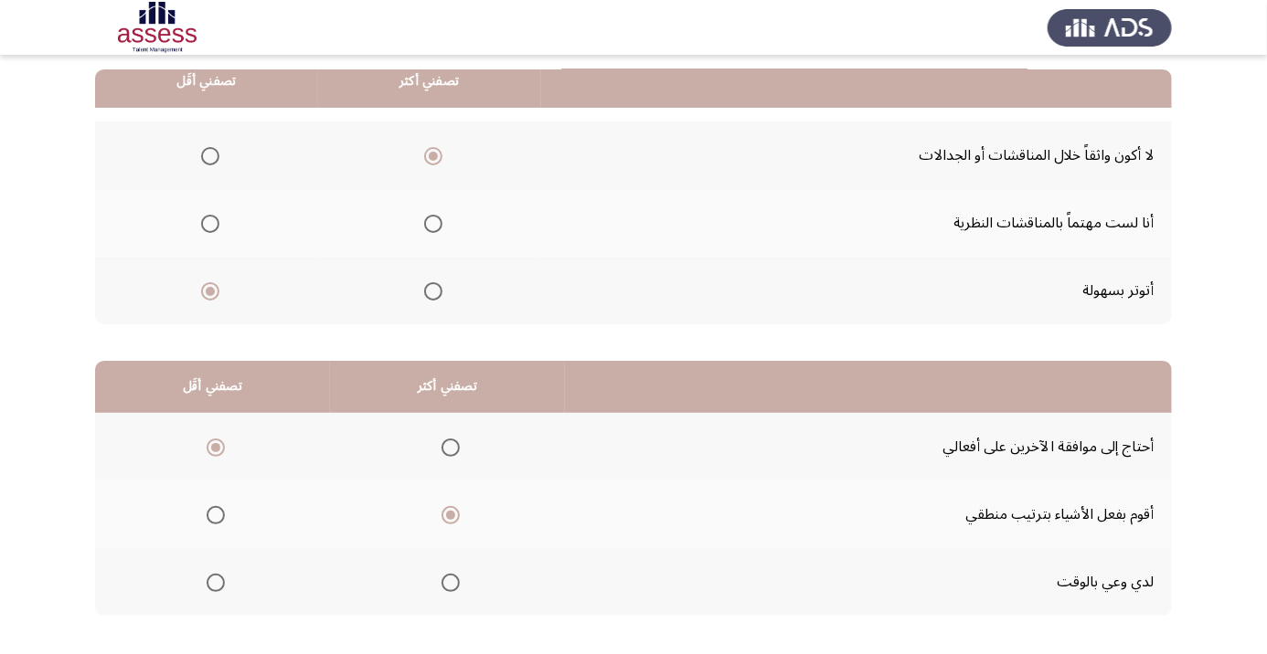
scroll to position [0, 0]
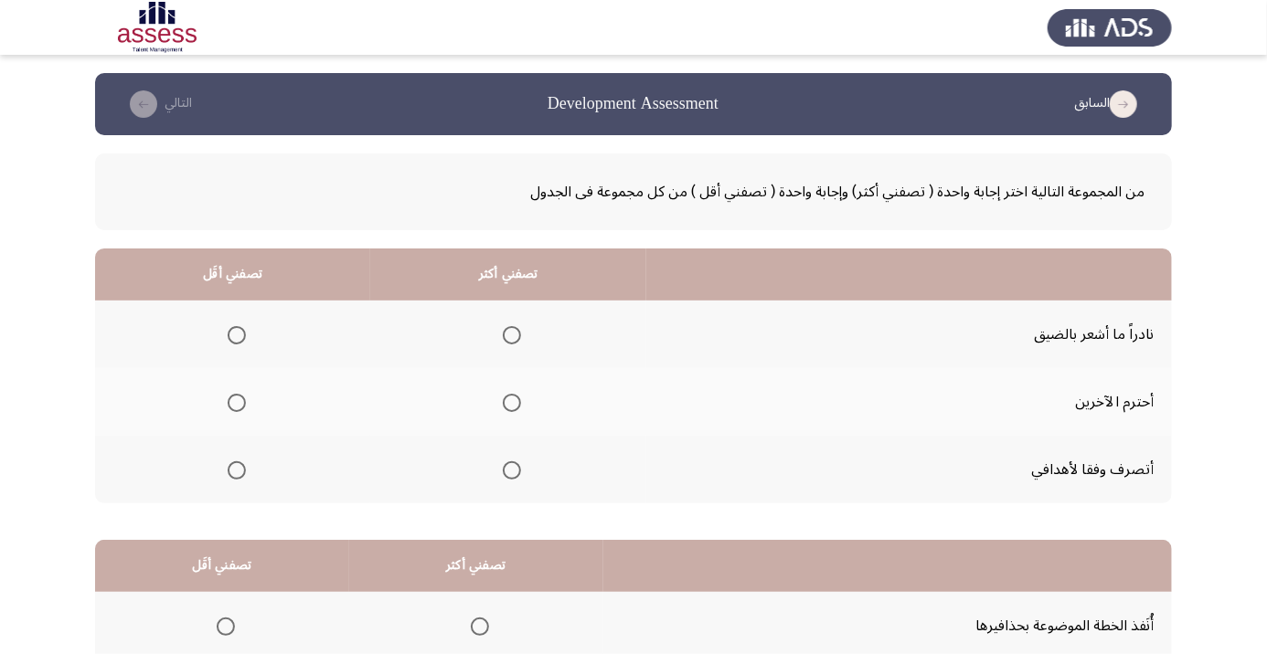
click at [534, 409] on th at bounding box center [508, 402] width 276 height 68
click at [545, 396] on th at bounding box center [508, 402] width 276 height 68
click at [512, 403] on span "Select an option" at bounding box center [512, 403] width 0 height 0
click at [512, 402] on input "Select an option" at bounding box center [512, 403] width 18 height 18
click at [257, 489] on th at bounding box center [232, 470] width 275 height 68
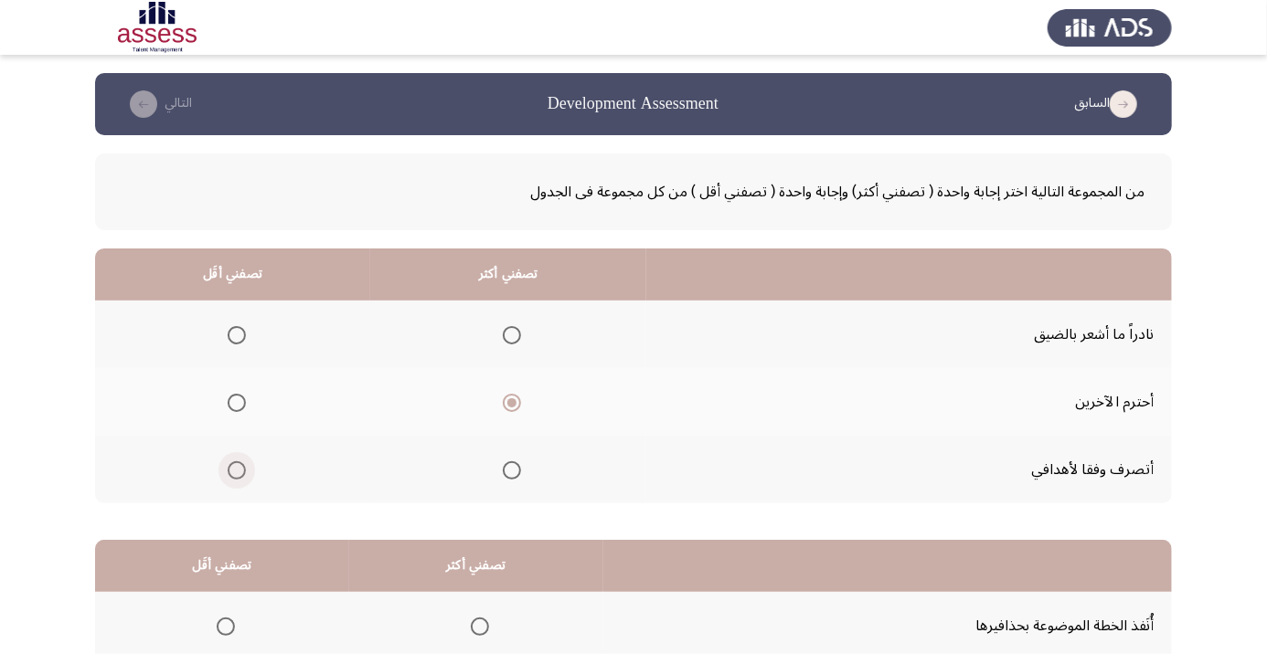
click at [237, 471] on span "Select an option" at bounding box center [237, 471] width 0 height 0
click at [236, 469] on input "Select an option" at bounding box center [237, 471] width 18 height 18
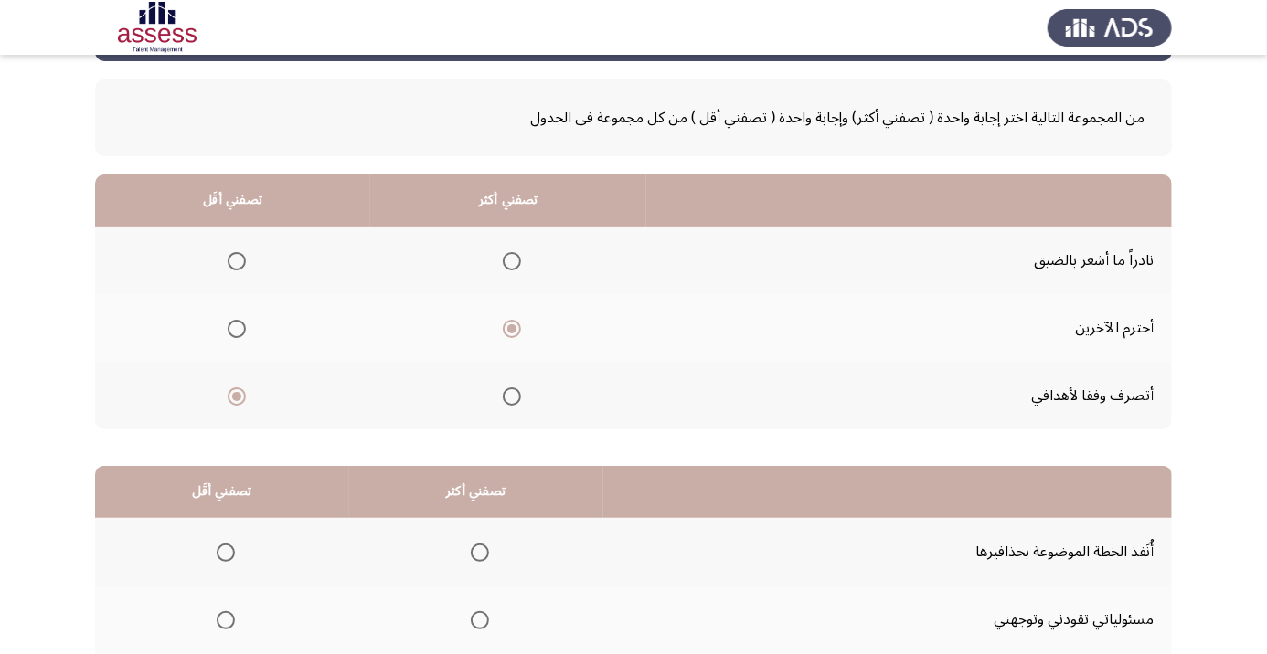
scroll to position [179, 0]
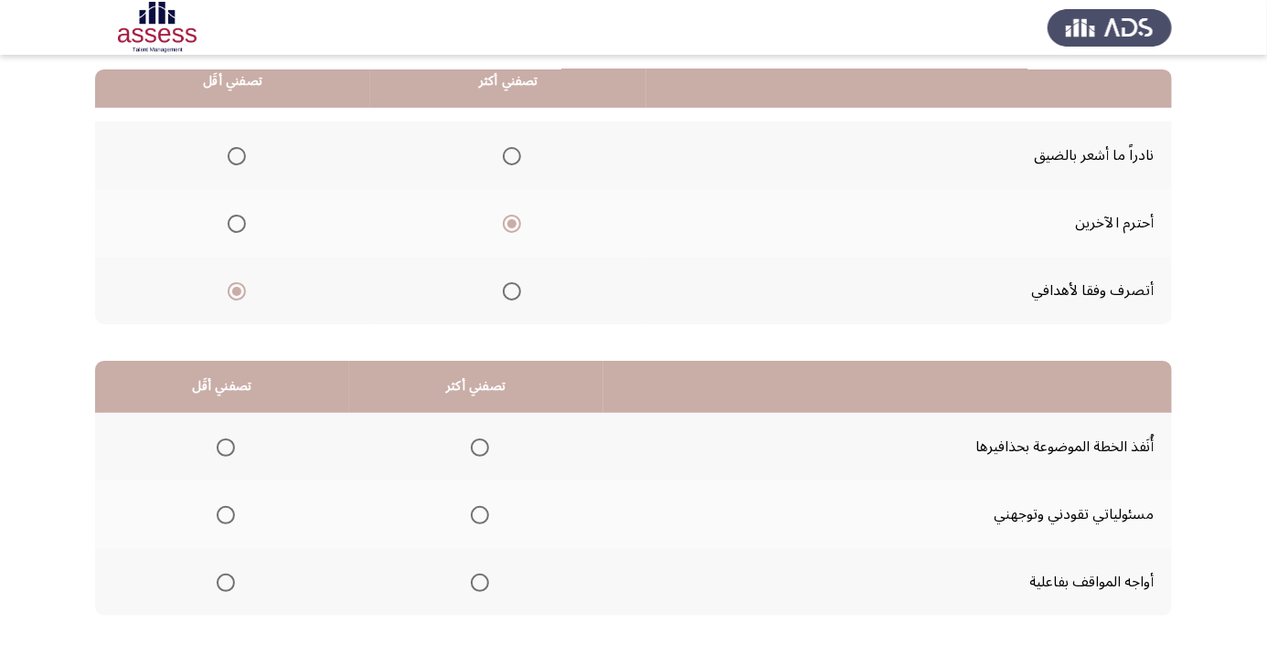
click at [483, 586] on span "Select an option" at bounding box center [480, 583] width 18 height 18
click at [483, 586] on input "Select an option" at bounding box center [480, 583] width 18 height 18
click at [226, 448] on span "Select an option" at bounding box center [226, 448] width 0 height 0
click at [225, 446] on input "Select an option" at bounding box center [226, 448] width 18 height 18
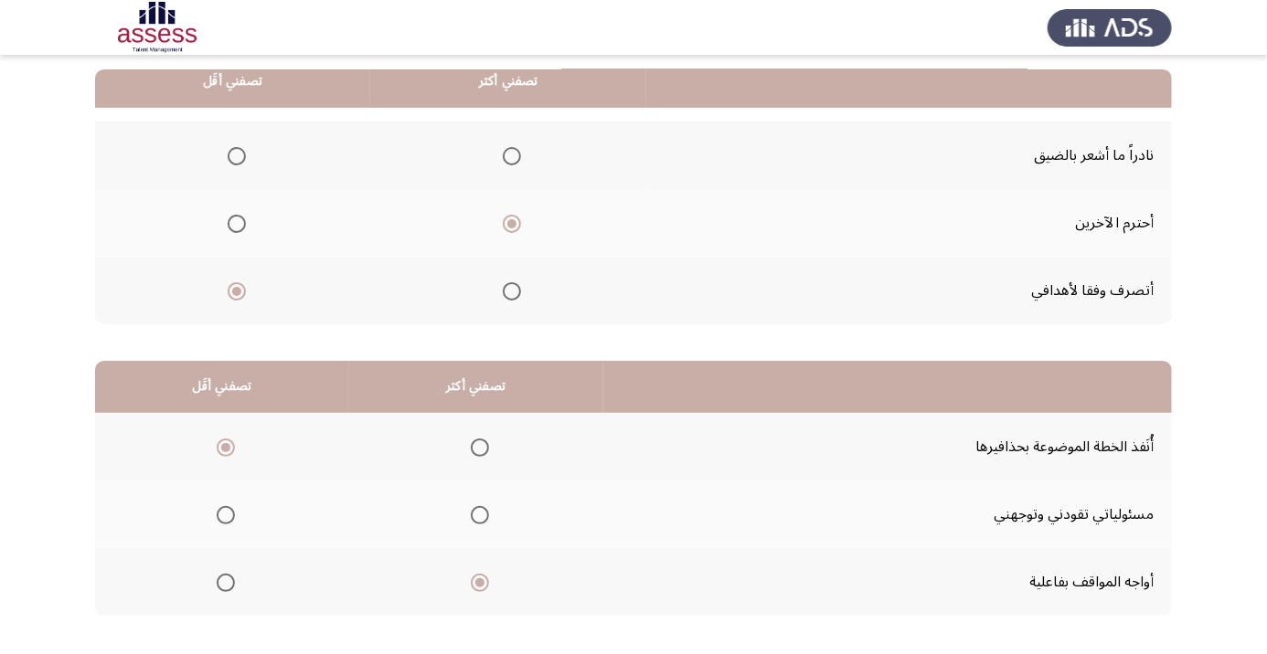
scroll to position [0, 0]
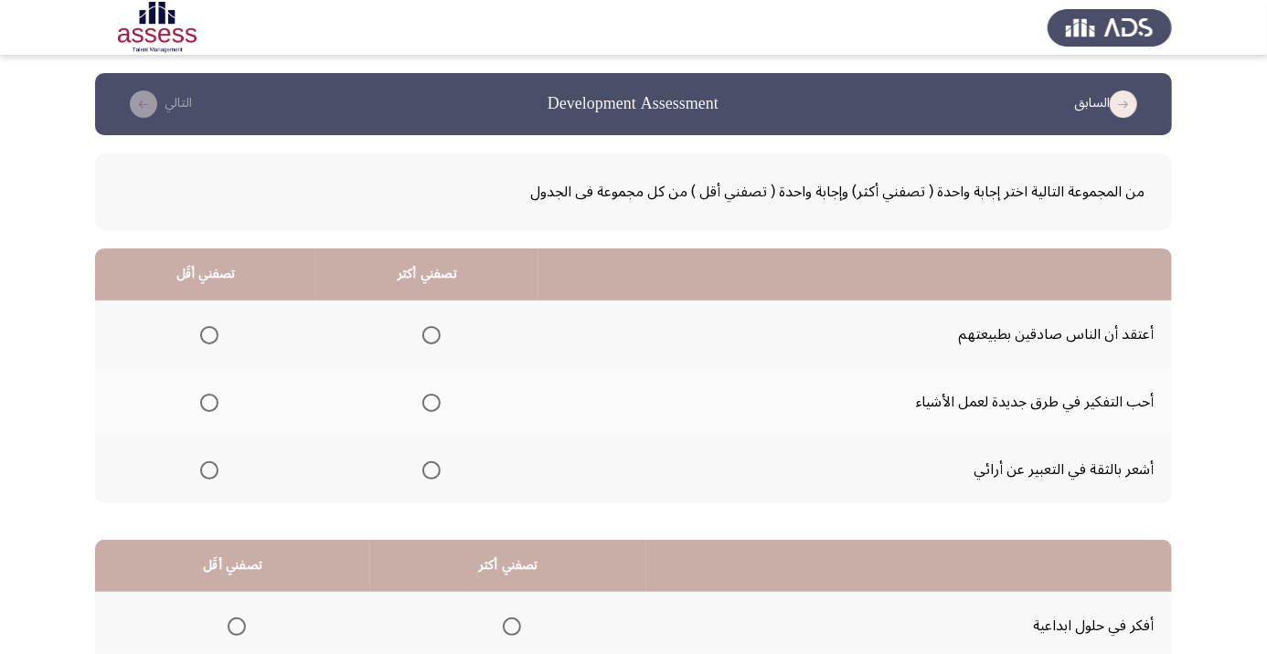
click at [449, 395] on th at bounding box center [427, 402] width 222 height 68
click at [431, 403] on span "Select an option" at bounding box center [431, 403] width 0 height 0
click at [431, 402] on input "Select an option" at bounding box center [431, 403] width 18 height 18
click at [214, 474] on span "Select an option" at bounding box center [209, 471] width 18 height 18
click at [214, 474] on input "Select an option" at bounding box center [209, 471] width 18 height 18
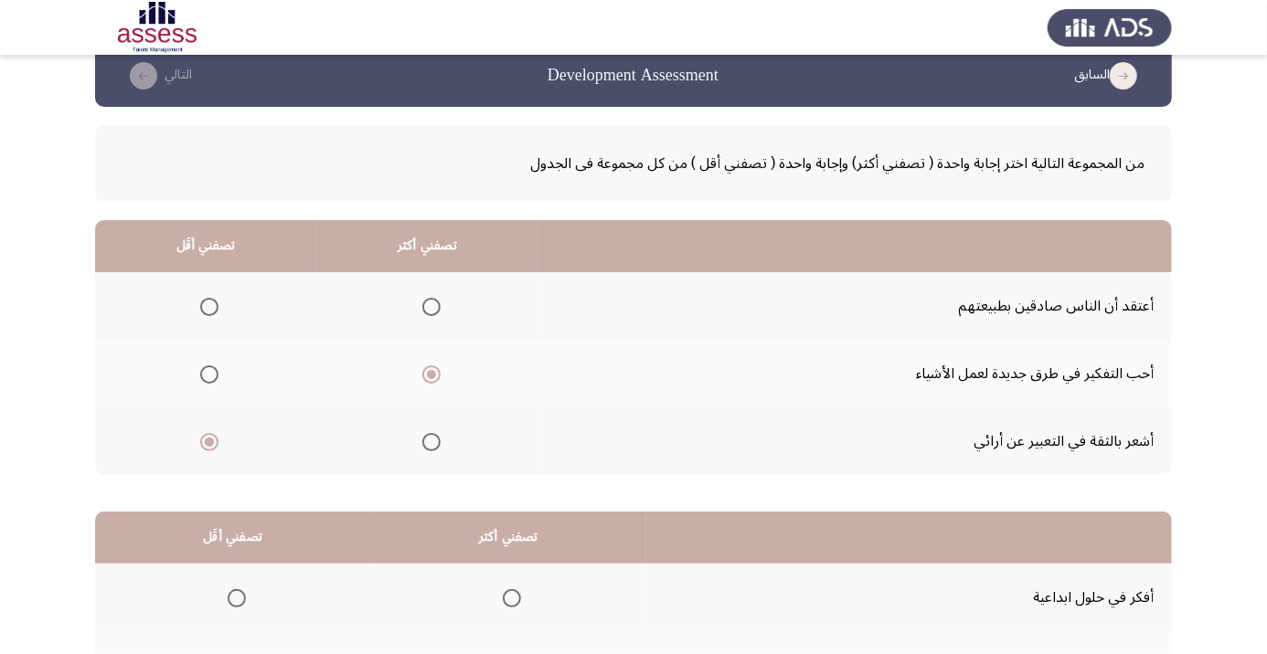
scroll to position [179, 0]
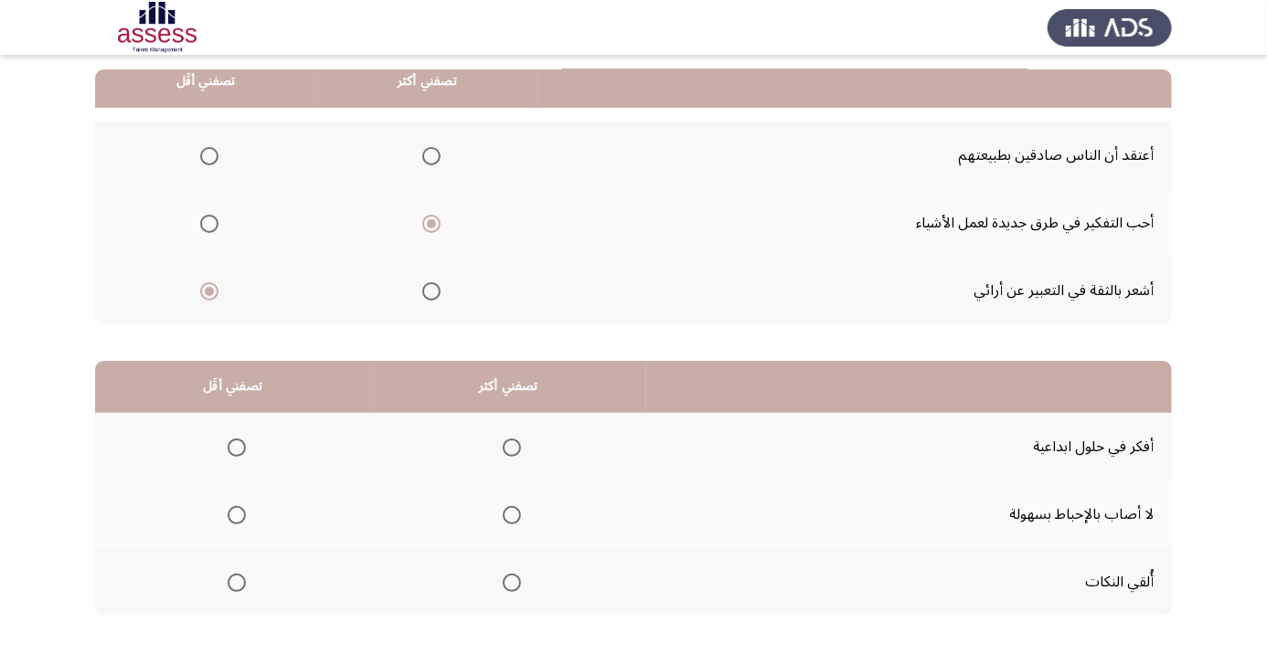
click at [519, 448] on span "Select an option" at bounding box center [512, 448] width 18 height 18
click at [519, 448] on input "Select an option" at bounding box center [512, 448] width 18 height 18
click at [234, 586] on span "Select an option" at bounding box center [237, 583] width 18 height 18
click at [234, 586] on input "Select an option" at bounding box center [237, 583] width 18 height 18
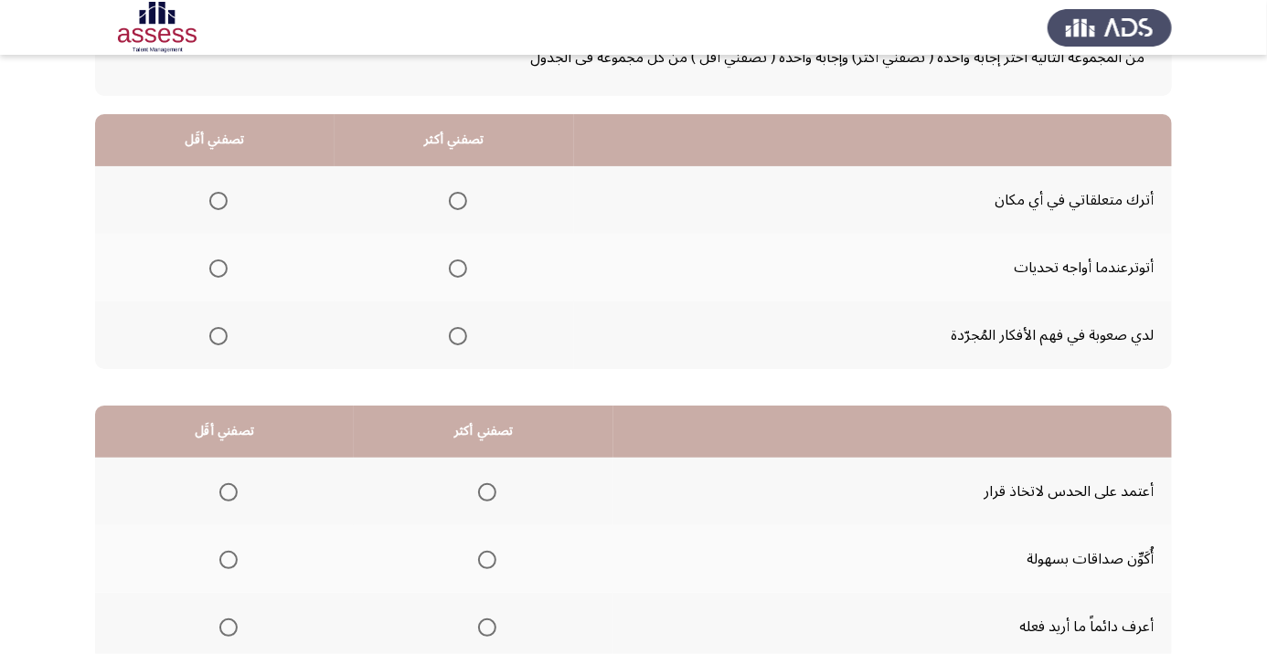
scroll to position [138, 0]
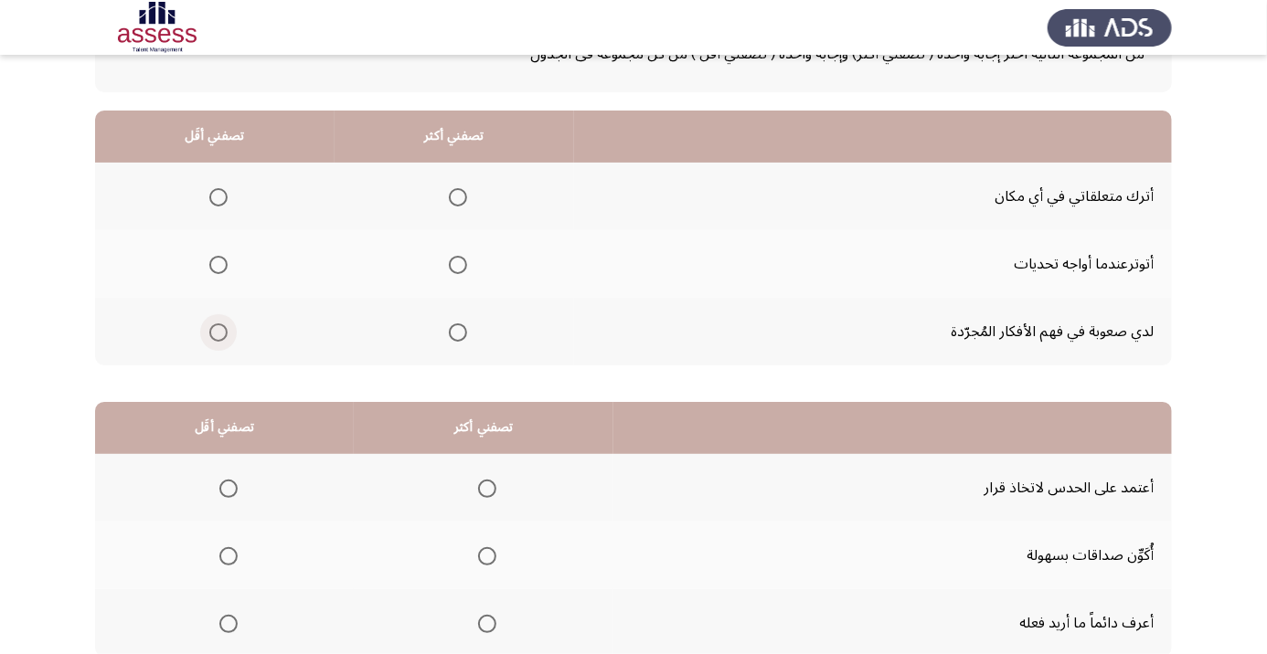
click at [217, 337] on span "Select an option" at bounding box center [218, 333] width 18 height 18
click at [217, 337] on input "Select an option" at bounding box center [218, 333] width 18 height 18
click at [457, 205] on span "Select an option" at bounding box center [458, 197] width 18 height 18
click at [457, 205] on input "Select an option" at bounding box center [458, 197] width 18 height 18
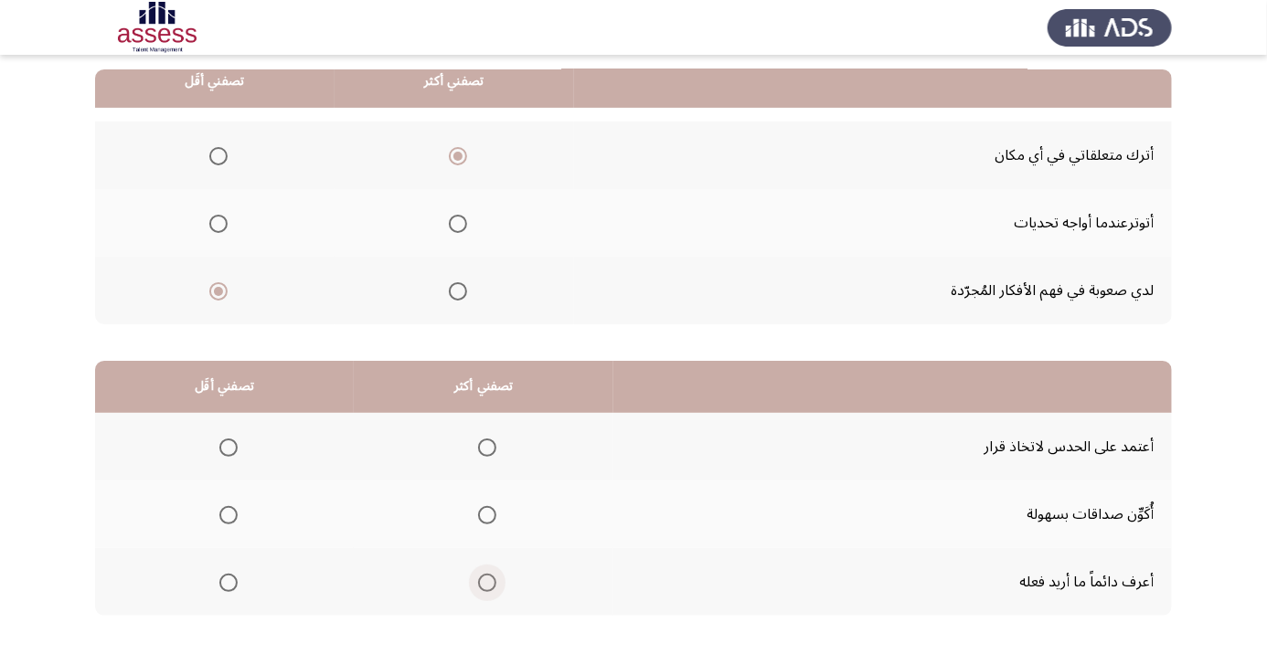
click at [487, 583] on span "Select an option" at bounding box center [487, 583] width 0 height 0
click at [490, 580] on input "Select an option" at bounding box center [487, 583] width 18 height 18
click at [222, 442] on span "Select an option" at bounding box center [228, 448] width 18 height 18
click at [222, 442] on input "Select an option" at bounding box center [228, 448] width 18 height 18
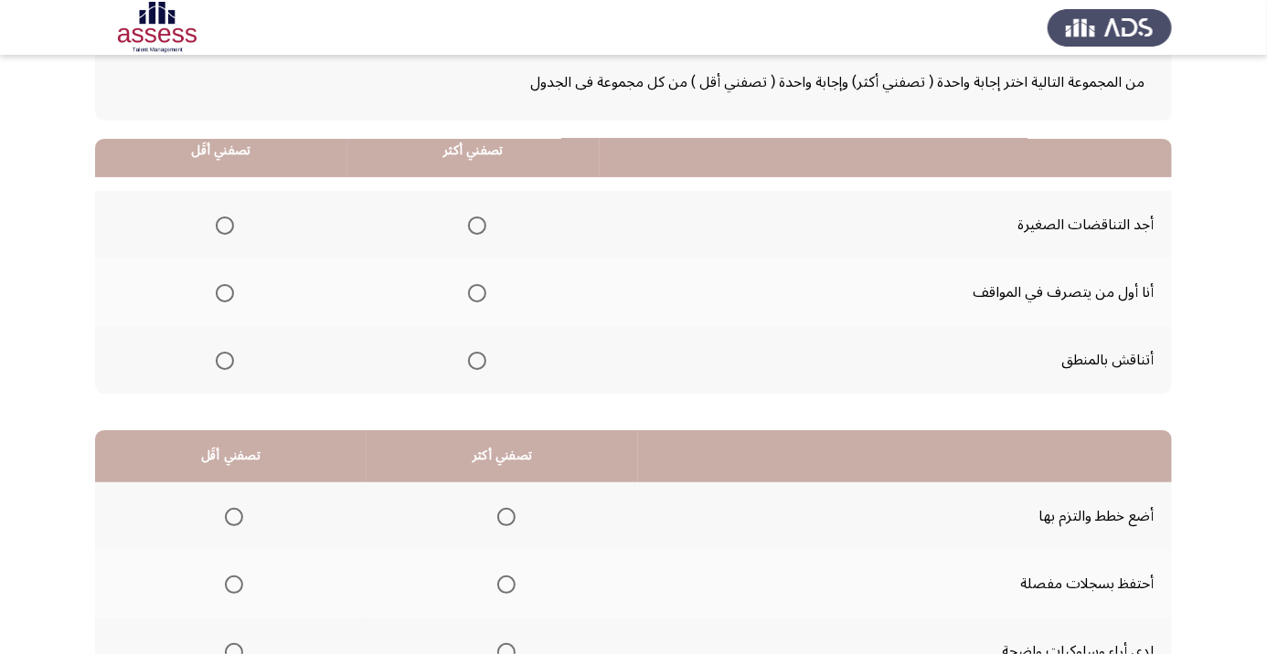
scroll to position [80, 0]
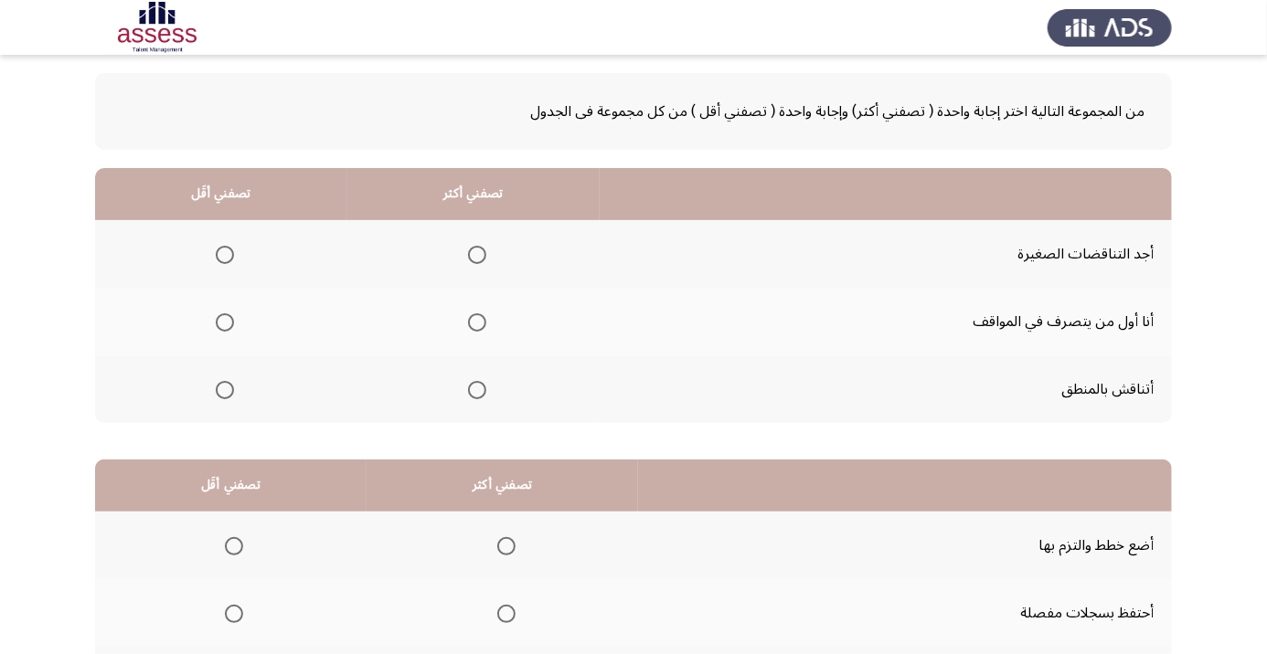
click at [477, 255] on span "Select an option" at bounding box center [477, 255] width 0 height 0
click at [478, 253] on input "Select an option" at bounding box center [477, 255] width 18 height 18
click at [477, 323] on span "Select an option" at bounding box center [477, 323] width 0 height 0
click at [478, 321] on input "Select an option" at bounding box center [477, 323] width 18 height 18
click at [477, 255] on span "Select an option" at bounding box center [477, 255] width 0 height 0
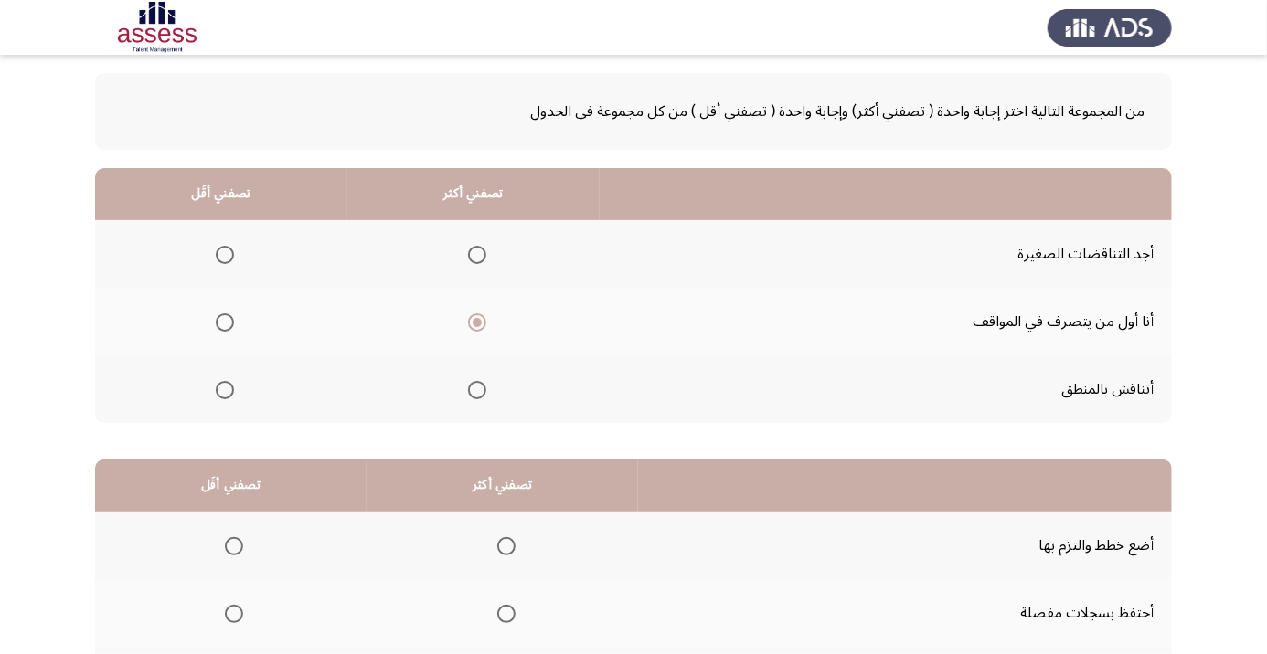
click at [478, 253] on input "Select an option" at bounding box center [477, 255] width 18 height 18
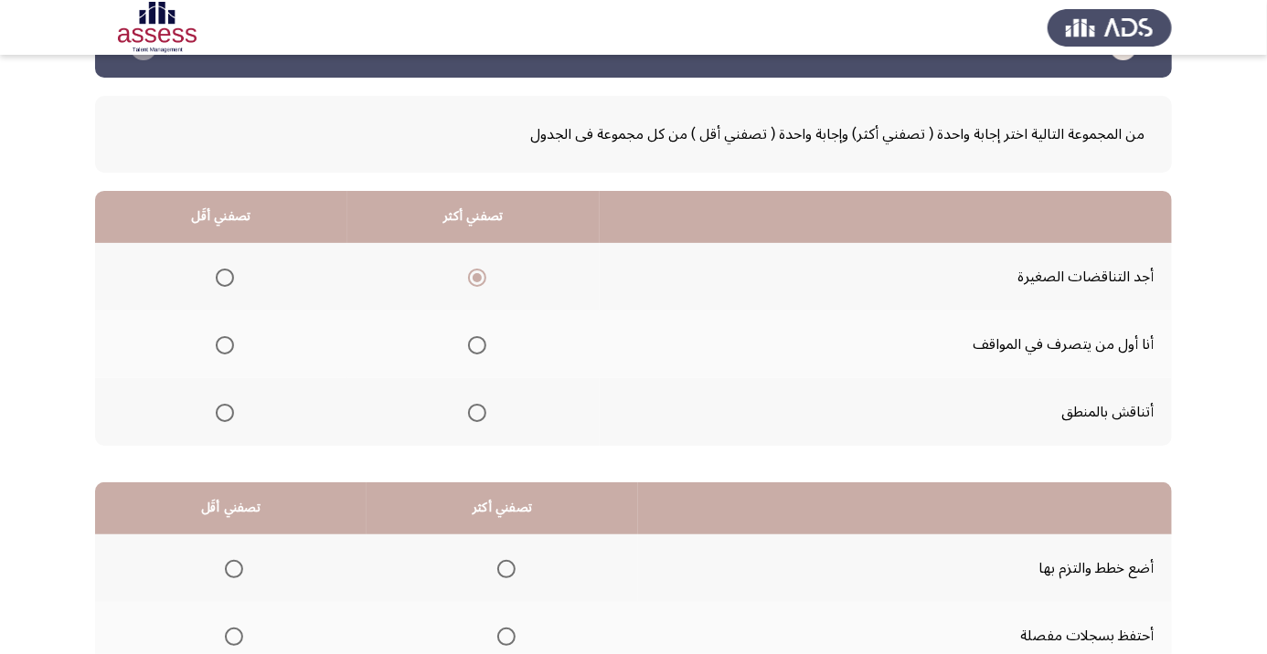
scroll to position [50, 0]
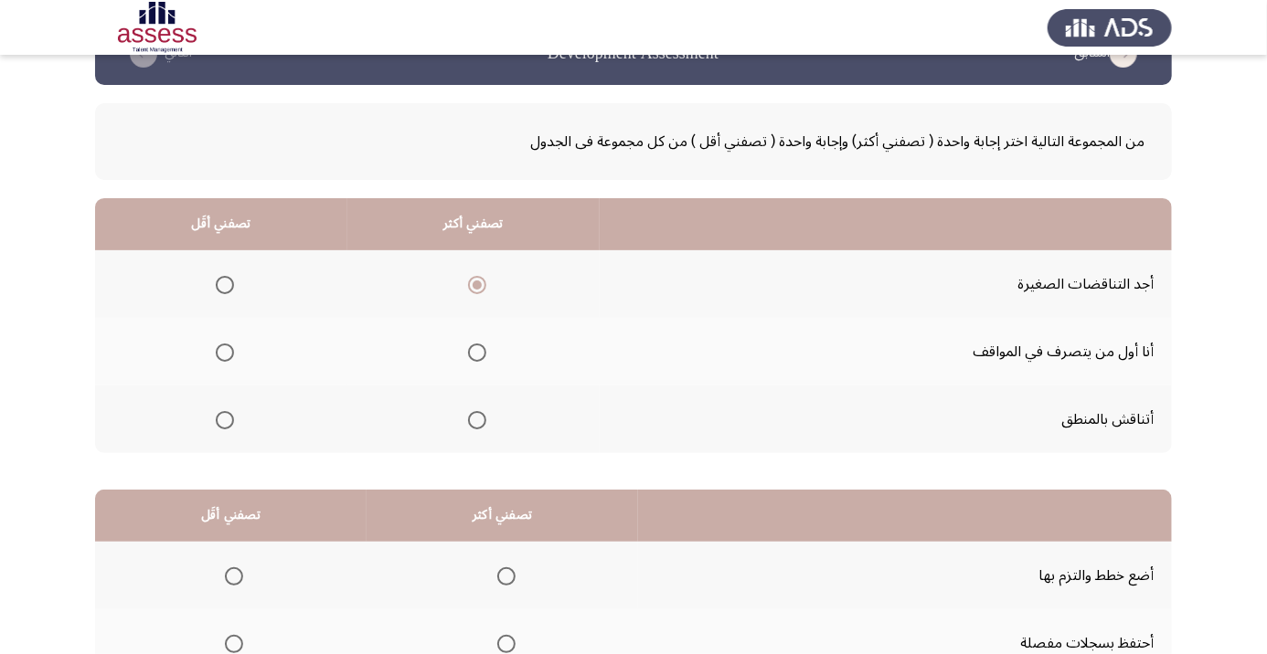
click at [0, 600] on app-assessment-container "السابق Development Assessment التالي من المجموعة التالية اختر إجابة واحدة ( تصف…" at bounding box center [633, 411] width 1267 height 777
click at [462, 420] on label "Select an option" at bounding box center [474, 420] width 26 height 18
click at [468, 420] on input "Select an option" at bounding box center [477, 420] width 18 height 18
click at [0, 541] on app-assessment-container "السابق Development Assessment التالي من المجموعة التالية اختر إجابة واحدة ( تصف…" at bounding box center [633, 411] width 1267 height 777
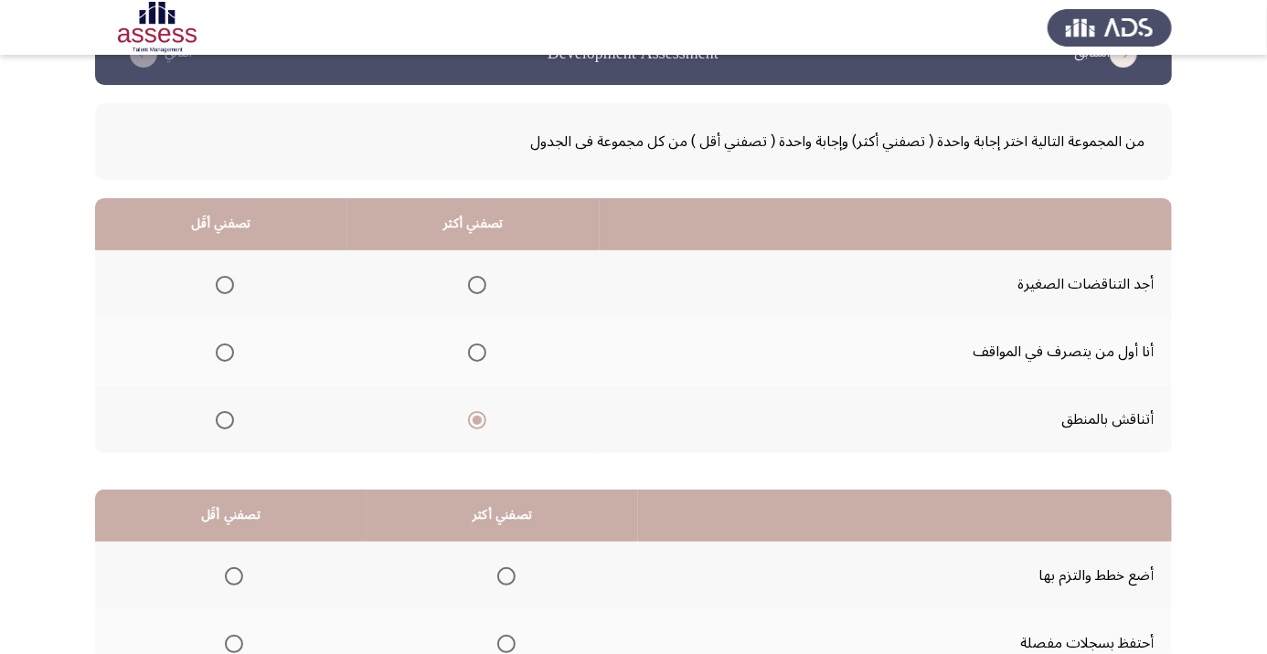
click at [225, 283] on span "Select an option" at bounding box center [225, 285] width 18 height 18
click at [225, 283] on input "Select an option" at bounding box center [225, 285] width 18 height 18
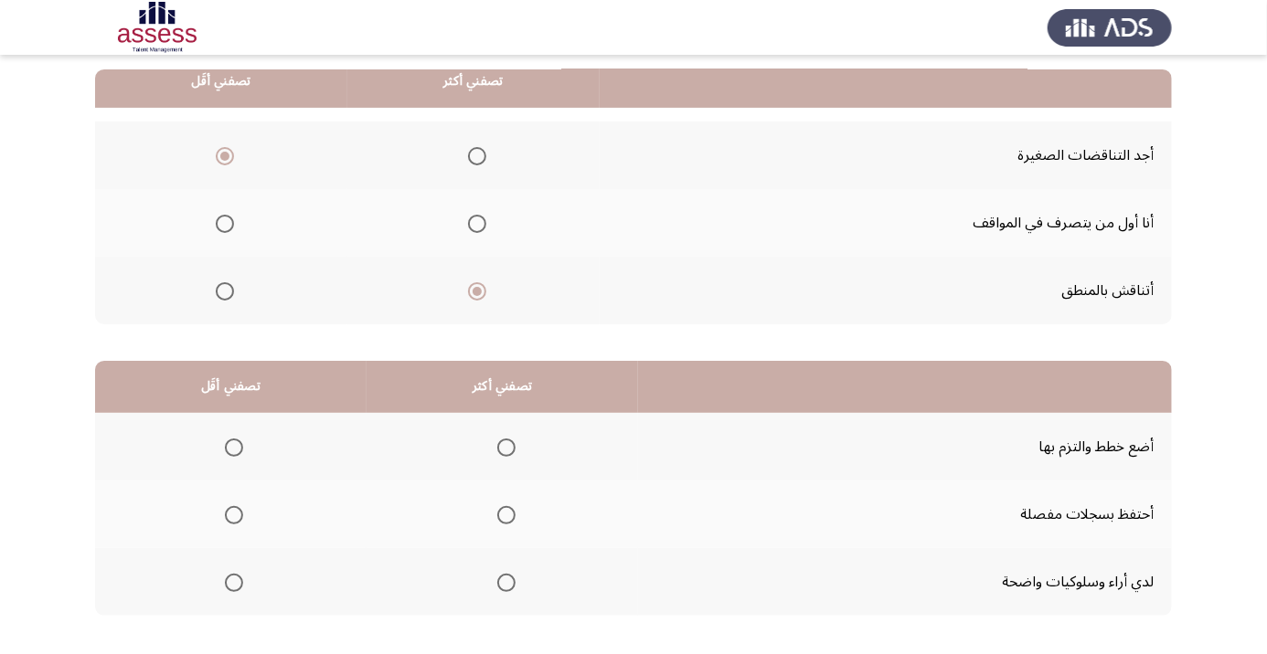
click at [505, 513] on span "Select an option" at bounding box center [506, 515] width 18 height 18
click at [505, 513] on input "Select an option" at bounding box center [506, 515] width 18 height 18
click at [512, 583] on span "Select an option" at bounding box center [506, 583] width 18 height 18
click at [512, 583] on input "Select an option" at bounding box center [506, 583] width 18 height 18
click at [234, 516] on span "Select an option" at bounding box center [234, 516] width 0 height 0
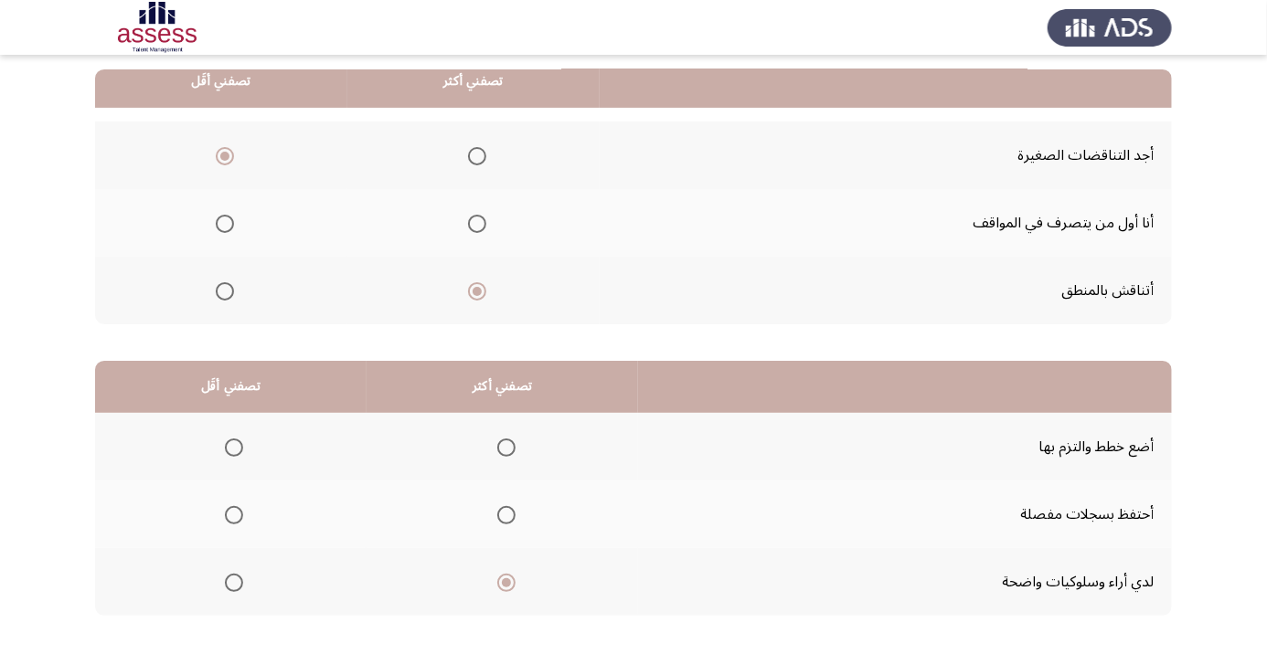
click at [234, 513] on input "Select an option" at bounding box center [234, 515] width 18 height 18
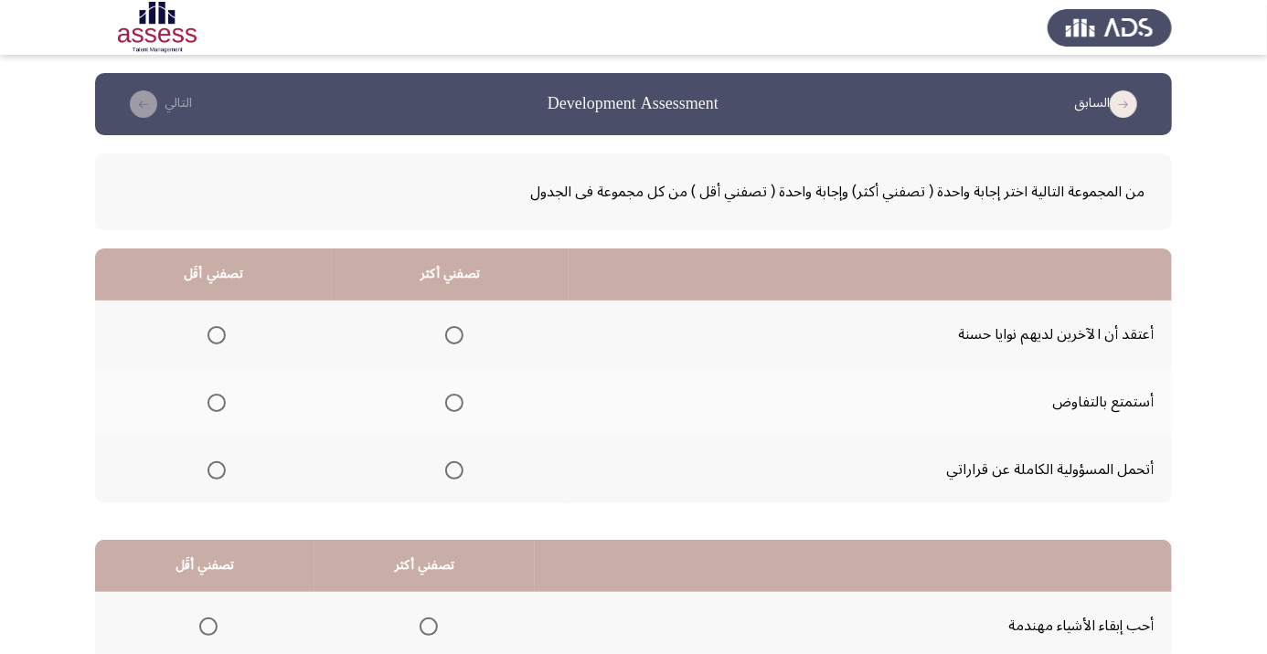
click at [458, 462] on span "Select an option" at bounding box center [454, 471] width 18 height 18
click at [458, 462] on input "Select an option" at bounding box center [454, 471] width 18 height 18
click at [217, 402] on span "Select an option" at bounding box center [216, 403] width 18 height 18
click at [217, 402] on input "Select an option" at bounding box center [216, 403] width 18 height 18
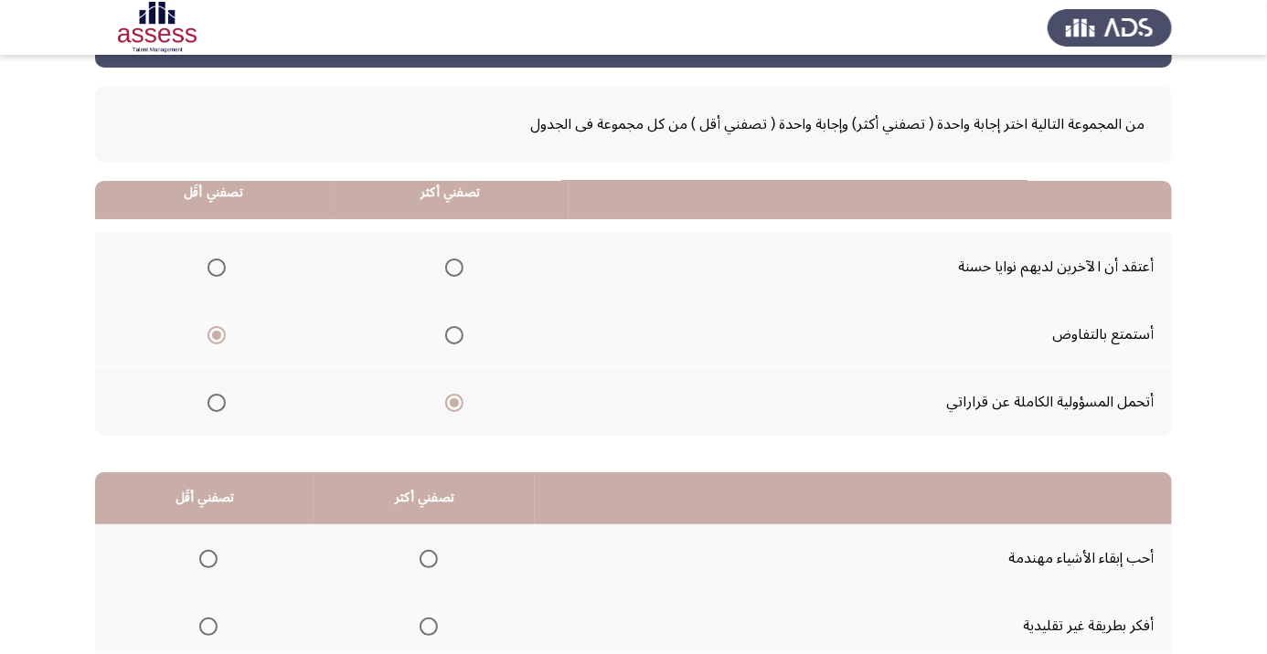
scroll to position [179, 0]
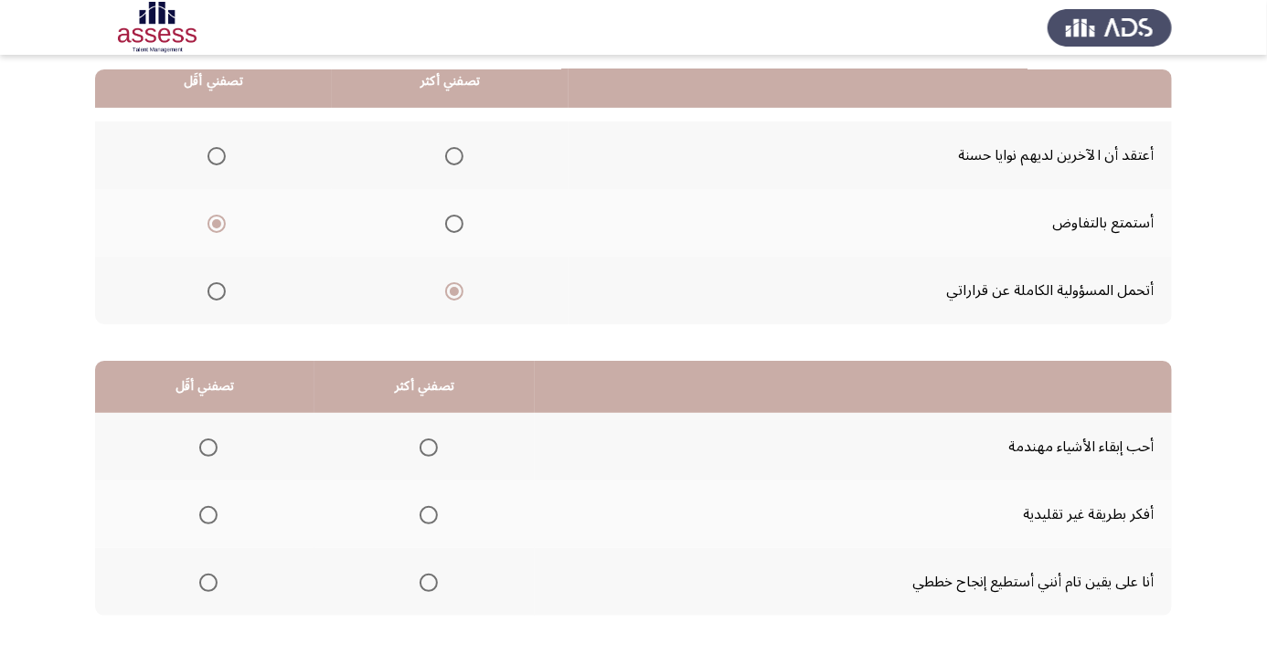
click at [217, 154] on span "Select an option" at bounding box center [216, 156] width 18 height 18
click at [217, 154] on input "Select an option" at bounding box center [216, 156] width 18 height 18
click at [217, 222] on span "Select an option" at bounding box center [216, 224] width 18 height 18
click at [217, 222] on input "Select an option" at bounding box center [216, 224] width 18 height 18
click at [396, 535] on th at bounding box center [424, 515] width 220 height 68
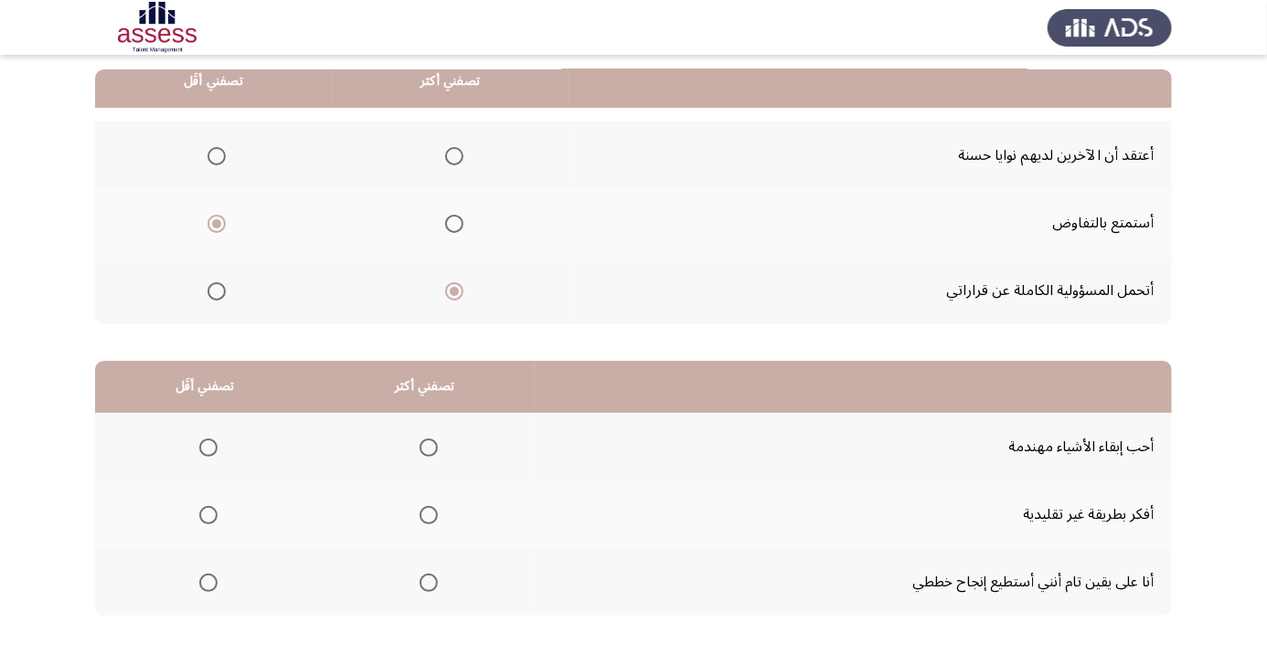
click at [396, 520] on th at bounding box center [424, 515] width 220 height 68
click at [431, 507] on span "Select an option" at bounding box center [429, 515] width 18 height 18
click at [431, 507] on input "Select an option" at bounding box center [429, 515] width 18 height 18
click at [203, 581] on span "Select an option" at bounding box center [208, 583] width 18 height 18
click at [203, 581] on input "Select an option" at bounding box center [208, 583] width 18 height 18
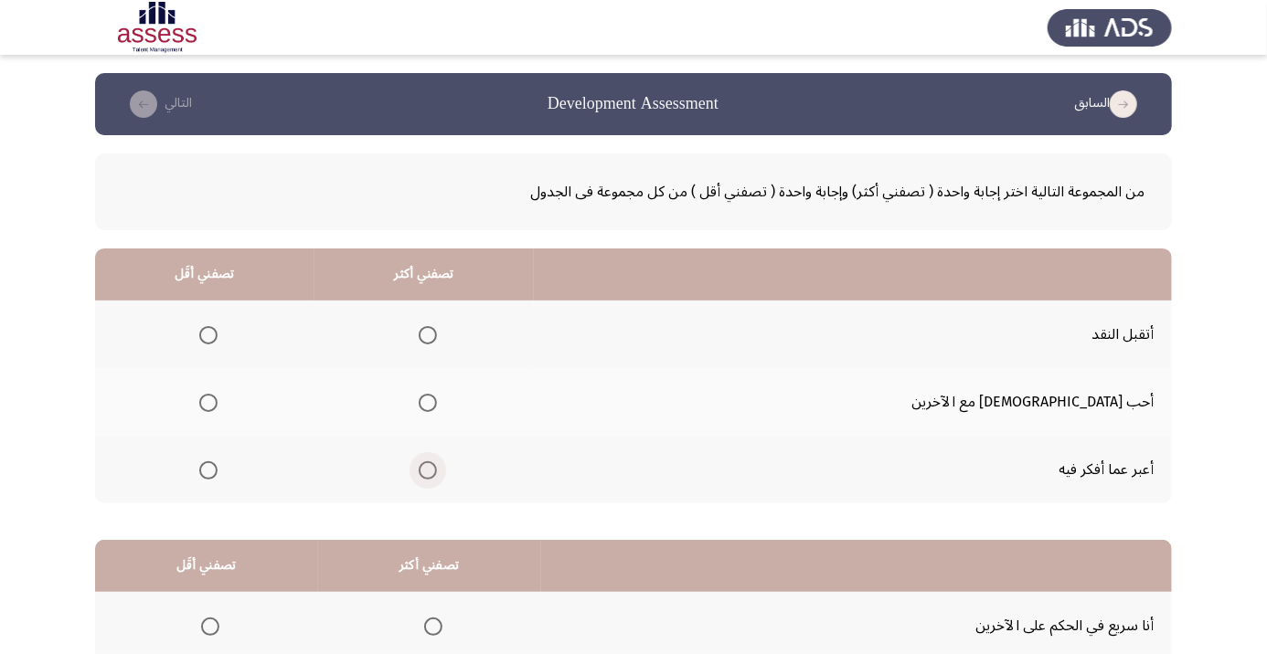
click at [437, 473] on span "Select an option" at bounding box center [428, 471] width 18 height 18
click at [437, 473] on input "Select an option" at bounding box center [428, 471] width 18 height 18
click at [208, 335] on span "Select an option" at bounding box center [208, 335] width 0 height 0
click at [218, 335] on input "Select an option" at bounding box center [208, 335] width 18 height 18
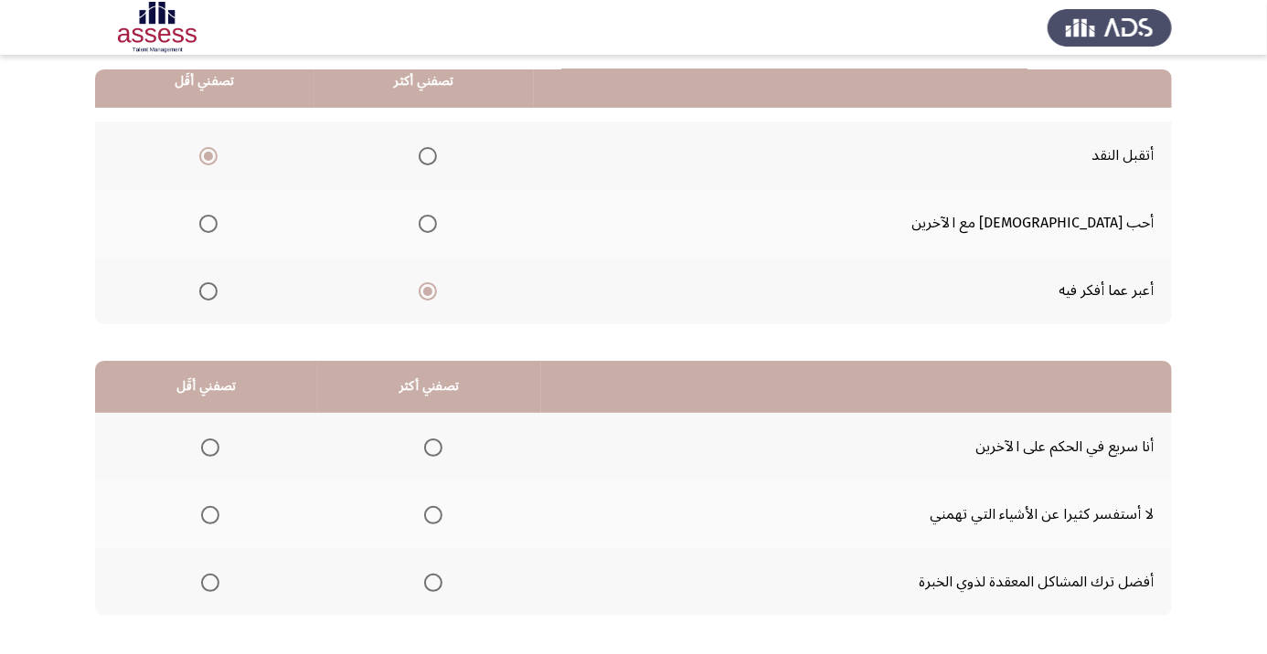
click at [204, 586] on span "Select an option" at bounding box center [210, 583] width 18 height 18
click at [204, 586] on input "Select an option" at bounding box center [210, 583] width 18 height 18
click at [442, 508] on span "Select an option" at bounding box center [433, 515] width 18 height 18
click at [442, 508] on input "Select an option" at bounding box center [433, 515] width 18 height 18
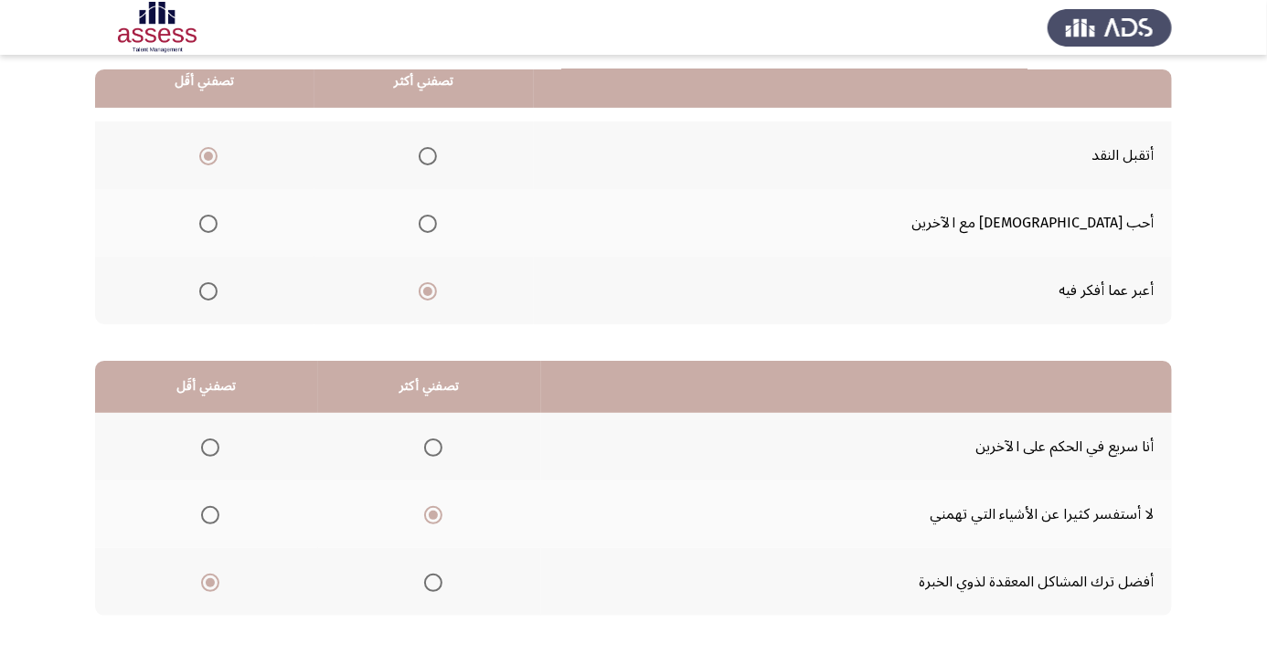
scroll to position [0, 0]
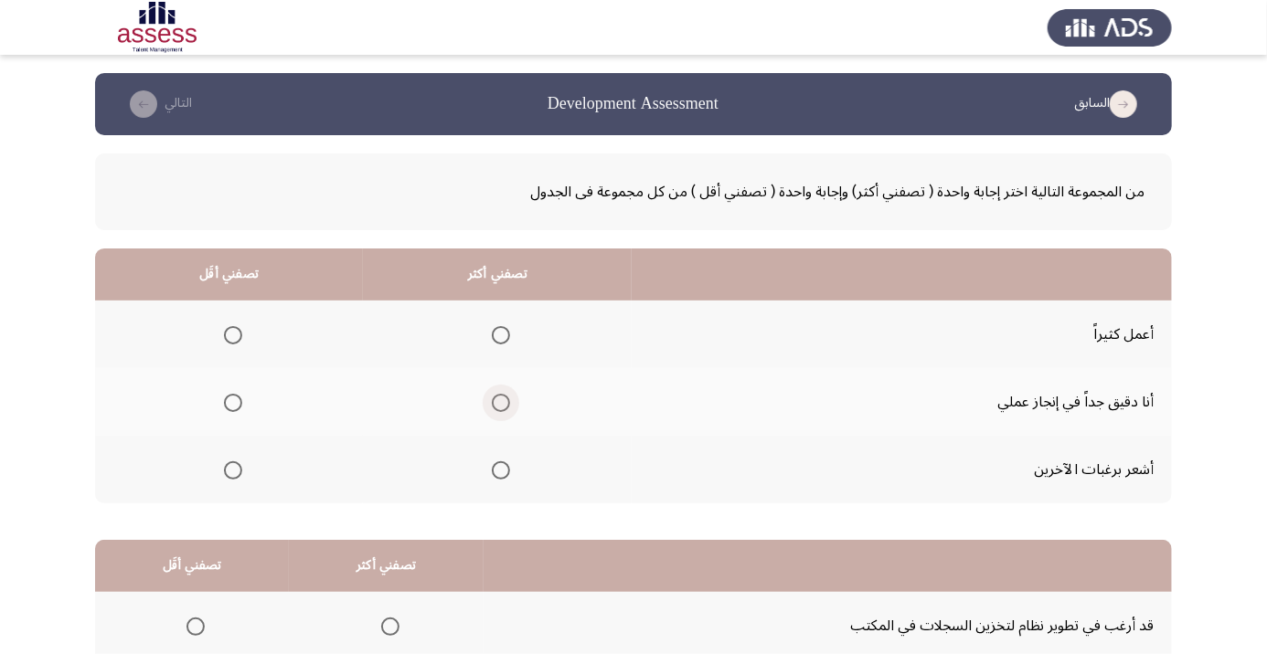
click at [501, 403] on span "Select an option" at bounding box center [501, 403] width 0 height 0
click at [501, 402] on input "Select an option" at bounding box center [501, 403] width 18 height 18
click at [238, 472] on span "Select an option" at bounding box center [233, 471] width 18 height 18
click at [238, 472] on input "Select an option" at bounding box center [233, 471] width 18 height 18
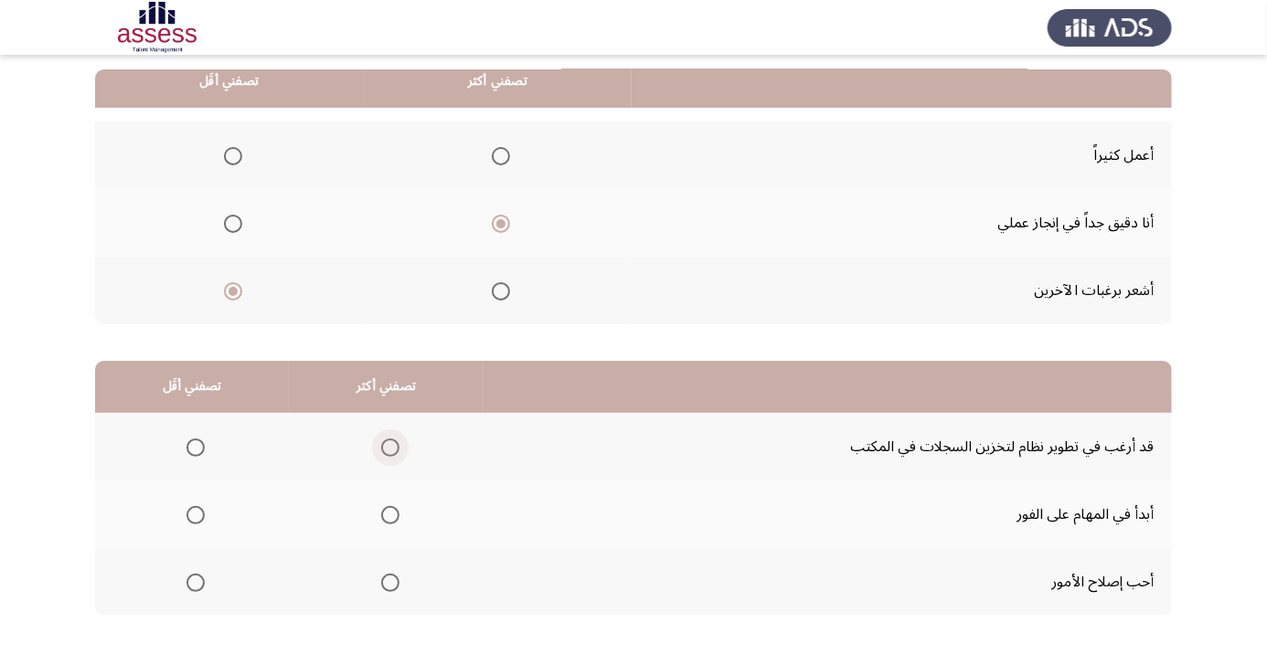
click at [388, 446] on span "Select an option" at bounding box center [390, 448] width 18 height 18
click at [388, 446] on input "Select an option" at bounding box center [390, 448] width 18 height 18
click at [388, 513] on span "Select an option" at bounding box center [390, 515] width 18 height 18
click at [388, 513] on input "Select an option" at bounding box center [390, 515] width 18 height 18
click at [388, 580] on span "Select an option" at bounding box center [390, 583] width 18 height 18
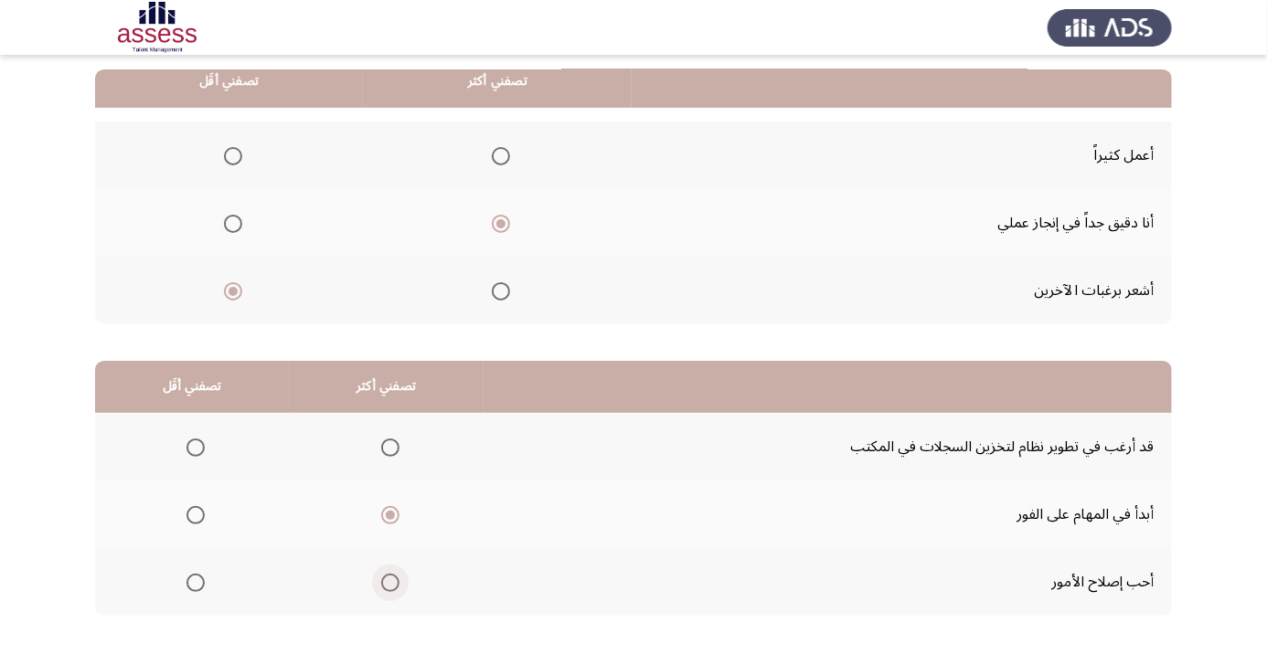
click at [388, 580] on input "Select an option" at bounding box center [390, 583] width 18 height 18
click at [1082, 442] on td "قد أرغب في تطوير نظام لتخزين السجلات في المكتب" at bounding box center [828, 447] width 688 height 68
click at [386, 451] on span "Select an option" at bounding box center [390, 448] width 18 height 18
click at [386, 451] on input "Select an option" at bounding box center [390, 448] width 18 height 18
click at [197, 519] on span "Select an option" at bounding box center [195, 515] width 18 height 18
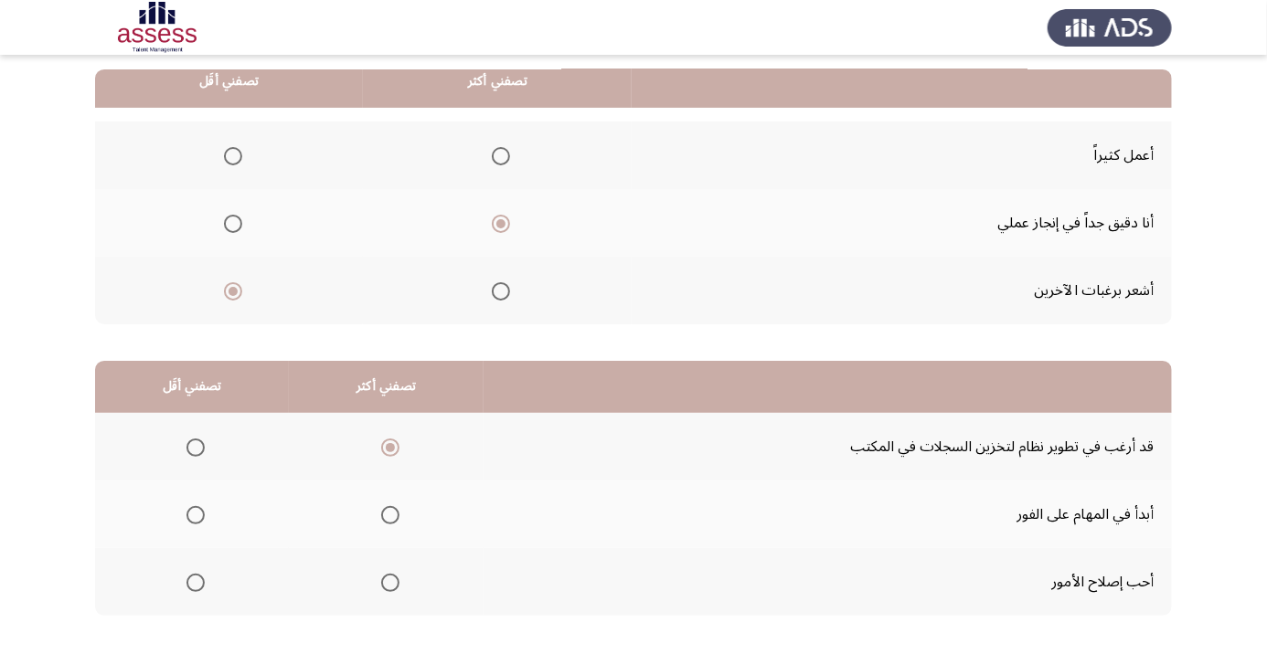
click at [197, 519] on input "Select an option" at bounding box center [195, 515] width 18 height 18
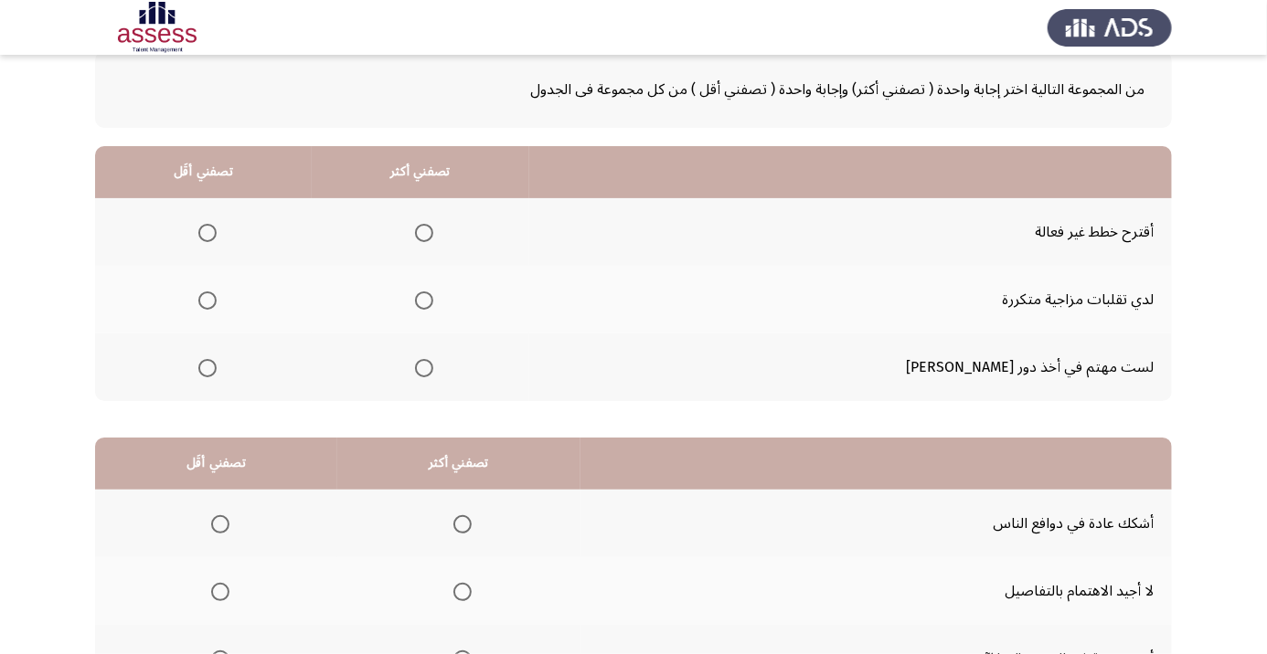
scroll to position [0, 0]
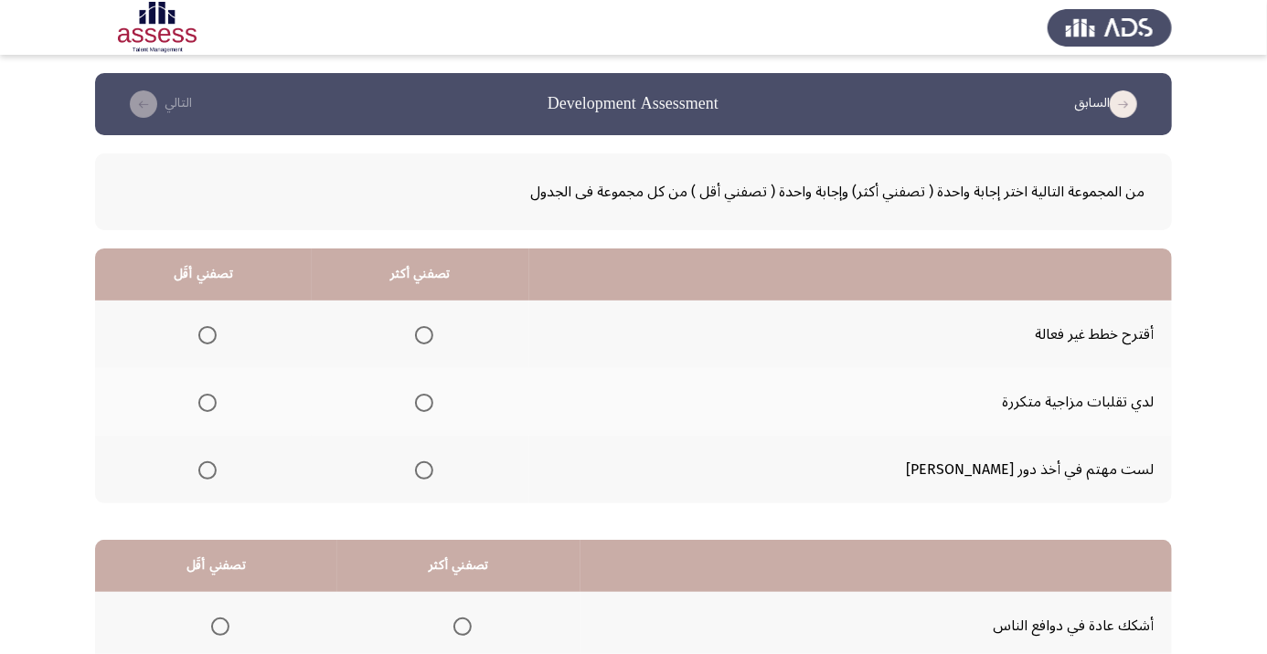
click at [433, 464] on span "Select an option" at bounding box center [424, 471] width 18 height 18
click at [433, 464] on input "Select an option" at bounding box center [424, 471] width 18 height 18
click at [207, 403] on span "Select an option" at bounding box center [207, 403] width 0 height 0
click at [217, 402] on input "Select an option" at bounding box center [207, 403] width 18 height 18
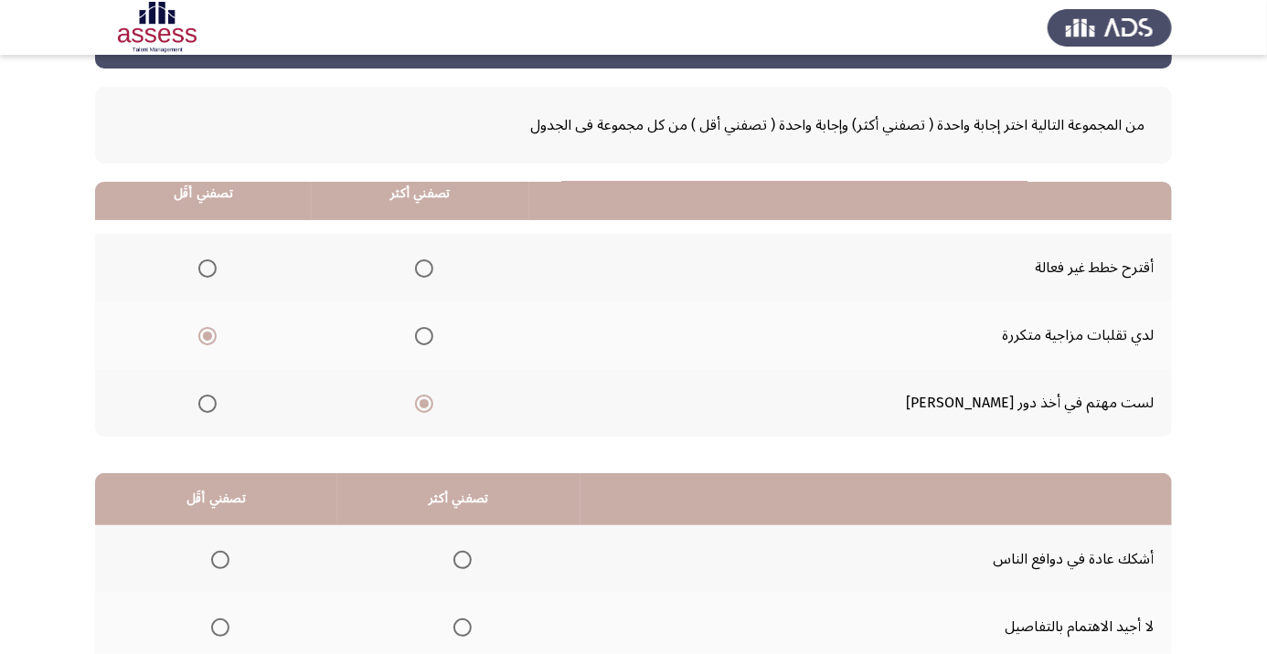
scroll to position [179, 0]
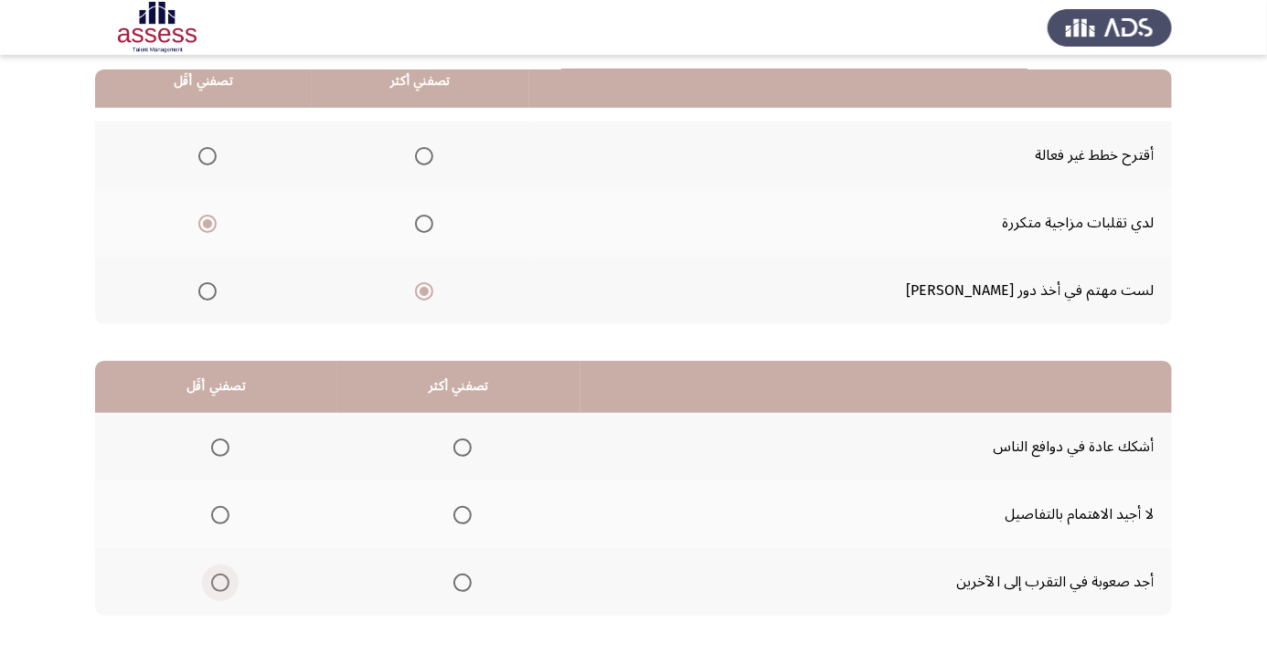
click at [219, 580] on span "Select an option" at bounding box center [220, 583] width 18 height 18
click at [219, 580] on input "Select an option" at bounding box center [220, 583] width 18 height 18
click at [462, 516] on span "Select an option" at bounding box center [462, 516] width 0 height 0
click at [462, 513] on input "Select an option" at bounding box center [462, 515] width 18 height 18
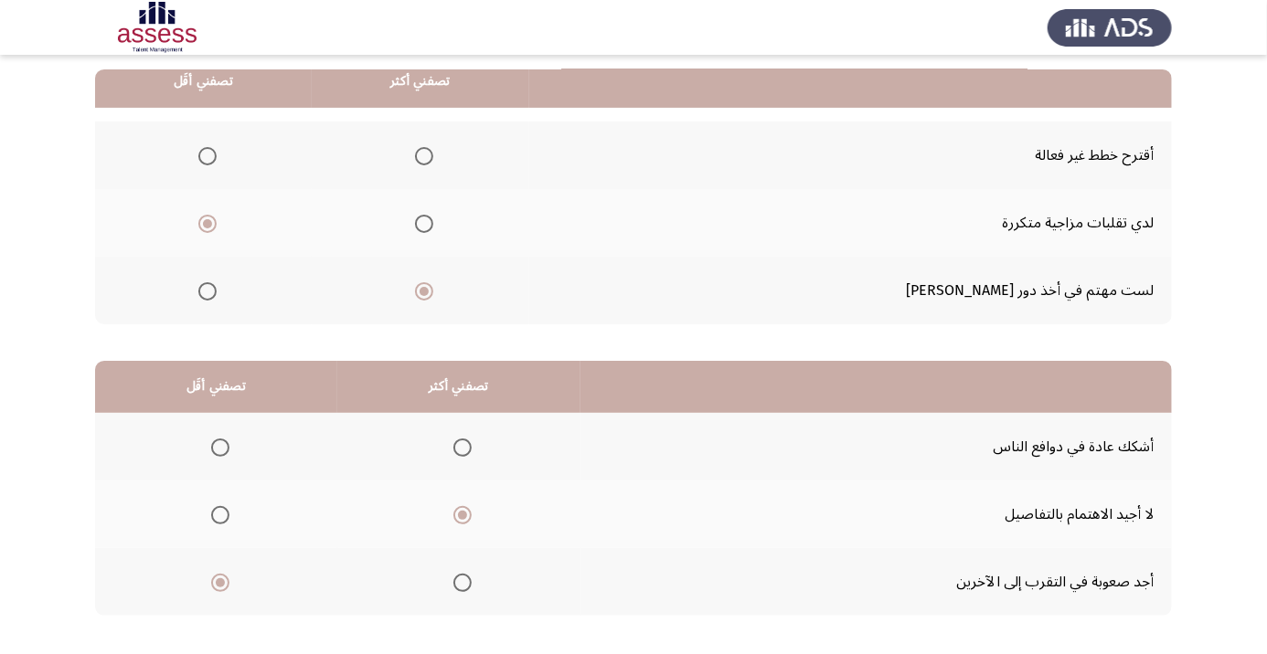
scroll to position [0, 0]
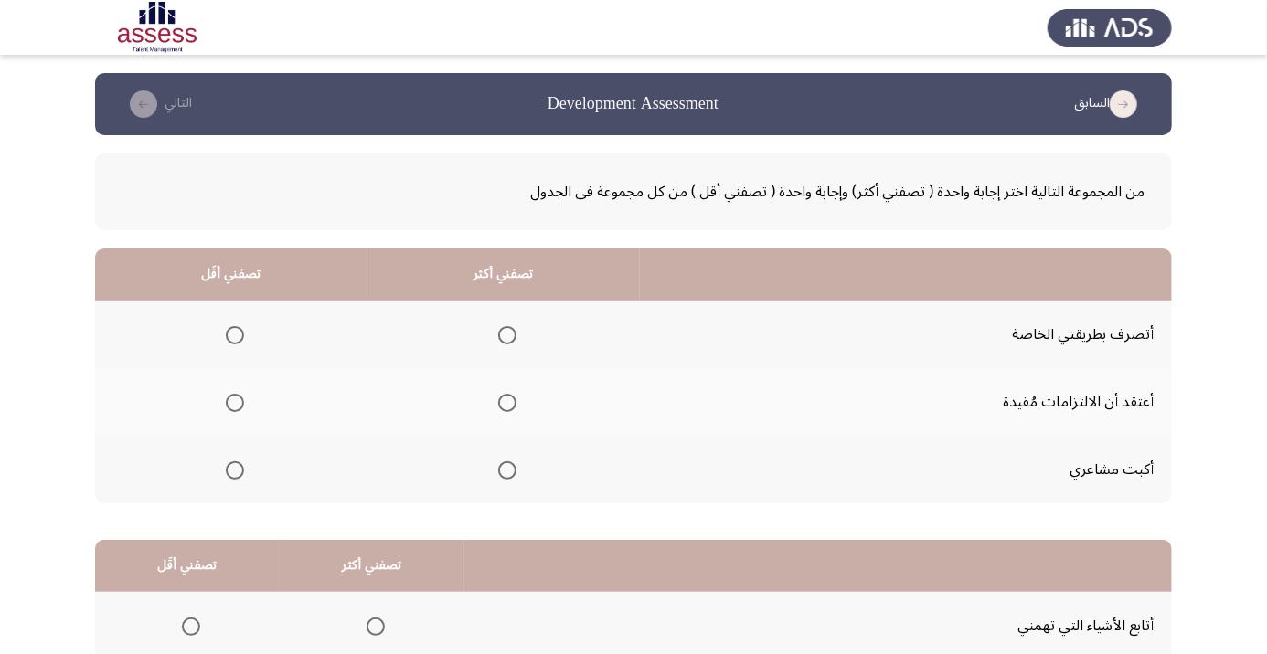
click at [510, 335] on span "Select an option" at bounding box center [507, 335] width 18 height 18
click at [510, 335] on input "Select an option" at bounding box center [507, 335] width 18 height 18
click at [233, 408] on span "Select an option" at bounding box center [235, 403] width 18 height 18
click at [233, 408] on input "Select an option" at bounding box center [235, 403] width 18 height 18
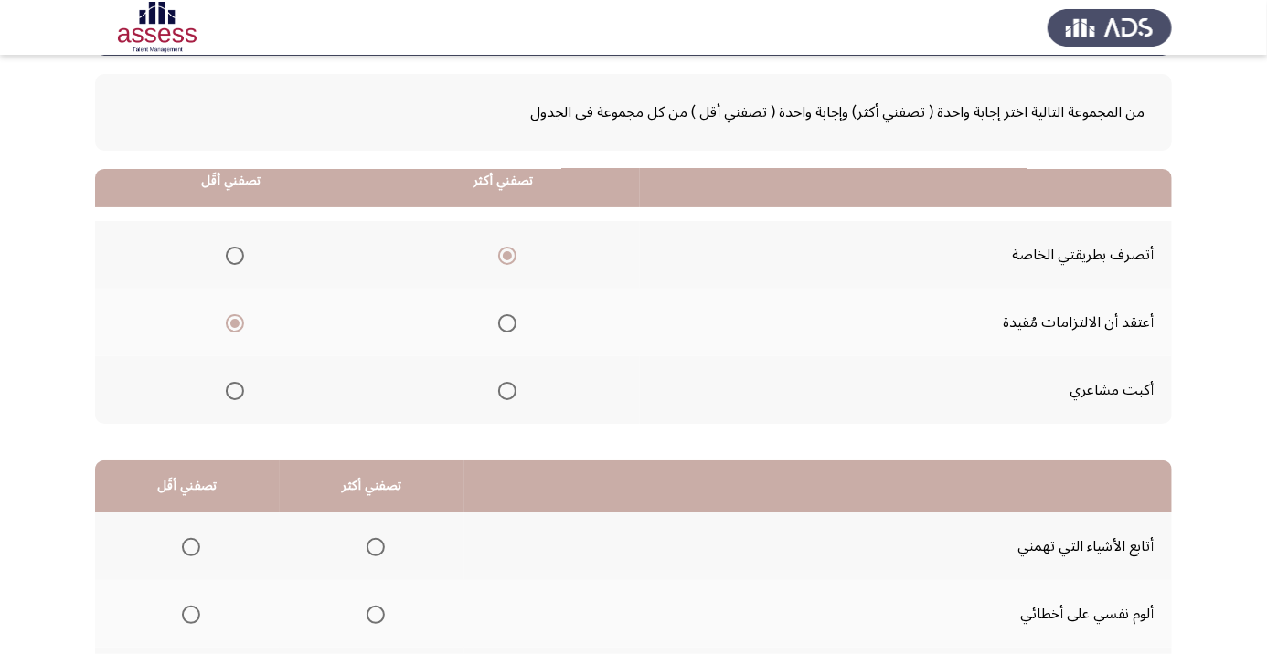
scroll to position [179, 0]
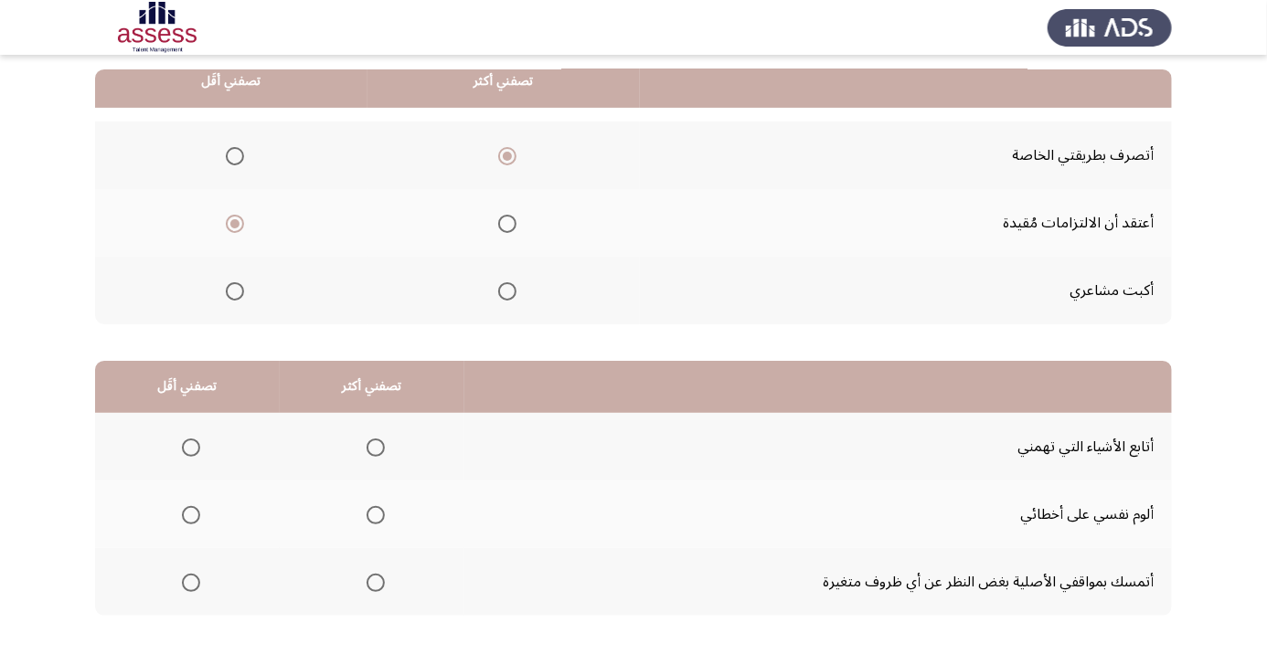
click at [373, 589] on span "Select an option" at bounding box center [376, 583] width 18 height 18
click at [373, 589] on input "Select an option" at bounding box center [376, 583] width 18 height 18
click at [376, 516] on span "Select an option" at bounding box center [376, 516] width 0 height 0
click at [376, 513] on input "Select an option" at bounding box center [376, 515] width 18 height 18
click at [191, 448] on span "Select an option" at bounding box center [191, 448] width 0 height 0
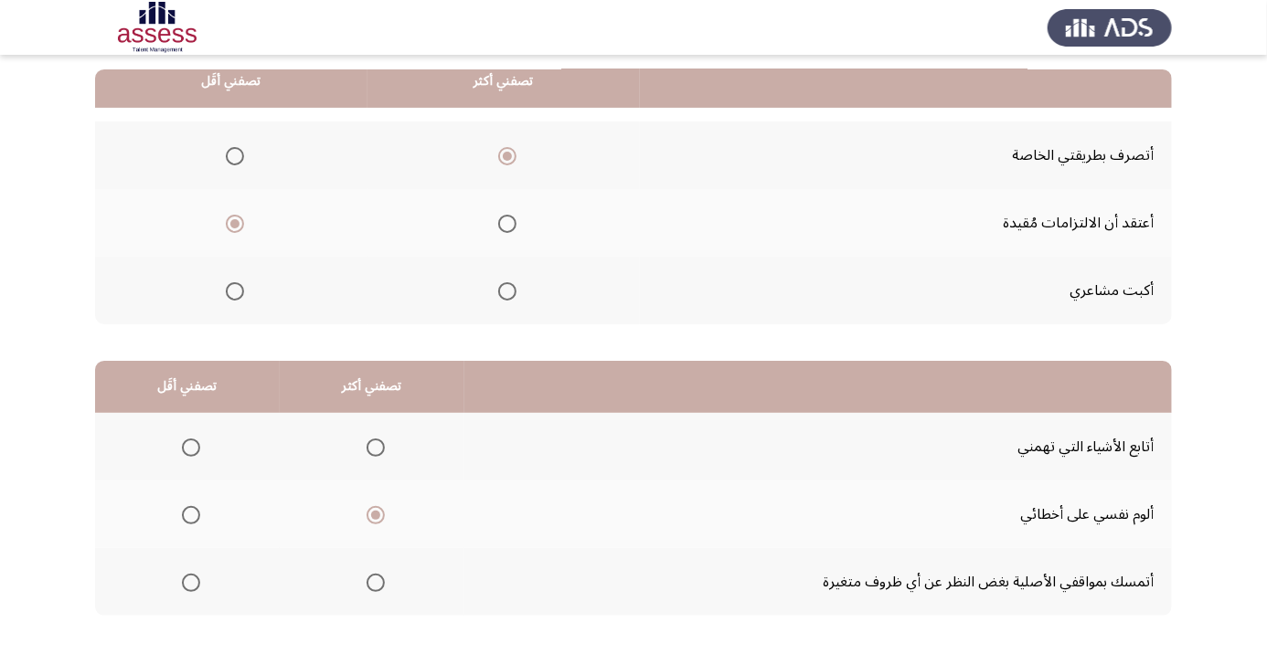
click at [190, 446] on input "Select an option" at bounding box center [191, 448] width 18 height 18
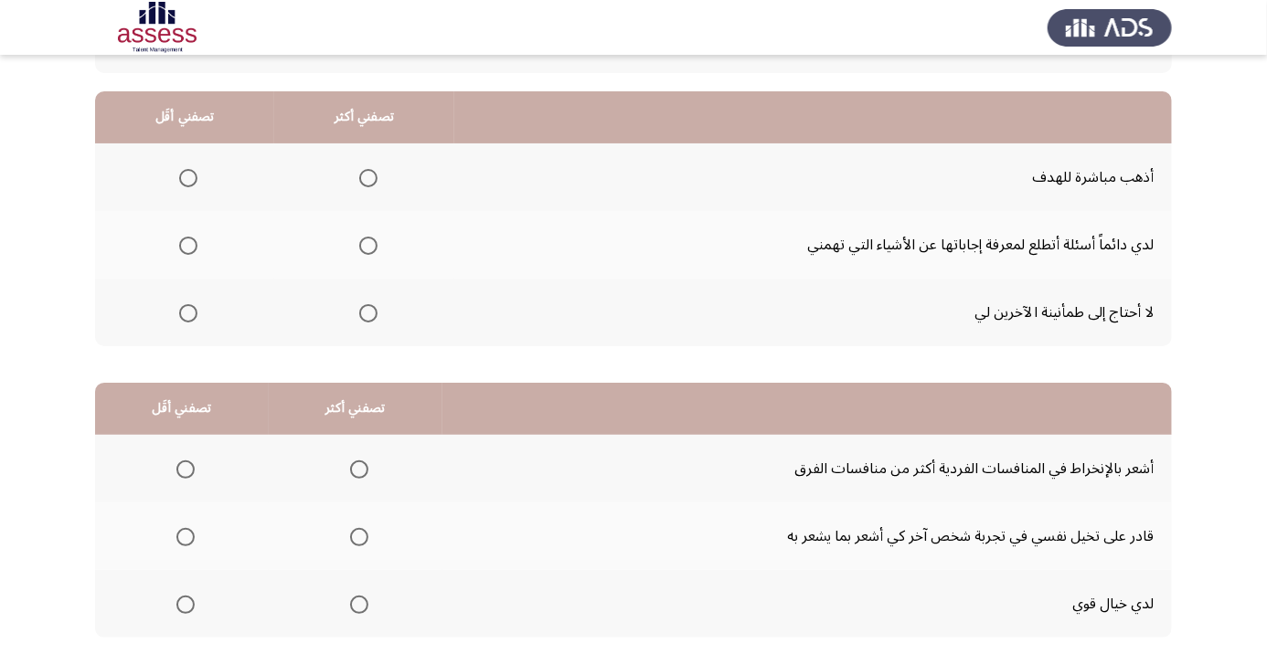
scroll to position [175, 0]
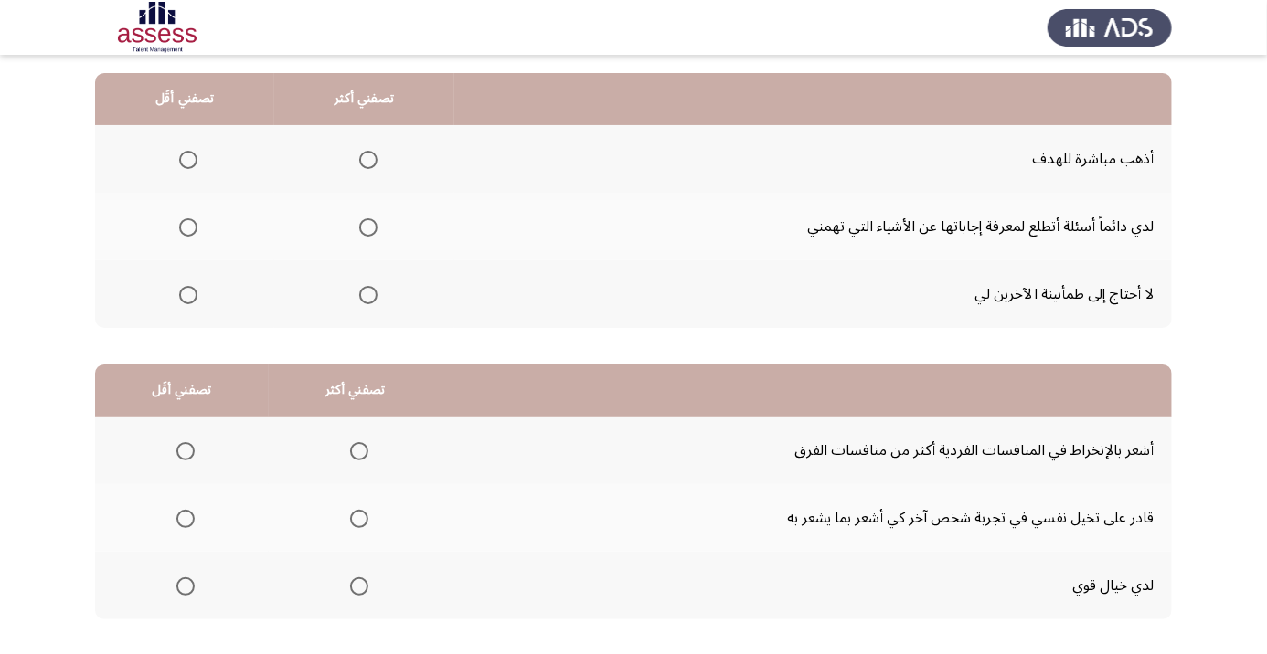
click at [188, 295] on span "Select an option" at bounding box center [188, 295] width 0 height 0
click at [188, 293] on input "Select an option" at bounding box center [188, 295] width 18 height 18
click at [368, 228] on span "Select an option" at bounding box center [368, 228] width 0 height 0
click at [369, 227] on input "Select an option" at bounding box center [368, 227] width 18 height 18
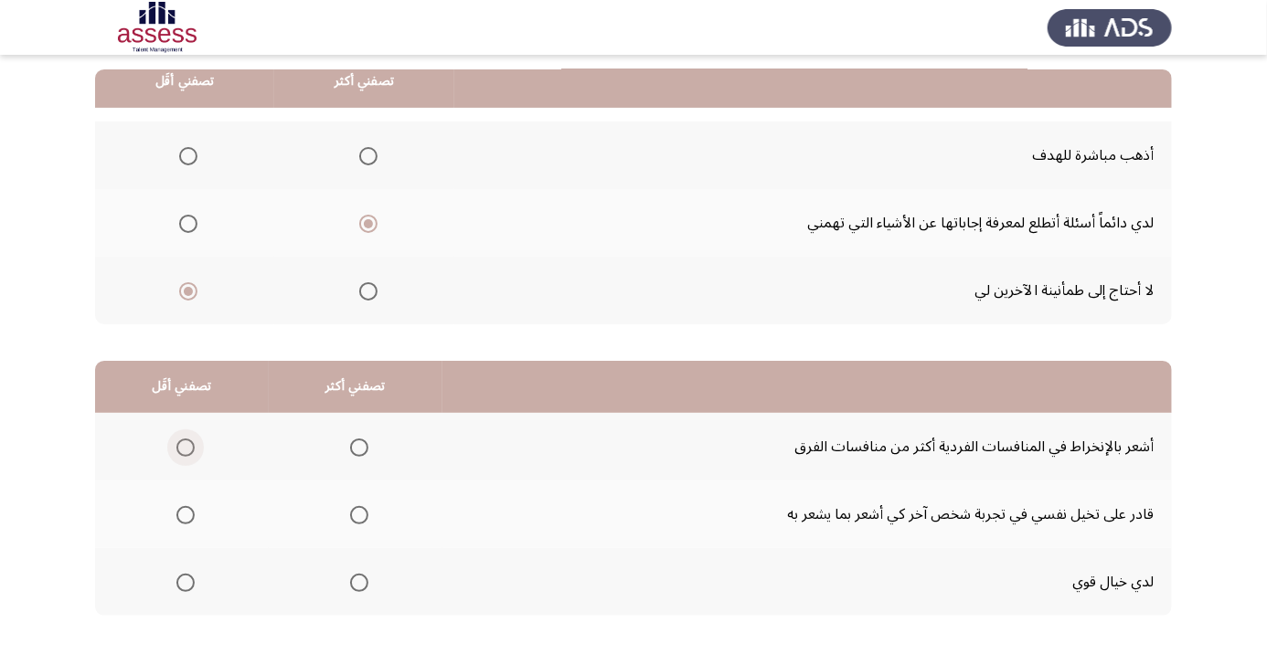
click at [186, 448] on span "Select an option" at bounding box center [186, 448] width 0 height 0
click at [185, 446] on input "Select an option" at bounding box center [185, 448] width 18 height 18
click at [359, 519] on span "Select an option" at bounding box center [359, 515] width 18 height 18
click at [359, 519] on input "Select an option" at bounding box center [359, 515] width 18 height 18
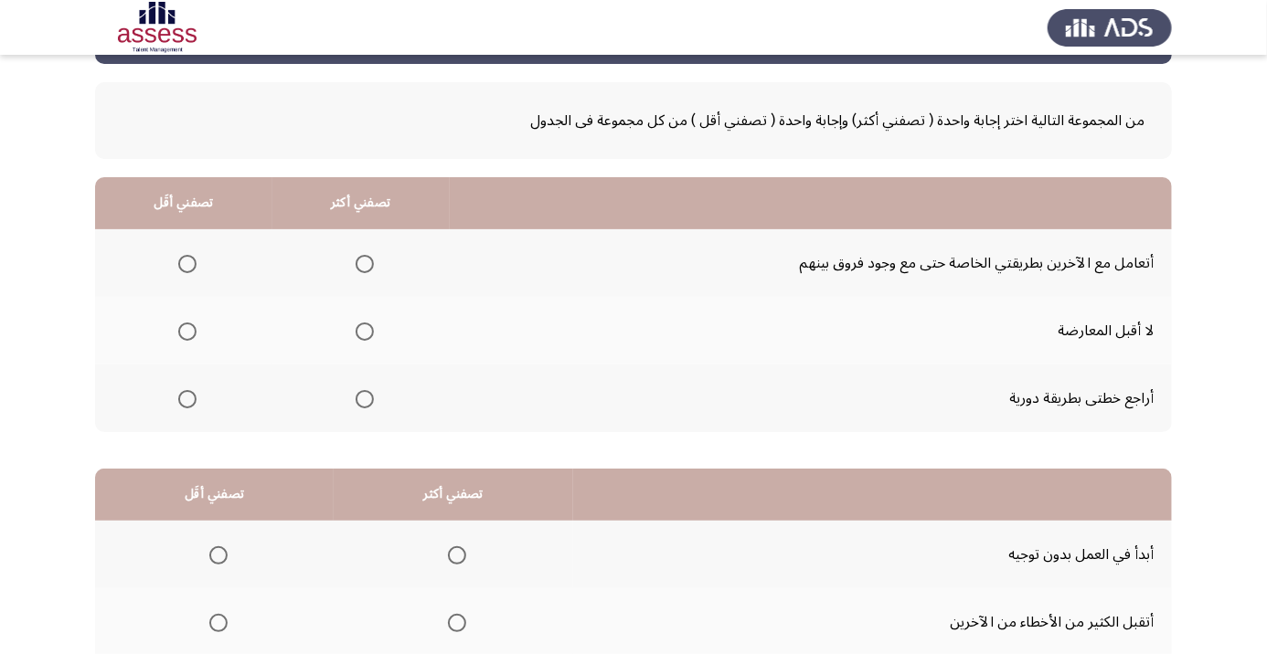
scroll to position [72, 0]
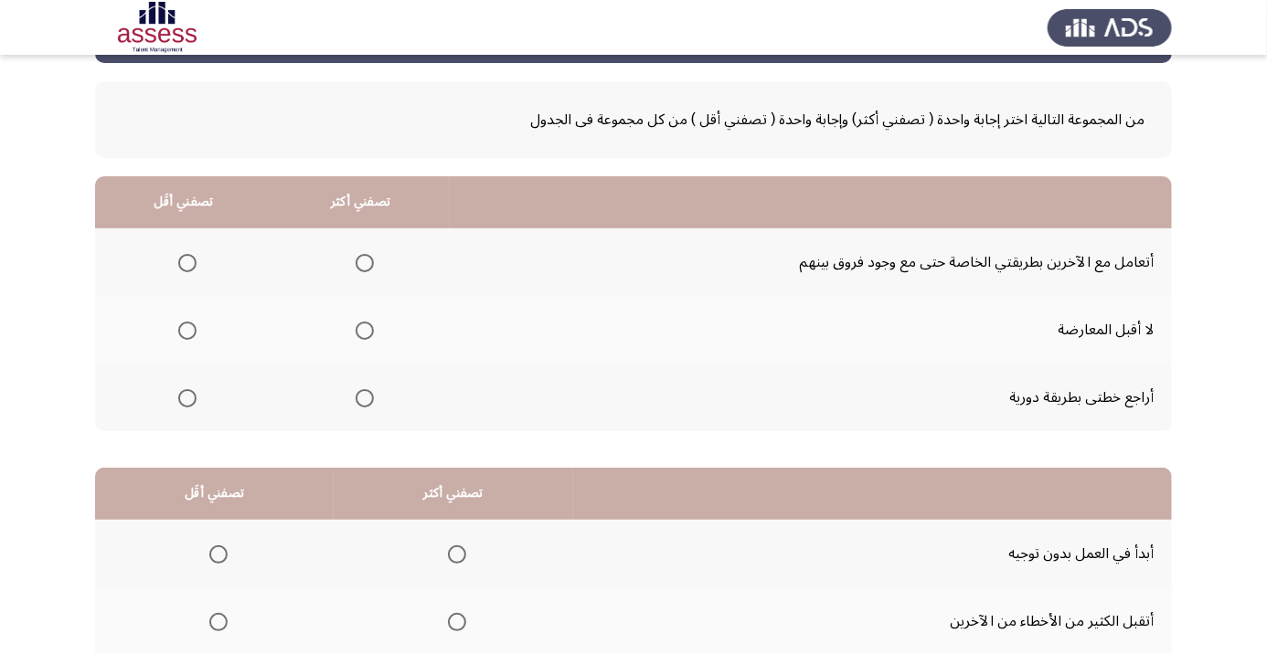
click at [387, 271] on th at bounding box center [360, 263] width 177 height 68
click at [365, 263] on span "Select an option" at bounding box center [365, 263] width 0 height 0
click at [366, 262] on input "Select an option" at bounding box center [365, 263] width 18 height 18
click at [365, 331] on span "Select an option" at bounding box center [365, 331] width 0 height 0
click at [366, 329] on input "Select an option" at bounding box center [365, 331] width 18 height 18
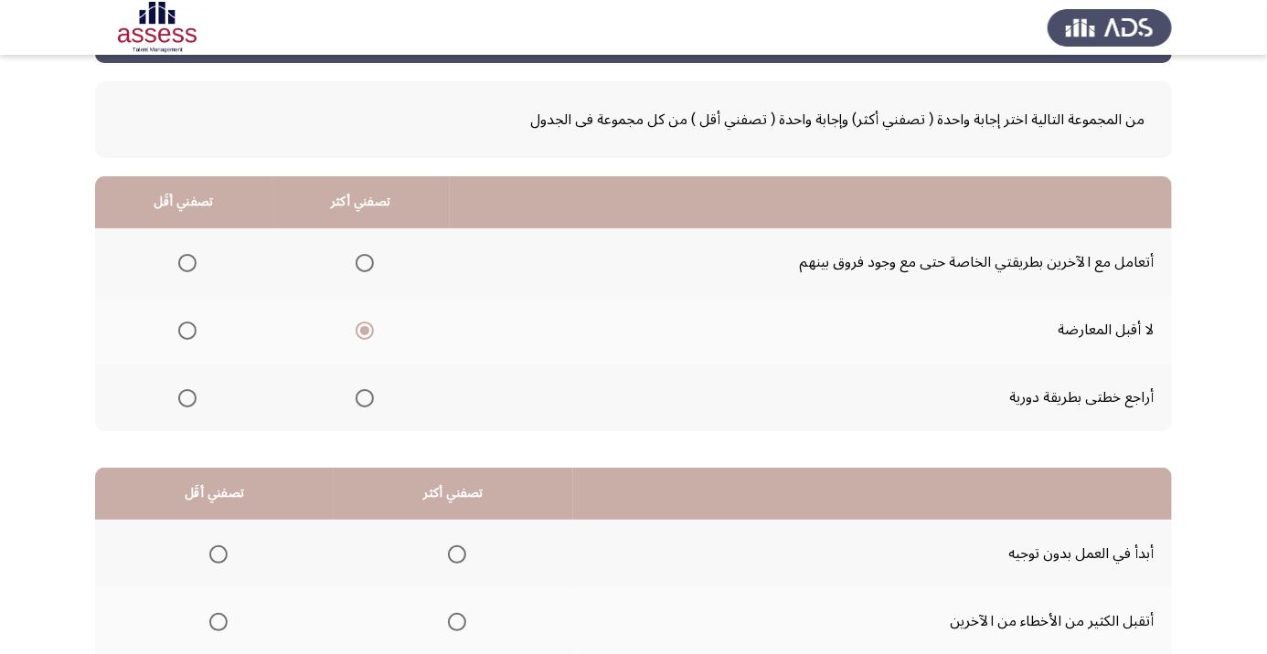
click at [365, 263] on span "Select an option" at bounding box center [365, 263] width 0 height 0
click at [366, 262] on input "Select an option" at bounding box center [365, 263] width 18 height 18
click at [187, 399] on span "Select an option" at bounding box center [187, 399] width 0 height 0
click at [187, 397] on input "Select an option" at bounding box center [187, 398] width 18 height 18
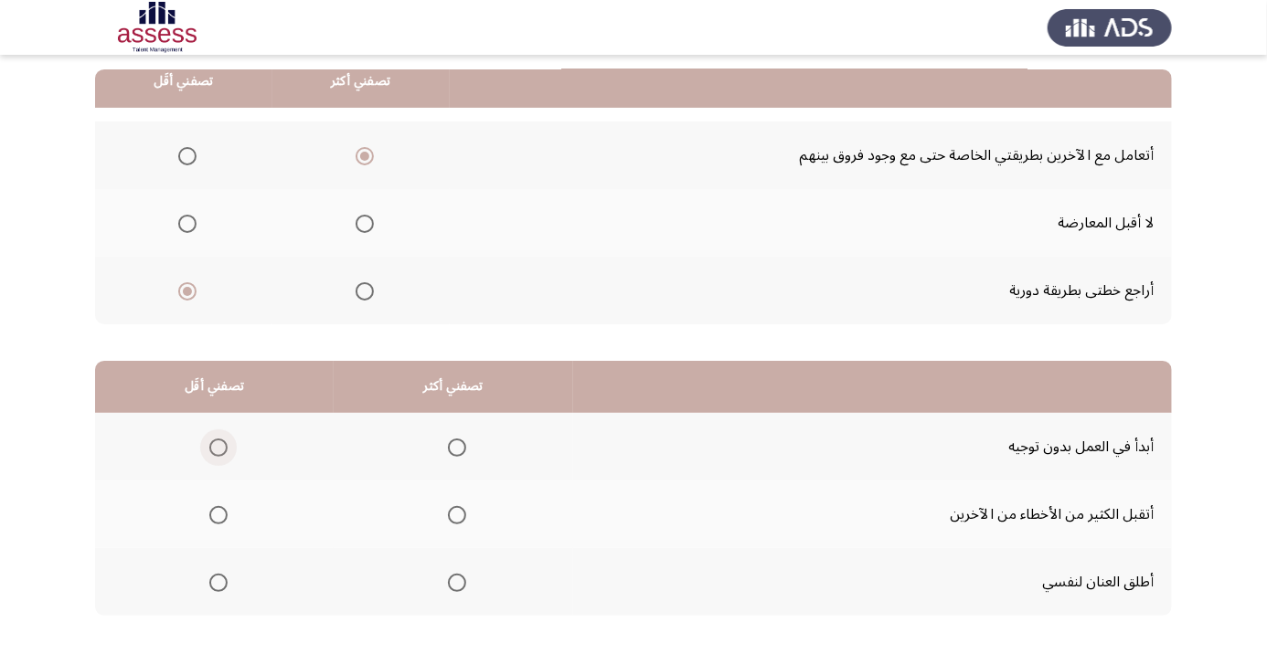
click at [219, 453] on span "Select an option" at bounding box center [218, 448] width 18 height 18
click at [219, 453] on input "Select an option" at bounding box center [218, 448] width 18 height 18
click at [458, 580] on span "Select an option" at bounding box center [457, 583] width 18 height 18
click at [458, 580] on input "Select an option" at bounding box center [457, 583] width 18 height 18
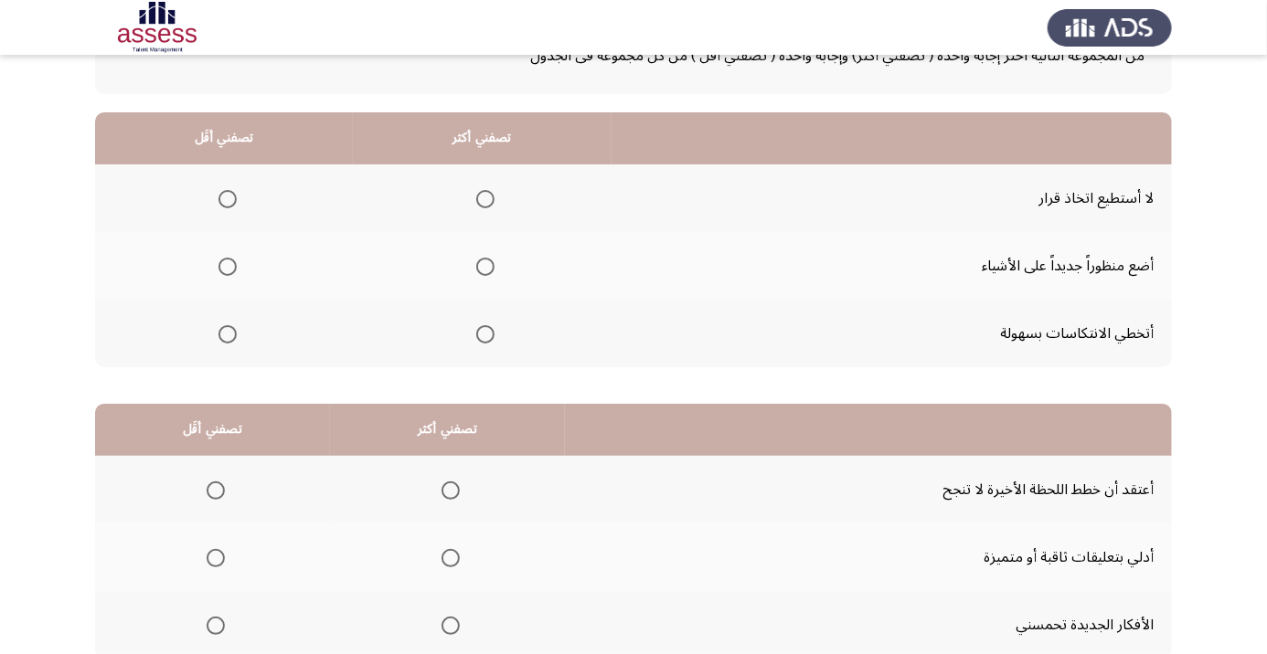
scroll to position [141, 0]
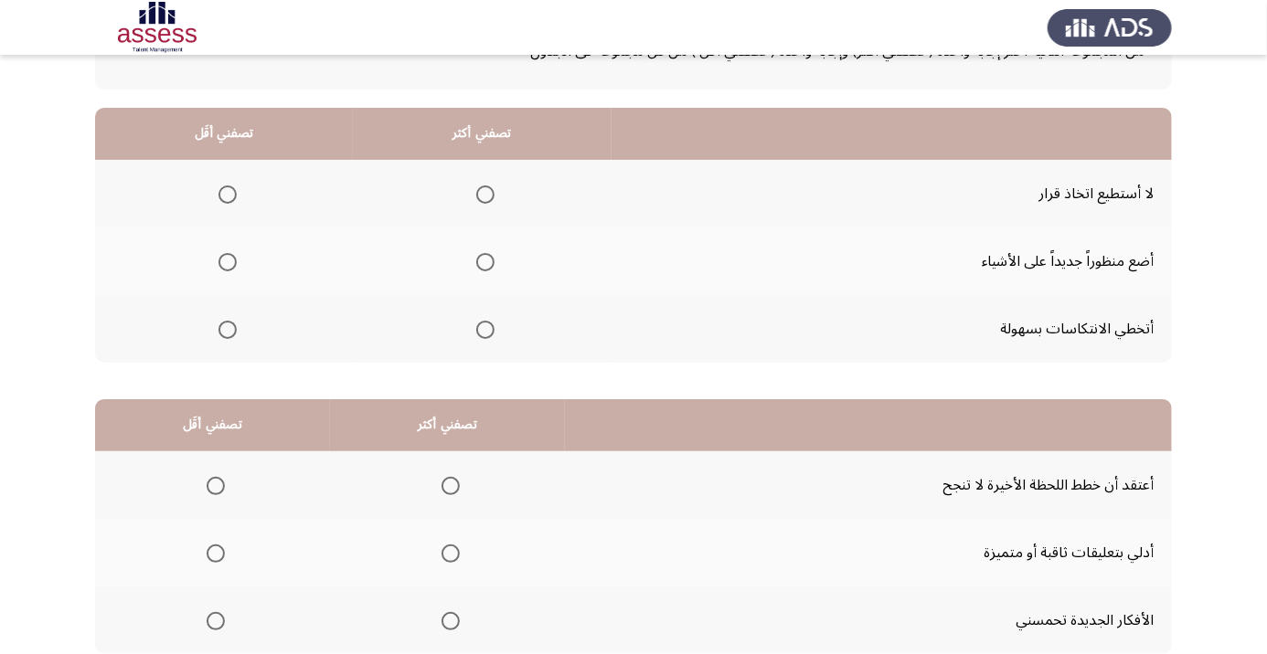
click at [227, 193] on span "Select an option" at bounding box center [227, 195] width 18 height 18
click at [227, 193] on input "Select an option" at bounding box center [227, 195] width 18 height 18
click at [483, 265] on span "Select an option" at bounding box center [485, 262] width 18 height 18
click at [483, 265] on input "Select an option" at bounding box center [485, 262] width 18 height 18
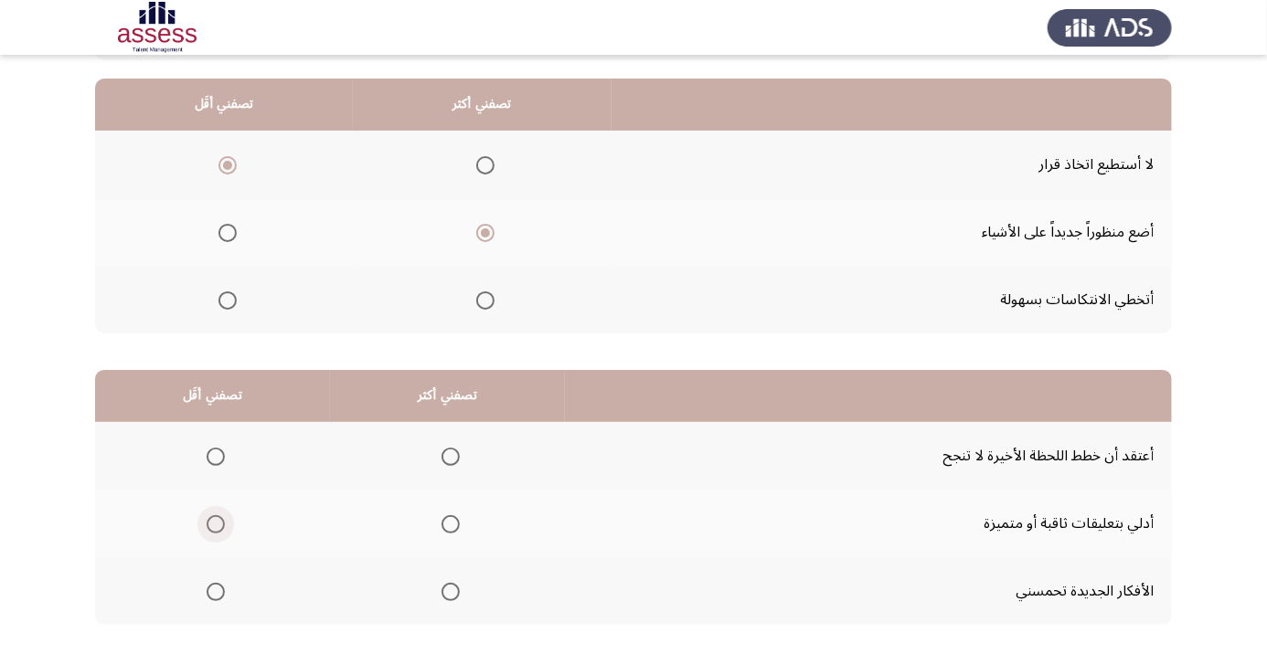
scroll to position [179, 0]
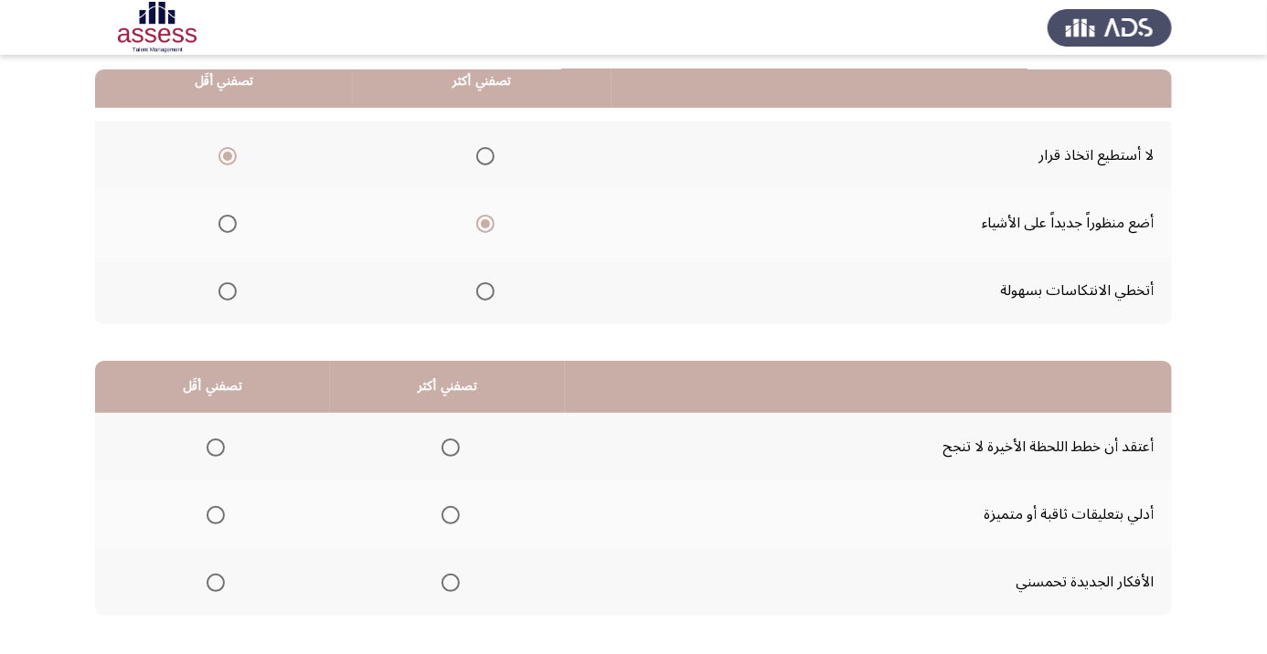
click at [215, 446] on span "Select an option" at bounding box center [216, 448] width 18 height 18
click at [215, 446] on input "Select an option" at bounding box center [216, 448] width 18 height 18
click at [458, 605] on th at bounding box center [447, 582] width 235 height 68
click at [451, 583] on span "Select an option" at bounding box center [451, 583] width 0 height 0
click at [450, 580] on input "Select an option" at bounding box center [450, 583] width 18 height 18
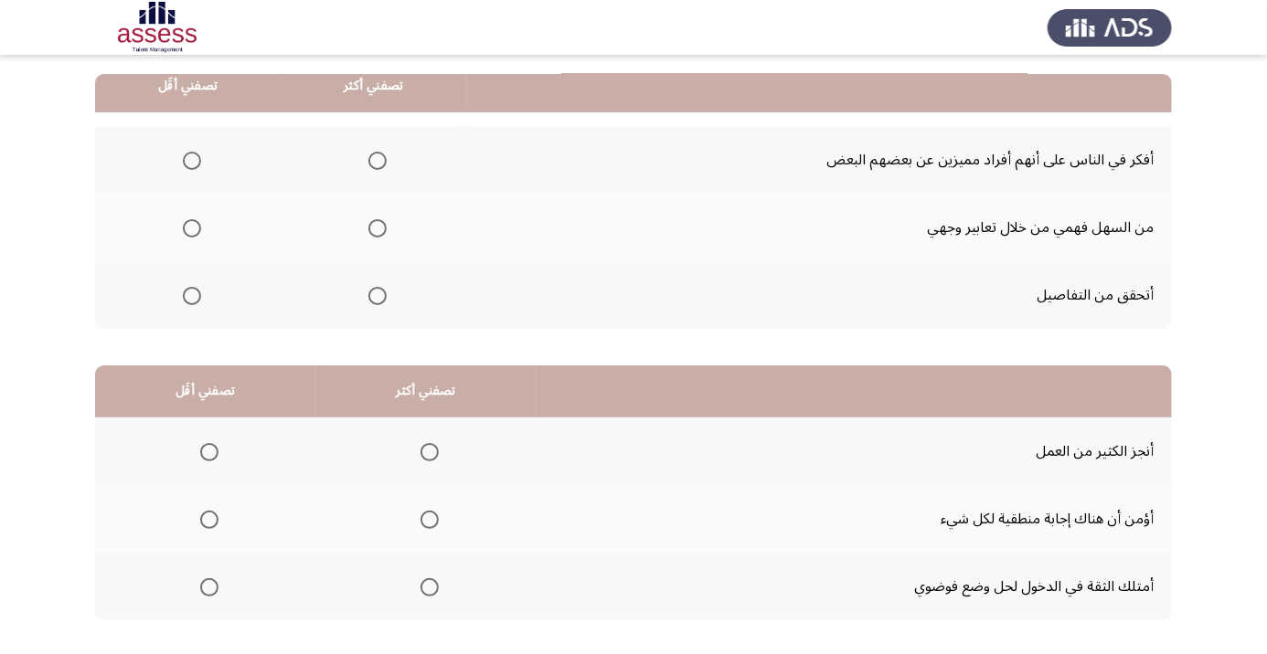
scroll to position [172, 0]
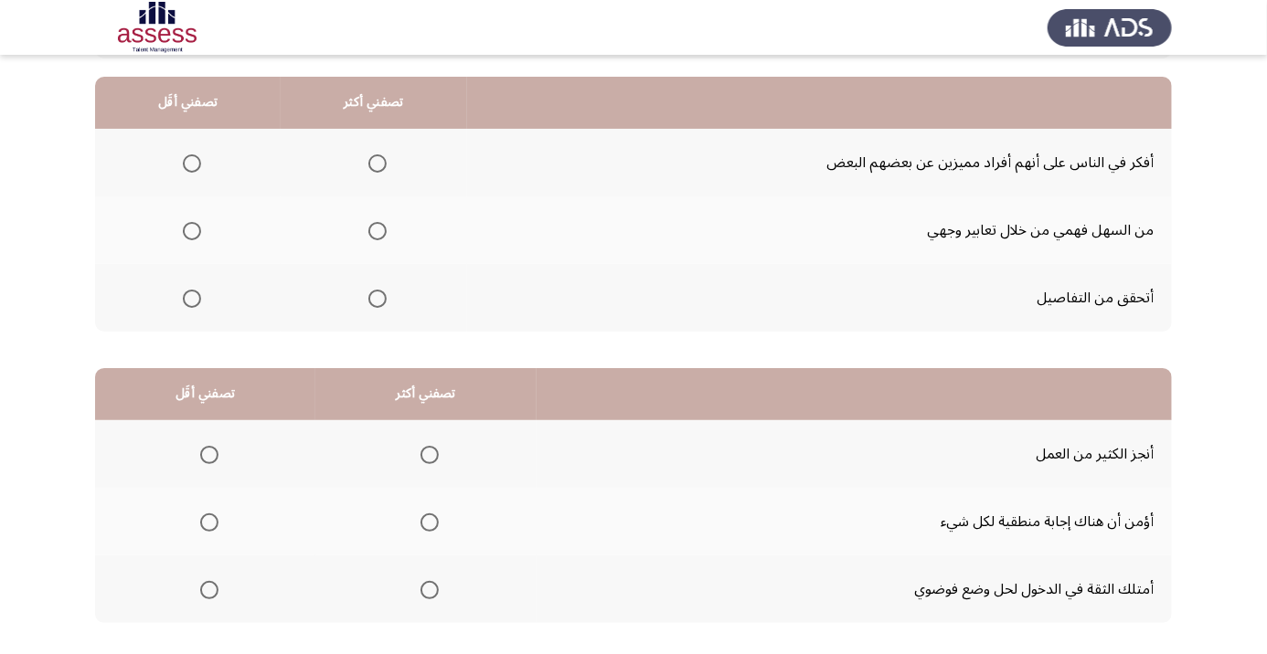
click at [377, 231] on span "Select an option" at bounding box center [377, 231] width 0 height 0
click at [379, 229] on input "Select an option" at bounding box center [377, 231] width 18 height 18
click at [197, 160] on span "Select an option" at bounding box center [192, 163] width 18 height 18
click at [197, 160] on input "Select an option" at bounding box center [192, 163] width 18 height 18
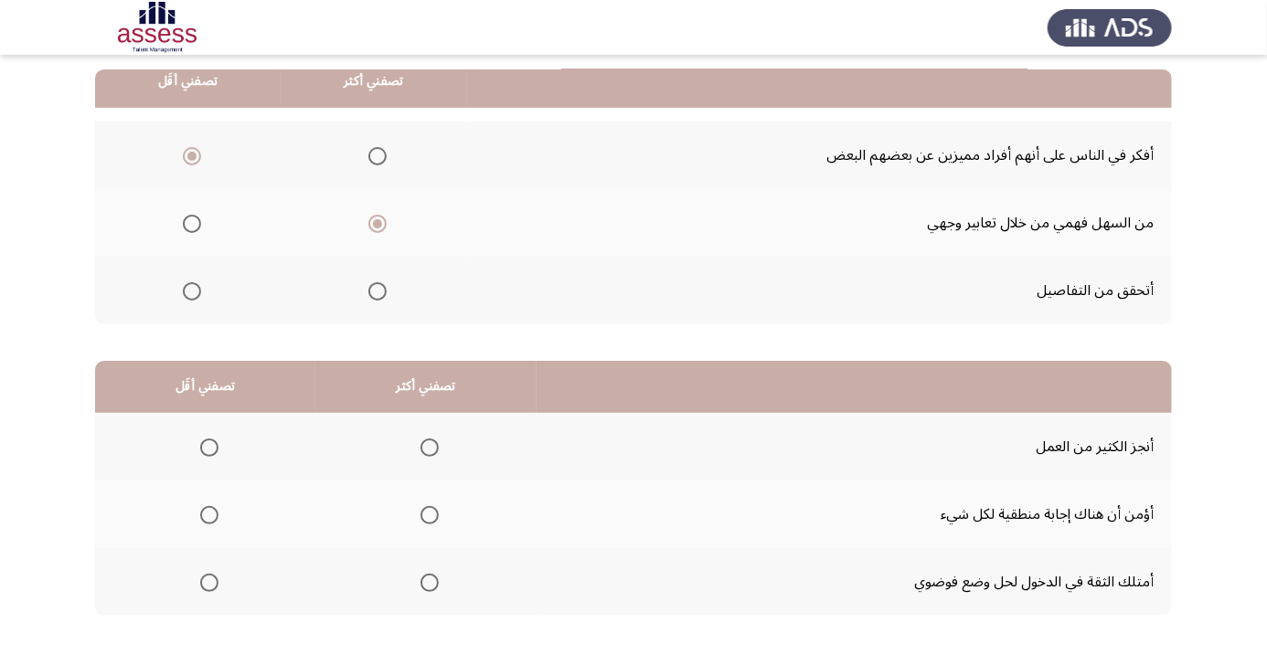
click at [430, 576] on span "Select an option" at bounding box center [429, 583] width 18 height 18
click at [430, 576] on input "Select an option" at bounding box center [429, 583] width 18 height 18
click at [430, 516] on span "Select an option" at bounding box center [430, 516] width 0 height 0
click at [430, 513] on input "Select an option" at bounding box center [429, 515] width 18 height 18
click at [430, 448] on span "Select an option" at bounding box center [430, 448] width 0 height 0
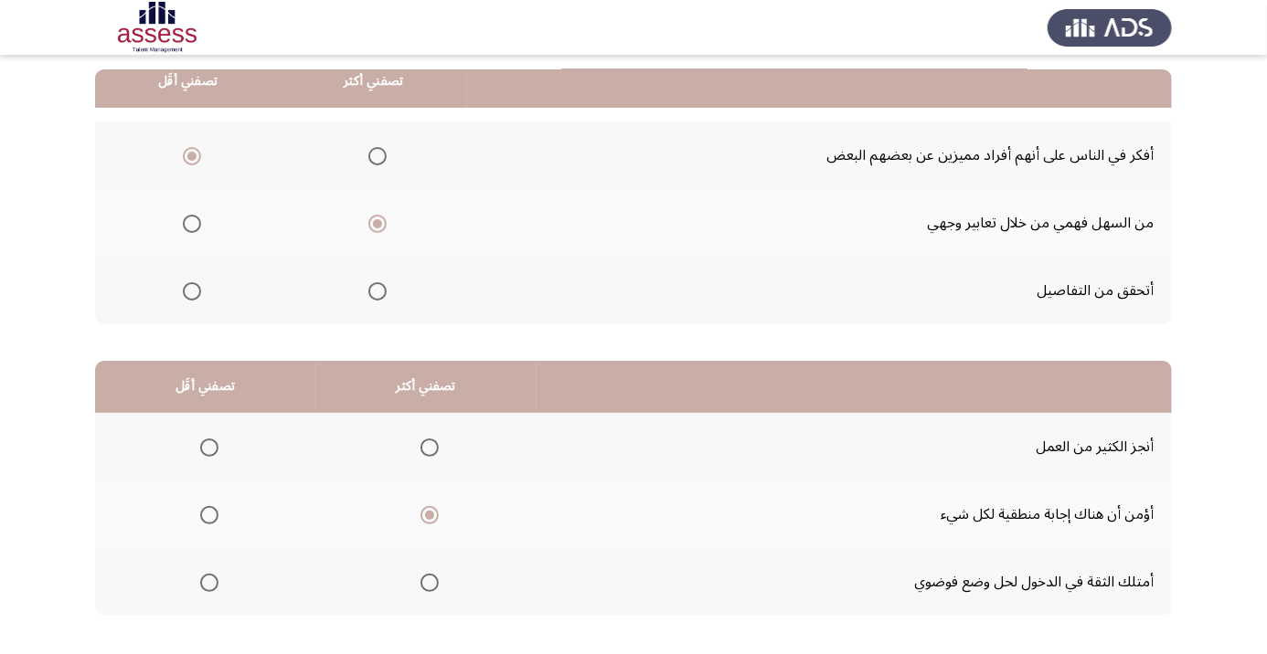
click at [430, 446] on input "Select an option" at bounding box center [429, 448] width 18 height 18
click at [430, 583] on span "Select an option" at bounding box center [430, 583] width 0 height 0
click at [430, 580] on input "Select an option" at bounding box center [429, 583] width 18 height 18
click at [209, 516] on span "Select an option" at bounding box center [209, 516] width 0 height 0
click at [208, 513] on input "Select an option" at bounding box center [209, 515] width 18 height 18
